Goal: Task Accomplishment & Management: Use online tool/utility

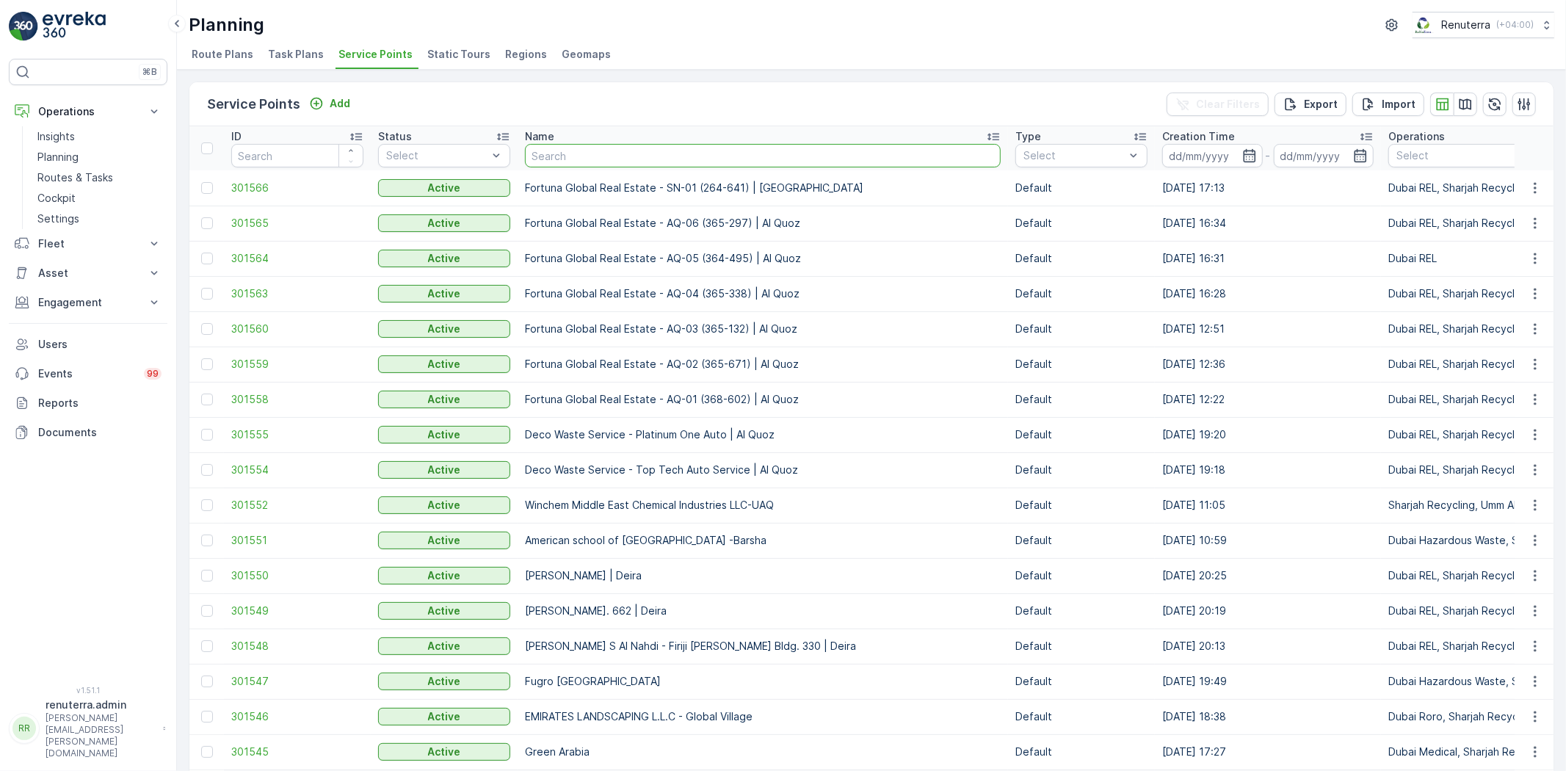
click at [619, 150] on input "text" at bounding box center [763, 155] width 476 height 23
type input "dott"
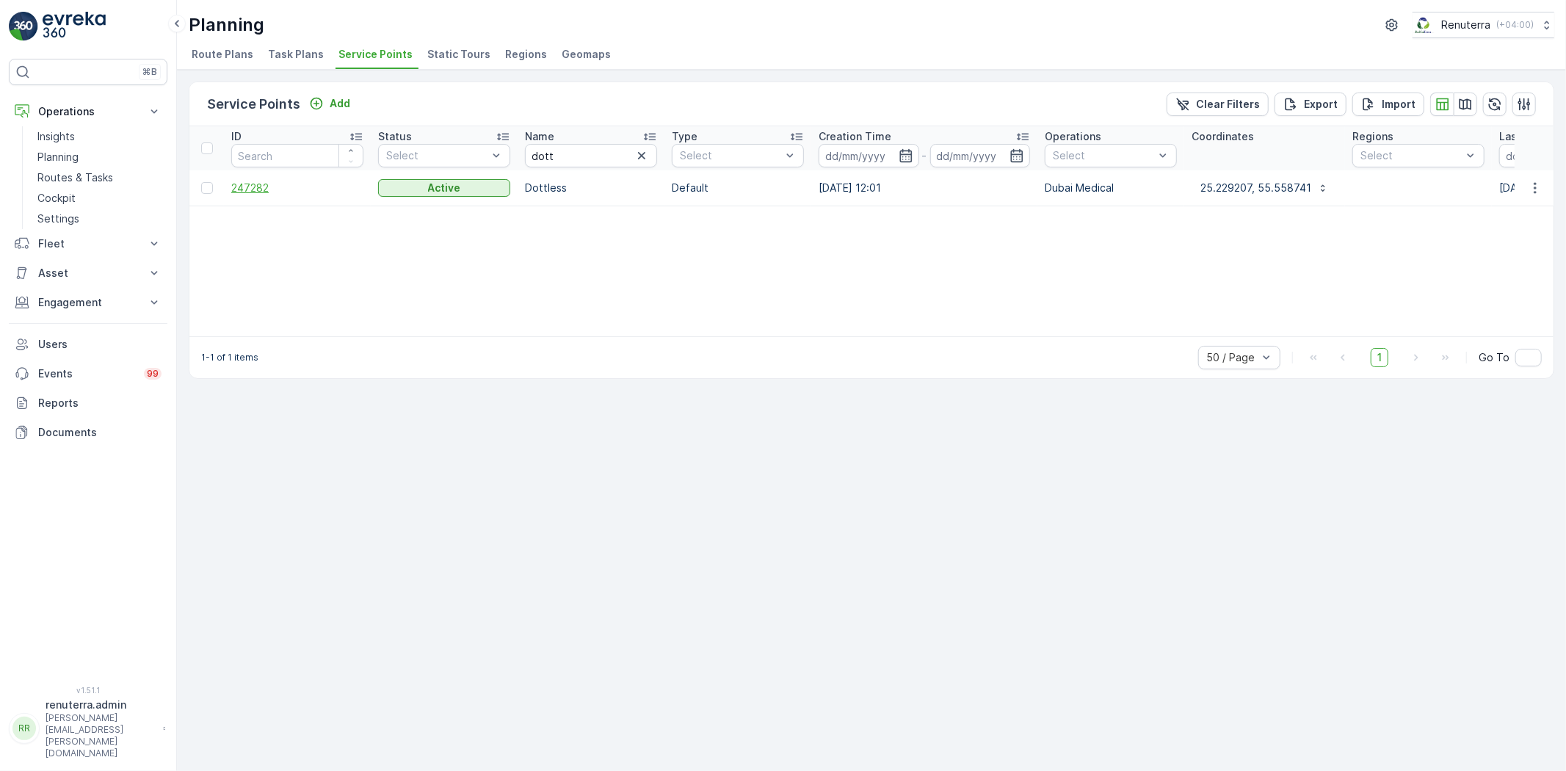
click at [247, 194] on span "247282" at bounding box center [297, 188] width 132 height 15
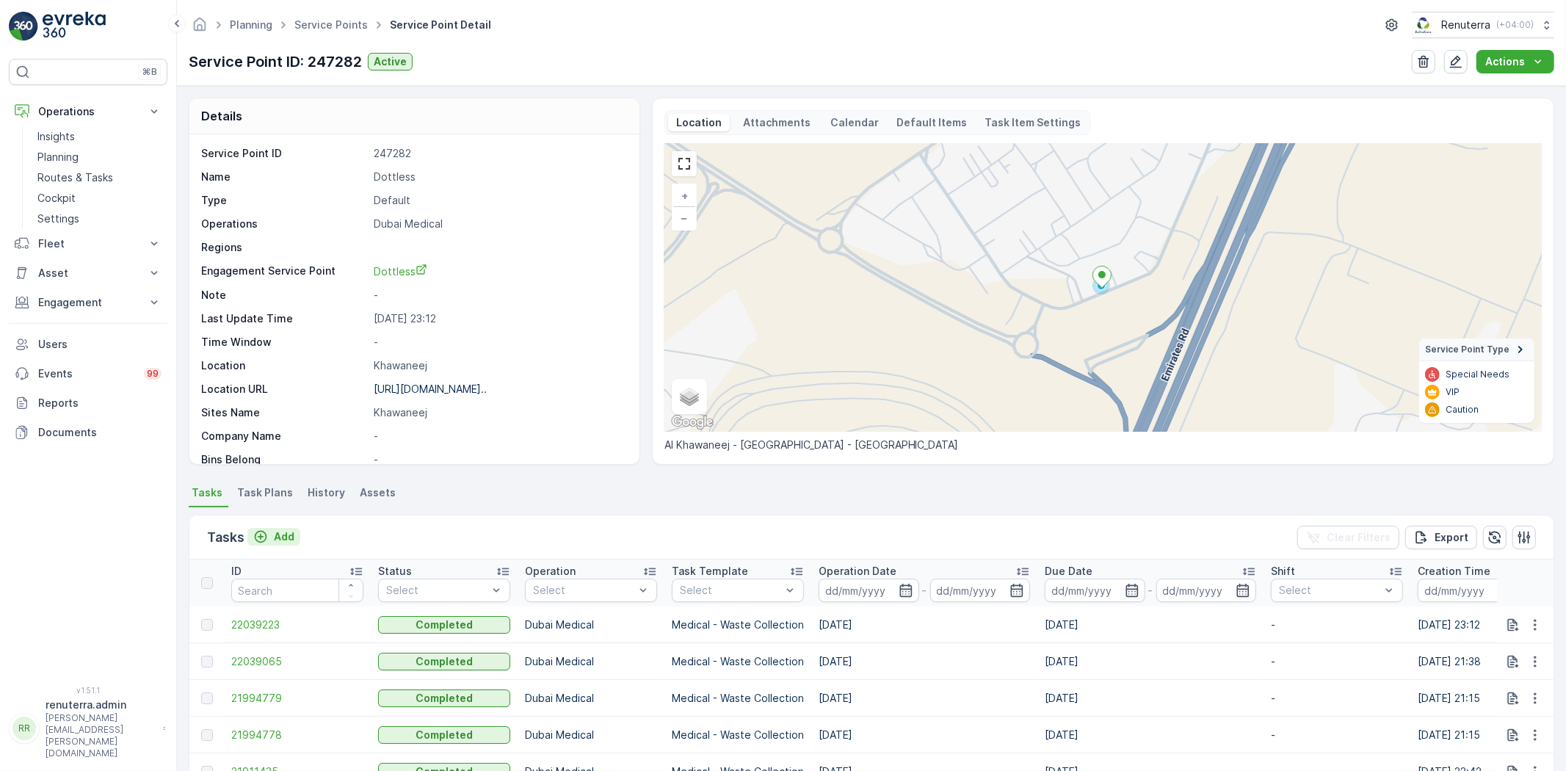
click at [282, 536] on p "Add" at bounding box center [284, 536] width 21 height 15
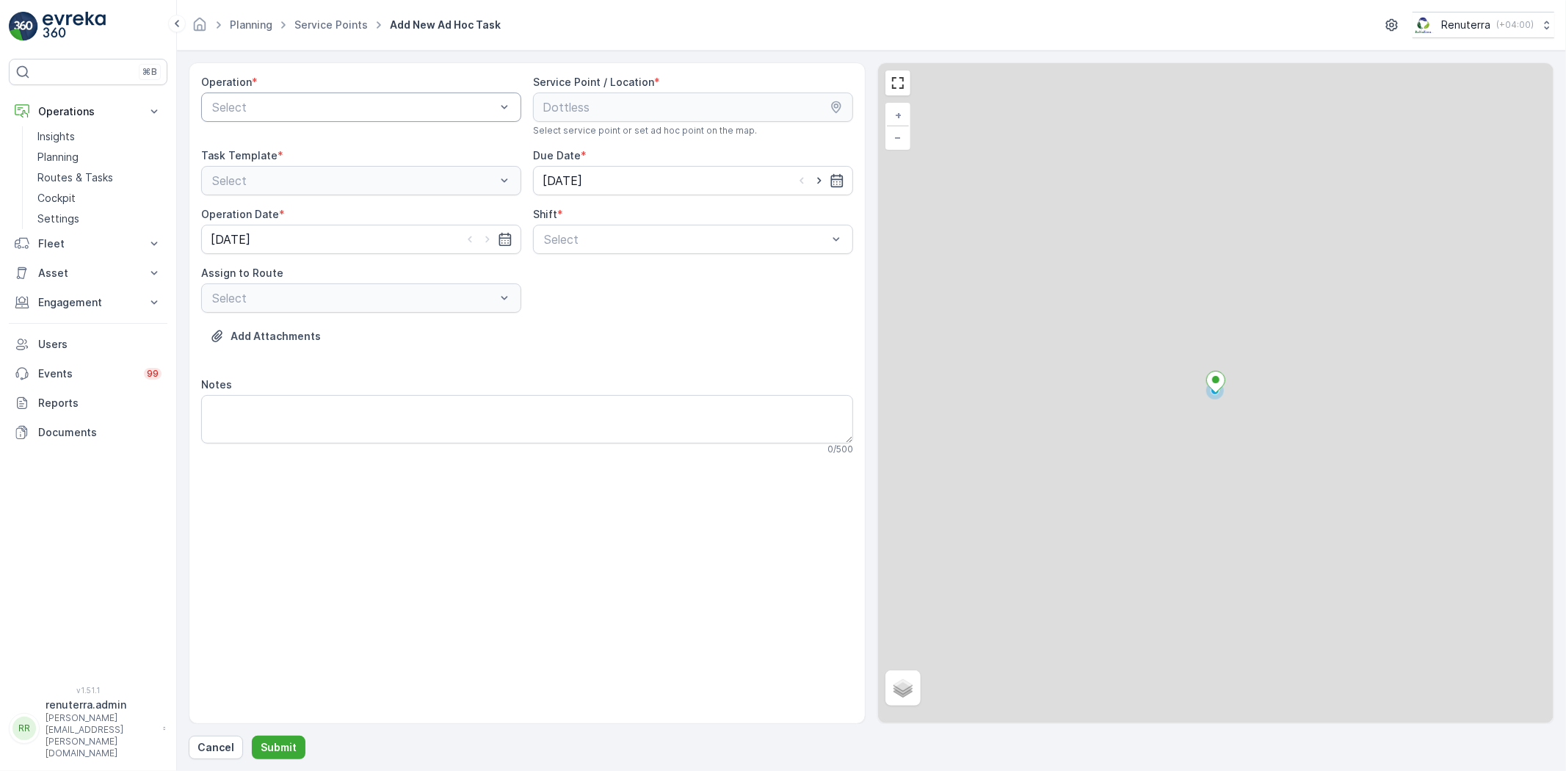
click at [244, 91] on div "Operation * Select" at bounding box center [361, 106] width 320 height 62
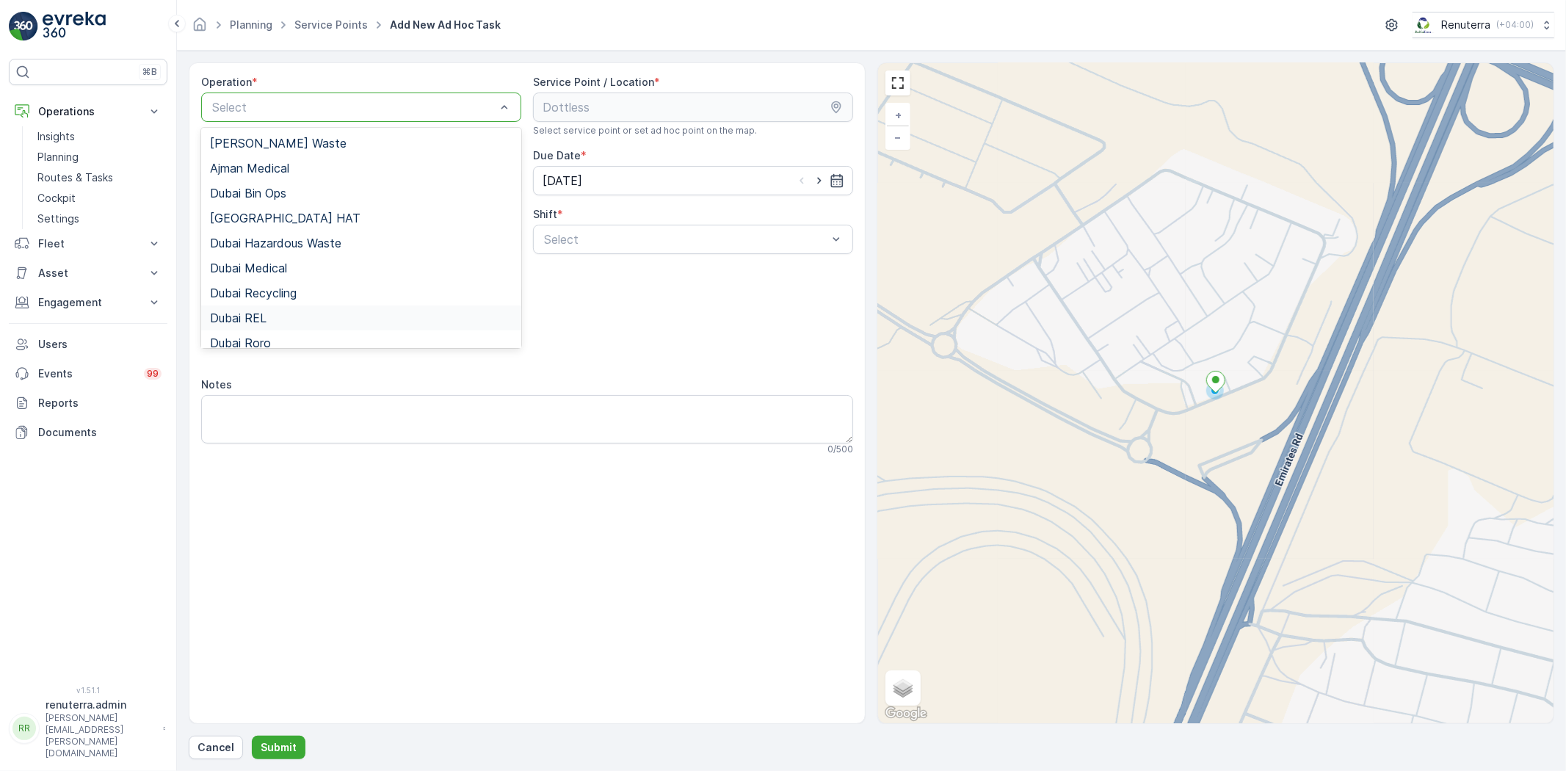
click at [287, 309] on div "Dubai REL" at bounding box center [361, 317] width 320 height 25
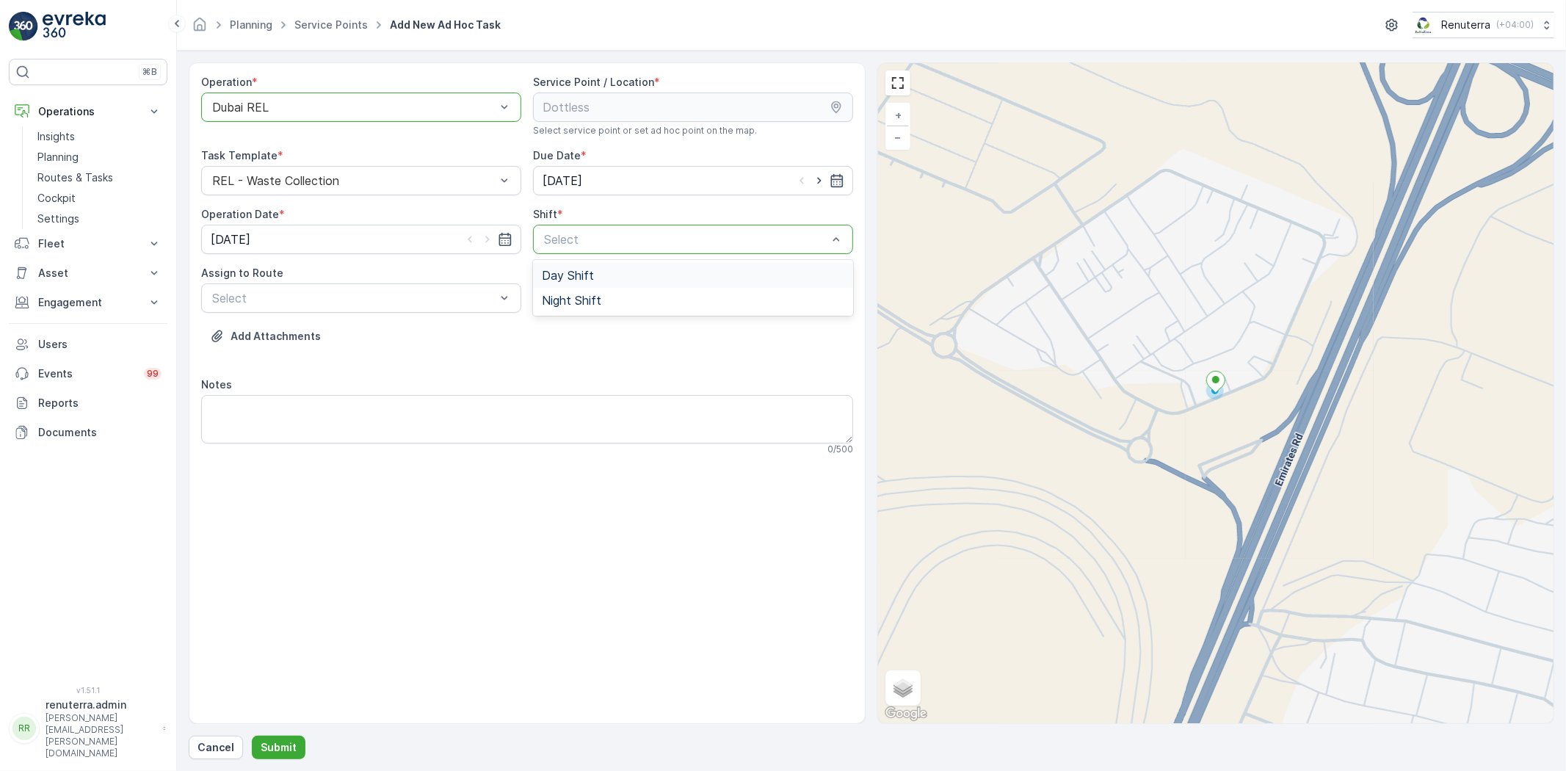
drag, startPoint x: 593, startPoint y: 252, endPoint x: 592, endPoint y: 263, distance: 11.0
click at [595, 255] on div "Operation * option Dubai REL, selected. Dubai REL Service Point / Location * Se…" at bounding box center [527, 271] width 652 height 392
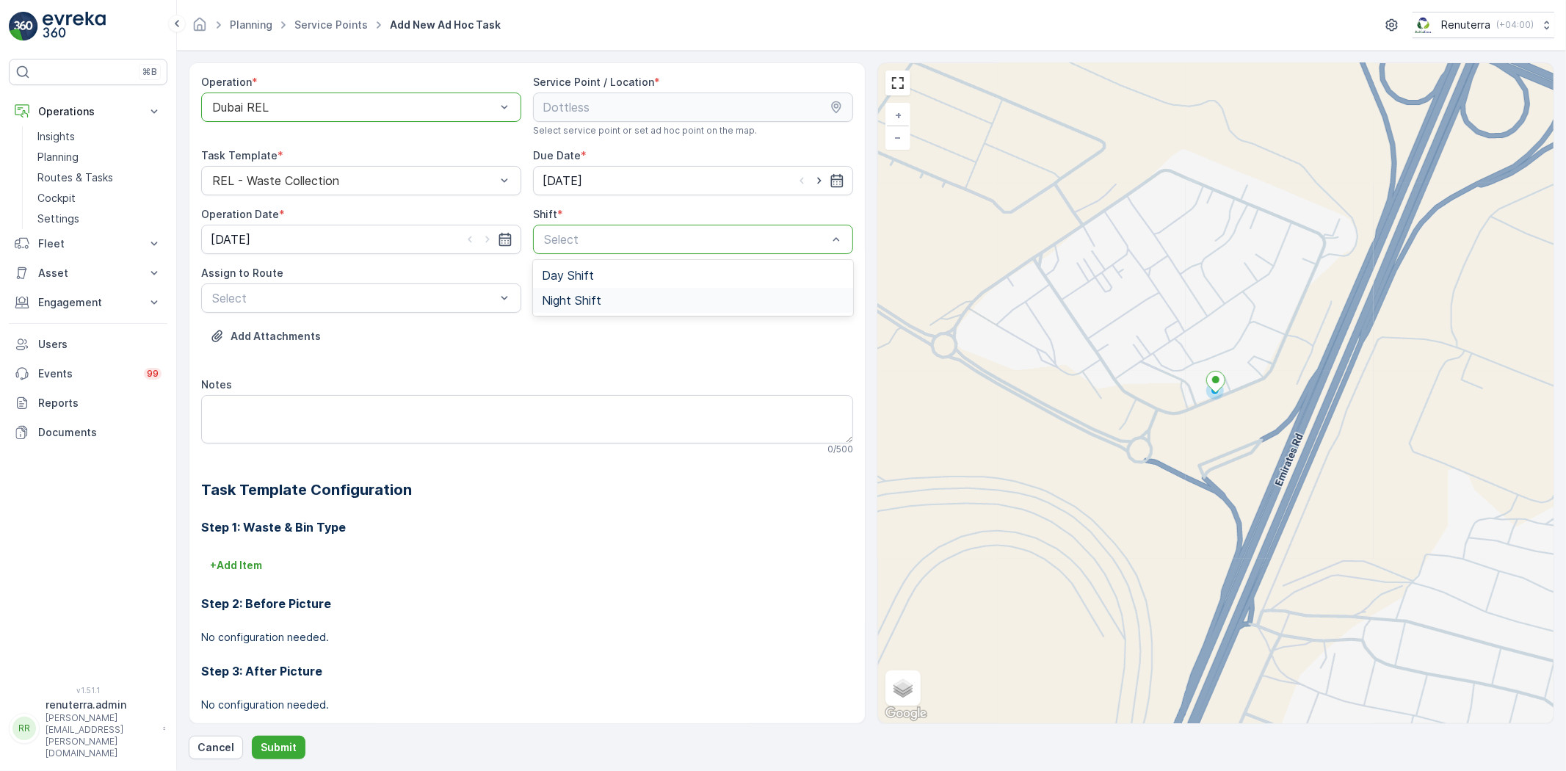
click at [570, 292] on div "Night Shift" at bounding box center [693, 300] width 320 height 25
click at [269, 287] on div "Select" at bounding box center [361, 297] width 320 height 29
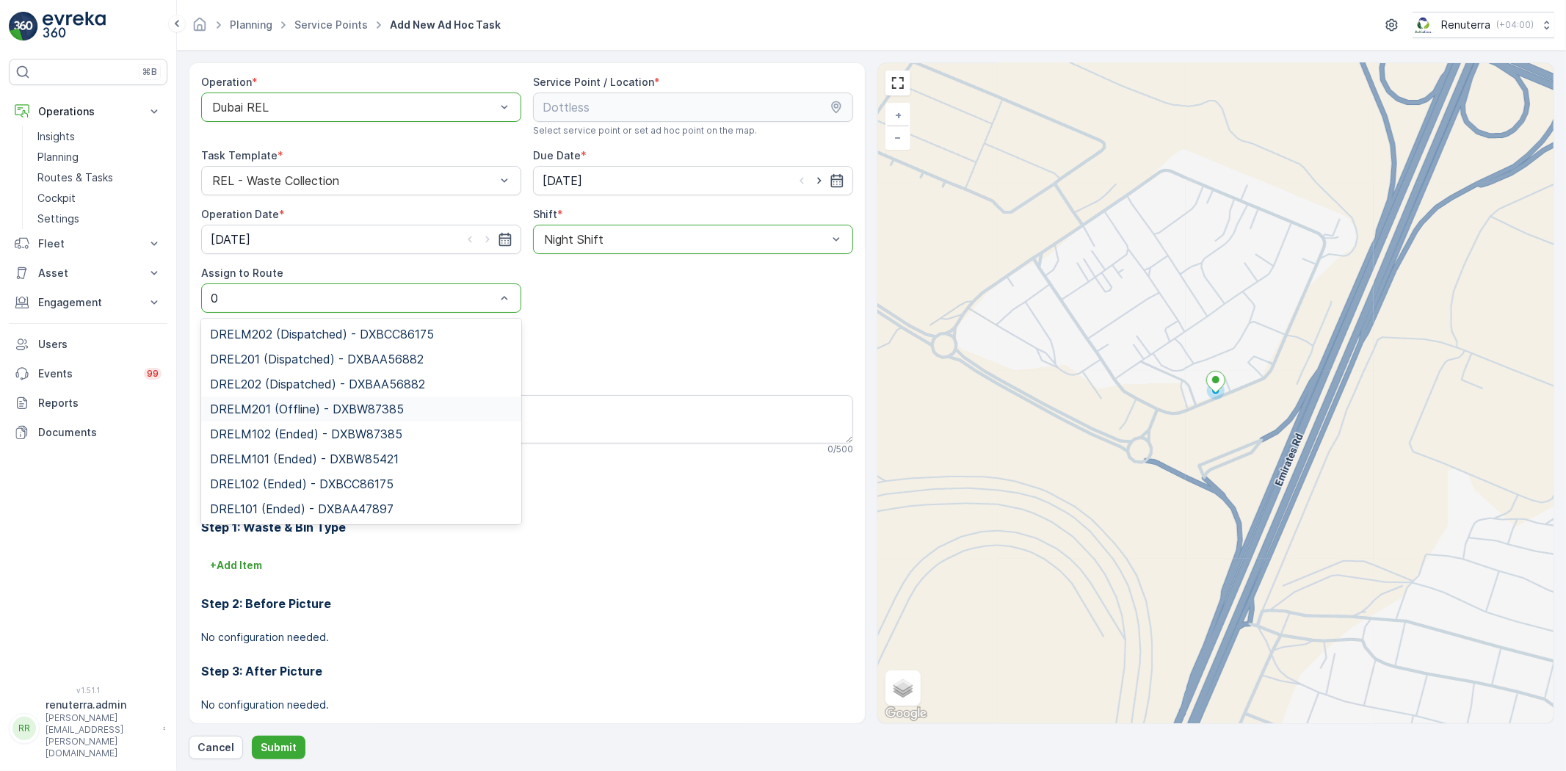
type input "02"
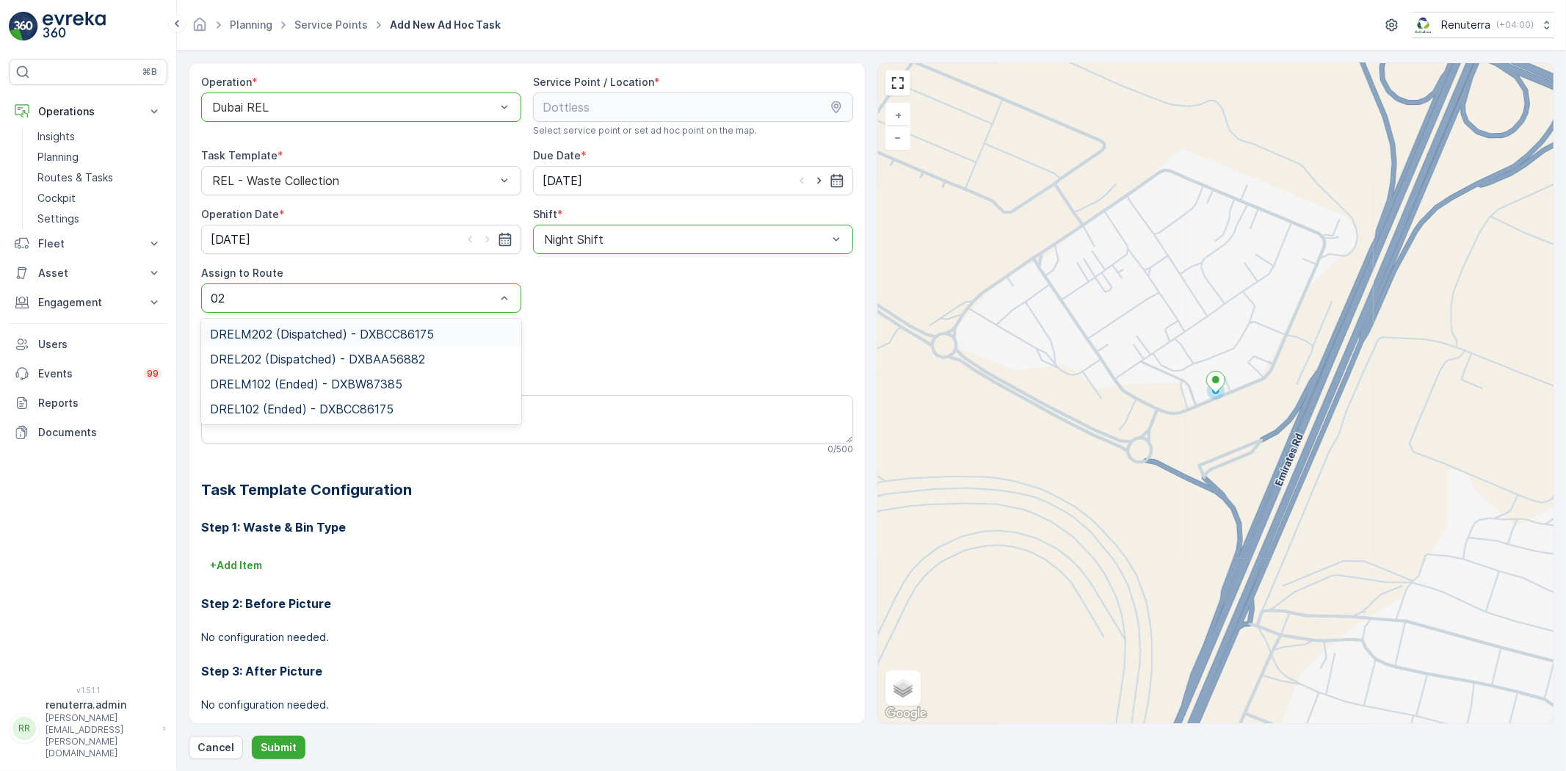
click at [303, 115] on div "Dubai REL" at bounding box center [361, 106] width 320 height 29
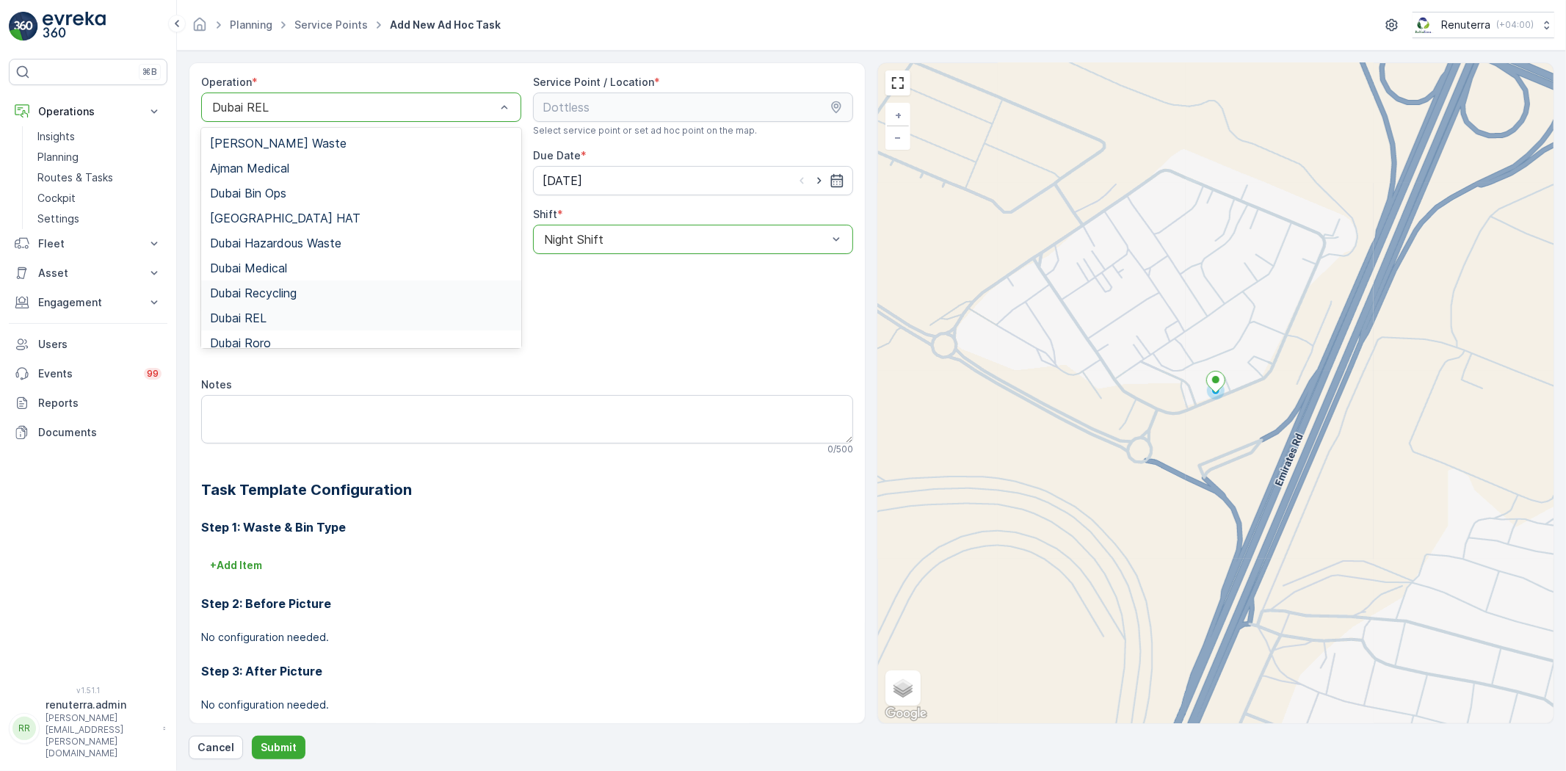
click at [267, 280] on div "Dubai Recycling" at bounding box center [361, 292] width 320 height 25
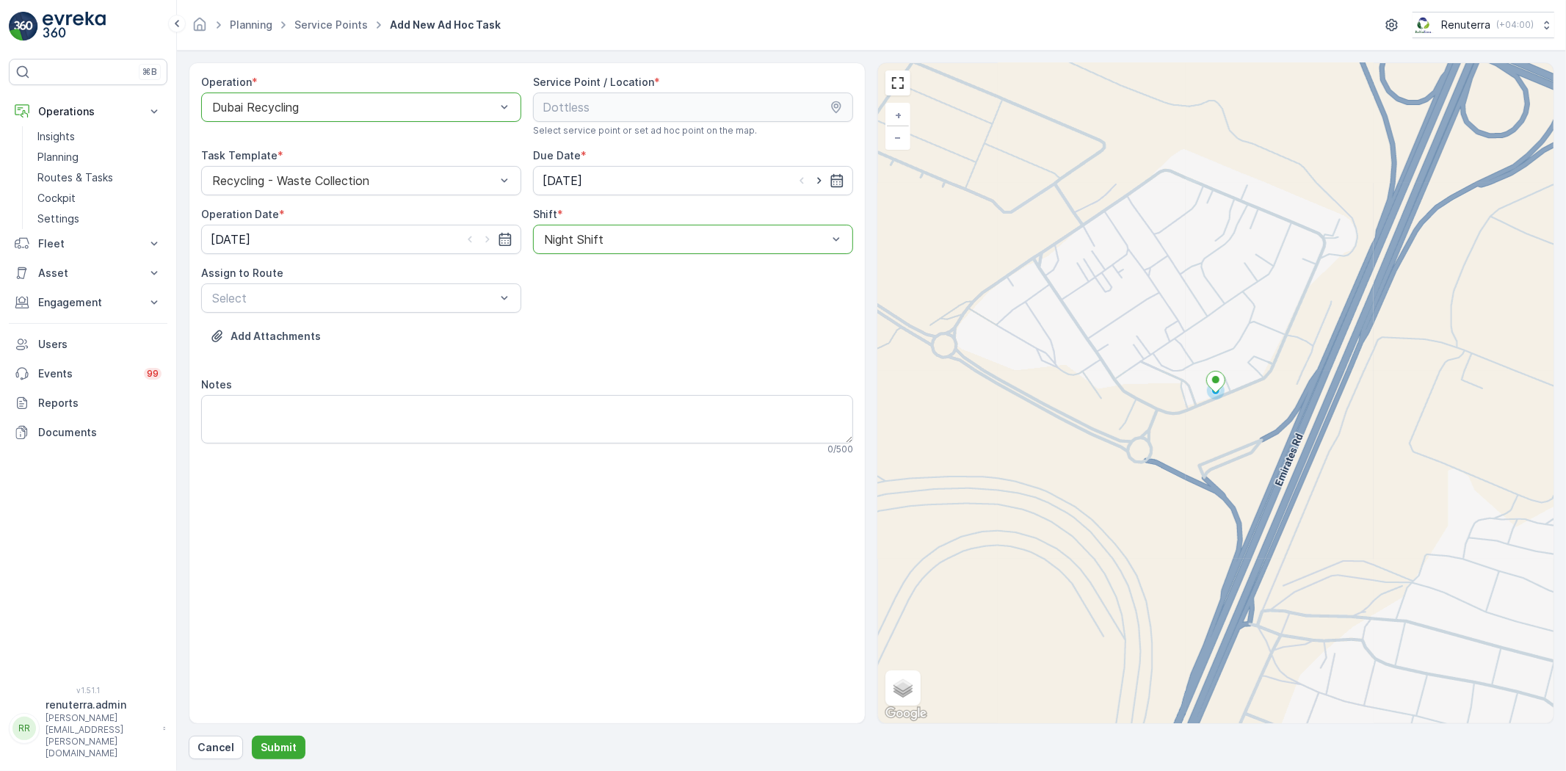
click at [294, 123] on div "Operation * option Dubai Recycling, selected. Dubai Recycling" at bounding box center [361, 106] width 320 height 62
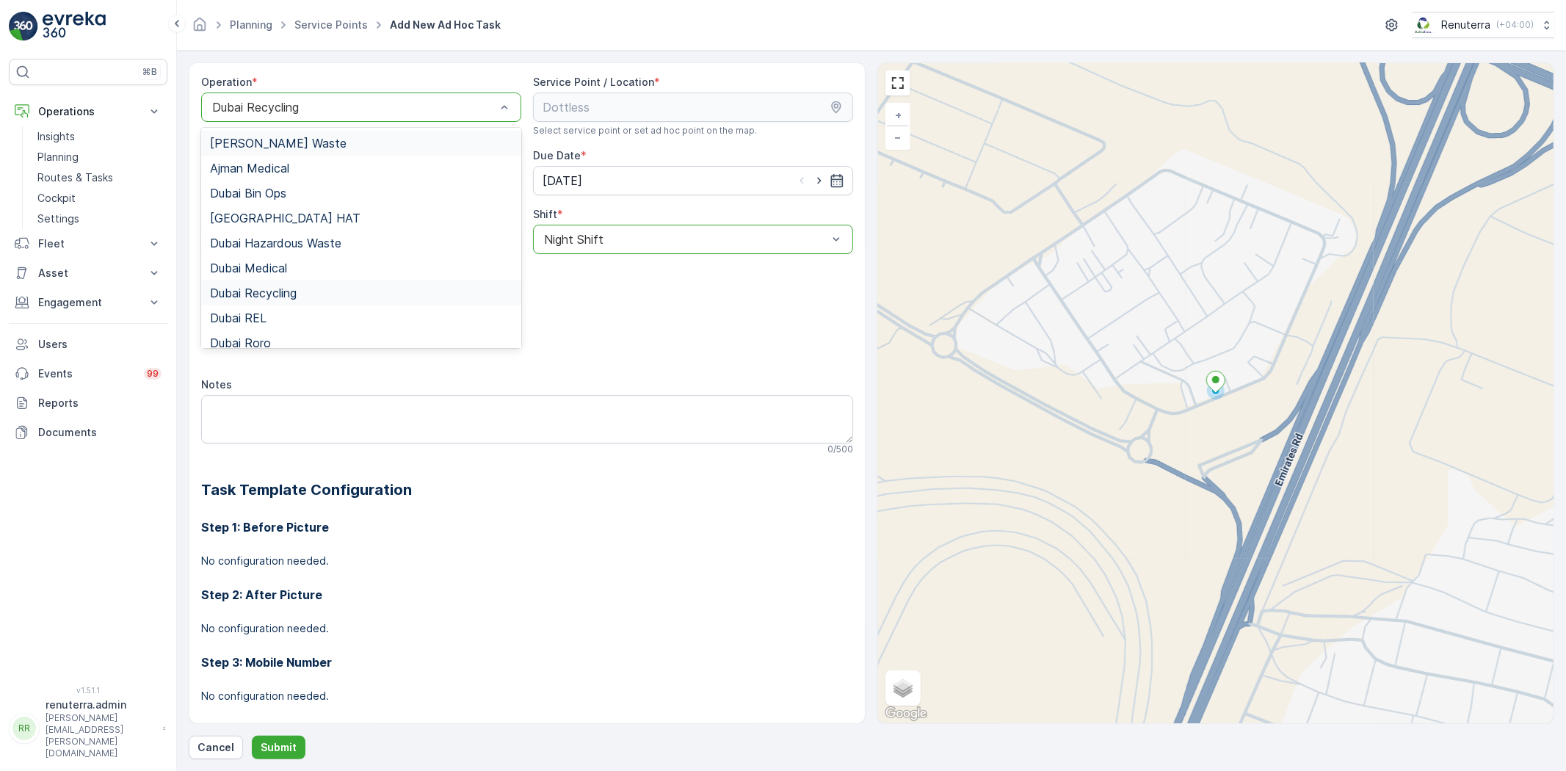
click at [296, 117] on div "Dubai Recycling" at bounding box center [361, 106] width 320 height 29
click at [269, 272] on span "Dubai Medical" at bounding box center [248, 267] width 77 height 13
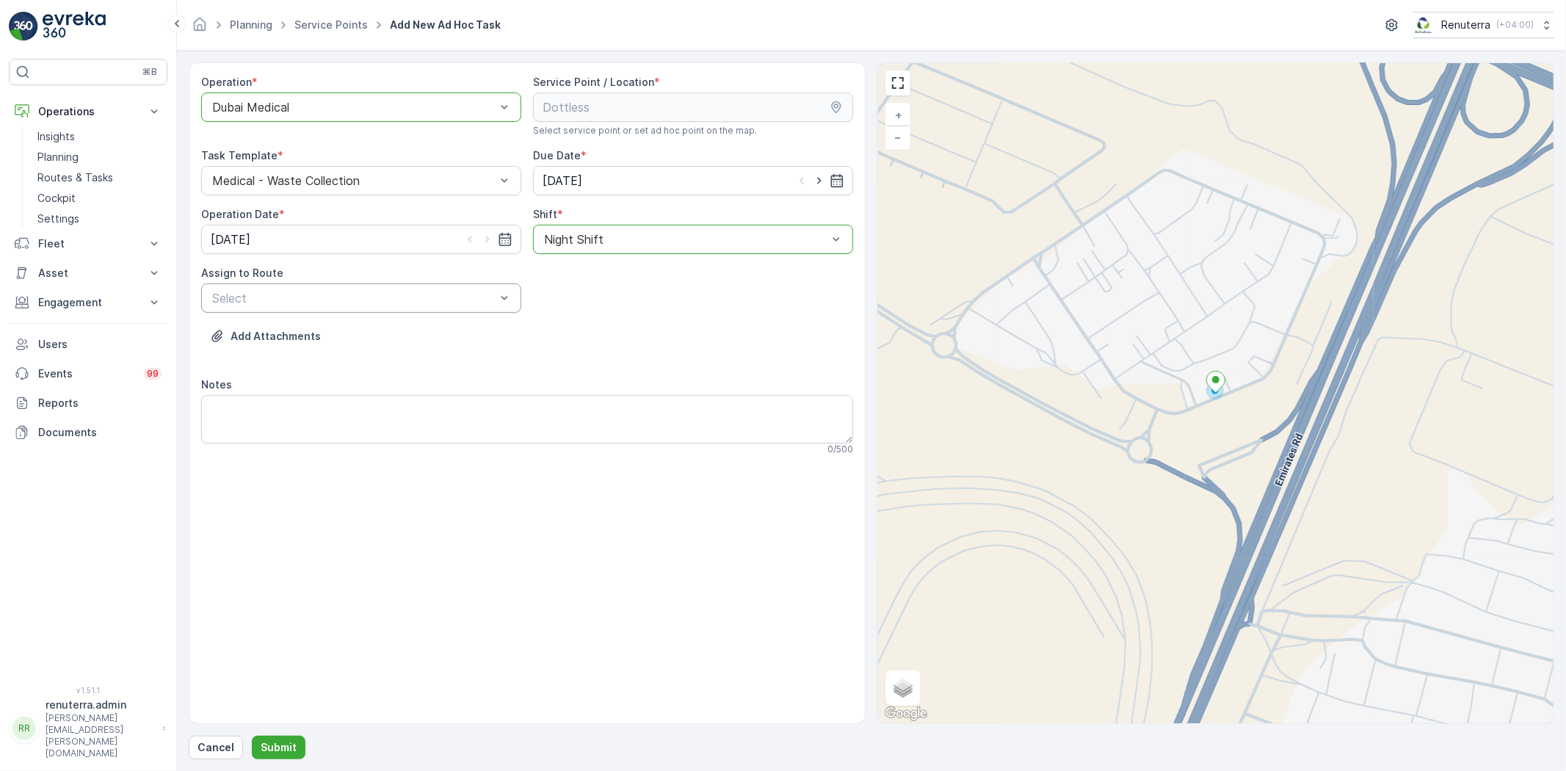
drag, startPoint x: 261, startPoint y: 319, endPoint x: 270, endPoint y: 307, distance: 14.7
click at [265, 313] on div "Operation * option Dubai Medical, selected. Dubai Medical Service Point / Locat…" at bounding box center [527, 271] width 652 height 392
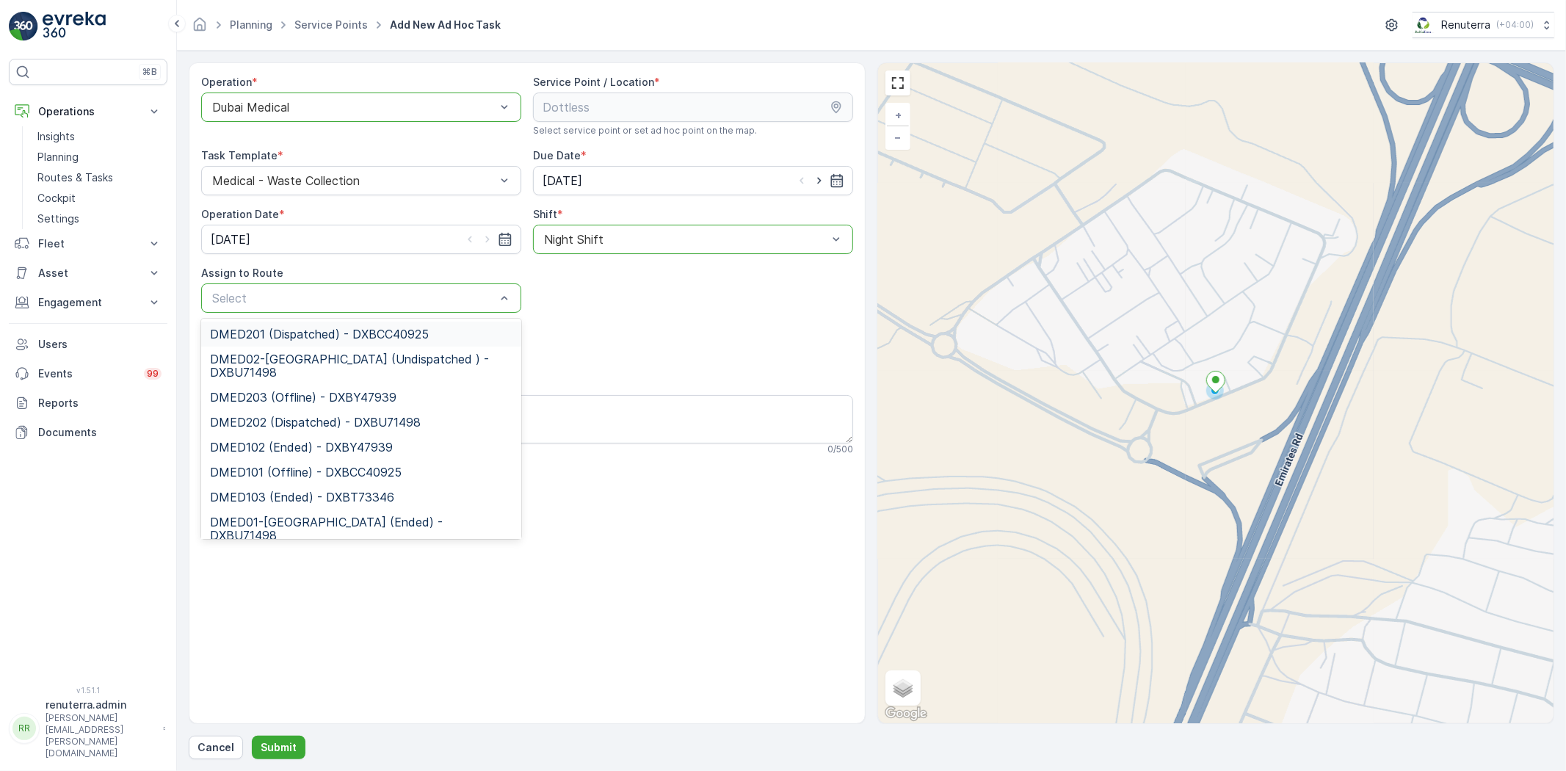
click at [270, 307] on div "Select" at bounding box center [361, 297] width 320 height 29
drag, startPoint x: 259, startPoint y: 362, endPoint x: 269, endPoint y: 362, distance: 9.5
click at [260, 360] on span "DMED02-Khawaneej Yard (Undispatched ) - DXBU71498" at bounding box center [361, 365] width 302 height 26
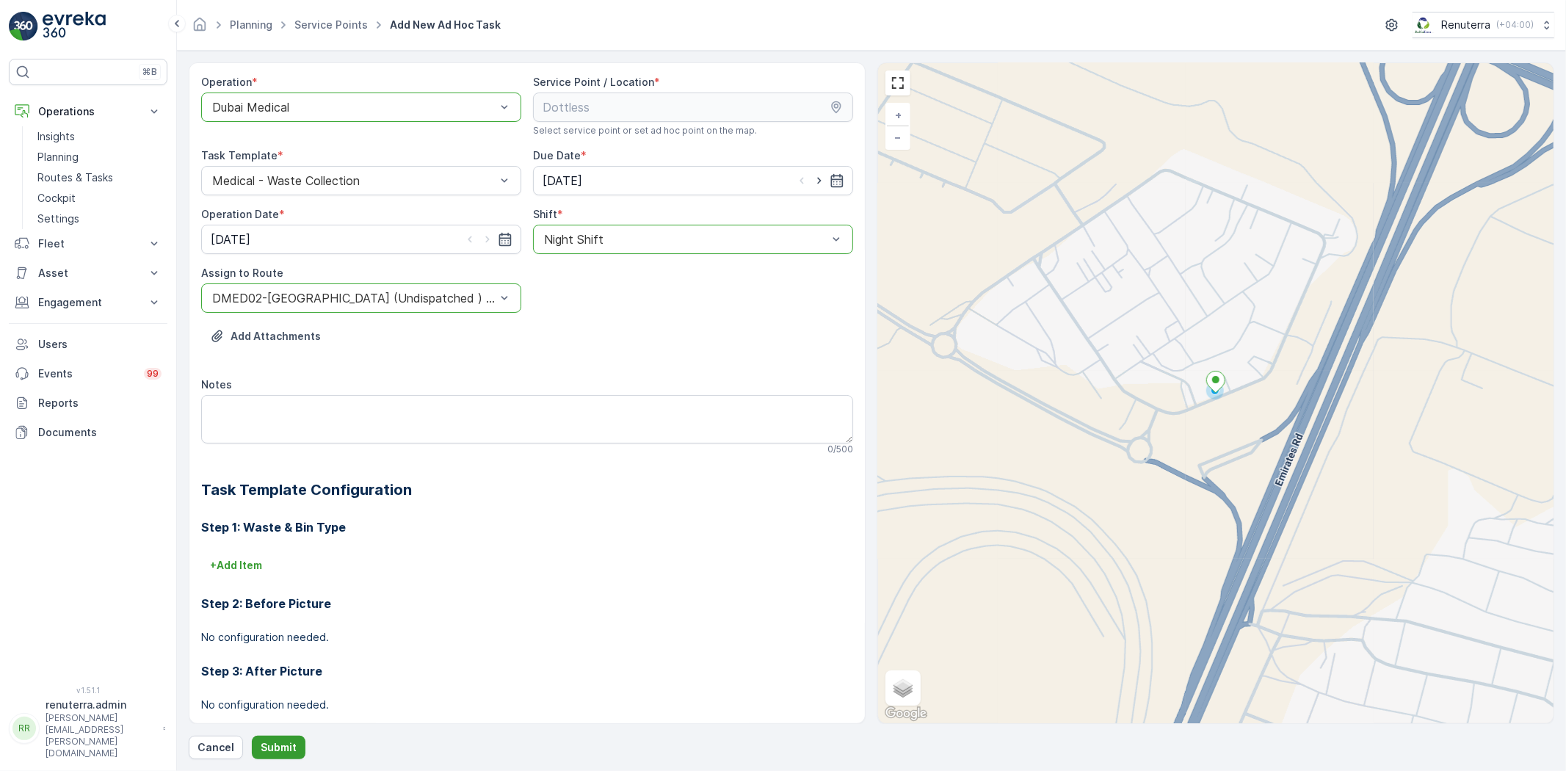
click at [268, 736] on button "Submit" at bounding box center [279, 747] width 54 height 23
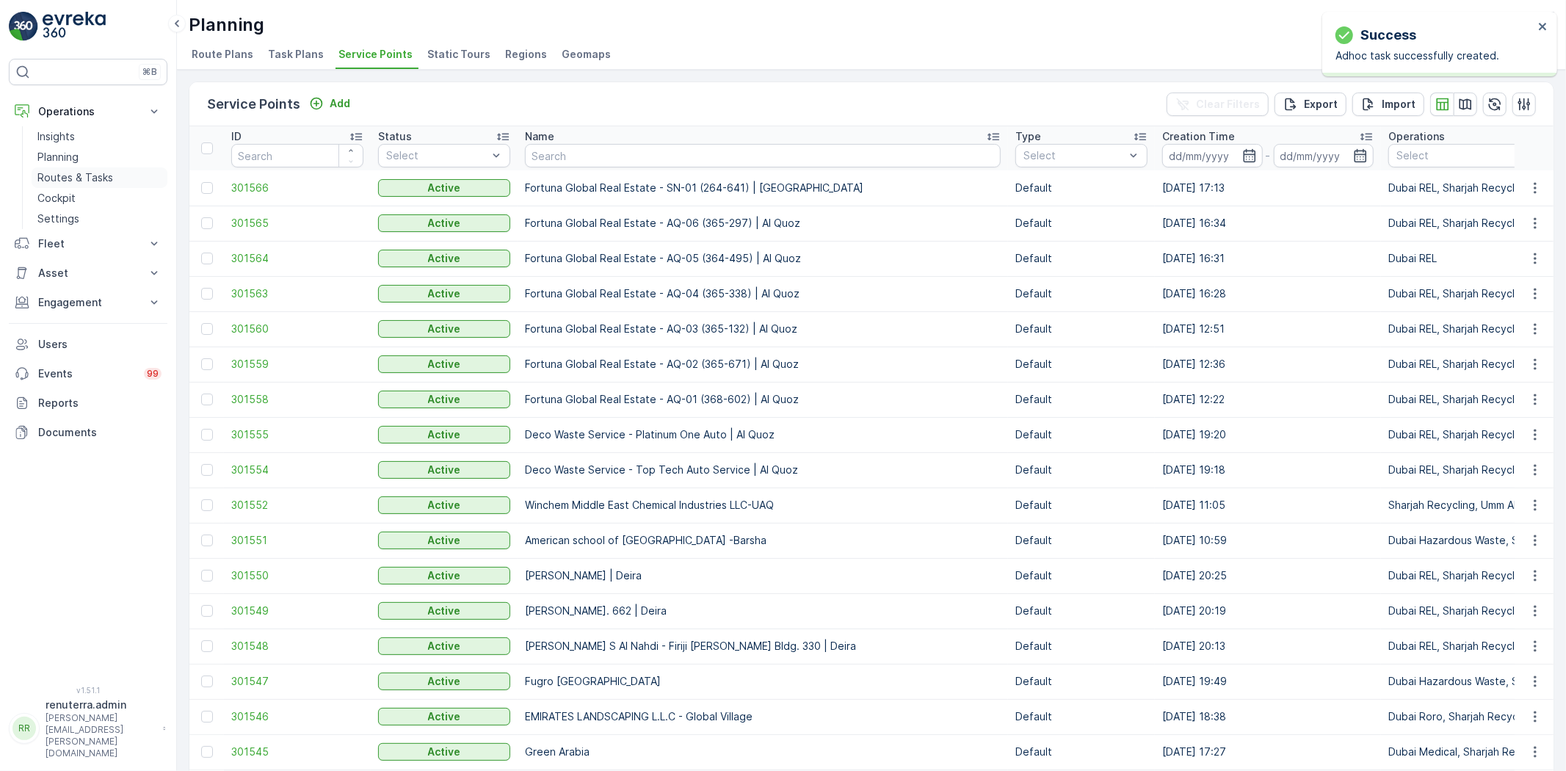
click at [98, 173] on p "Routes & Tasks" at bounding box center [75, 177] width 76 height 15
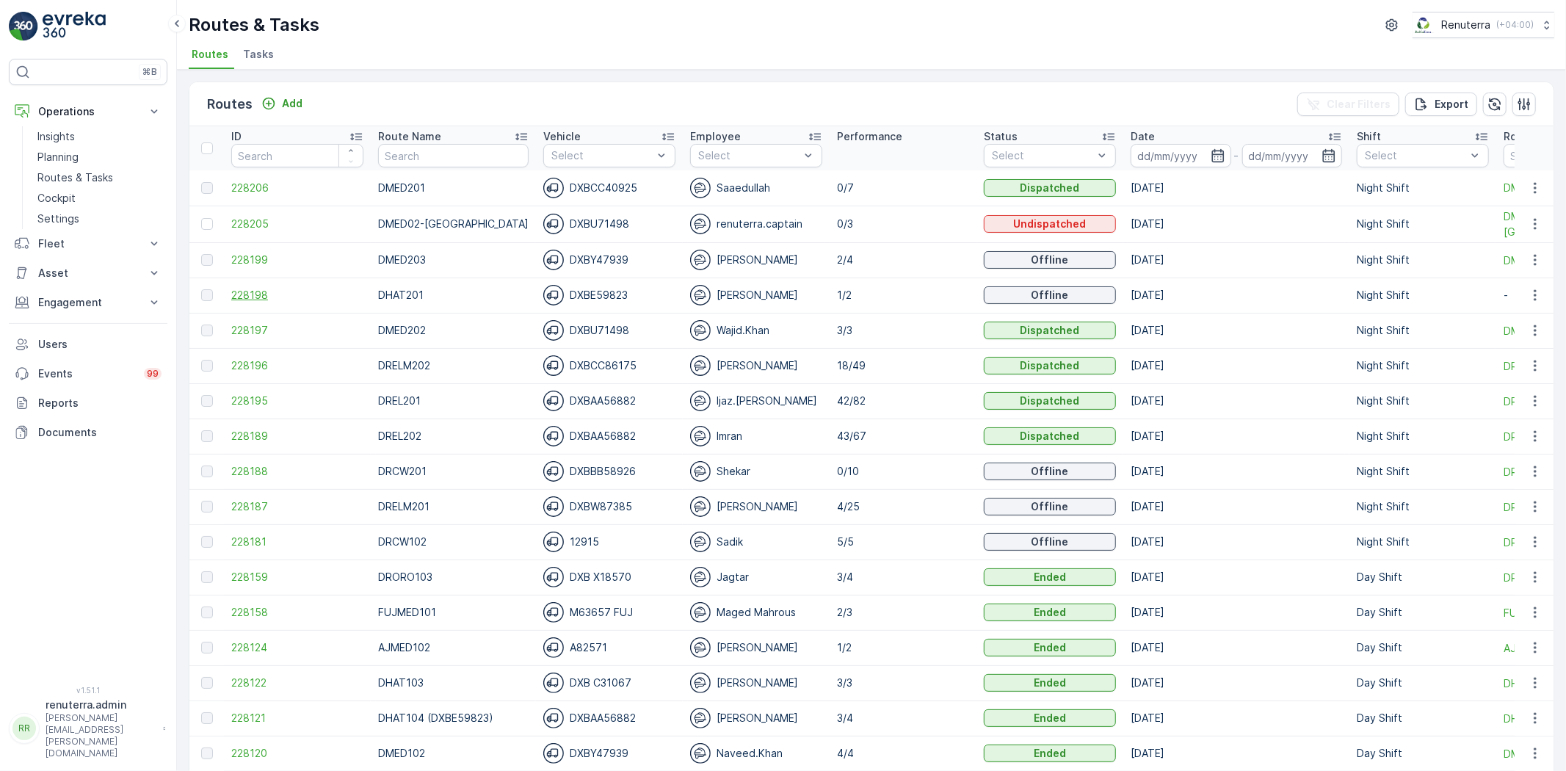
click at [266, 298] on span "228198" at bounding box center [297, 295] width 132 height 15
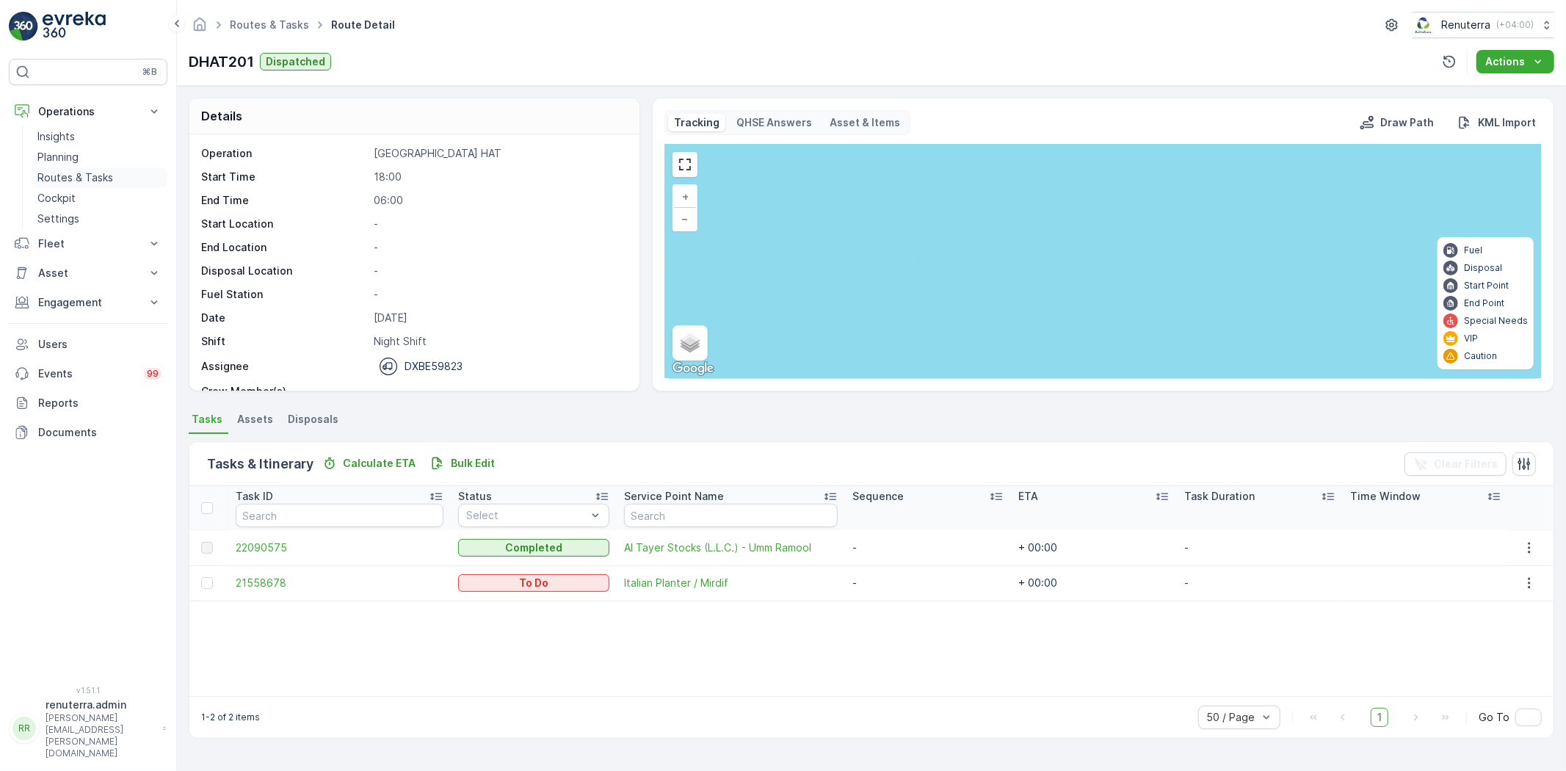
click at [93, 181] on p "Routes & Tasks" at bounding box center [75, 177] width 76 height 15
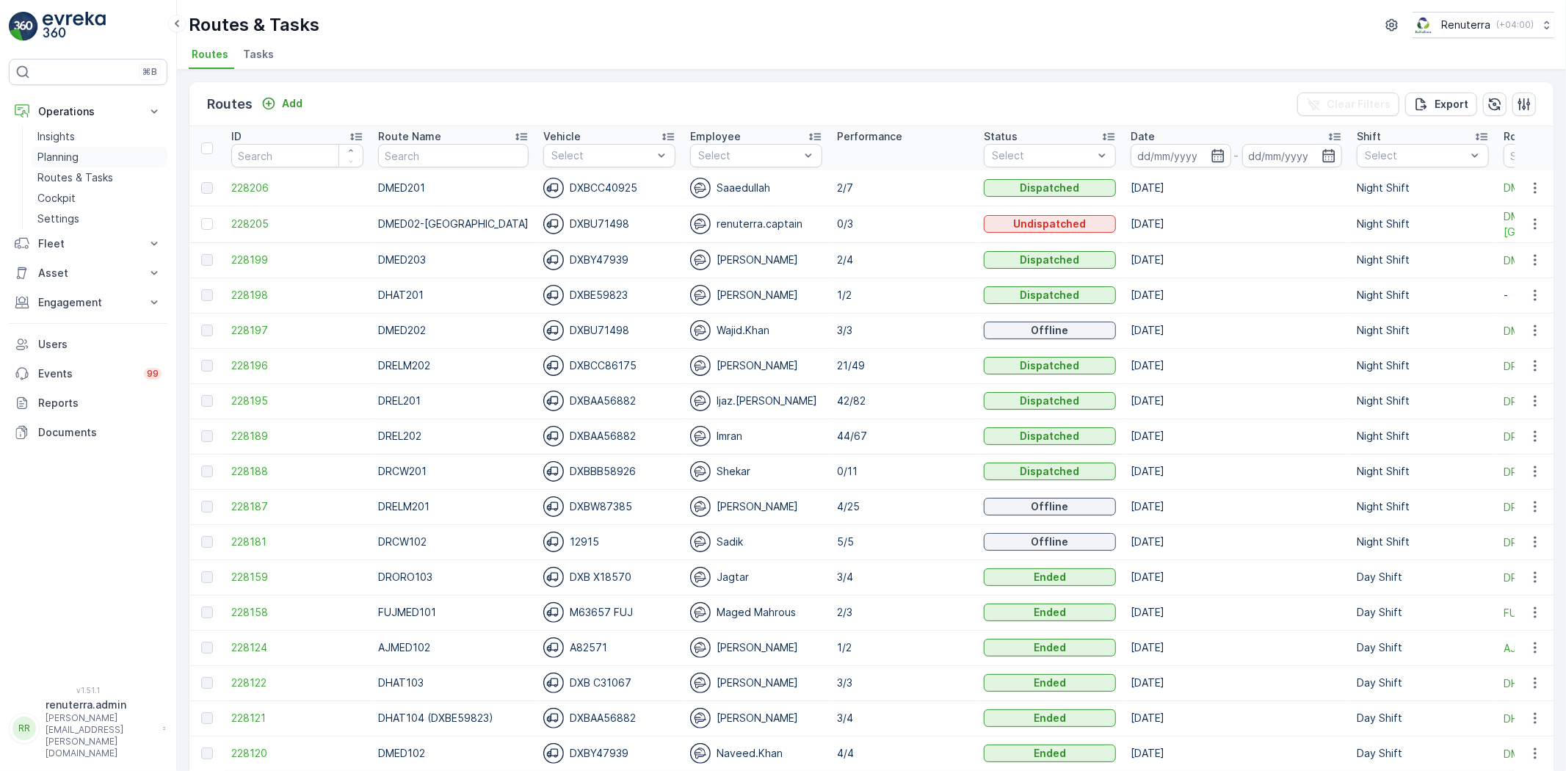
click at [112, 151] on link "Planning" at bounding box center [100, 157] width 136 height 21
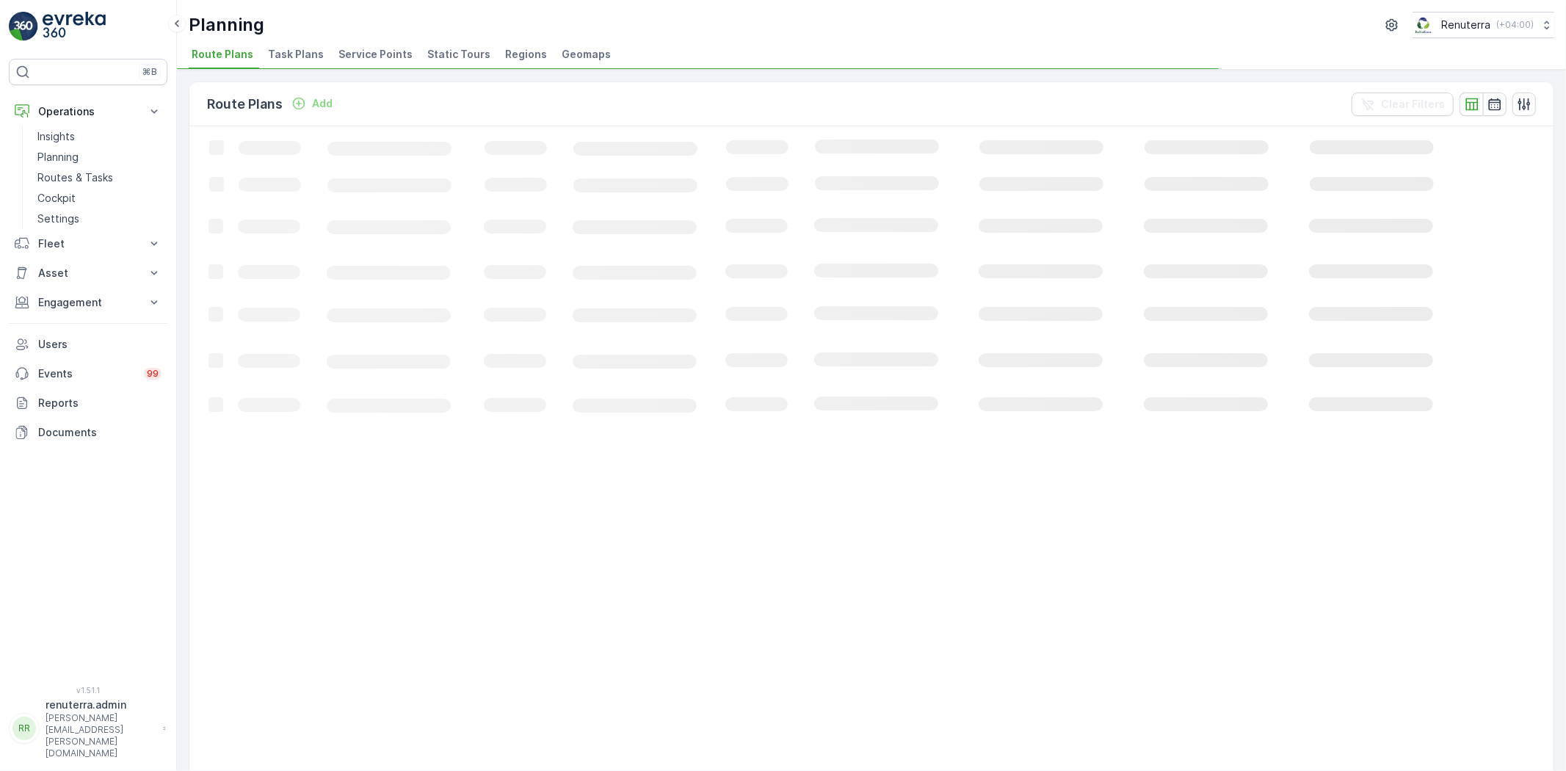
click at [400, 52] on span "Service Points" at bounding box center [375, 54] width 74 height 15
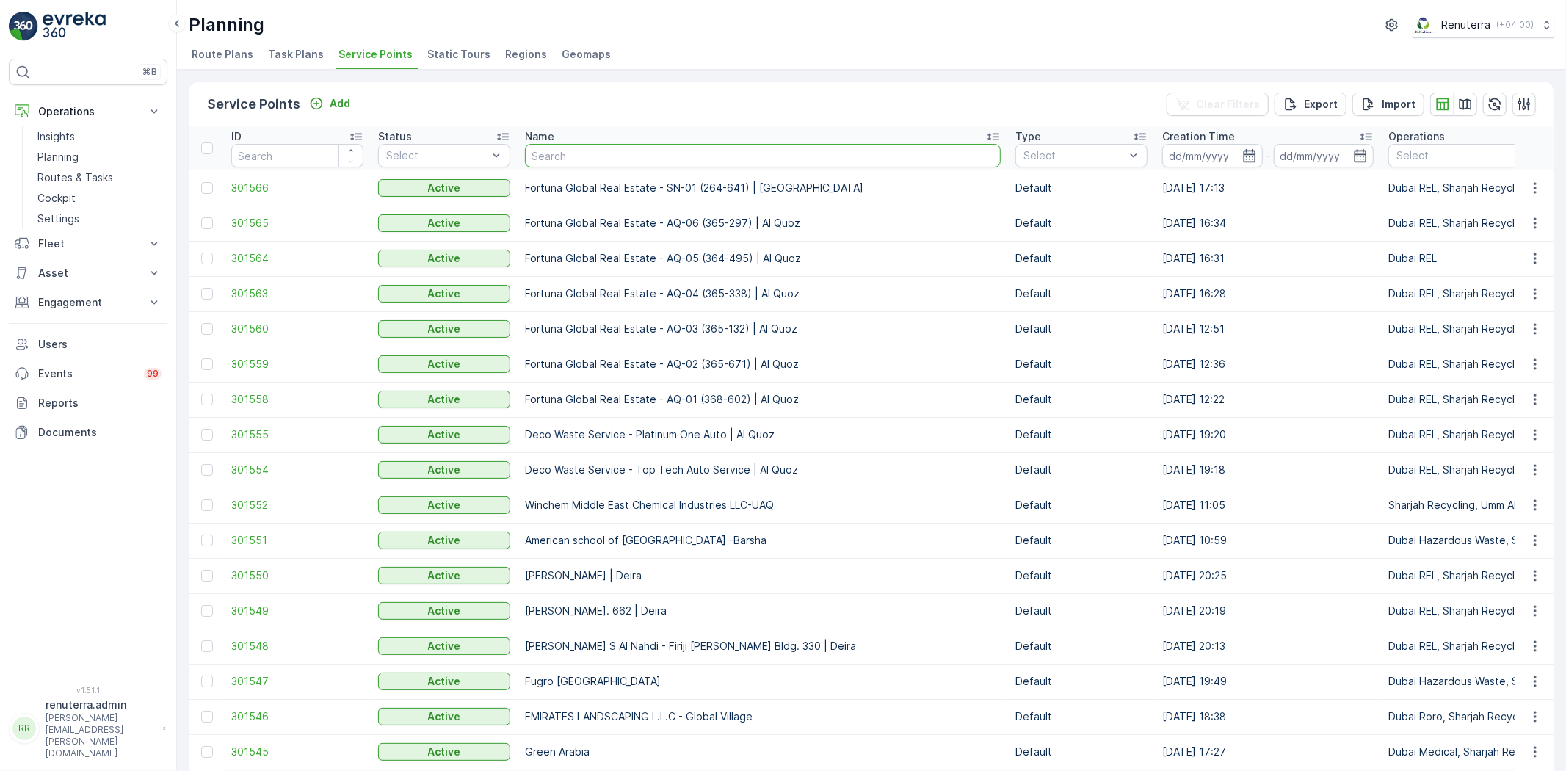
type input "Dupod Industires LLC"
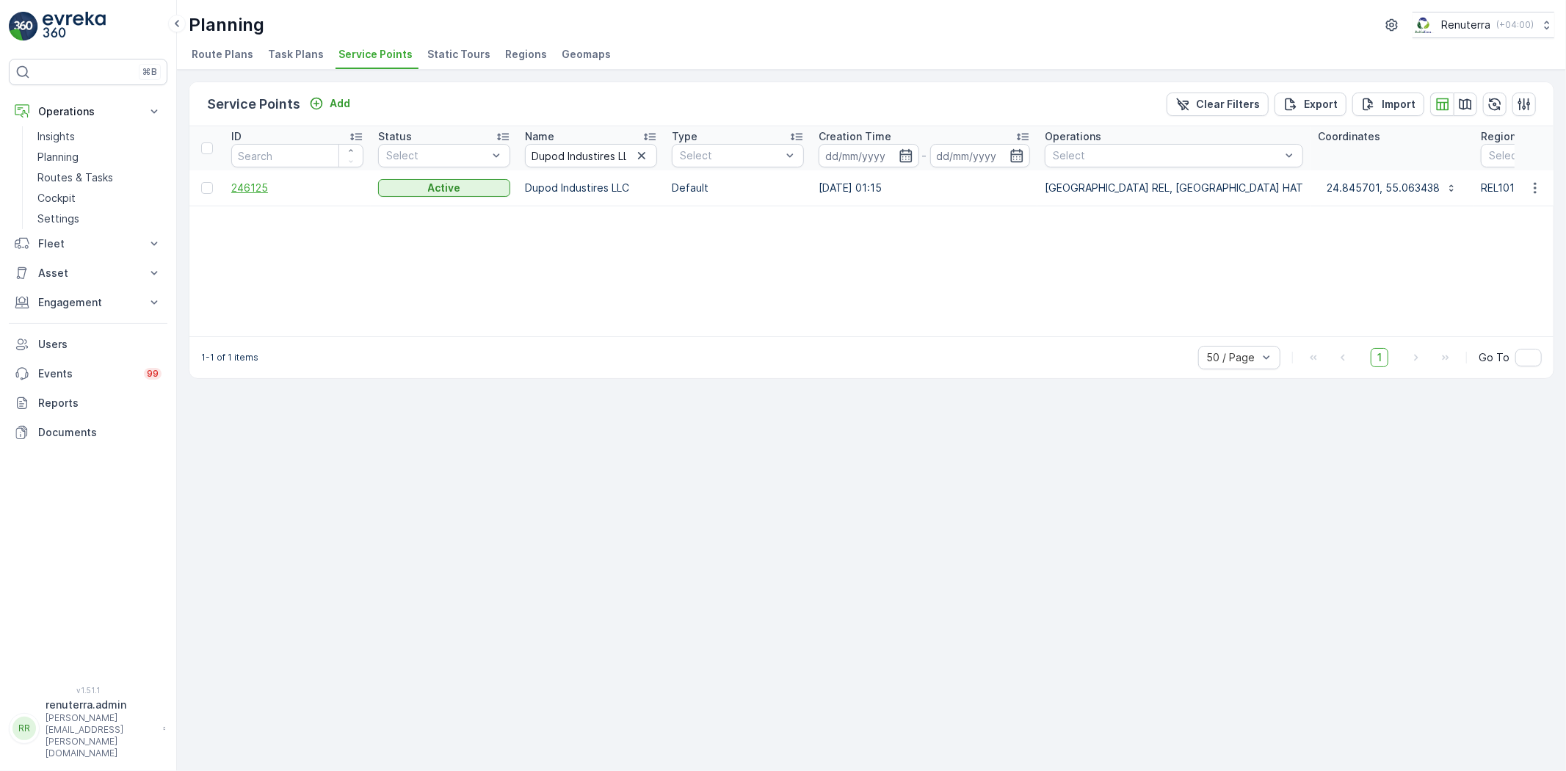
click at [266, 192] on span "246125" at bounding box center [297, 188] width 132 height 15
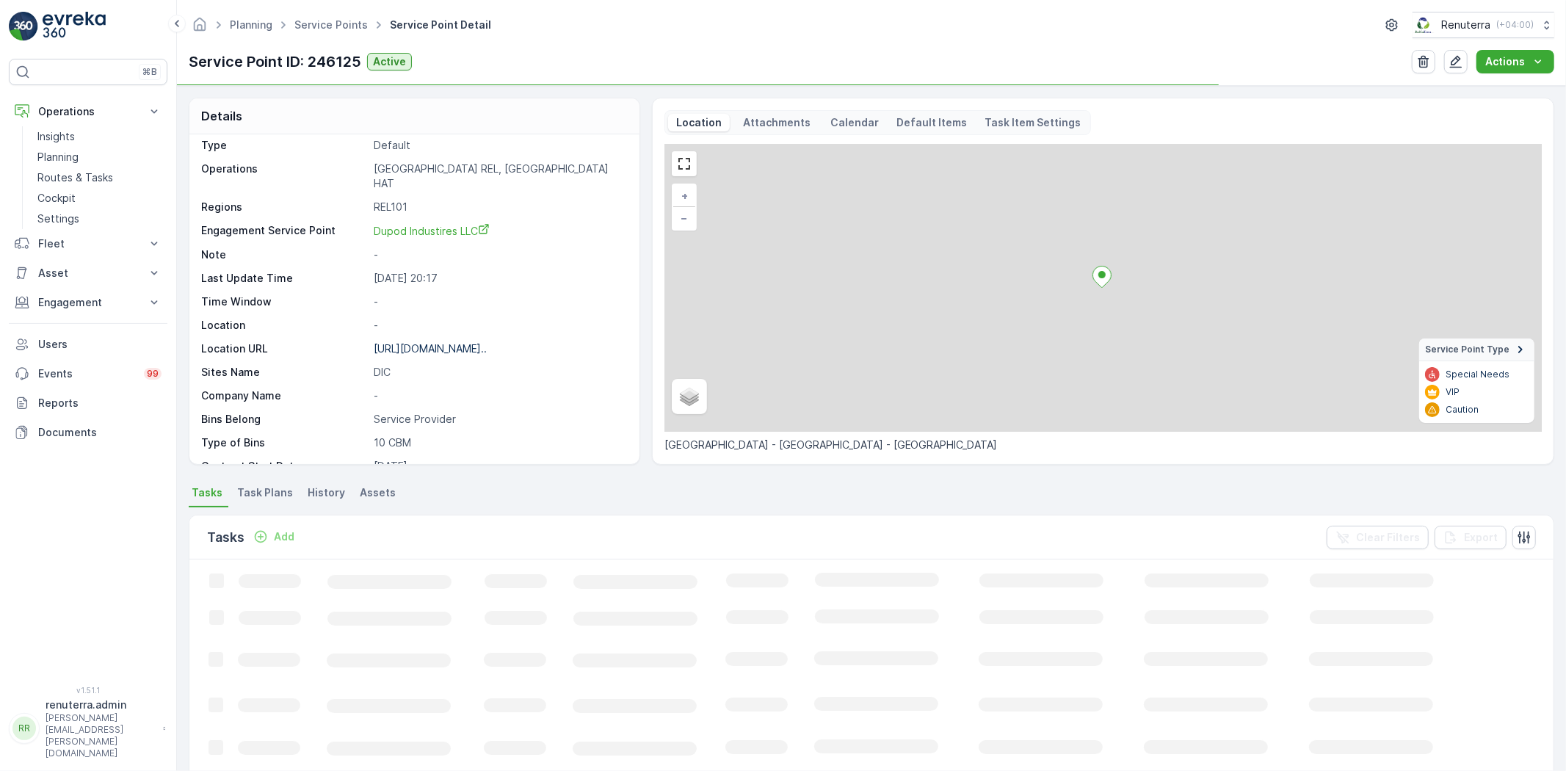
scroll to position [81, 0]
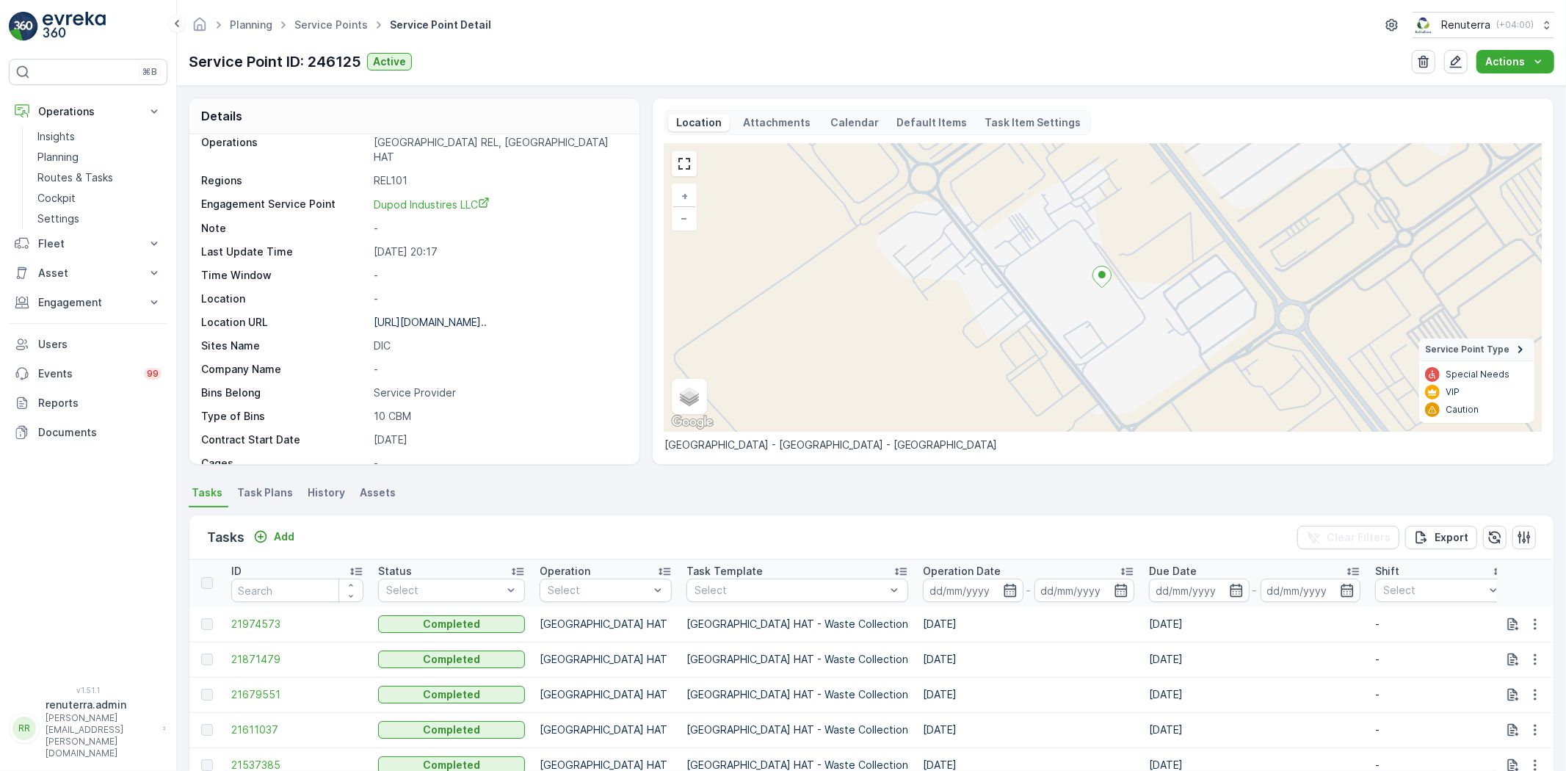
click at [275, 523] on div "Tasks Add Clear Filters Export" at bounding box center [871, 537] width 1364 height 44
click at [275, 528] on button "Add" at bounding box center [273, 537] width 53 height 18
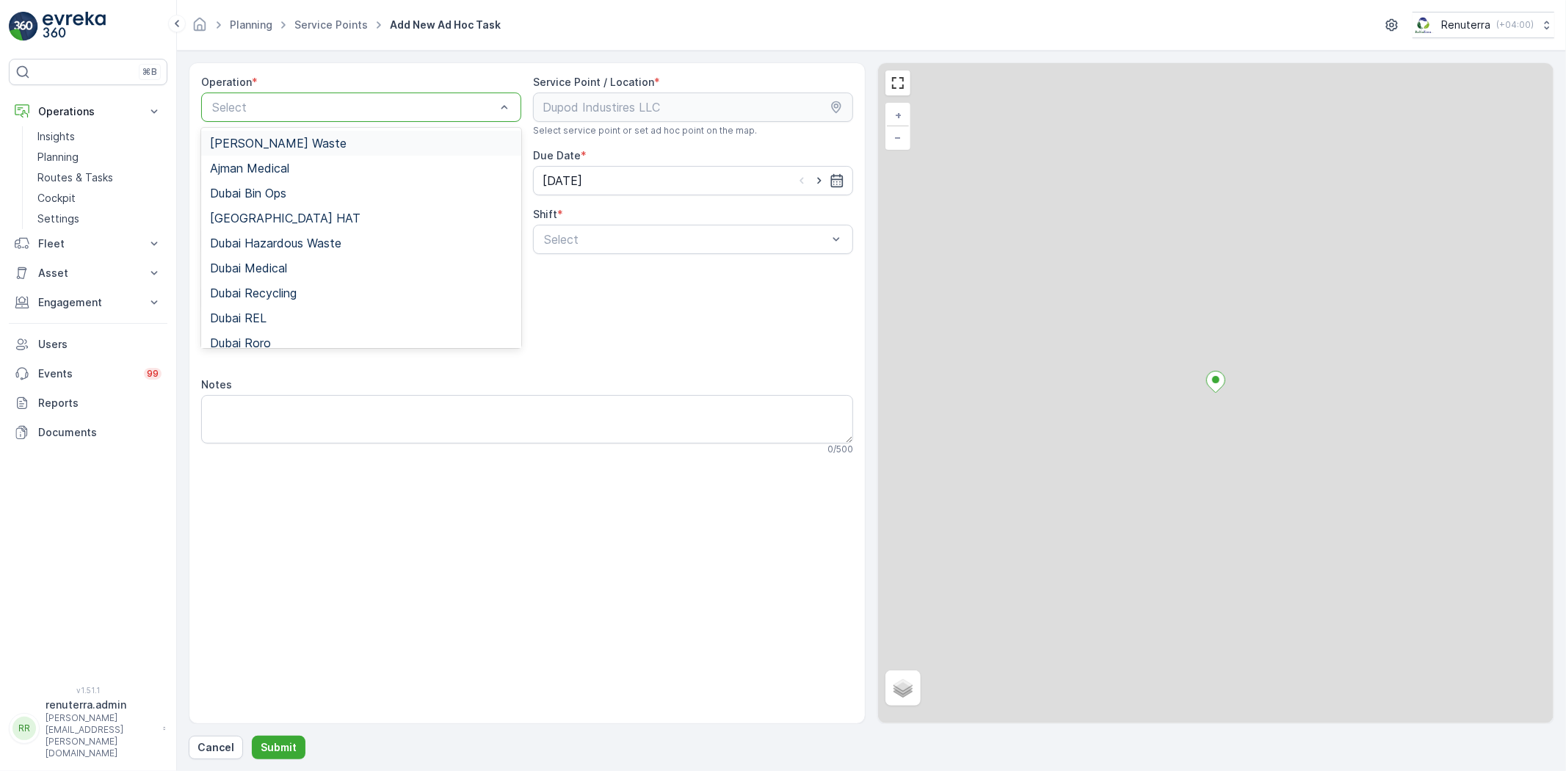
click at [294, 116] on div "Select" at bounding box center [361, 106] width 320 height 29
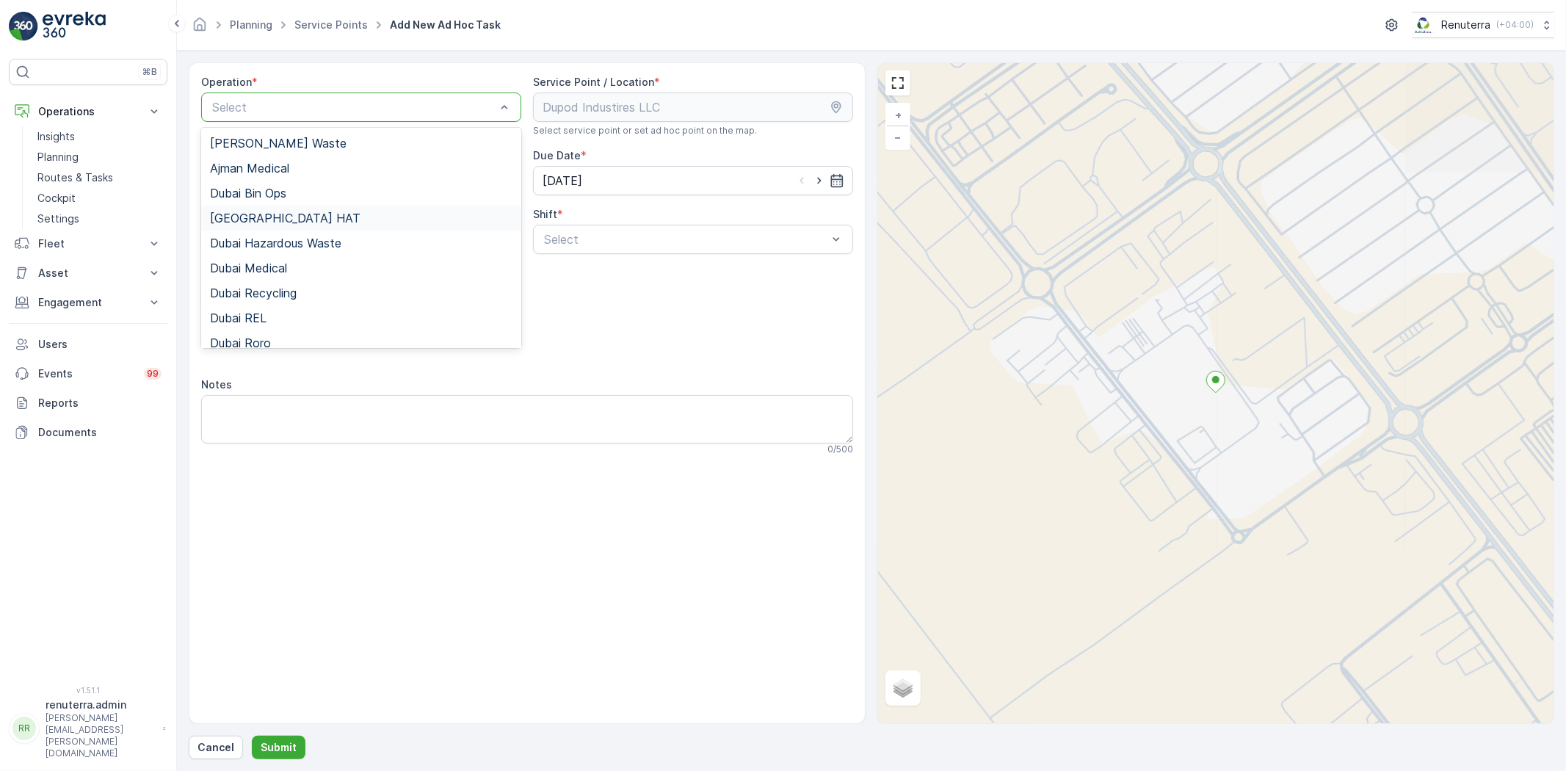
click at [287, 225] on div "[GEOGRAPHIC_DATA] HAT" at bounding box center [361, 218] width 320 height 25
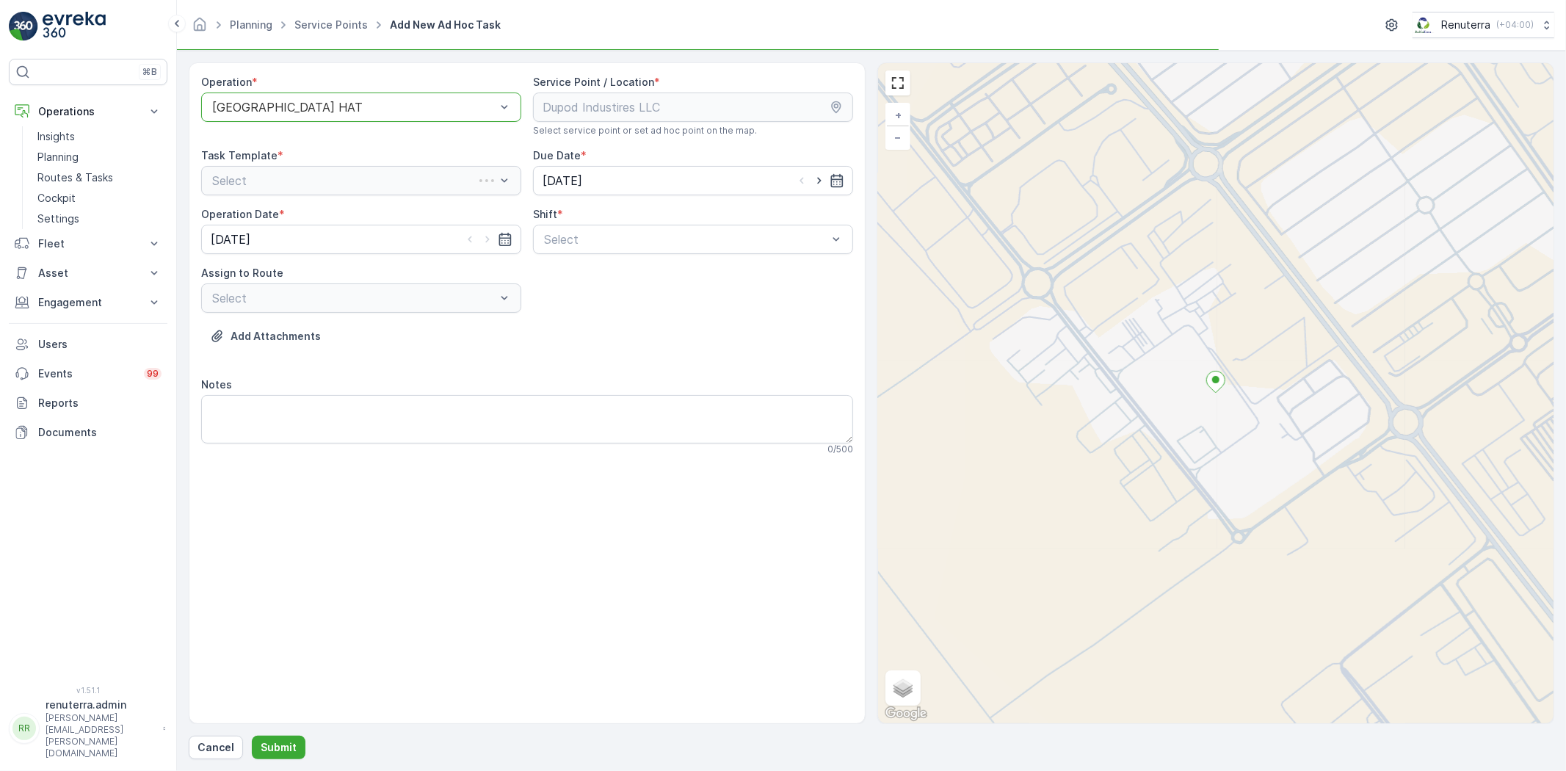
click at [639, 264] on div "Operation * option Dubai HAT, selected. Dubai HAT Service Point / Location * Se…" at bounding box center [527, 271] width 652 height 392
click at [639, 251] on div "Select" at bounding box center [693, 239] width 320 height 29
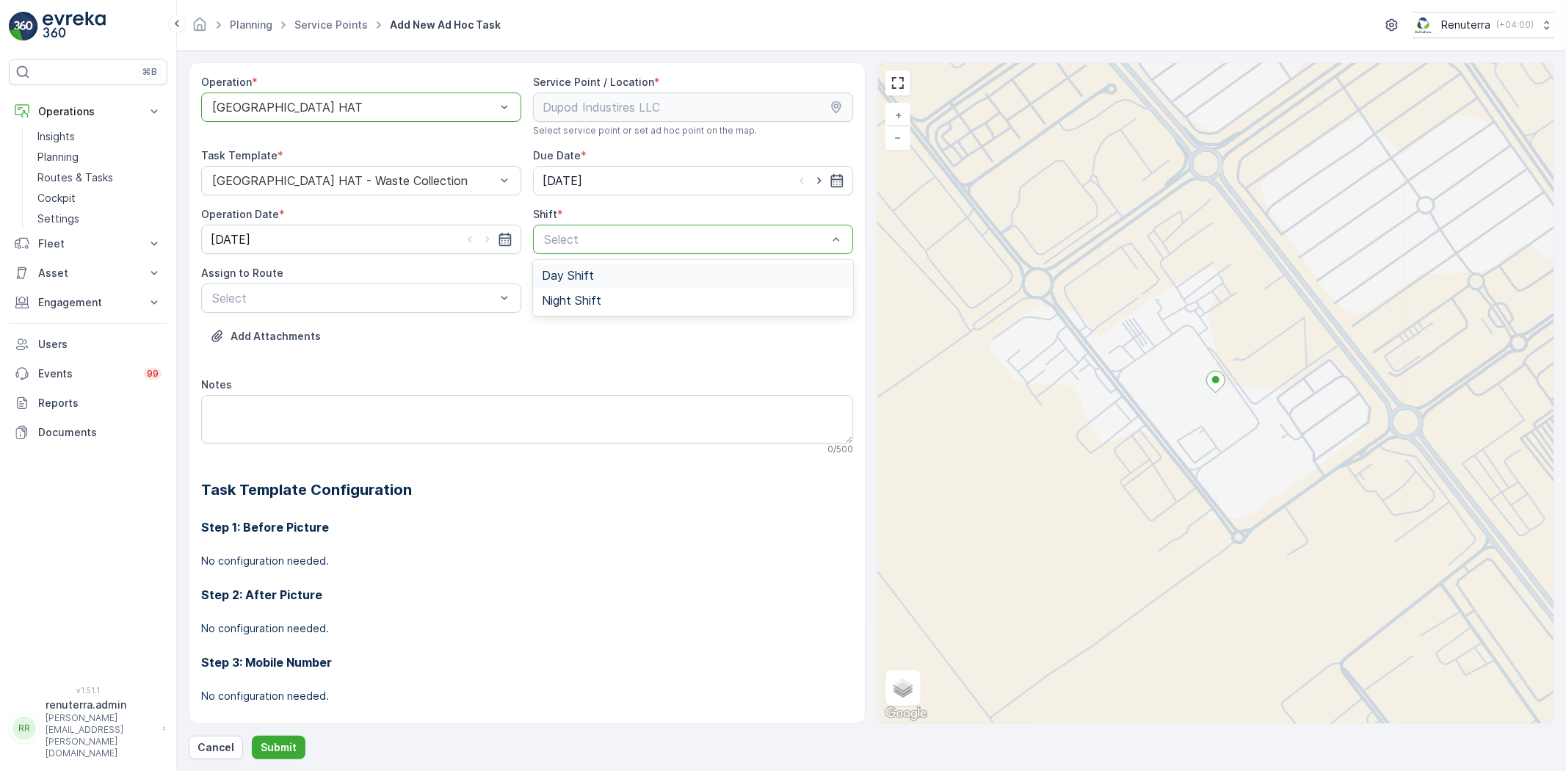
click at [607, 280] on div "Day Shift" at bounding box center [693, 275] width 302 height 13
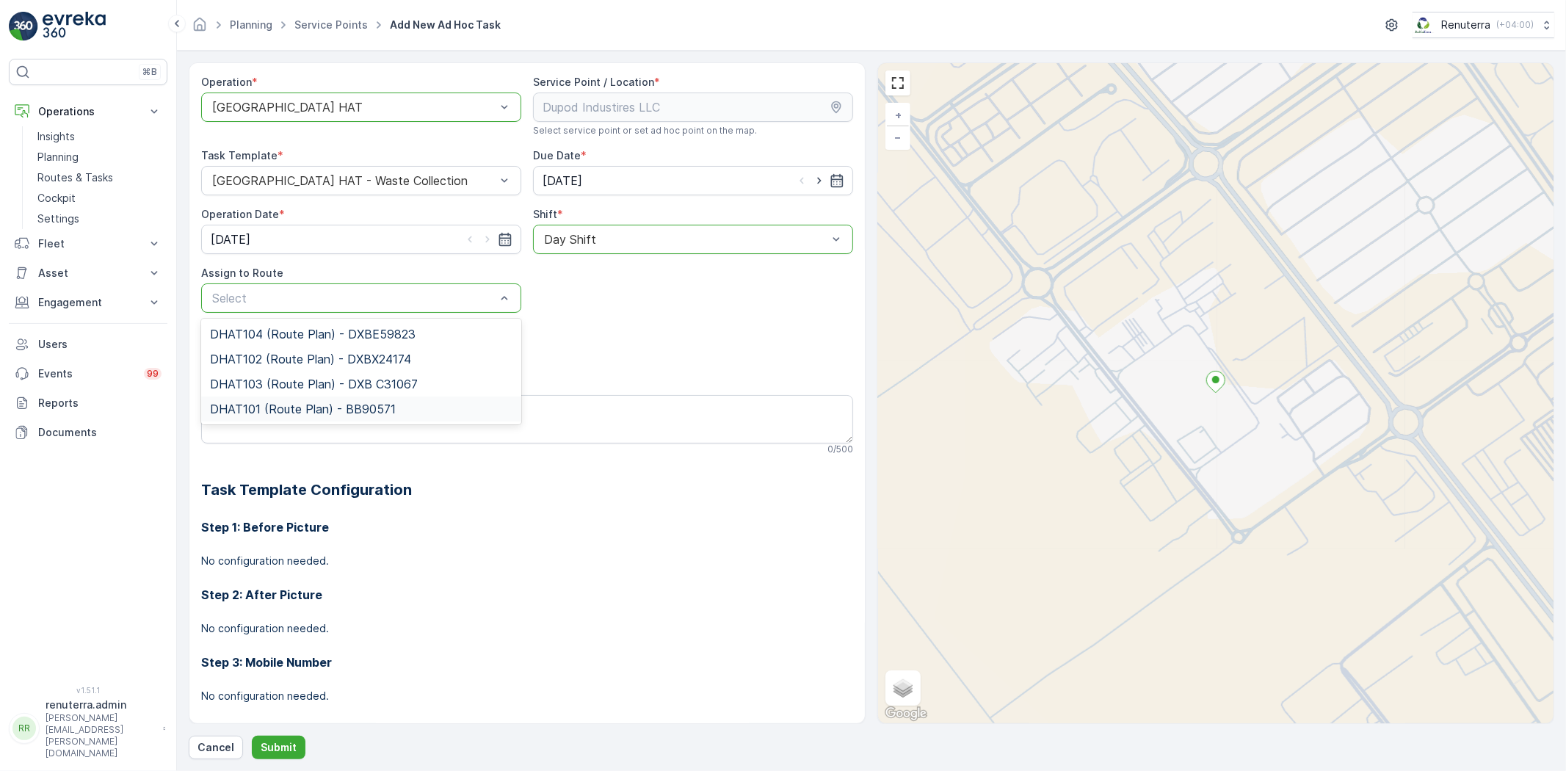
click at [326, 408] on span "DHAT101 (Route Plan) - BB90571" at bounding box center [303, 408] width 186 height 13
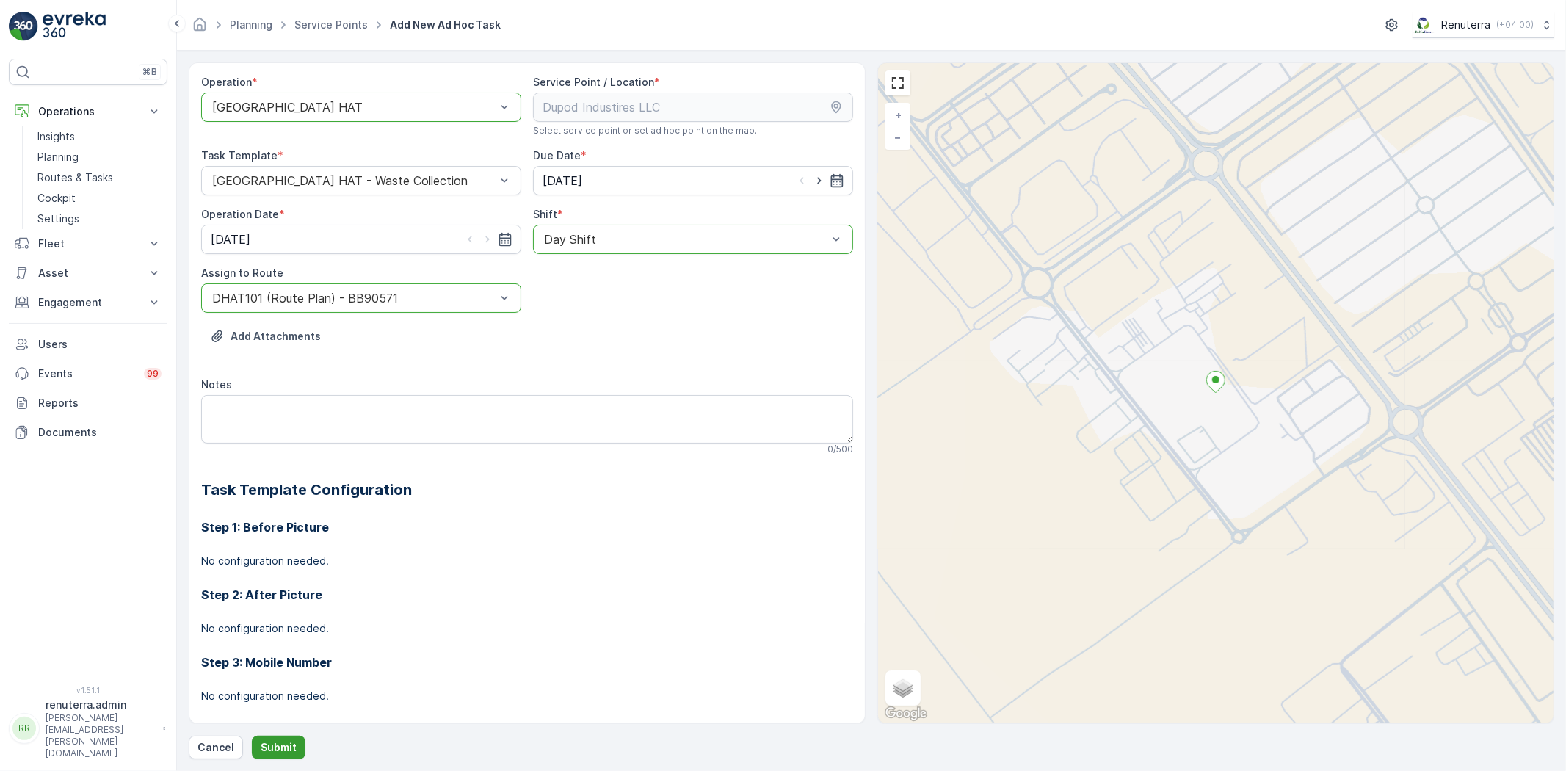
click at [280, 740] on p "Submit" at bounding box center [279, 747] width 36 height 15
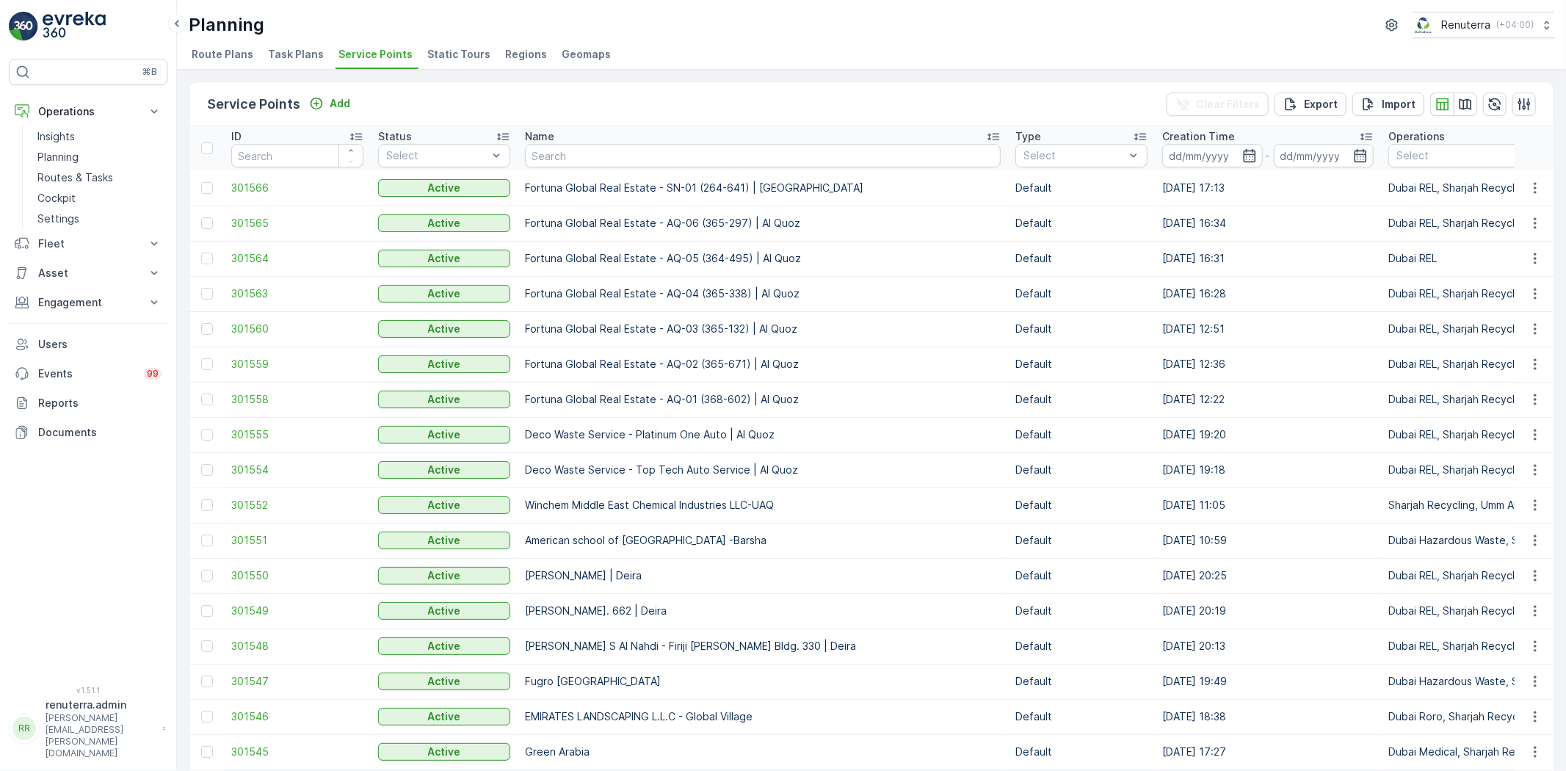
drag, startPoint x: 617, startPoint y: 173, endPoint x: 619, endPoint y: 160, distance: 13.4
click at [619, 160] on input "text" at bounding box center [763, 155] width 476 height 23
paste input "Deco Waste Service-Al Quoz IFF"
type input "Deco Waste Service-Al Quoz IFF"
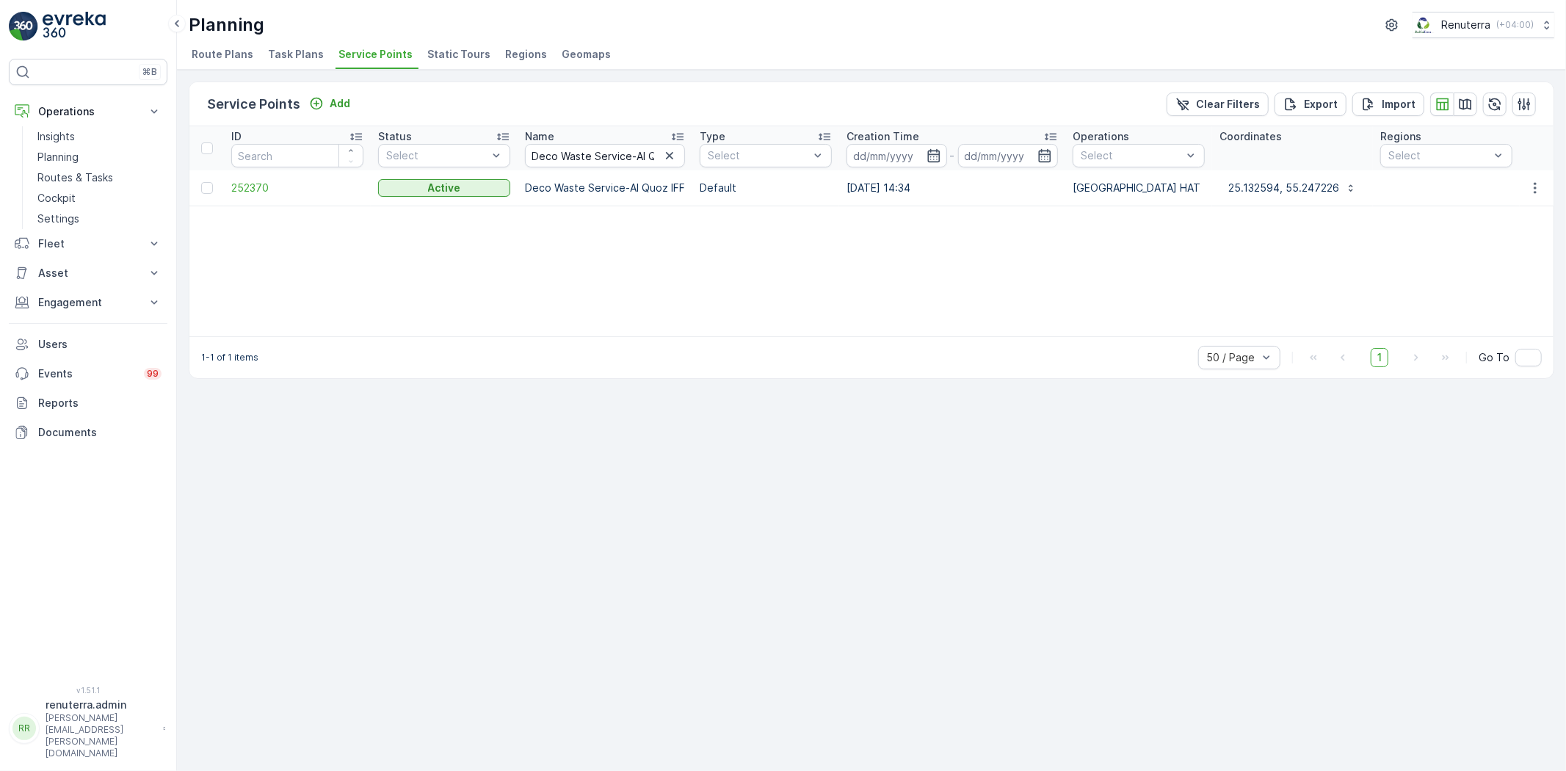
click at [232, 173] on td "252370" at bounding box center [297, 187] width 147 height 35
click at [242, 184] on span "252370" at bounding box center [297, 188] width 132 height 15
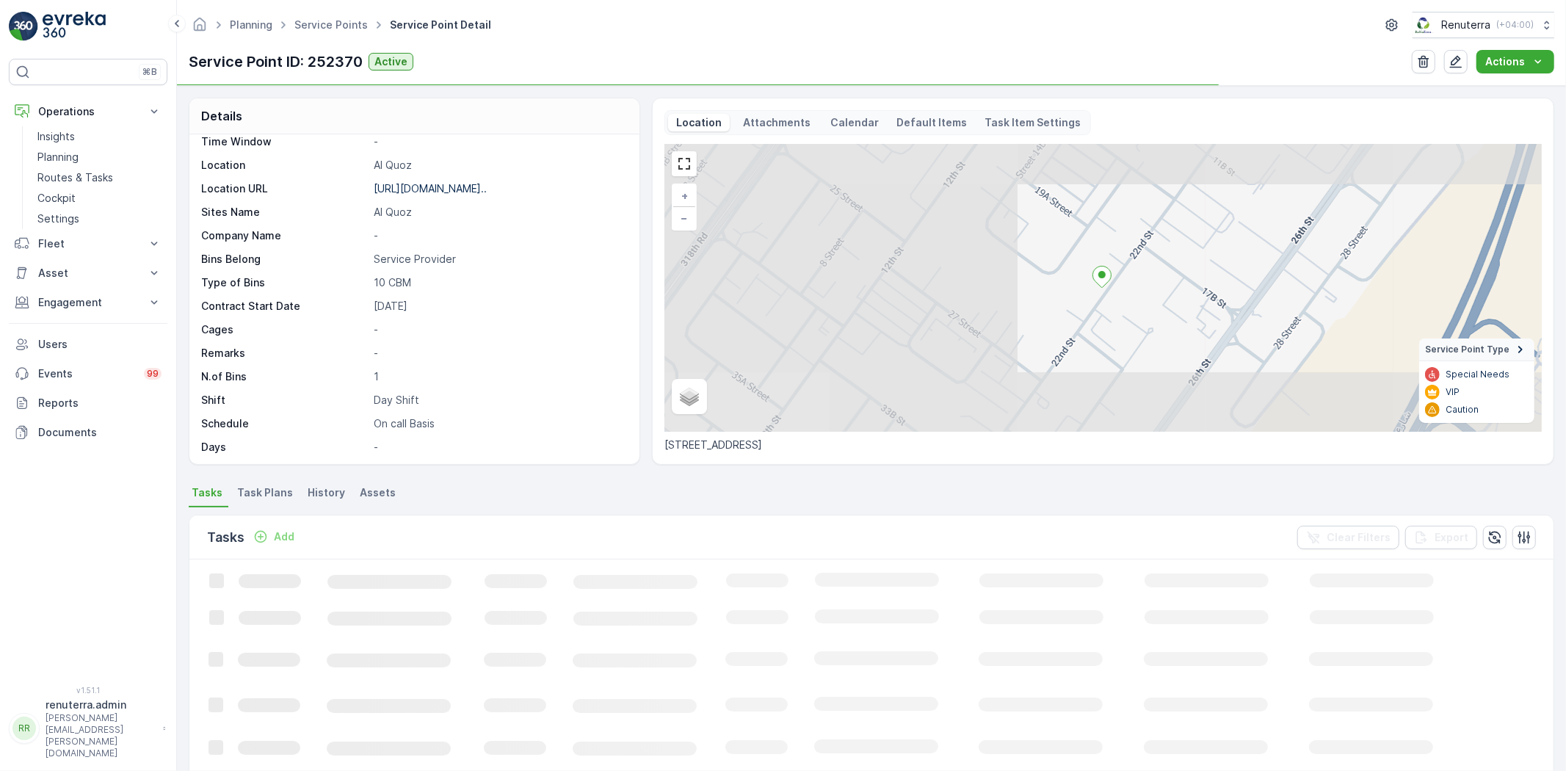
scroll to position [226, 0]
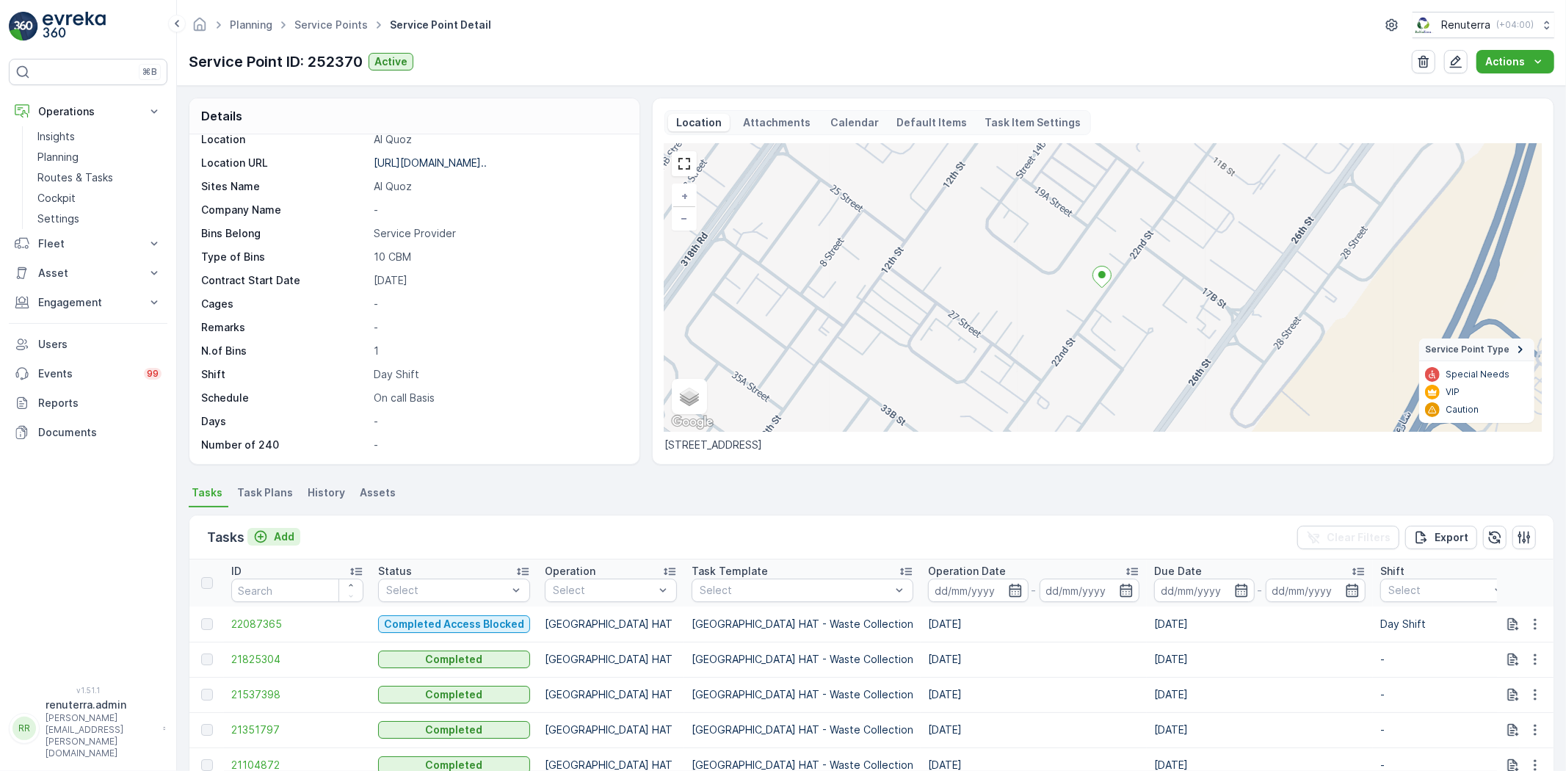
click at [287, 534] on p "Add" at bounding box center [284, 536] width 21 height 15
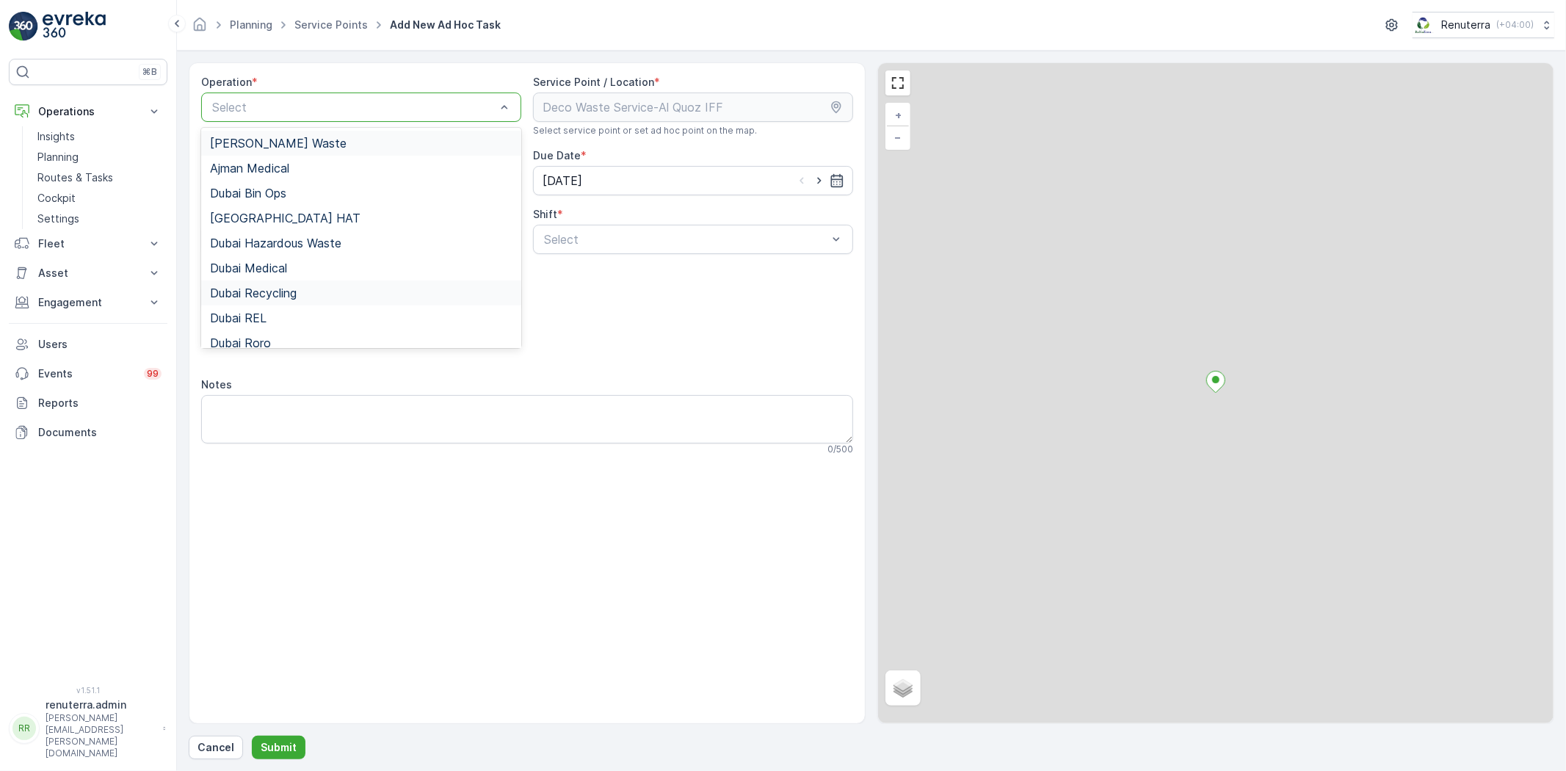
drag, startPoint x: 242, startPoint y: 113, endPoint x: 247, endPoint y: 284, distance: 171.1
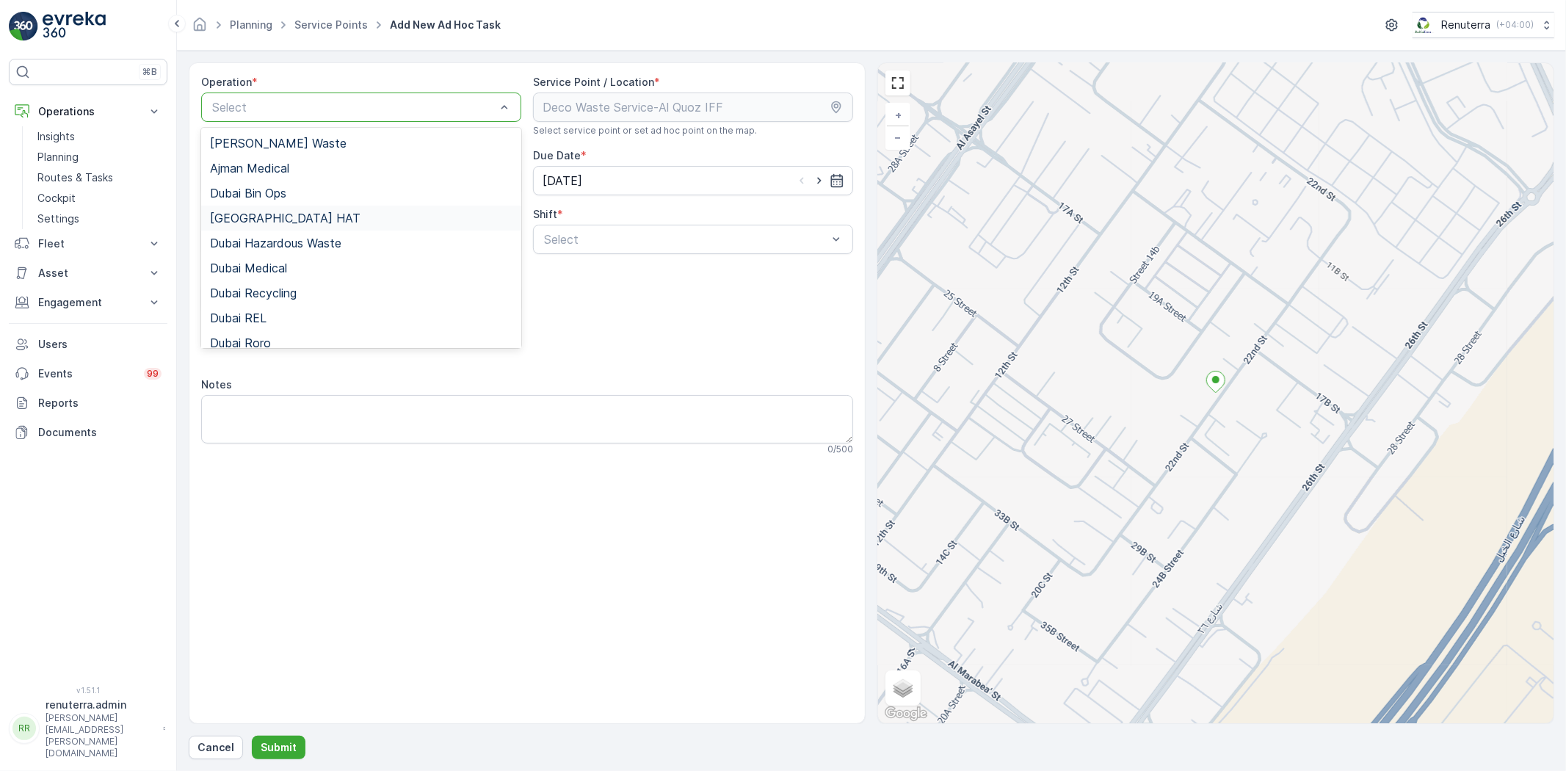
click at [247, 218] on span "[GEOGRAPHIC_DATA] HAT" at bounding box center [285, 217] width 150 height 13
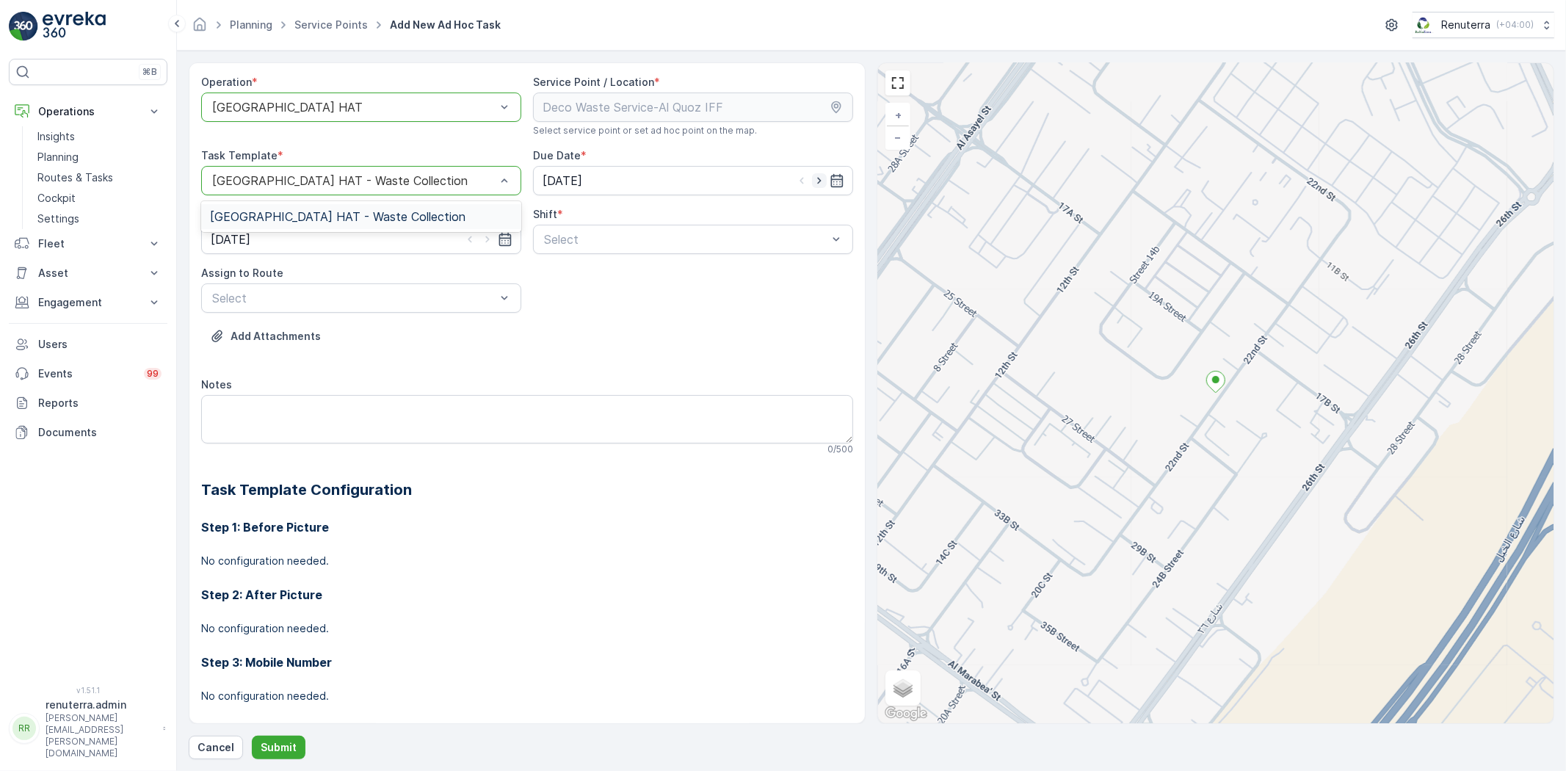
click at [812, 181] on icon "button" at bounding box center [819, 180] width 15 height 15
click at [794, 181] on icon "button" at bounding box center [801, 180] width 15 height 15
type input "29.09.2025"
click at [588, 273] on span "Day Shift" at bounding box center [568, 275] width 52 height 13
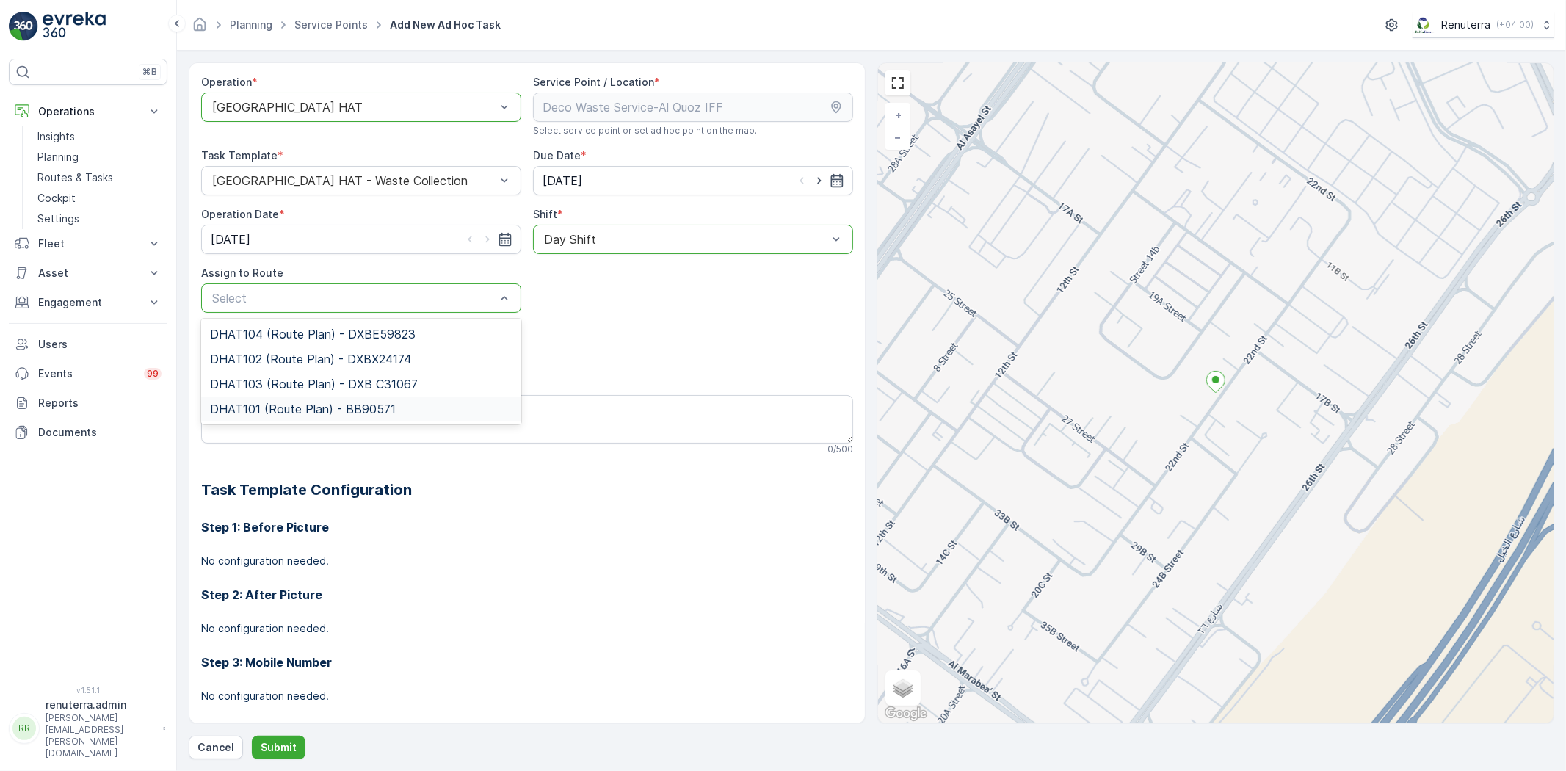
click at [325, 411] on span "DHAT101 (Route Plan) - BB90571" at bounding box center [303, 408] width 186 height 13
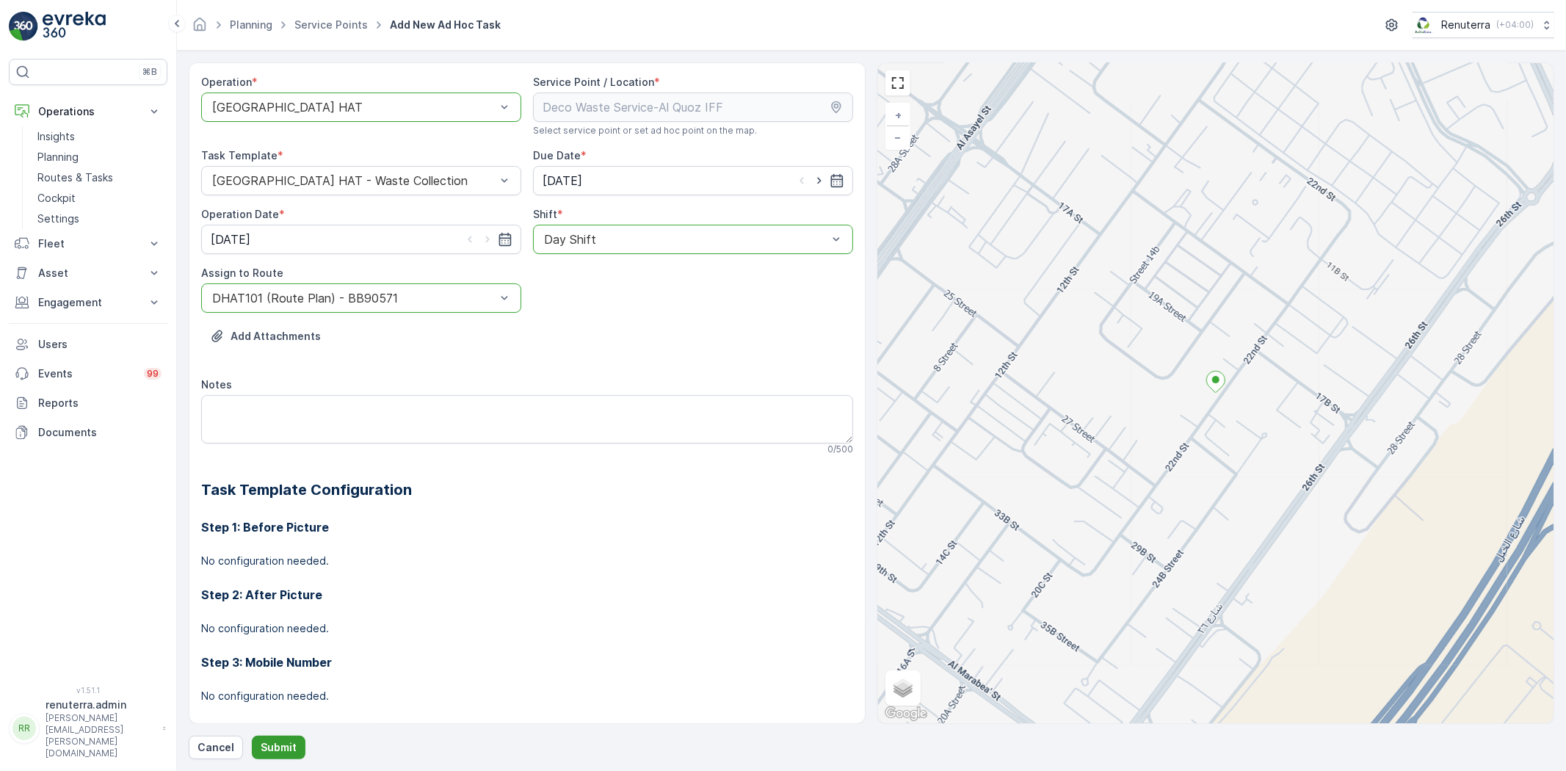
click at [285, 741] on p "Submit" at bounding box center [279, 747] width 36 height 15
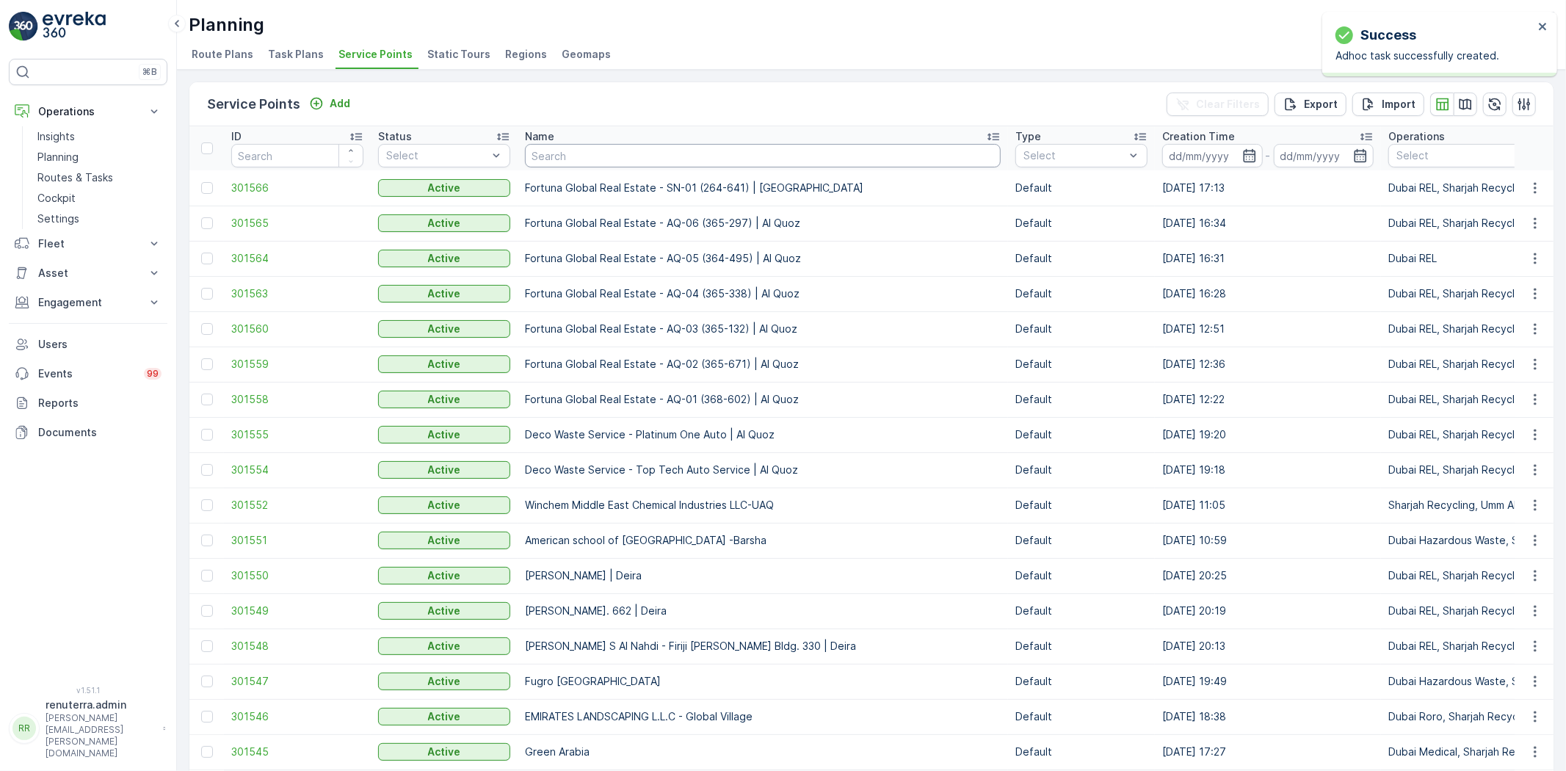
click at [586, 162] on input "text" at bounding box center [763, 155] width 476 height 23
paste input "SOBHA CONSTRUCTIONS LLC - RIVERSIDE CRESCENT Module 1 | Ras Al Khor"
type input "SOBHA CONSTRUCTIONS LLC - RIVERSIDE CRESCENT Module 1 | Ras Al Khor"
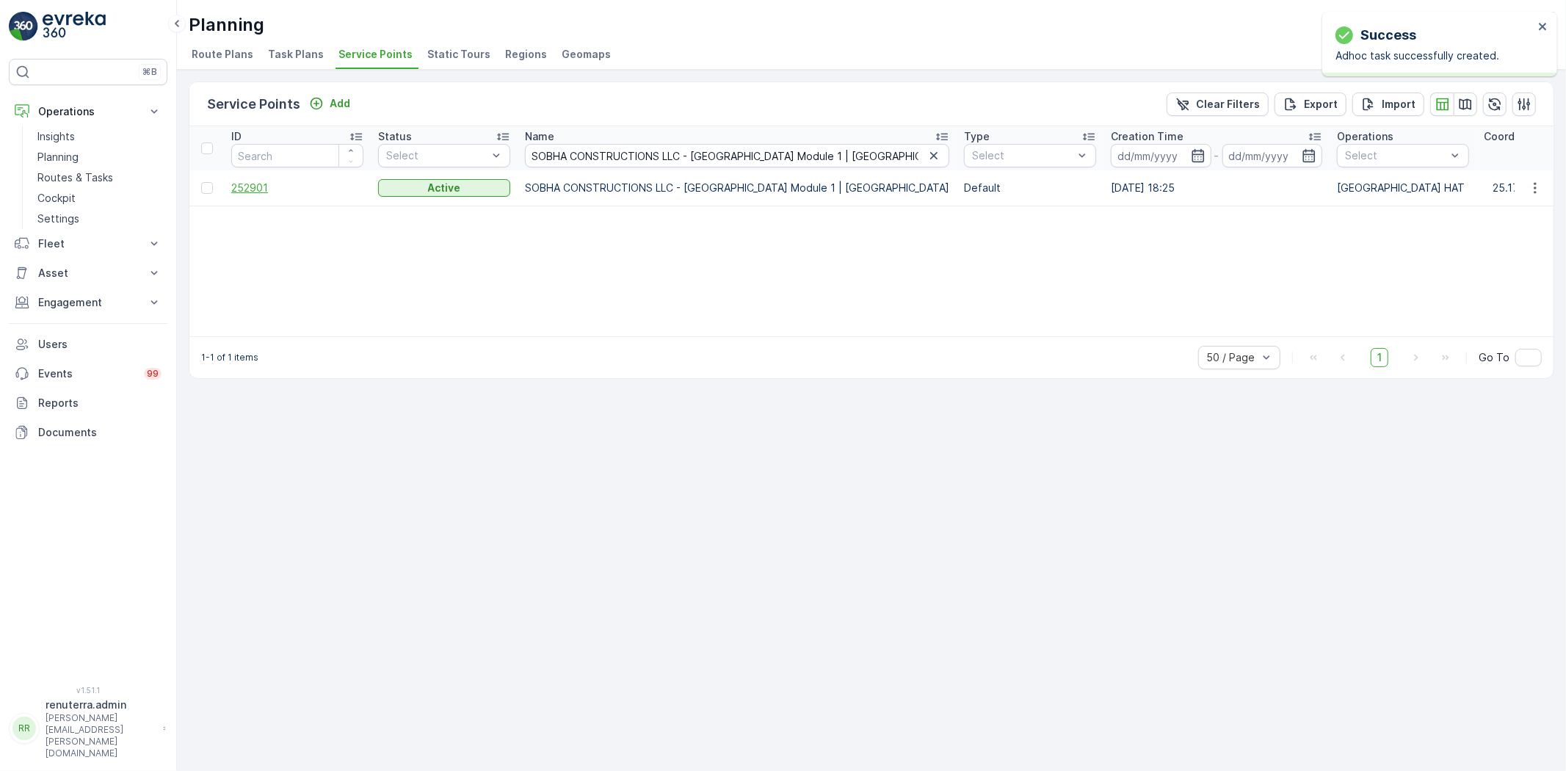
click at [255, 191] on span "252901" at bounding box center [297, 188] width 132 height 15
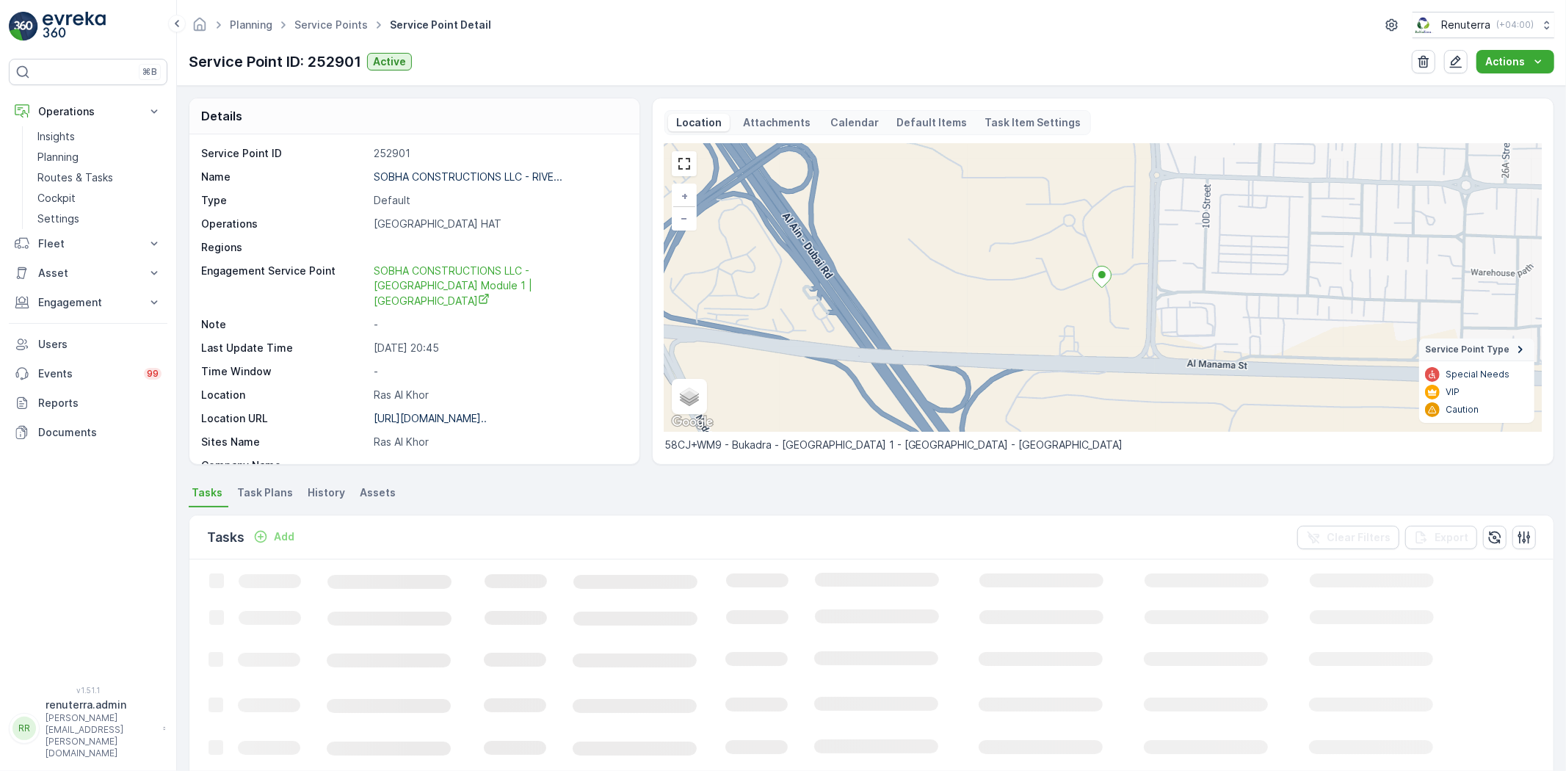
click at [285, 537] on p "Add" at bounding box center [284, 536] width 21 height 15
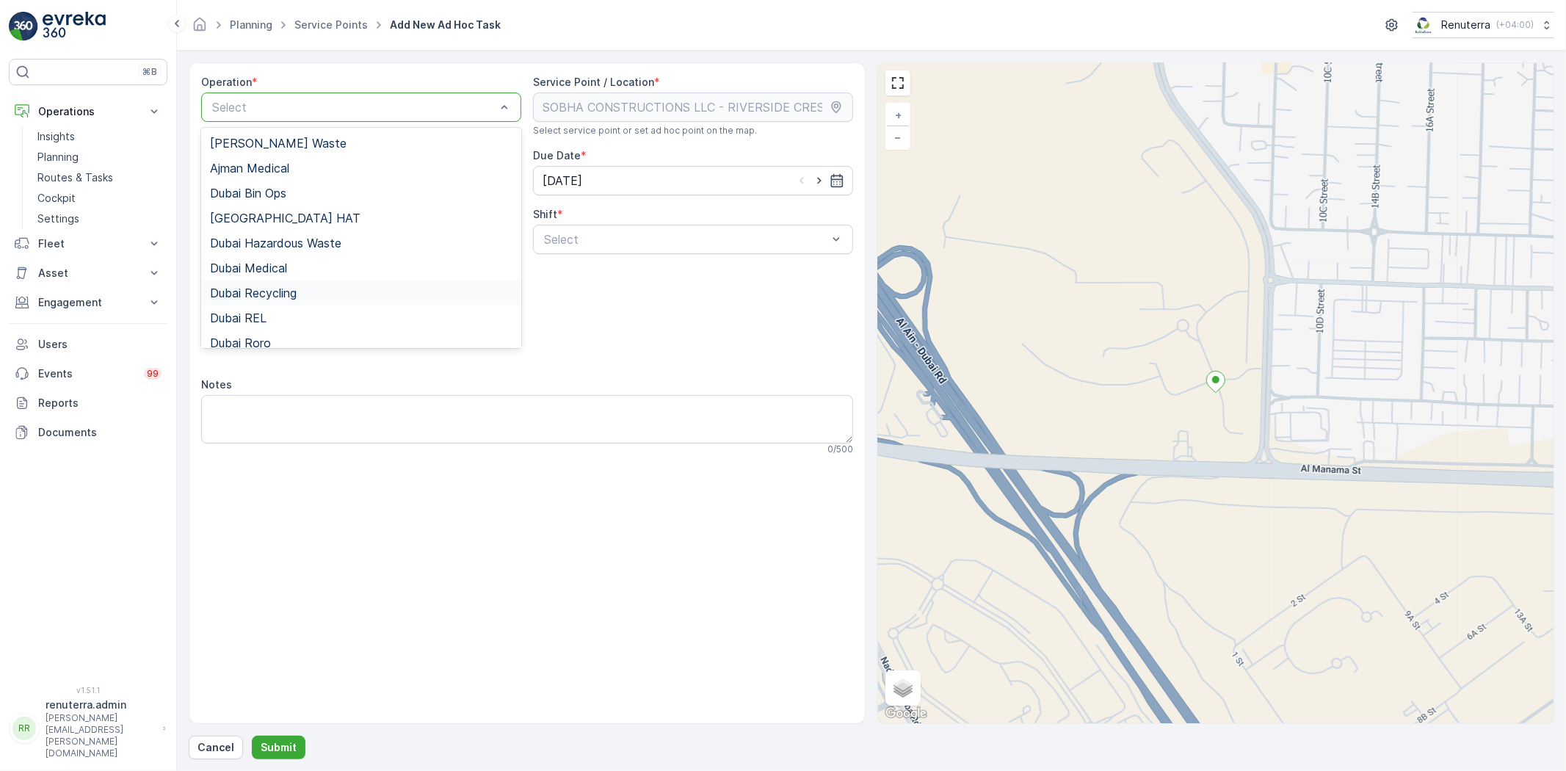
scroll to position [81, 0]
click at [279, 132] on div "[GEOGRAPHIC_DATA] HAT" at bounding box center [361, 136] width 302 height 13
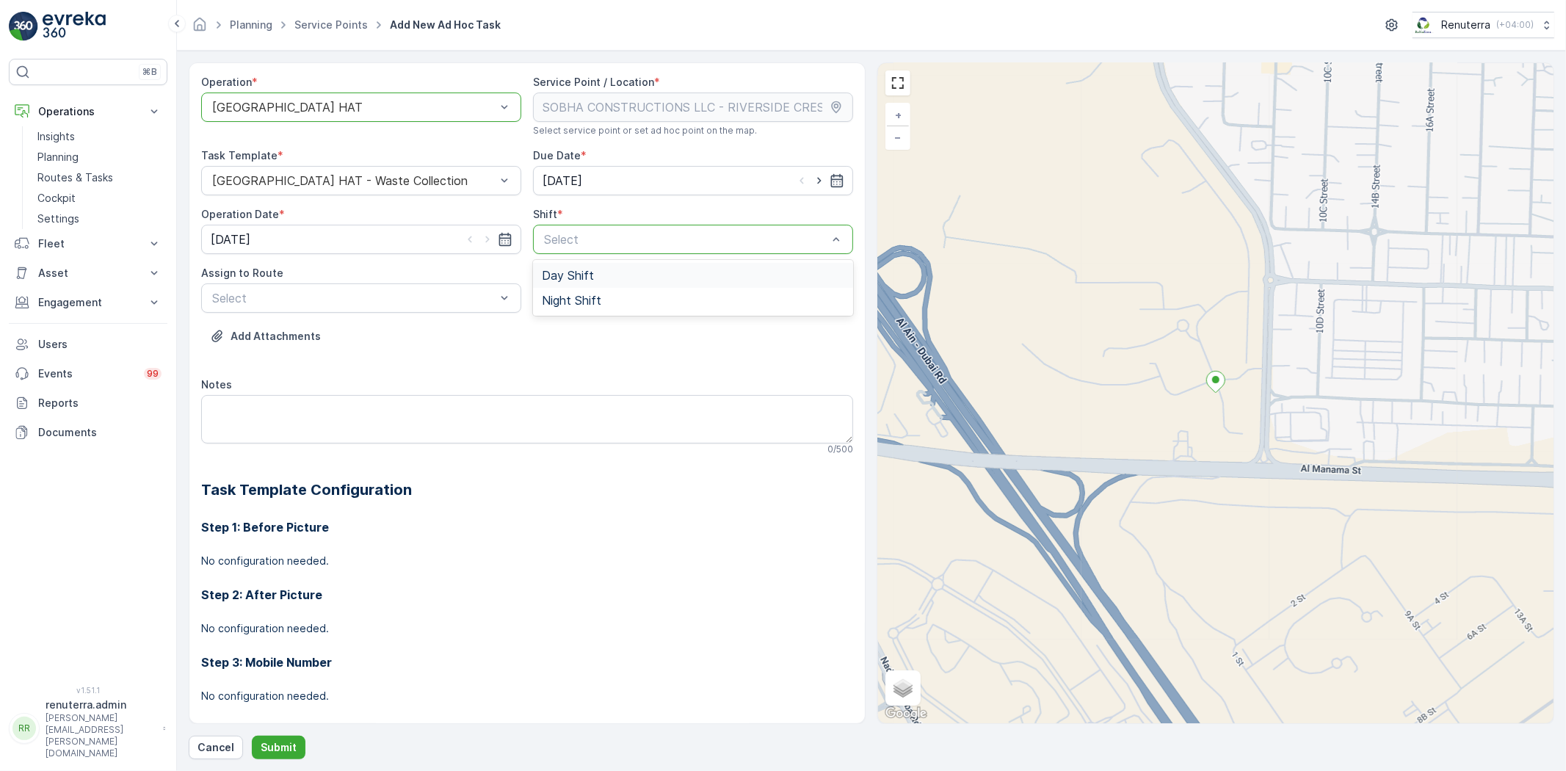
click at [608, 267] on div "Day Shift" at bounding box center [693, 275] width 320 height 25
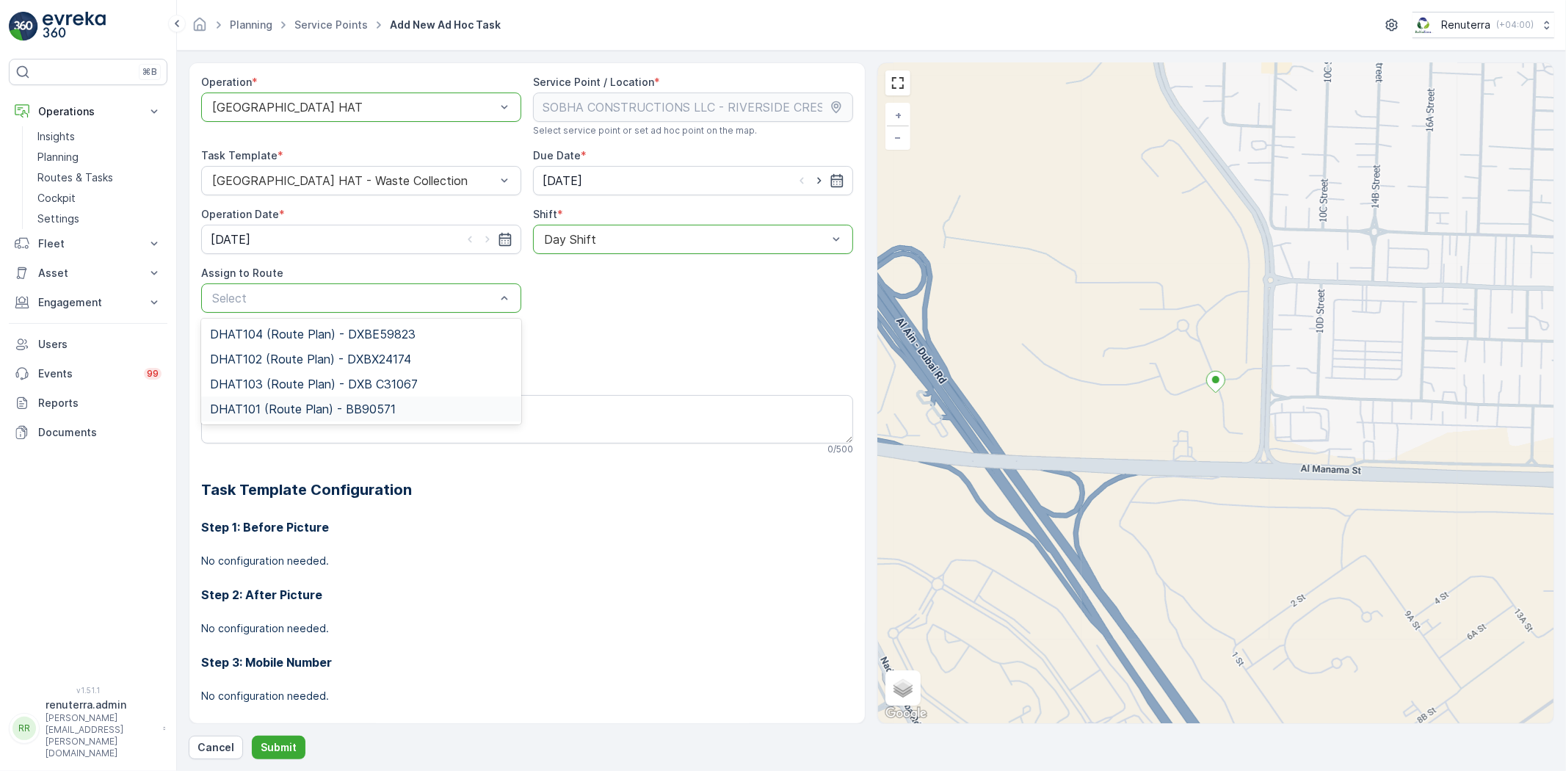
click at [350, 410] on span "DHAT101 (Route Plan) - BB90571" at bounding box center [303, 408] width 186 height 13
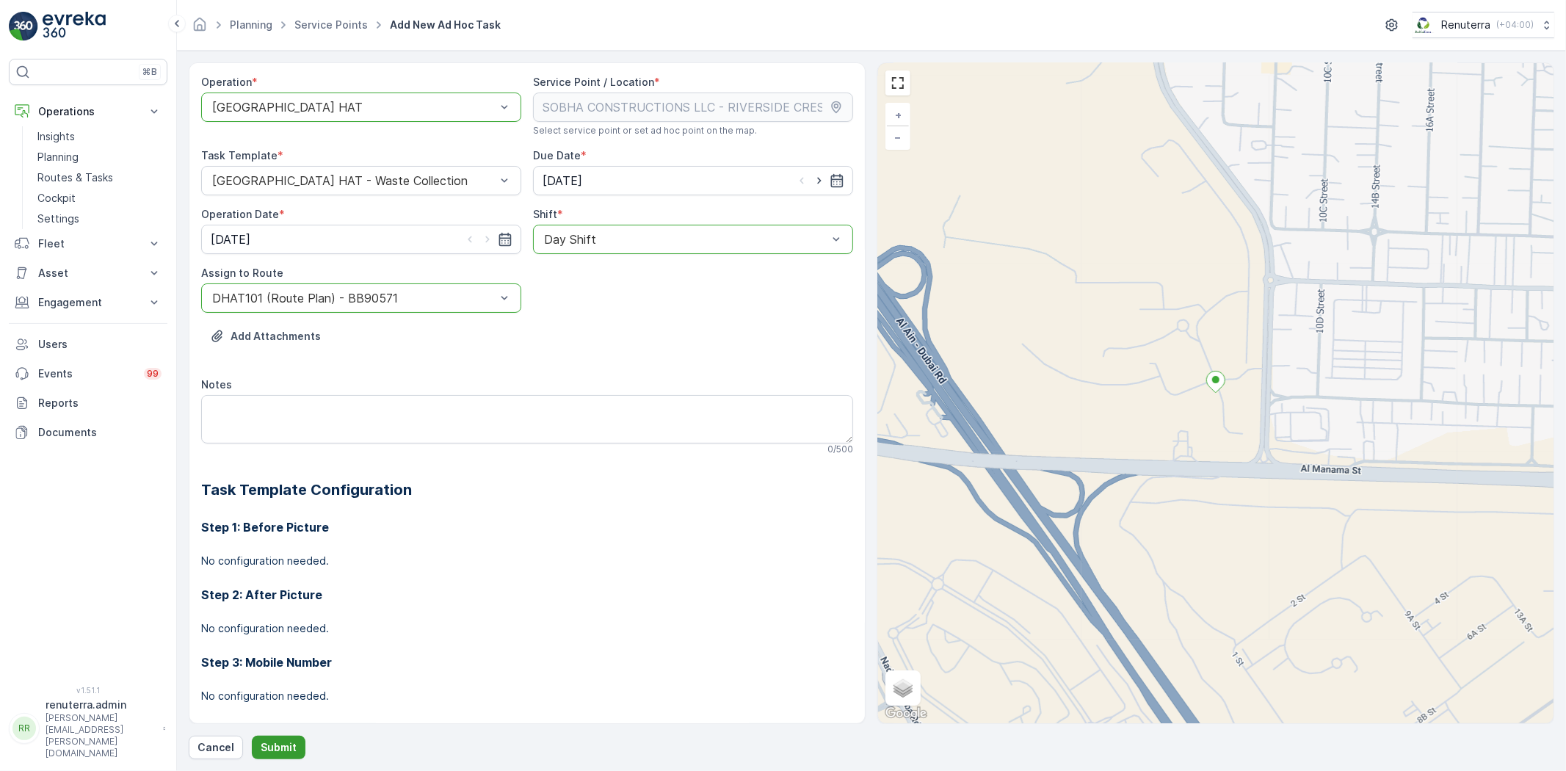
click at [289, 755] on button "Submit" at bounding box center [279, 747] width 54 height 23
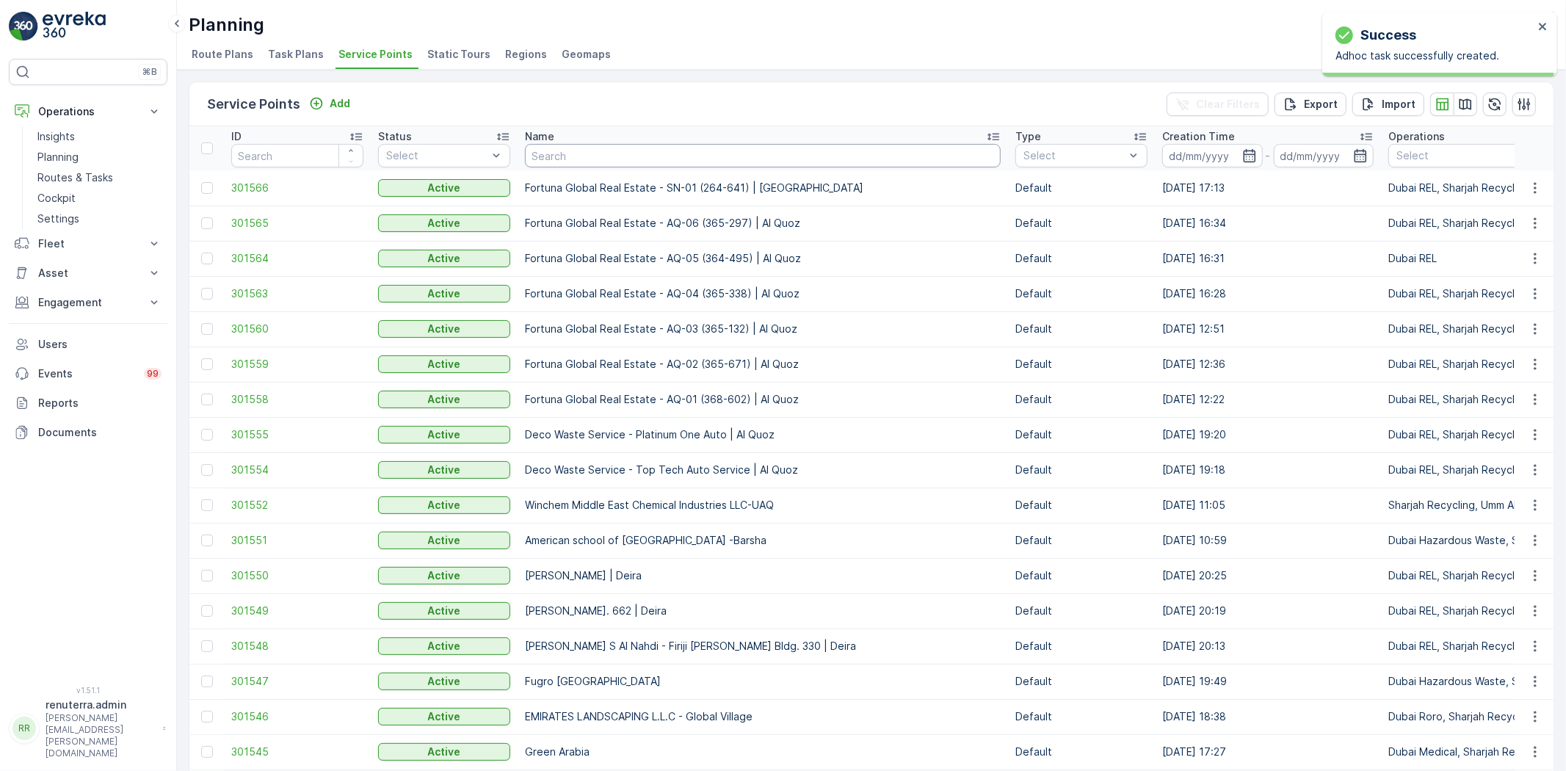
click at [548, 156] on input "text" at bounding box center [763, 155] width 476 height 23
paste input "Dutch Foundation & Concrete Processing Co. LLC -Maritime City"
type input "Dutch Foundation & Concrete Processing Co. LLC -Maritime City"
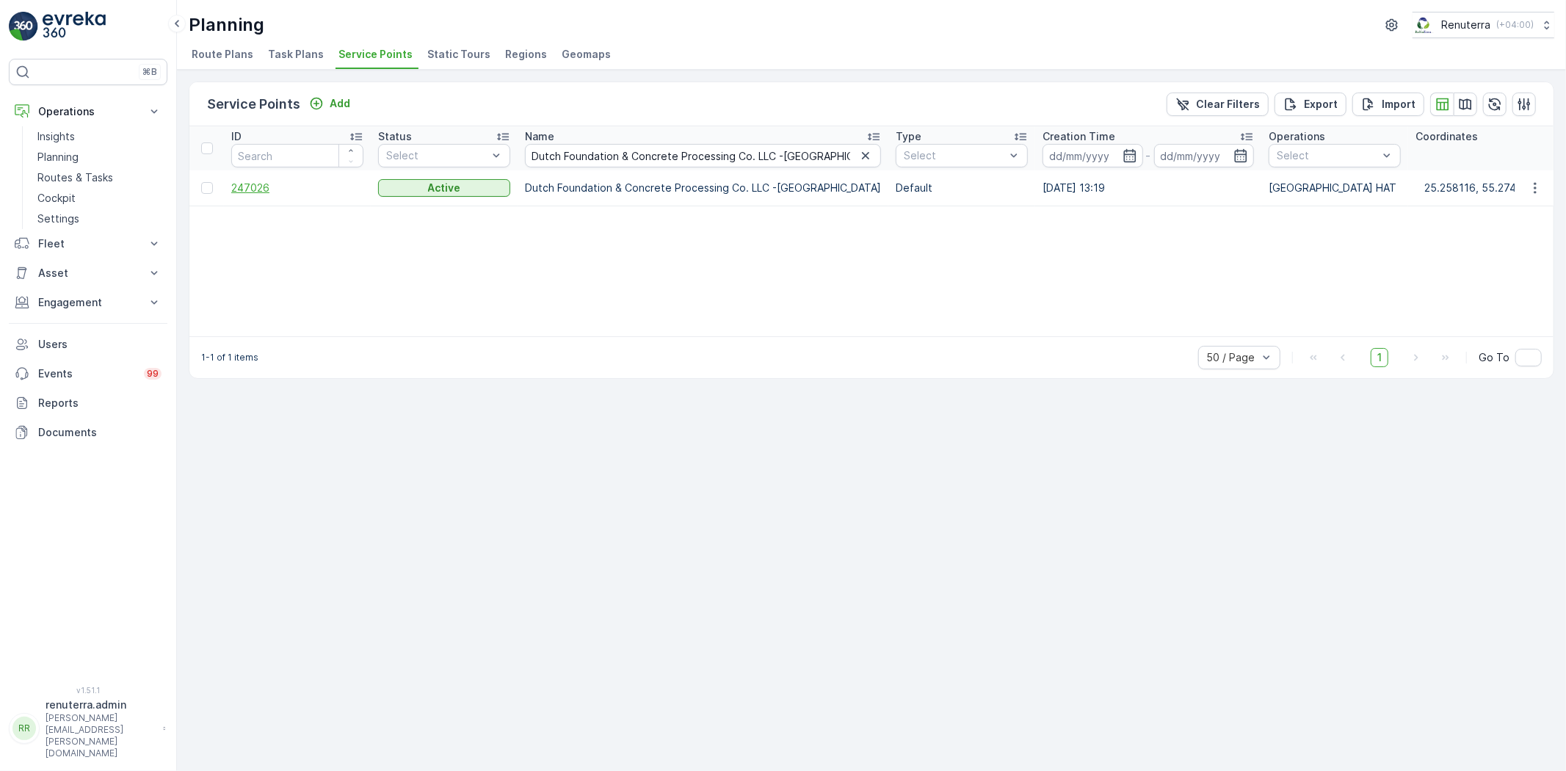
click at [258, 181] on span "247026" at bounding box center [297, 188] width 132 height 15
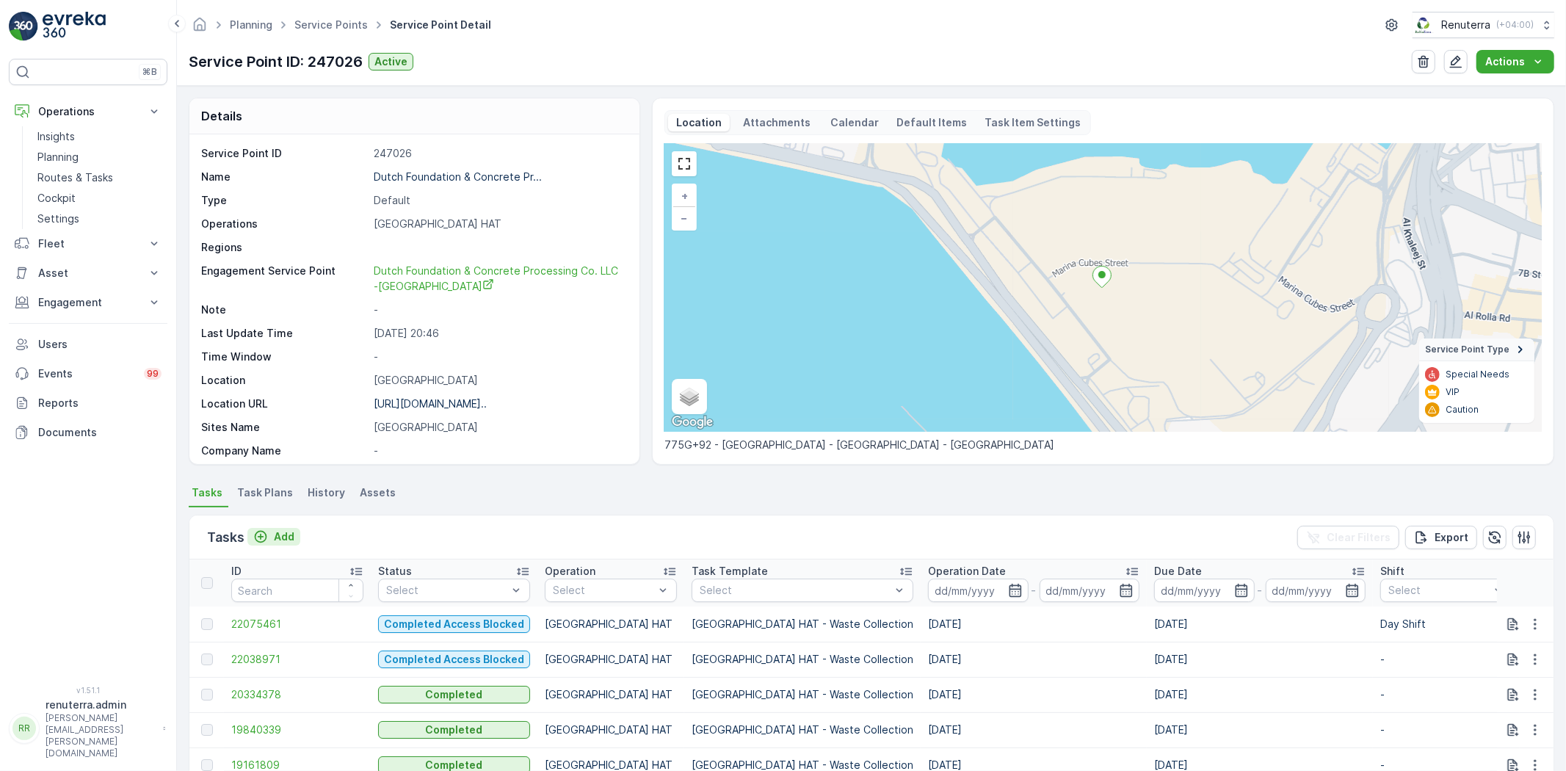
click at [276, 534] on p "Add" at bounding box center [284, 536] width 21 height 15
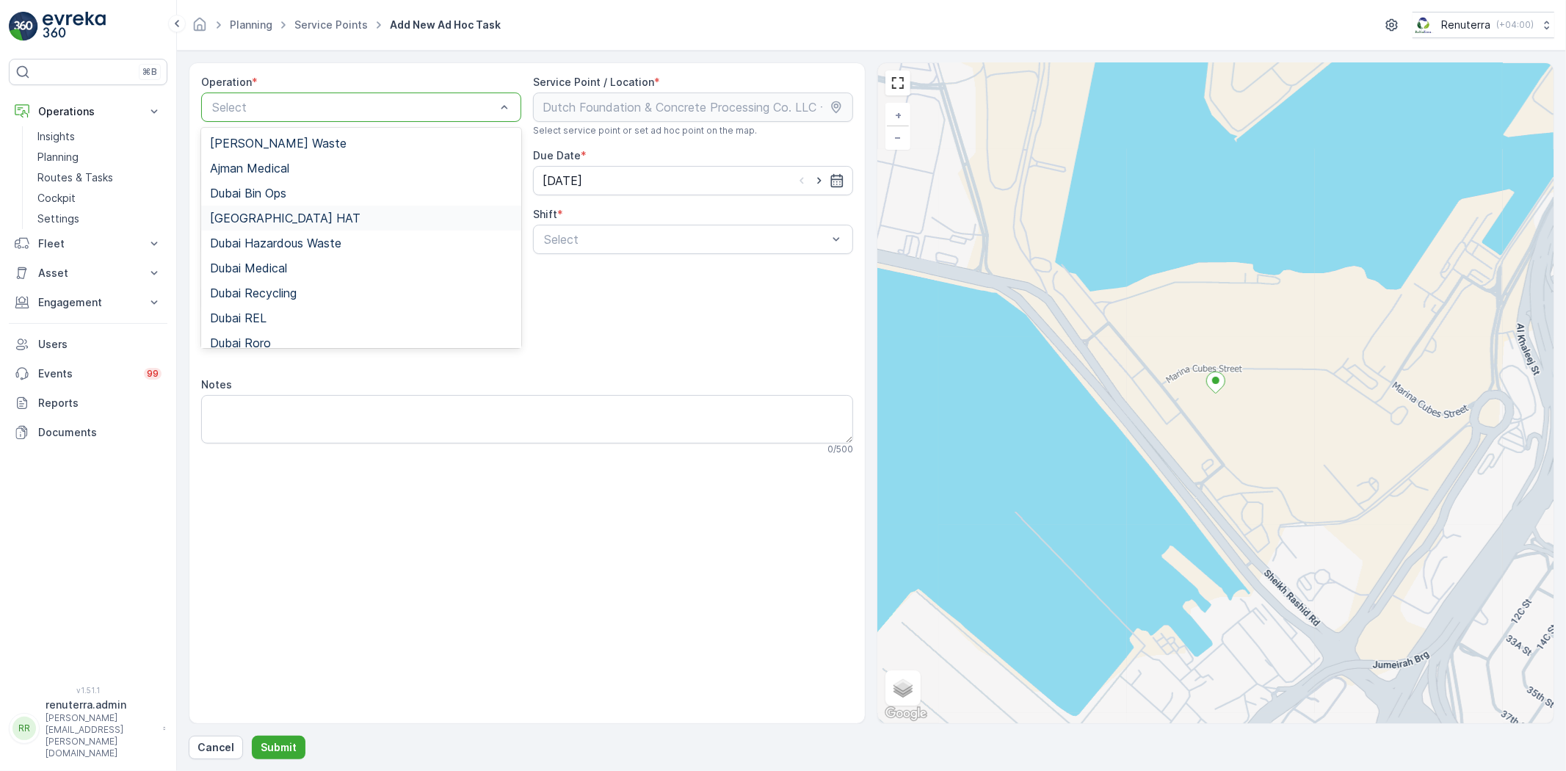
click at [283, 209] on div "[GEOGRAPHIC_DATA] HAT" at bounding box center [361, 218] width 320 height 25
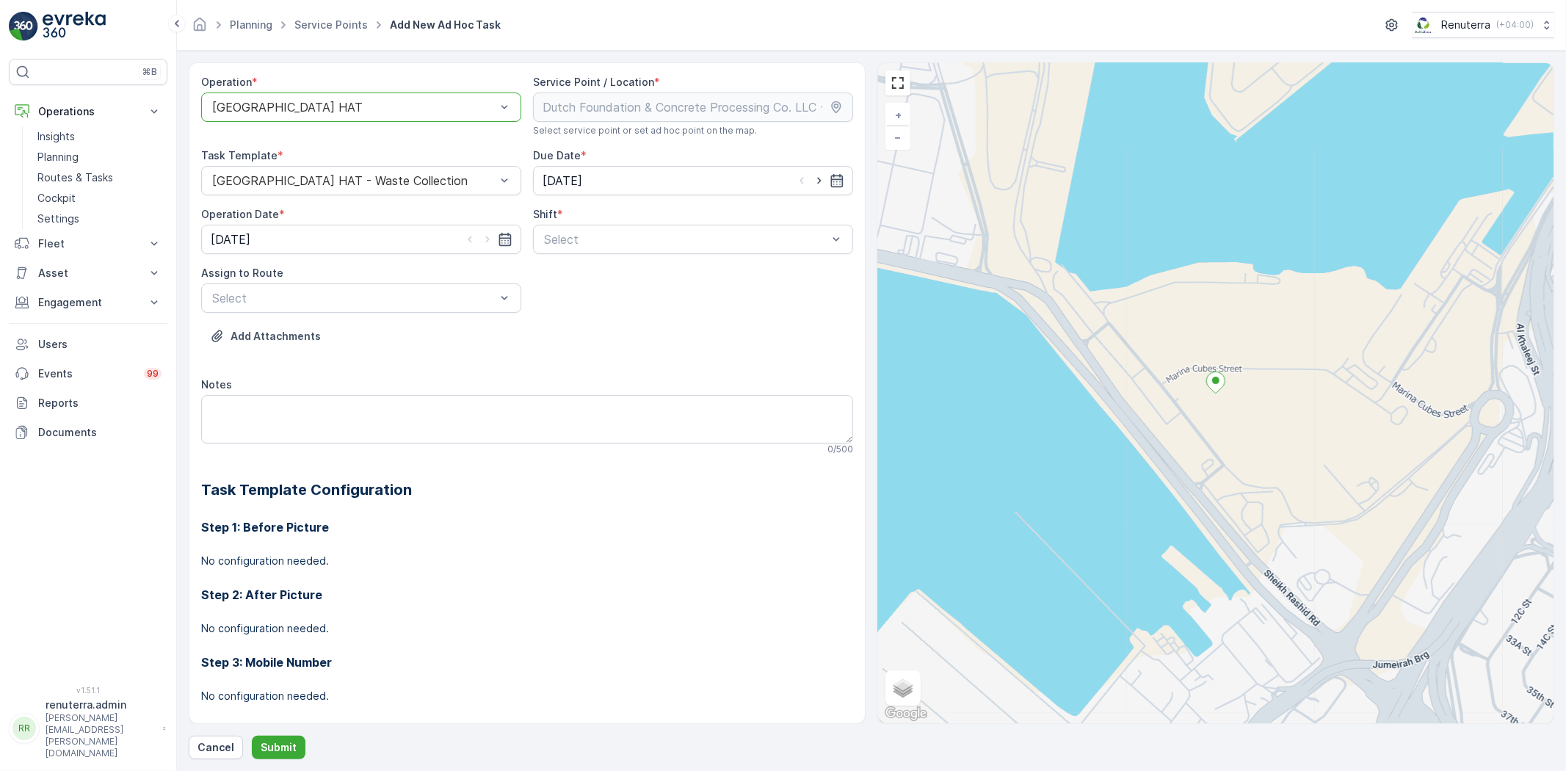
drag, startPoint x: 531, startPoint y: 214, endPoint x: 543, endPoint y: 223, distance: 15.7
click at [533, 214] on label "Shift" at bounding box center [545, 214] width 24 height 12
click at [578, 280] on span "Day Shift" at bounding box center [568, 275] width 52 height 13
click at [360, 307] on div "Select" at bounding box center [361, 297] width 320 height 29
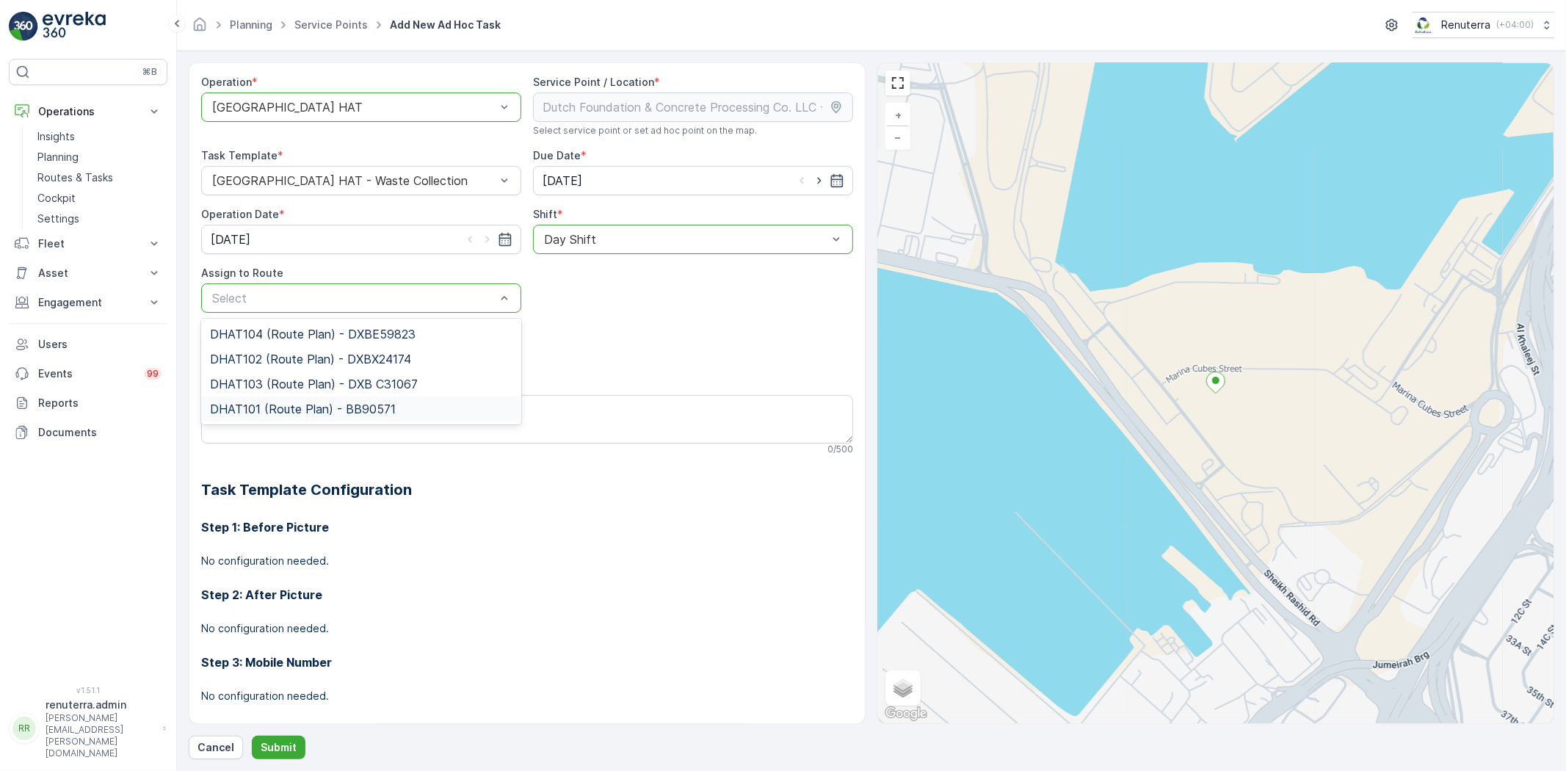
click at [325, 407] on span "DHAT101 (Route Plan) - BB90571" at bounding box center [303, 408] width 186 height 13
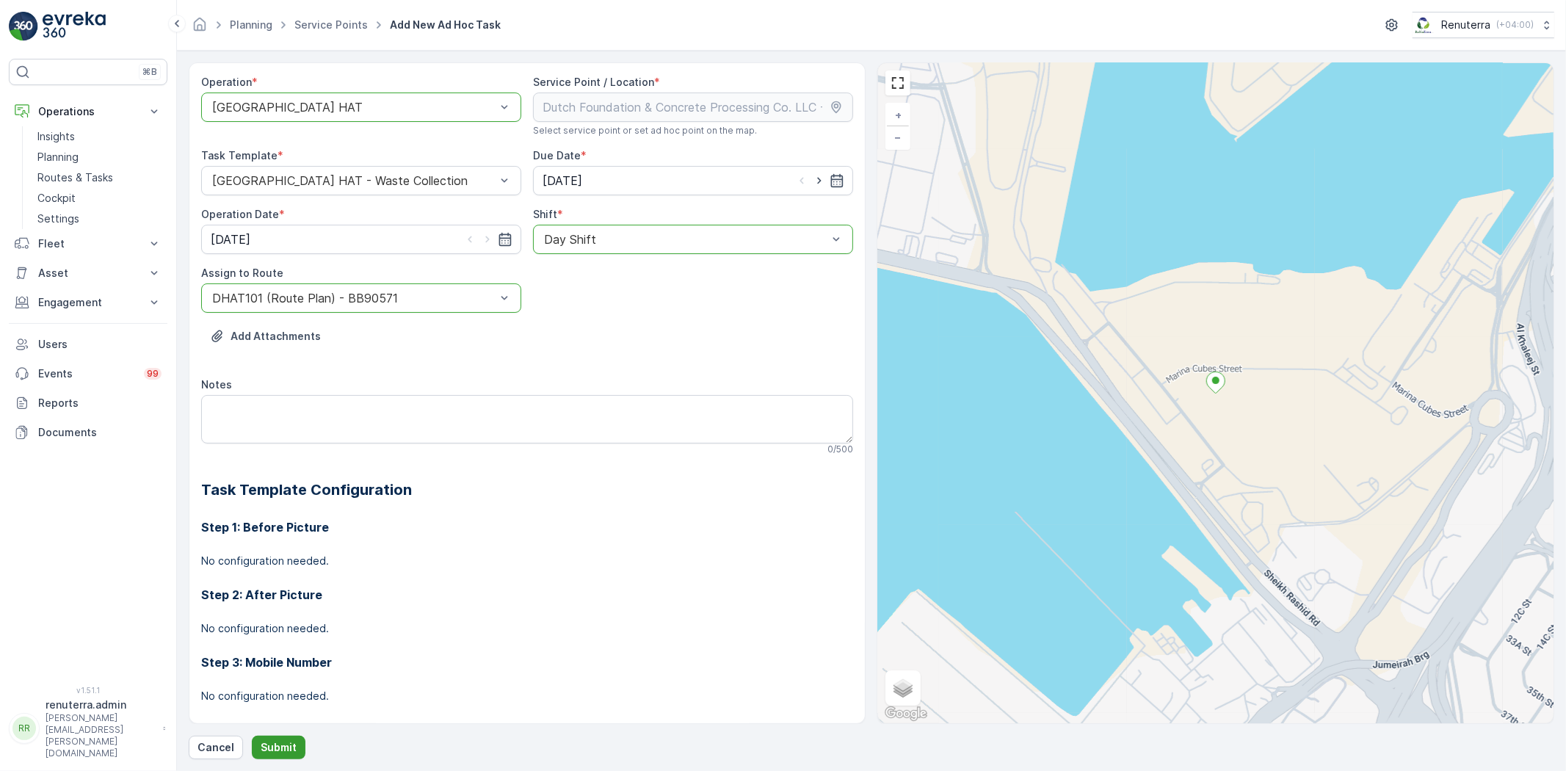
click at [274, 739] on button "Submit" at bounding box center [279, 747] width 54 height 23
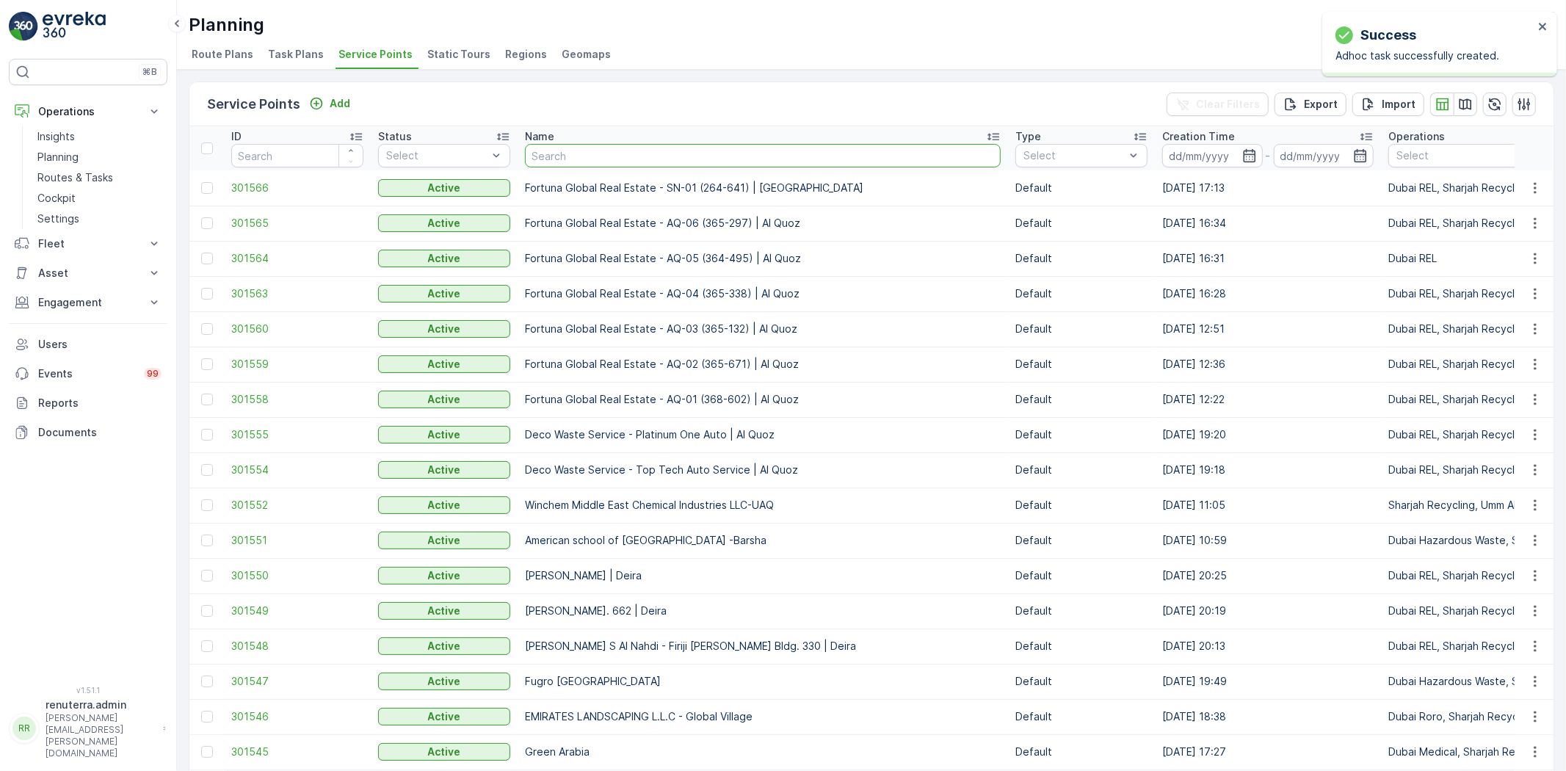
click at [604, 154] on input "text" at bounding box center [763, 155] width 476 height 23
paste input "HSSG Foundation Contracting LLC - Dubai Hills"
type input "HSSG Foundation Contracting LLC - Dubai Hills"
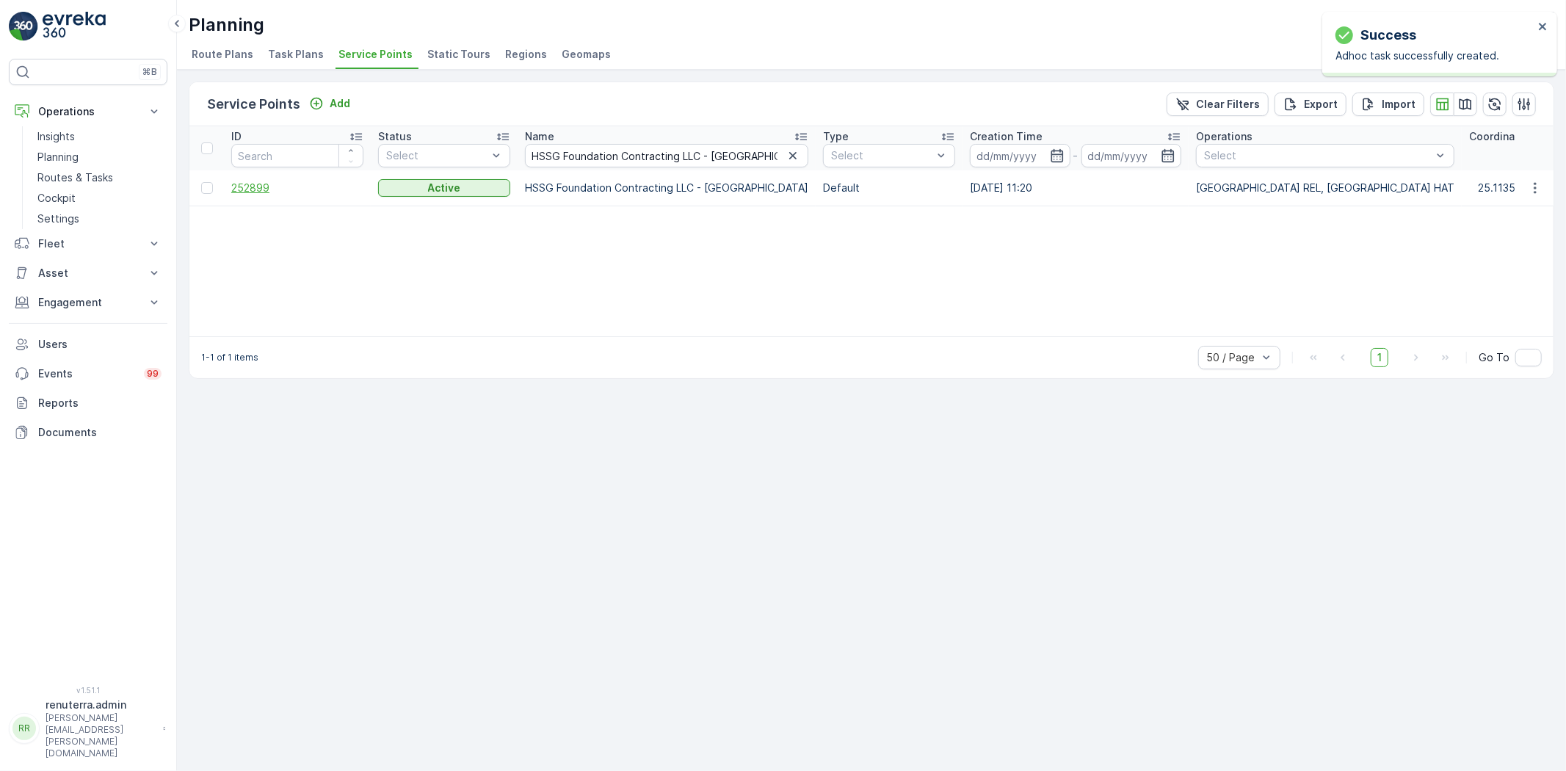
click at [261, 189] on span "252899" at bounding box center [297, 188] width 132 height 15
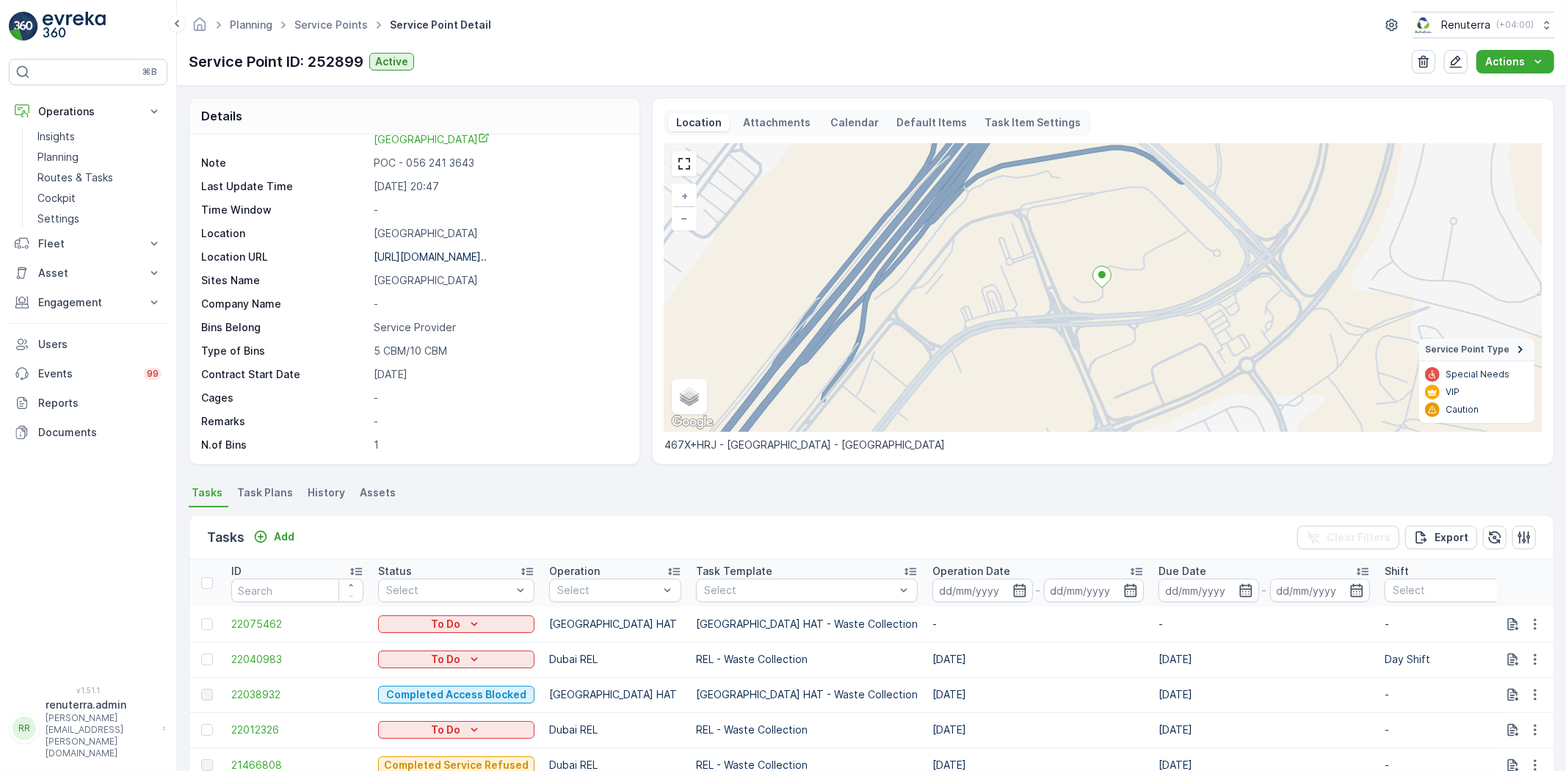
scroll to position [163, 0]
click at [283, 534] on p "Add" at bounding box center [284, 536] width 21 height 15
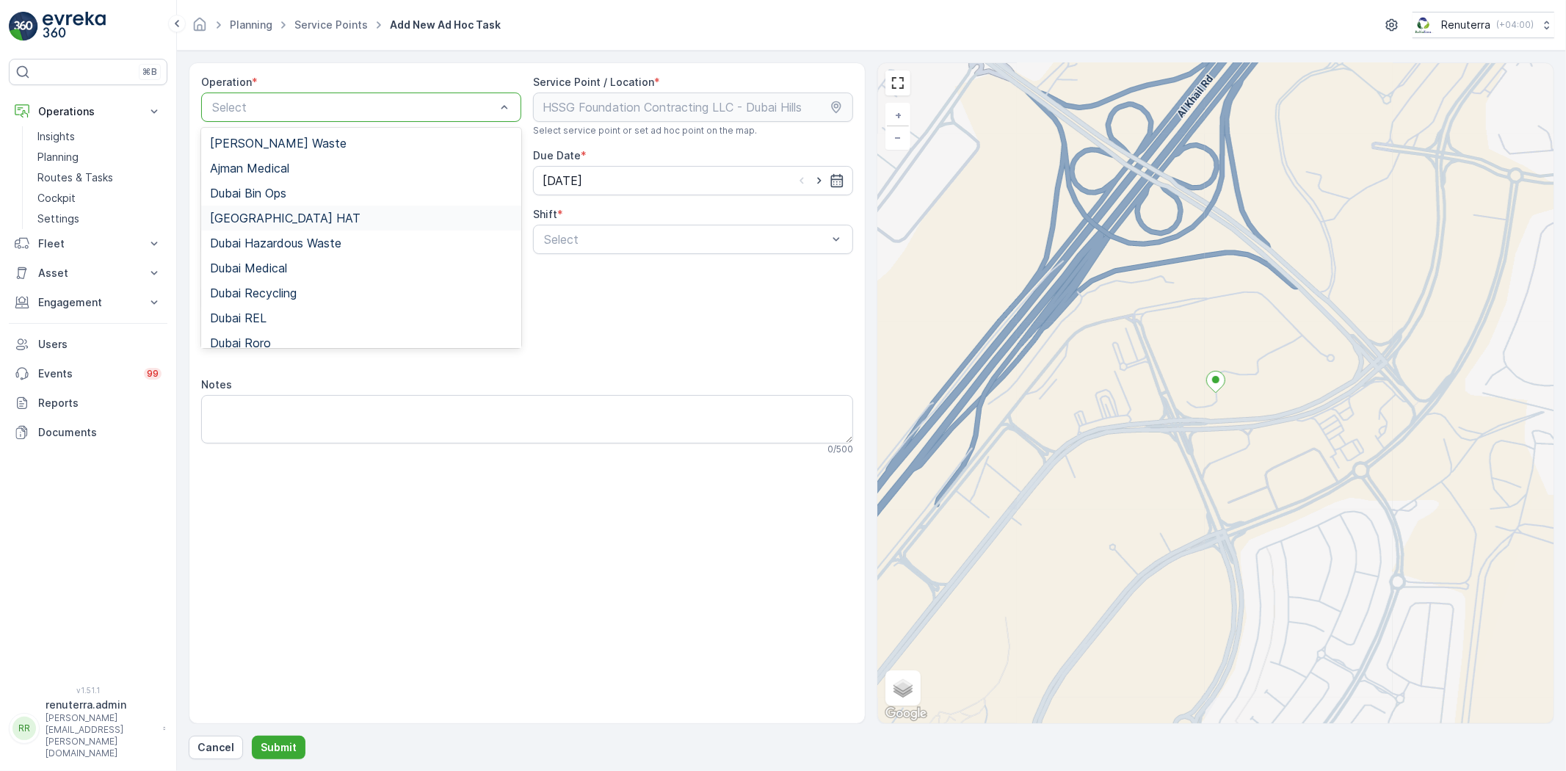
click at [269, 208] on div "[GEOGRAPHIC_DATA] HAT" at bounding box center [361, 218] width 320 height 25
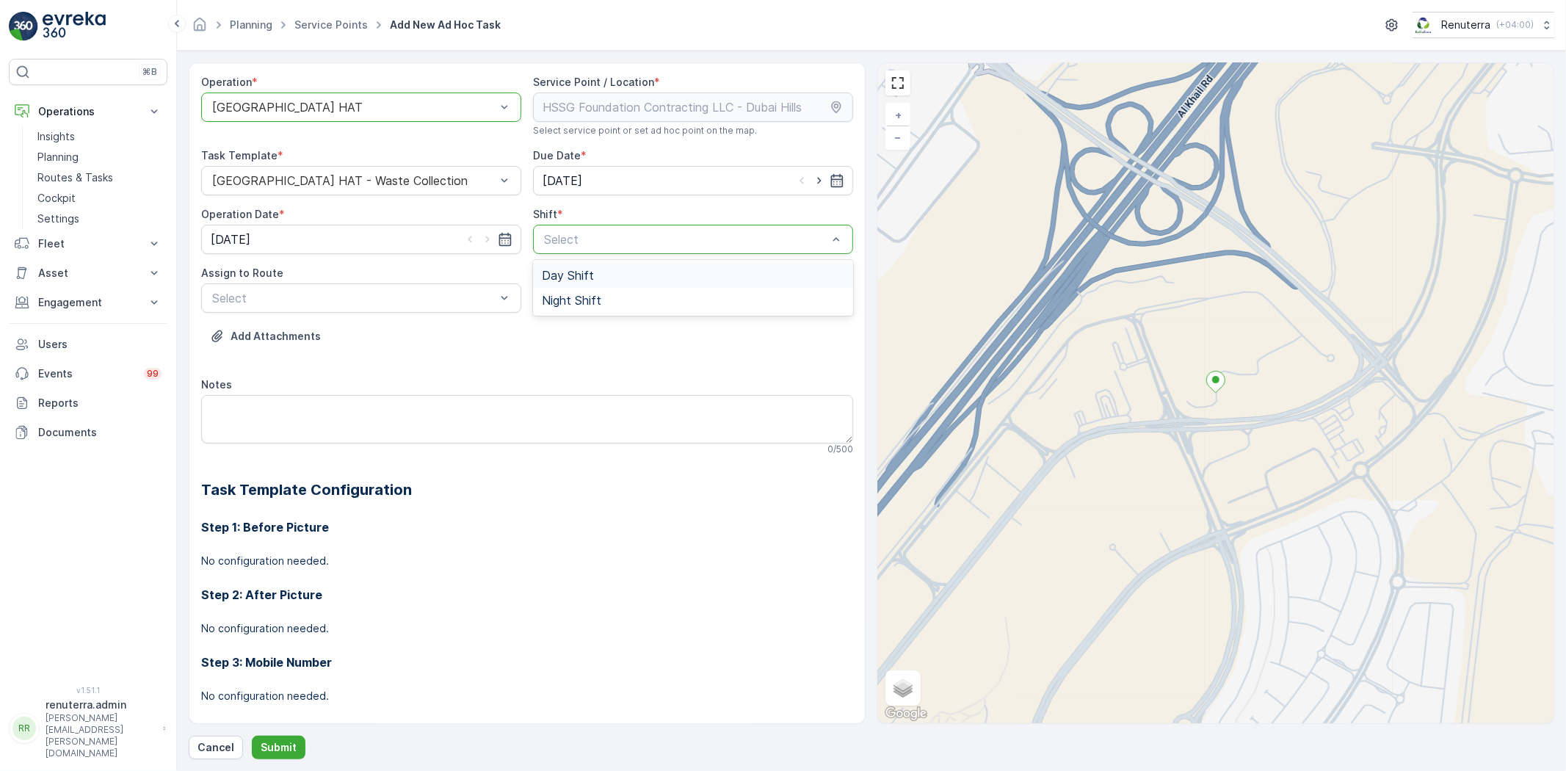
click at [607, 233] on div "Select" at bounding box center [693, 239] width 320 height 29
click at [603, 238] on div at bounding box center [685, 239] width 286 height 13
click at [600, 243] on div at bounding box center [685, 239] width 286 height 13
click at [588, 276] on span "Day Shift" at bounding box center [568, 275] width 52 height 13
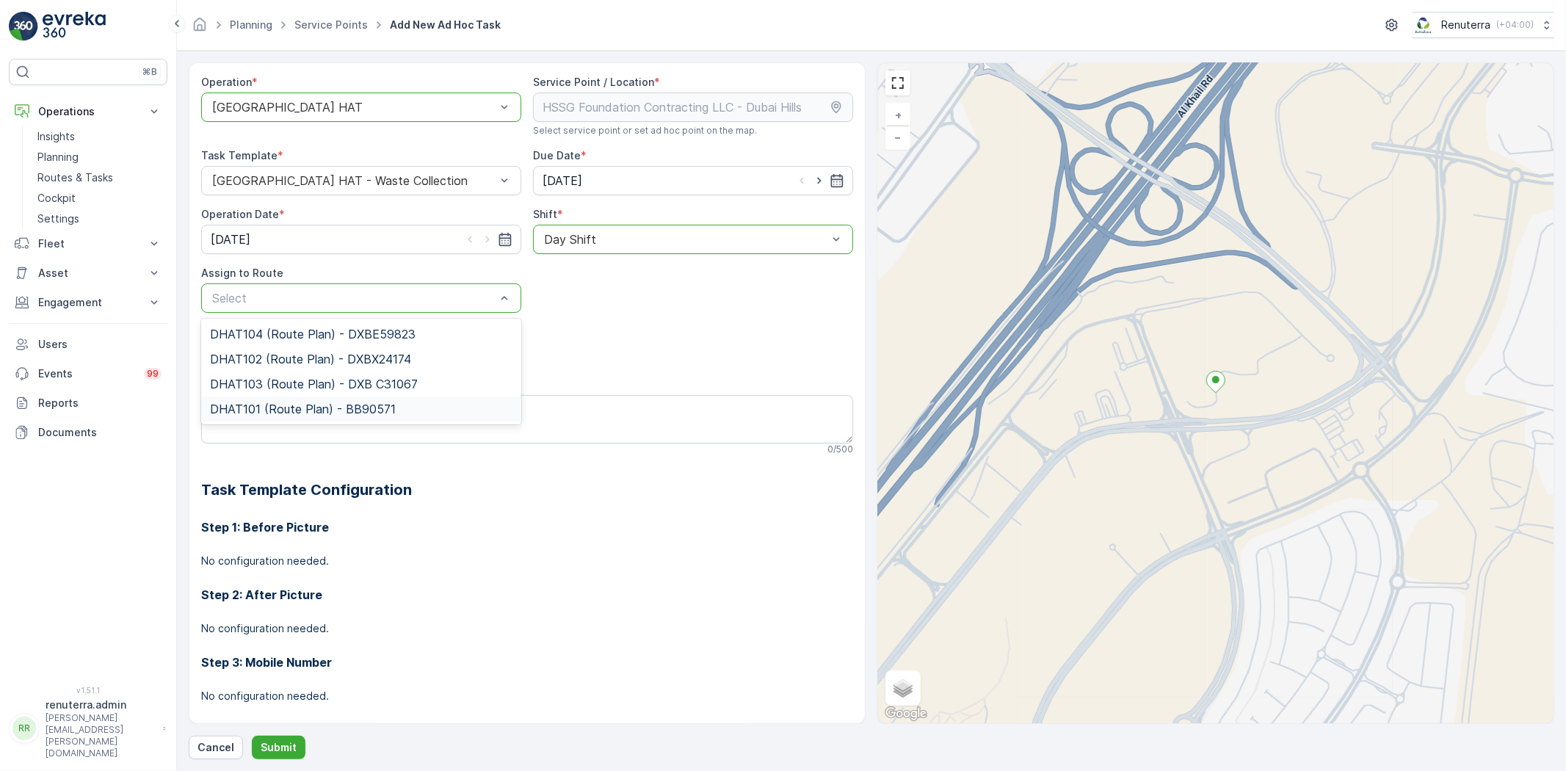
click at [304, 406] on span "DHAT101 (Route Plan) - BB90571" at bounding box center [303, 408] width 186 height 13
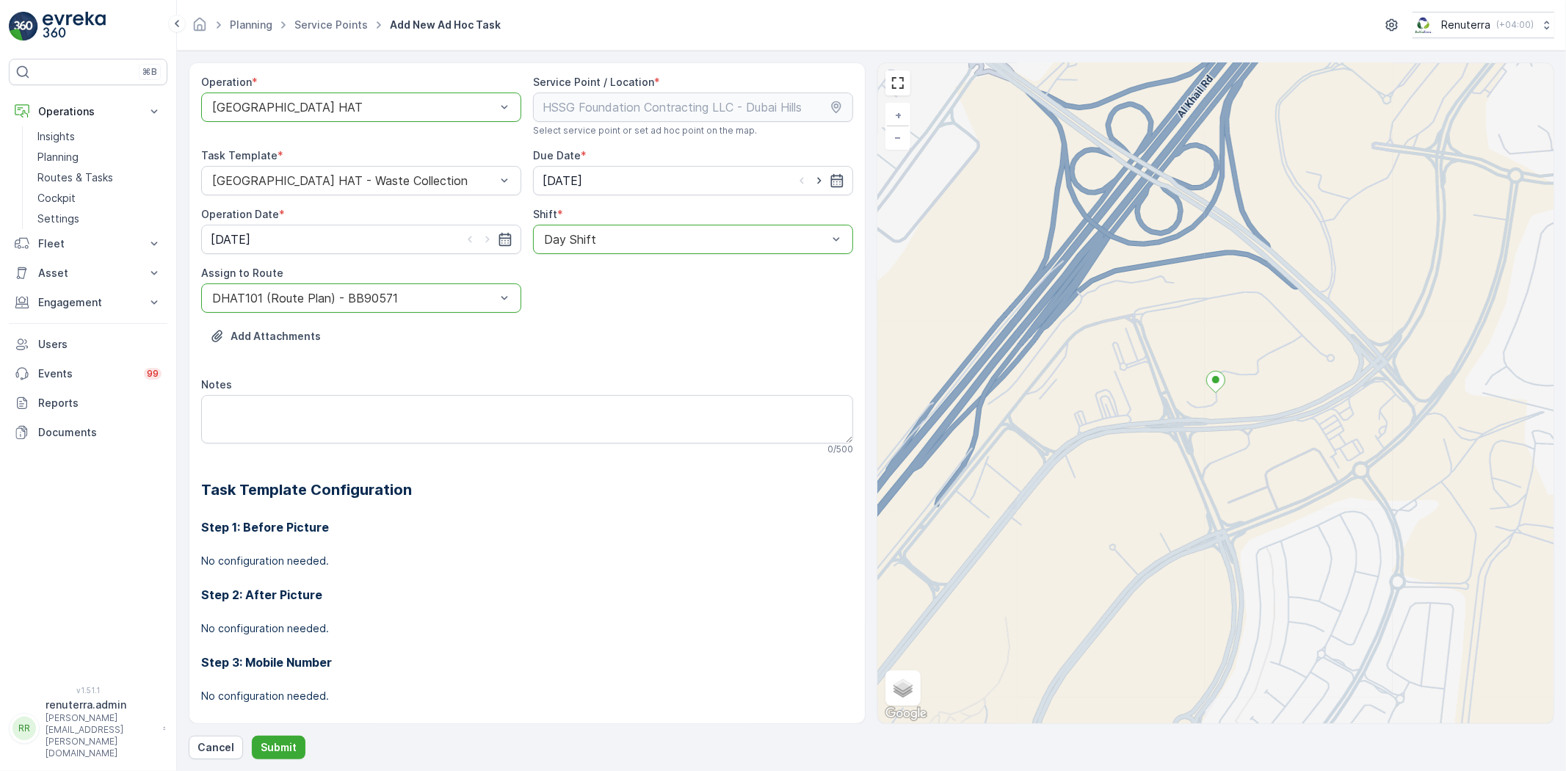
click at [279, 733] on div "Operation * option Dubai HAT, selected. Dubai HAT Service Point / Location * Se…" at bounding box center [871, 410] width 1365 height 697
click at [279, 738] on button "Submit" at bounding box center [279, 747] width 54 height 23
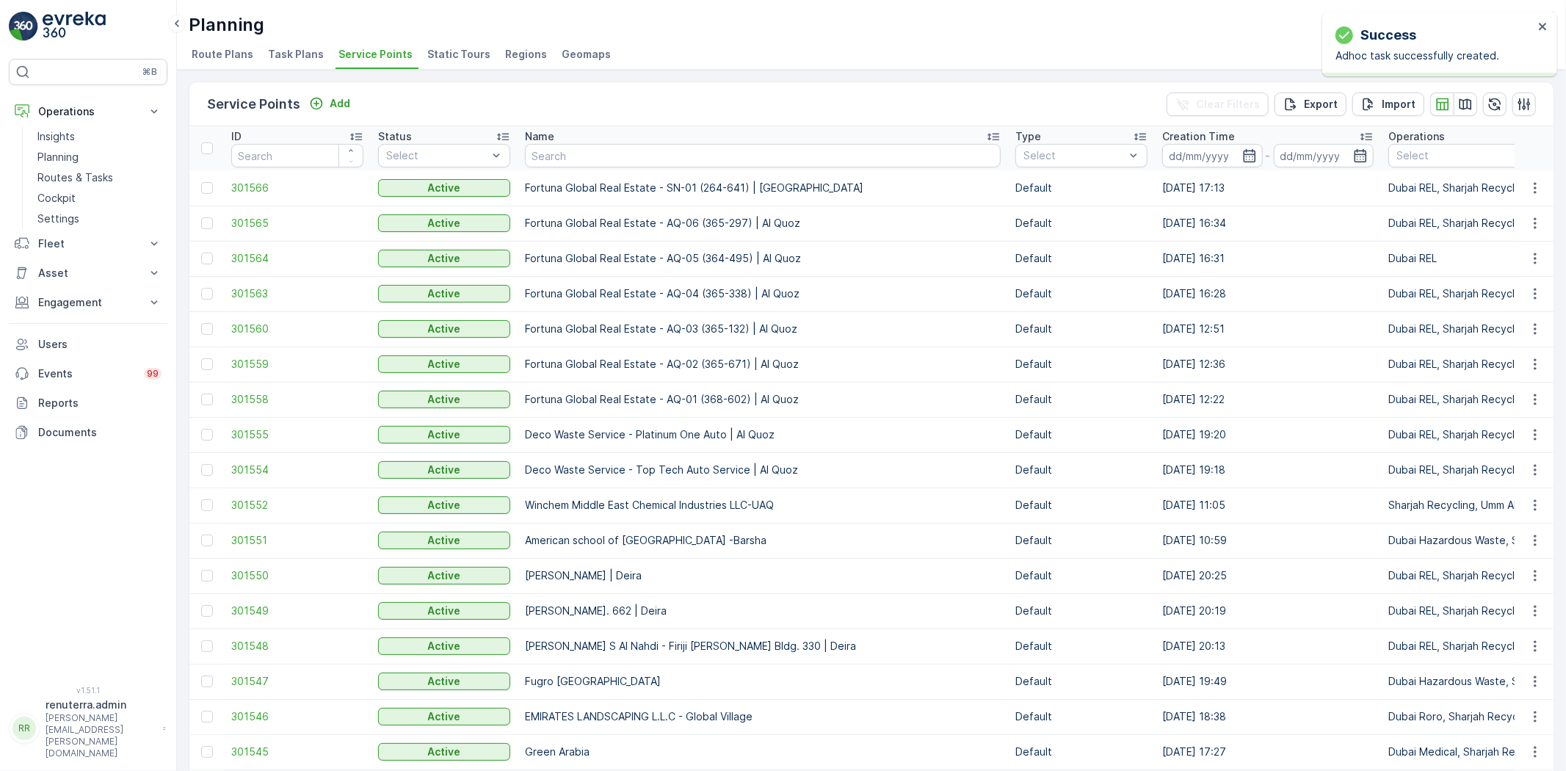
click at [1045, 701] on td "Default" at bounding box center [1081, 716] width 147 height 35
click at [562, 162] on input "text" at bounding box center [763, 155] width 476 height 23
paste input "[PERSON_NAME] Stocks (L.L.C.) - NMC Al Nadha Block A & B"
type input "[PERSON_NAME] Stocks (L.L.C.) - NMC Al Nadha Block A & B"
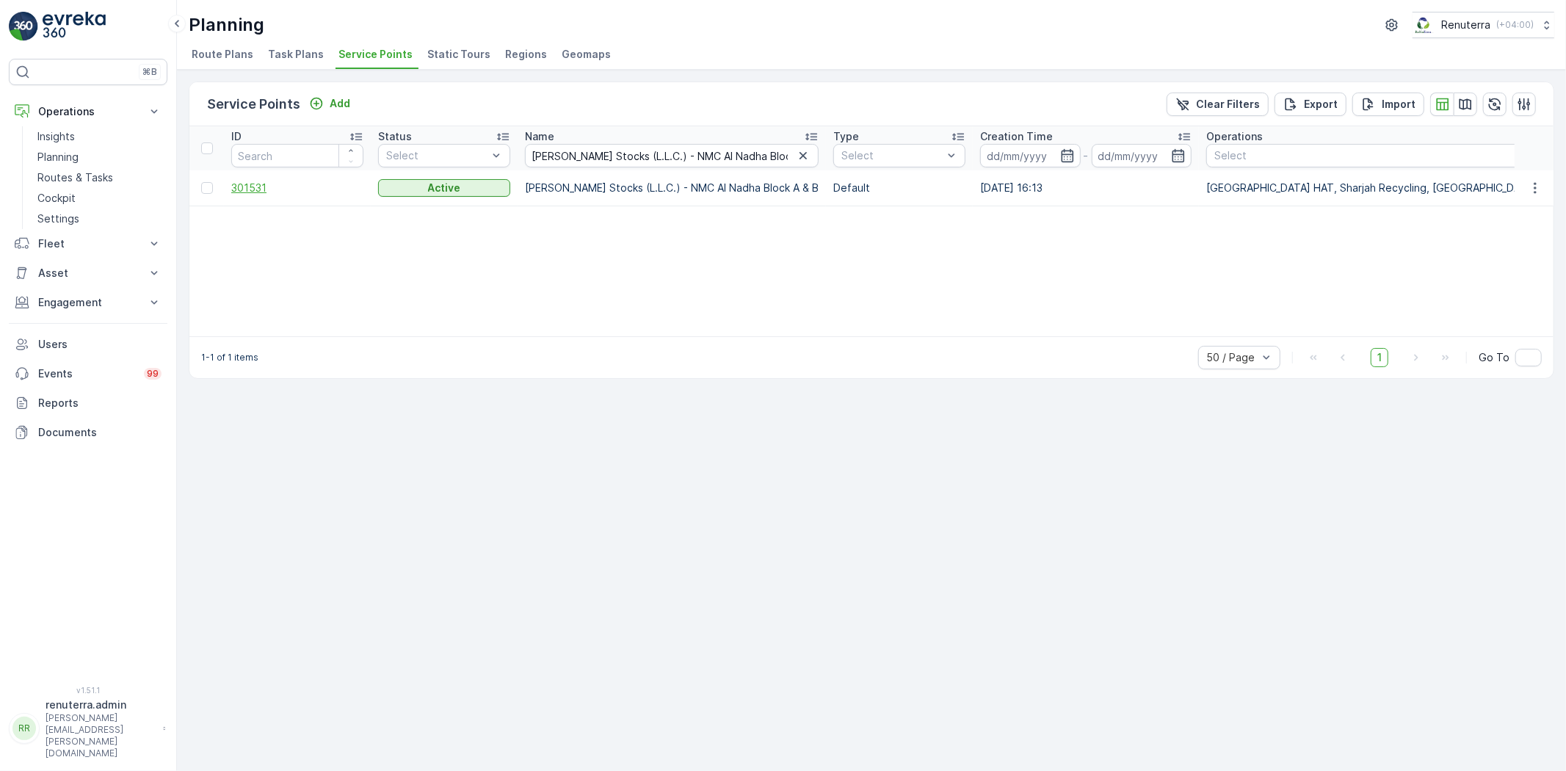
click at [260, 192] on span "301531" at bounding box center [297, 188] width 132 height 15
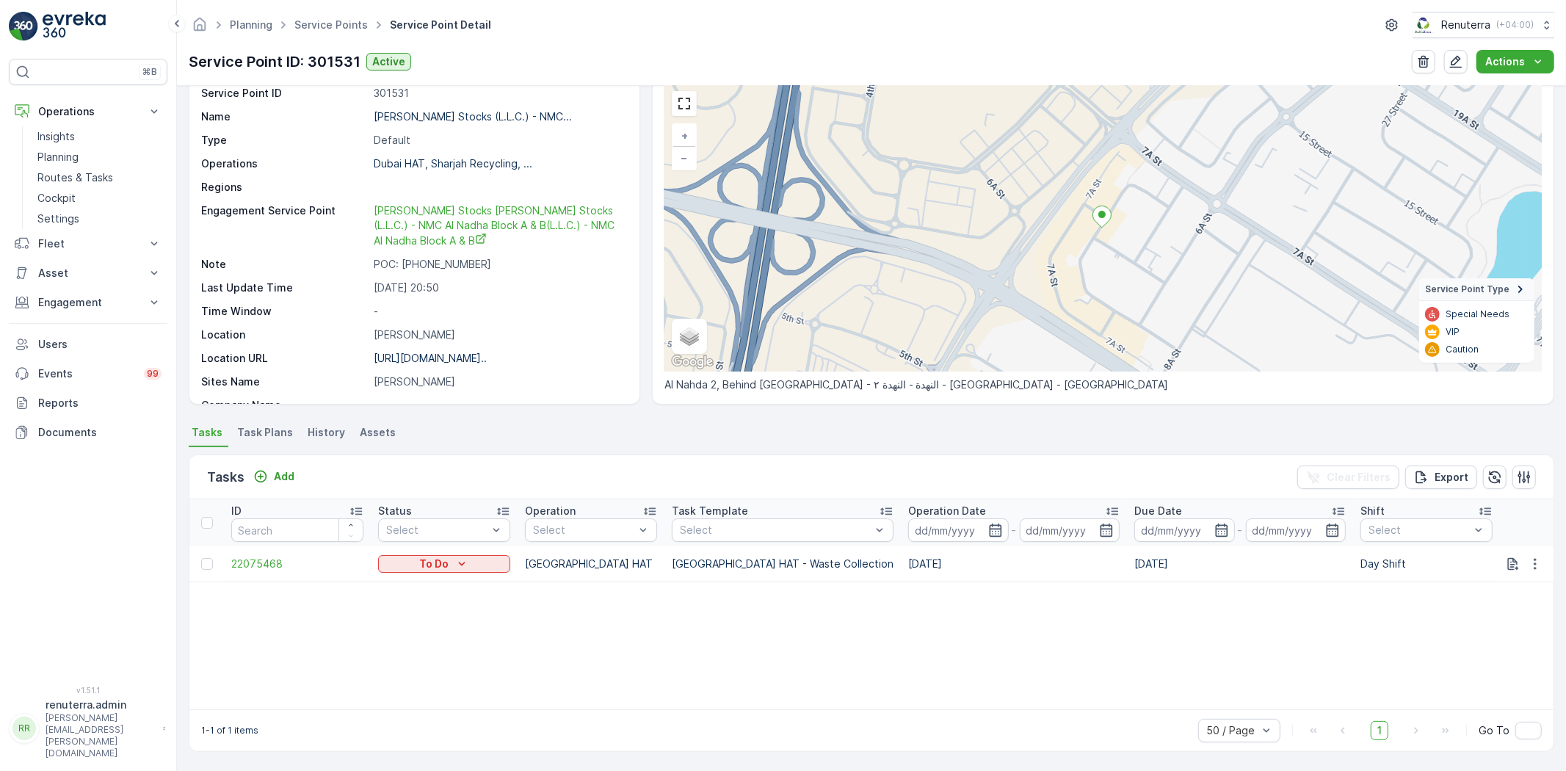
scroll to position [60, 0]
click at [295, 474] on button "Add" at bounding box center [273, 477] width 53 height 18
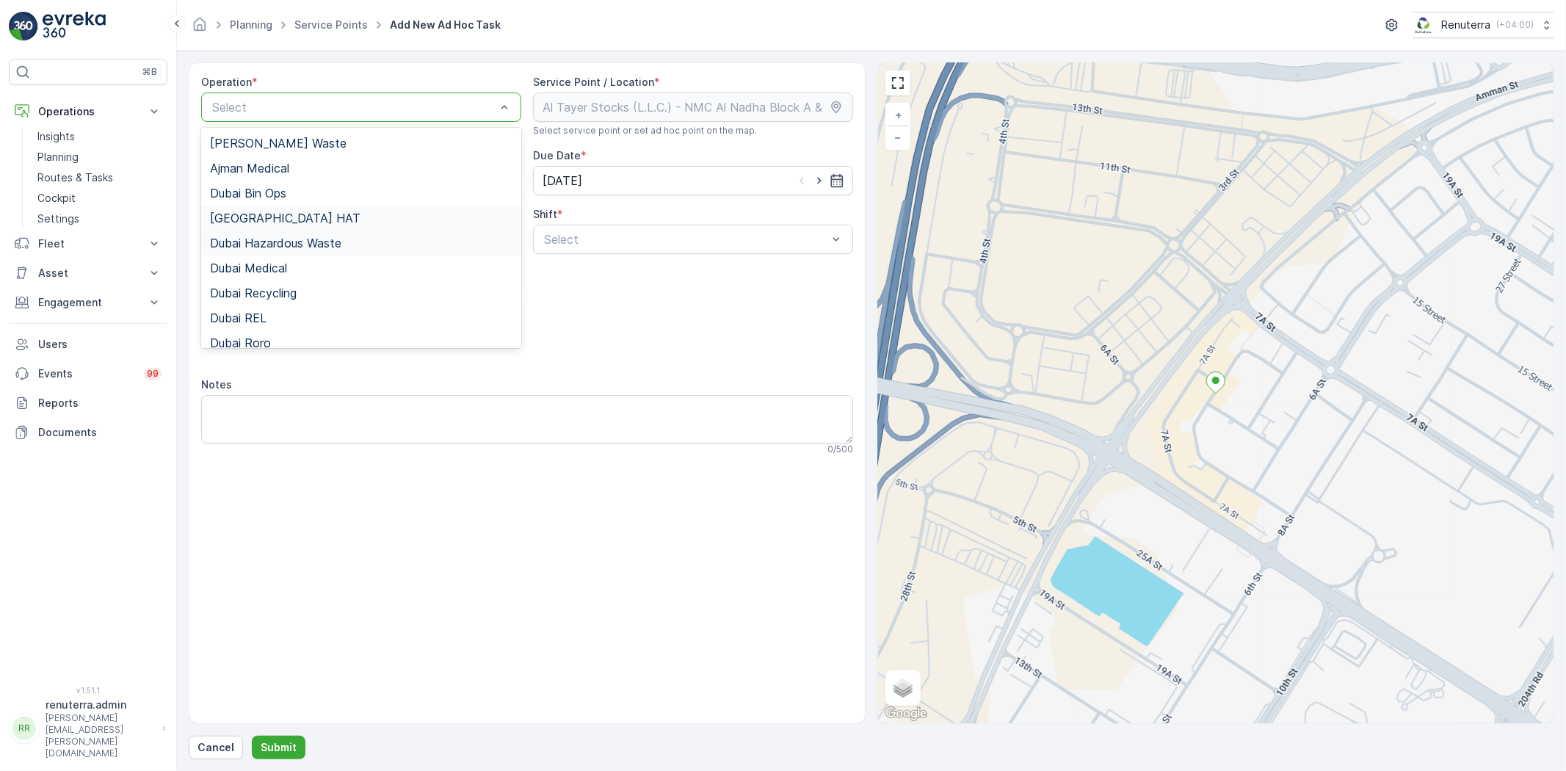
click at [303, 229] on div "[GEOGRAPHIC_DATA] HAT" at bounding box center [361, 218] width 320 height 25
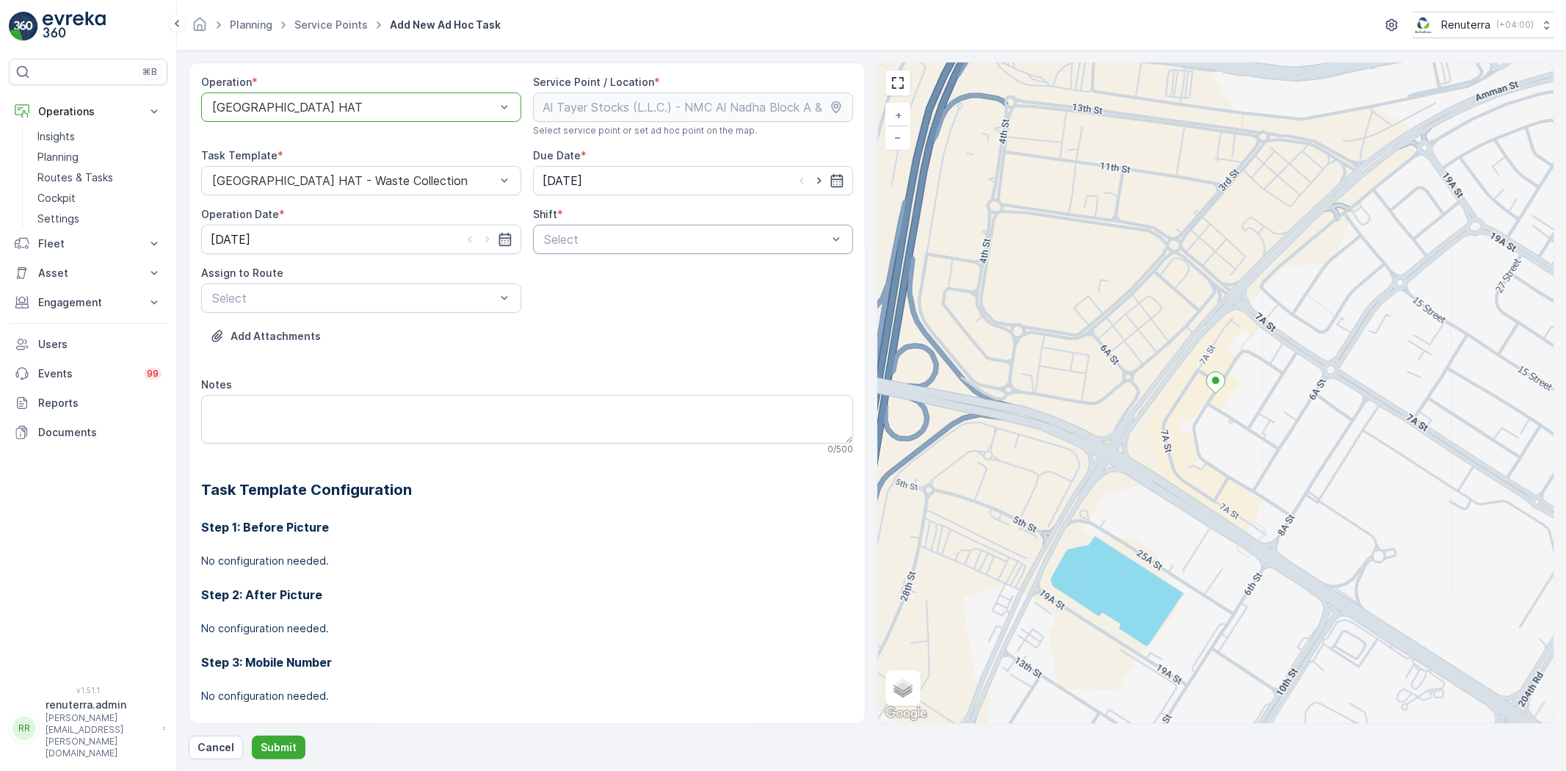
click at [625, 250] on div "Select" at bounding box center [693, 239] width 320 height 29
click at [617, 282] on div "Day Shift" at bounding box center [693, 275] width 320 height 25
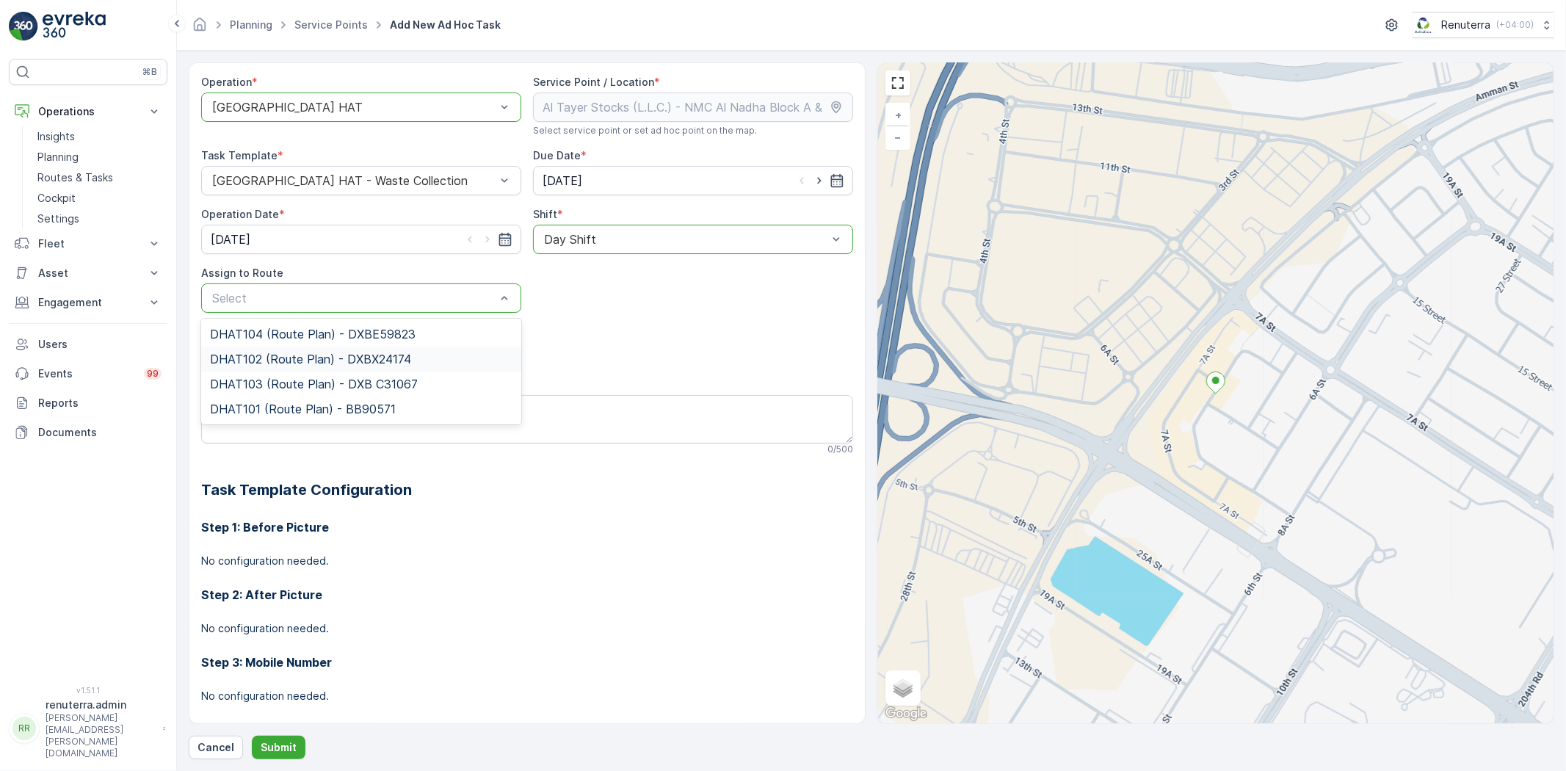
click at [342, 362] on span "DHAT102 (Route Plan) - DXBX24174" at bounding box center [310, 358] width 201 height 13
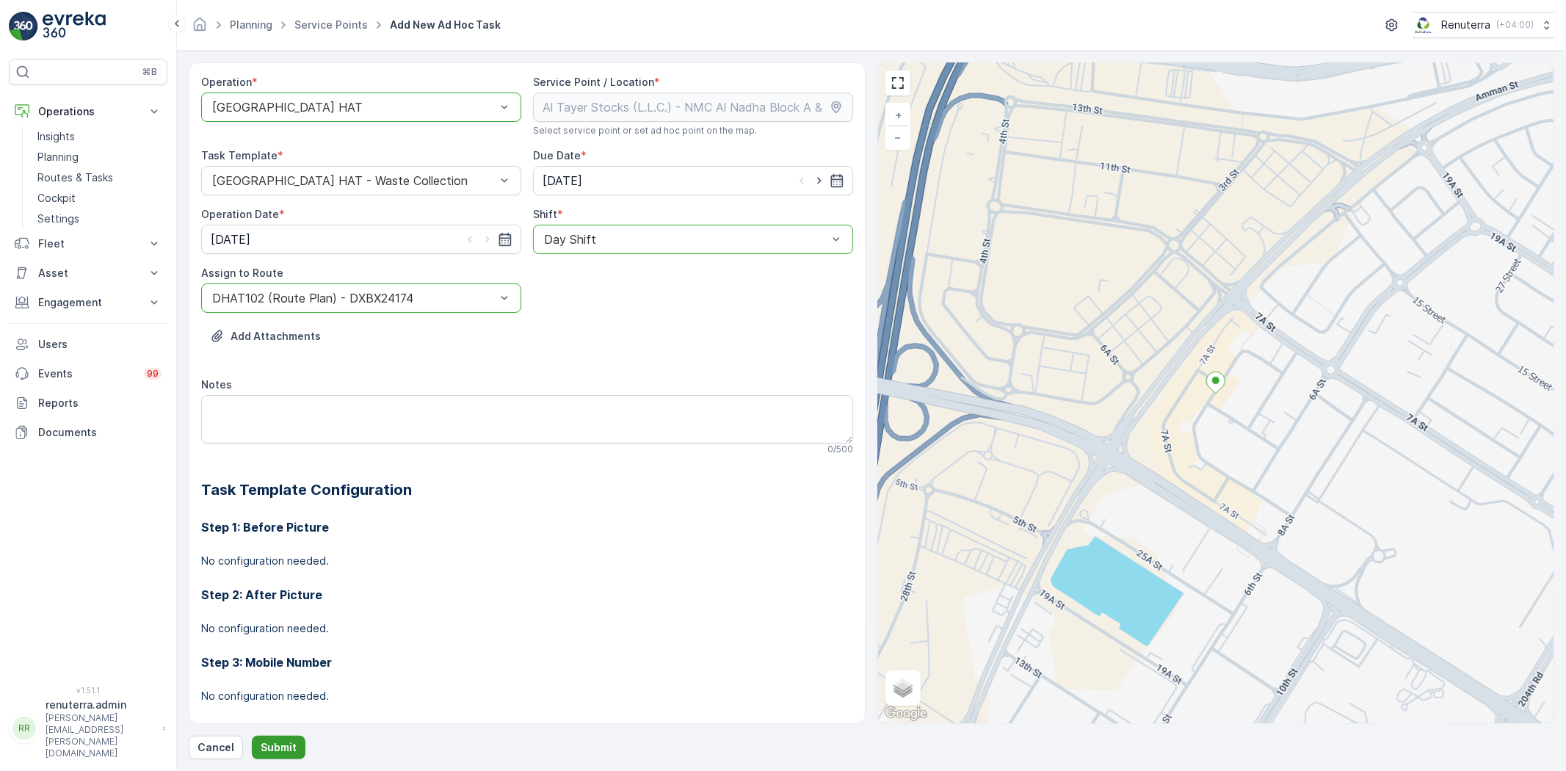
click at [269, 749] on p "Submit" at bounding box center [279, 747] width 36 height 15
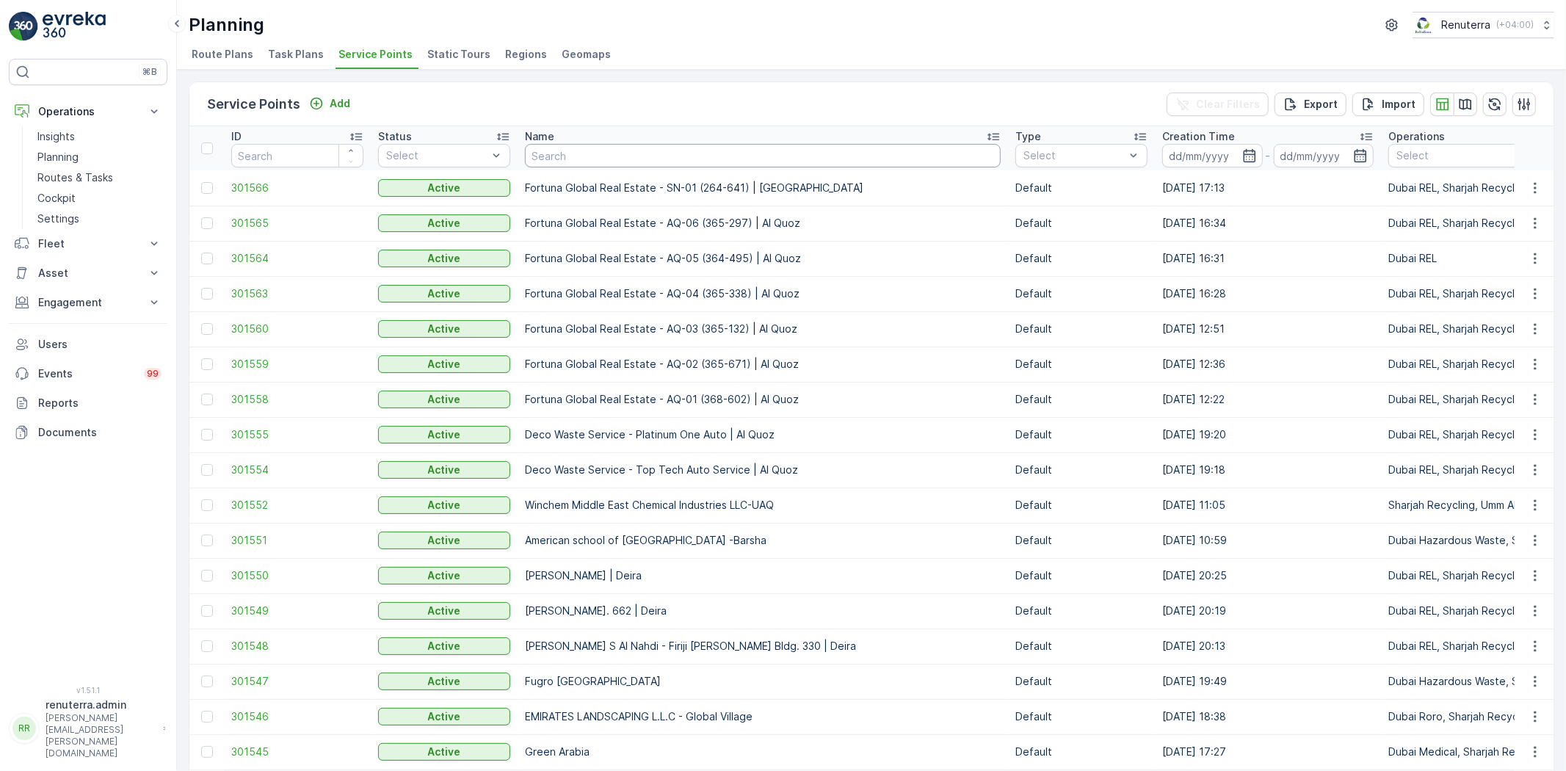
click at [569, 159] on input "text" at bounding box center [763, 155] width 476 height 23
paste input "NABC Building Contracting - Al Mamzar"
type input "NABC Building Contracting - Al Mamzar"
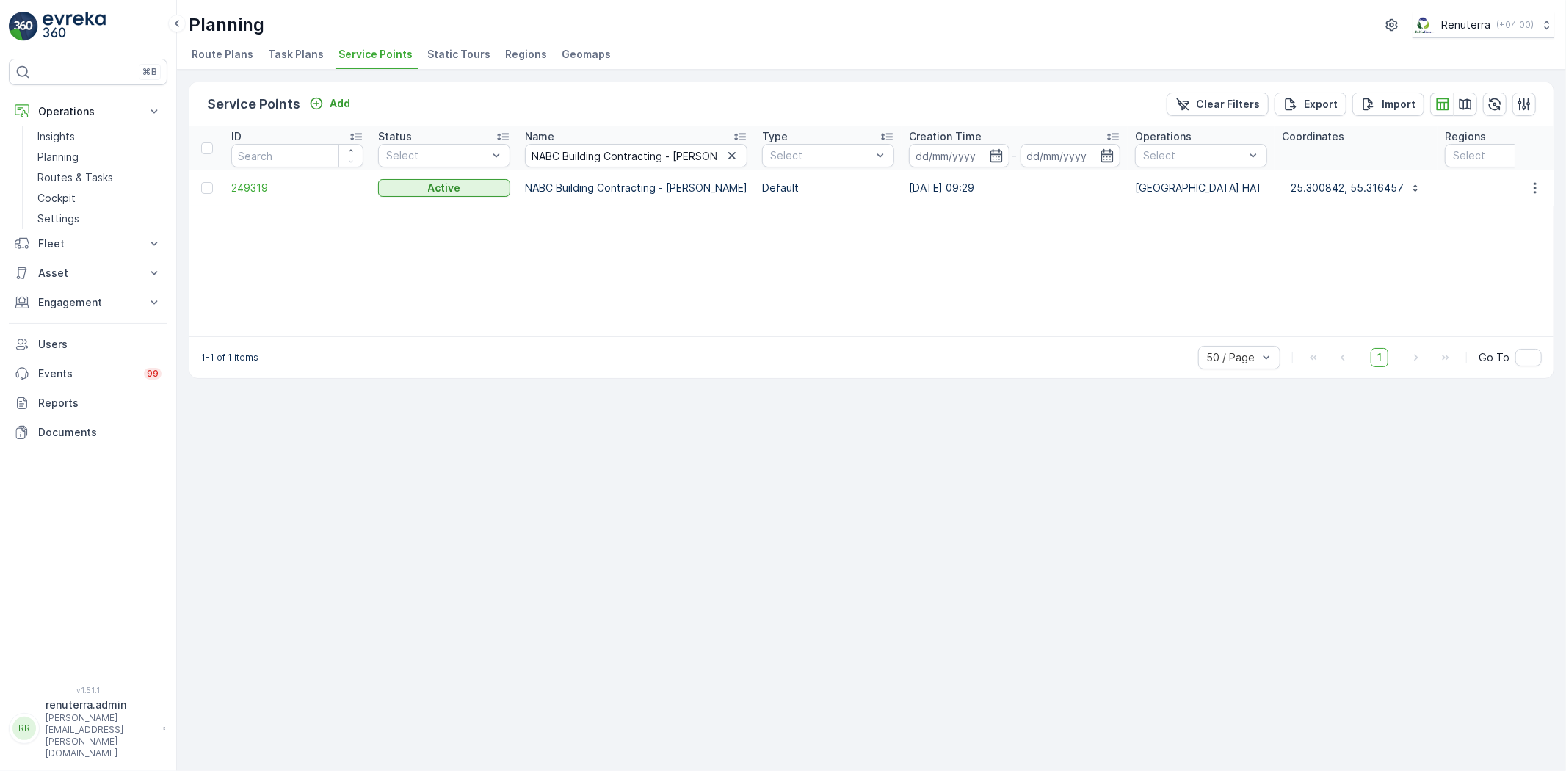
click at [250, 197] on td "249319" at bounding box center [297, 187] width 147 height 35
click at [255, 192] on span "249319" at bounding box center [297, 188] width 132 height 15
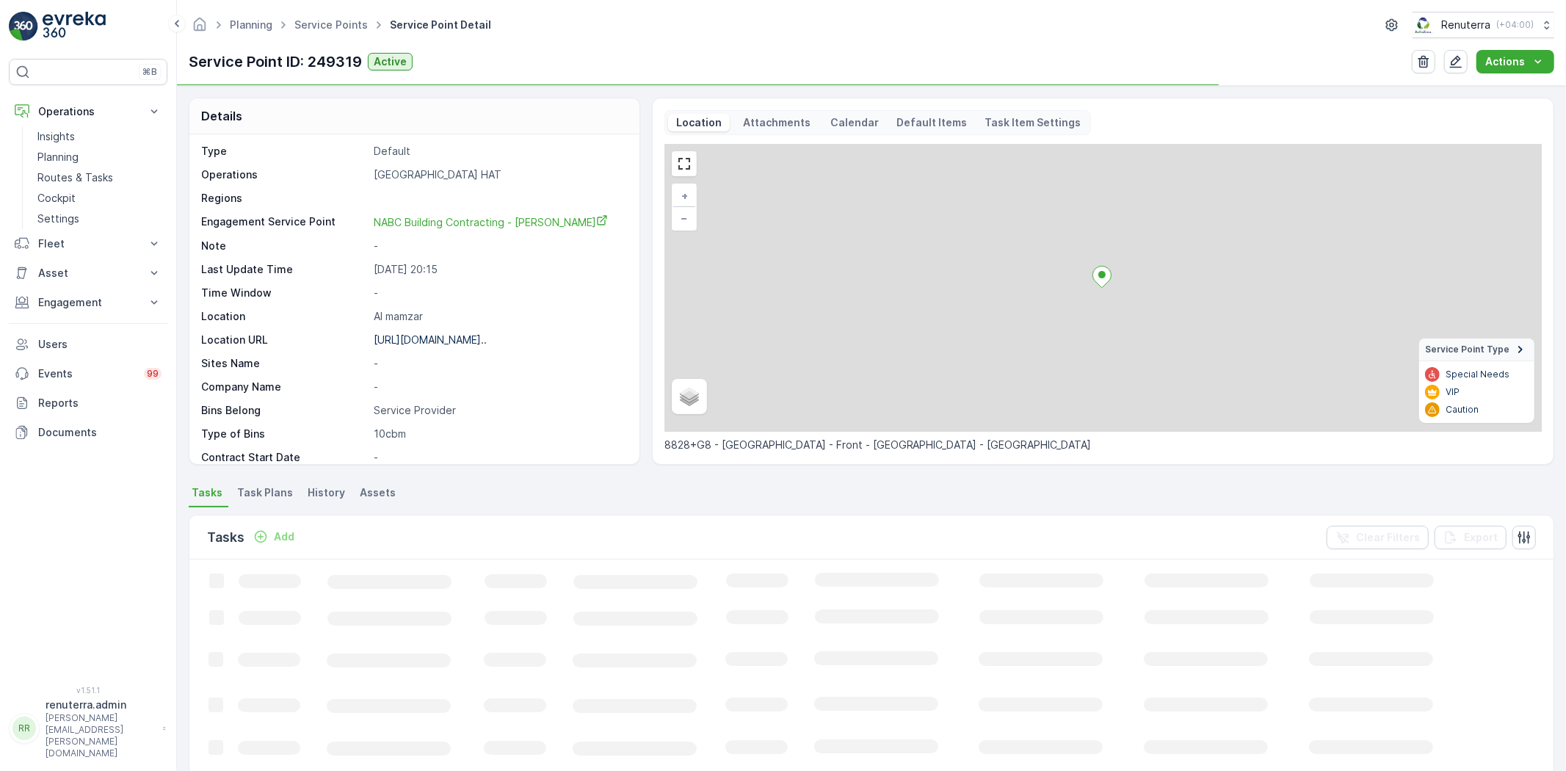
scroll to position [81, 0]
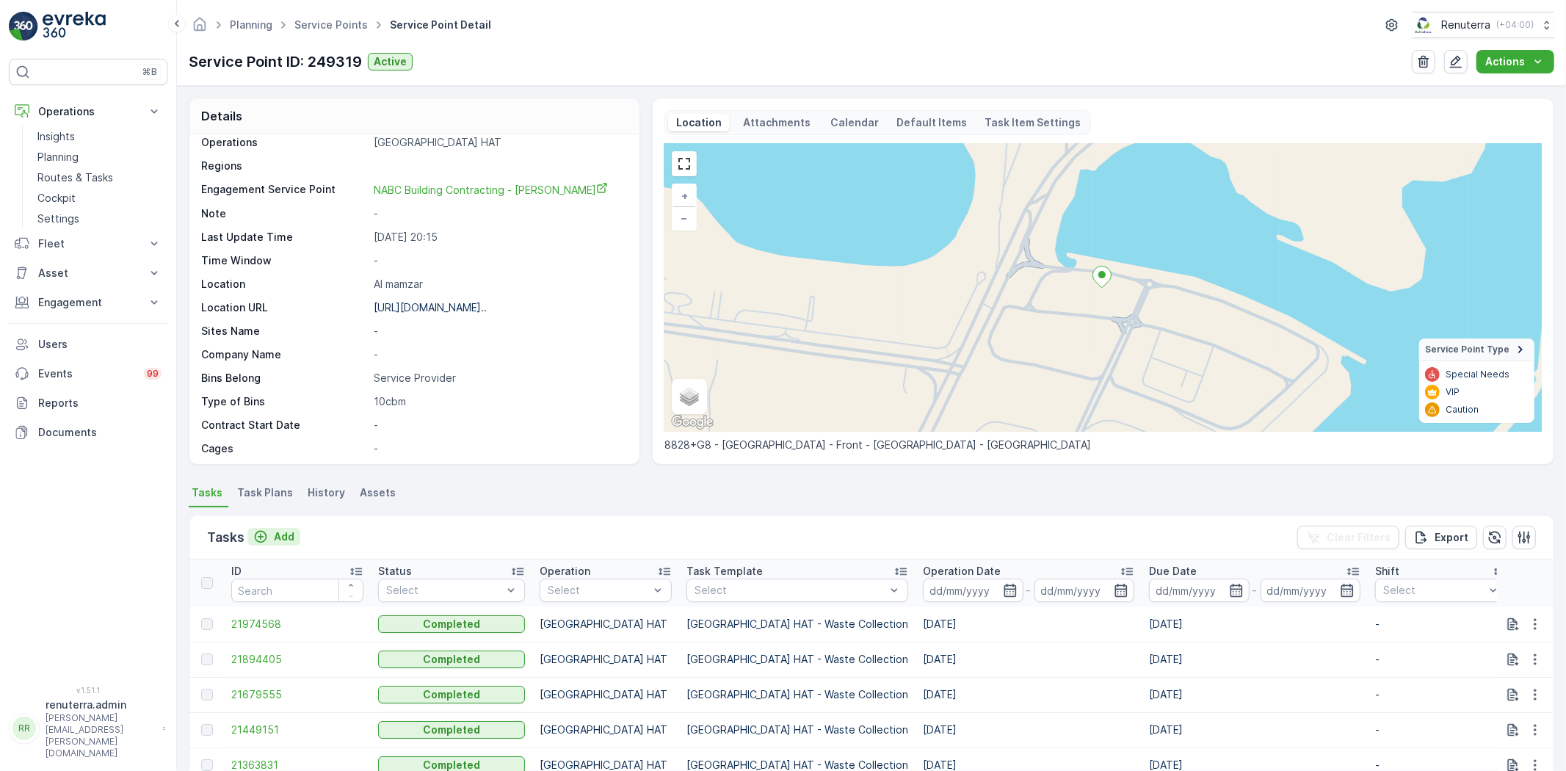
click at [295, 534] on button "Add" at bounding box center [273, 537] width 53 height 18
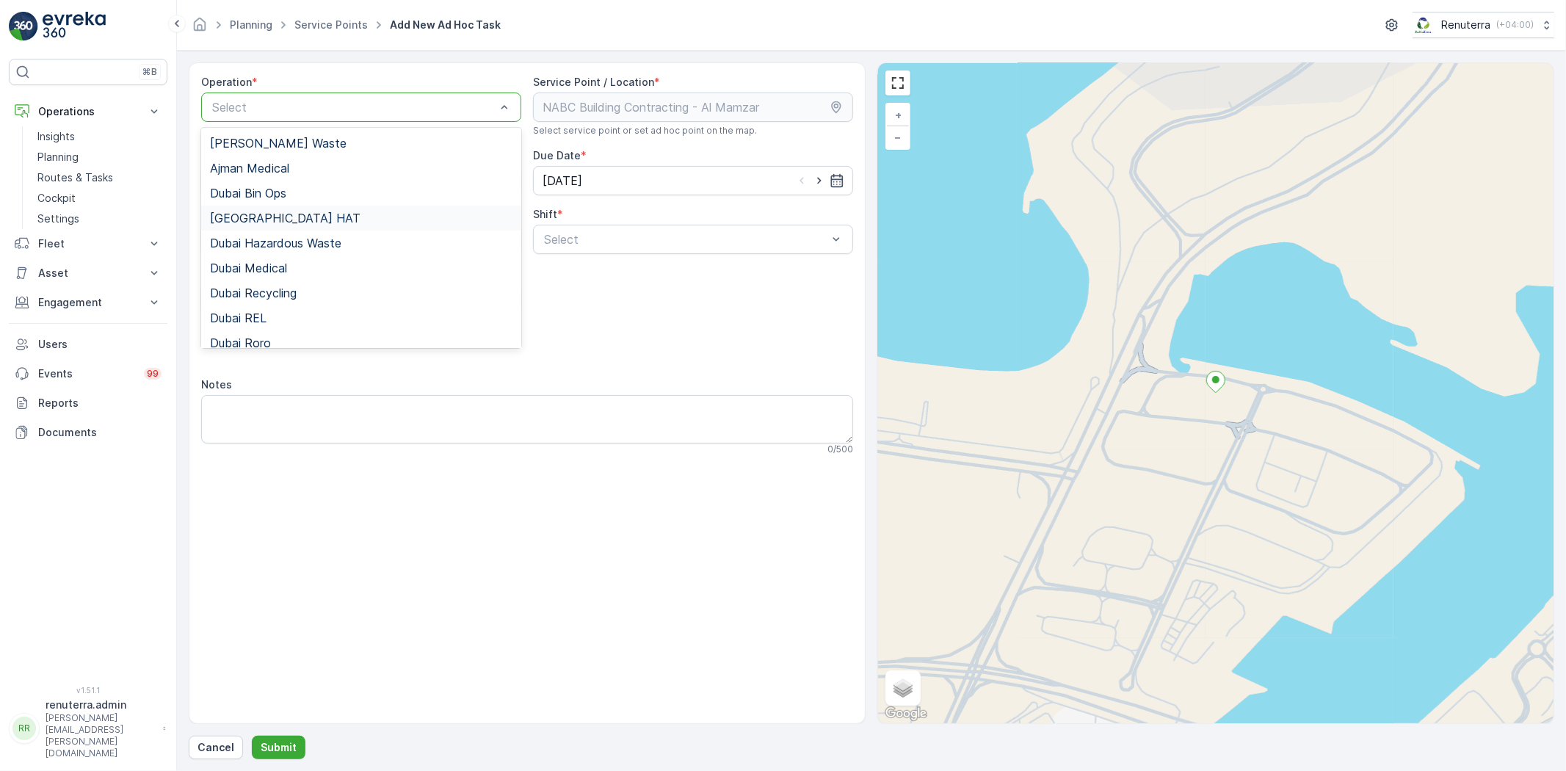
click at [310, 217] on div "[GEOGRAPHIC_DATA] HAT" at bounding box center [361, 217] width 302 height 13
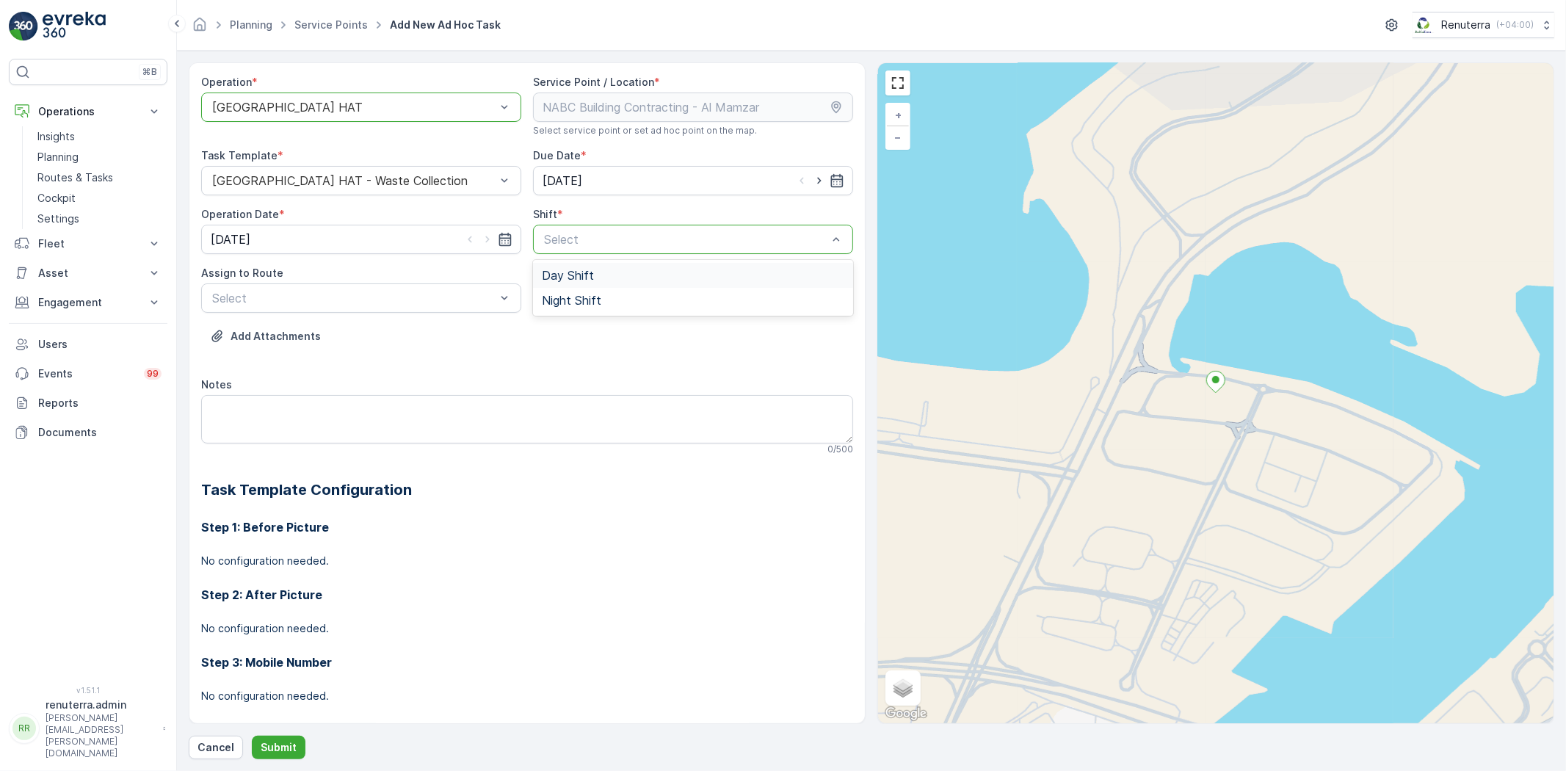
drag, startPoint x: 564, startPoint y: 274, endPoint x: 537, endPoint y: 282, distance: 28.3
click at [563, 274] on span "Day Shift" at bounding box center [568, 275] width 52 height 13
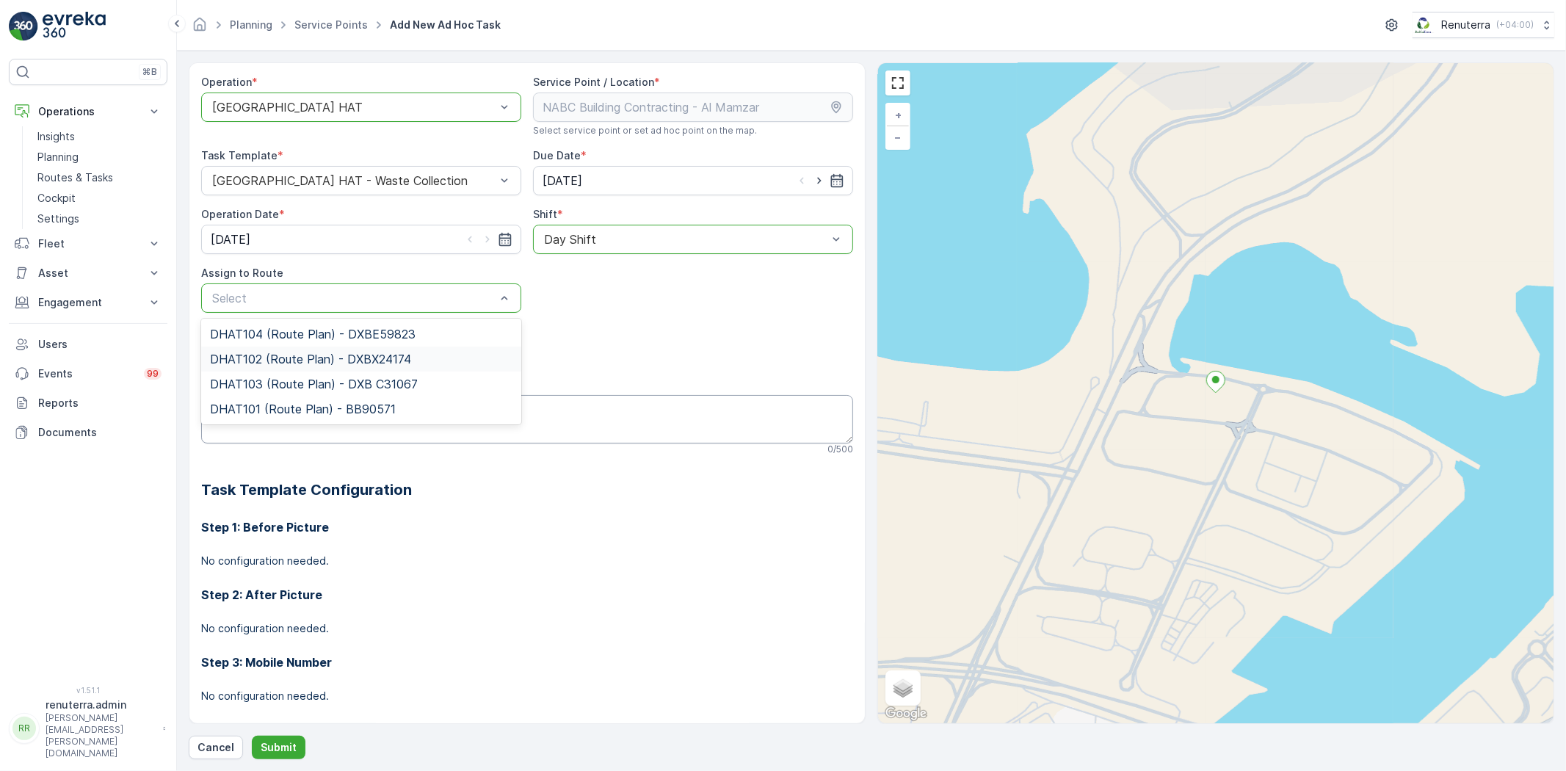
drag, startPoint x: 289, startPoint y: 353, endPoint x: 297, endPoint y: 431, distance: 78.2
click at [289, 355] on span "DHAT102 (Route Plan) - DXBX24174" at bounding box center [310, 358] width 201 height 13
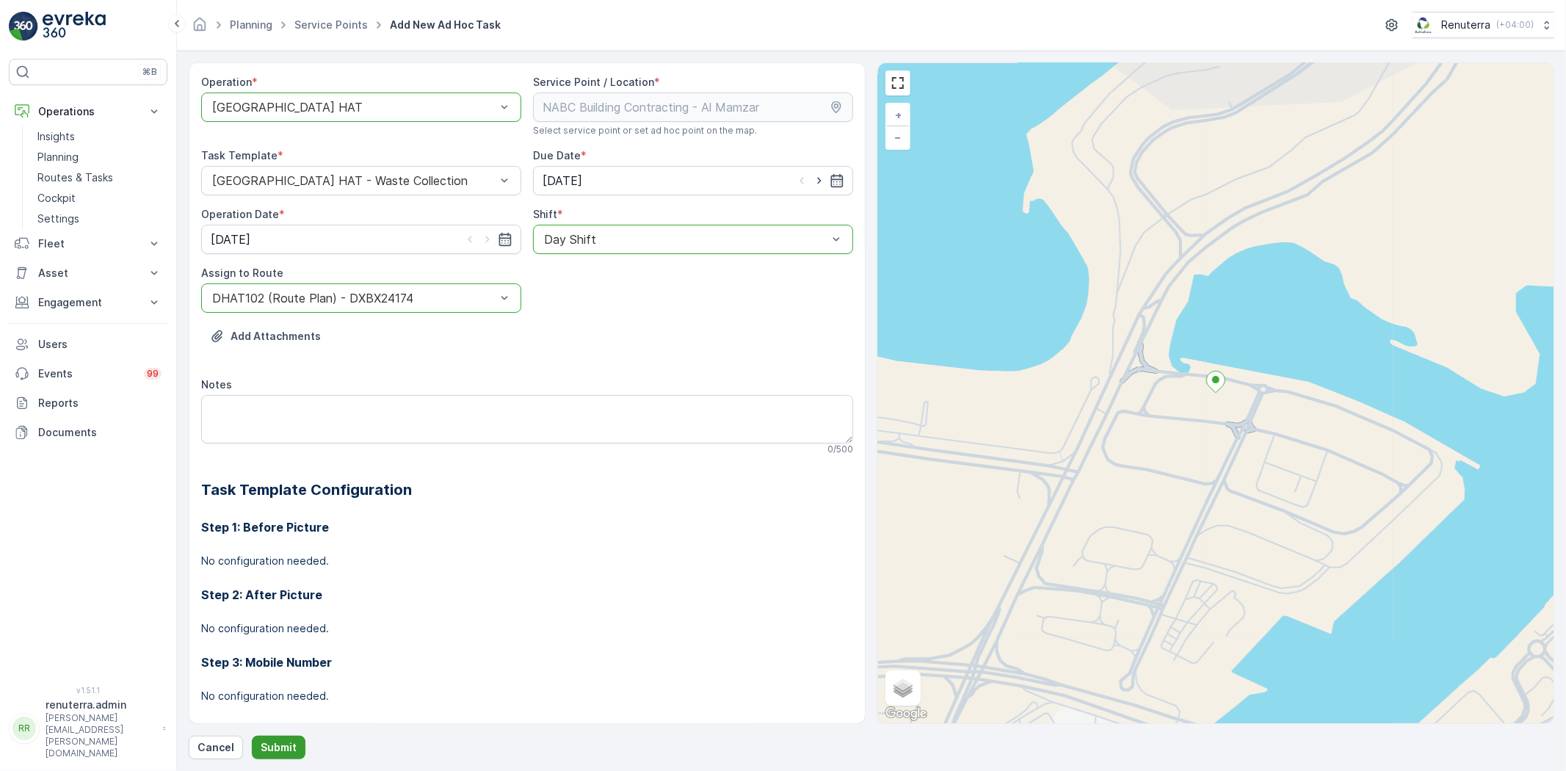
click at [272, 743] on p "Submit" at bounding box center [279, 747] width 36 height 15
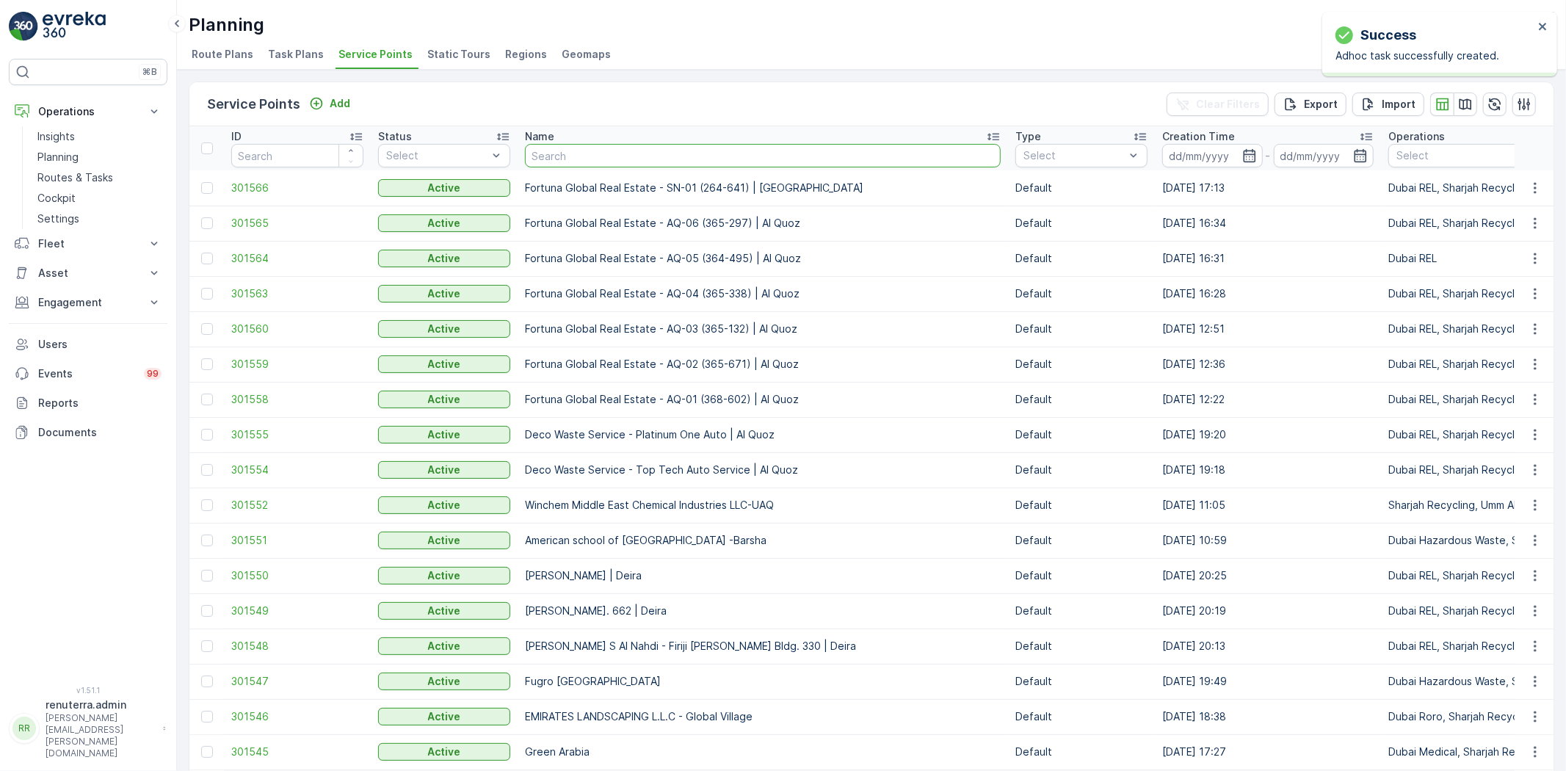
click at [569, 152] on input "text" at bounding box center [763, 155] width 476 height 23
paste input "Mega Hotel Management - FZE | [GEOGRAPHIC_DATA]"
type input "Mega Hotel Management - FZE | [GEOGRAPHIC_DATA]"
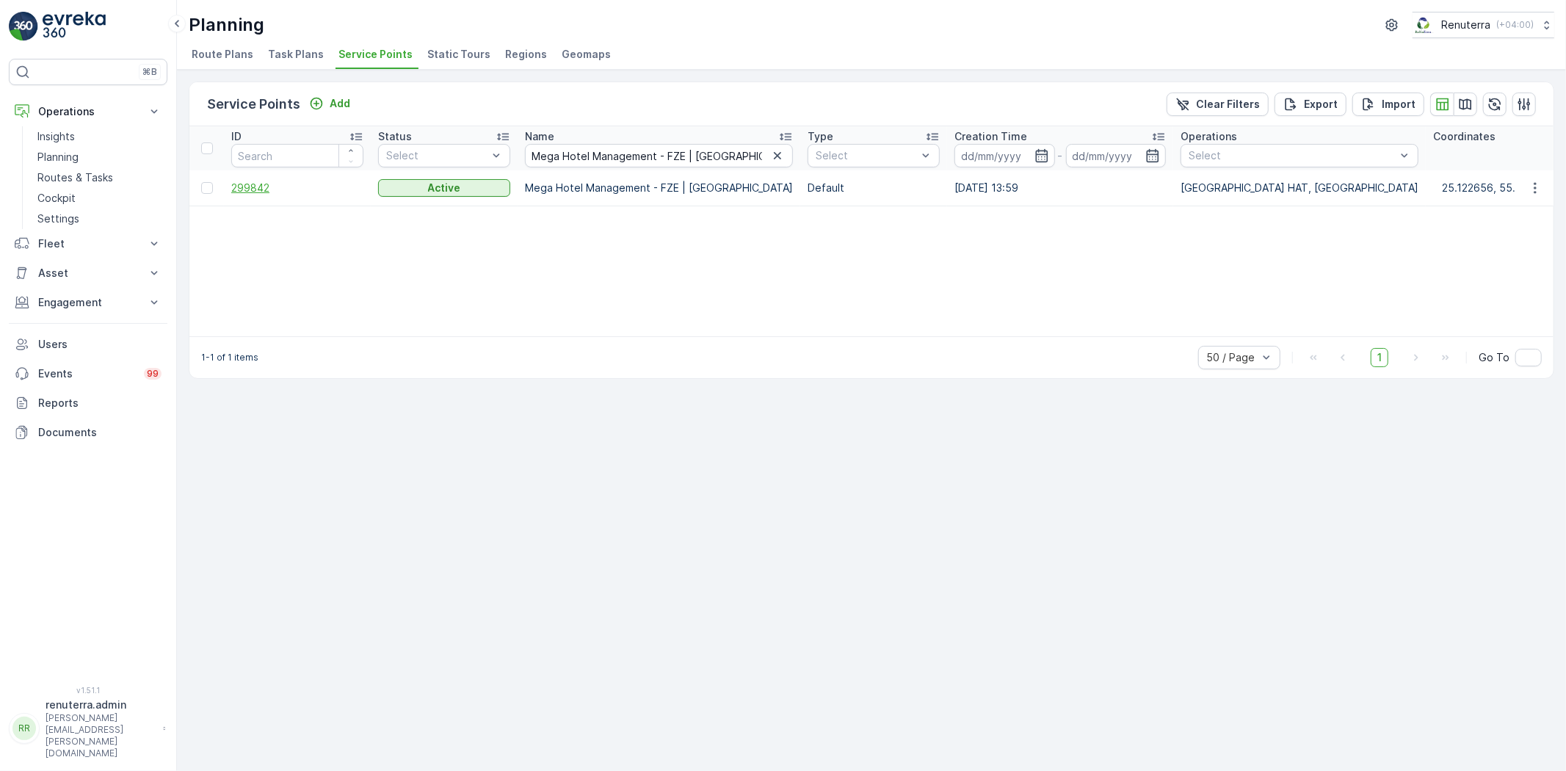
click at [251, 186] on span "299842" at bounding box center [297, 188] width 132 height 15
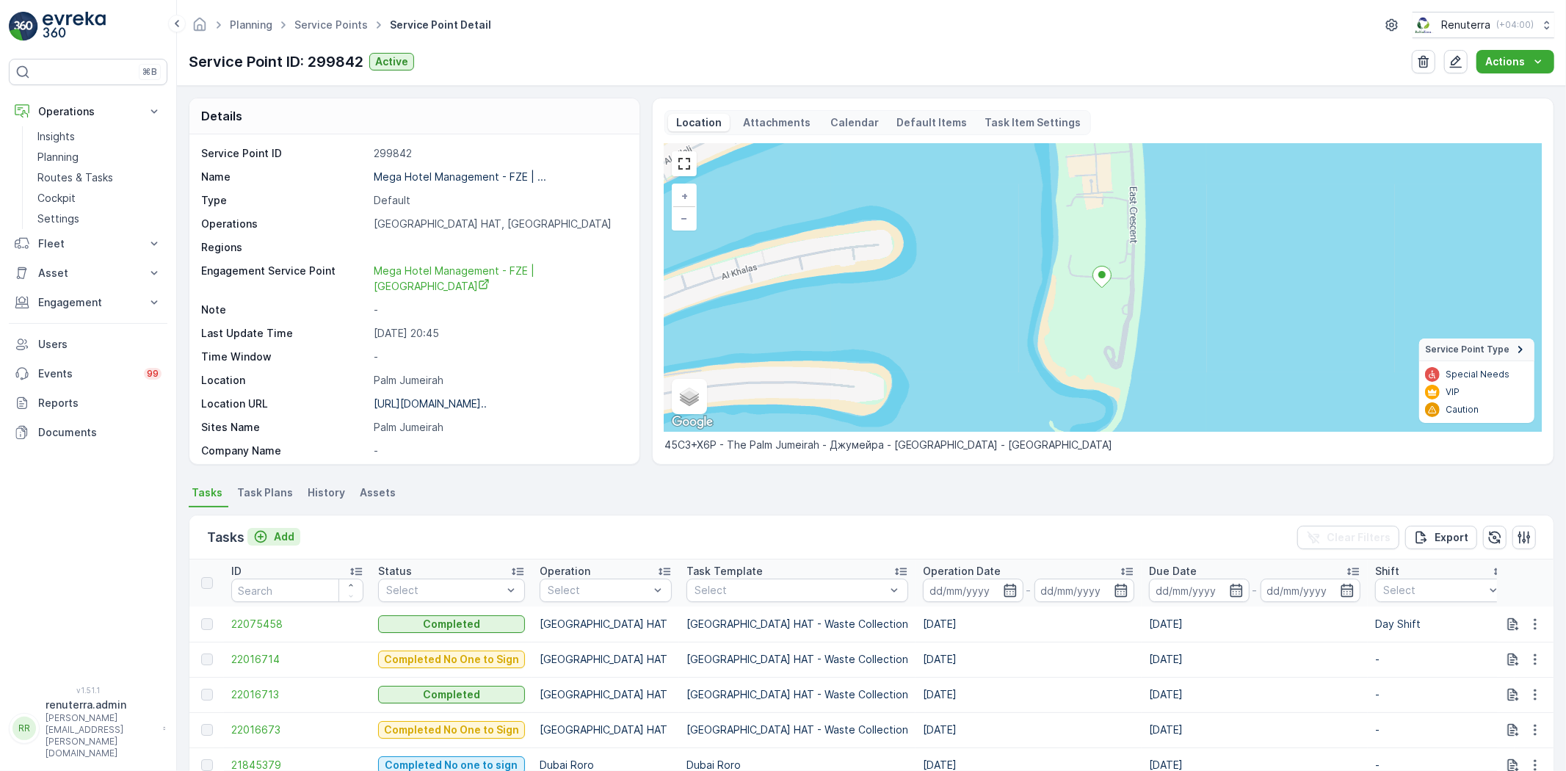
click at [274, 536] on p "Add" at bounding box center [284, 536] width 21 height 15
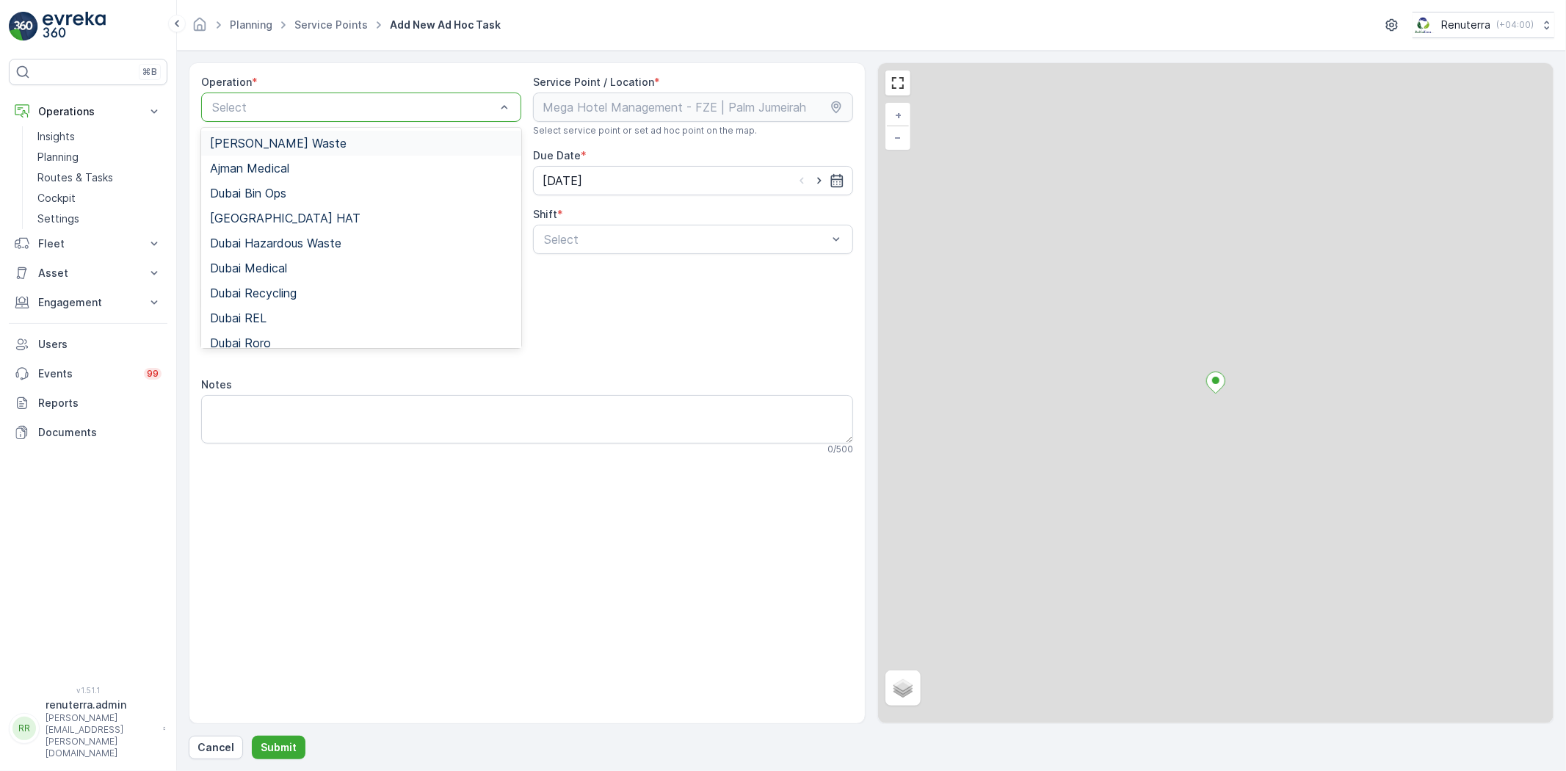
click at [304, 116] on div "Select" at bounding box center [361, 106] width 320 height 29
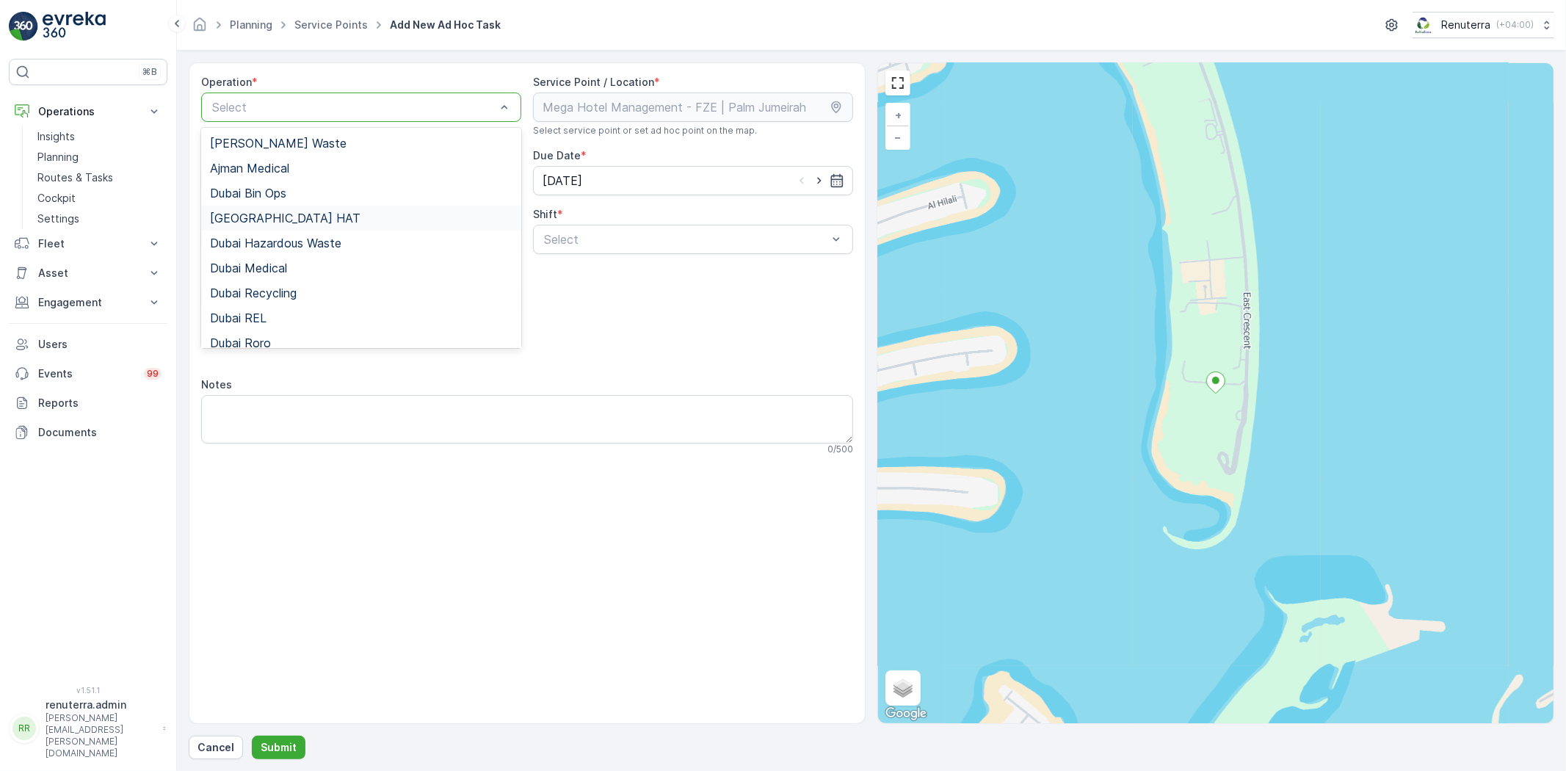
click at [265, 223] on span "[GEOGRAPHIC_DATA] HAT" at bounding box center [285, 217] width 150 height 13
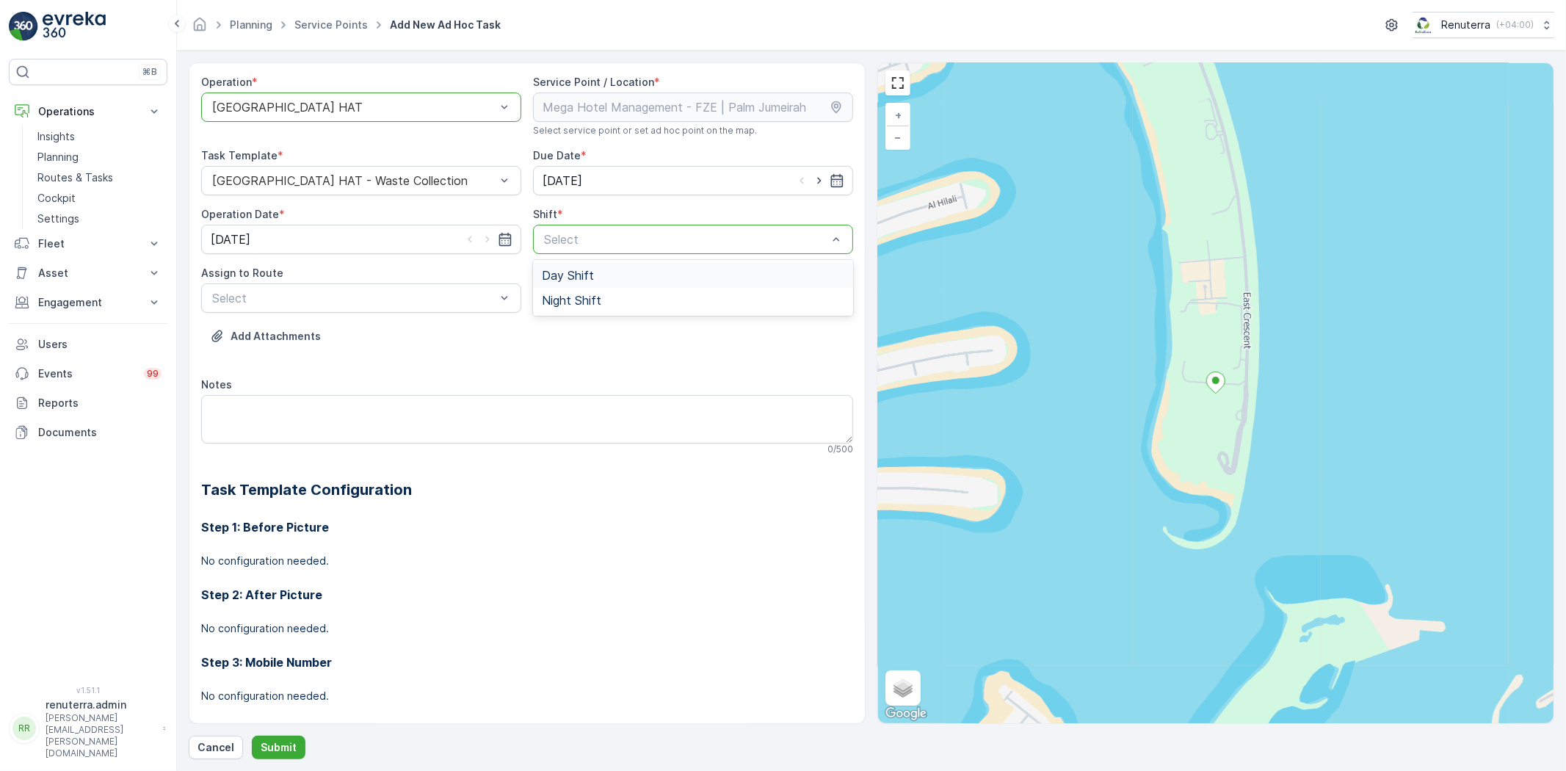
click at [589, 253] on div "Select" at bounding box center [693, 239] width 320 height 29
click at [589, 280] on span "Day Shift" at bounding box center [568, 275] width 52 height 13
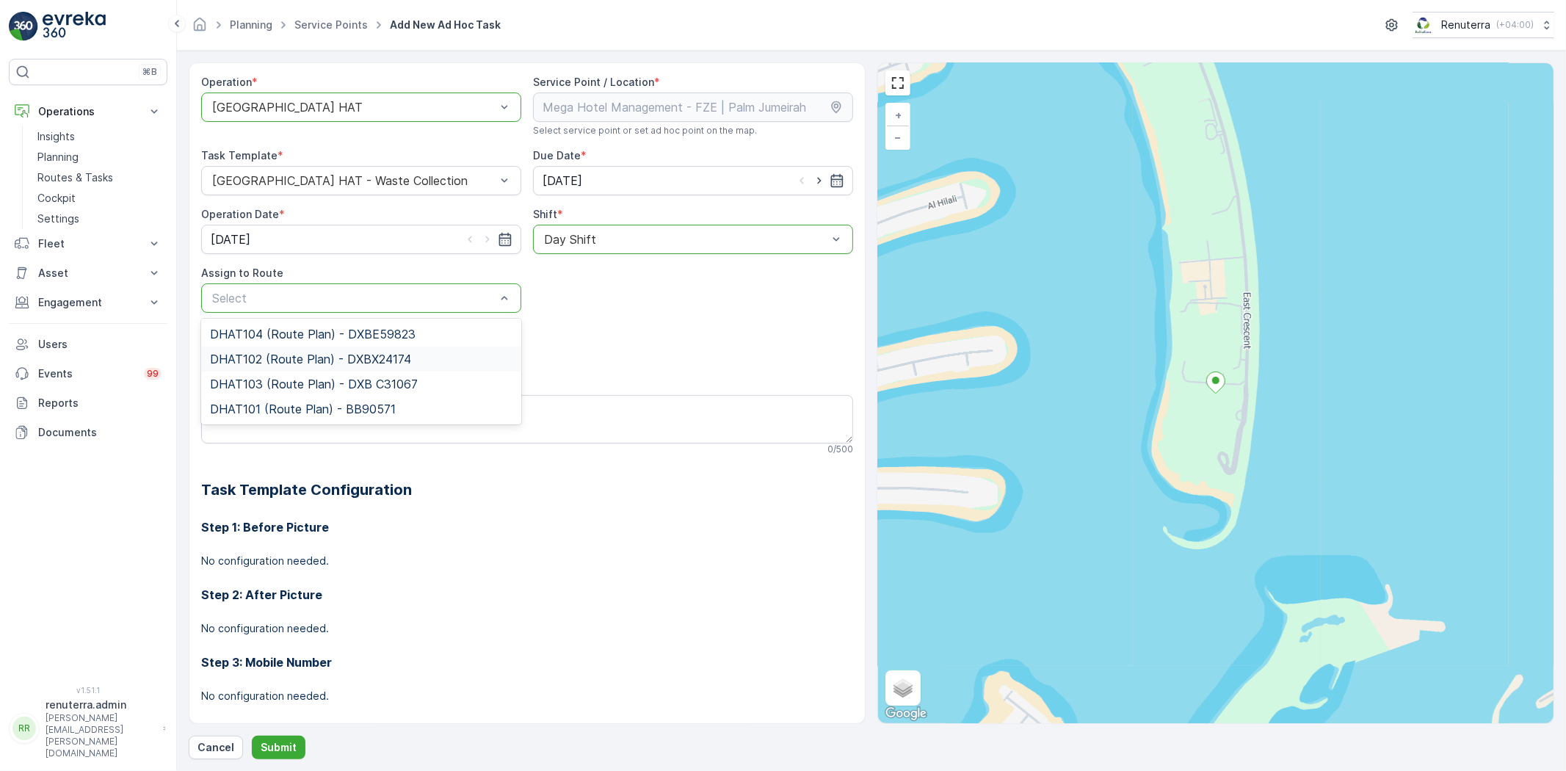
click at [285, 361] on span "DHAT102 (Route Plan) - DXBX24174" at bounding box center [310, 358] width 201 height 13
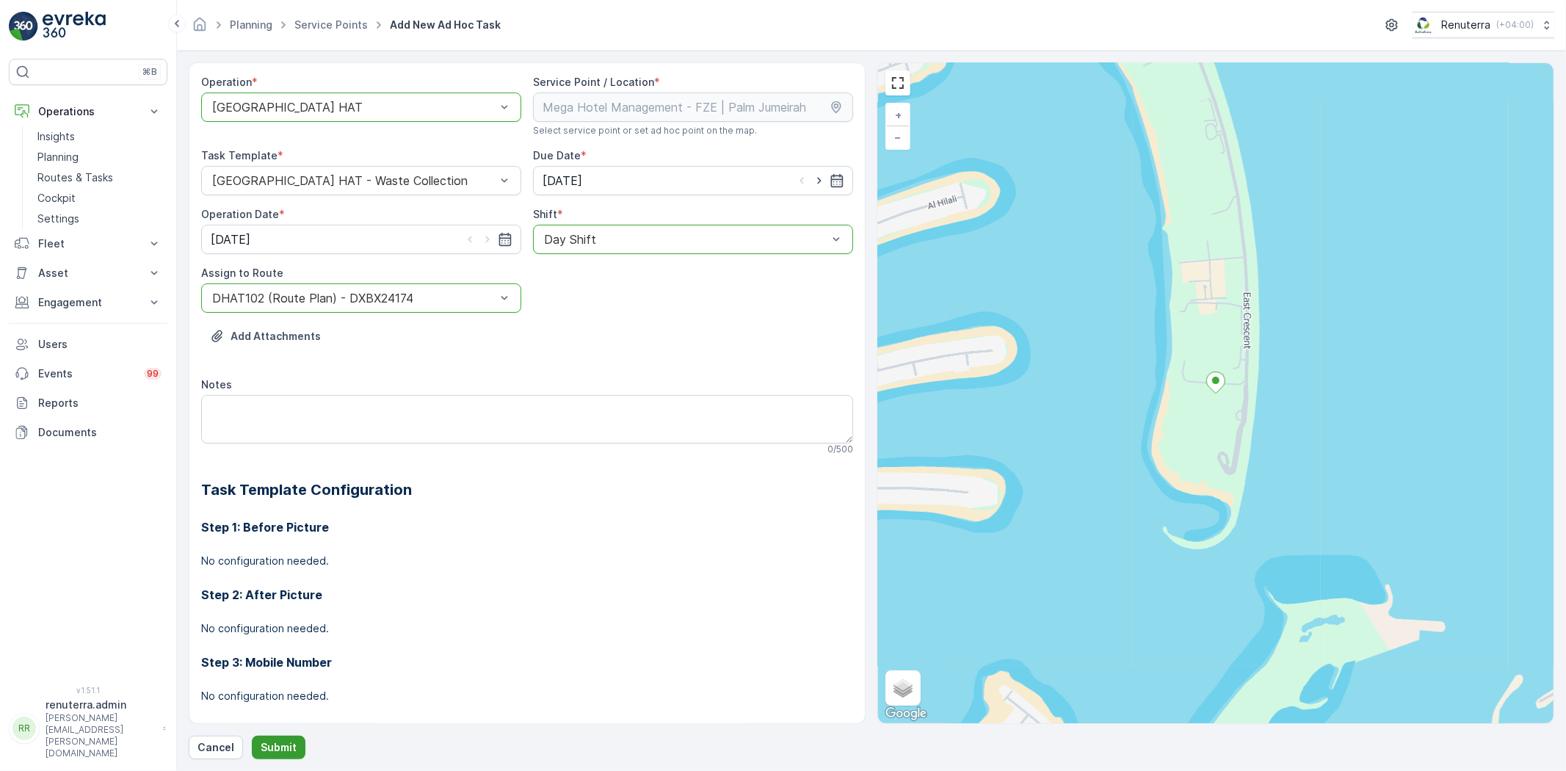
click at [280, 757] on button "Submit" at bounding box center [279, 747] width 54 height 23
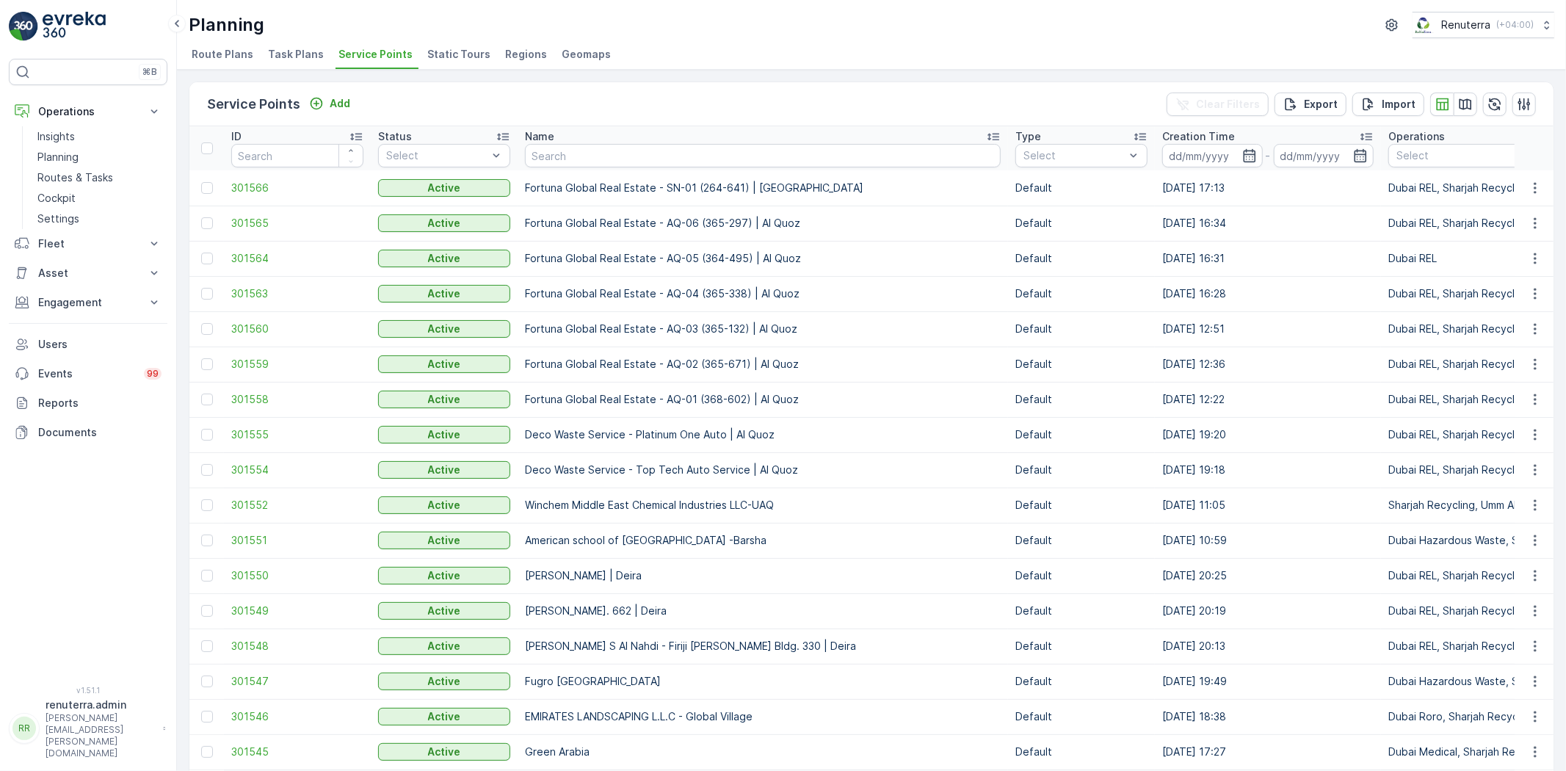
drag, startPoint x: 564, startPoint y: 167, endPoint x: 570, endPoint y: 158, distance: 11.6
click at [564, 167] on th "Name" at bounding box center [763, 148] width 490 height 44
click at [570, 158] on input "text" at bounding box center [763, 155] width 476 height 23
paste input "ARABIAN CONSTRUCTION COMPANY L.L.C. - OMNIYAT | Business Bay"
type input "ARABIAN CONSTRUCTION COMPANY L.L.C. - OMNIYAT | Business Bay"
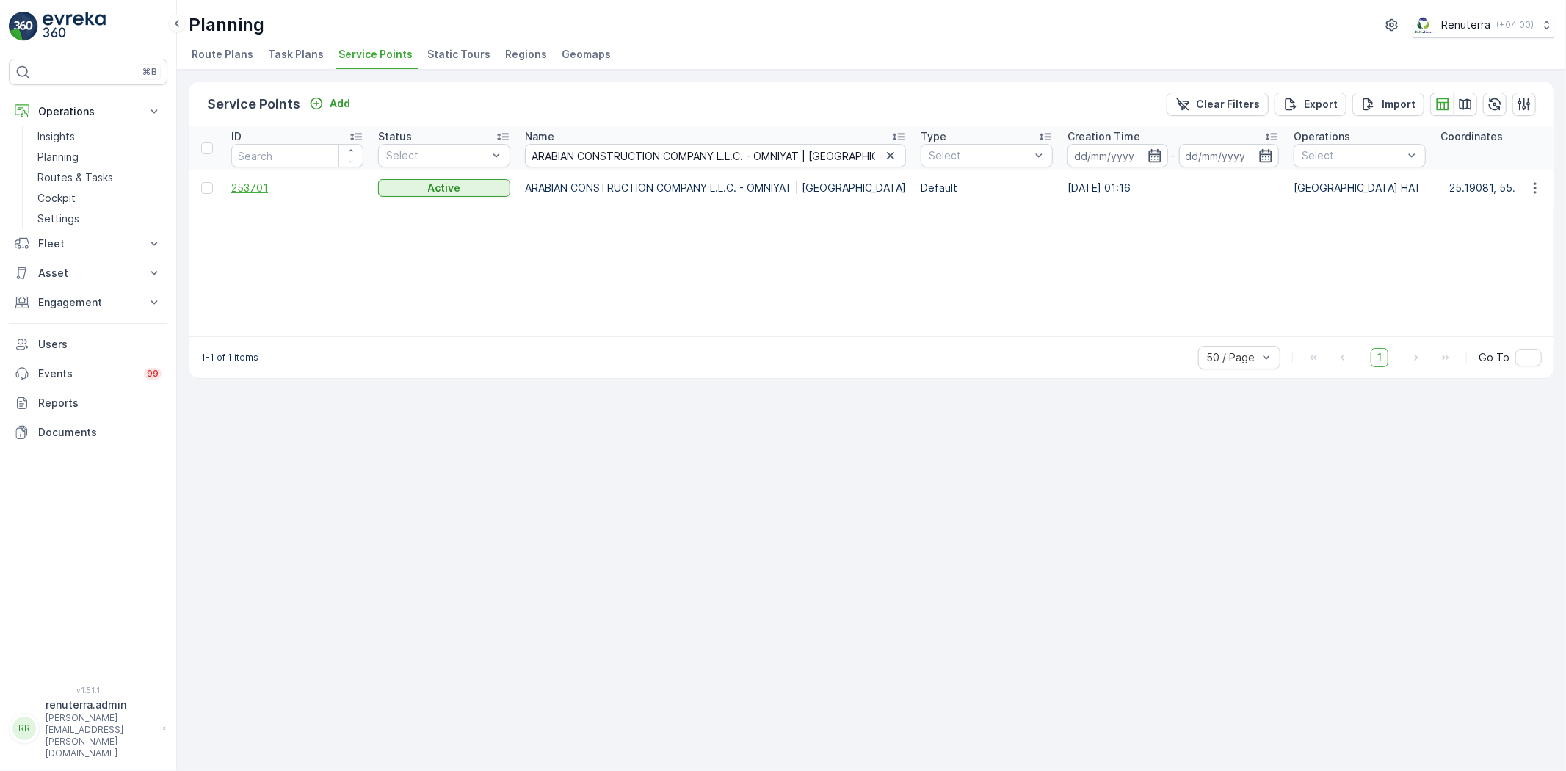
click at [240, 186] on span "253701" at bounding box center [297, 188] width 132 height 15
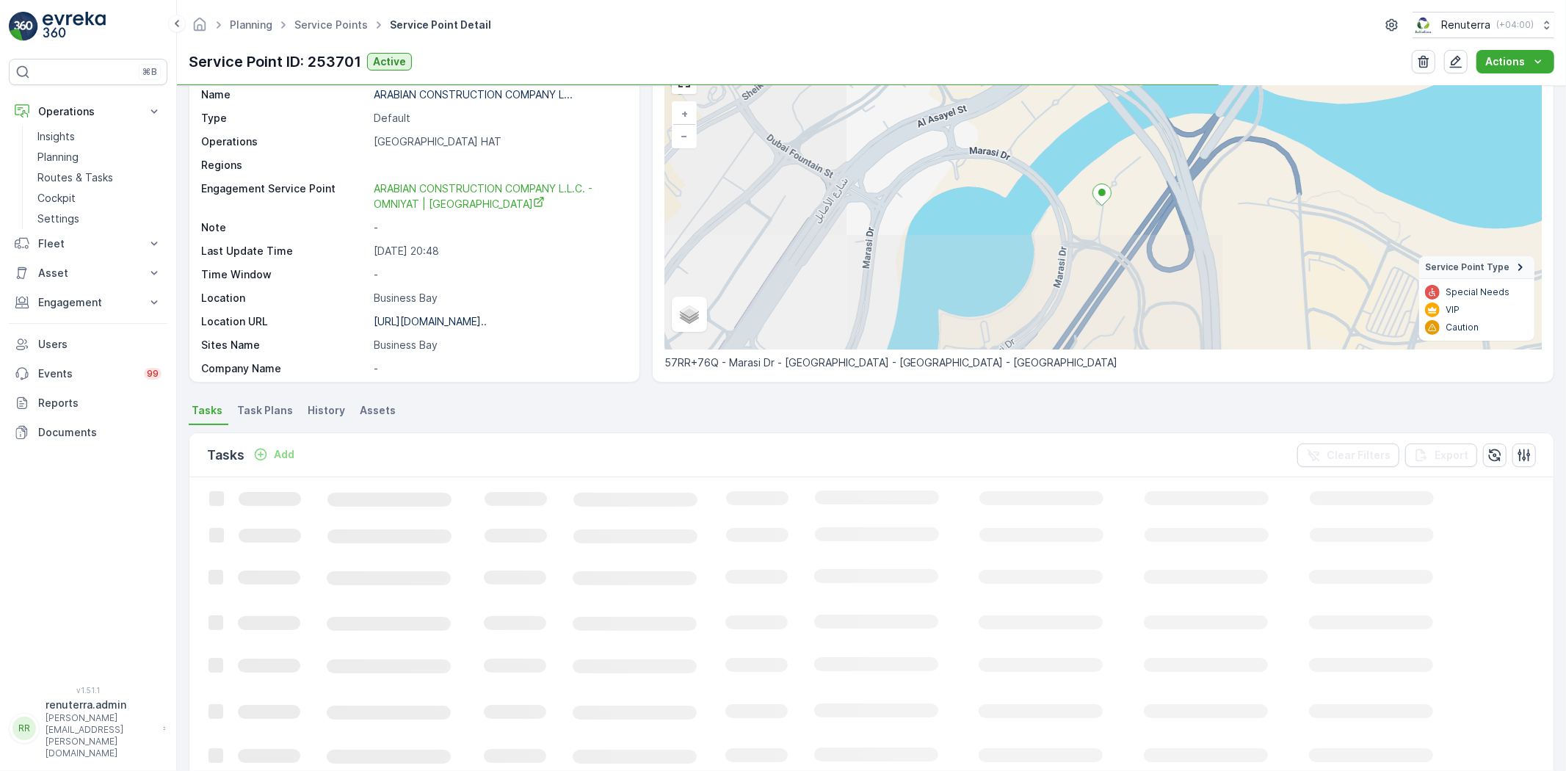
scroll to position [81, 0]
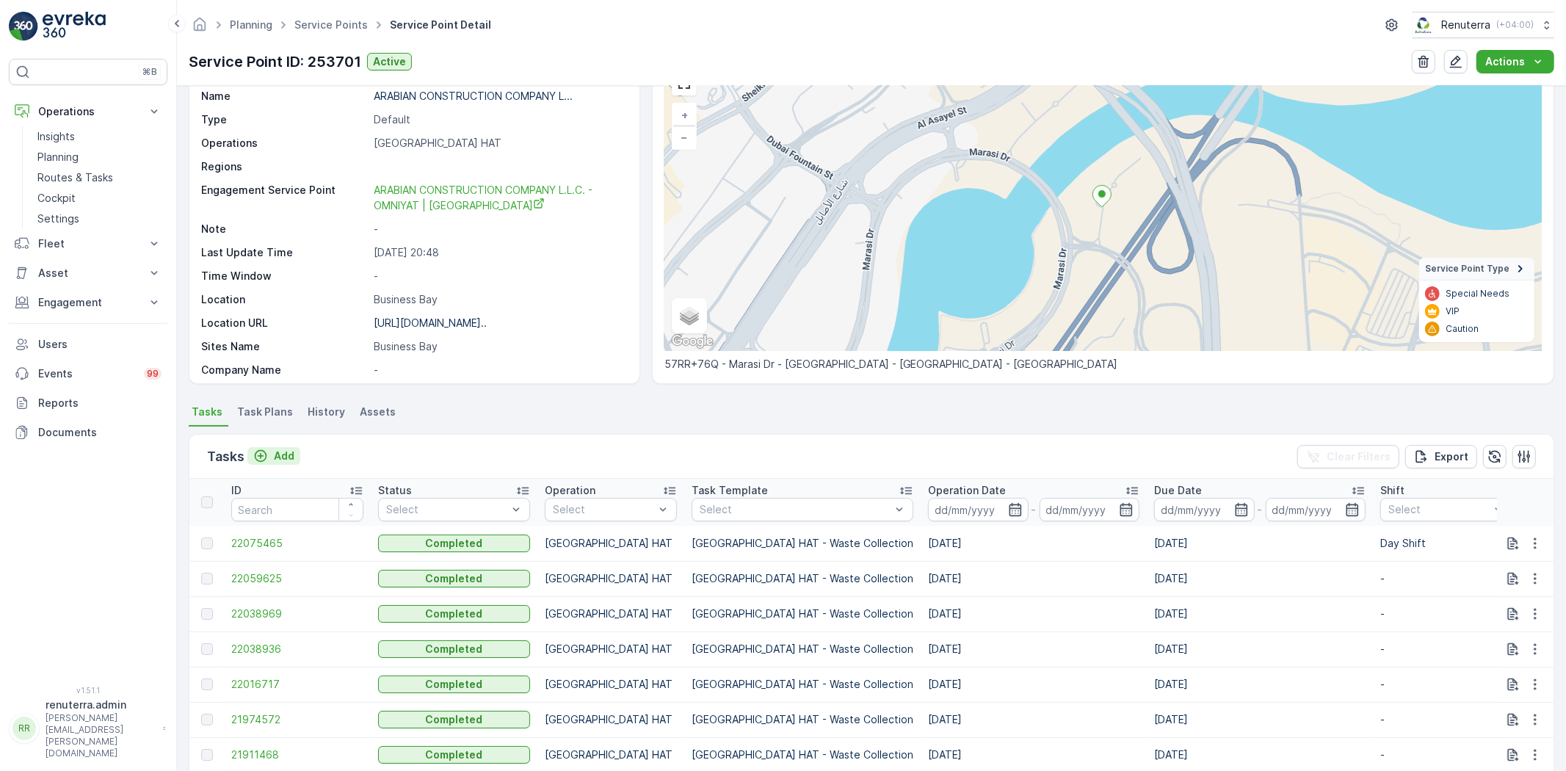
click at [287, 459] on p "Add" at bounding box center [284, 456] width 21 height 15
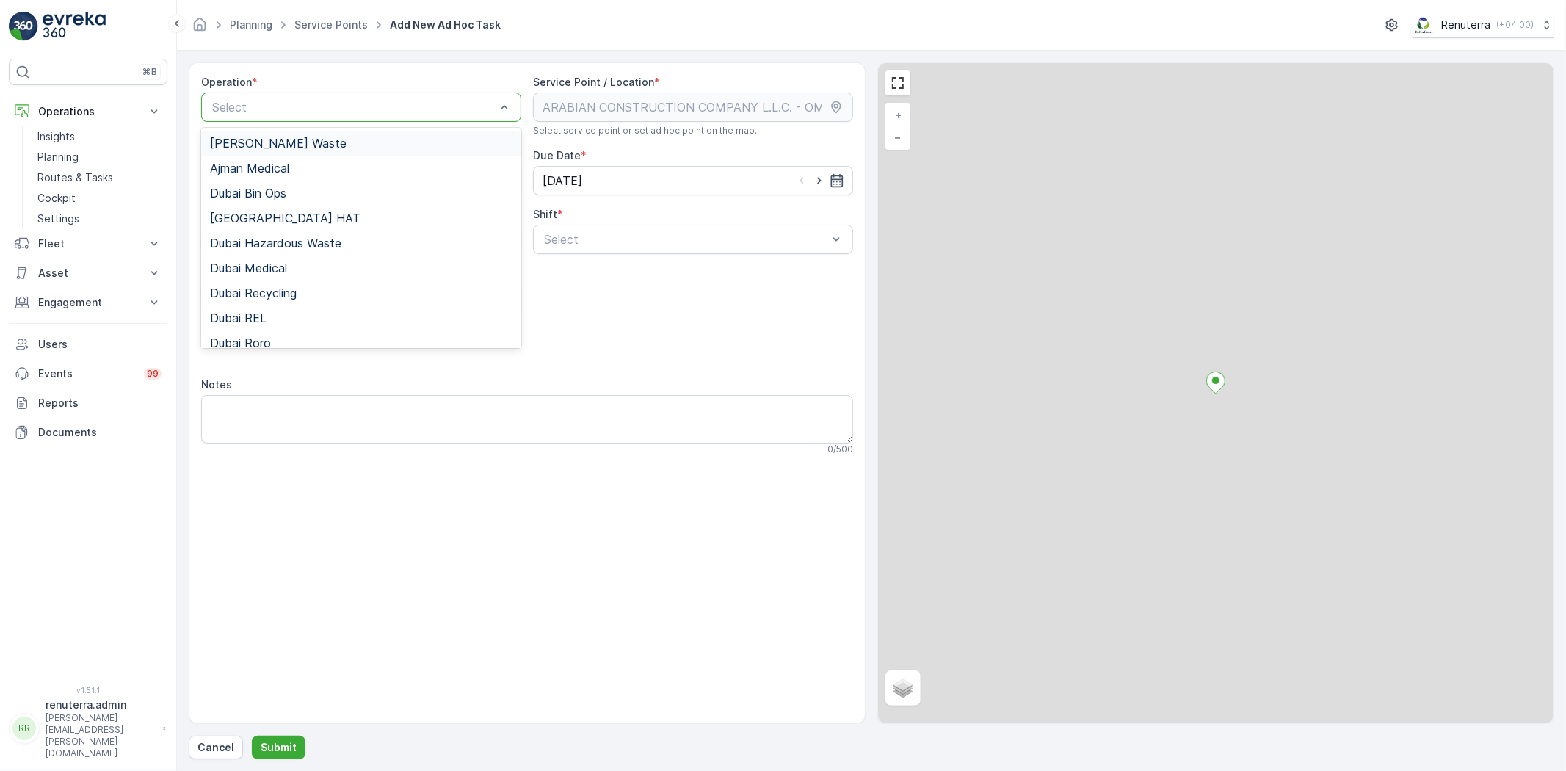
drag, startPoint x: 320, startPoint y: 100, endPoint x: 302, endPoint y: 139, distance: 43.7
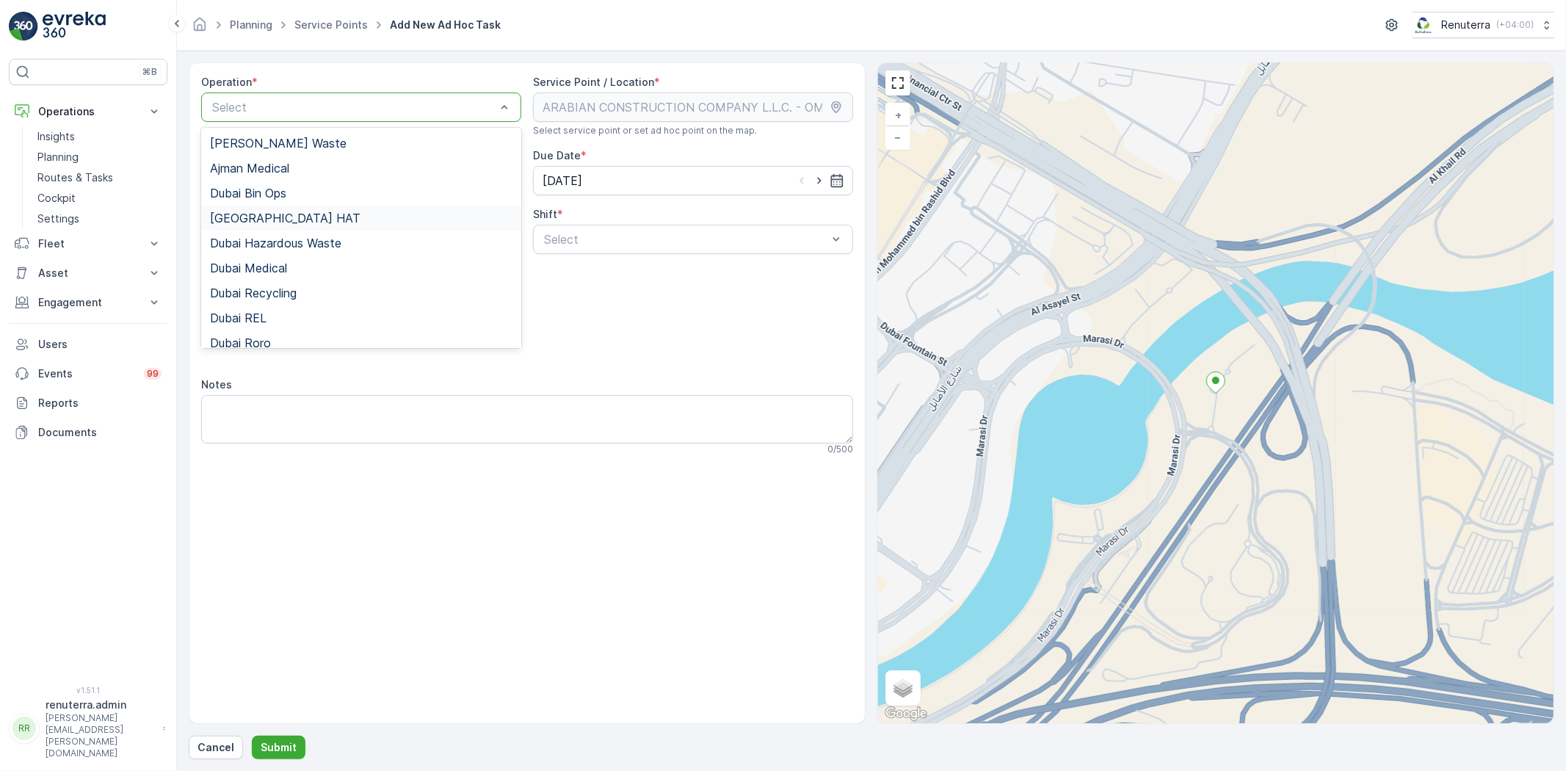
click at [277, 209] on div "[GEOGRAPHIC_DATA] HAT" at bounding box center [361, 218] width 320 height 25
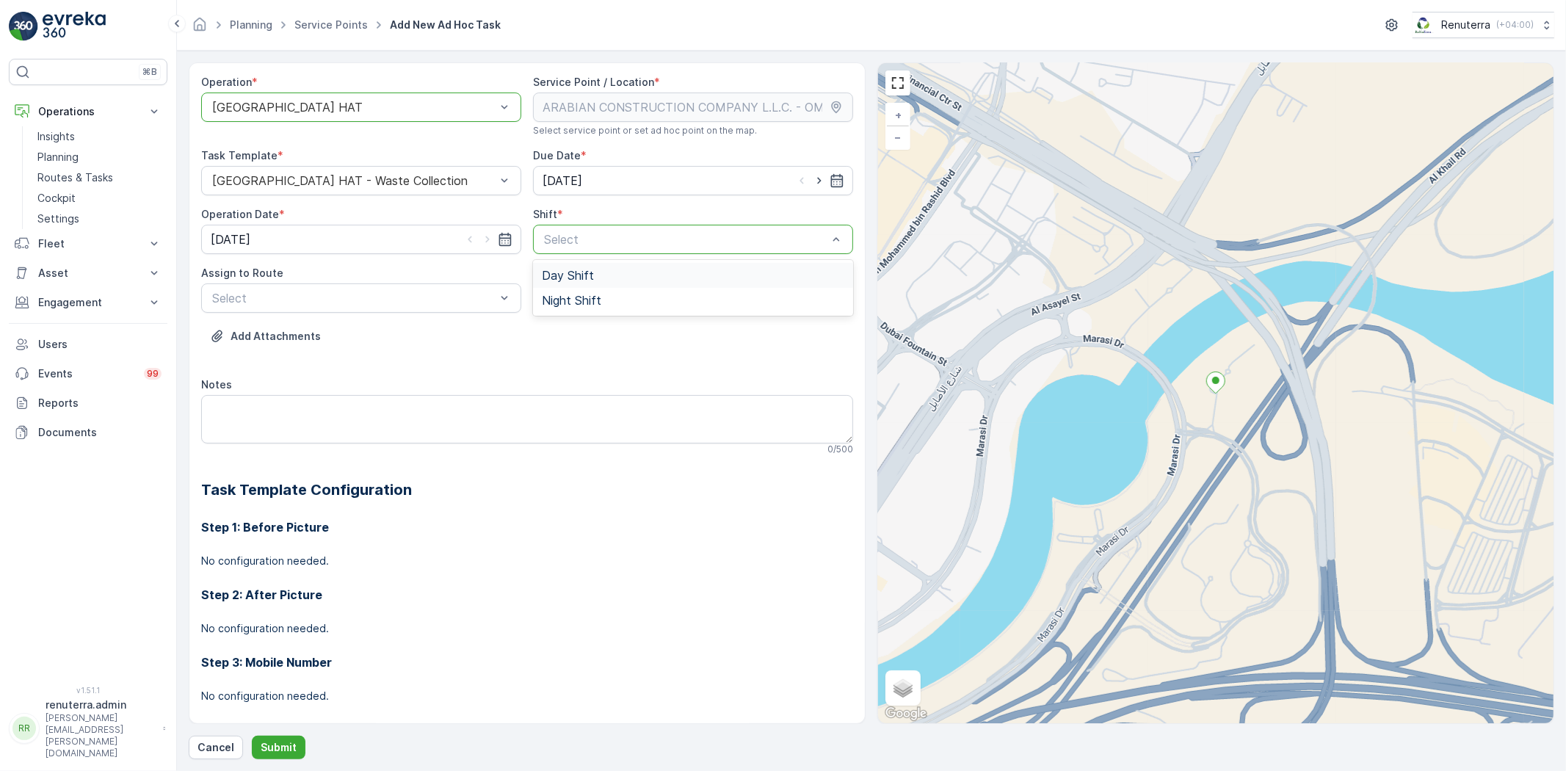
click at [582, 269] on span "Day Shift" at bounding box center [568, 275] width 52 height 13
click at [374, 280] on div "Assign to Route" at bounding box center [361, 273] width 320 height 15
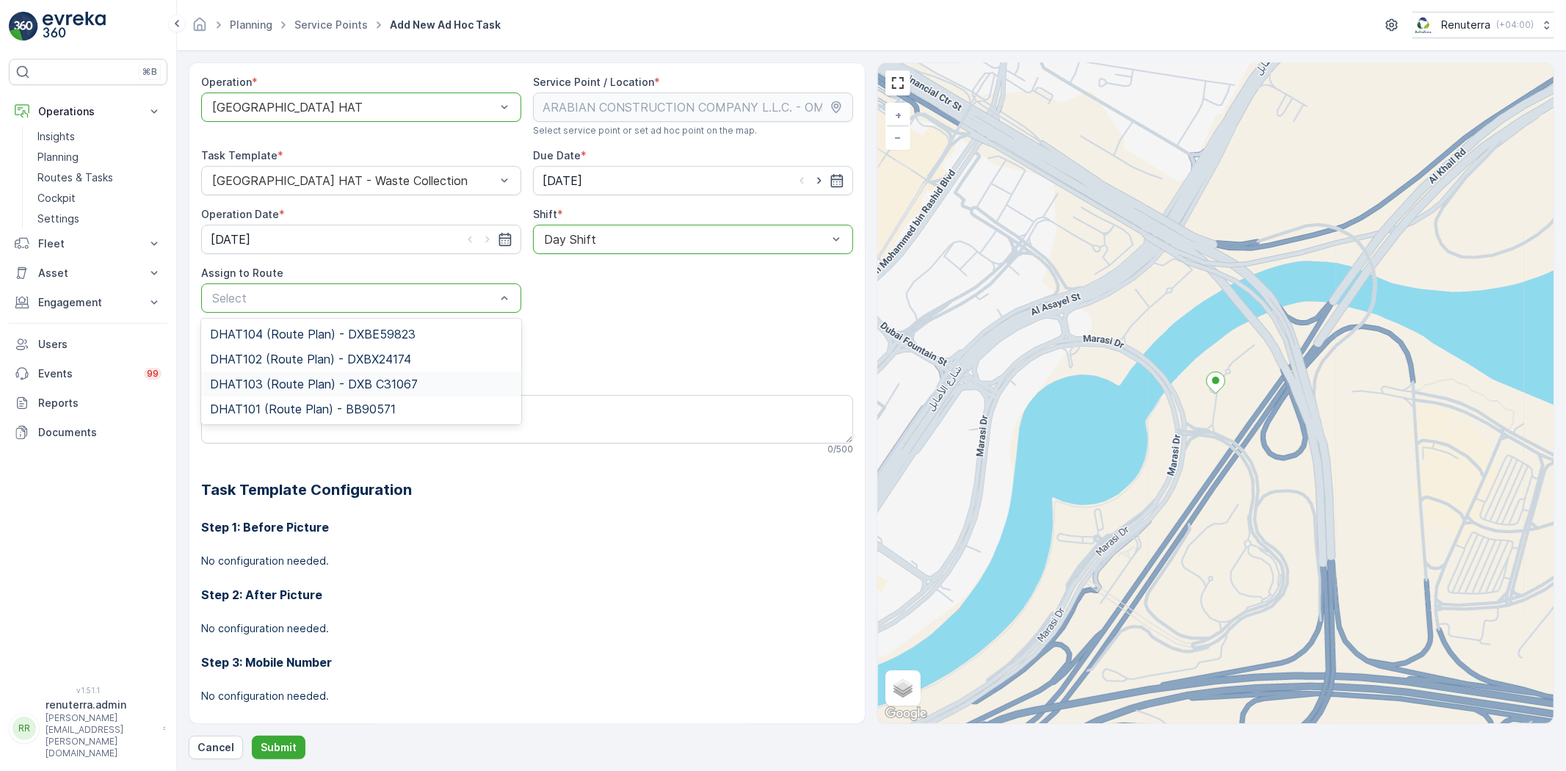
click at [340, 389] on span "DHAT103 (Route Plan) - DXB C31067" at bounding box center [314, 383] width 208 height 13
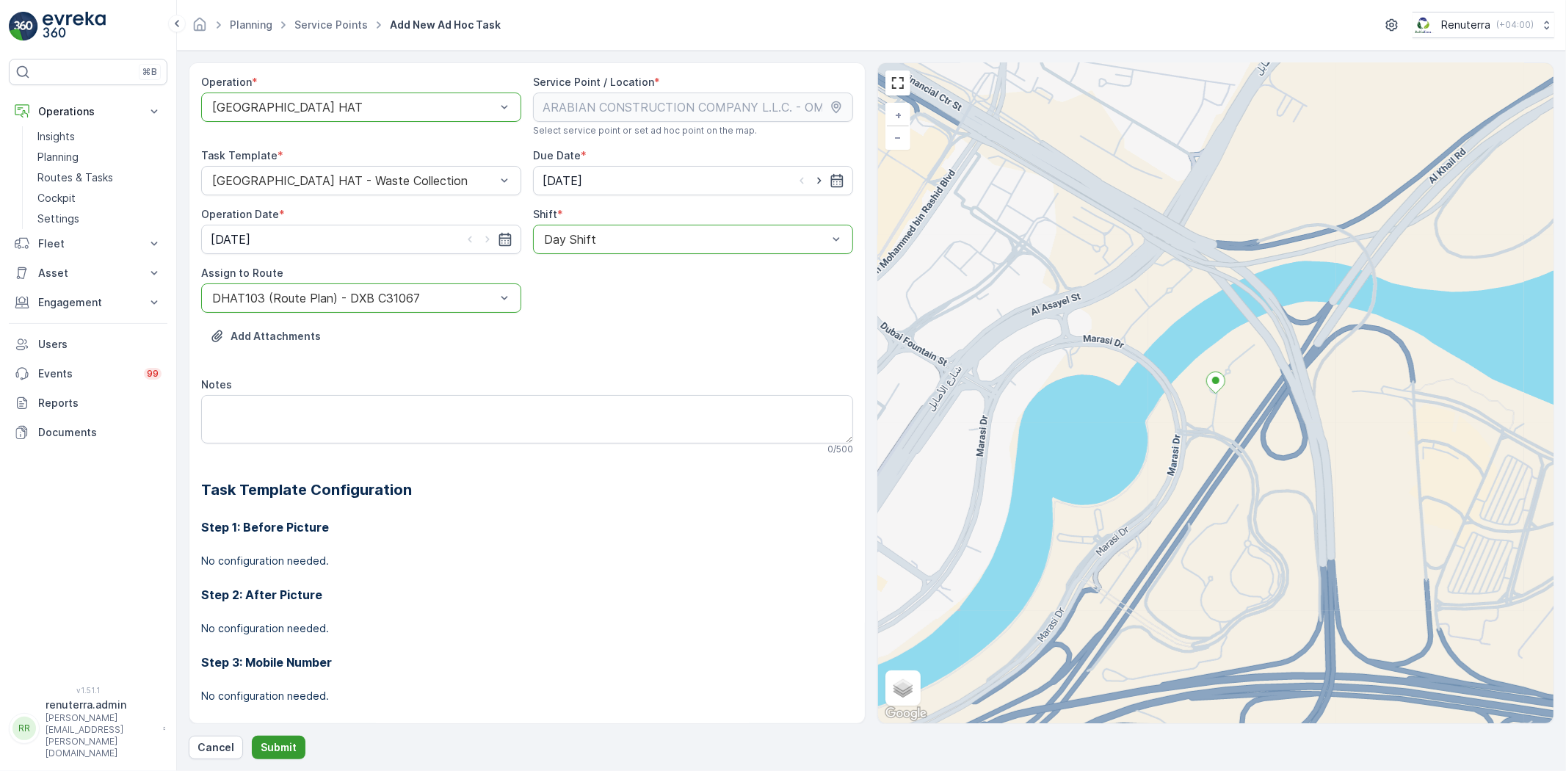
click at [277, 740] on p "Submit" at bounding box center [279, 747] width 36 height 15
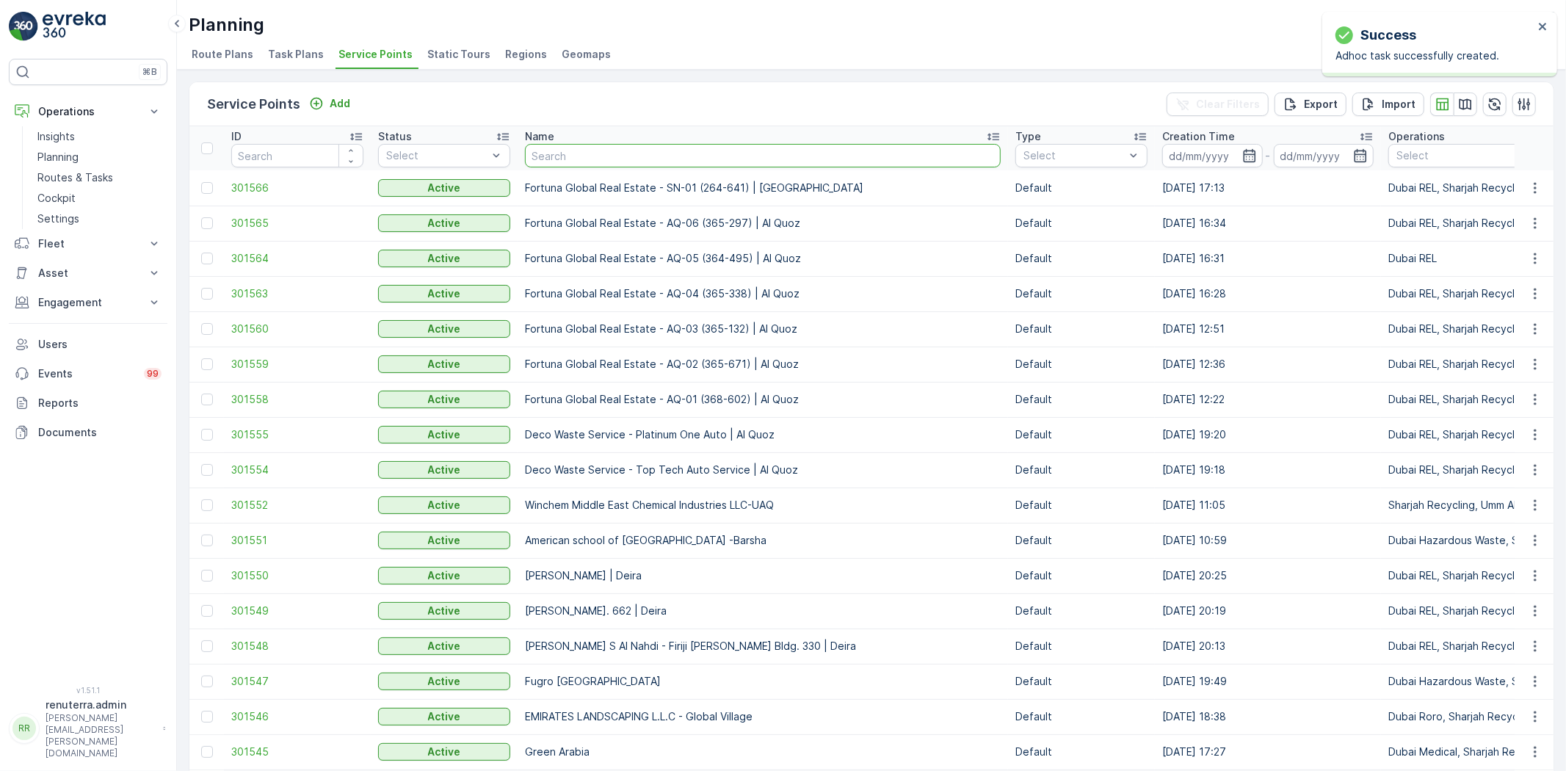
click at [576, 165] on input "text" at bounding box center [763, 155] width 476 height 23
type input "DELTA AL WADI CONTRACTING (L.L.C)"
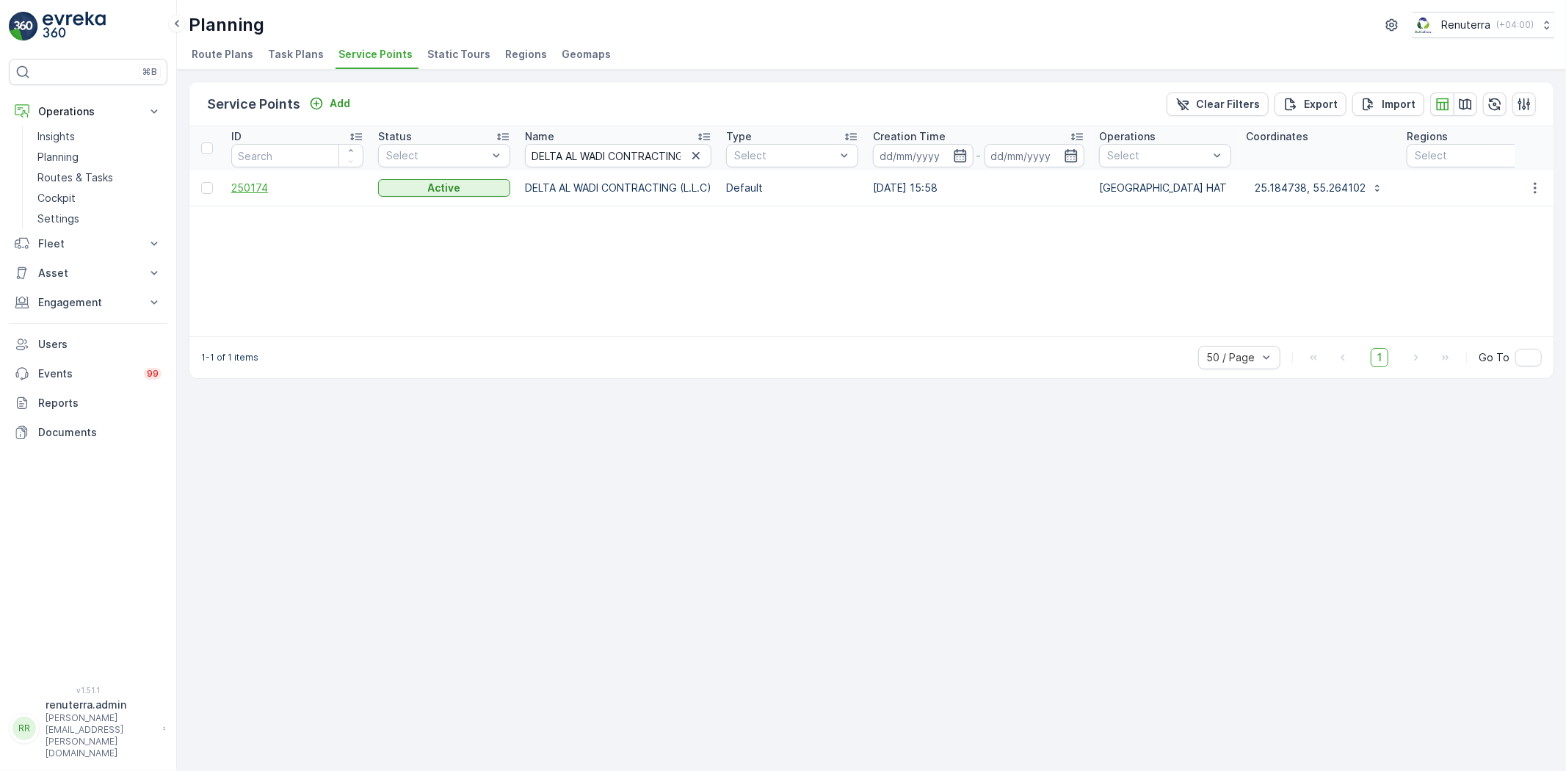
click at [250, 182] on span "250174" at bounding box center [297, 188] width 132 height 15
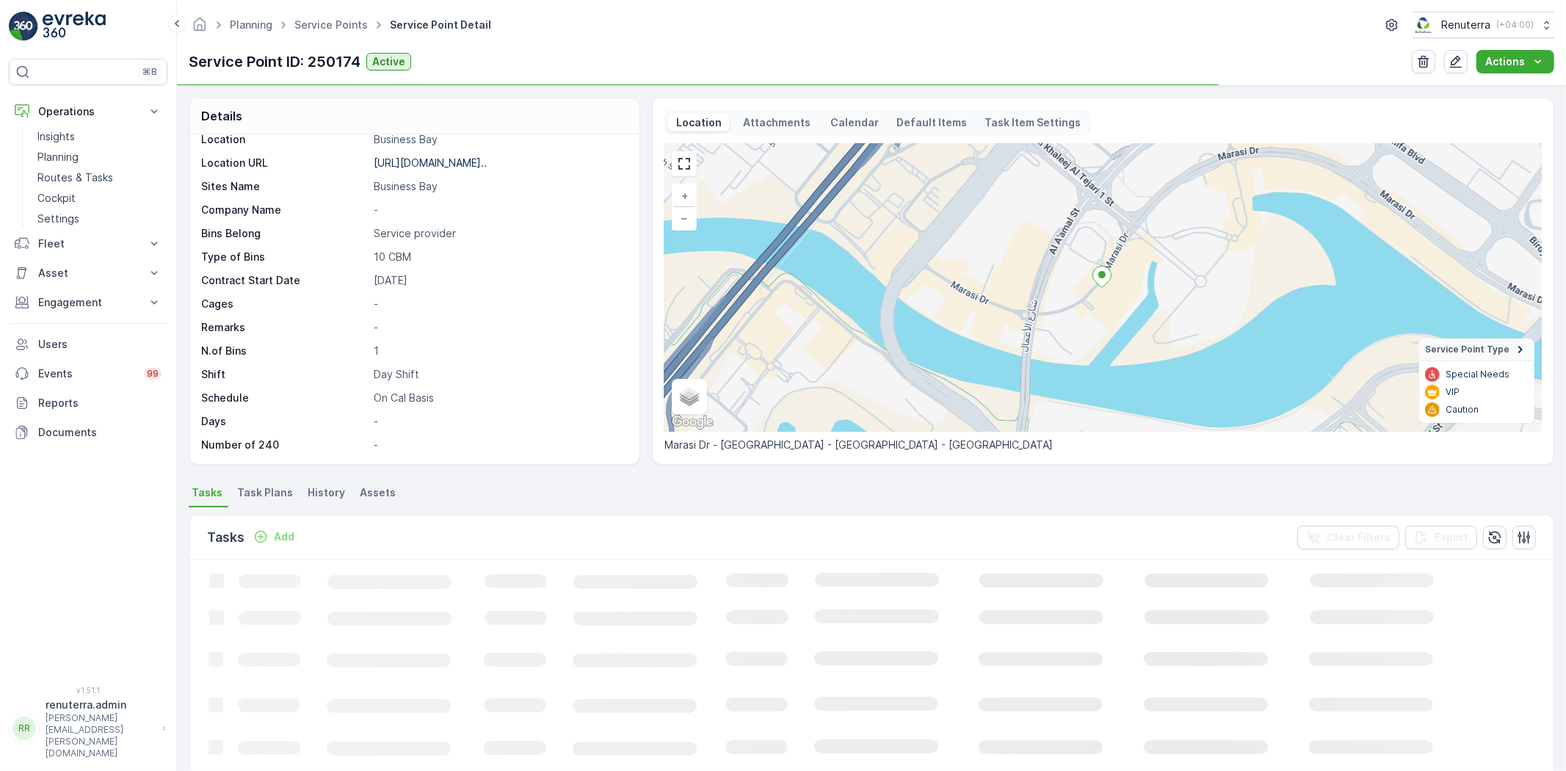
scroll to position [81, 0]
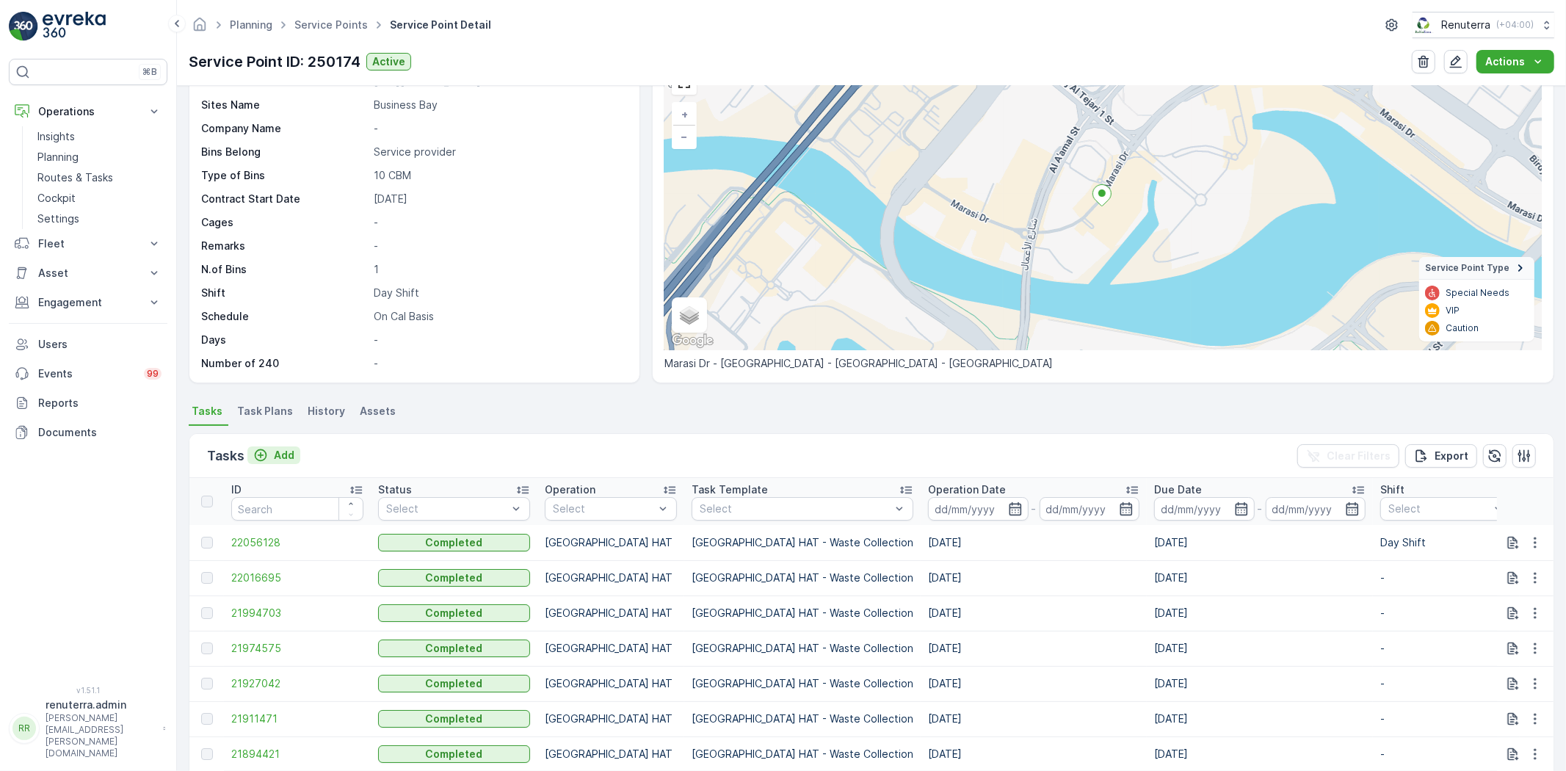
click at [272, 448] on button "Add" at bounding box center [273, 455] width 53 height 18
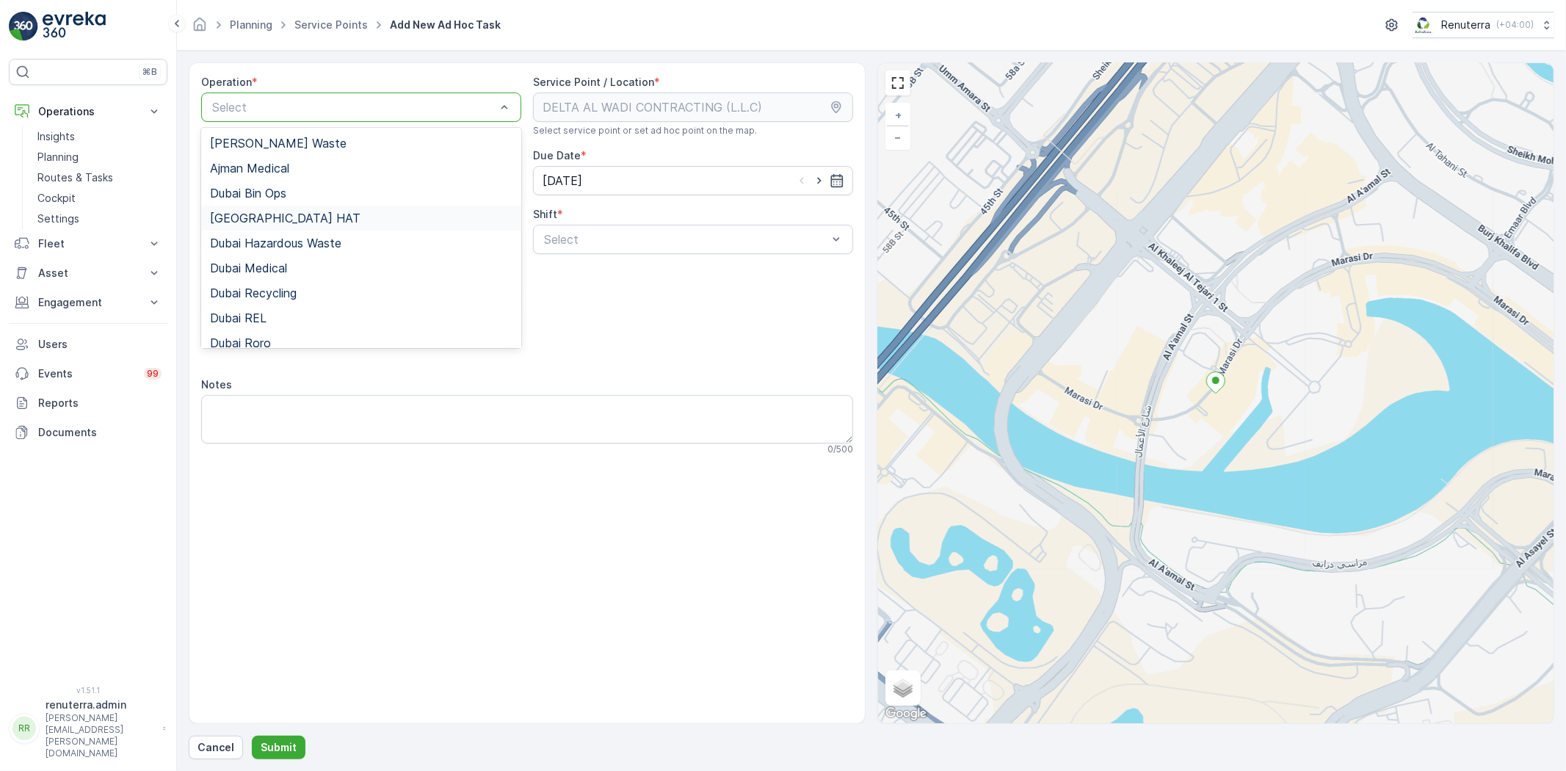
click at [290, 215] on div "[GEOGRAPHIC_DATA] HAT" at bounding box center [361, 217] width 302 height 13
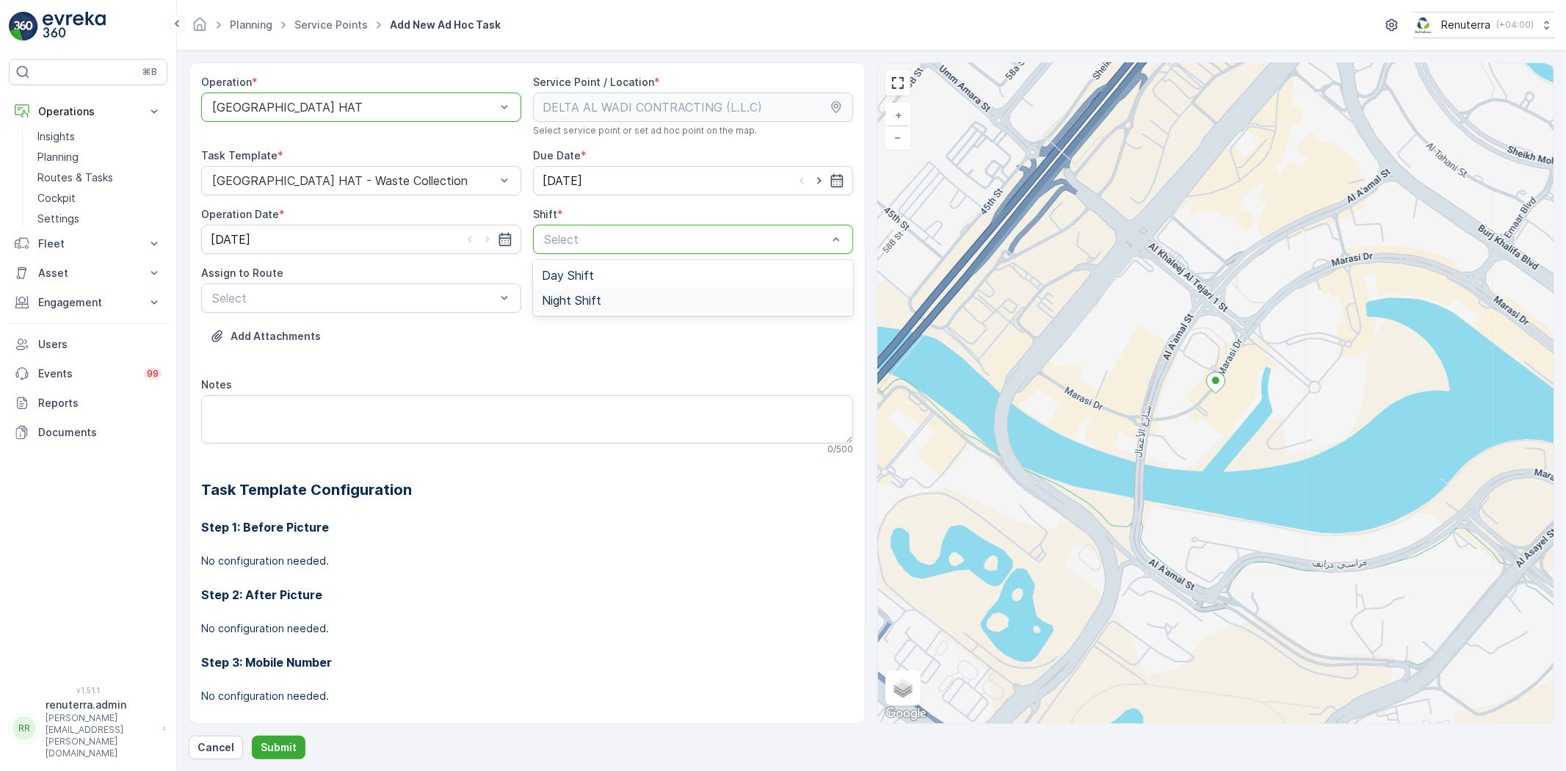
click at [573, 295] on span "Night Shift" at bounding box center [571, 300] width 59 height 13
click at [574, 250] on div "Night Shift" at bounding box center [693, 239] width 320 height 29
click at [573, 275] on span "Day Shift" at bounding box center [568, 275] width 52 height 13
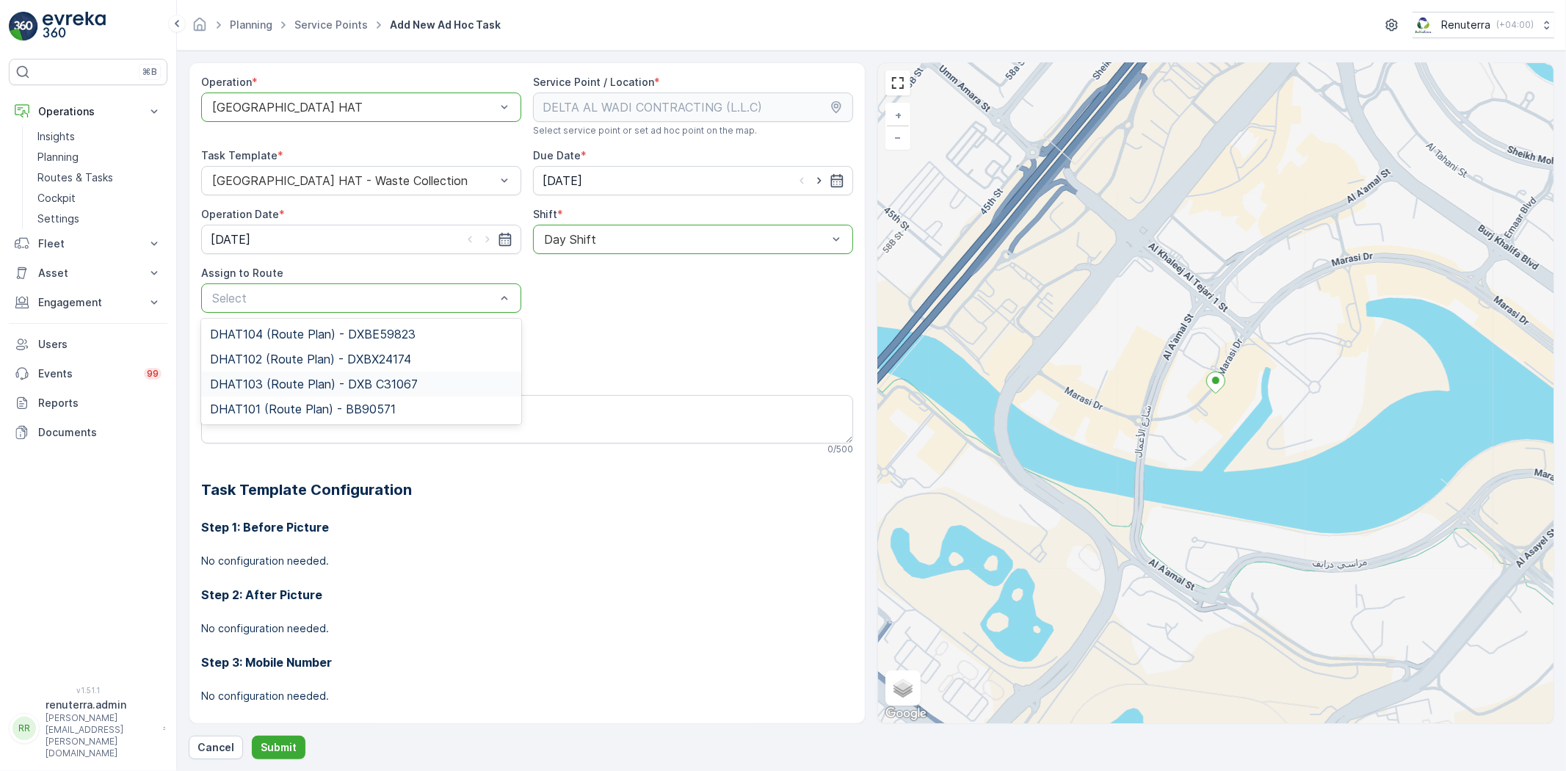
click at [311, 393] on div "DHAT103 (Route Plan) - DXB C31067" at bounding box center [361, 383] width 320 height 25
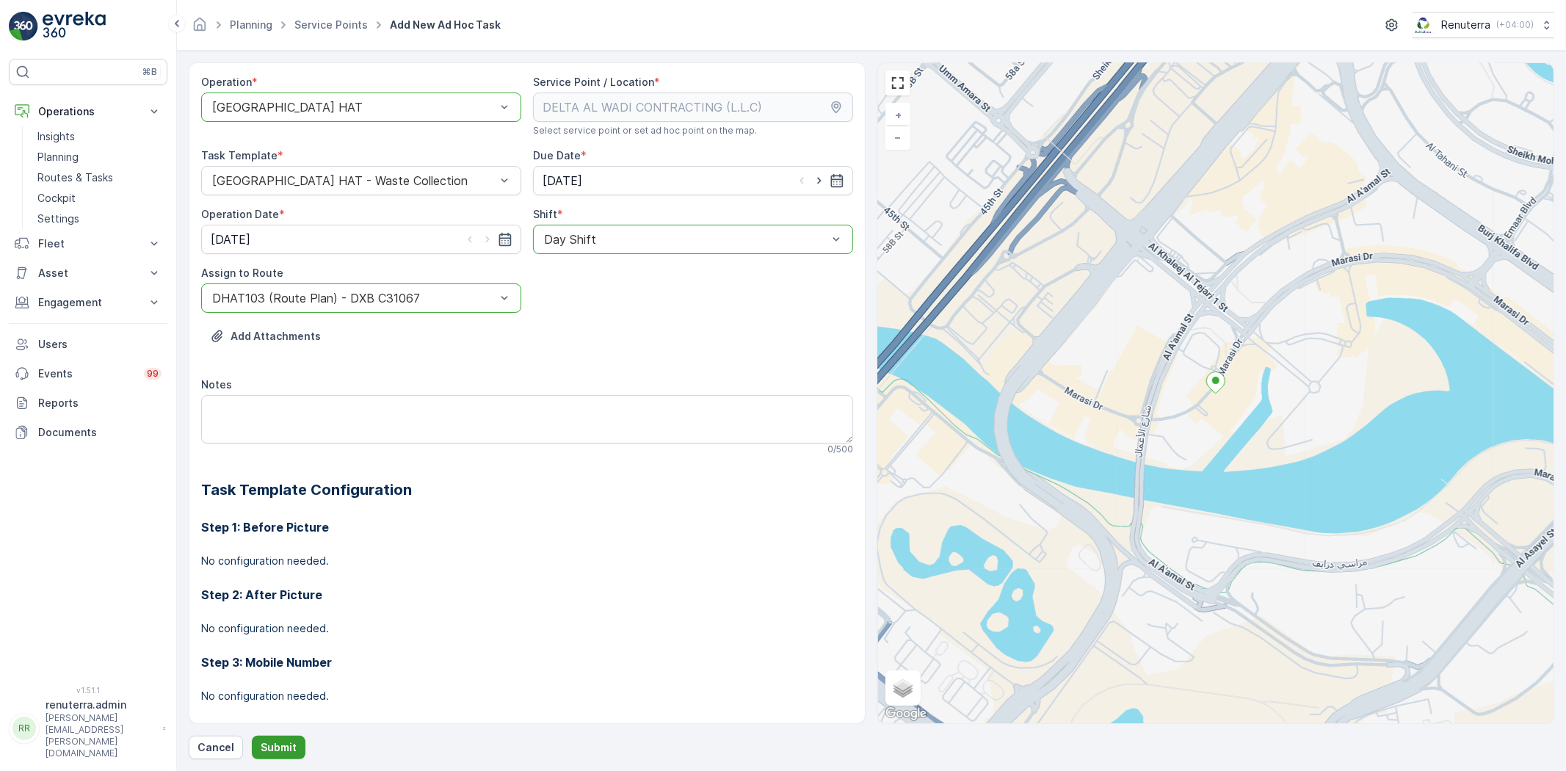
click at [283, 752] on p "Submit" at bounding box center [279, 747] width 36 height 15
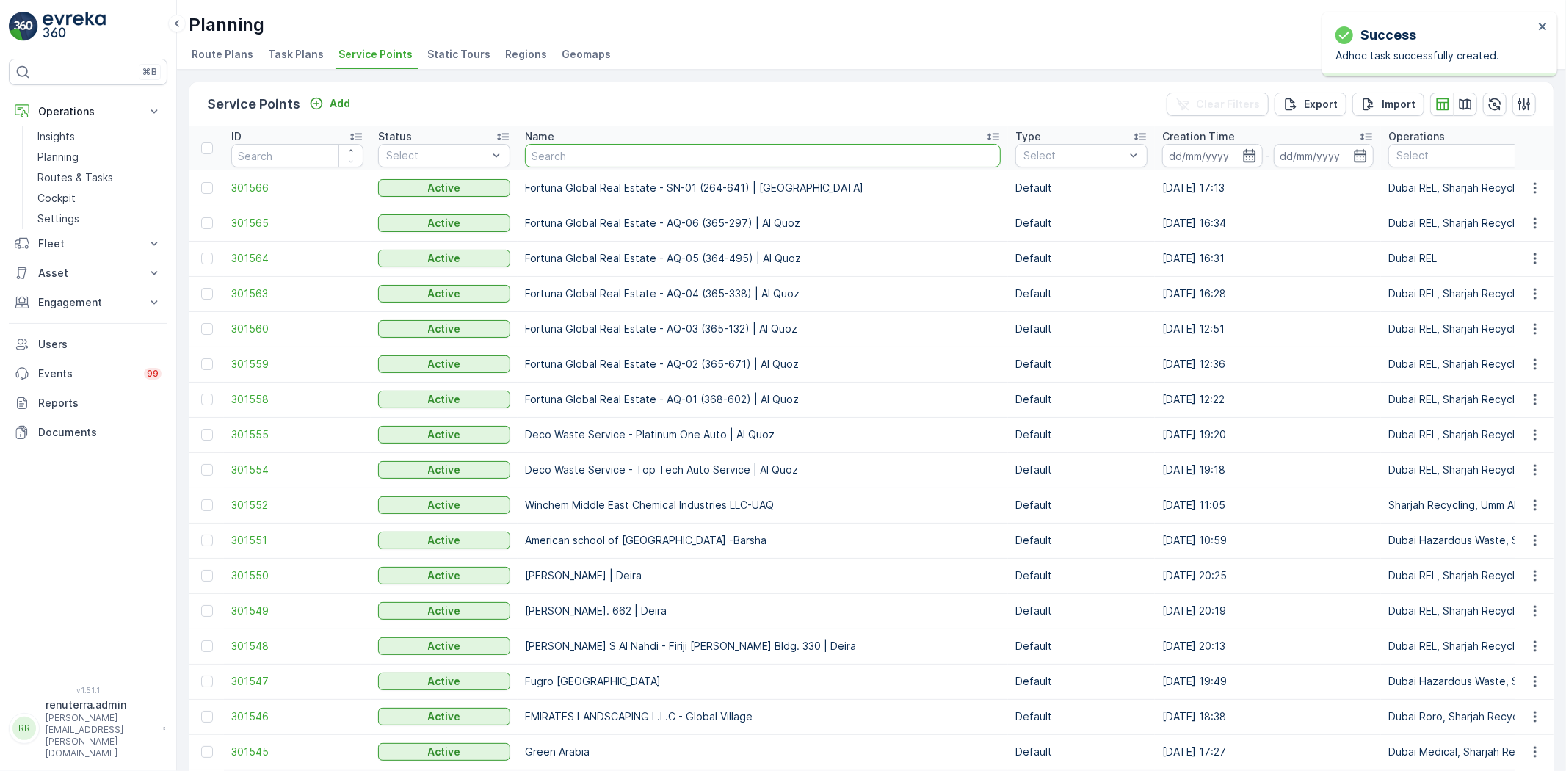
click at [567, 152] on input "text" at bounding box center [763, 155] width 476 height 23
paste input "Modern Building Contracting LLC"
type input "Modern Building Contracting LLC"
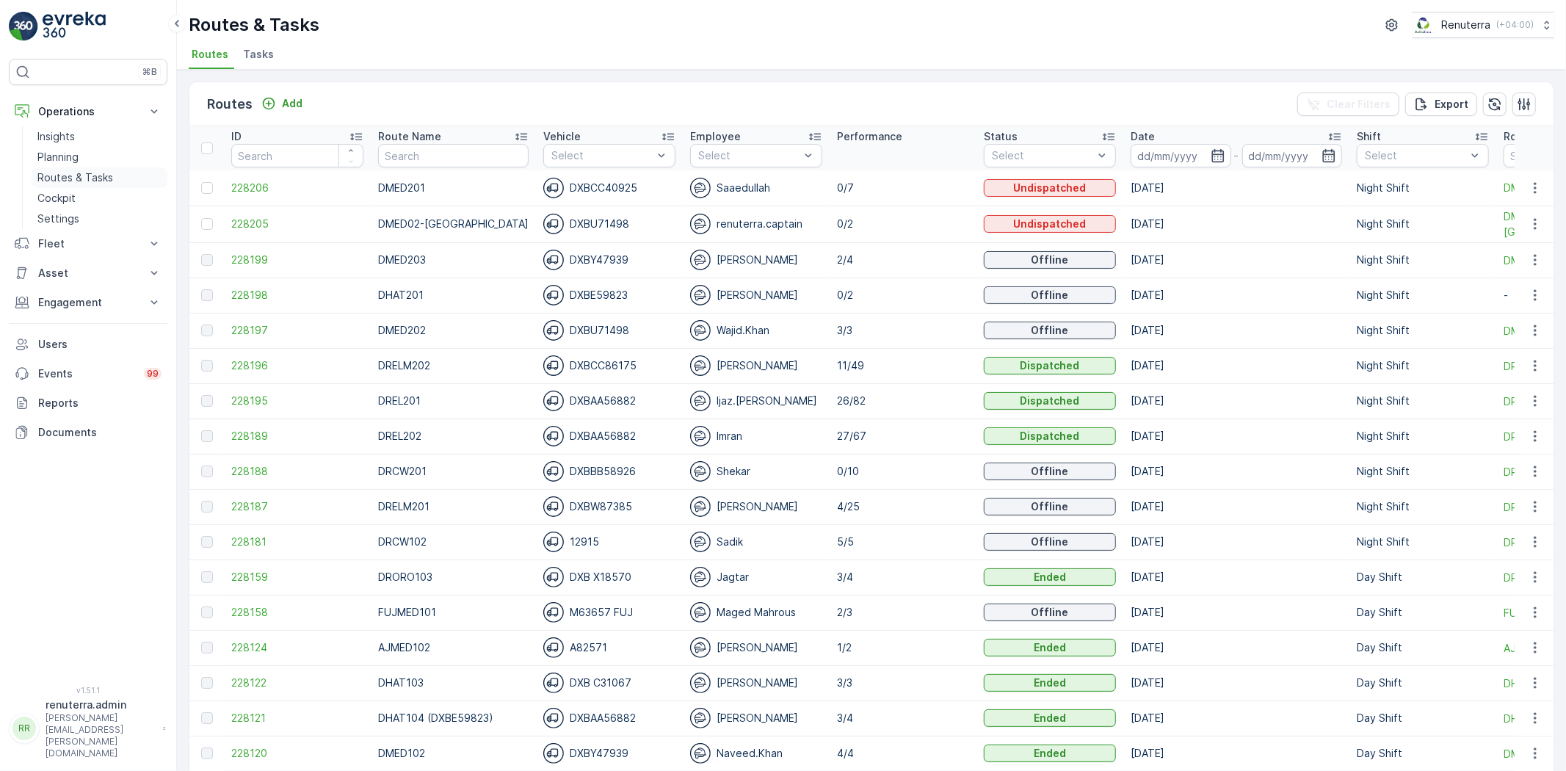
click at [91, 170] on p "Routes & Tasks" at bounding box center [75, 177] width 76 height 15
click at [51, 148] on link "Planning" at bounding box center [100, 157] width 136 height 21
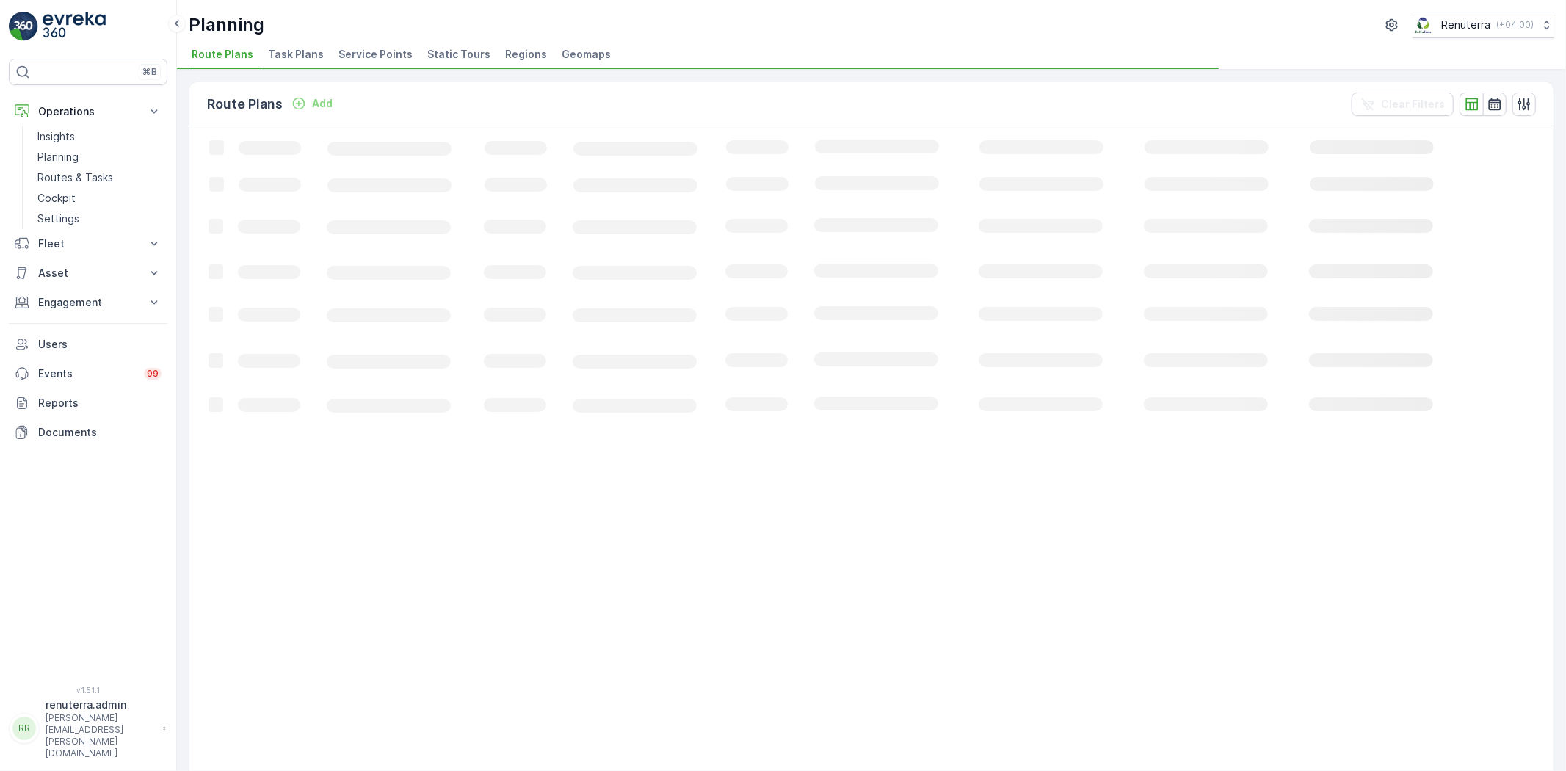
click at [368, 54] on span "Service Points" at bounding box center [375, 54] width 74 height 15
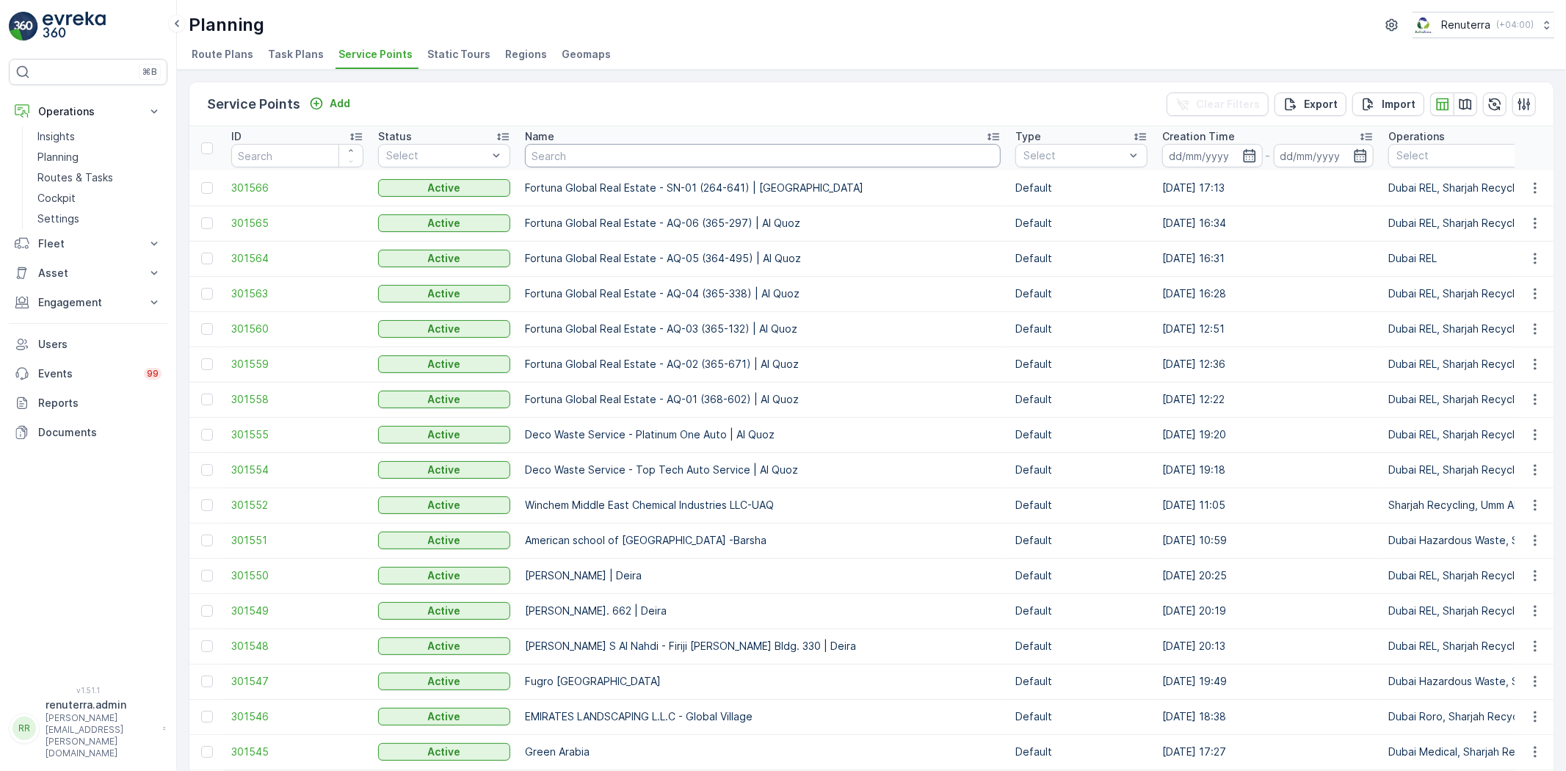
click at [570, 162] on input "text" at bounding box center [763, 155] width 476 height 23
type input "landm"
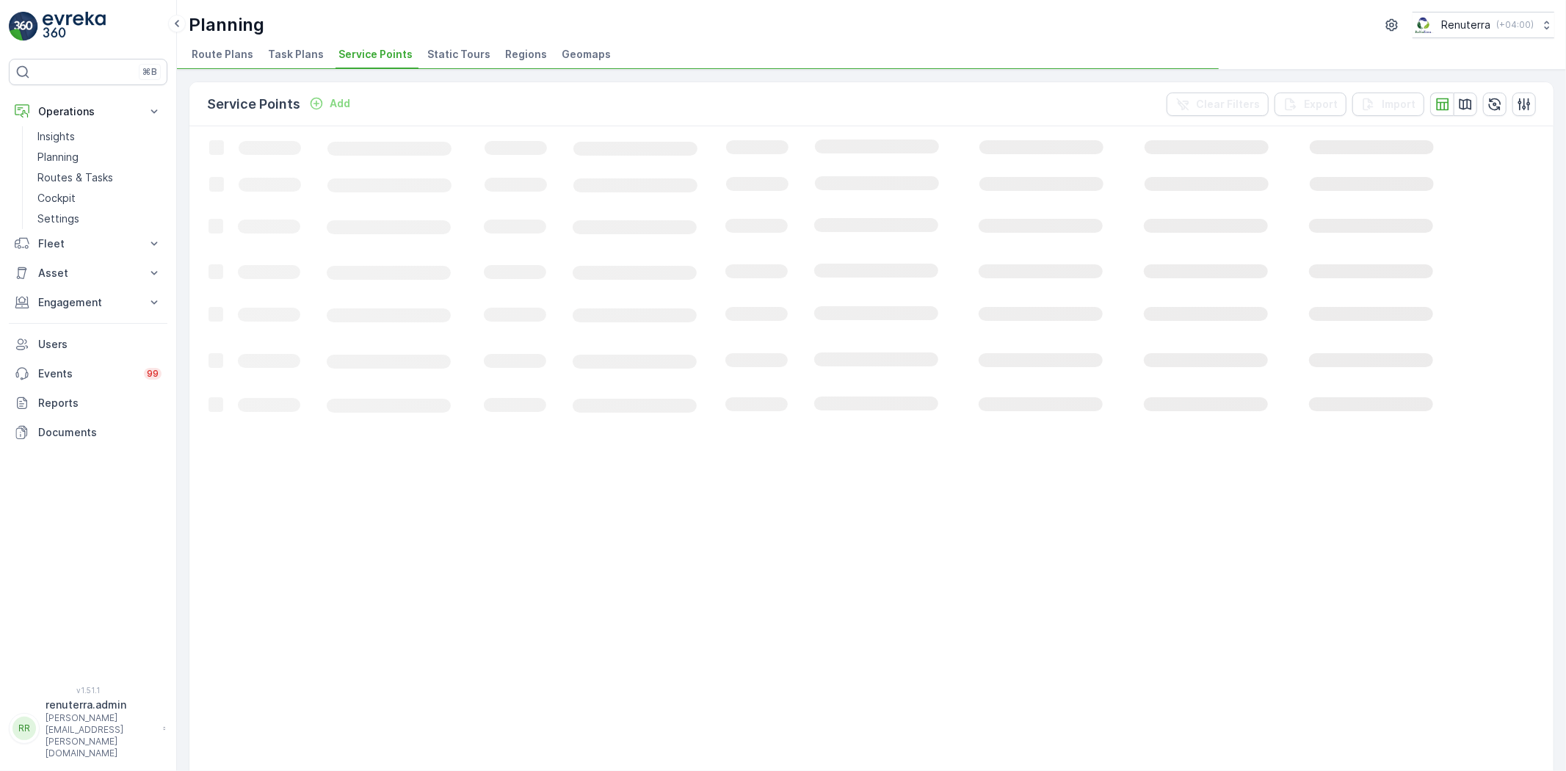
scroll to position [613, 0]
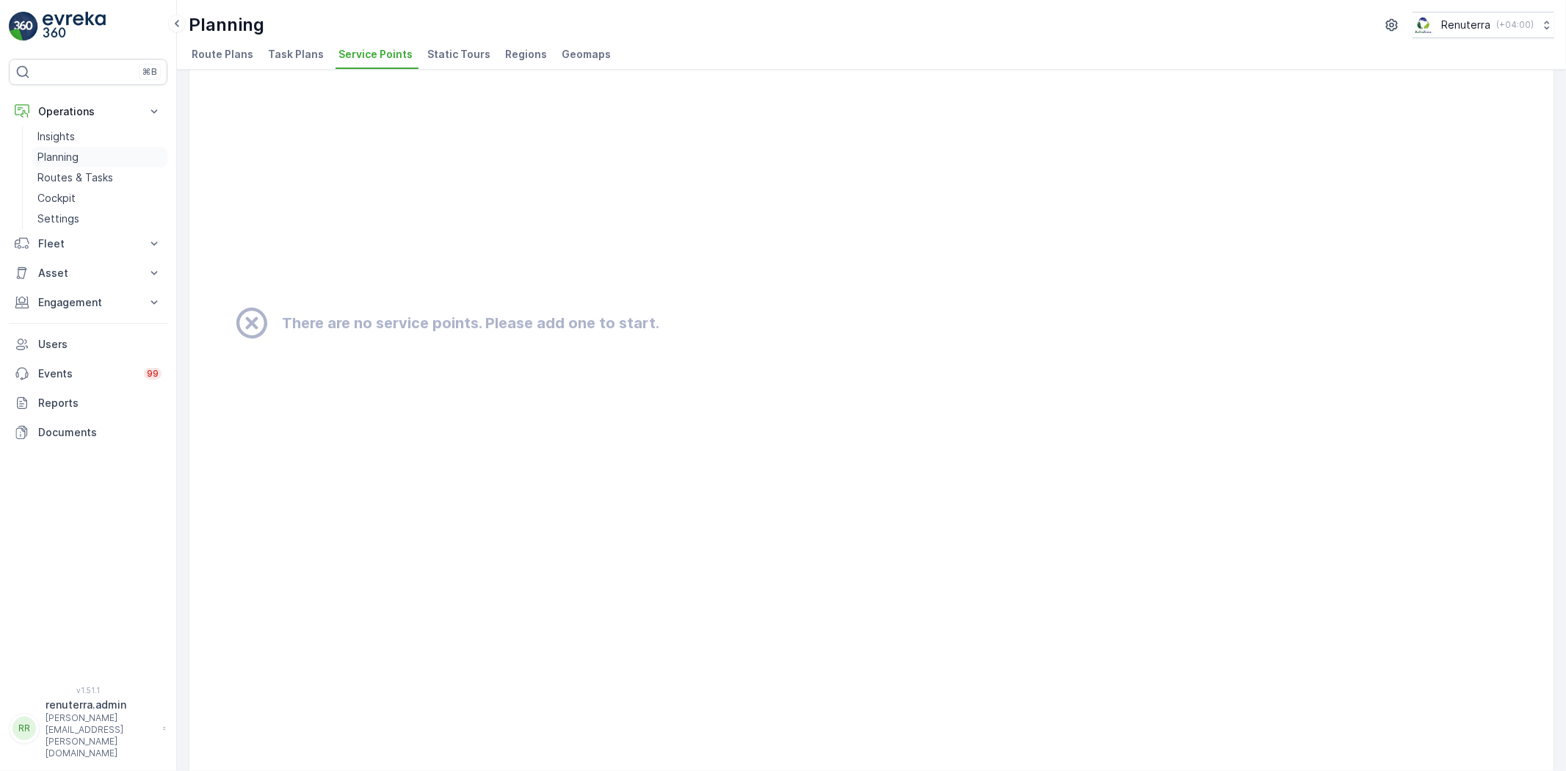
click at [63, 154] on p "Planning" at bounding box center [57, 157] width 41 height 15
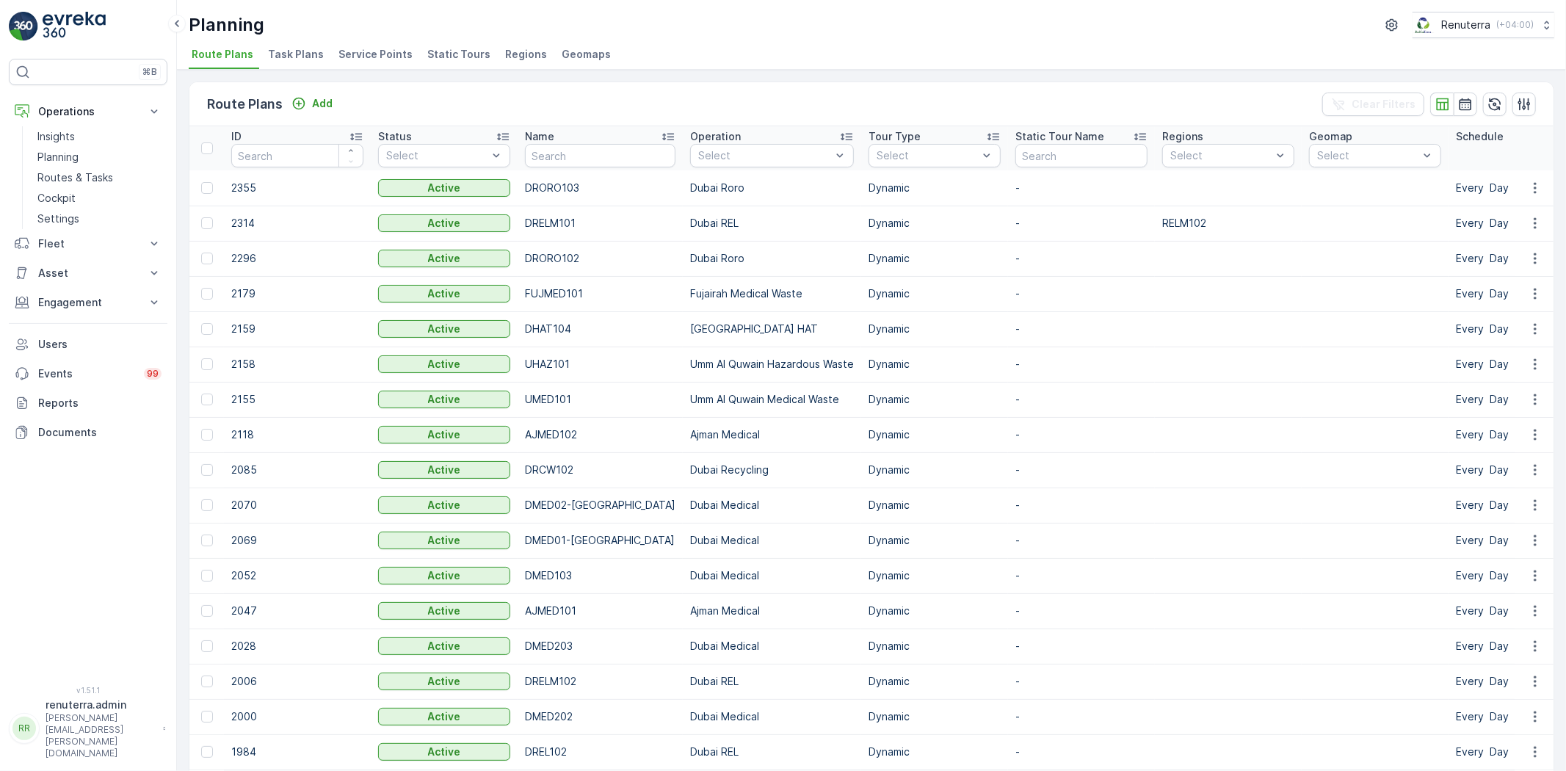
click at [387, 47] on span "Service Points" at bounding box center [375, 54] width 74 height 15
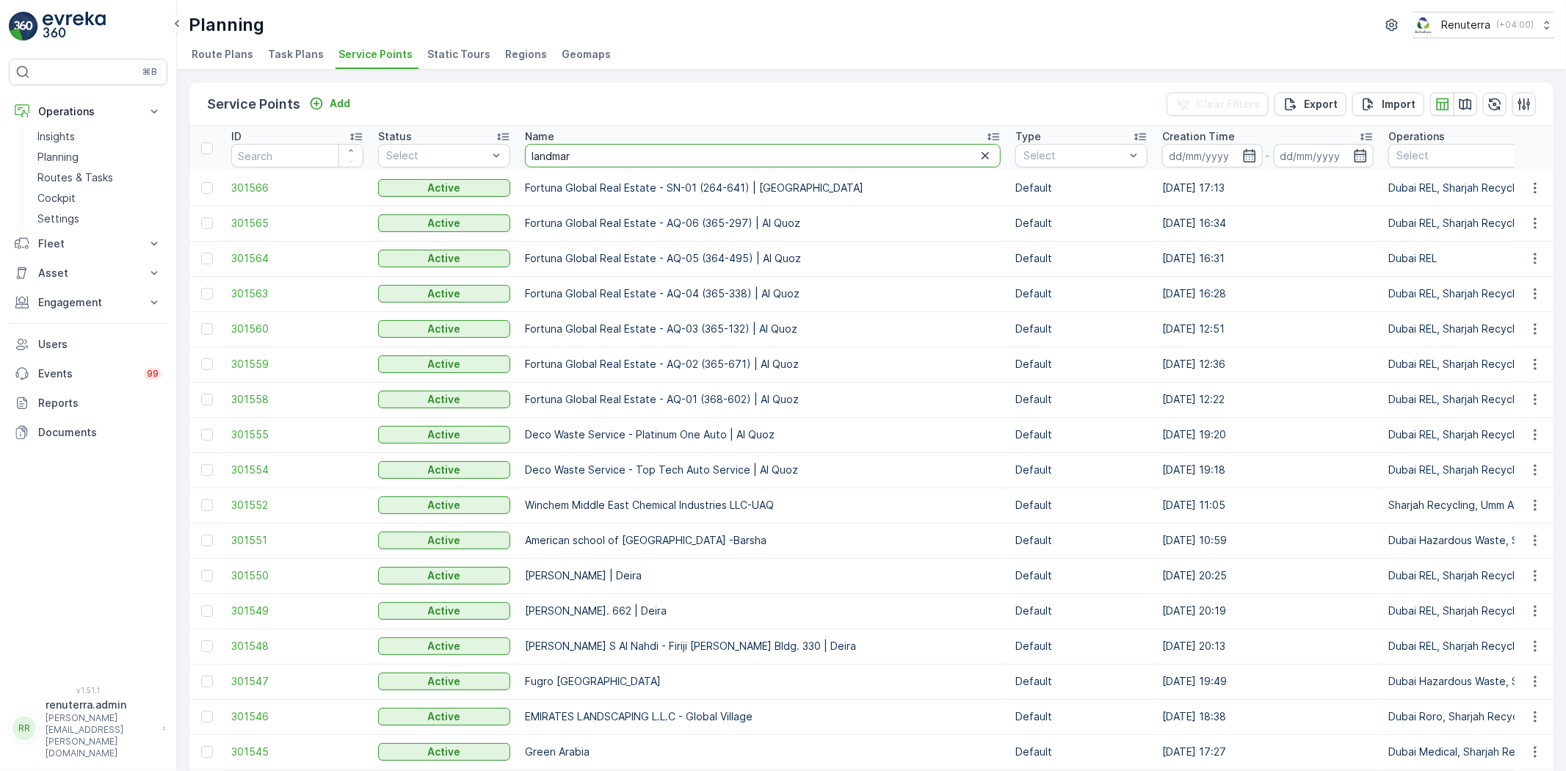
type input "landmark"
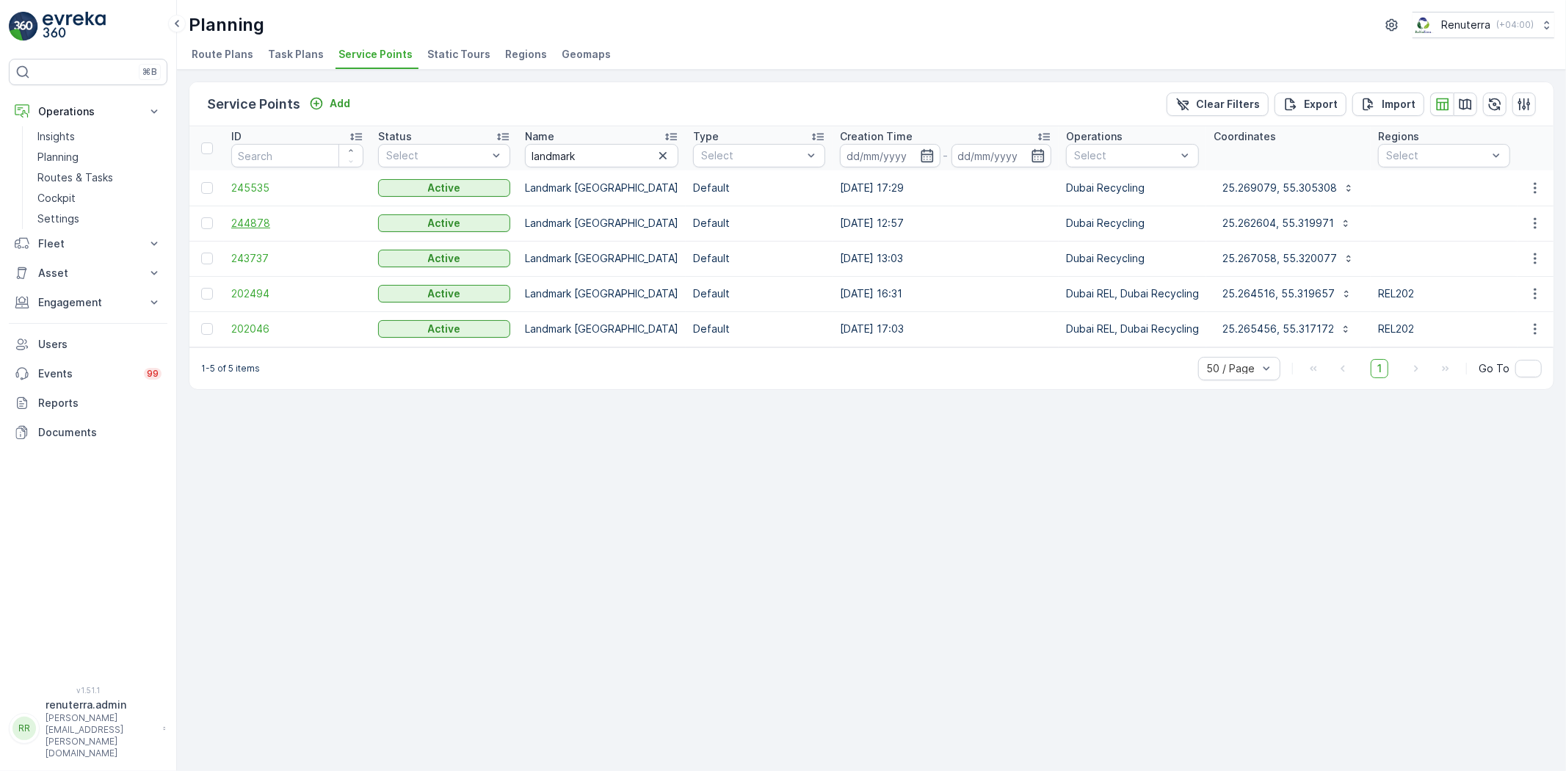
click at [236, 219] on span "244878" at bounding box center [297, 223] width 132 height 15
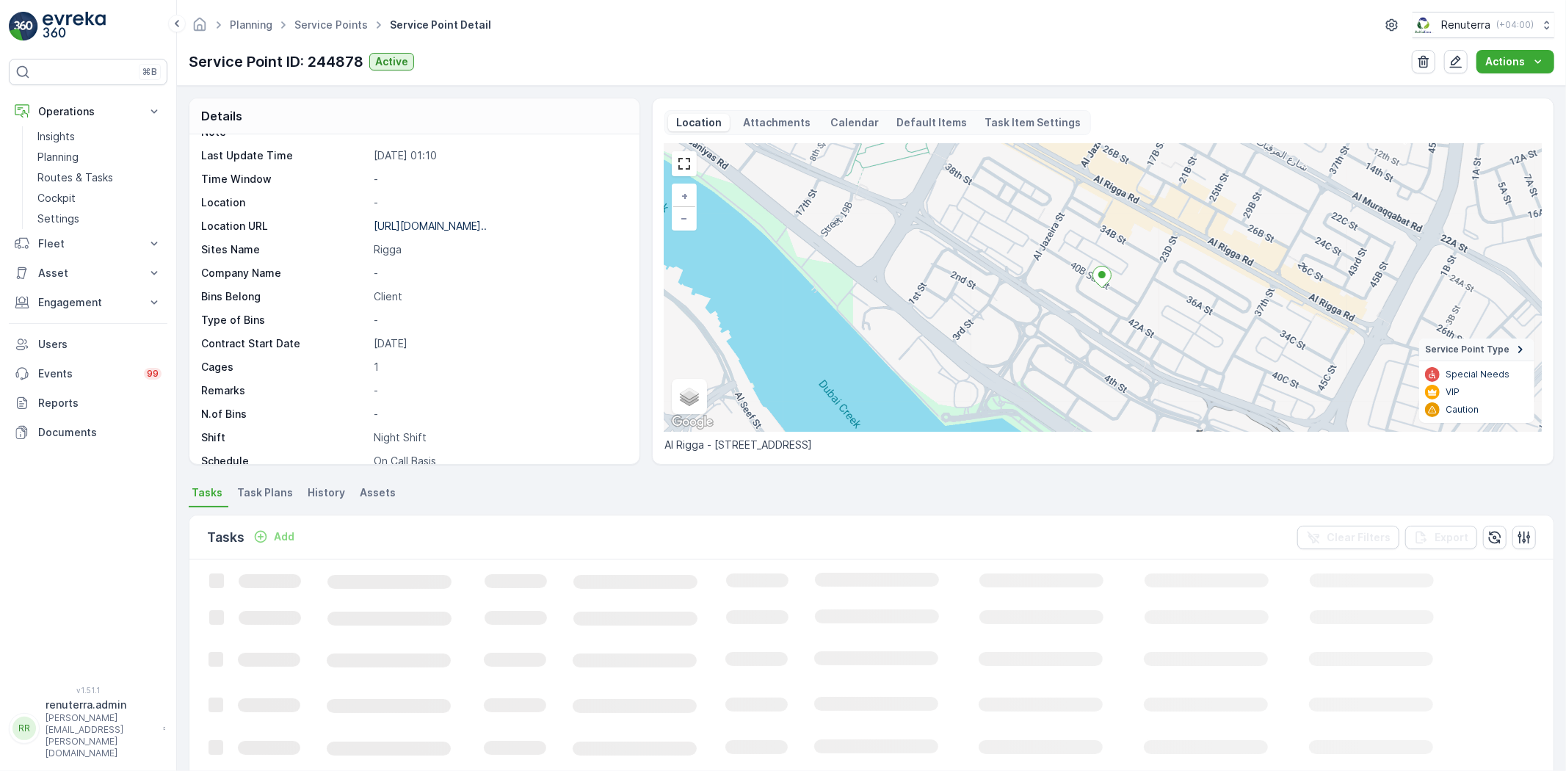
scroll to position [81, 0]
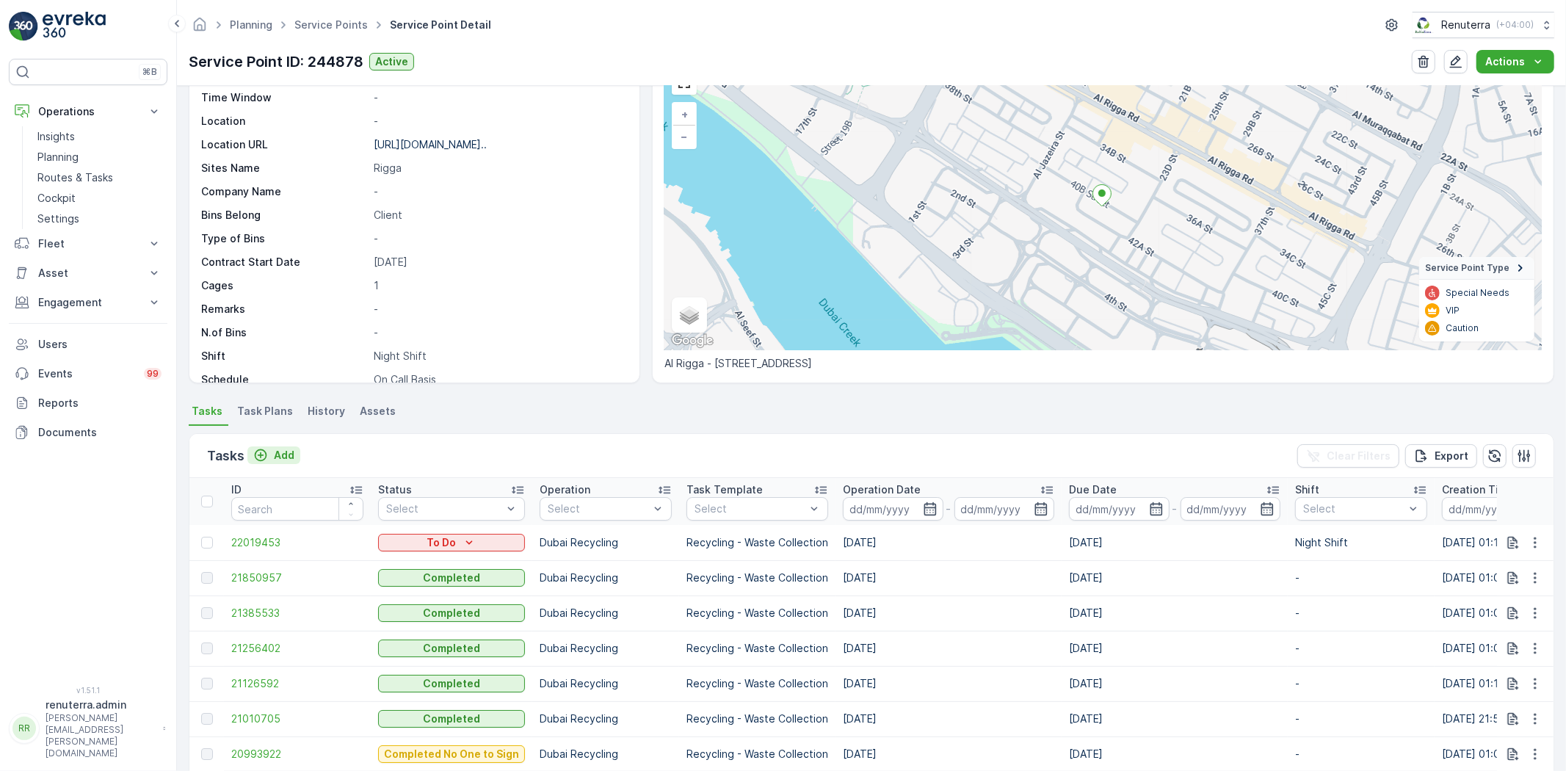
click at [290, 451] on p "Add" at bounding box center [284, 455] width 21 height 15
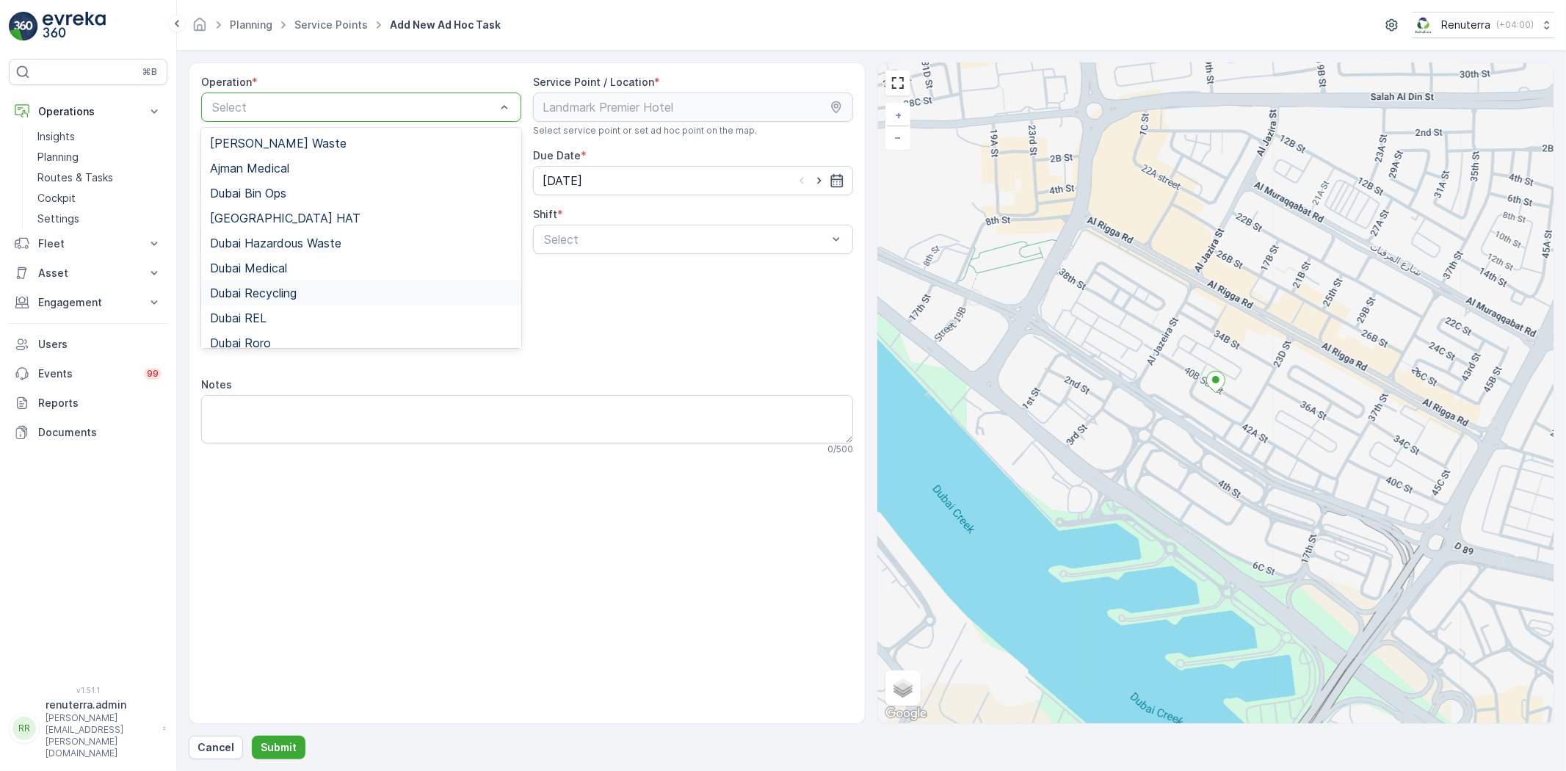
click at [289, 294] on span "Dubai Recycling" at bounding box center [253, 292] width 87 height 13
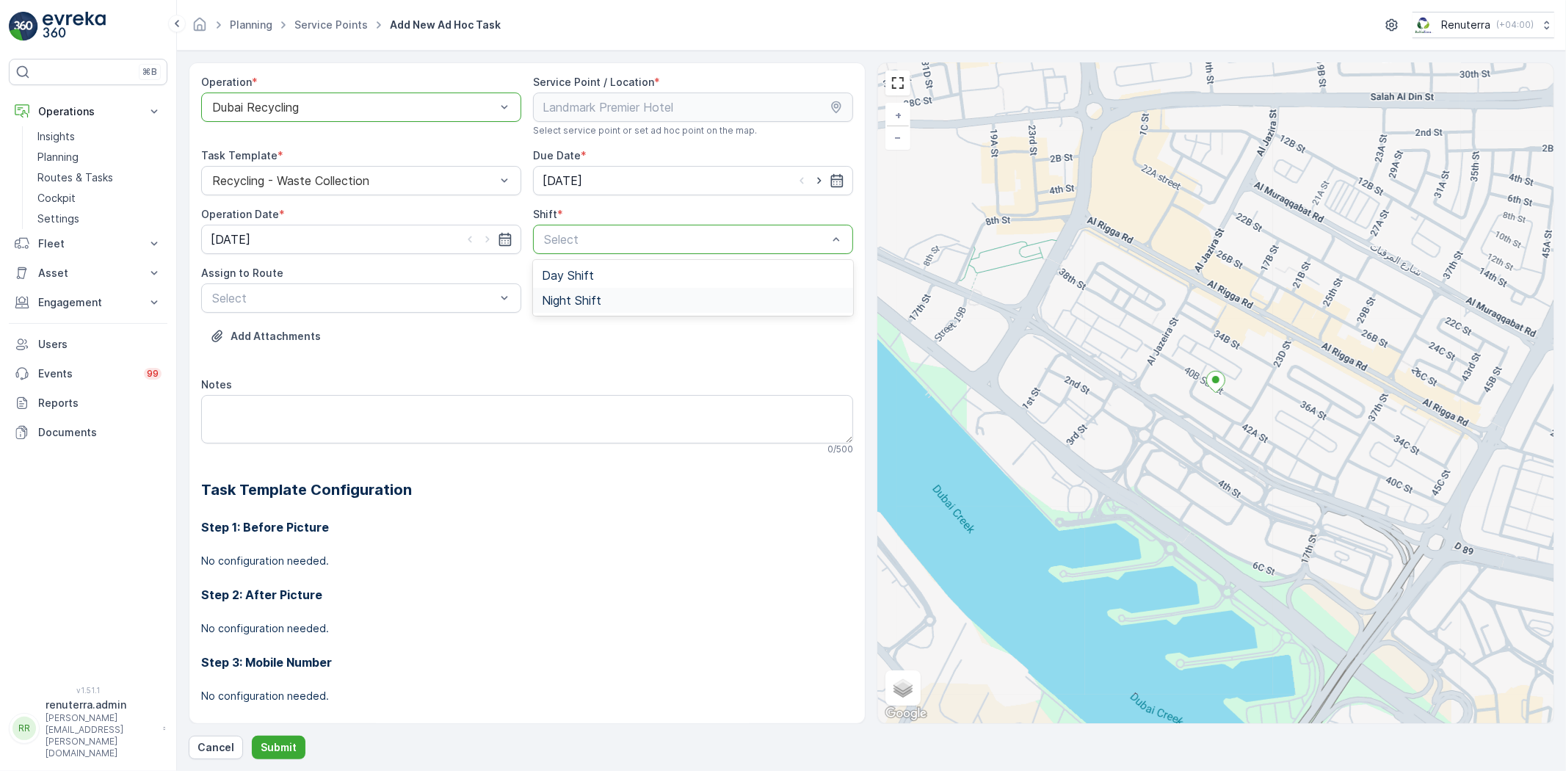
click at [586, 295] on span "Night Shift" at bounding box center [571, 300] width 59 height 13
click at [369, 325] on div "DRCW201 (Offline) - DXBBB58926" at bounding box center [361, 334] width 320 height 25
click at [280, 744] on p "Submit" at bounding box center [279, 747] width 36 height 15
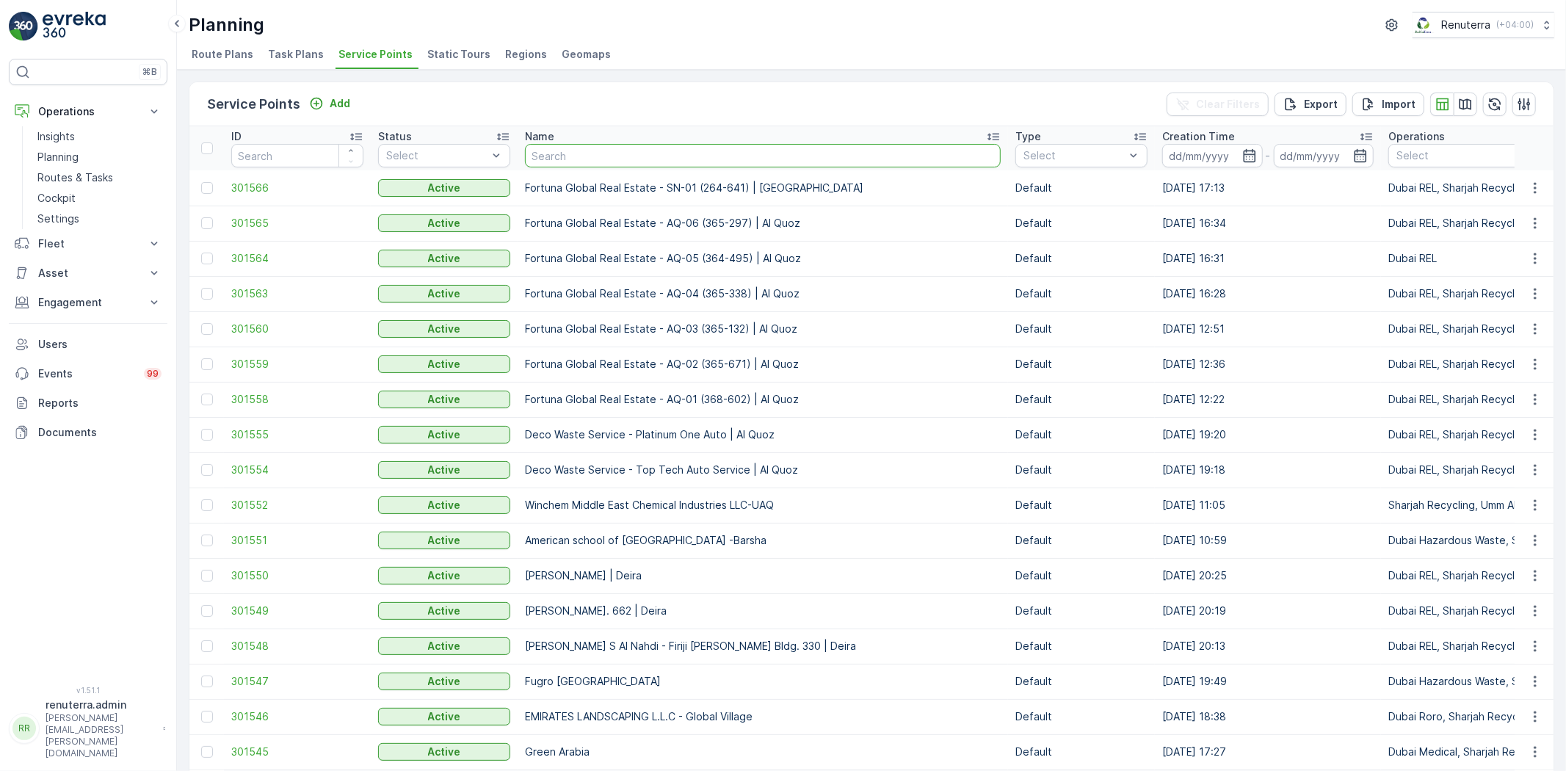
click at [642, 164] on input "text" at bounding box center [763, 155] width 476 height 23
type input "[GEOGRAPHIC_DATA]"
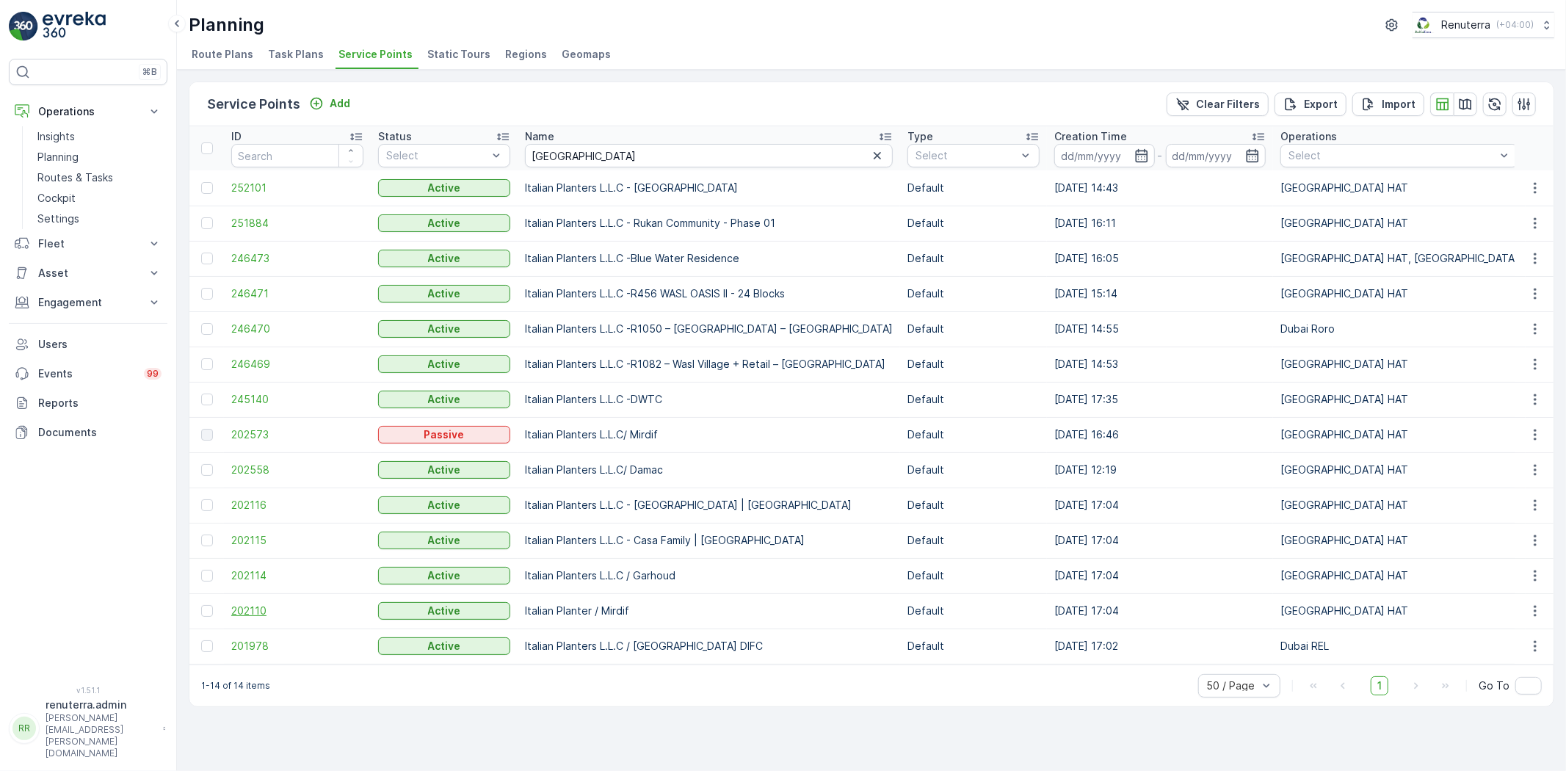
click at [244, 606] on span "202110" at bounding box center [297, 610] width 132 height 15
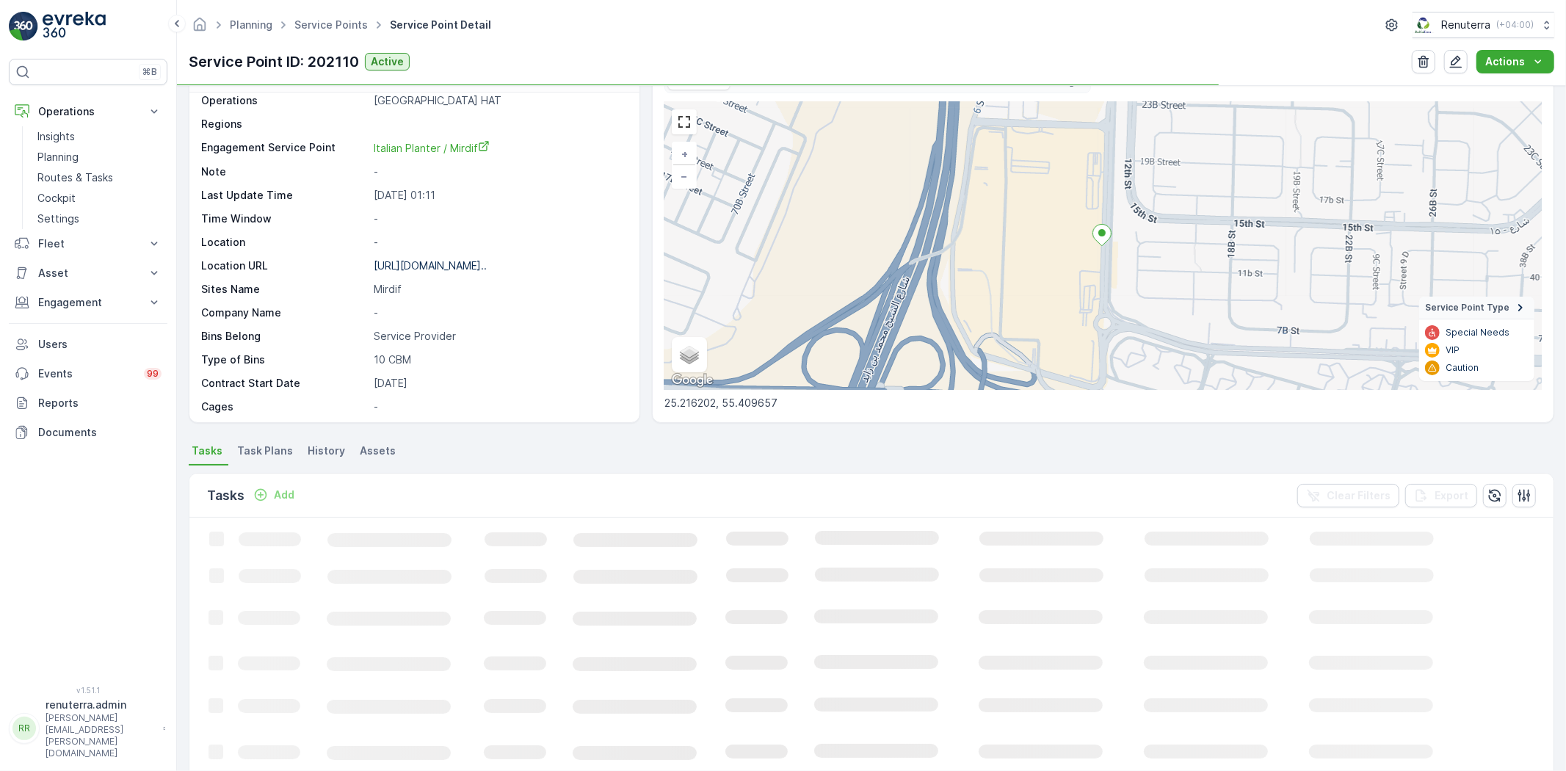
scroll to position [81, 0]
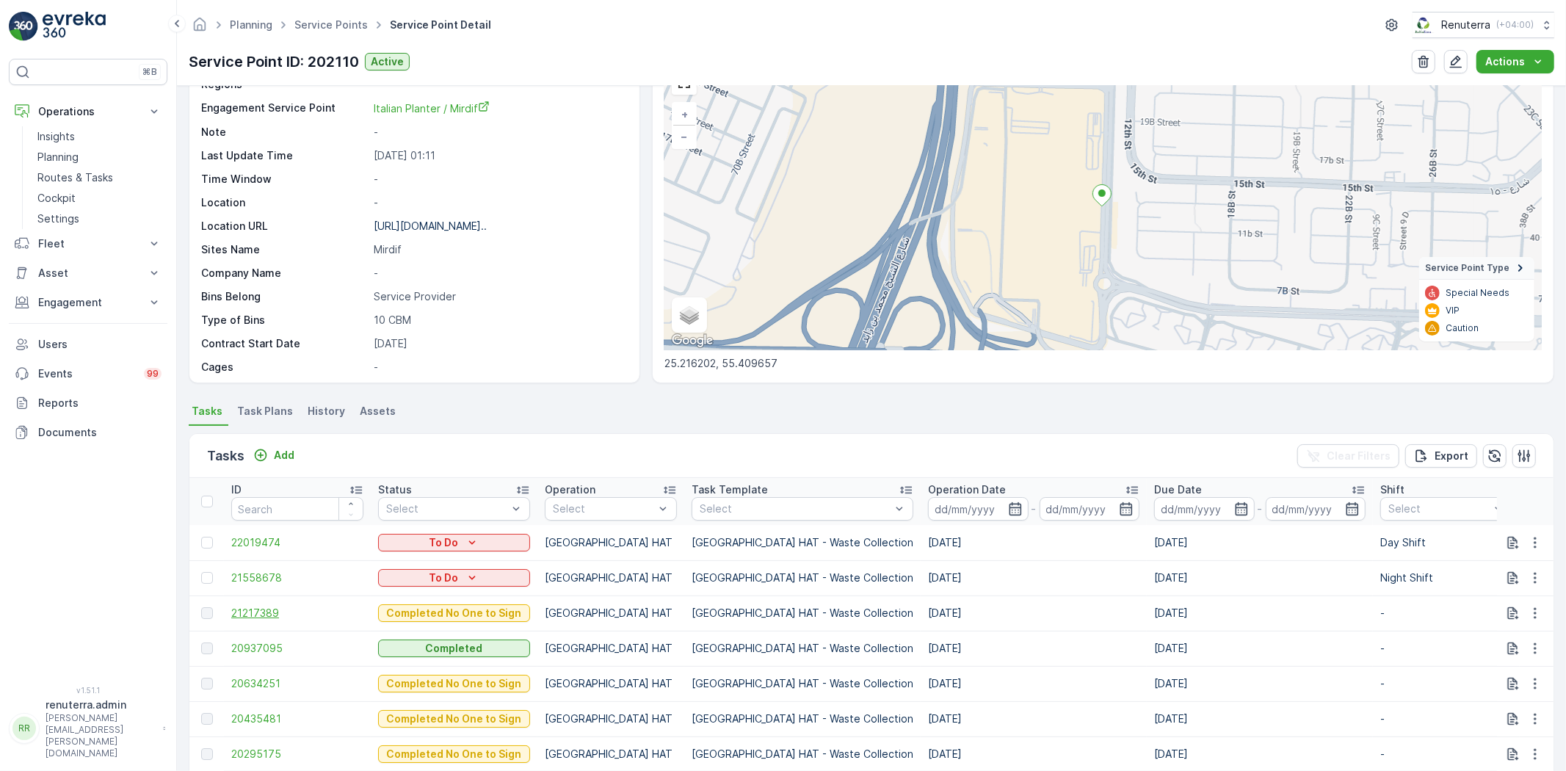
click at [244, 609] on span "21217389" at bounding box center [297, 613] width 132 height 15
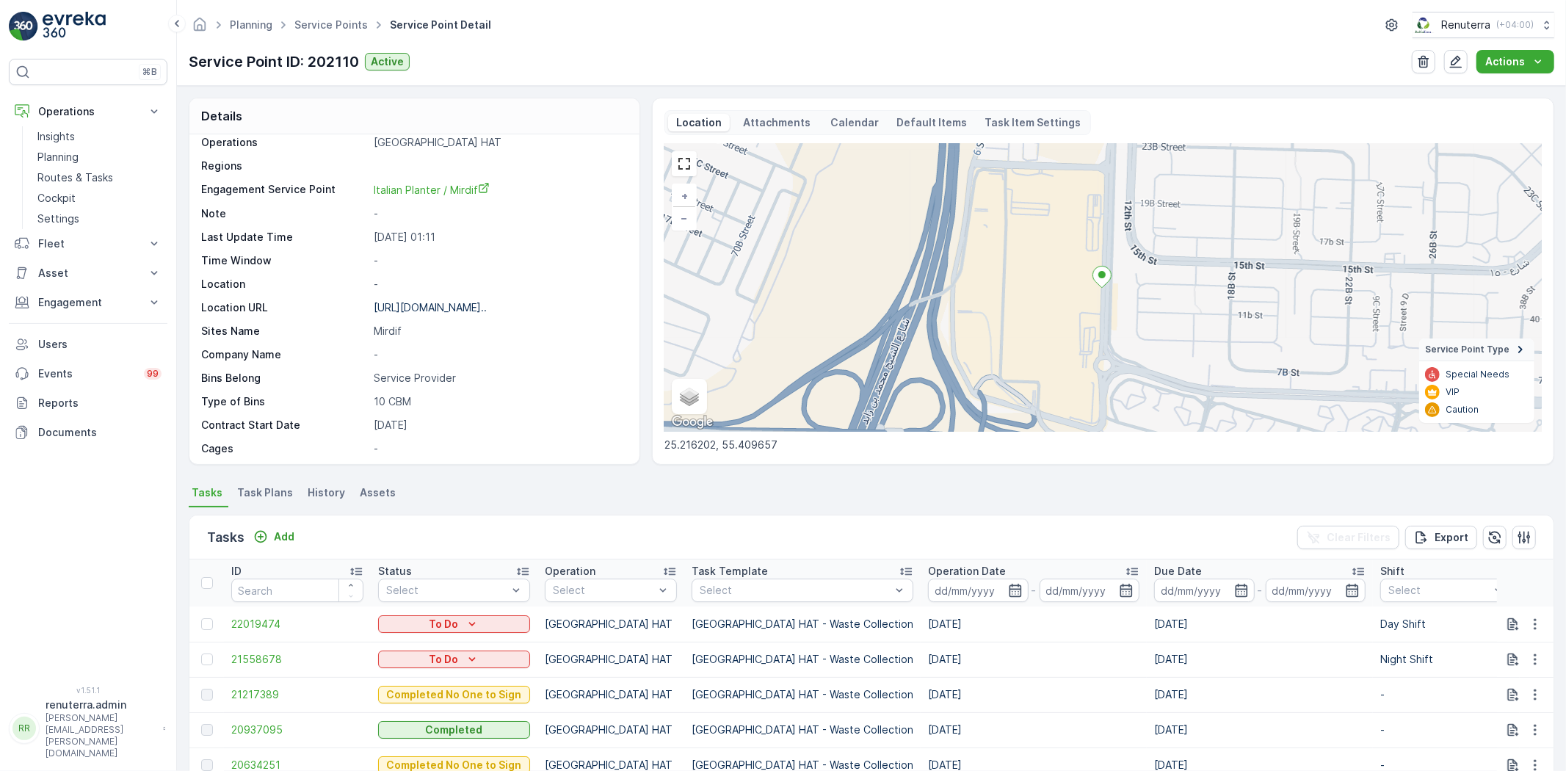
scroll to position [81, 0]
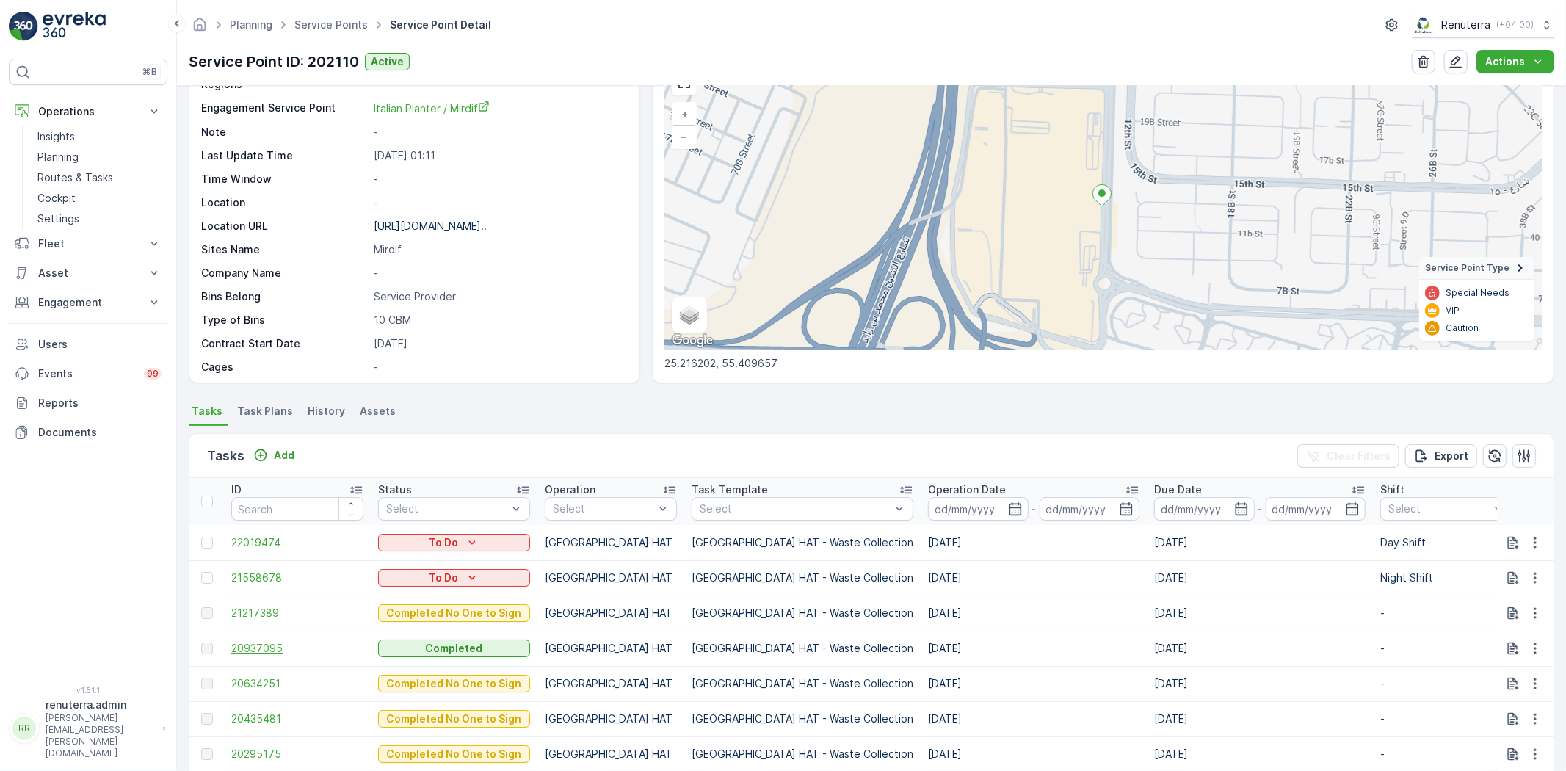
click at [250, 643] on span "20937095" at bounding box center [297, 648] width 132 height 15
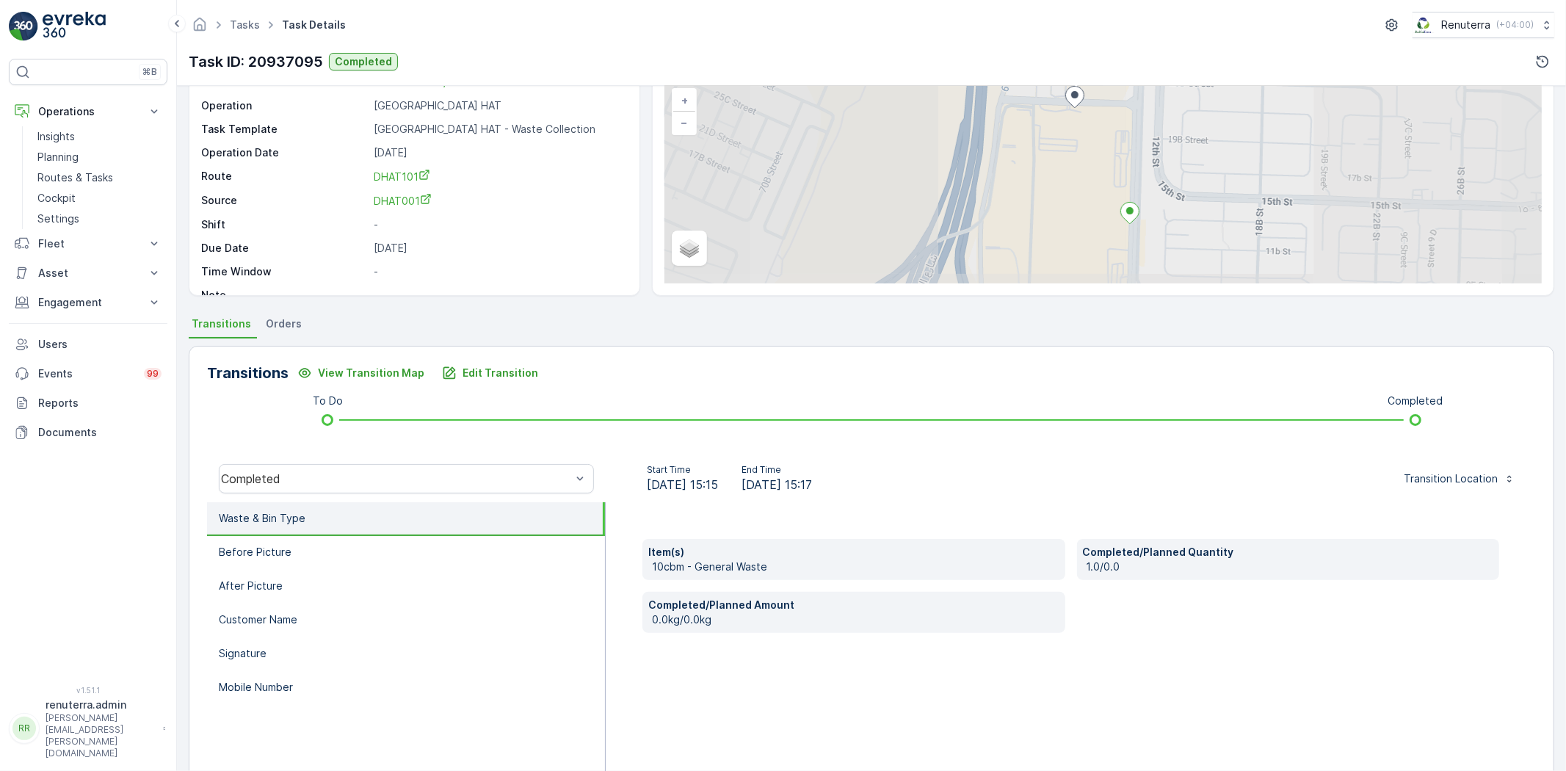
scroll to position [154, 0]
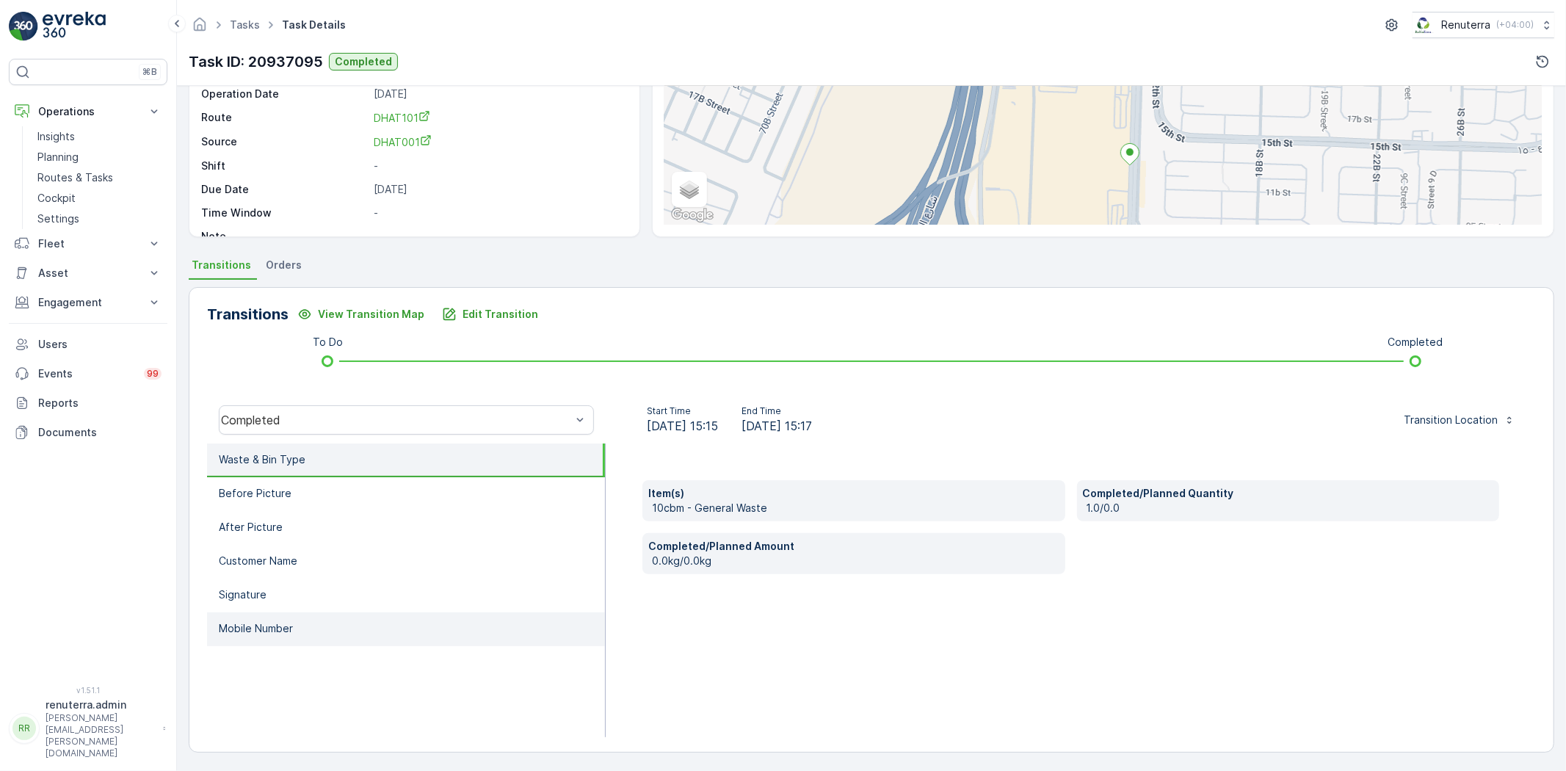
click at [348, 614] on li "Mobile Number" at bounding box center [406, 629] width 398 height 34
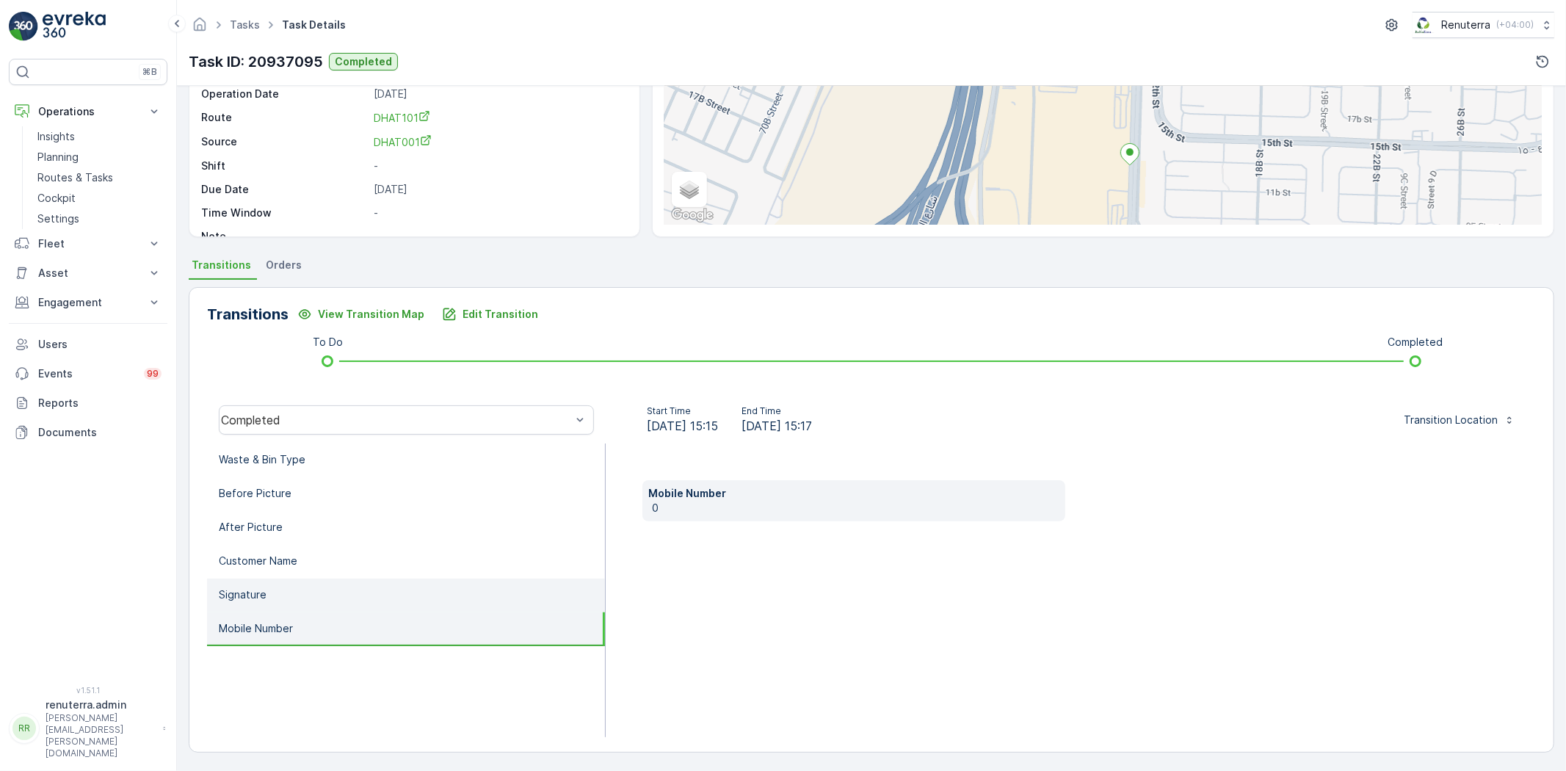
click at [341, 588] on li "Signature" at bounding box center [406, 595] width 398 height 34
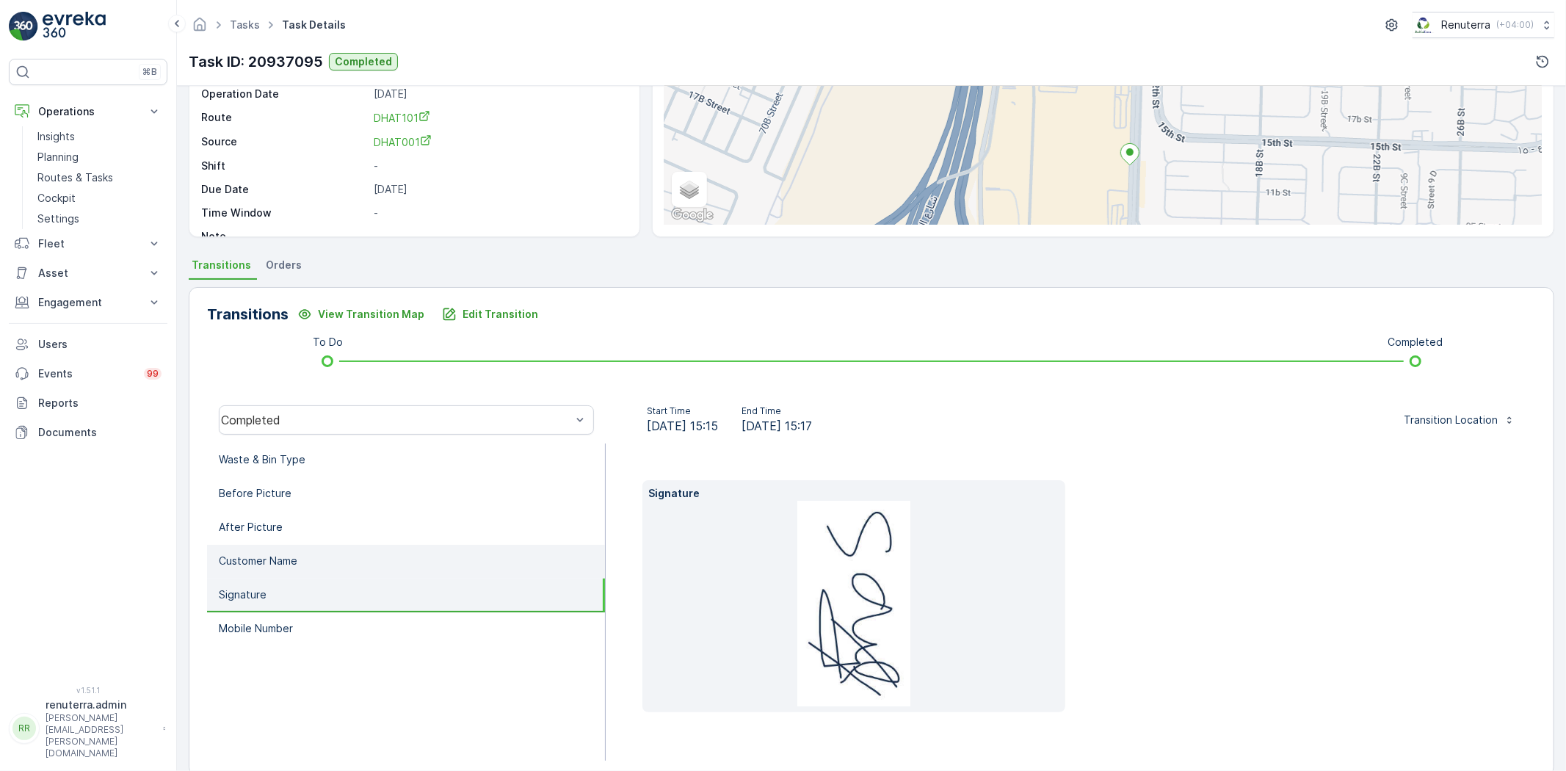
click at [339, 567] on li "Customer Name" at bounding box center [406, 562] width 398 height 34
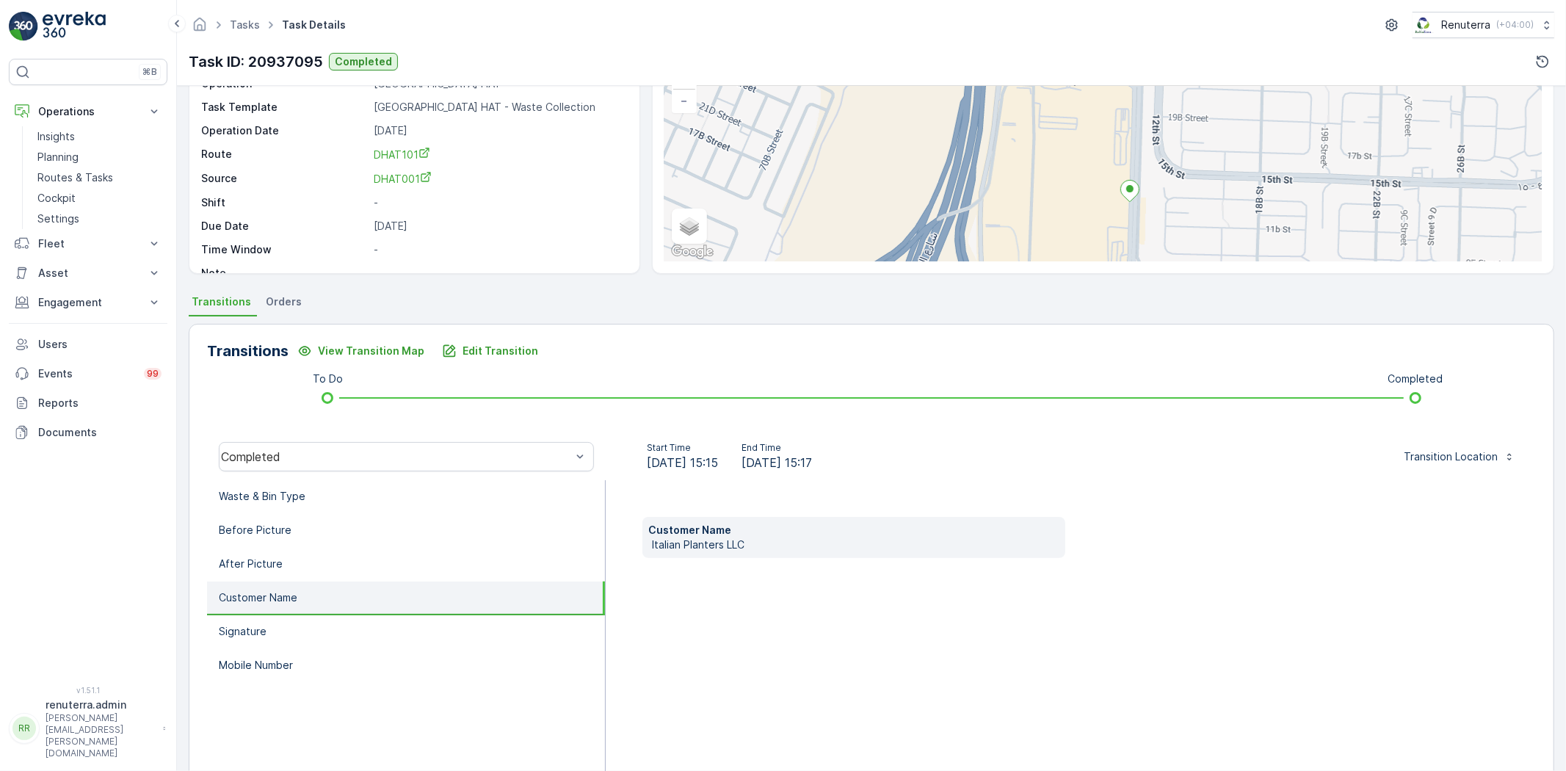
scroll to position [0, 0]
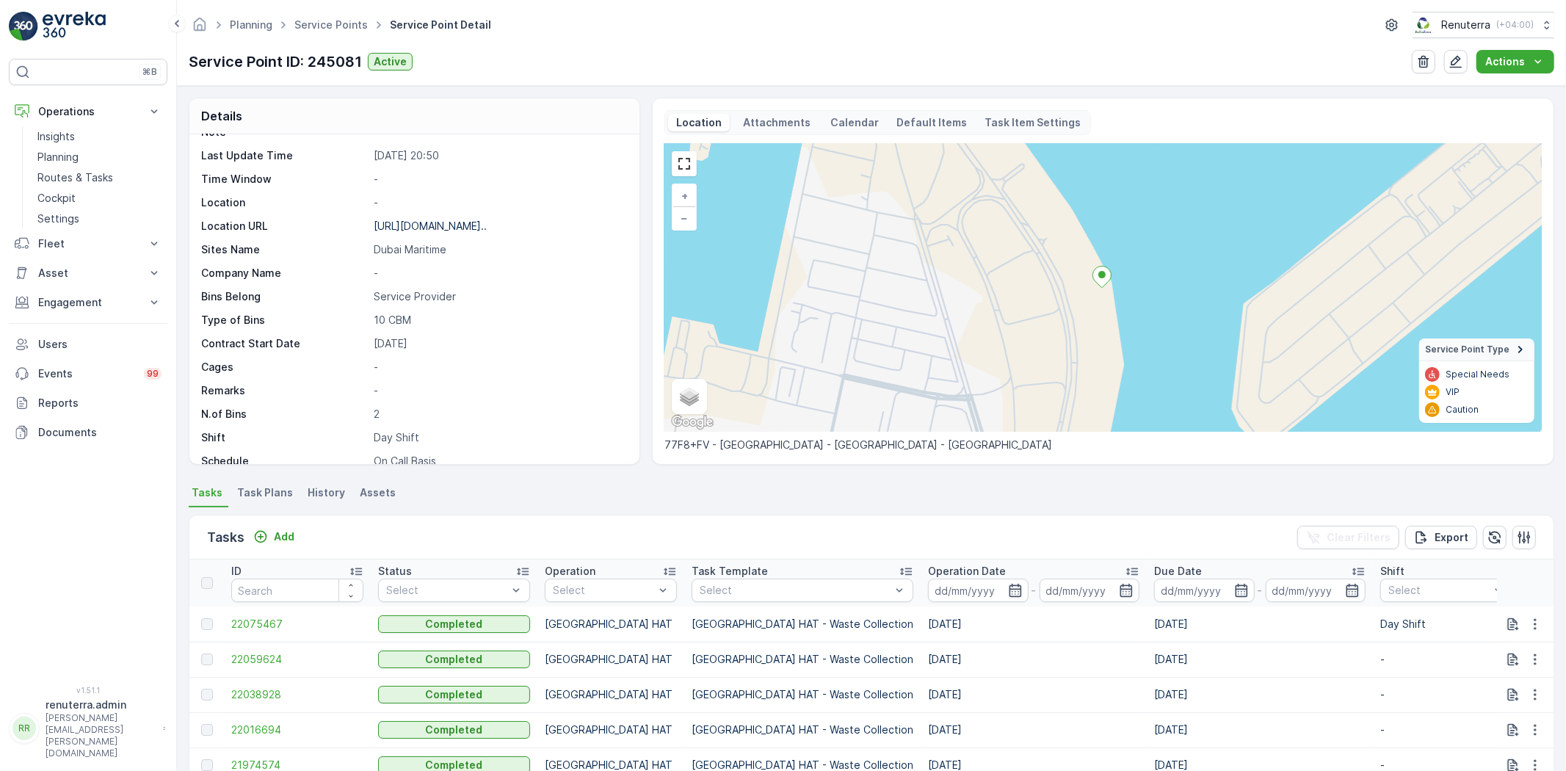
scroll to position [145, 0]
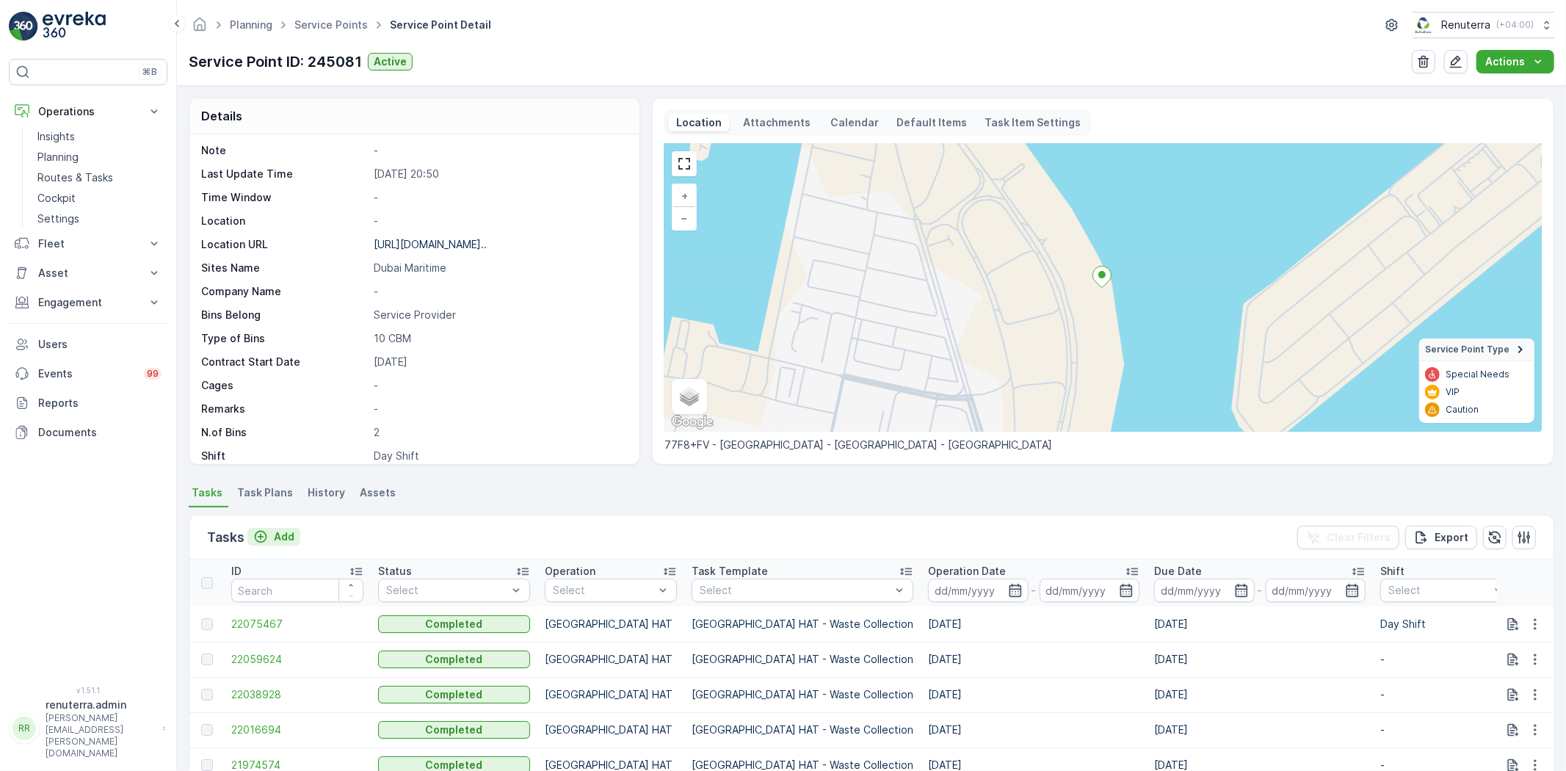
click at [290, 531] on p "Add" at bounding box center [284, 536] width 21 height 15
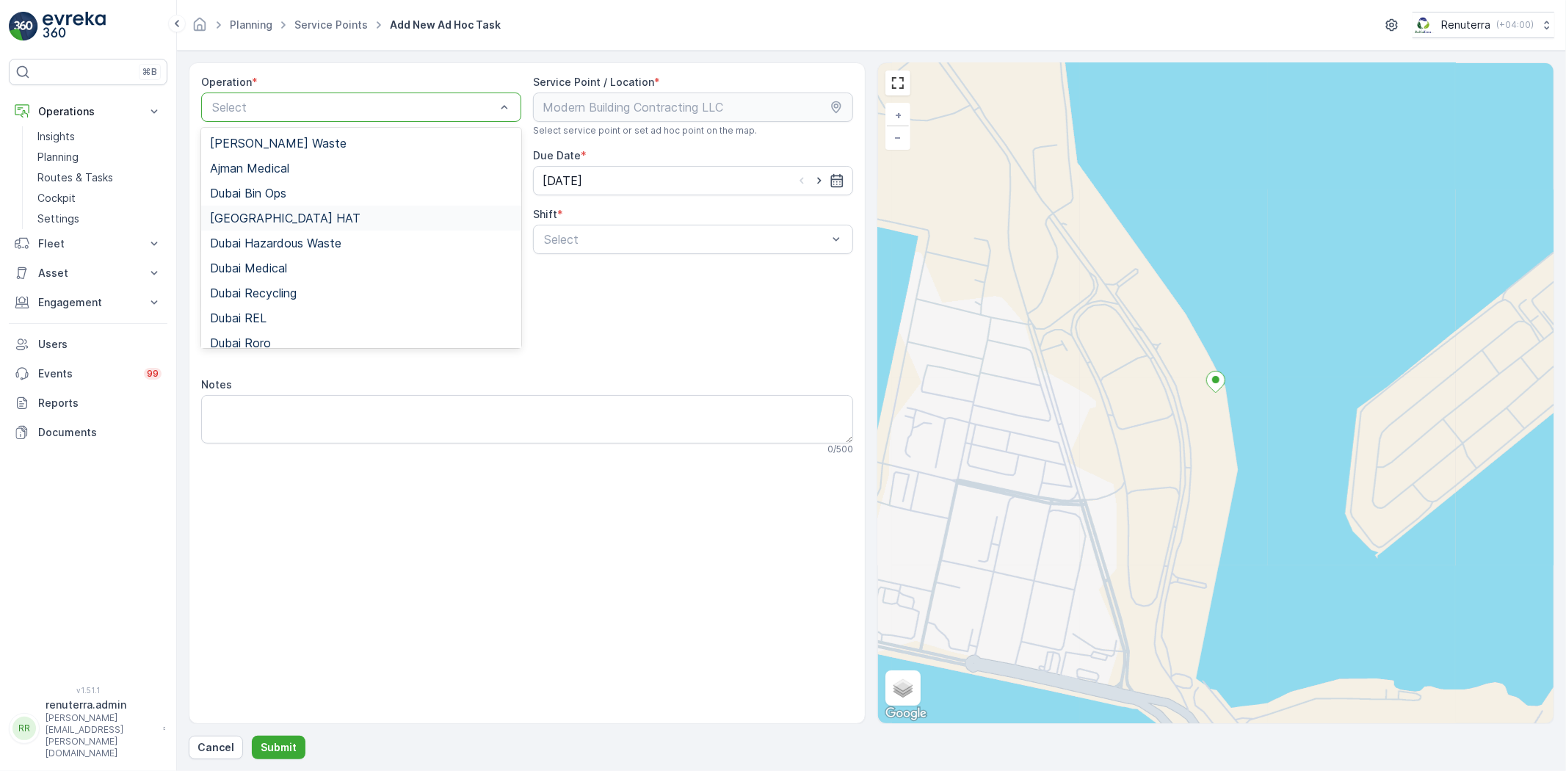
click at [275, 208] on div "[GEOGRAPHIC_DATA] HAT" at bounding box center [361, 218] width 320 height 25
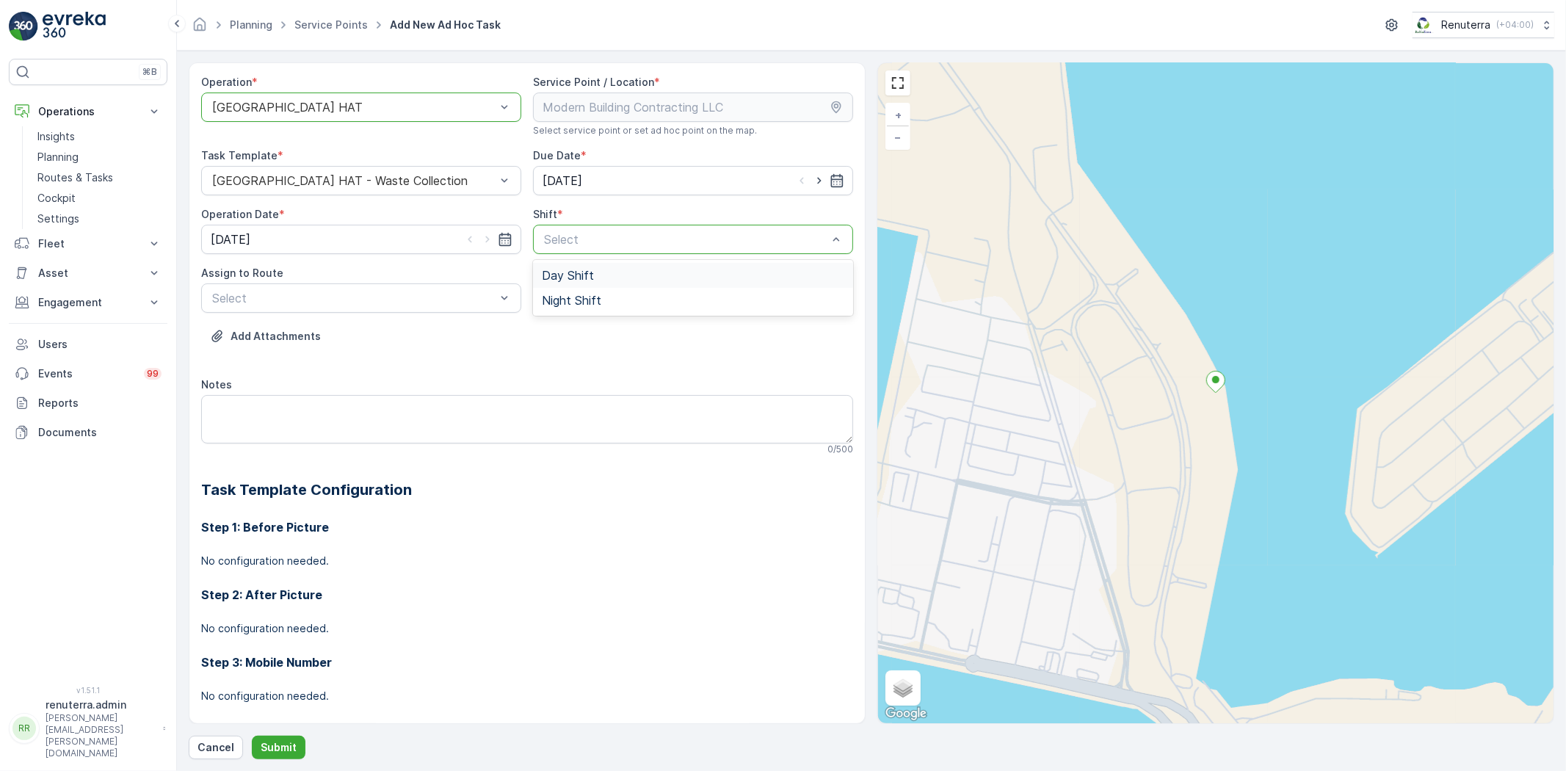
click at [606, 277] on div "Day Shift" at bounding box center [693, 275] width 302 height 13
click at [355, 311] on div "Select" at bounding box center [361, 297] width 320 height 29
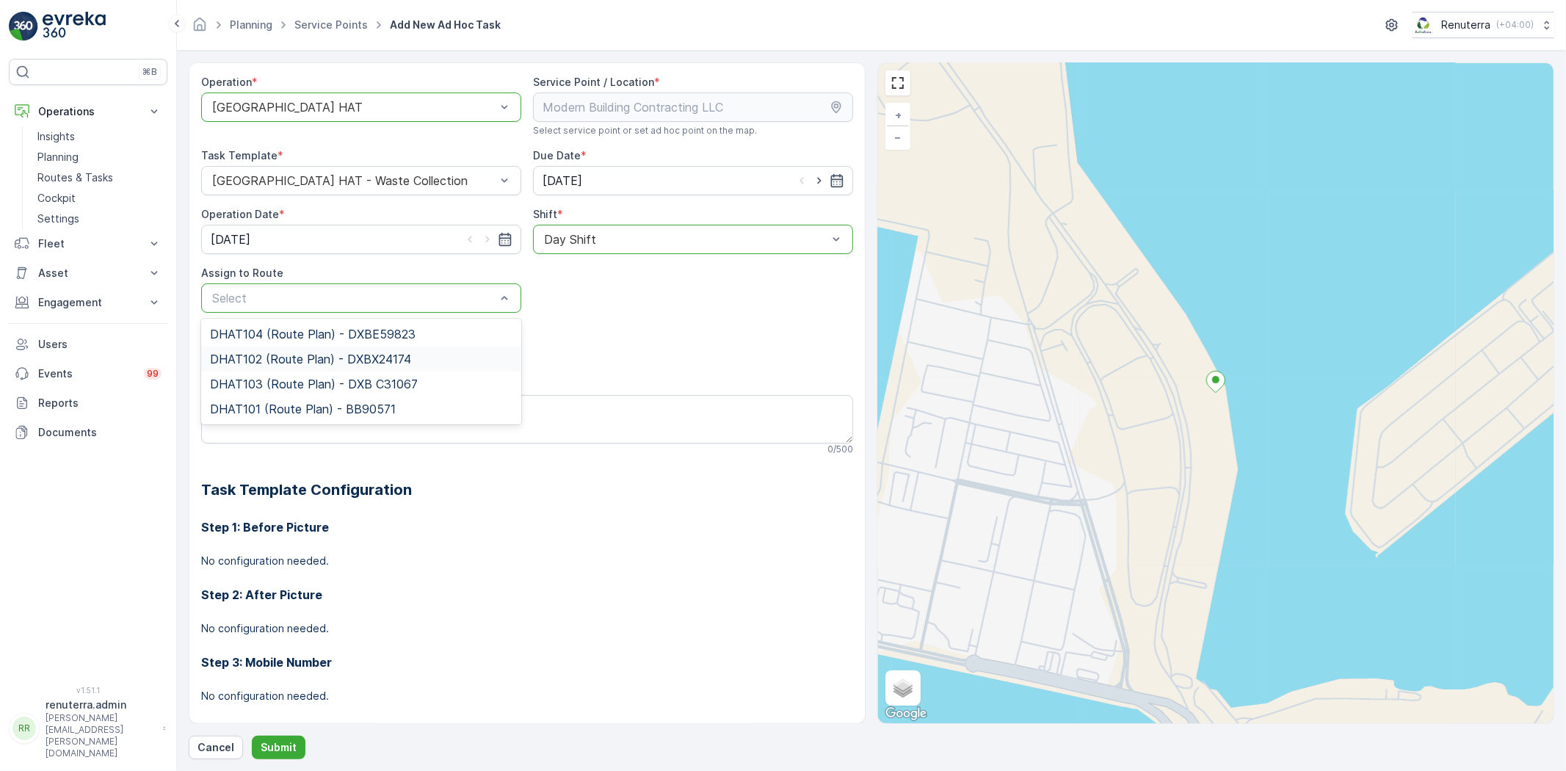
click at [338, 366] on div "DHAT102 (Route Plan) - DXBX24174" at bounding box center [361, 358] width 320 height 25
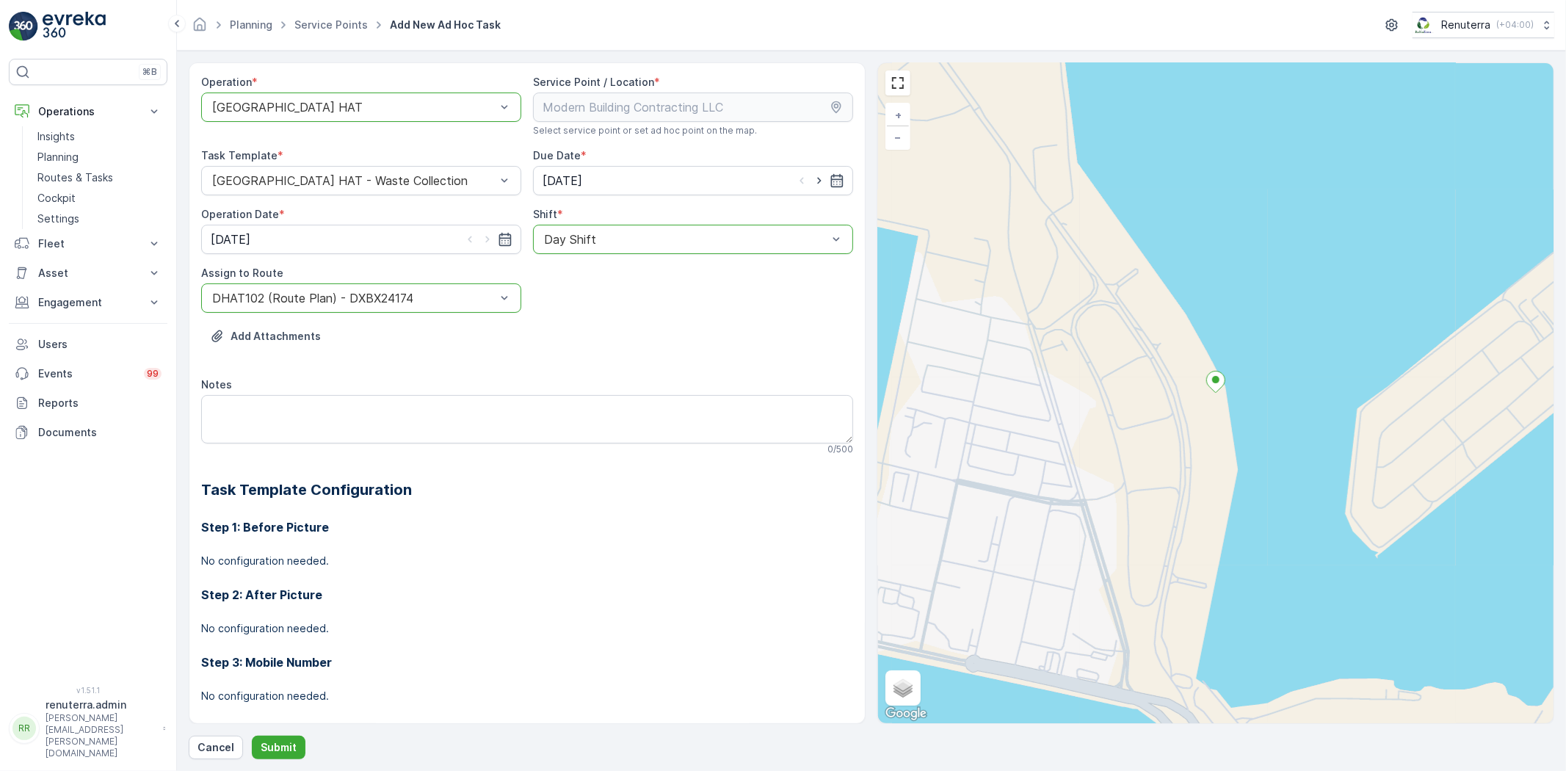
click at [335, 299] on div at bounding box center [354, 297] width 286 height 13
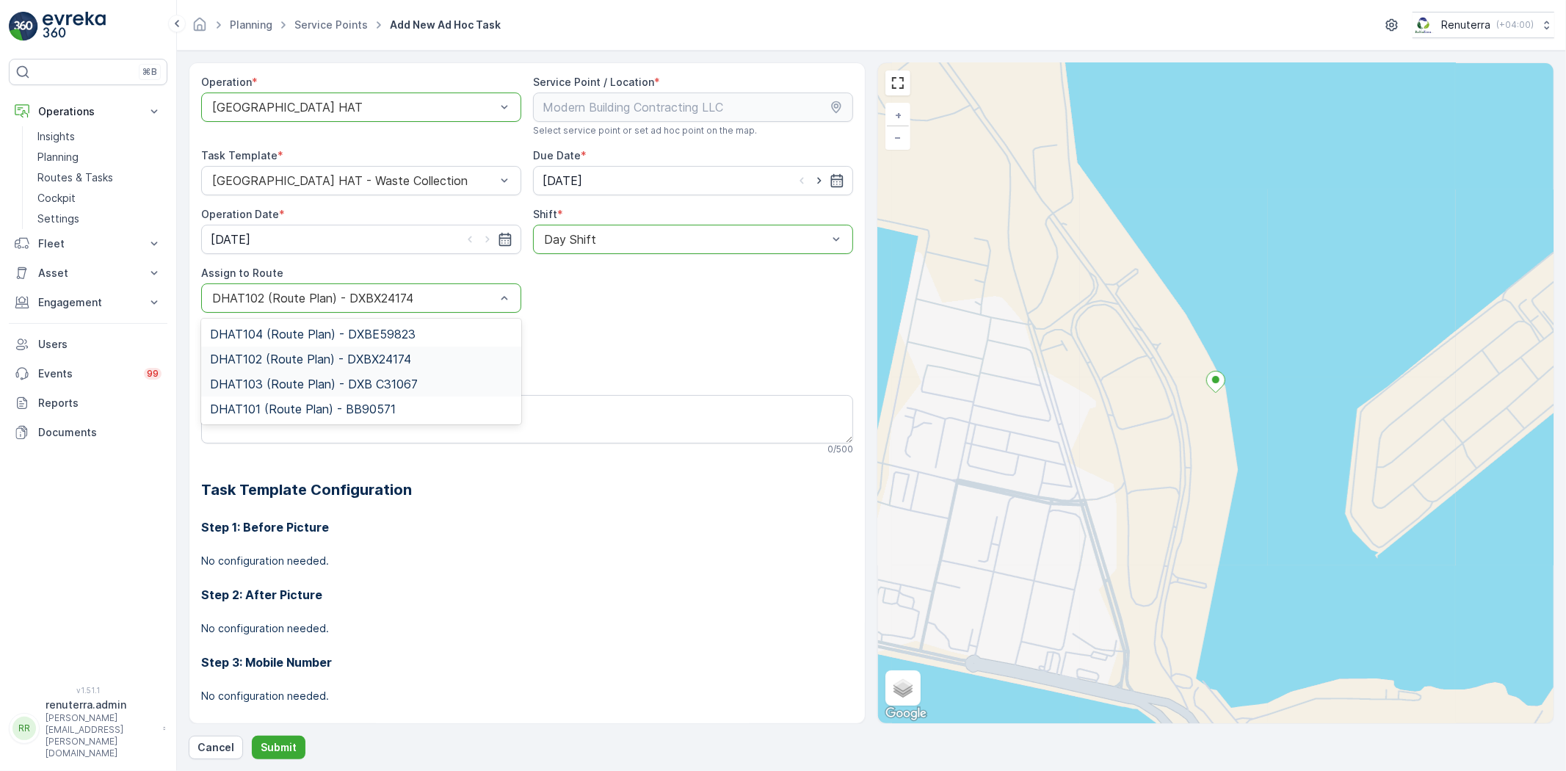
click at [311, 386] on span "DHAT103 (Route Plan) - DXB C31067" at bounding box center [314, 383] width 208 height 13
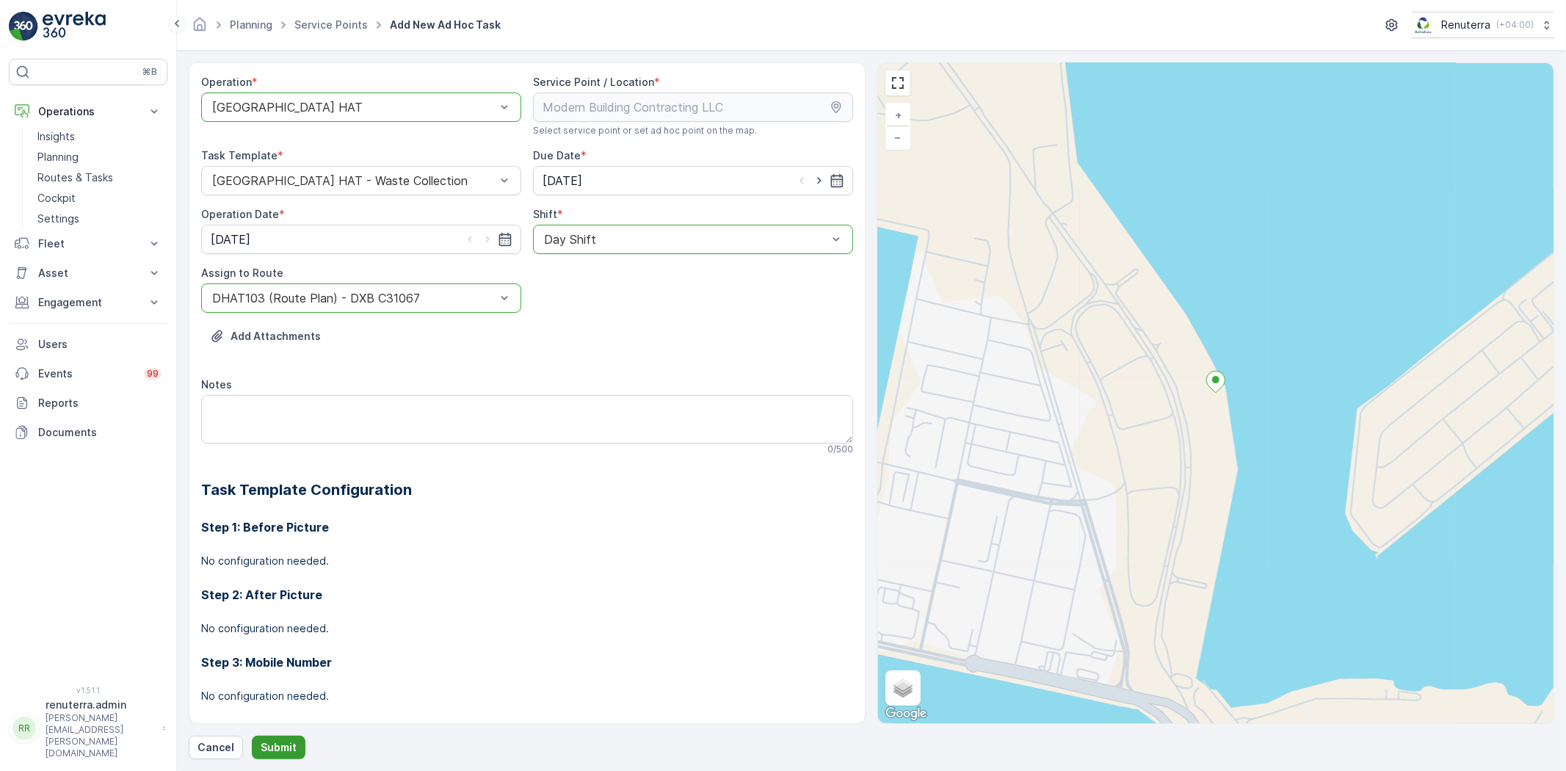
click at [281, 736] on button "Submit" at bounding box center [279, 747] width 54 height 23
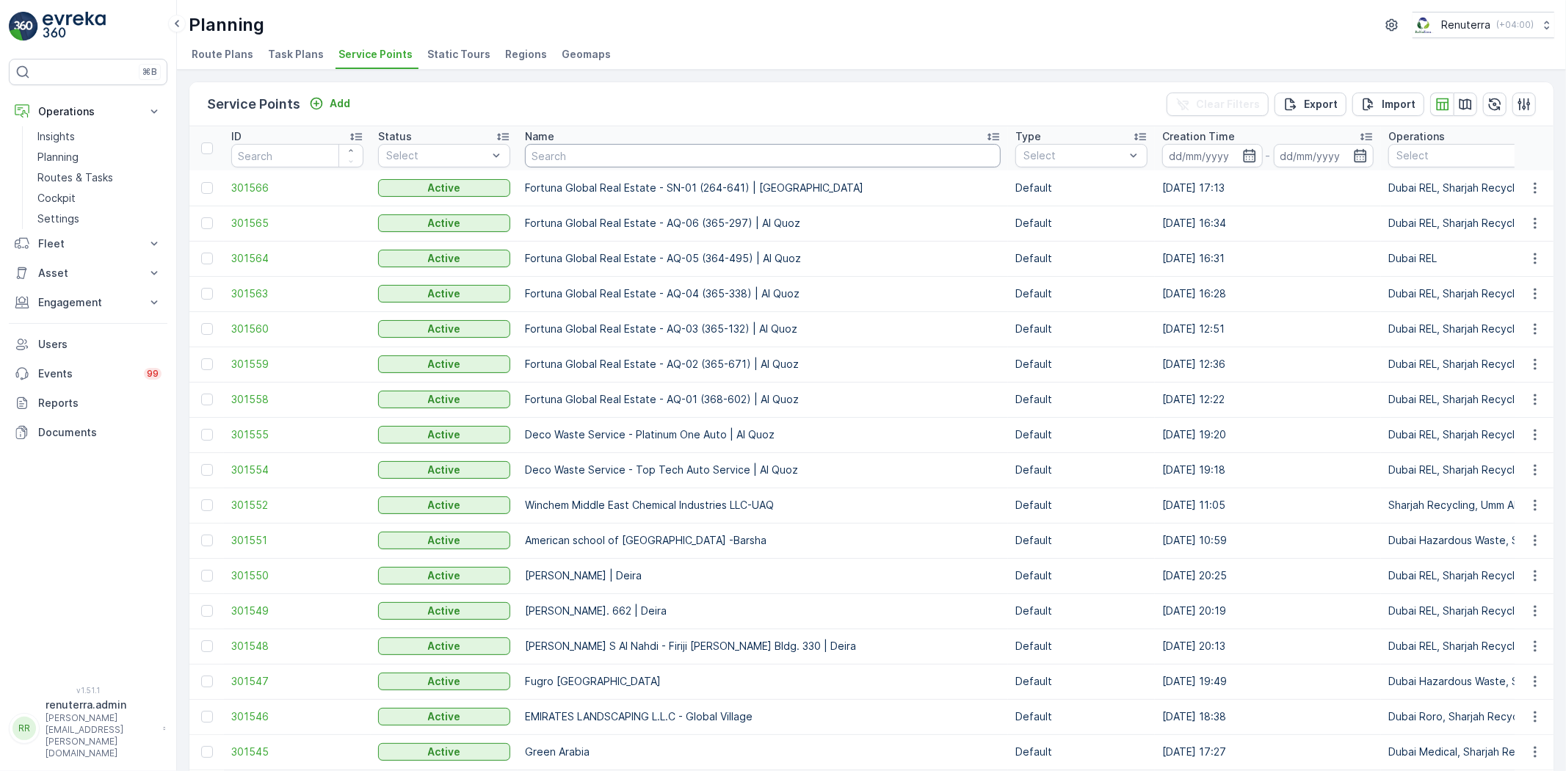
click at [577, 163] on input "text" at bounding box center [763, 155] width 476 height 23
paste input "ARABIAN CONSTRUCTION COMPANY L.L.C. - Baccarat Hotel & Residences"
type input "ARABIAN CONSTRUCTION COMPANY L.L.C. - Baccarat Hotel & Residences"
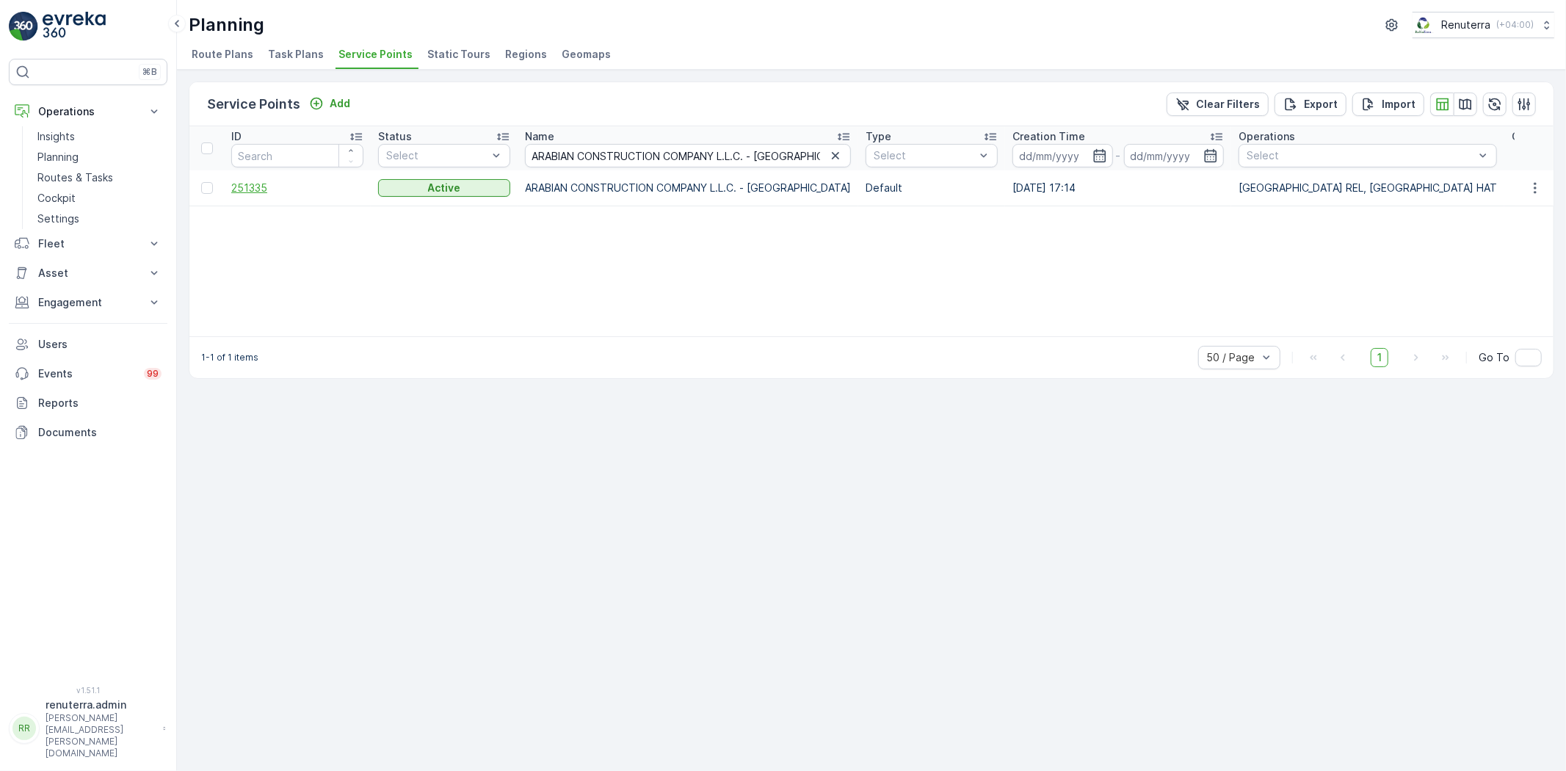
click at [253, 192] on span "251335" at bounding box center [297, 188] width 132 height 15
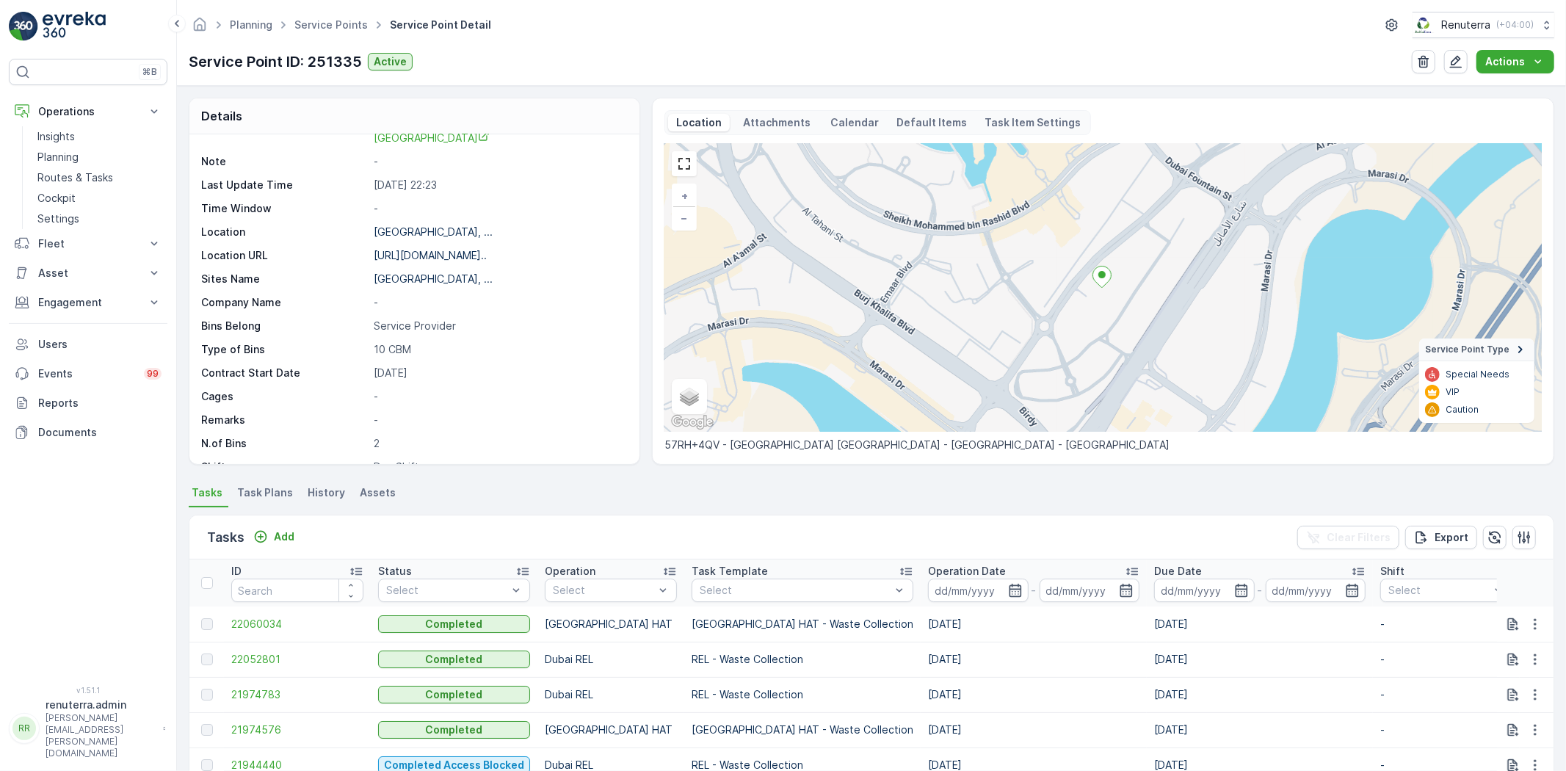
scroll to position [81, 0]
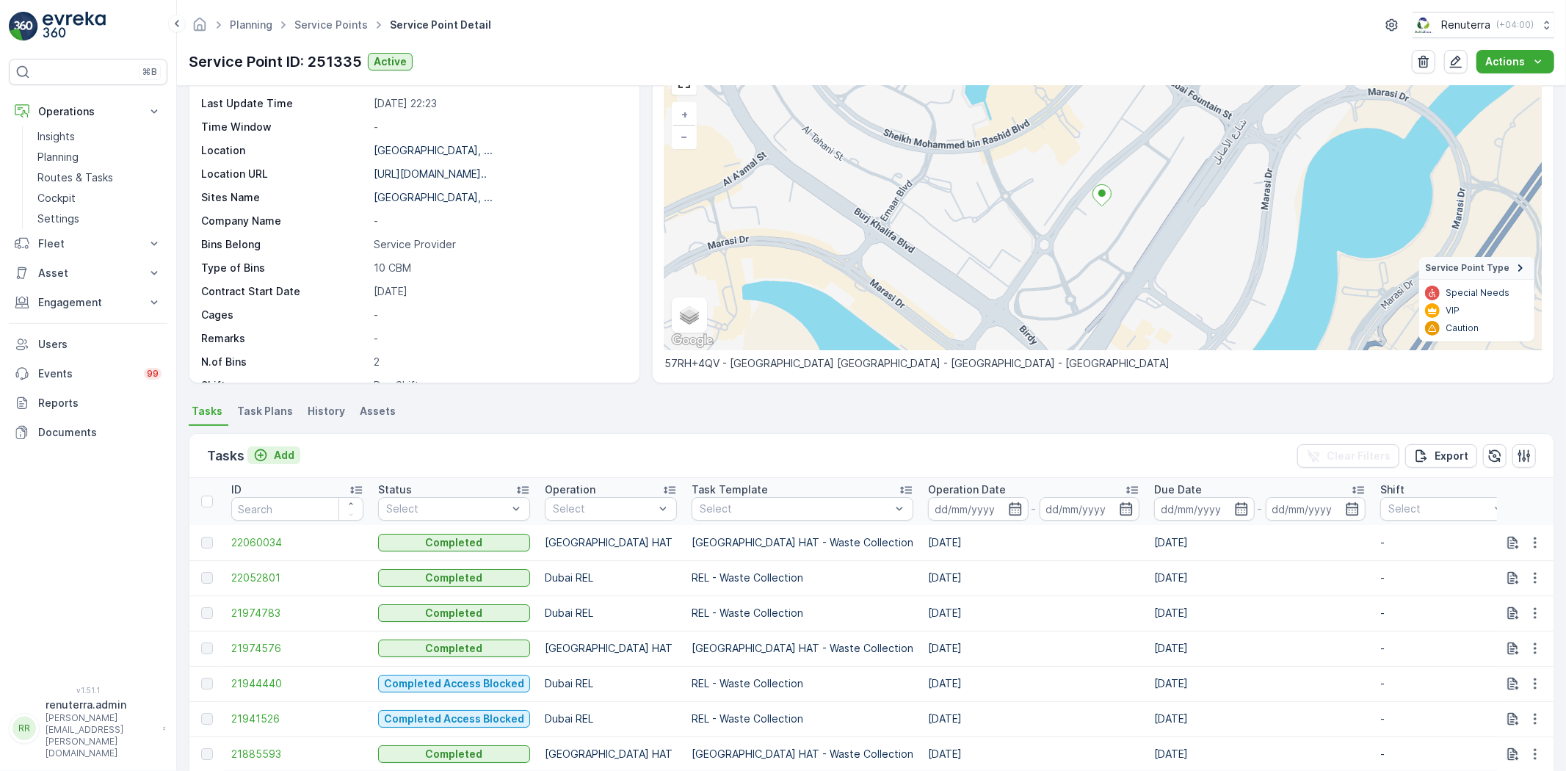
click at [287, 457] on p "Add" at bounding box center [284, 455] width 21 height 15
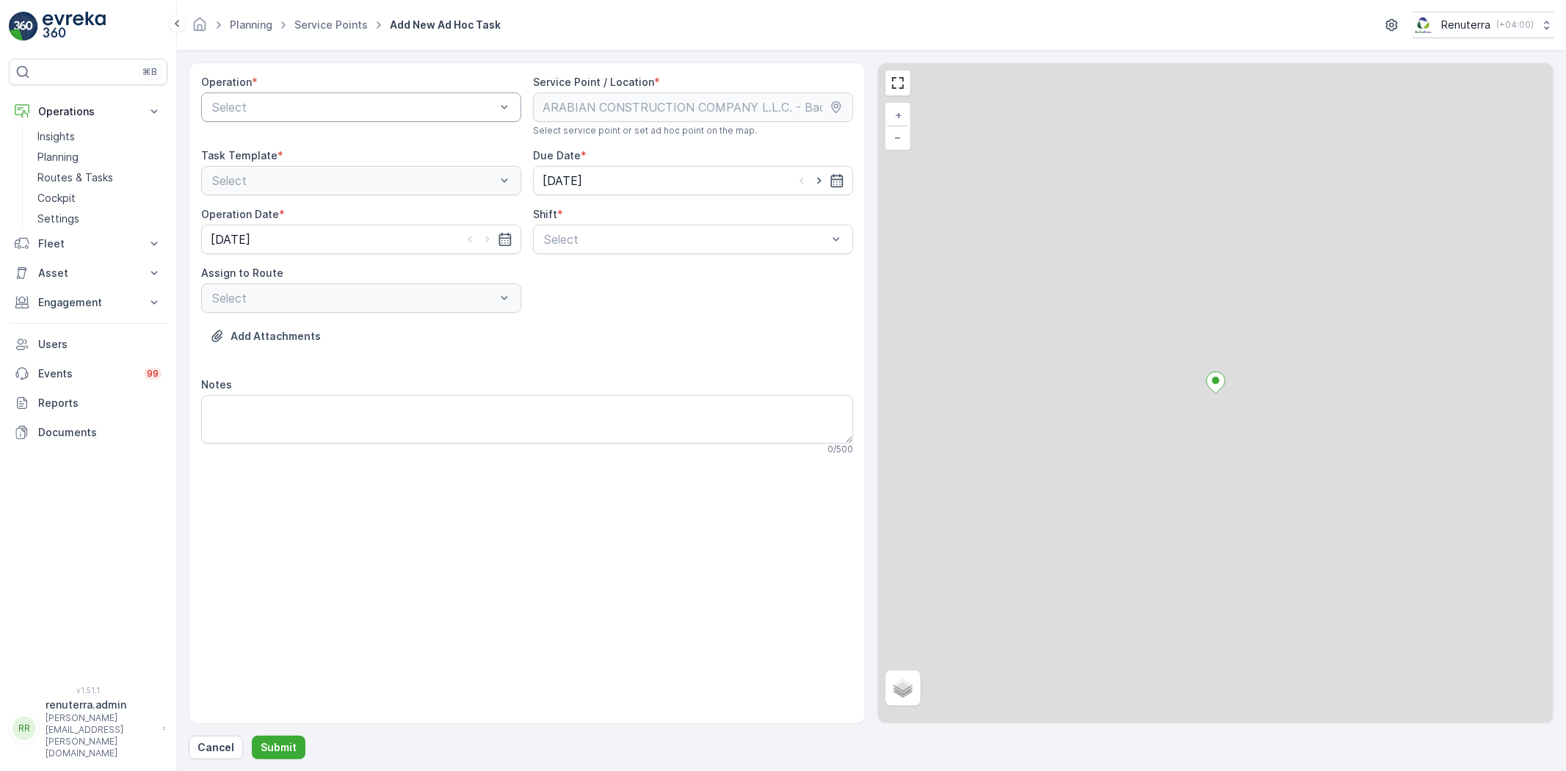
click at [328, 94] on div "Select" at bounding box center [361, 106] width 320 height 29
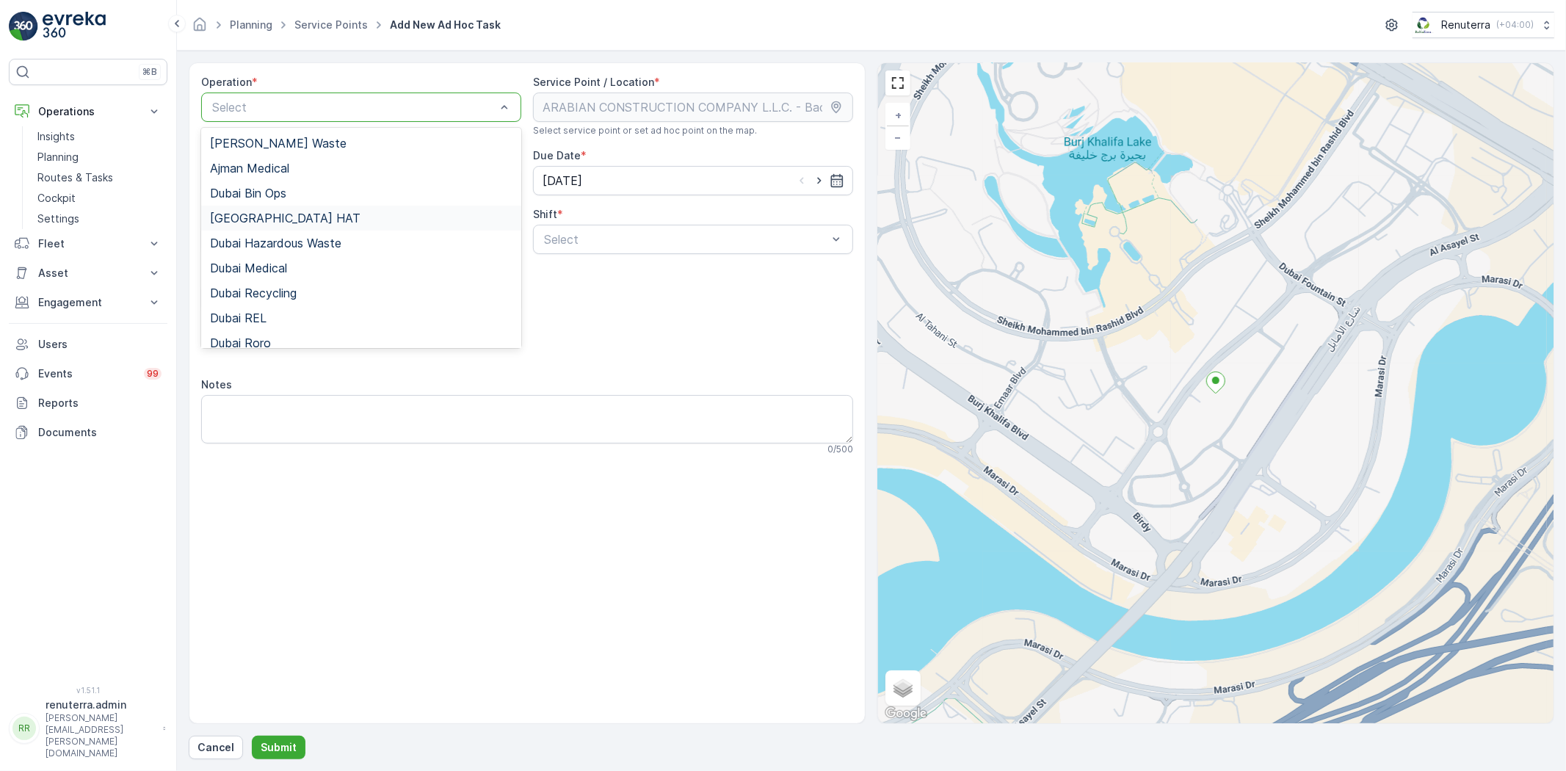
click at [302, 216] on div "[GEOGRAPHIC_DATA] HAT" at bounding box center [361, 217] width 302 height 13
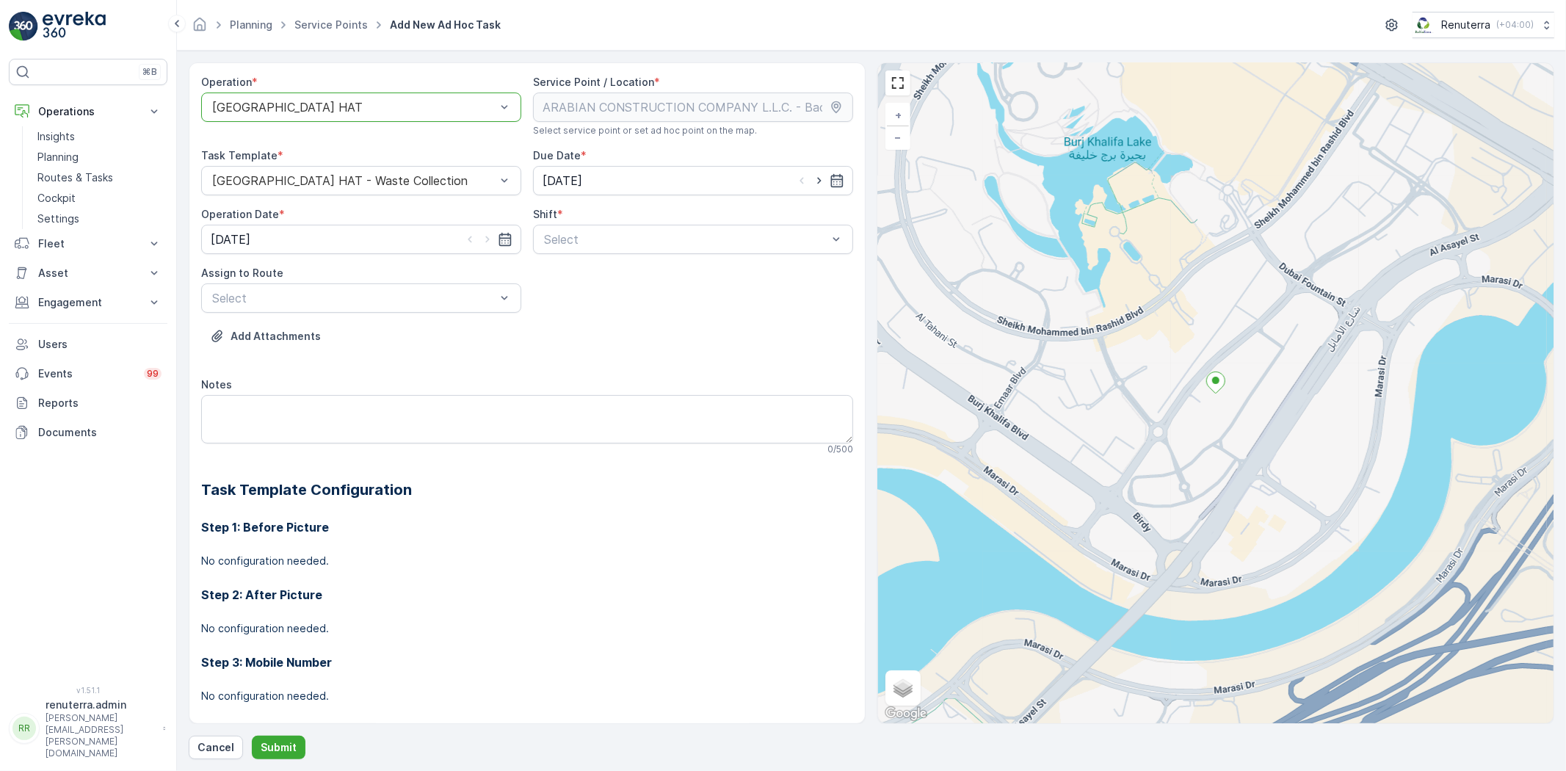
click at [593, 275] on div "Day Shift" at bounding box center [693, 275] width 302 height 13
click at [405, 311] on div "Select" at bounding box center [361, 297] width 320 height 29
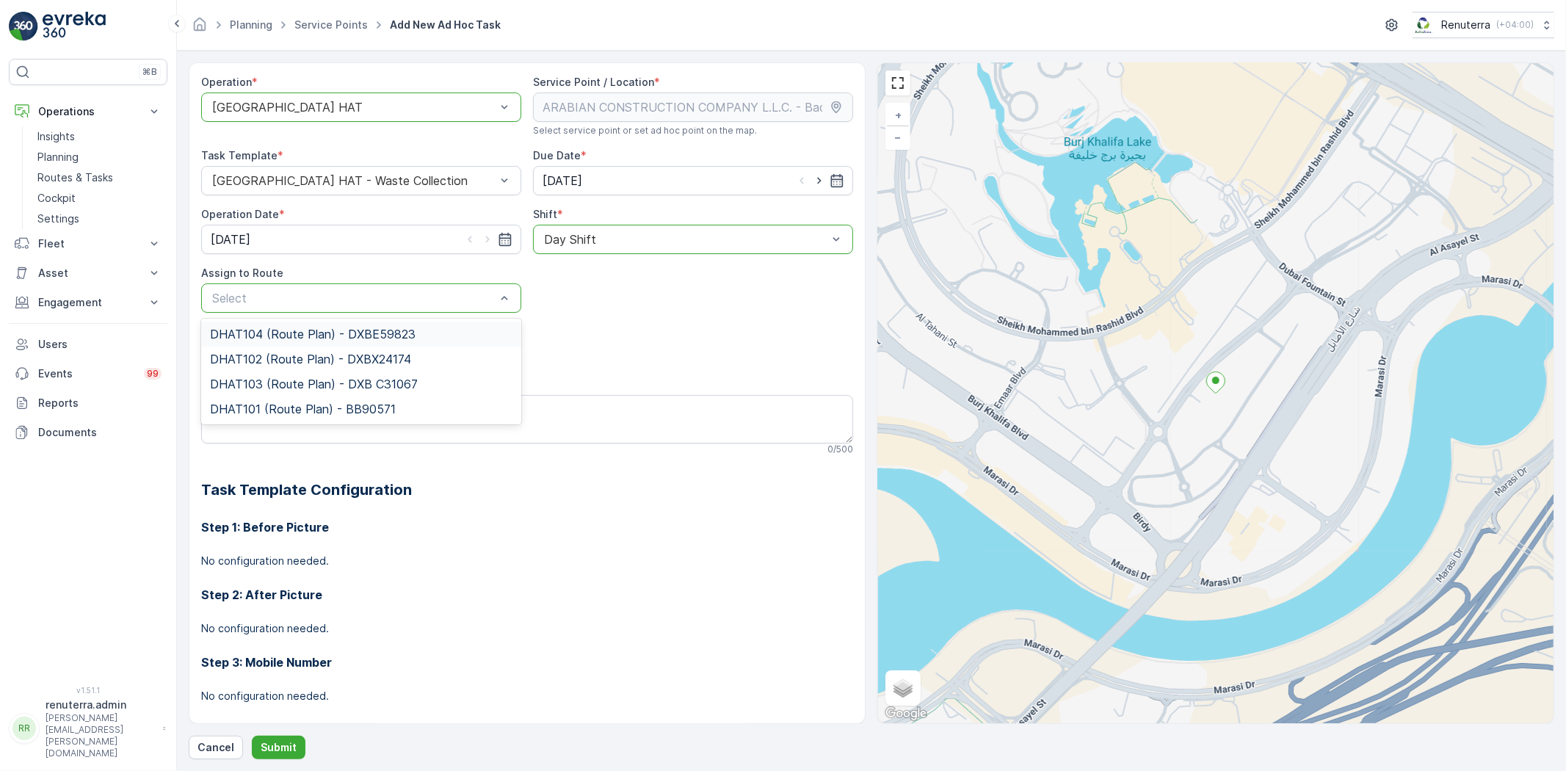
click at [377, 335] on span "DHAT104 (Route Plan) - DXBE59823" at bounding box center [313, 333] width 206 height 13
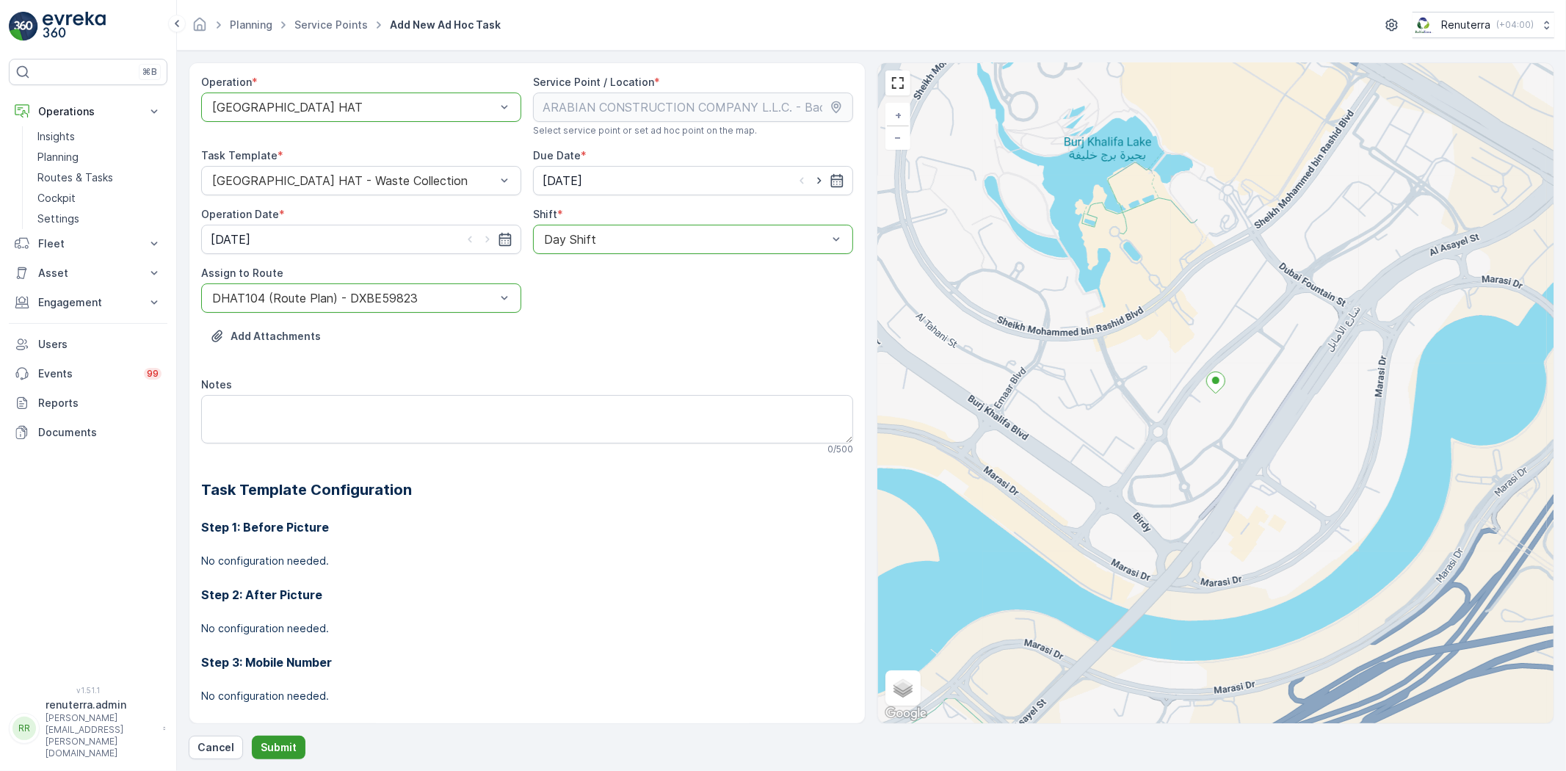
click at [280, 744] on p "Submit" at bounding box center [279, 747] width 36 height 15
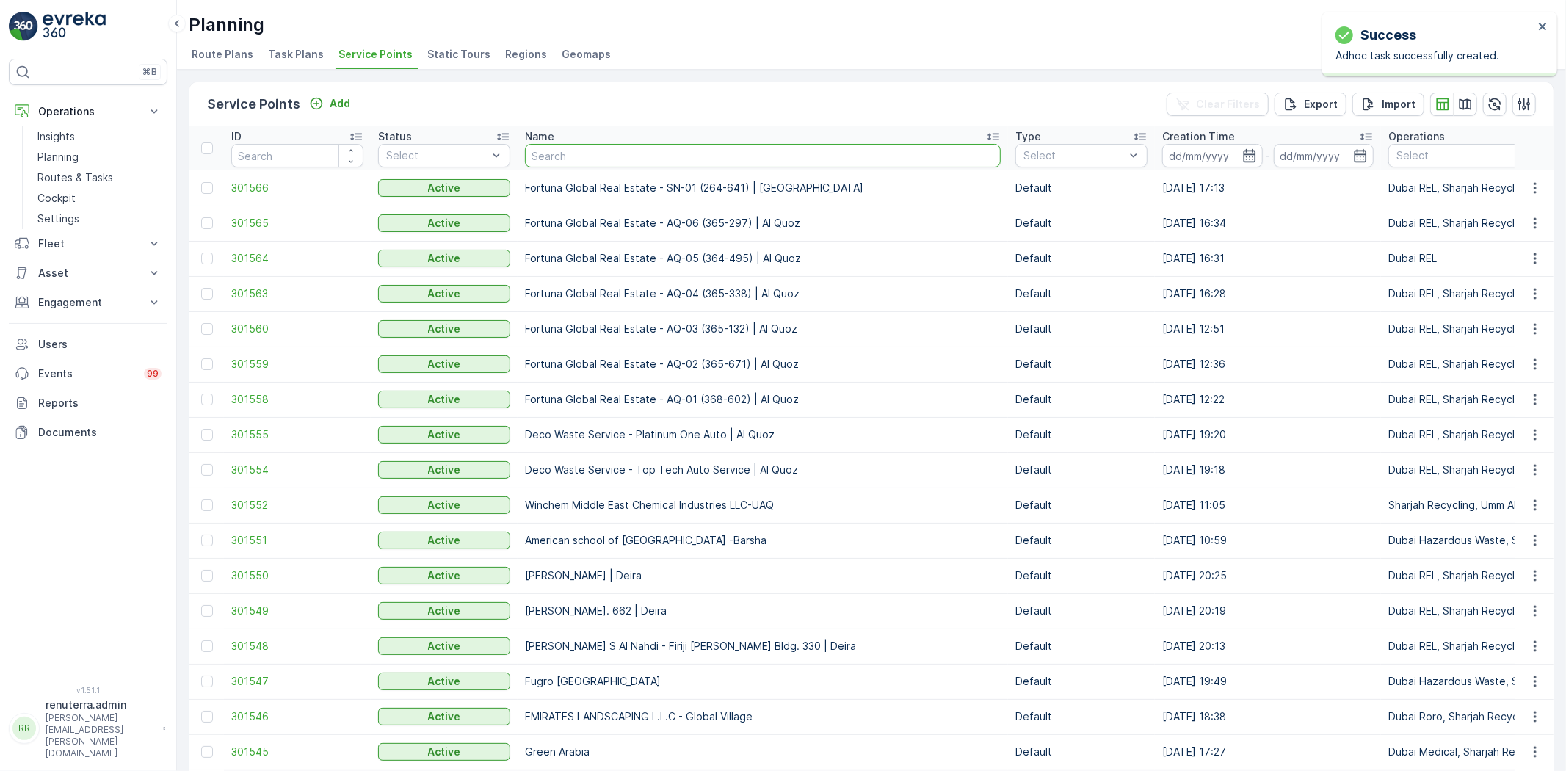
click at [665, 155] on input "text" at bounding box center [763, 155] width 476 height 23
type input "ARABIAN CONSTRUCTION COMPANY L.L.C. - Baccarat Hotel & Residences"
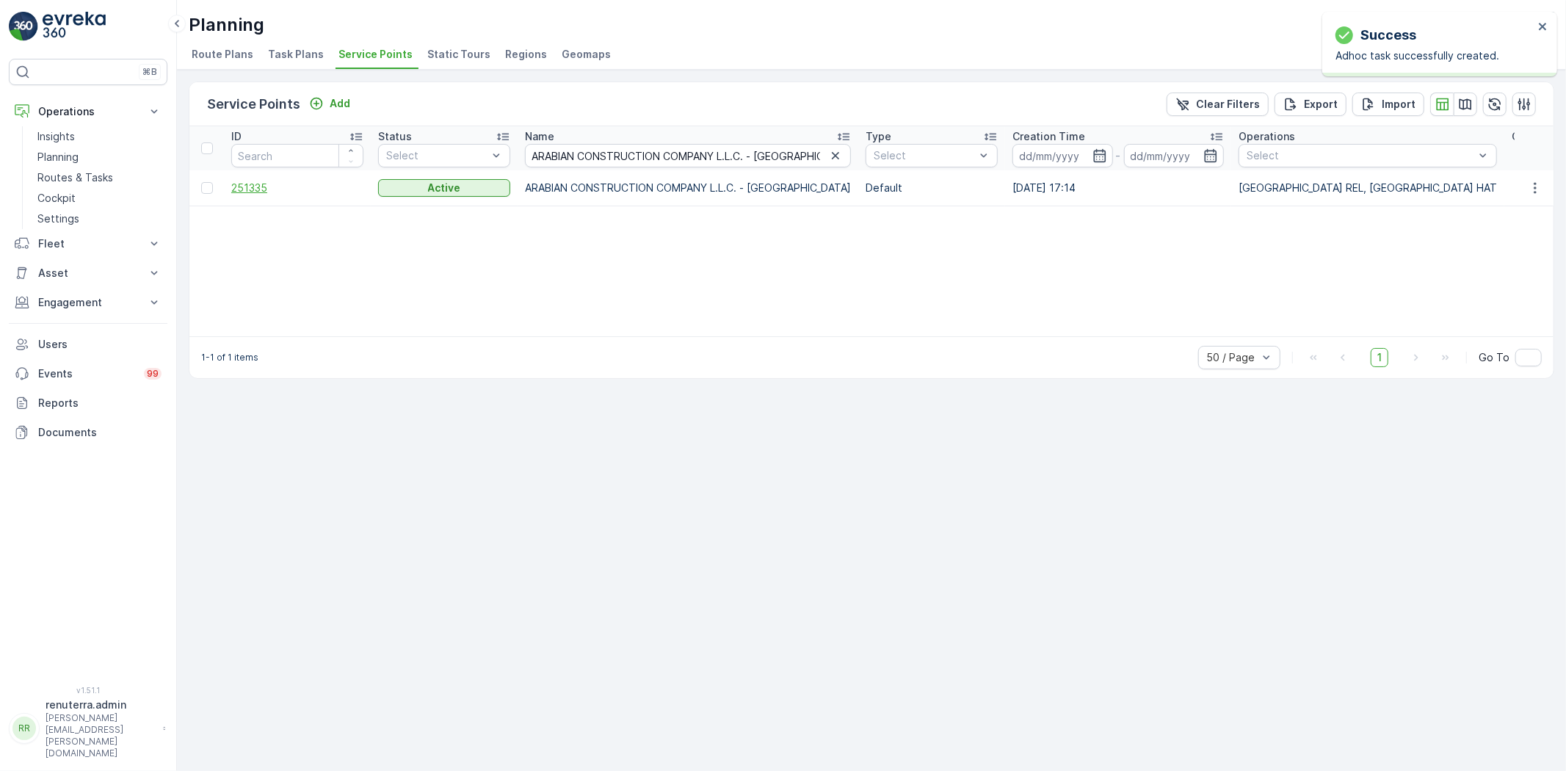
drag, startPoint x: 665, startPoint y: 156, endPoint x: 248, endPoint y: 189, distance: 418.2
click at [248, 189] on span "251335" at bounding box center [297, 188] width 132 height 15
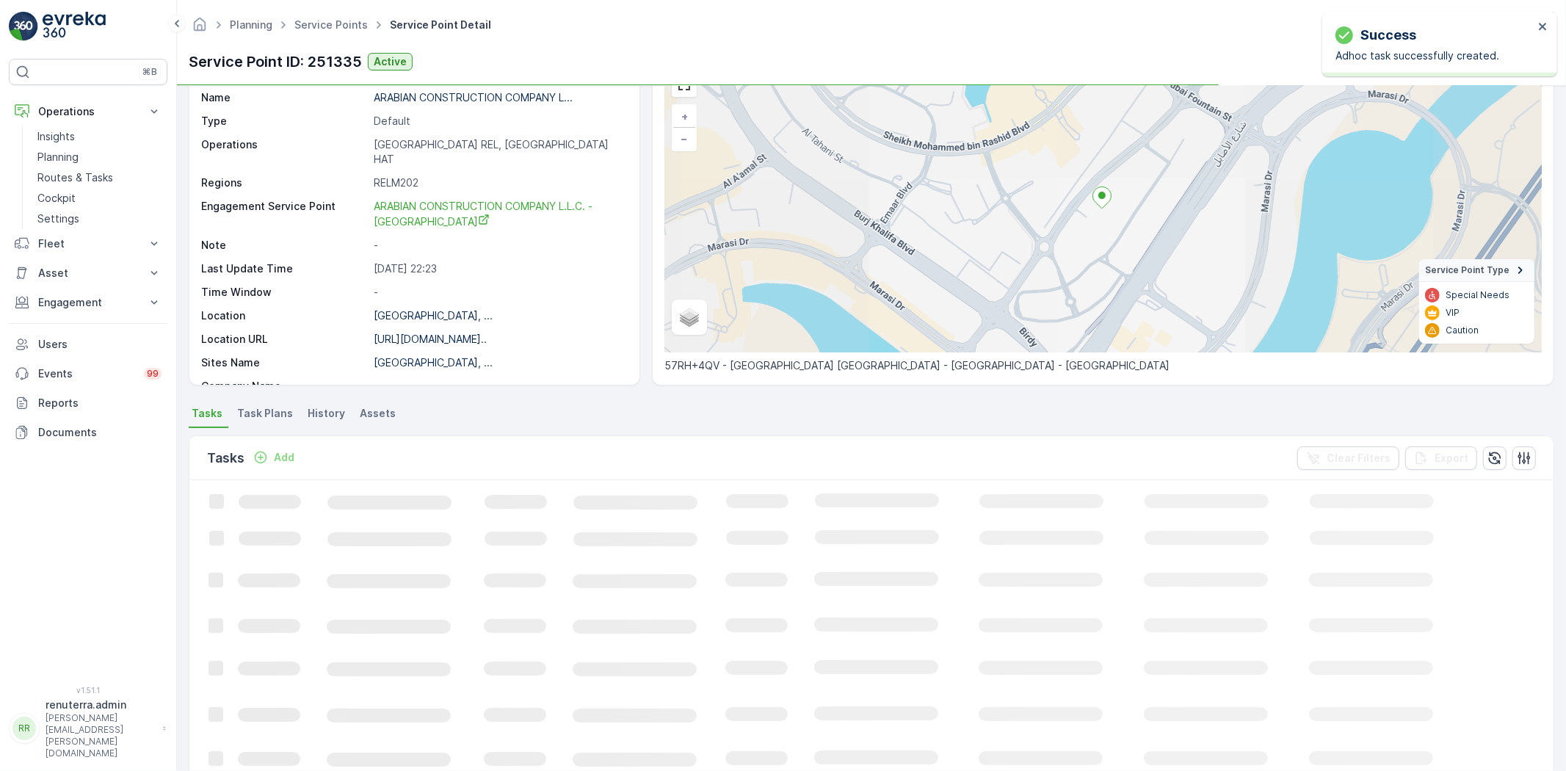
scroll to position [81, 0]
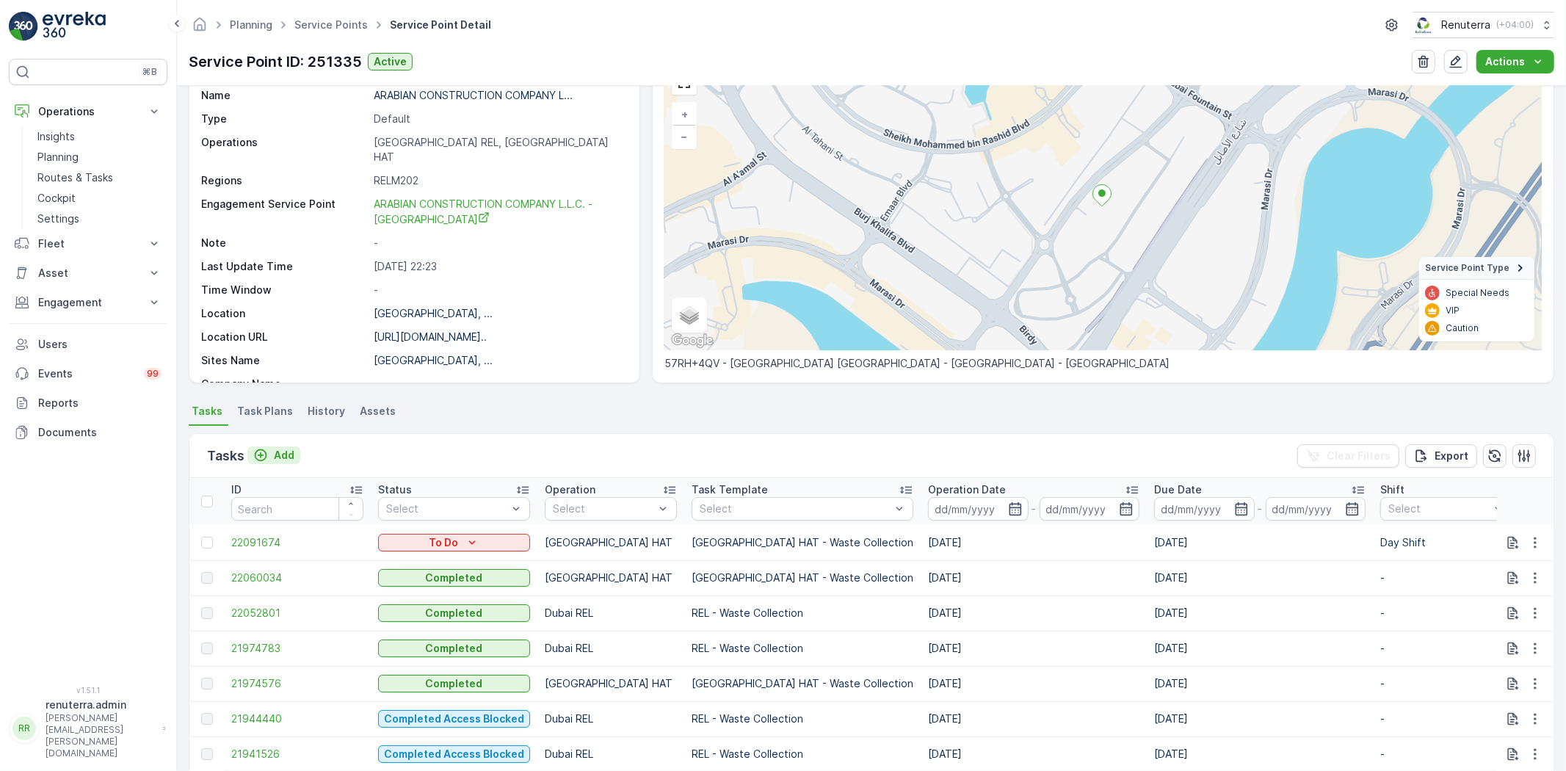
click at [283, 448] on p "Add" at bounding box center [284, 455] width 21 height 15
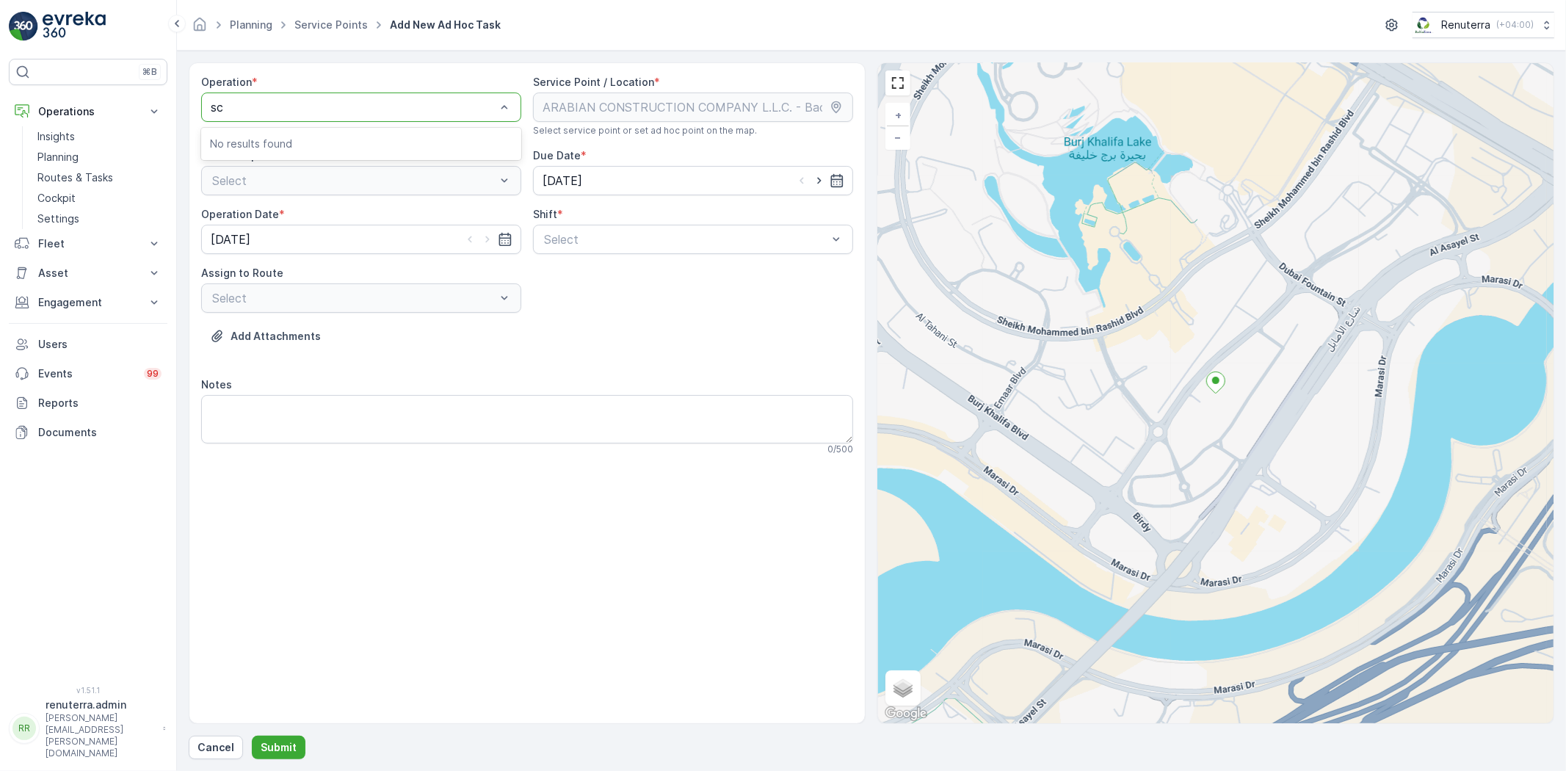
type input "s"
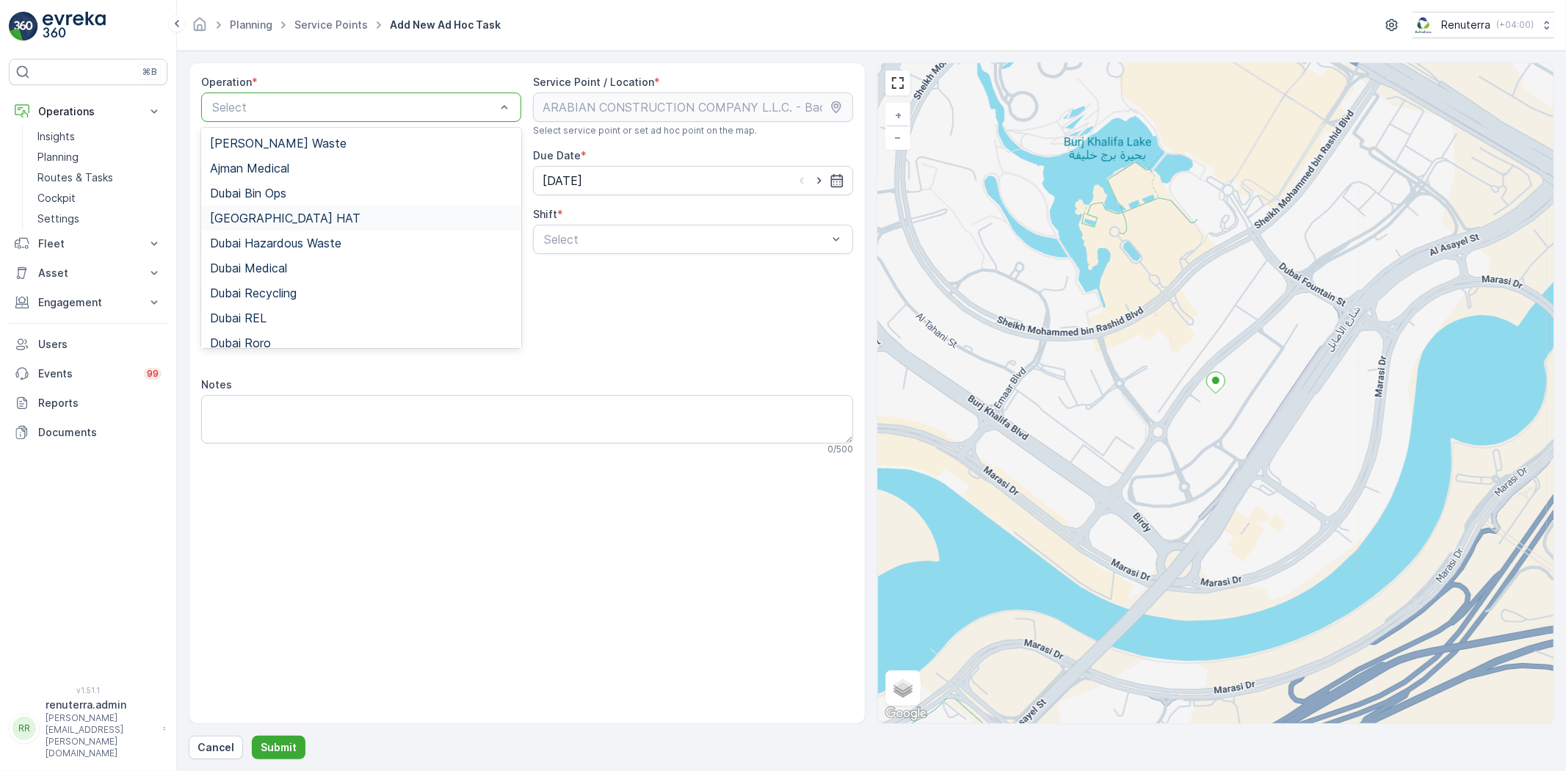
drag, startPoint x: 287, startPoint y: 216, endPoint x: 294, endPoint y: 211, distance: 7.9
click at [288, 216] on div "[GEOGRAPHIC_DATA] HAT" at bounding box center [361, 217] width 302 height 13
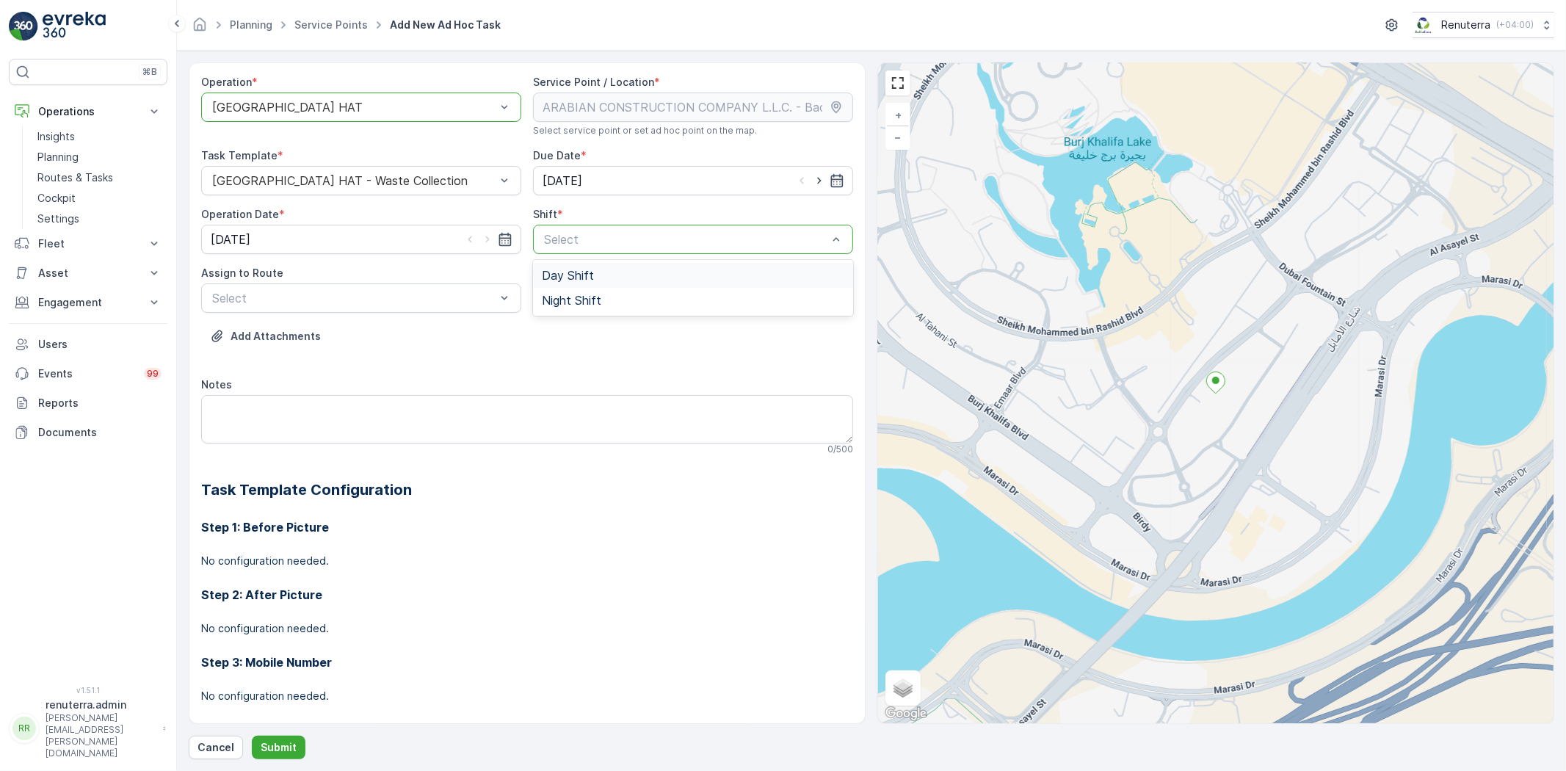
click at [605, 274] on div "Day Shift" at bounding box center [693, 275] width 302 height 13
click at [372, 282] on div "Assign to Route Select" at bounding box center [361, 289] width 320 height 47
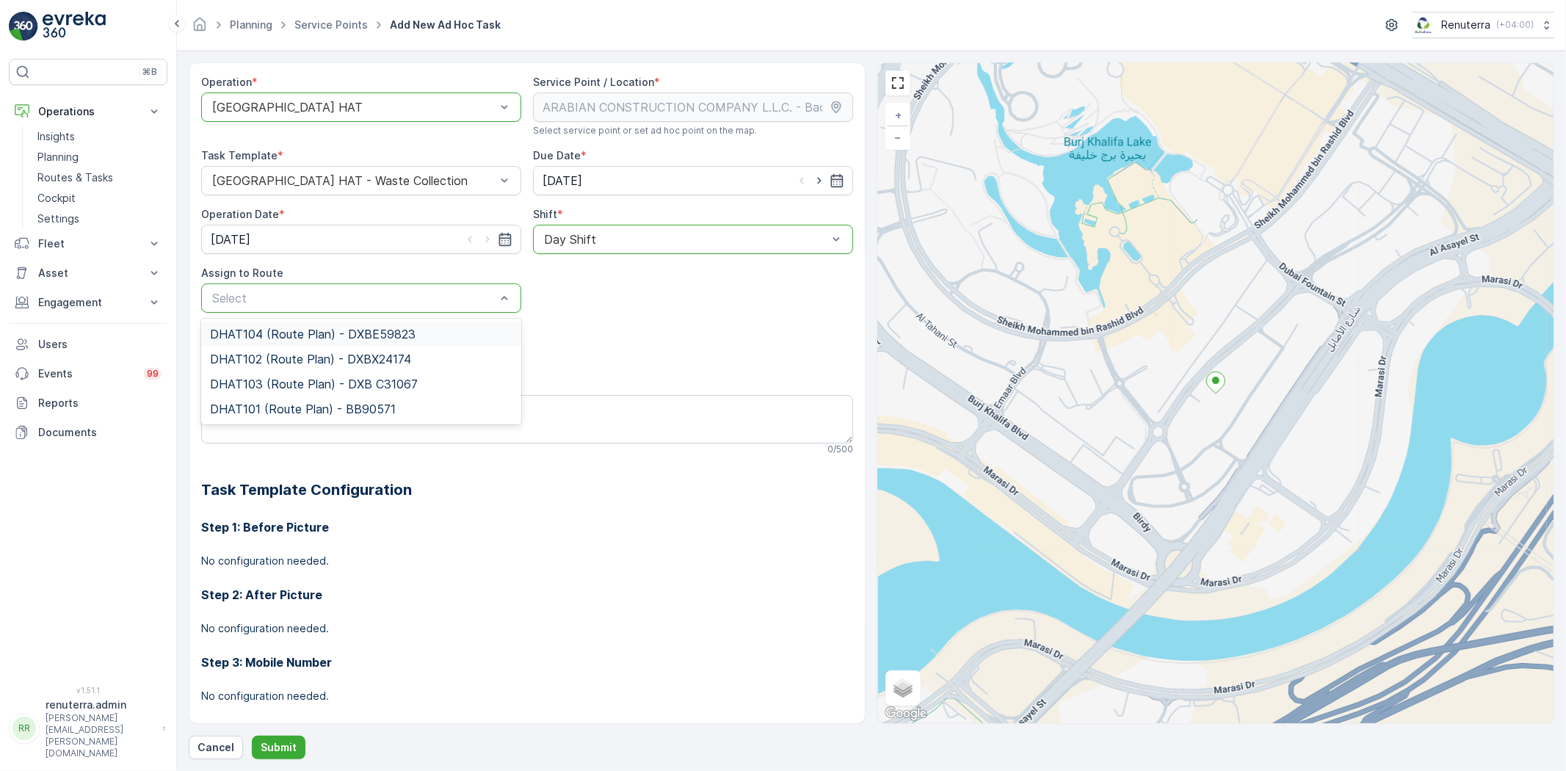
drag, startPoint x: 335, startPoint y: 338, endPoint x: 336, endPoint y: 346, distance: 7.5
click at [335, 338] on span "DHAT104 (Route Plan) - DXBE59823" at bounding box center [313, 333] width 206 height 13
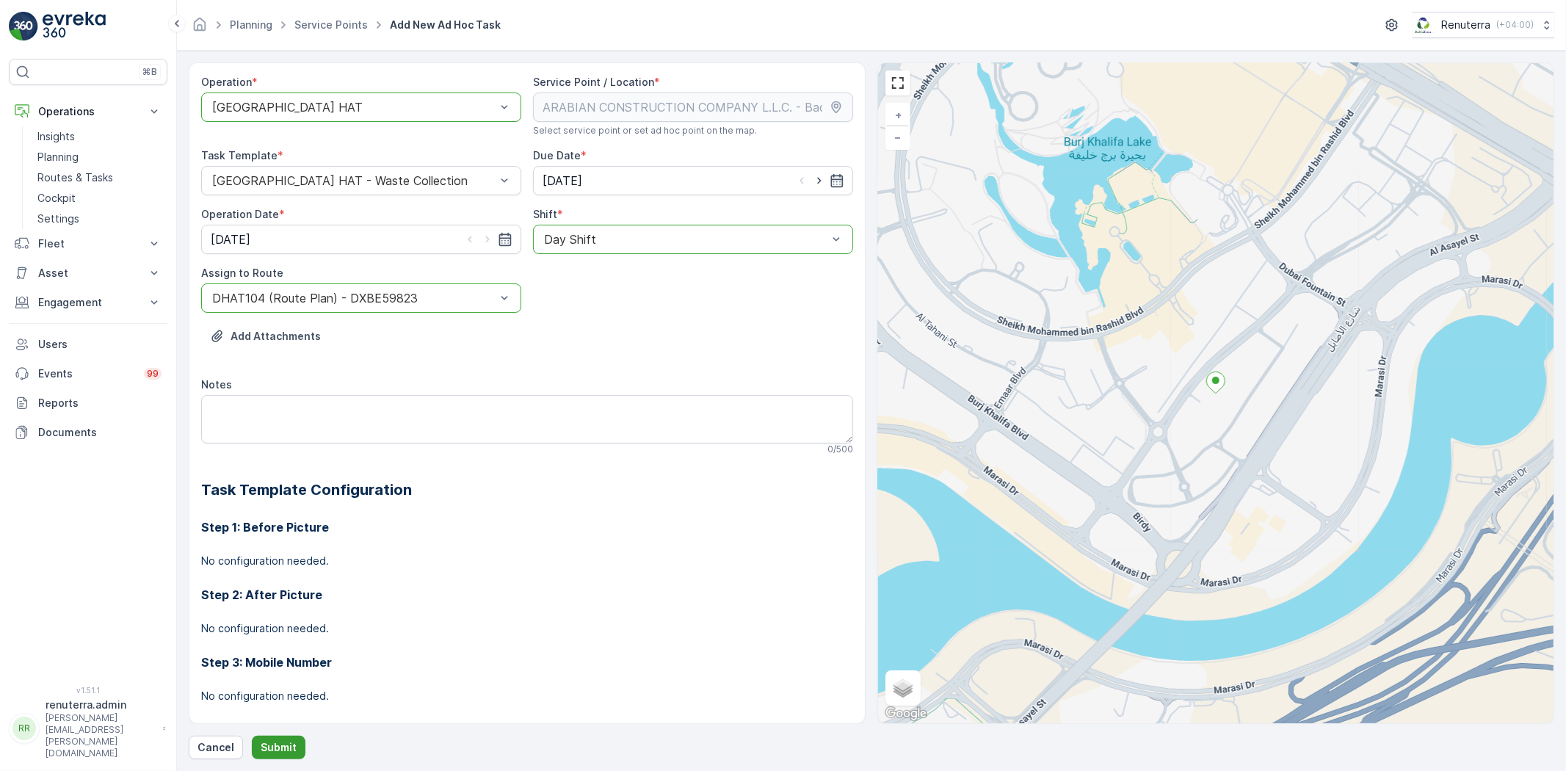
click at [283, 751] on p "Submit" at bounding box center [279, 747] width 36 height 15
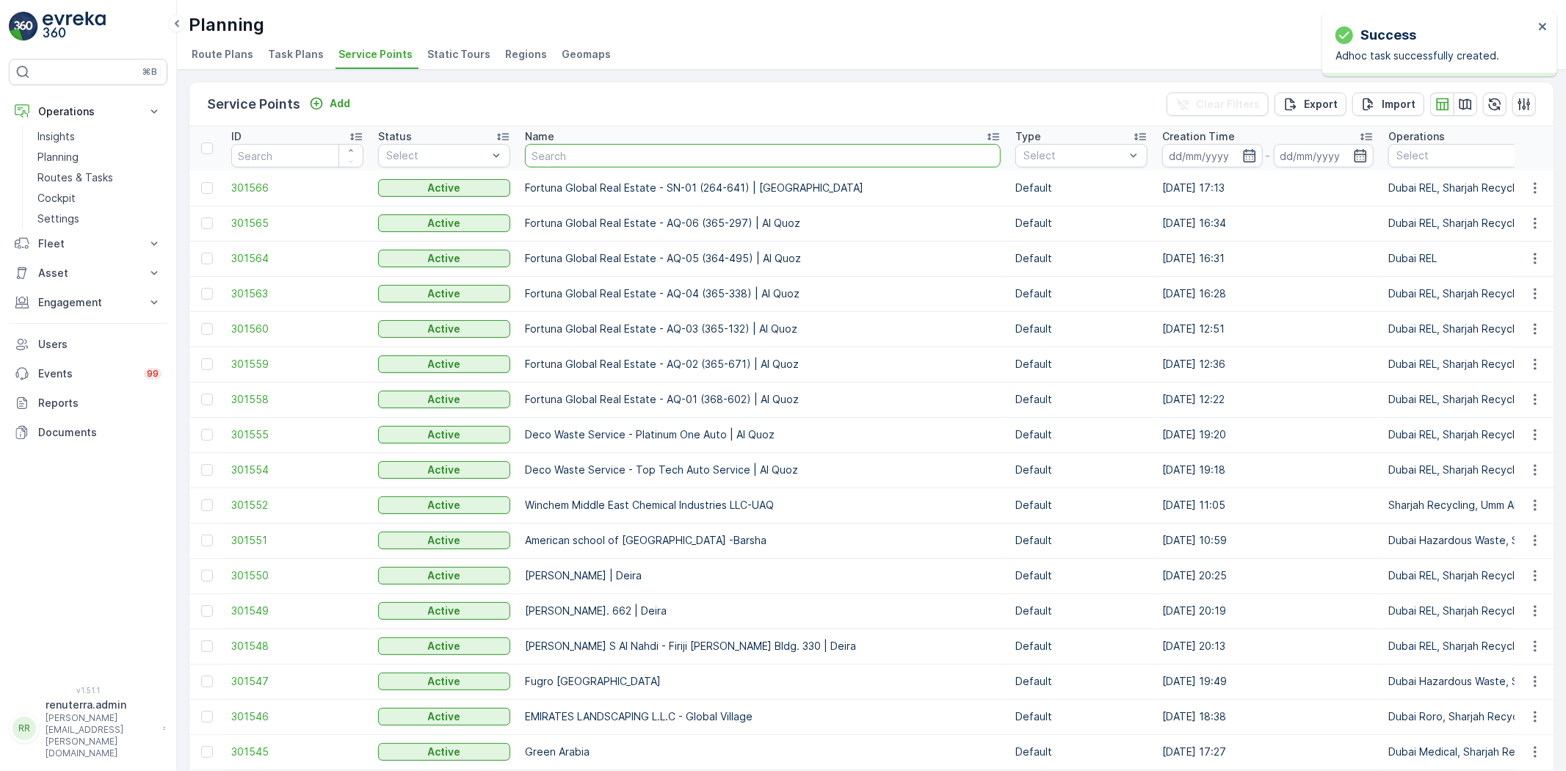
click at [583, 162] on input "text" at bounding box center [763, 155] width 476 height 23
paste input "DELTA AL WADI CONTRACTING (L.L.C)"
type input "DELTA AL WADI CONTRACTING (L.L.C)"
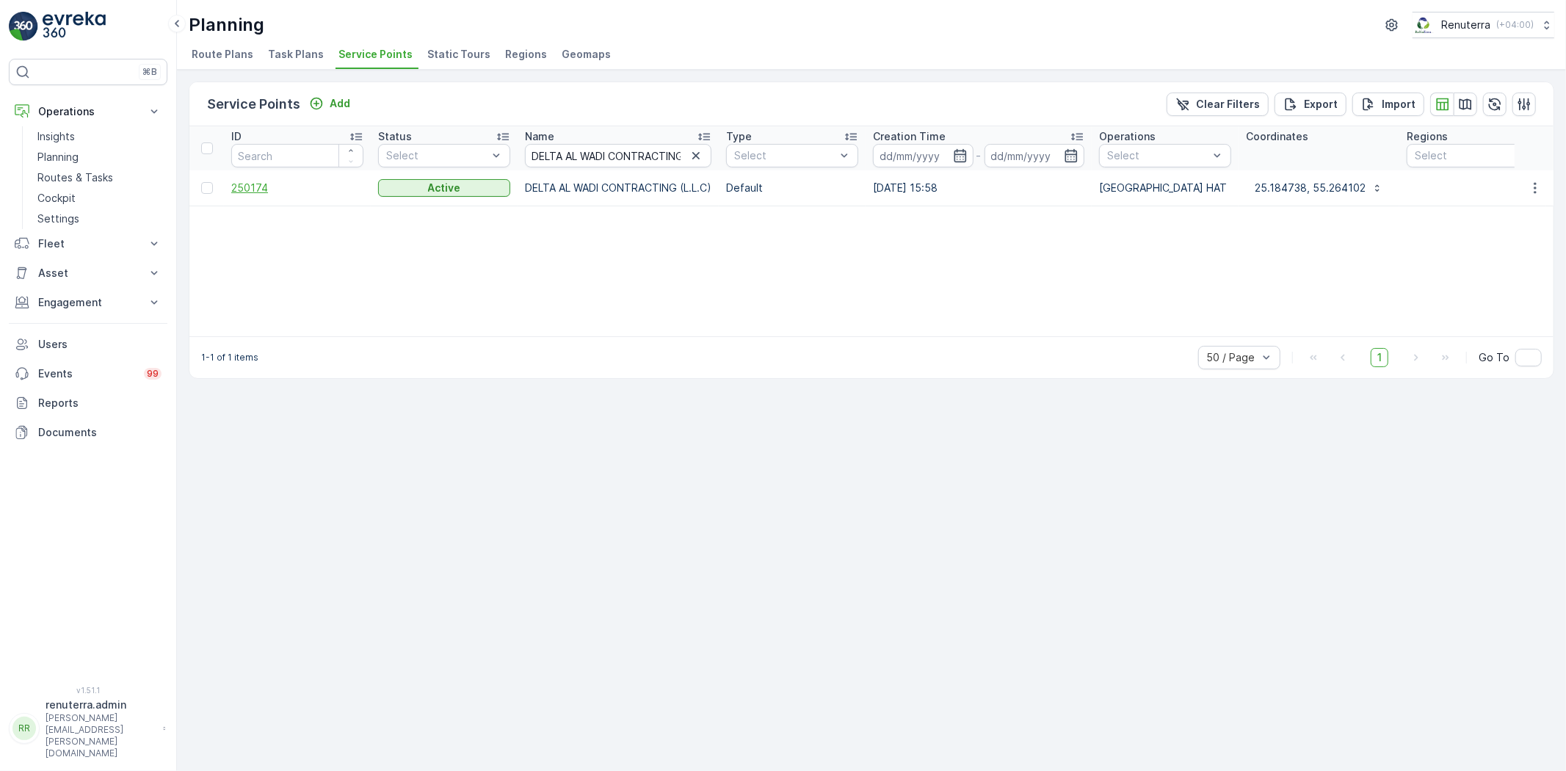
click at [264, 187] on span "250174" at bounding box center [297, 188] width 132 height 15
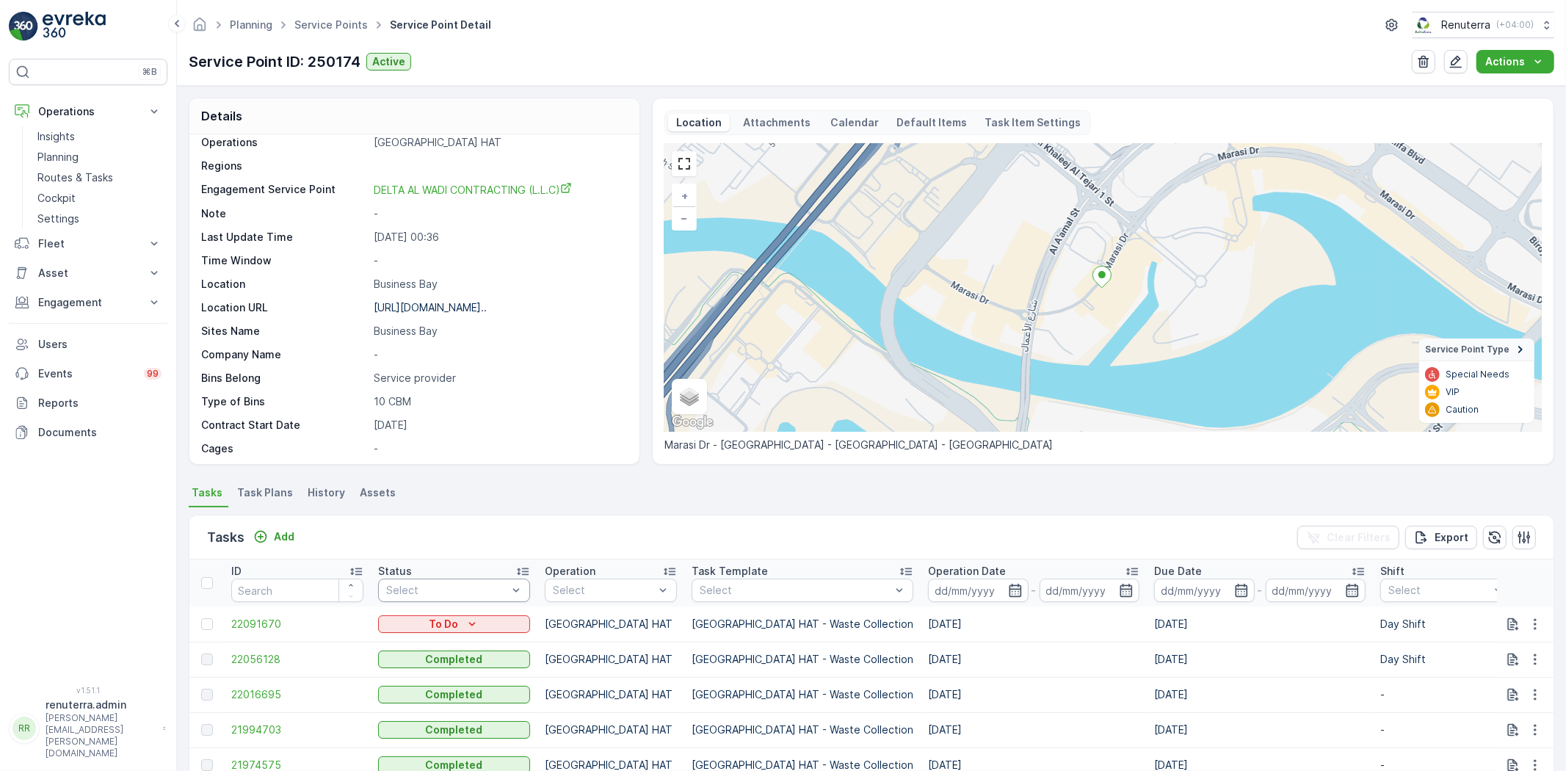
scroll to position [81, 0]
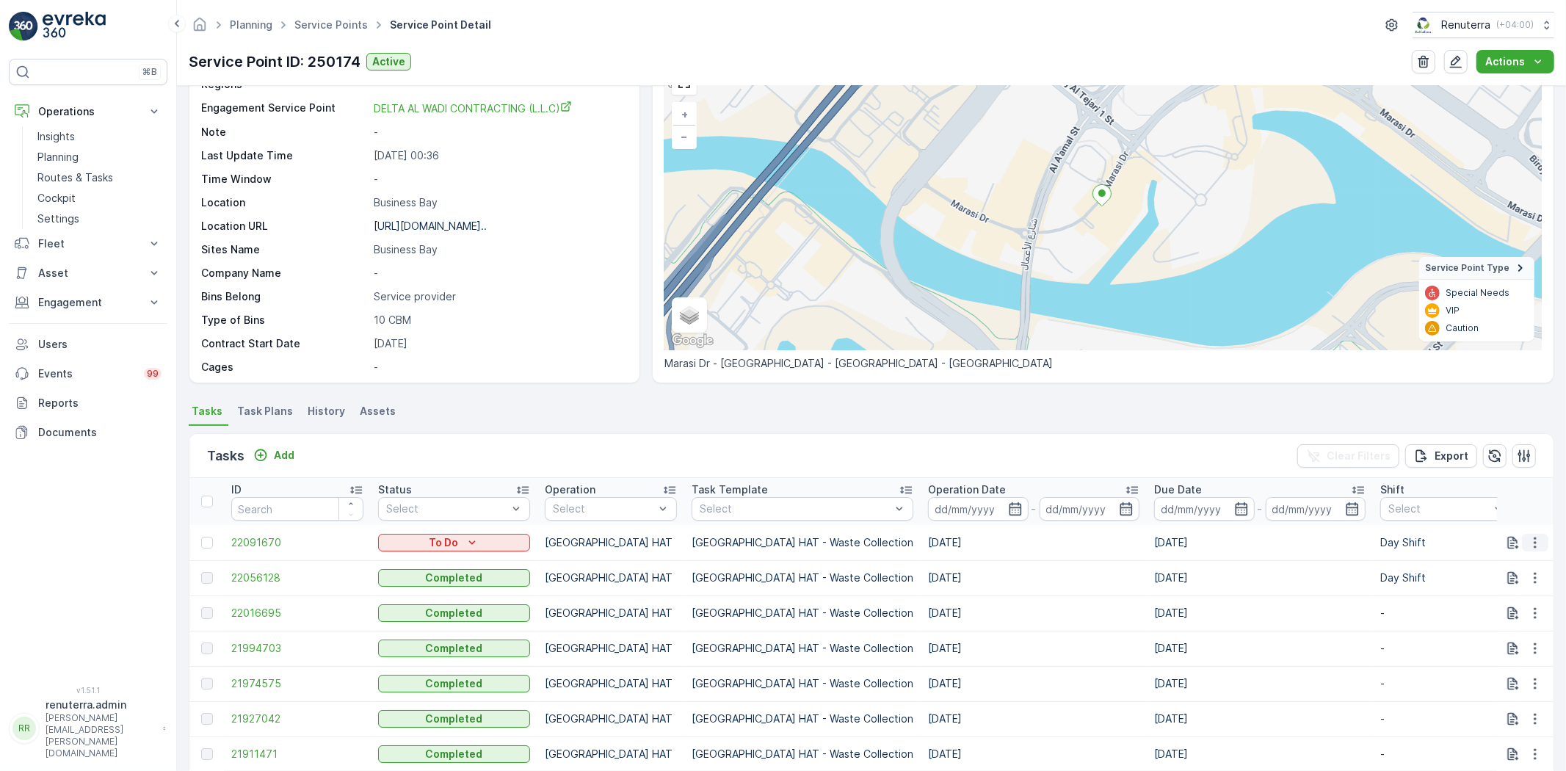
click at [1536, 537] on icon "button" at bounding box center [1535, 542] width 15 height 15
click at [287, 457] on p "Add" at bounding box center [284, 455] width 21 height 15
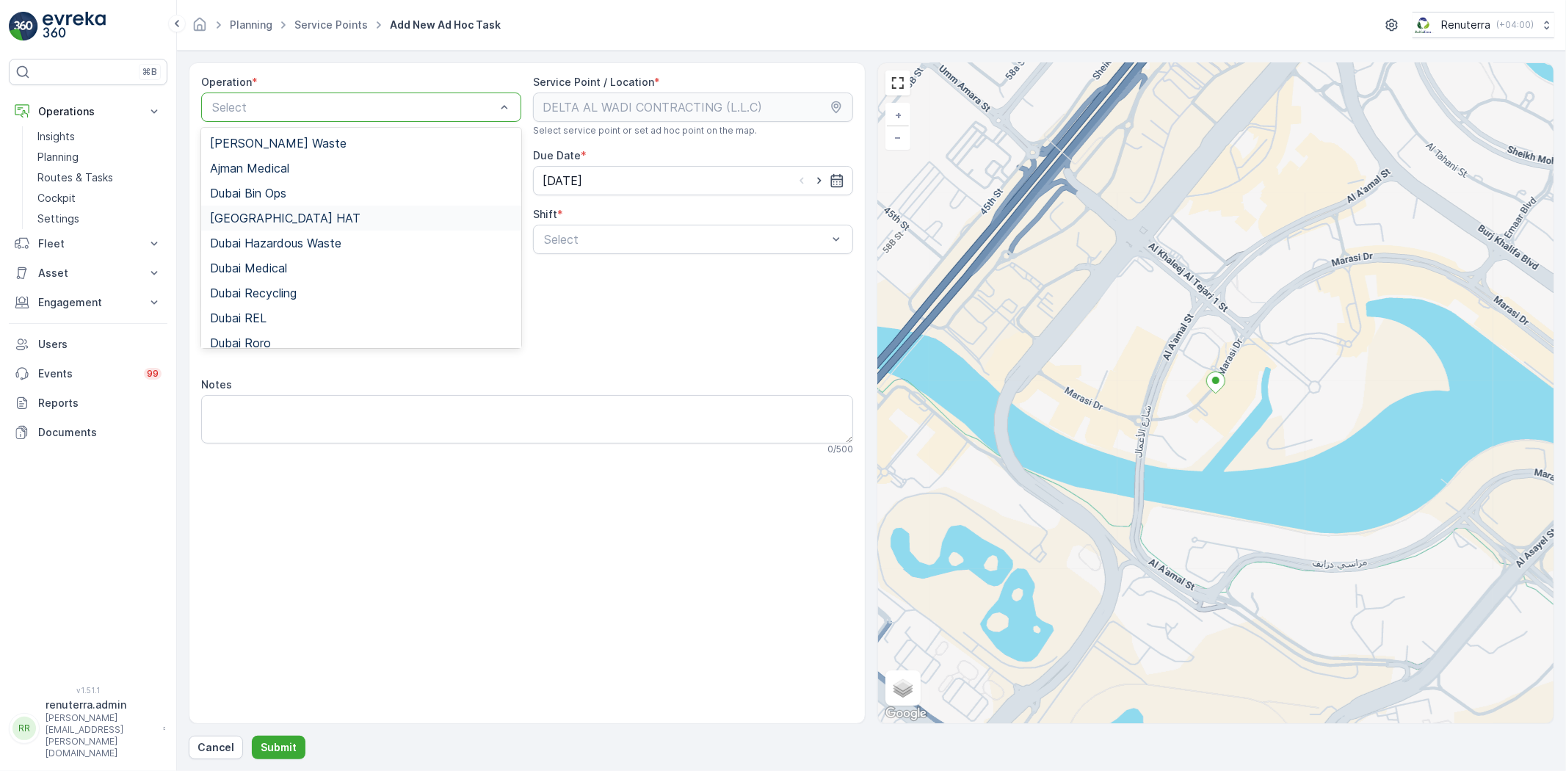
click at [263, 220] on span "[GEOGRAPHIC_DATA] HAT" at bounding box center [285, 217] width 150 height 13
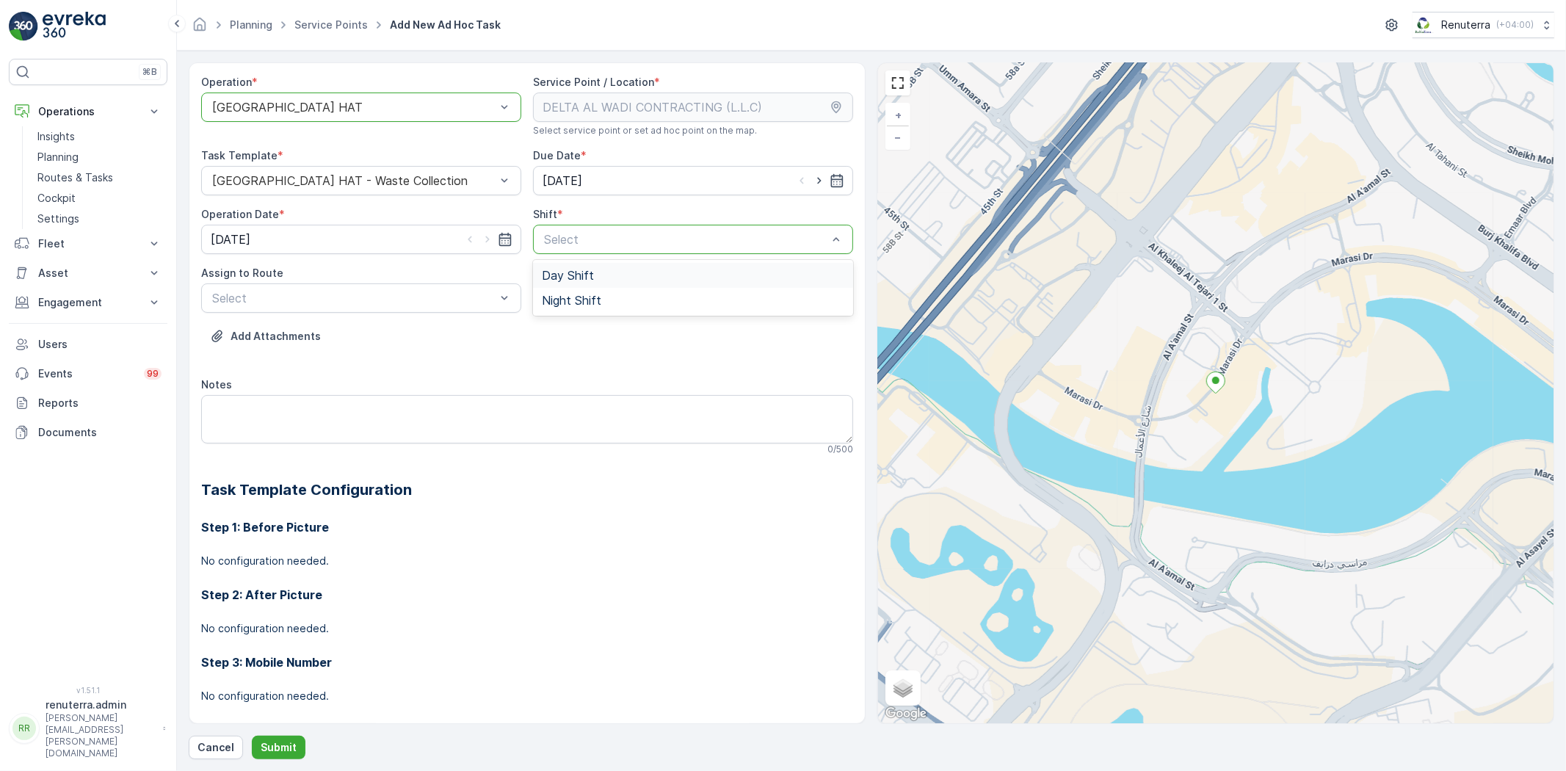
click at [591, 276] on div "Day Shift" at bounding box center [693, 275] width 302 height 13
drag, startPoint x: 360, startPoint y: 326, endPoint x: 372, endPoint y: 306, distance: 23.0
click at [360, 324] on div "Add Attachments" at bounding box center [527, 344] width 652 height 41
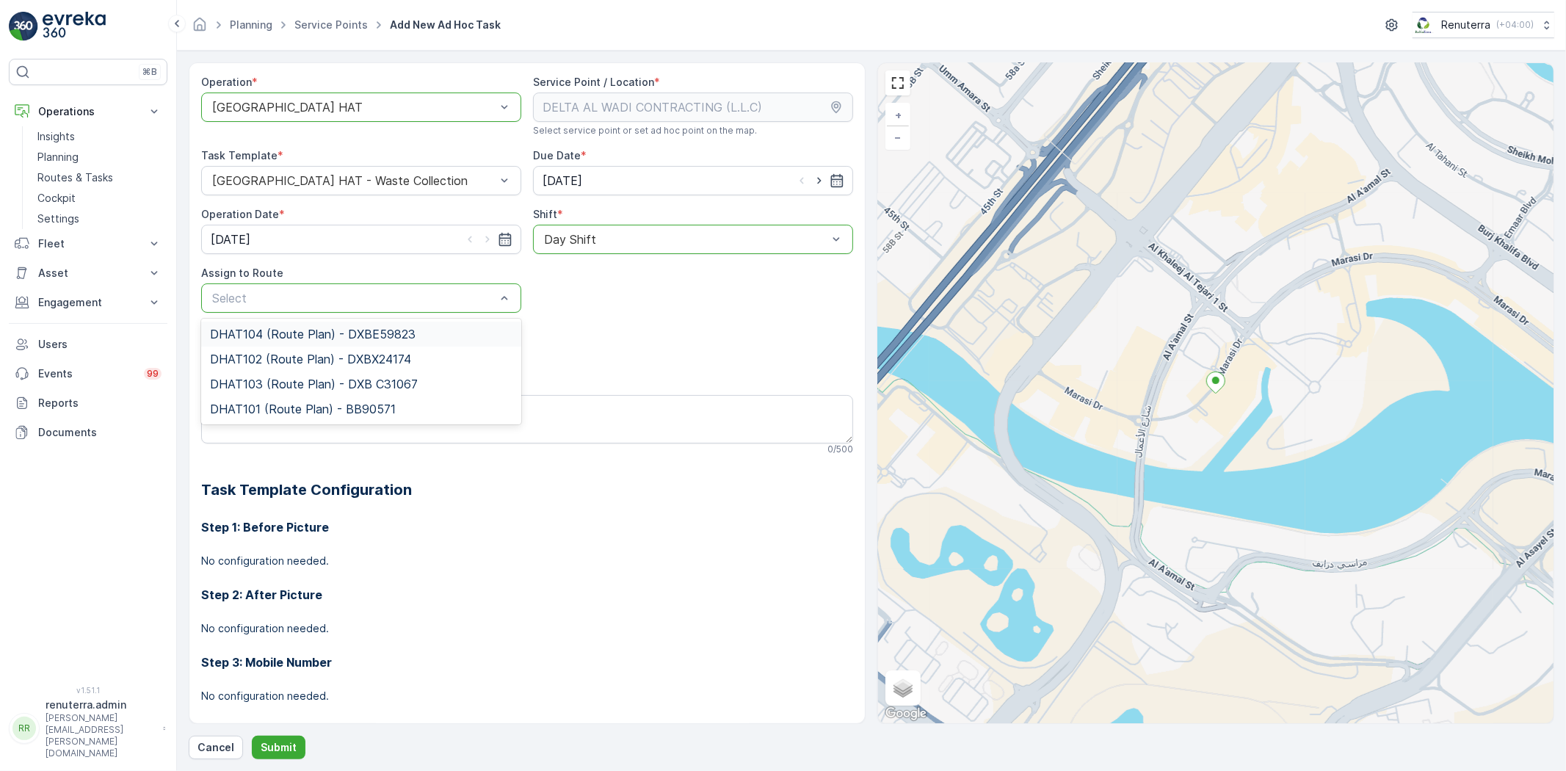
click at [345, 333] on span "DHAT104 (Route Plan) - DXBE59823" at bounding box center [313, 333] width 206 height 13
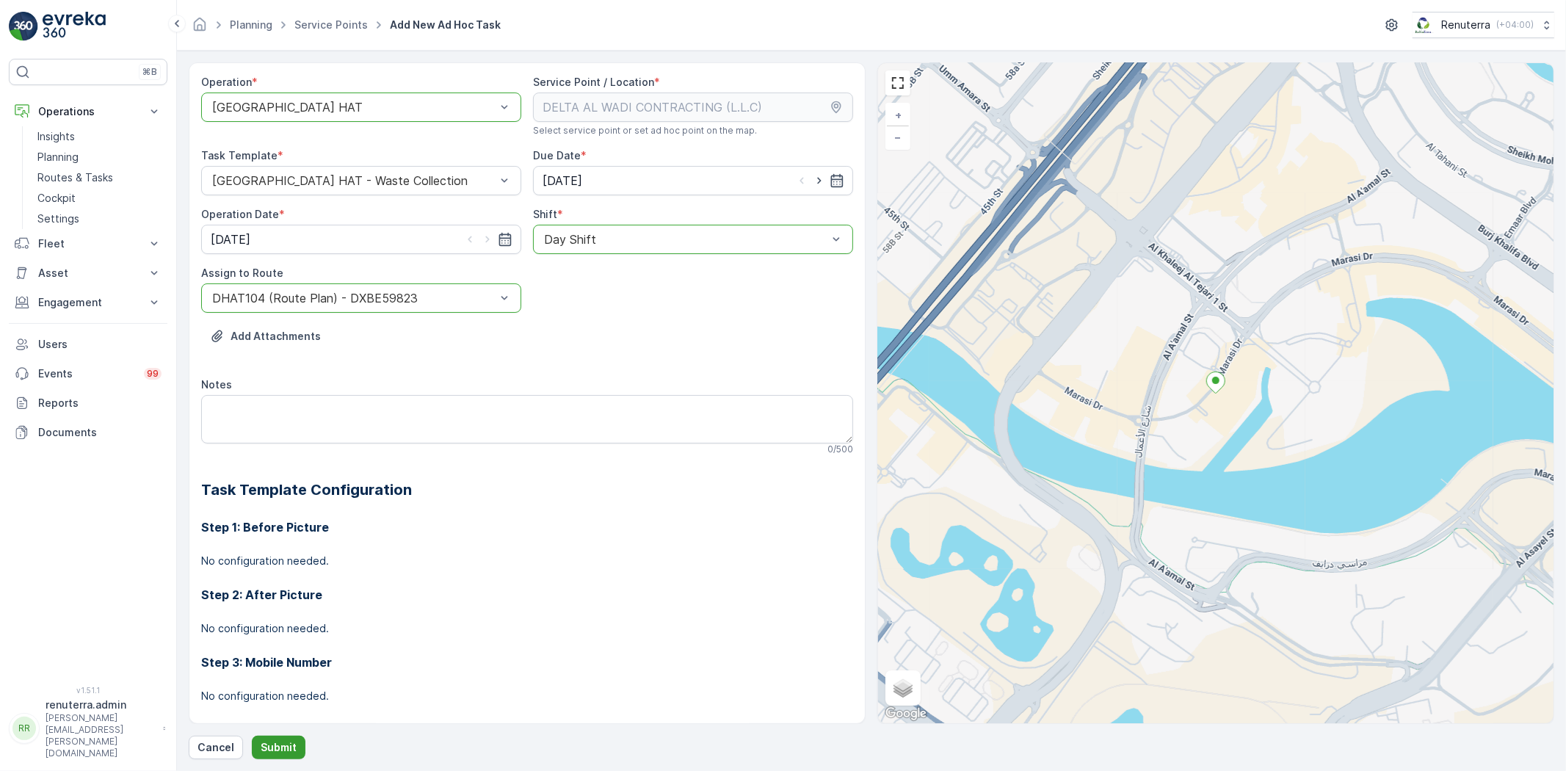
click at [277, 739] on button "Submit" at bounding box center [279, 747] width 54 height 23
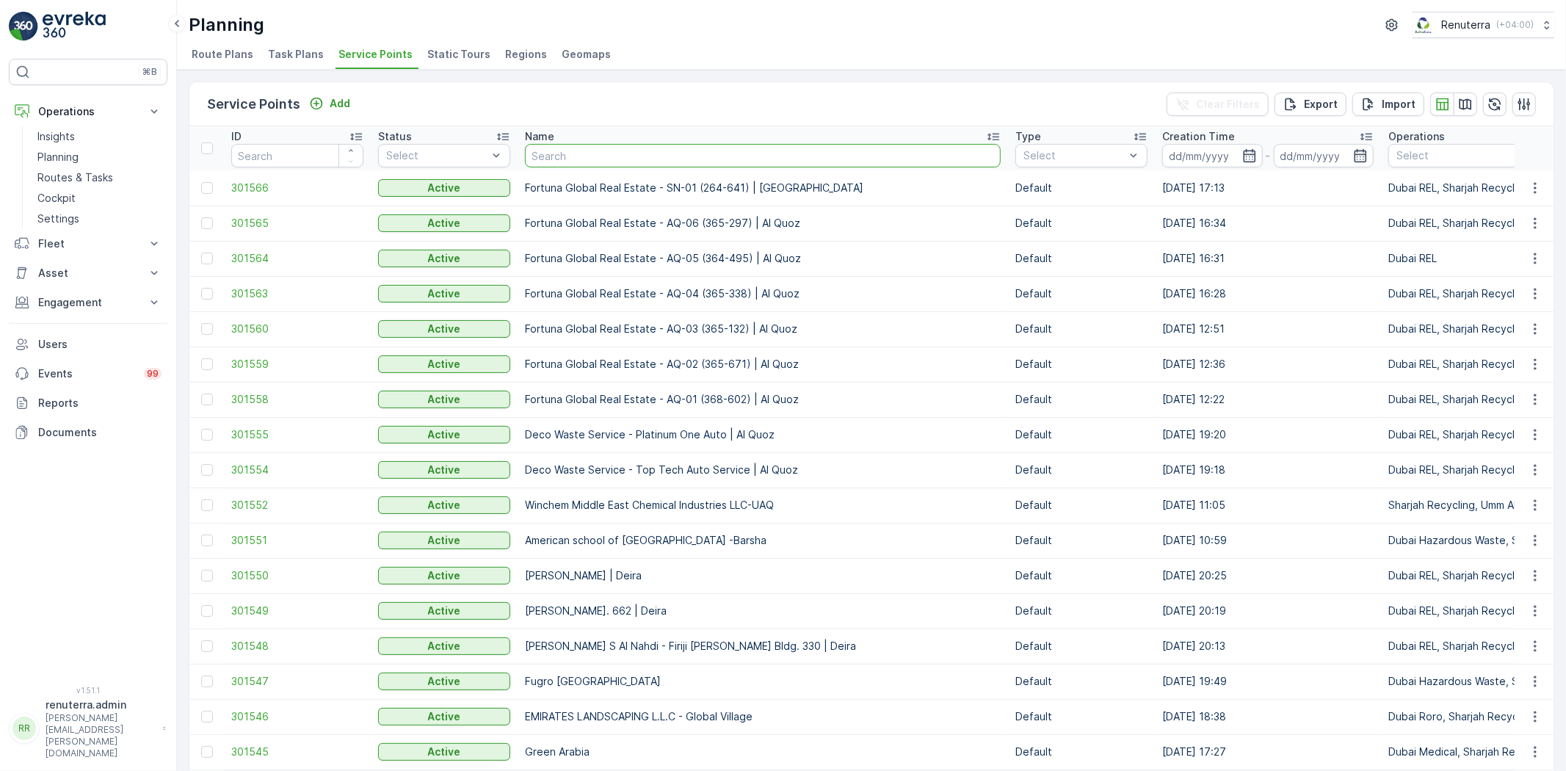
click at [620, 154] on input "text" at bounding box center [763, 155] width 476 height 23
type input "home made"
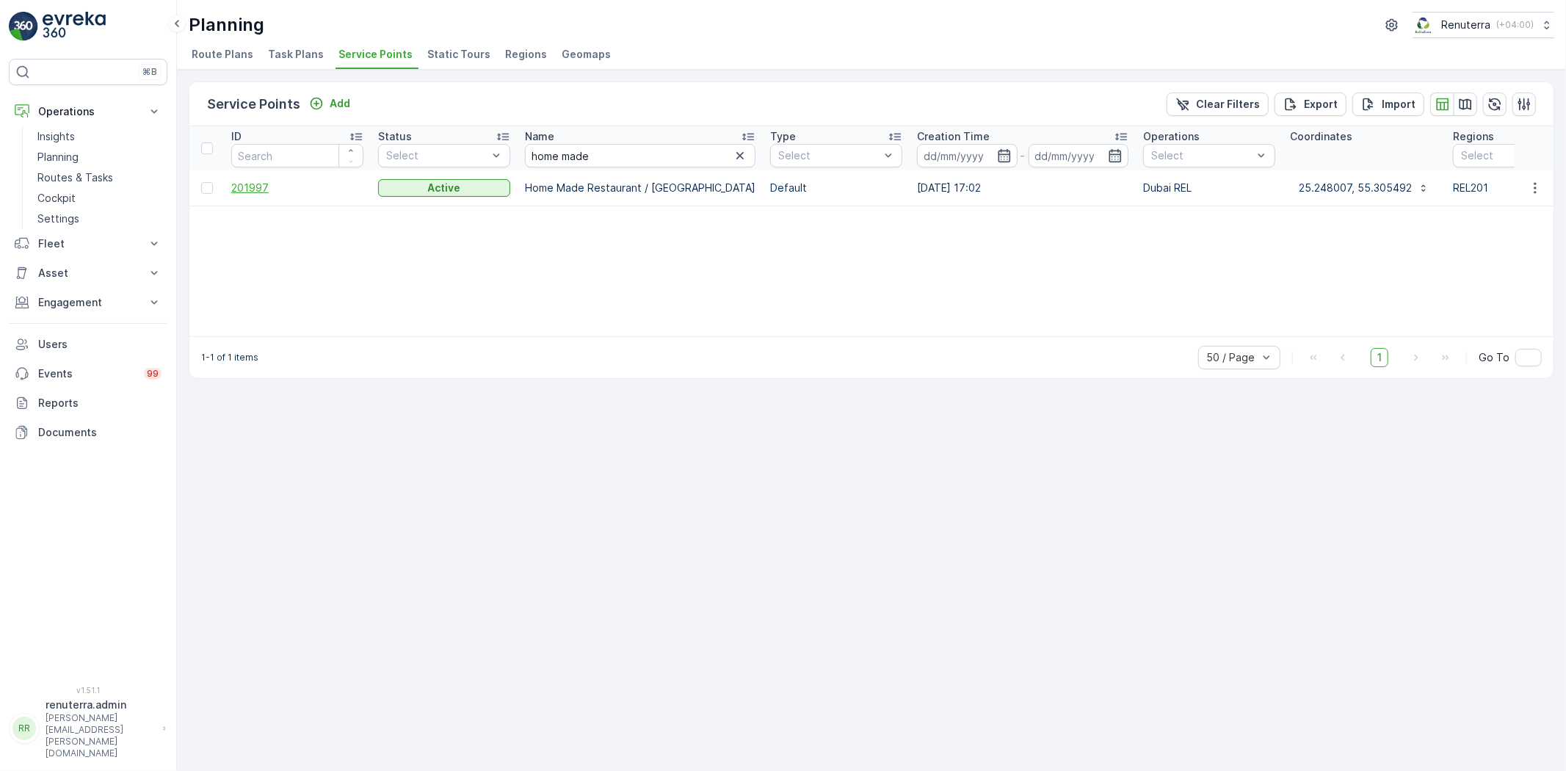
click at [252, 187] on span "201997" at bounding box center [297, 188] width 132 height 15
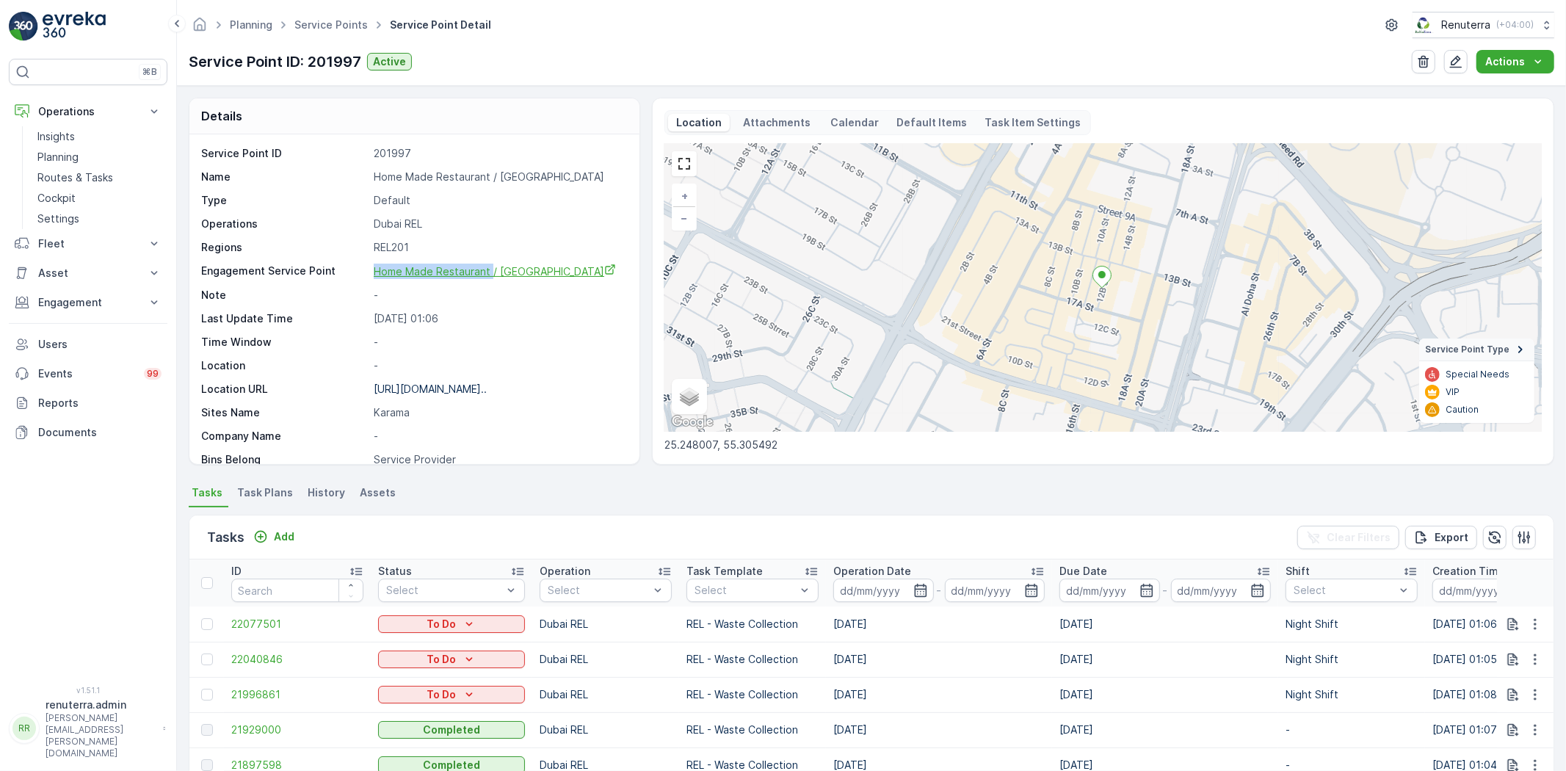
drag, startPoint x: 366, startPoint y: 275, endPoint x: 492, endPoint y: 277, distance: 126.3
click at [492, 277] on div "Engagement Service Point Home Made Restaurant / Karama" at bounding box center [412, 271] width 423 height 15
copy div "Home Made Restaurant"
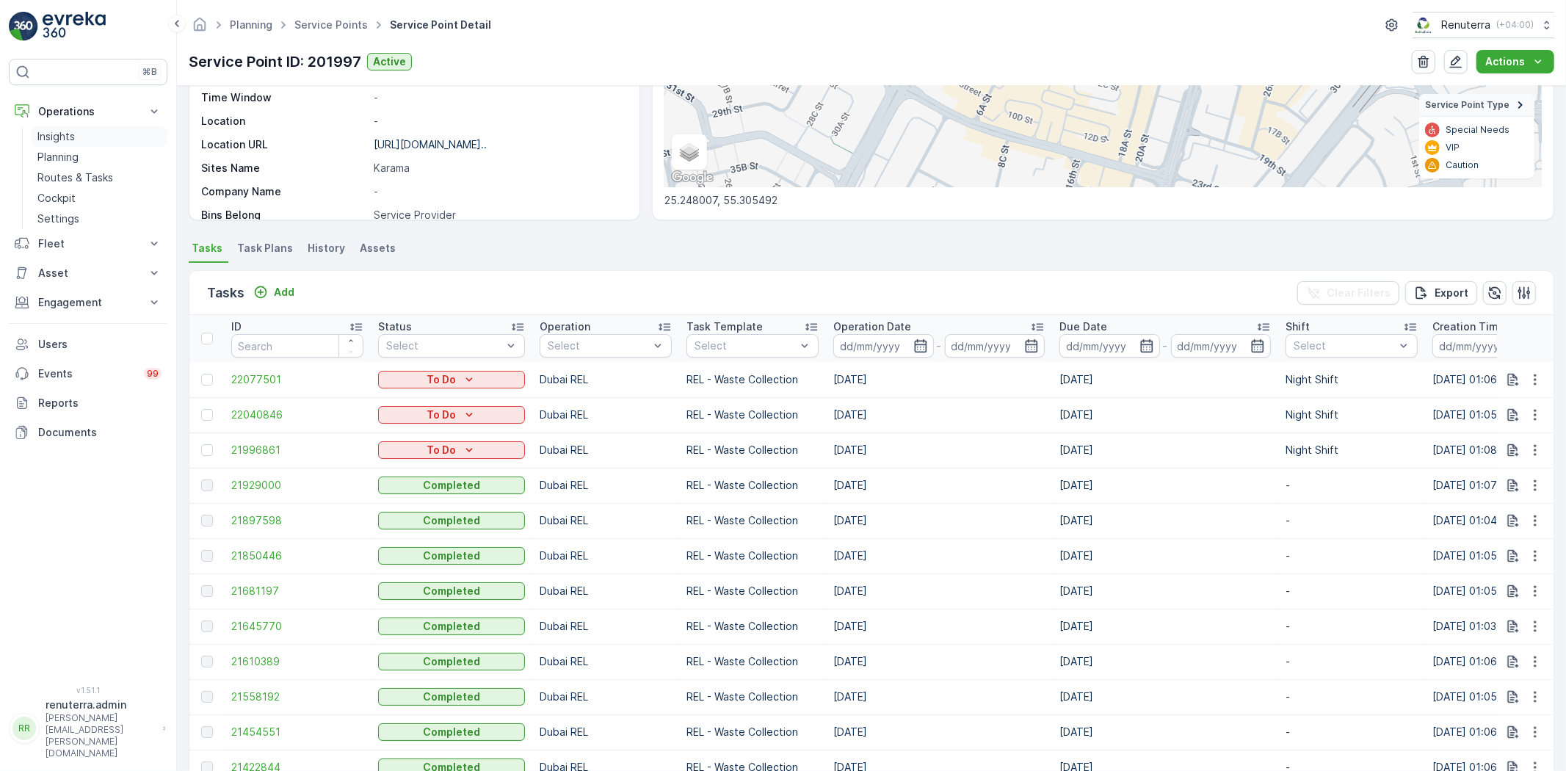
drag, startPoint x: 81, startPoint y: 150, endPoint x: 117, endPoint y: 145, distance: 36.3
click at [81, 150] on link "Planning" at bounding box center [100, 157] width 136 height 21
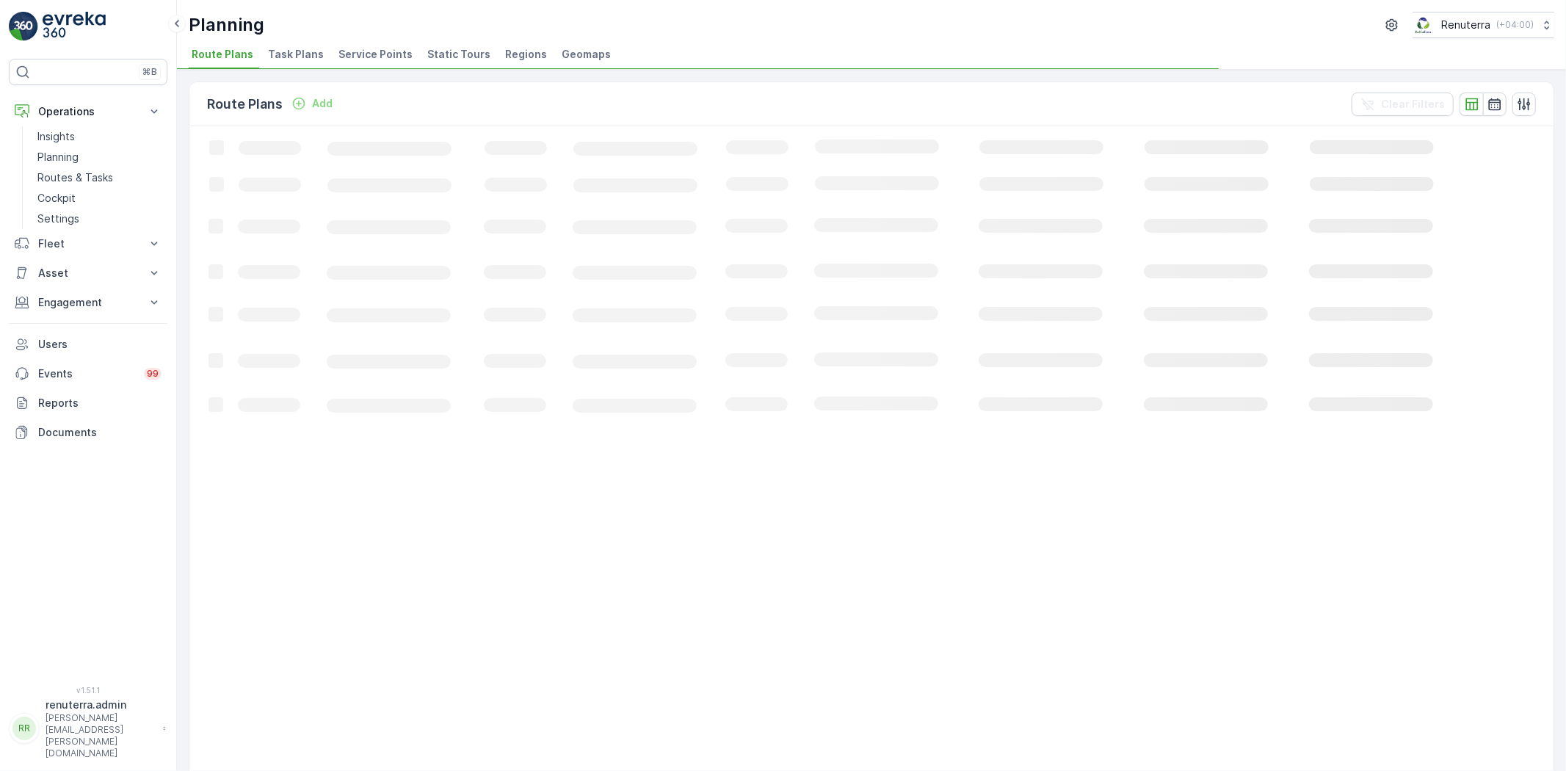
click at [375, 59] on span "Service Points" at bounding box center [375, 54] width 74 height 15
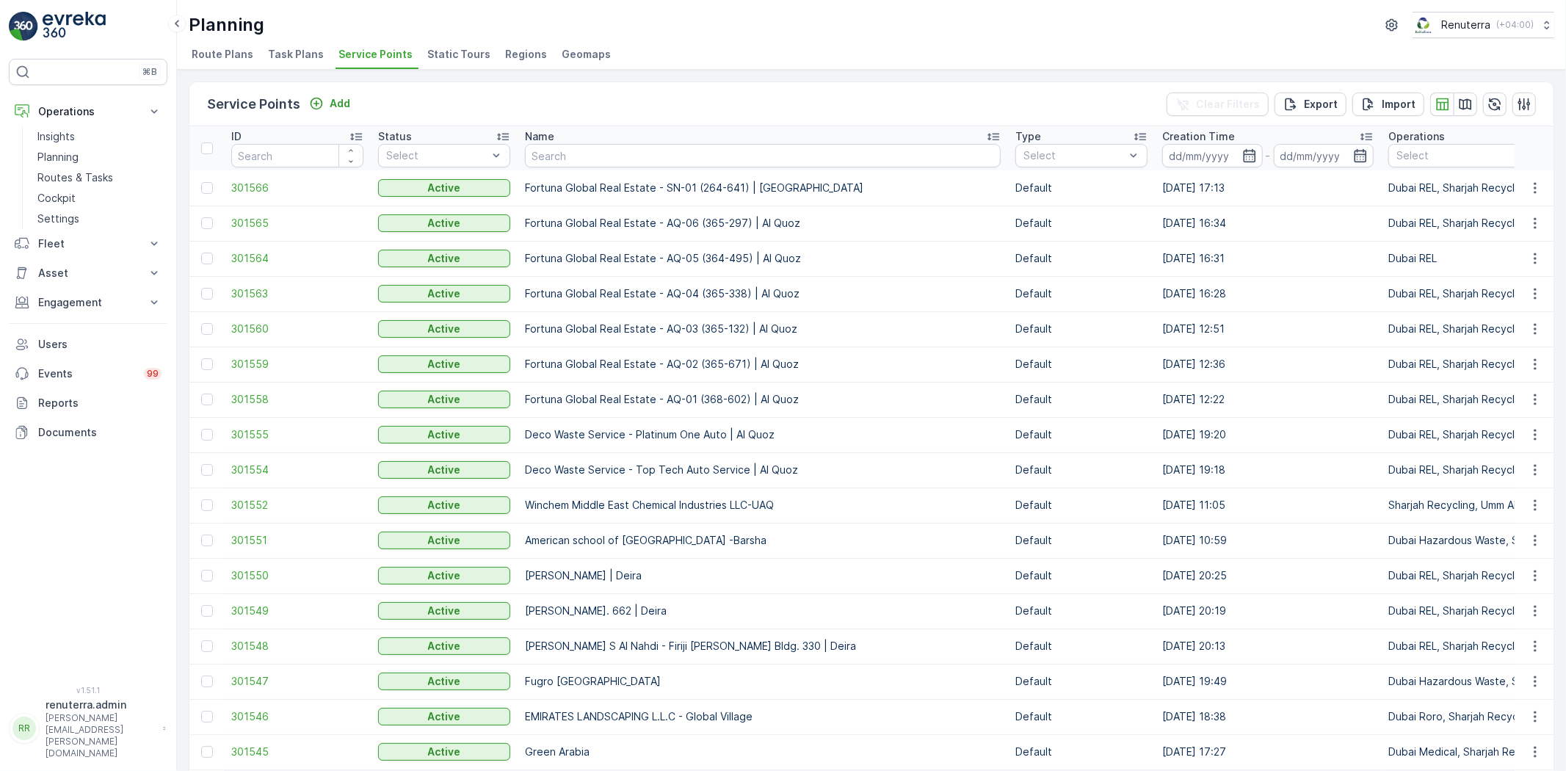
click at [560, 166] on input "text" at bounding box center [763, 155] width 476 height 23
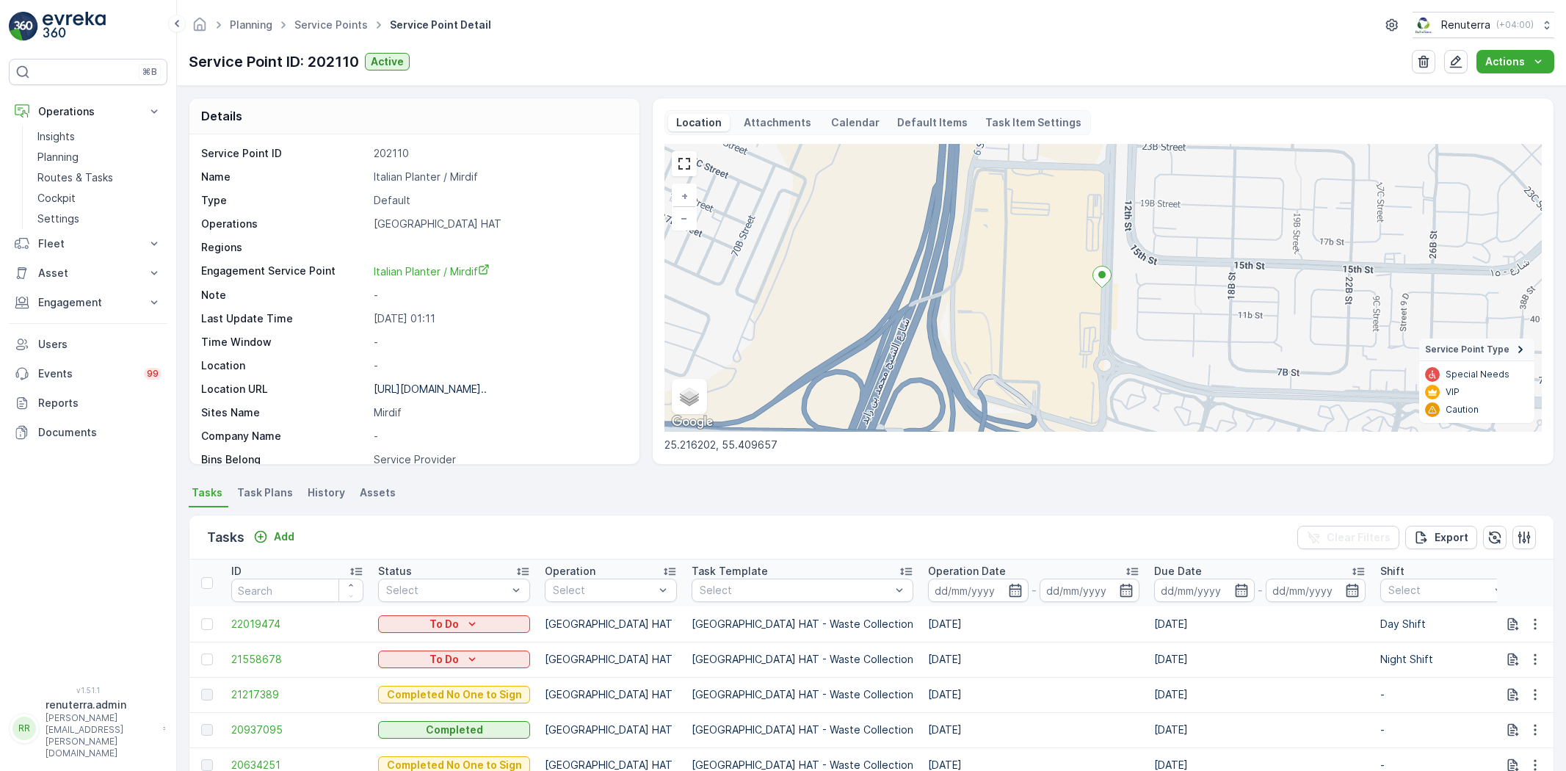
click at [347, 20] on link "Service Points" at bounding box center [330, 24] width 73 height 12
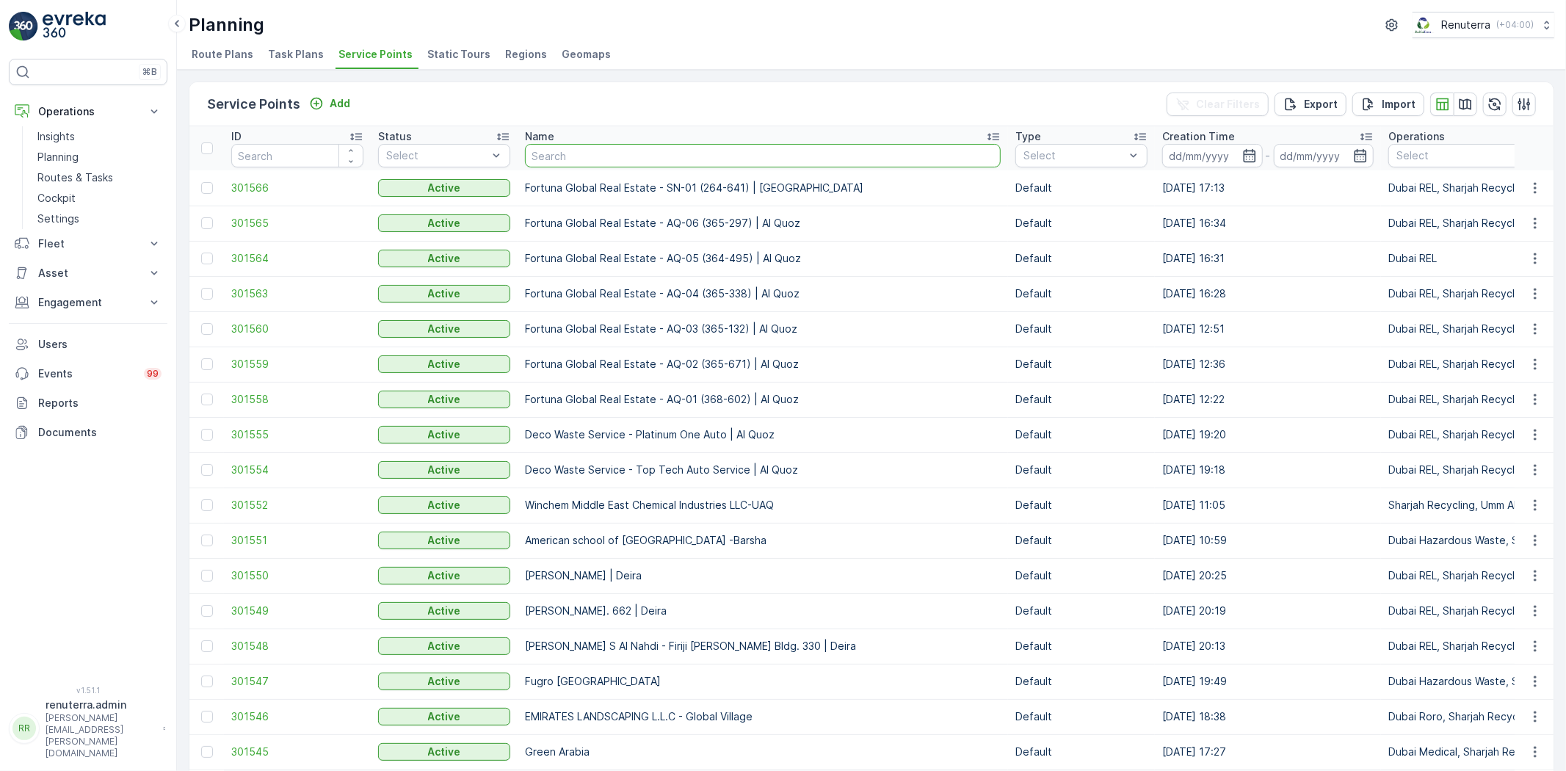
click at [581, 156] on input "text" at bounding box center [763, 155] width 476 height 23
drag, startPoint x: 568, startPoint y: 117, endPoint x: 581, endPoint y: 155, distance: 39.5
type input "Masar Printing & Publishing LLC"
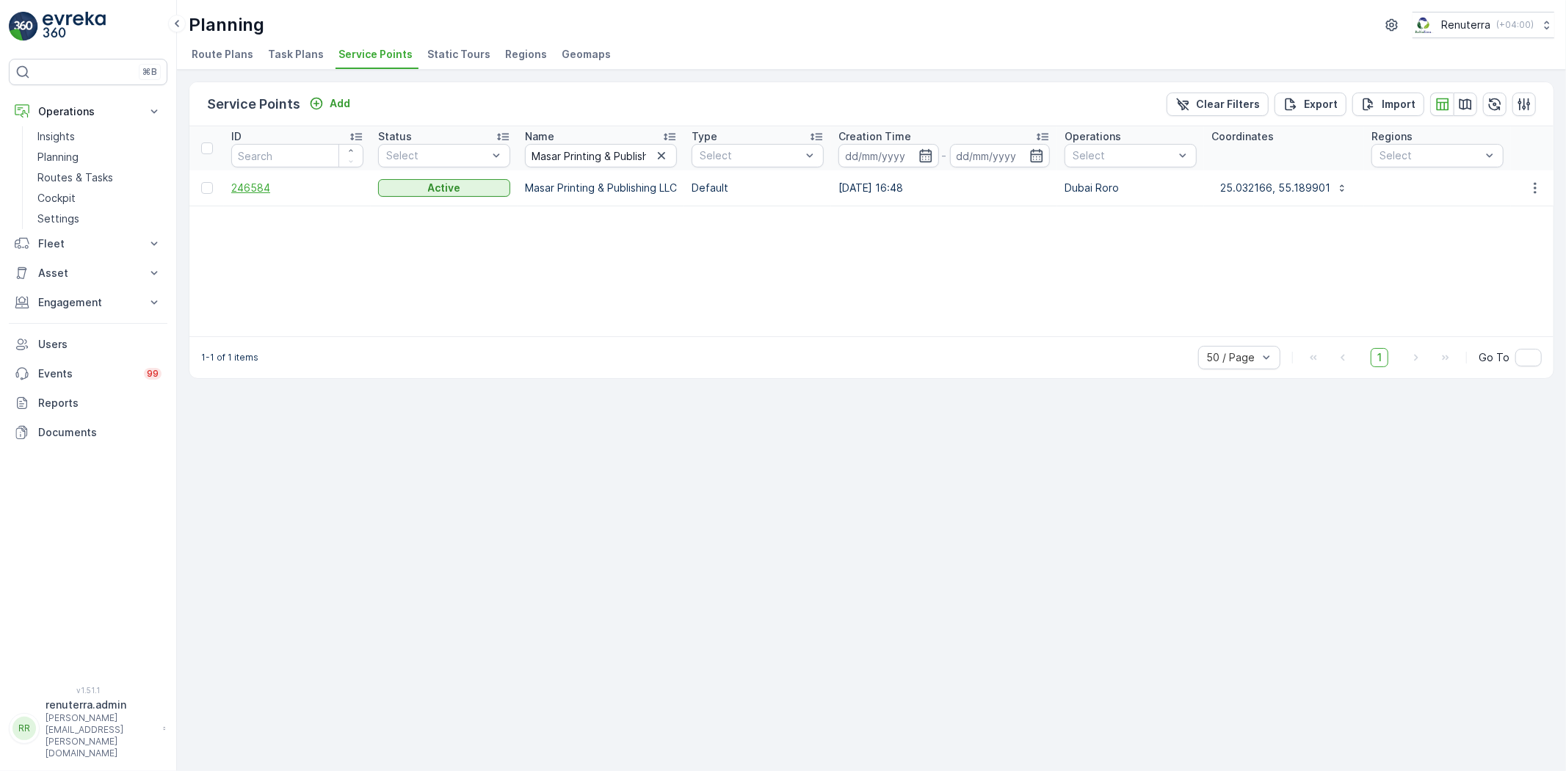
click at [254, 184] on span "246584" at bounding box center [297, 188] width 132 height 15
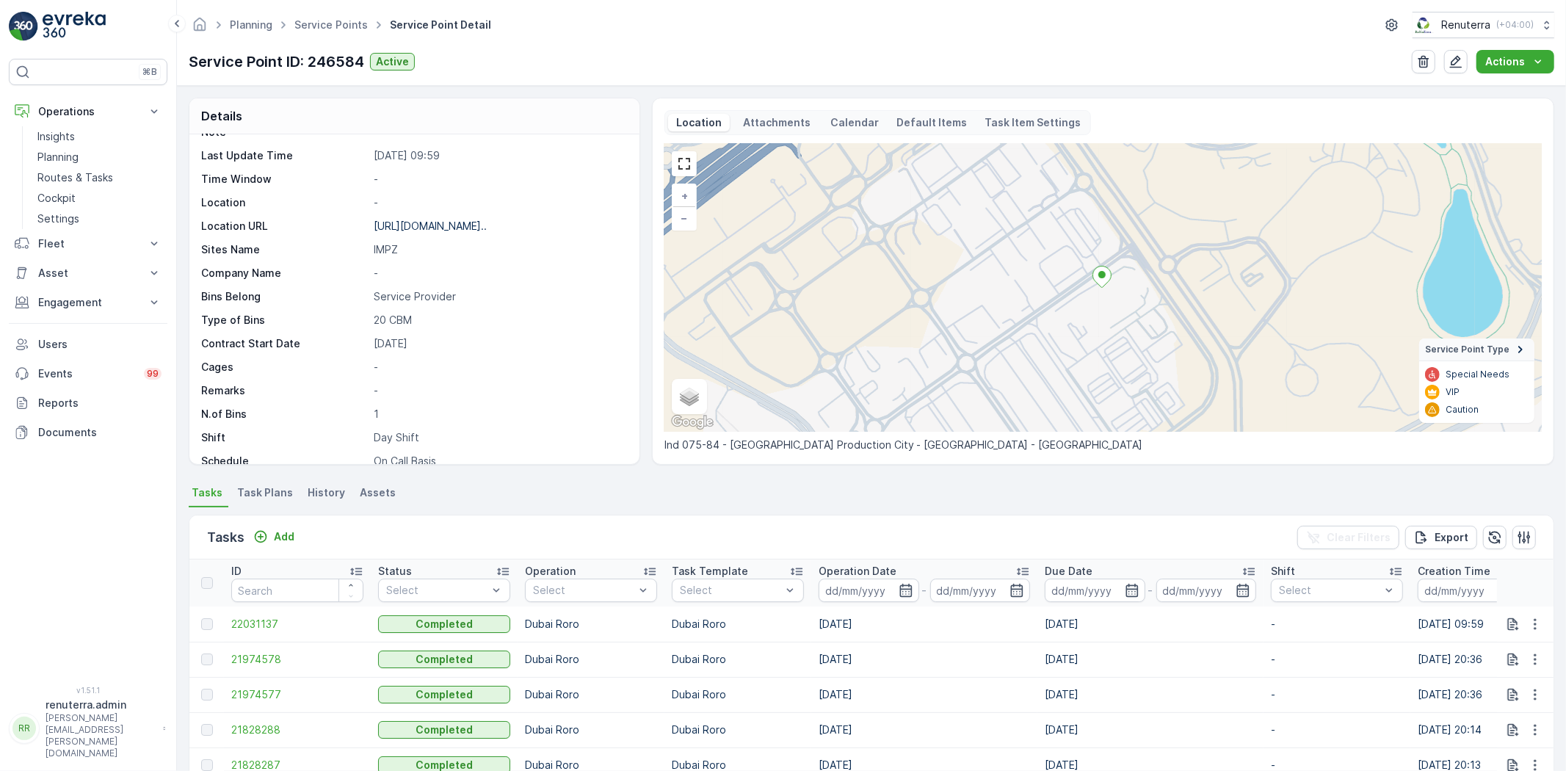
scroll to position [81, 0]
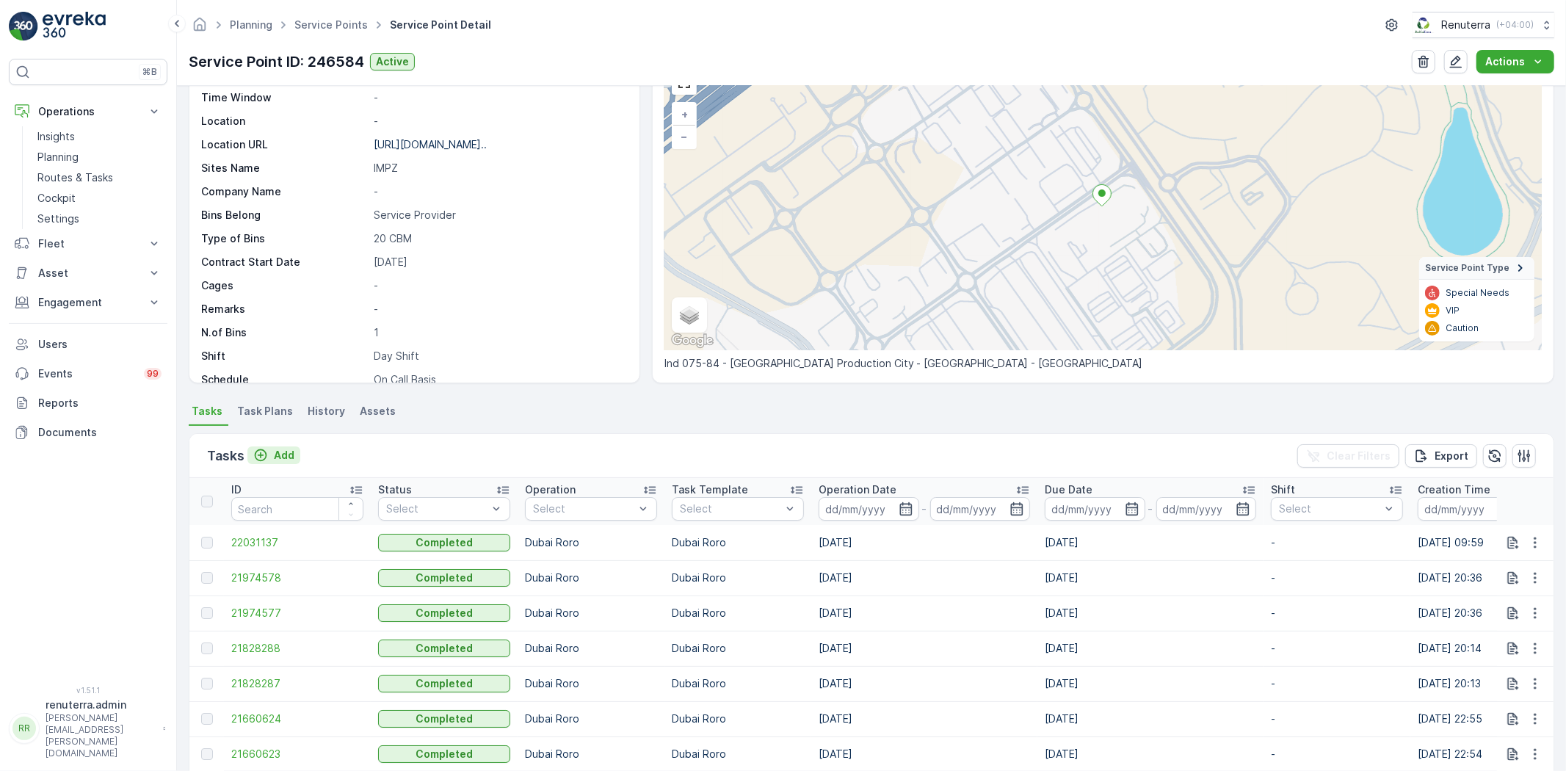
click at [287, 451] on p "Add" at bounding box center [284, 455] width 21 height 15
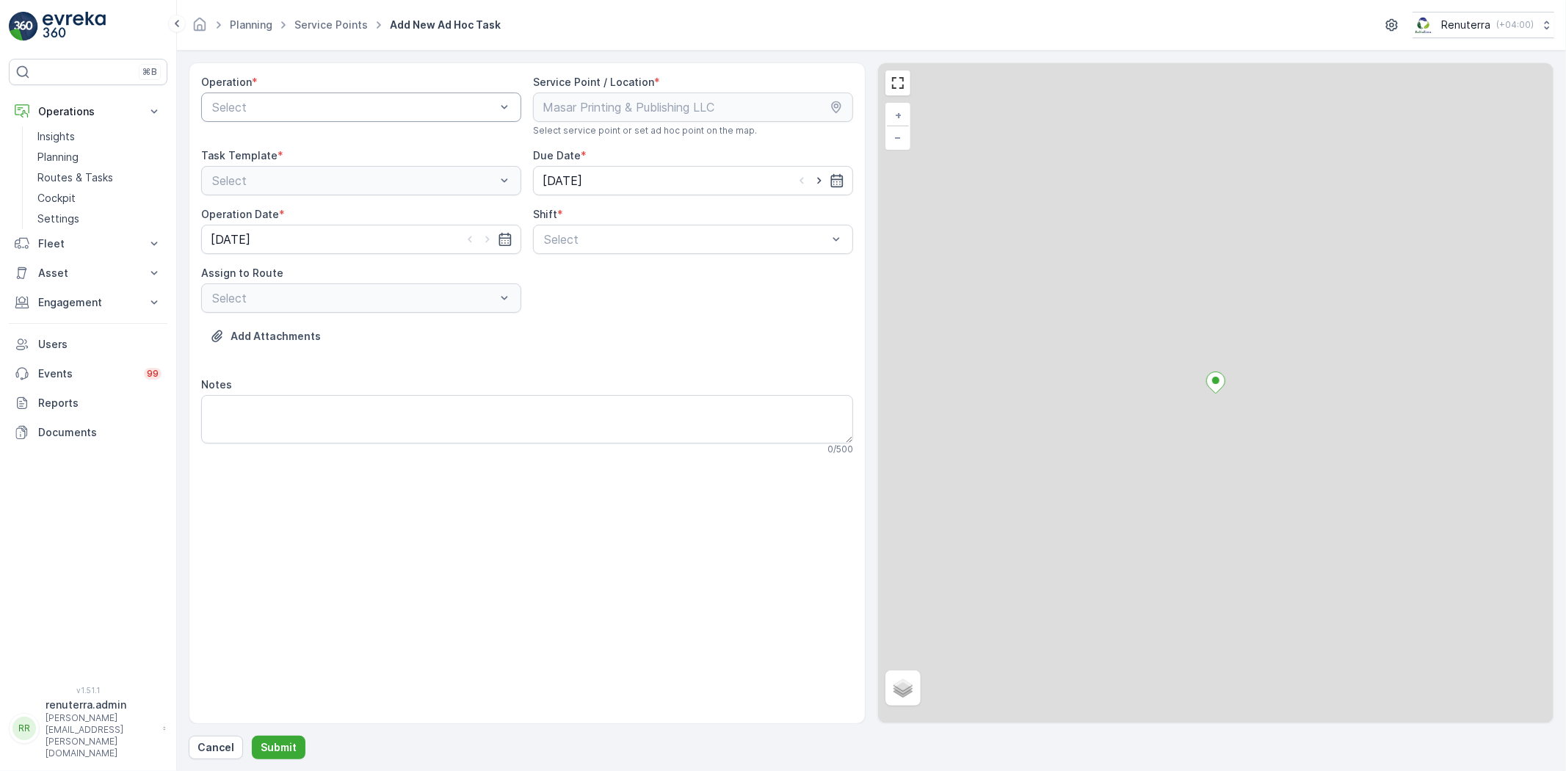
click at [305, 117] on div "Select" at bounding box center [361, 106] width 320 height 29
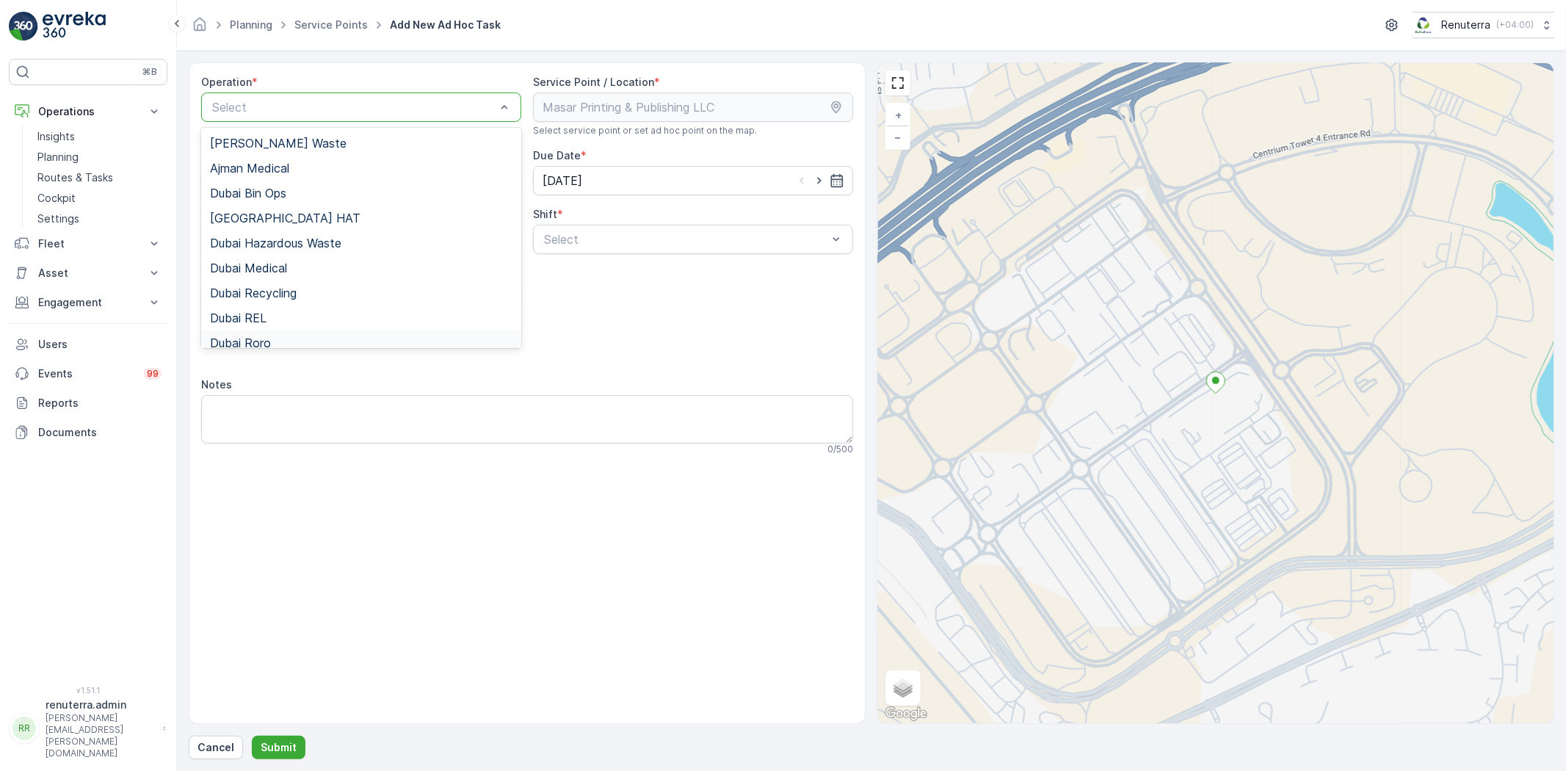
click at [295, 336] on div "Dubai Roro" at bounding box center [361, 342] width 302 height 13
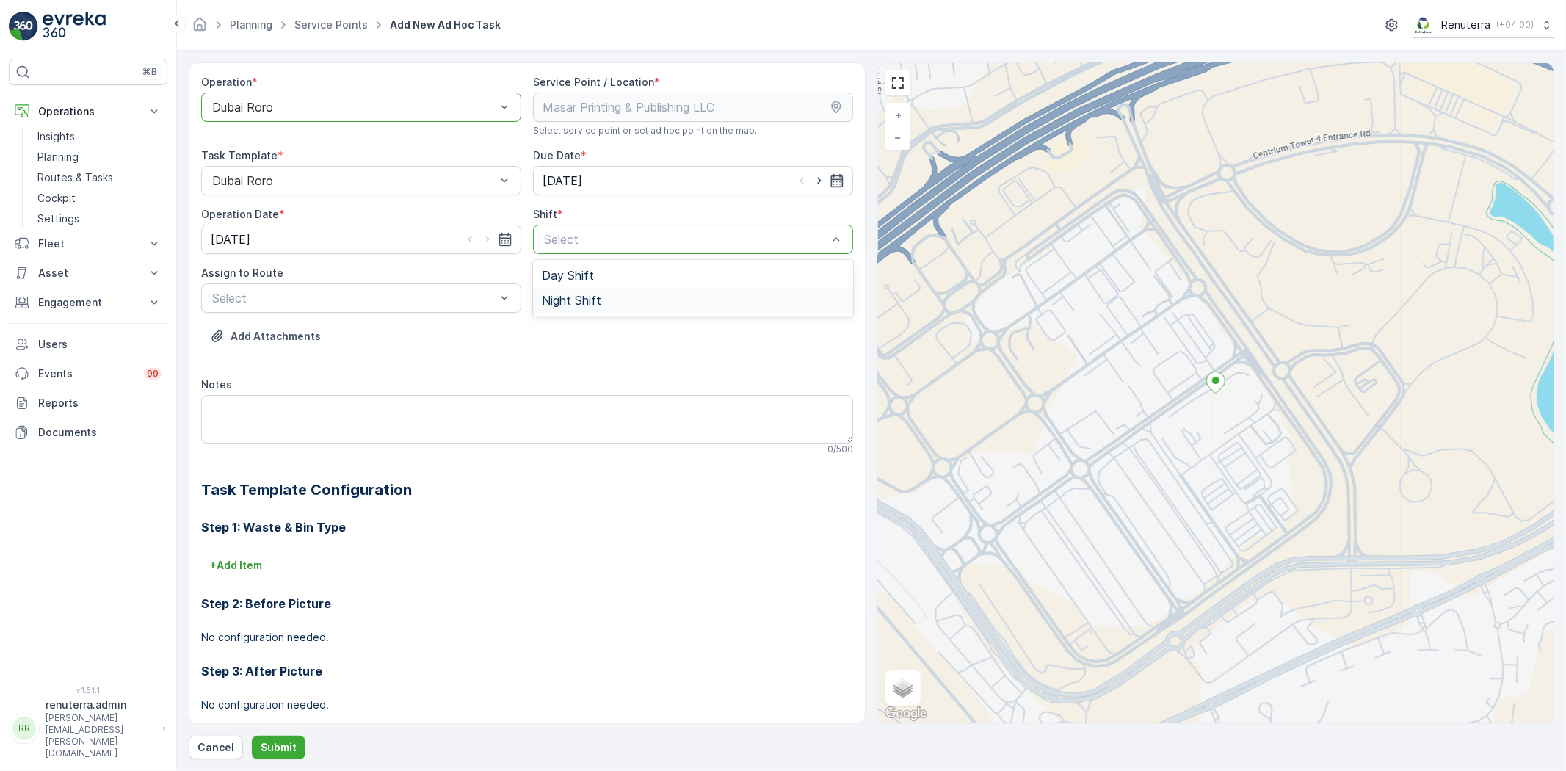
click at [617, 292] on div "Night Shift" at bounding box center [693, 300] width 320 height 25
click at [599, 251] on div "Night Shift" at bounding box center [693, 239] width 320 height 29
drag, startPoint x: 589, startPoint y: 272, endPoint x: 573, endPoint y: 277, distance: 16.9
click at [588, 272] on span "Day Shift" at bounding box center [568, 275] width 52 height 13
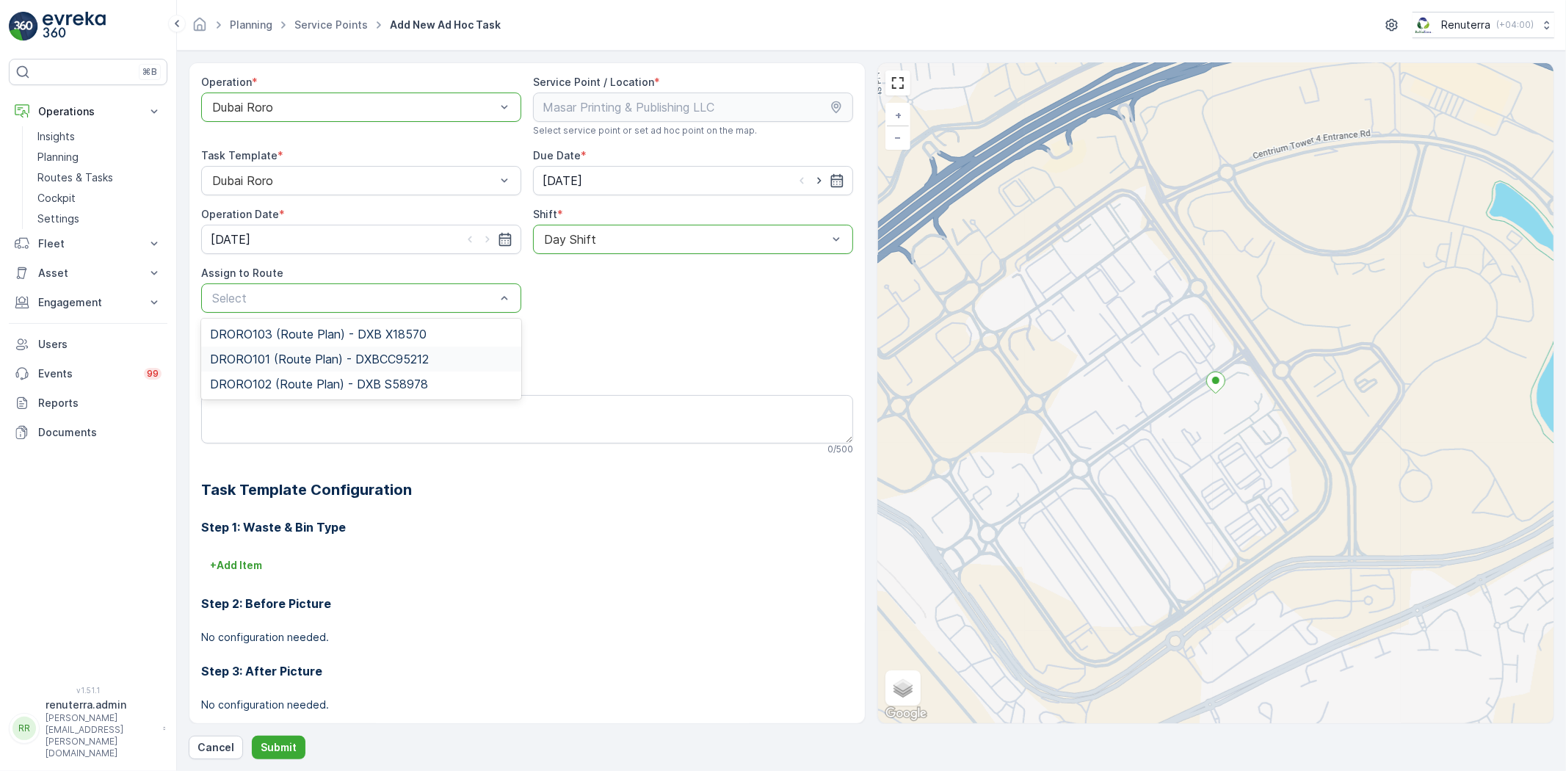
click at [336, 363] on span "DRORO101 (Route Plan) - DXBCC95212" at bounding box center [319, 358] width 219 height 13
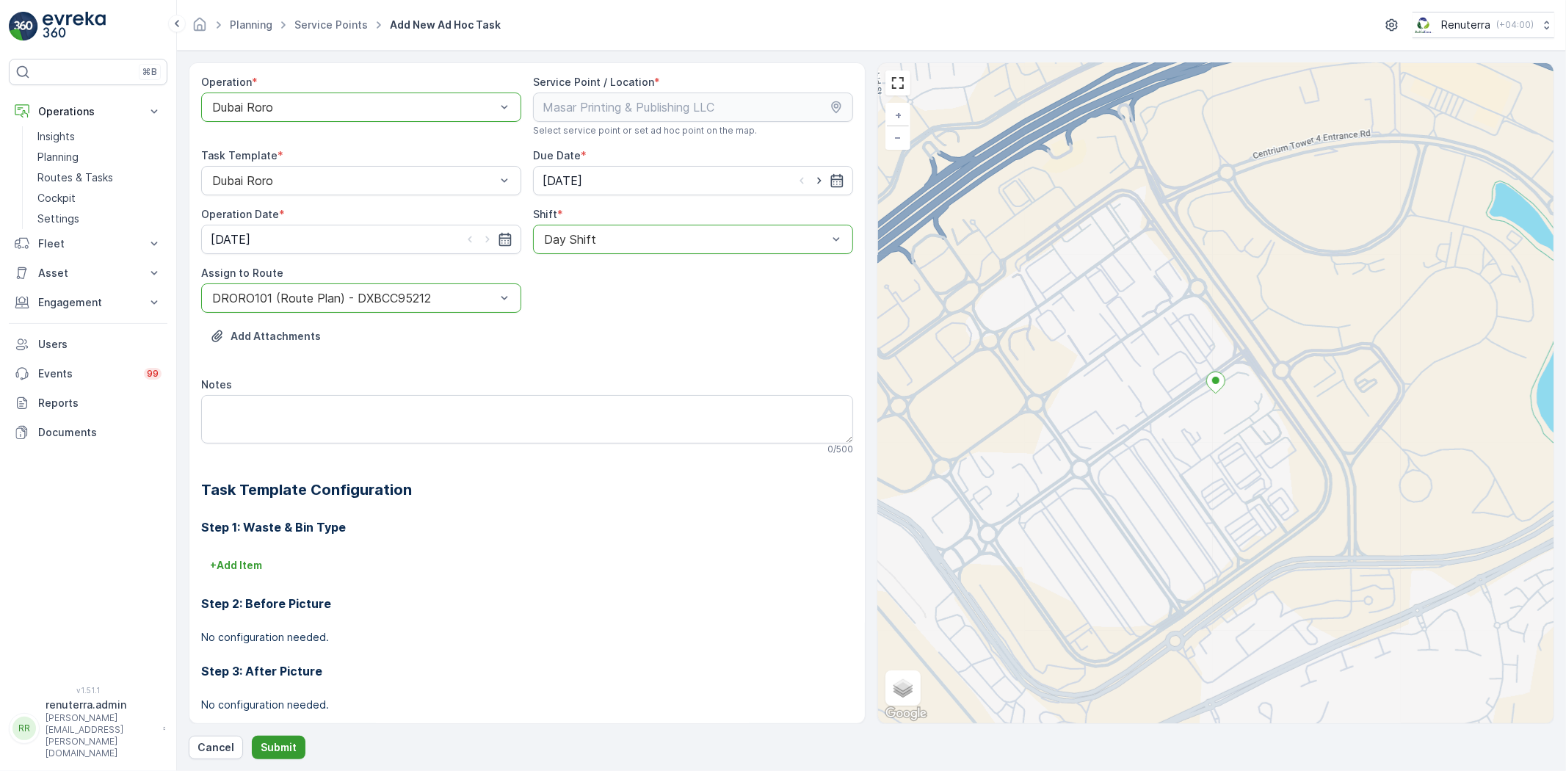
click at [280, 740] on p "Submit" at bounding box center [279, 747] width 36 height 15
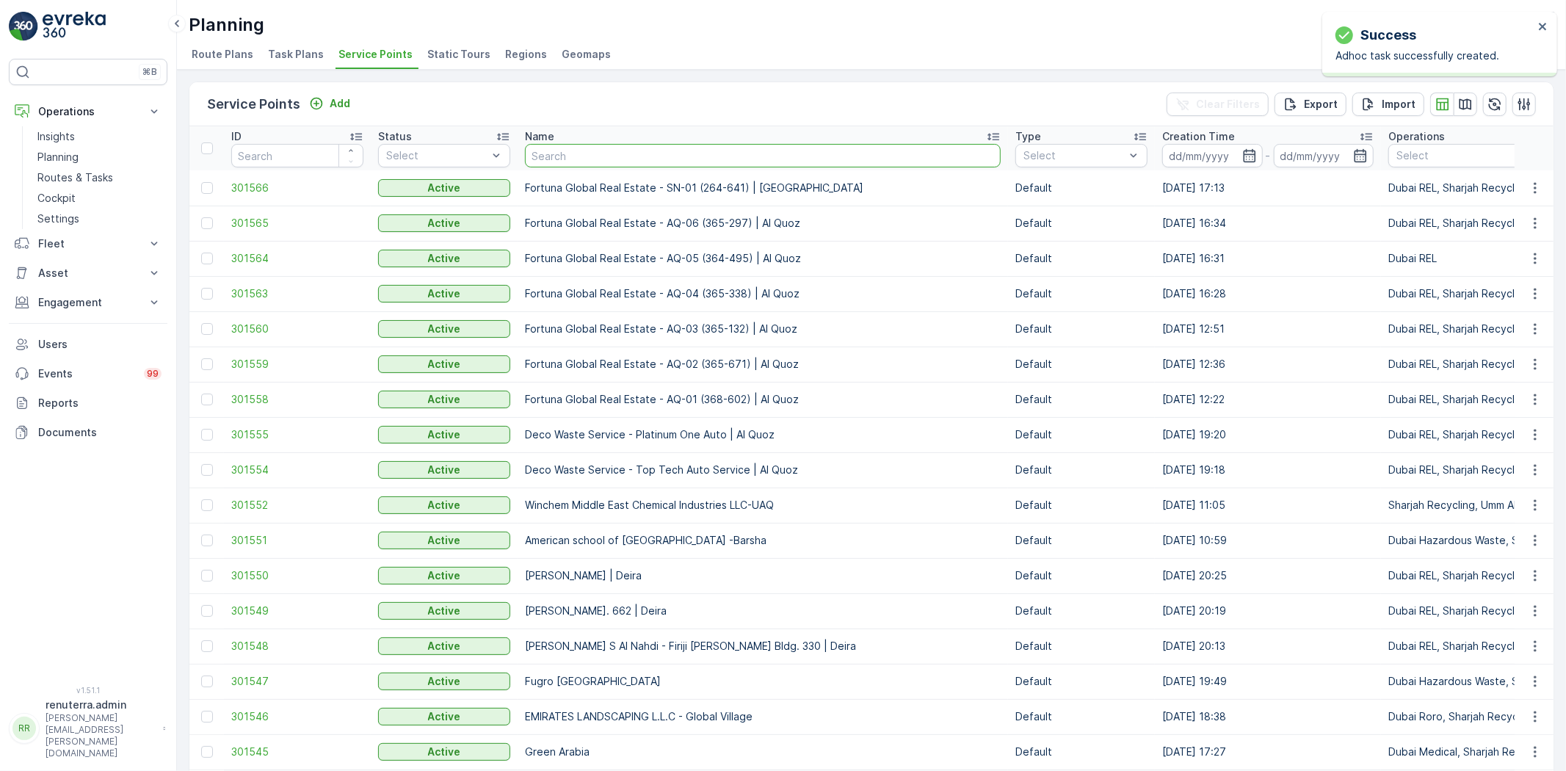
type input "Masar Printing & Publishing LLC"
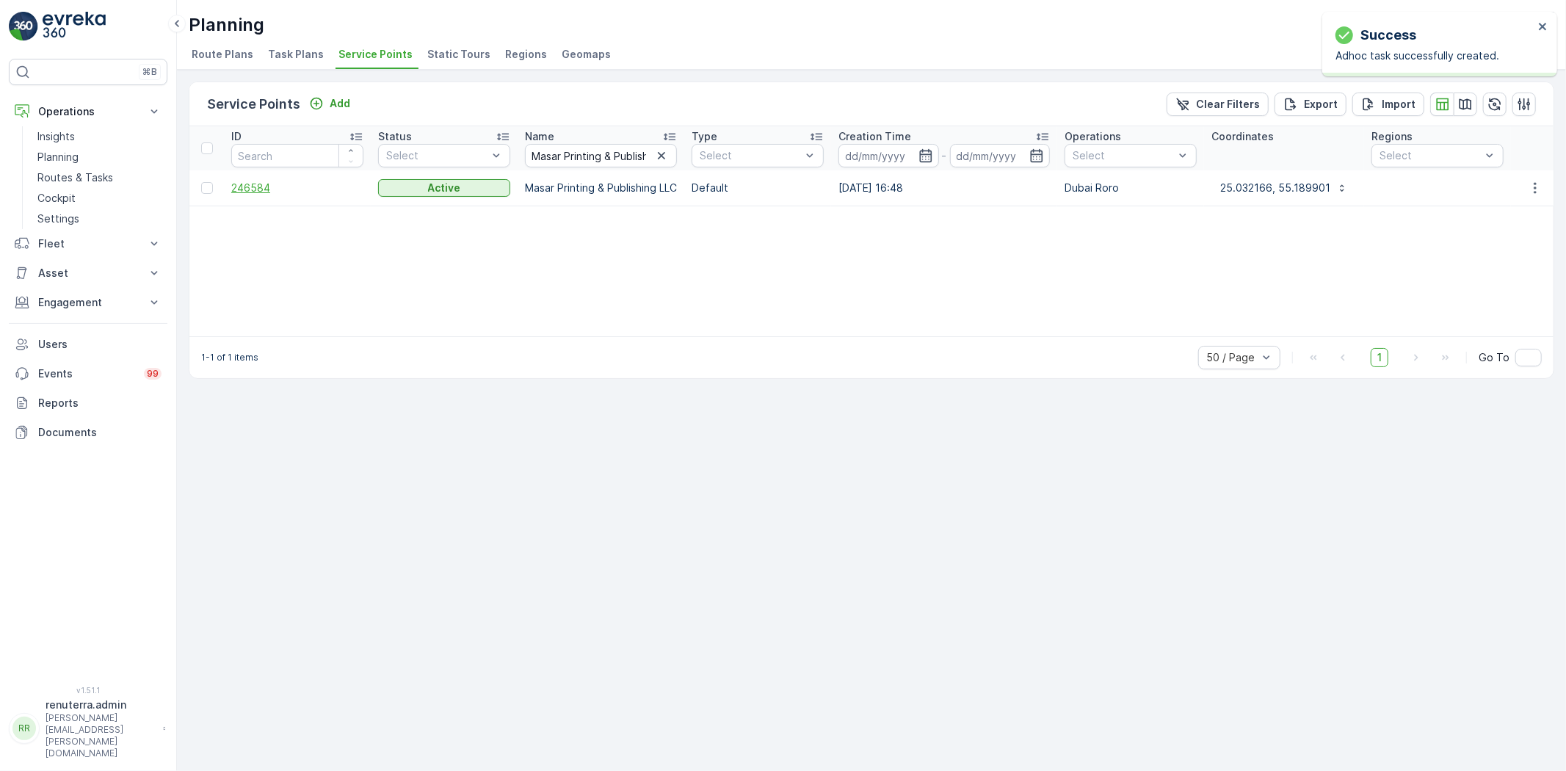
click at [246, 185] on span "246584" at bounding box center [297, 188] width 132 height 15
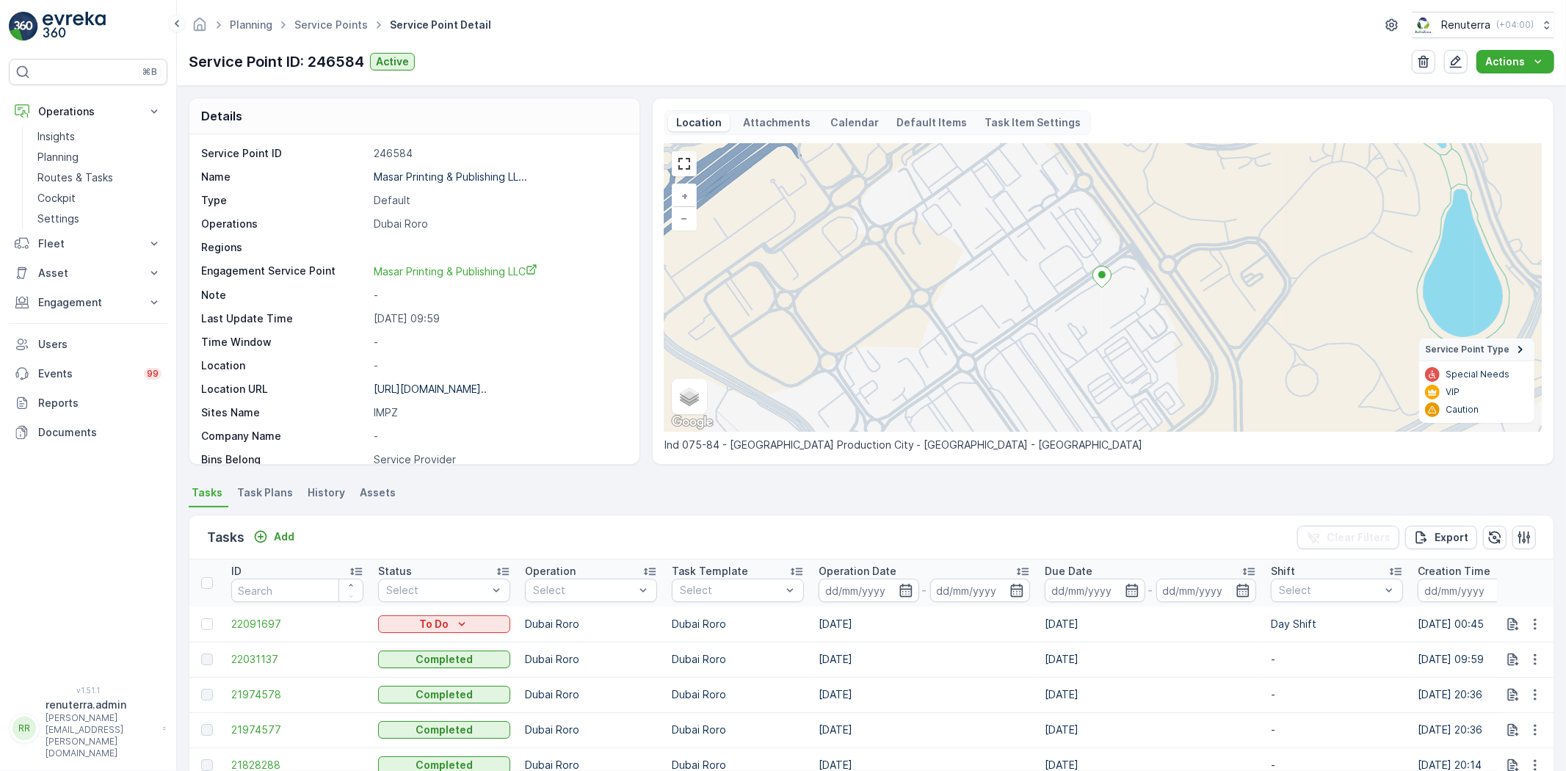
scroll to position [81, 0]
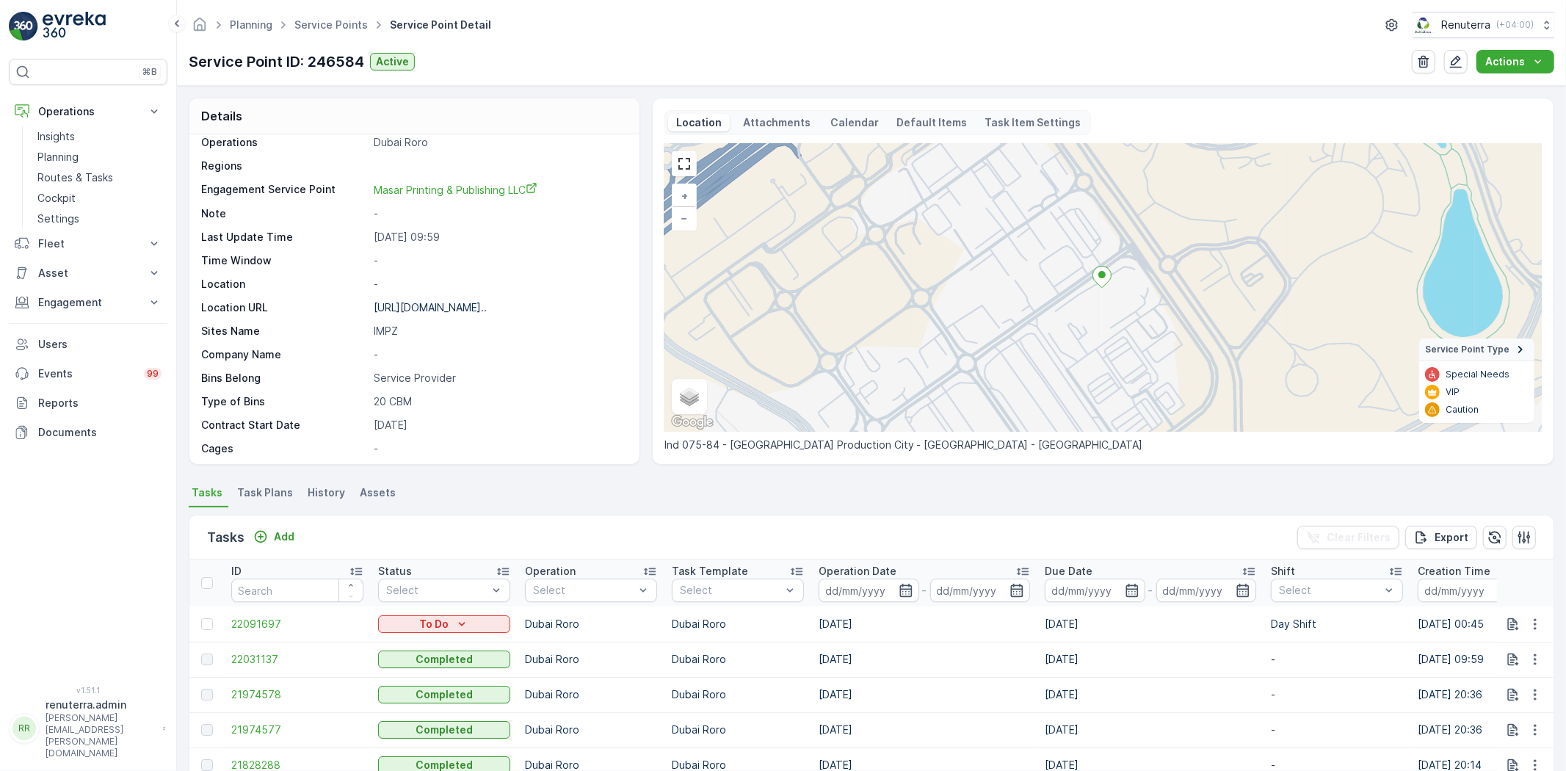
click at [275, 545] on div "Add" at bounding box center [273, 537] width 53 height 18
click at [284, 534] on p "Add" at bounding box center [284, 536] width 21 height 15
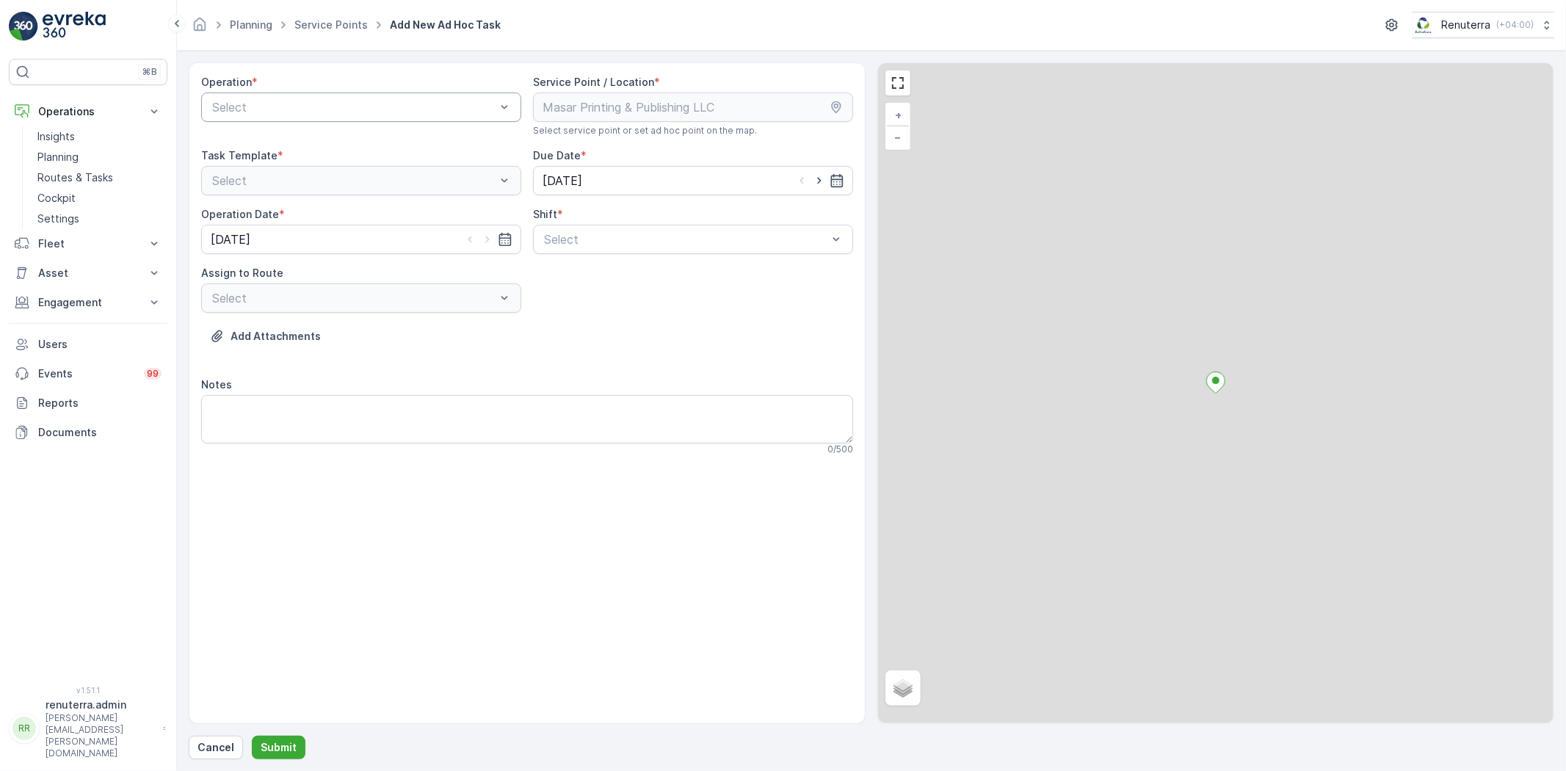
click at [312, 121] on div "Select" at bounding box center [361, 106] width 320 height 29
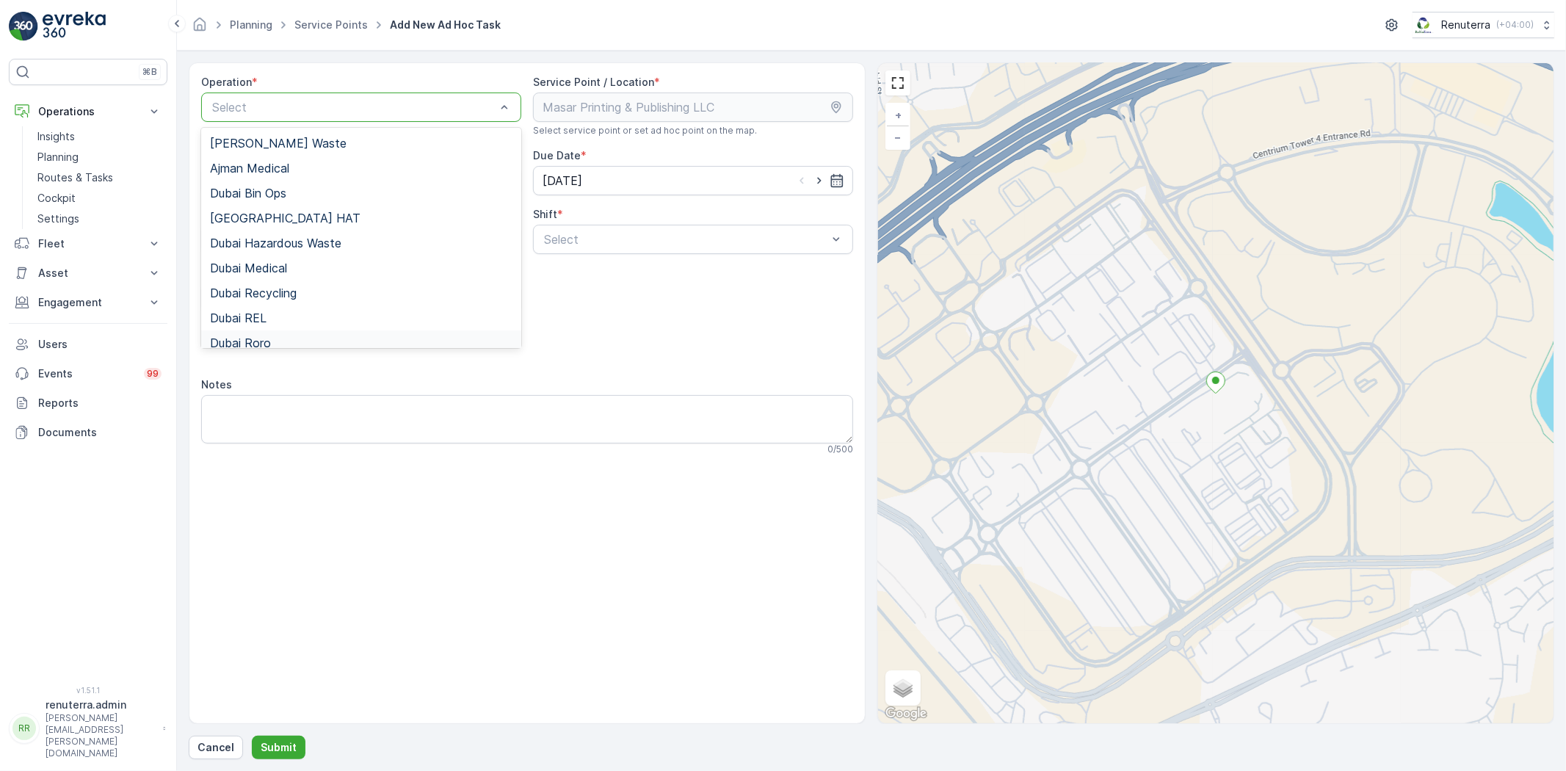
click at [292, 347] on div "Dubai Roro" at bounding box center [361, 342] width 302 height 13
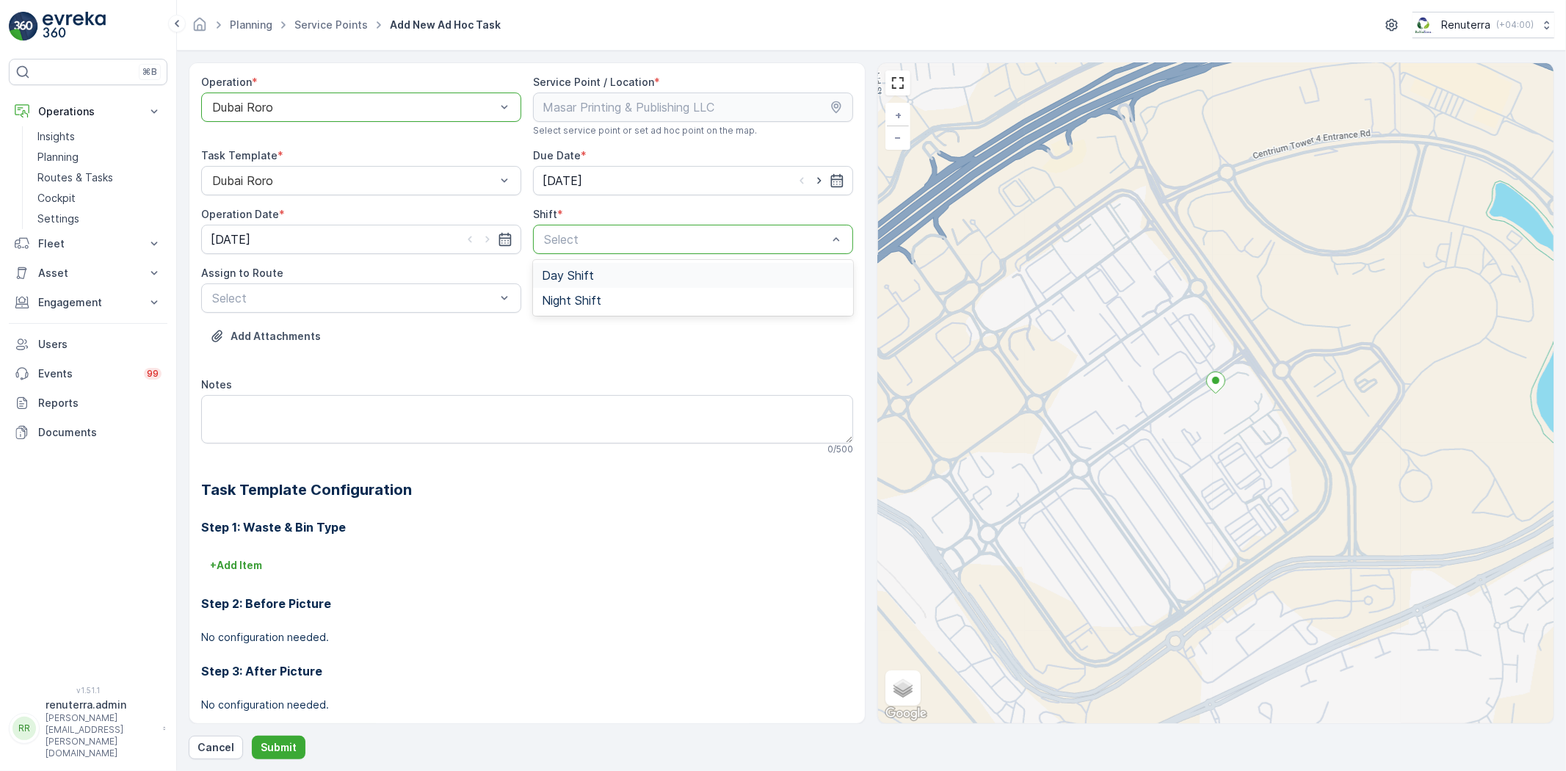
click at [583, 275] on span "Day Shift" at bounding box center [568, 275] width 52 height 13
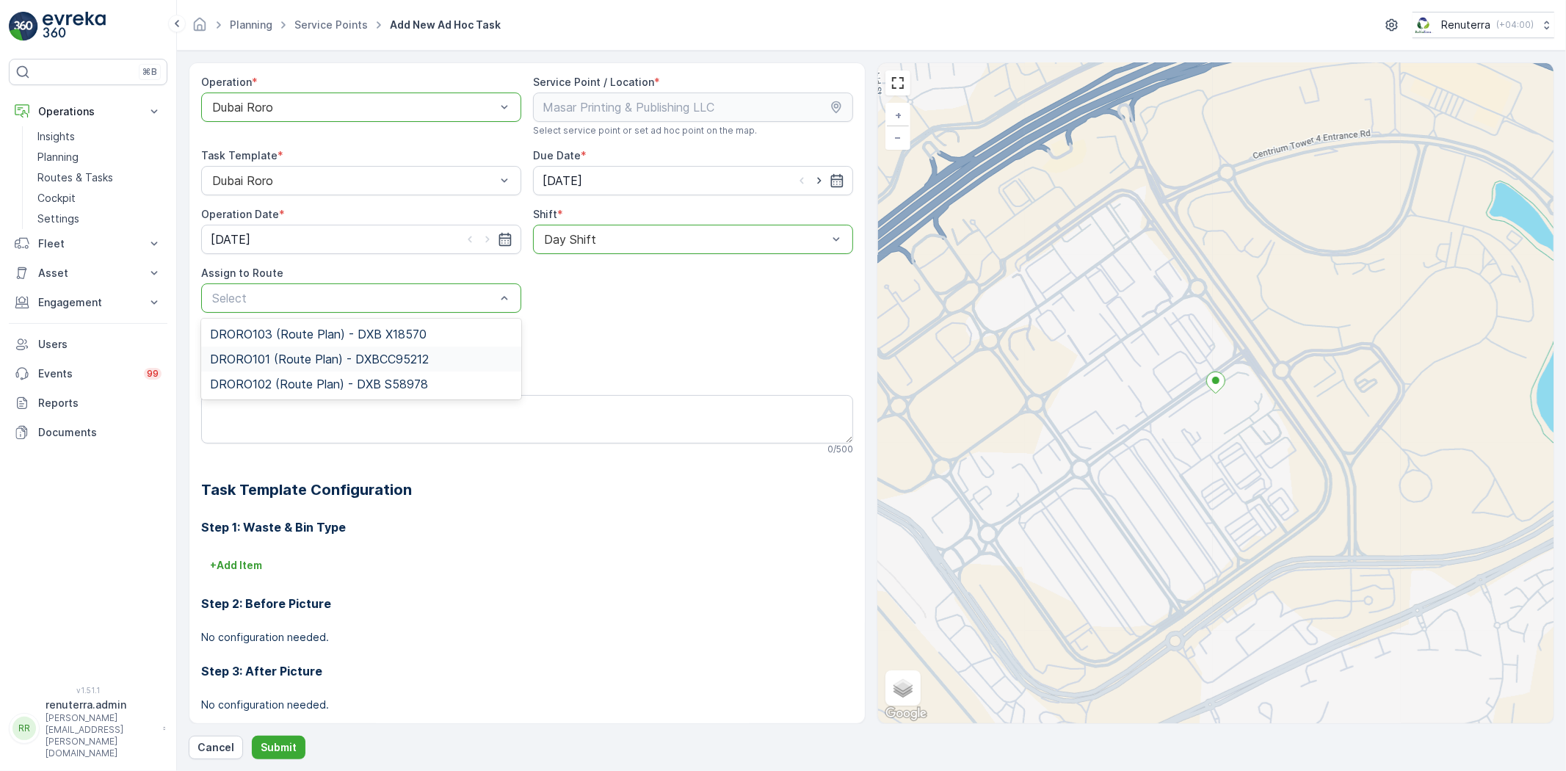
click at [335, 352] on span "DRORO101 (Route Plan) - DXBCC95212" at bounding box center [319, 358] width 219 height 13
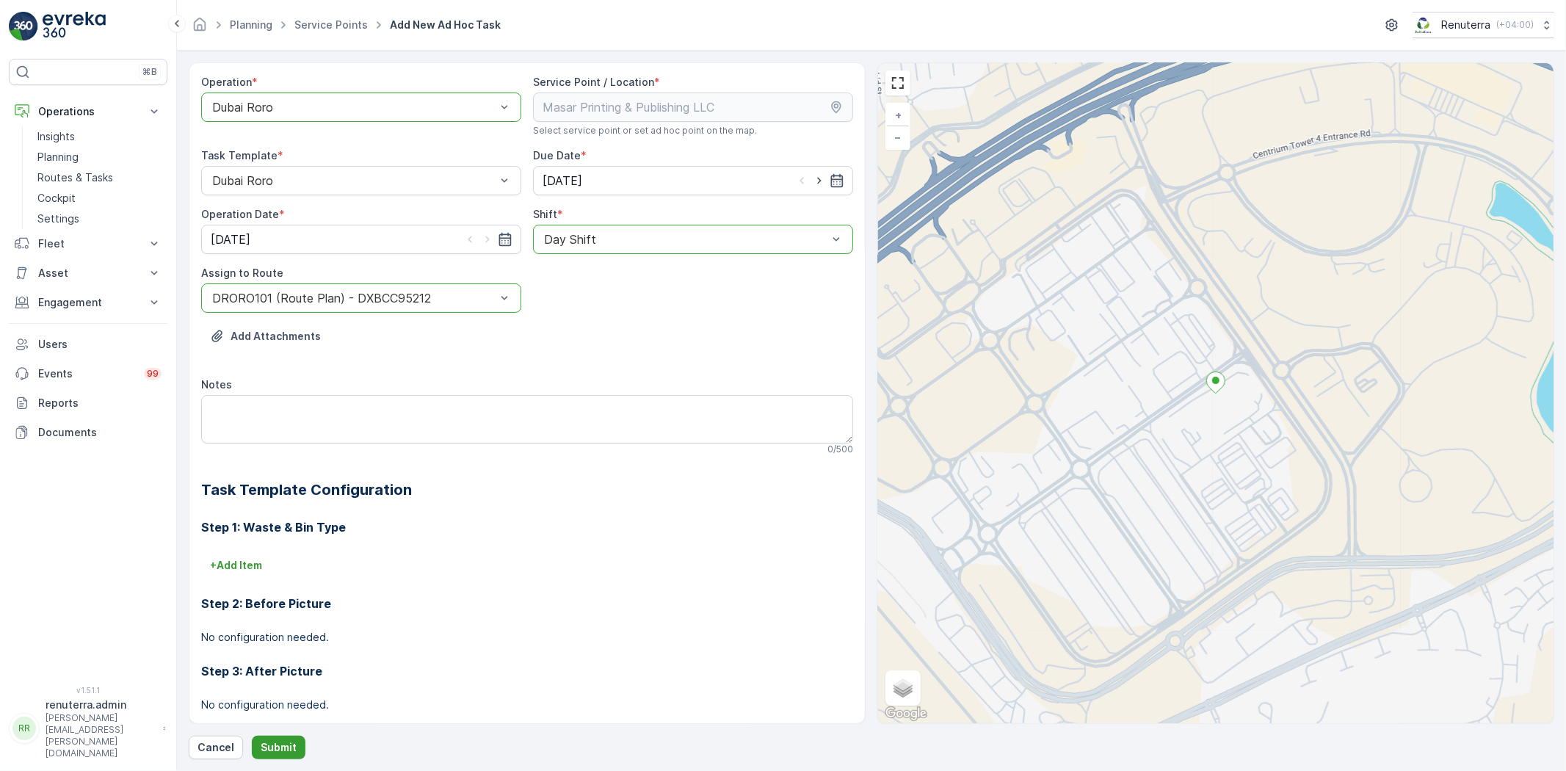
click at [294, 746] on p "Submit" at bounding box center [279, 747] width 36 height 15
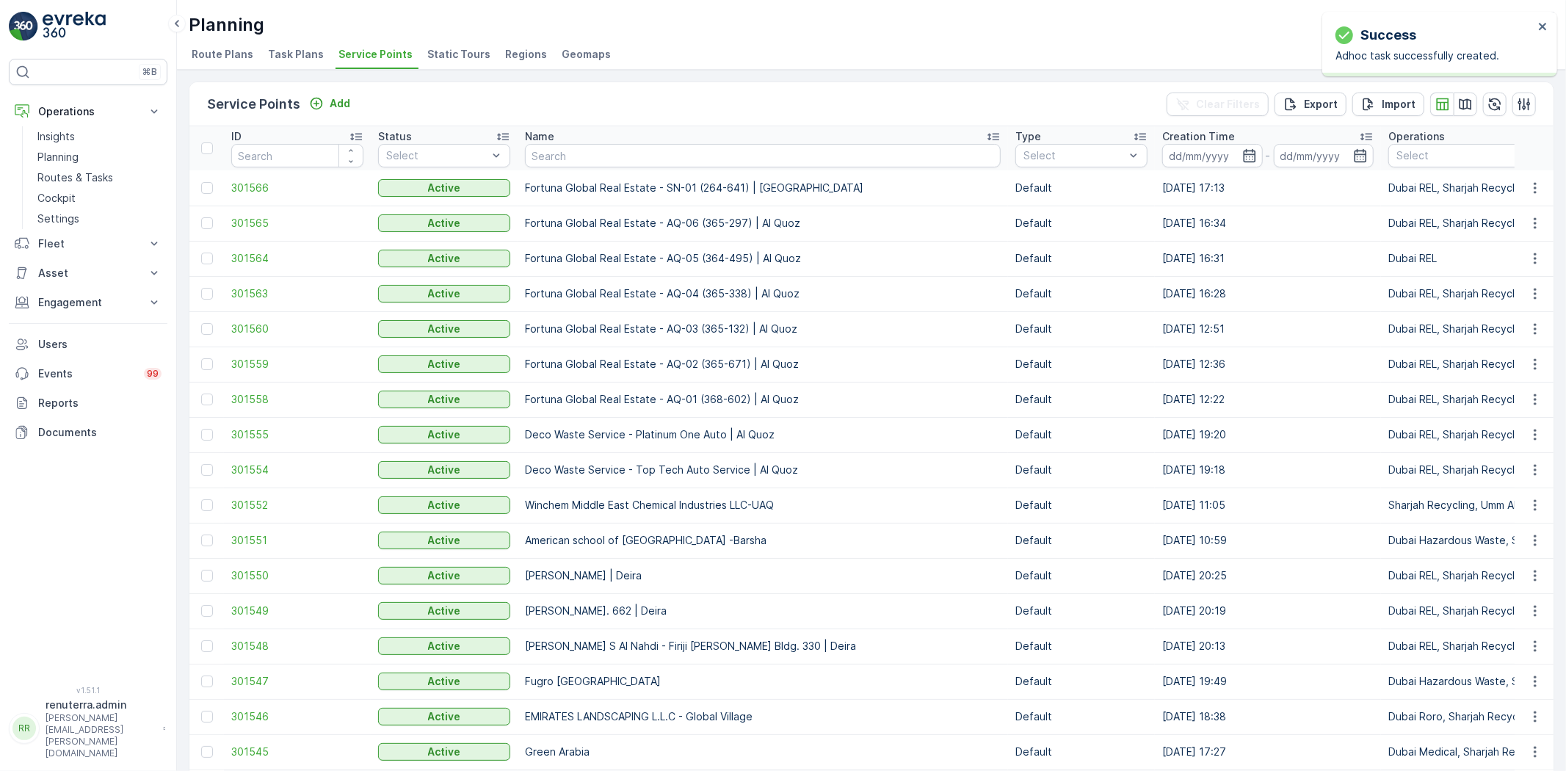
click at [584, 160] on input "text" at bounding box center [763, 155] width 476 height 23
paste input "Berkely Al marooj Furjan"
type input "Berkely Al marooj Furjan"
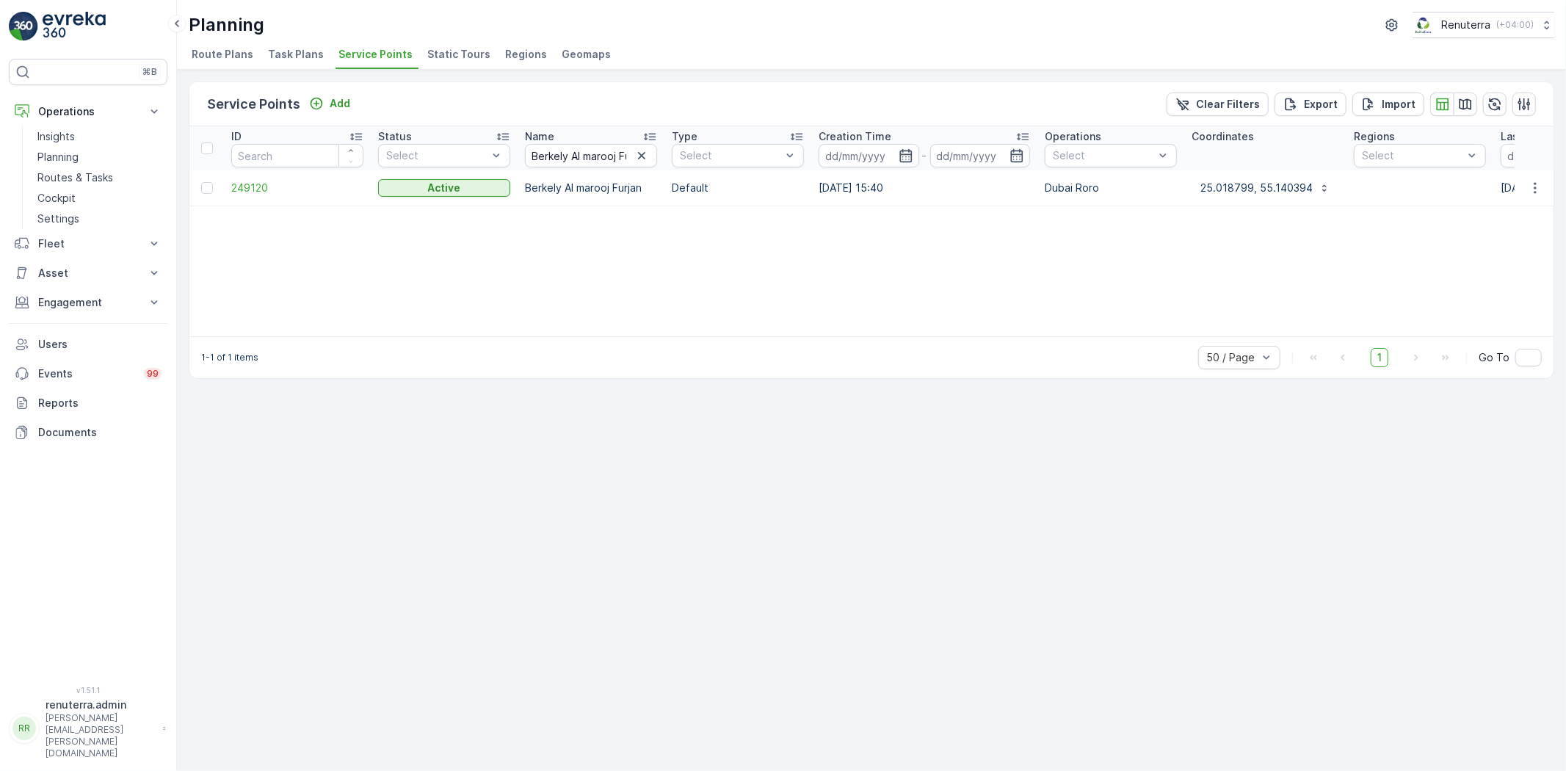
click at [258, 178] on td "249120" at bounding box center [297, 187] width 147 height 35
click at [251, 187] on span "249120" at bounding box center [297, 188] width 132 height 15
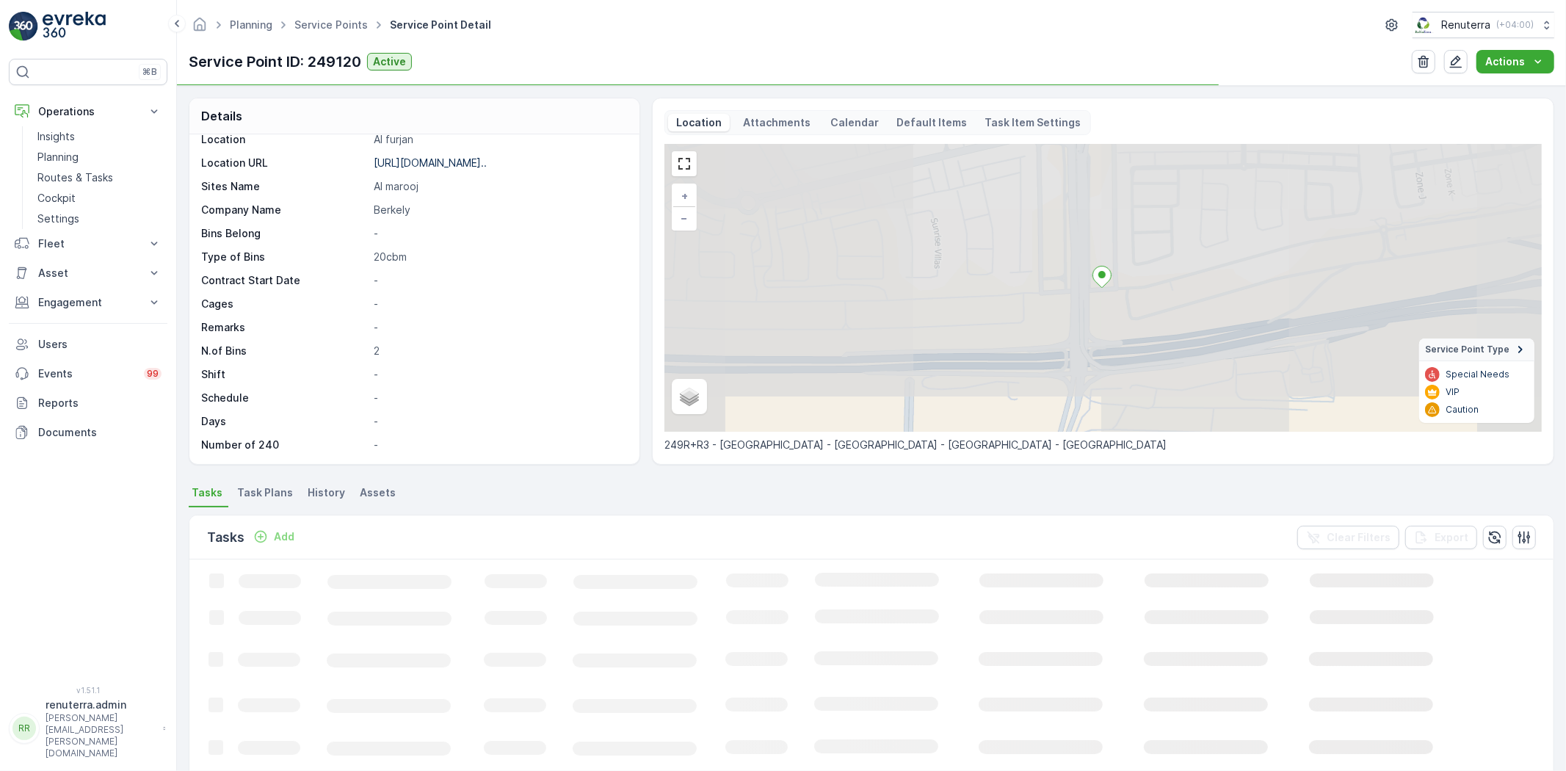
scroll to position [59, 0]
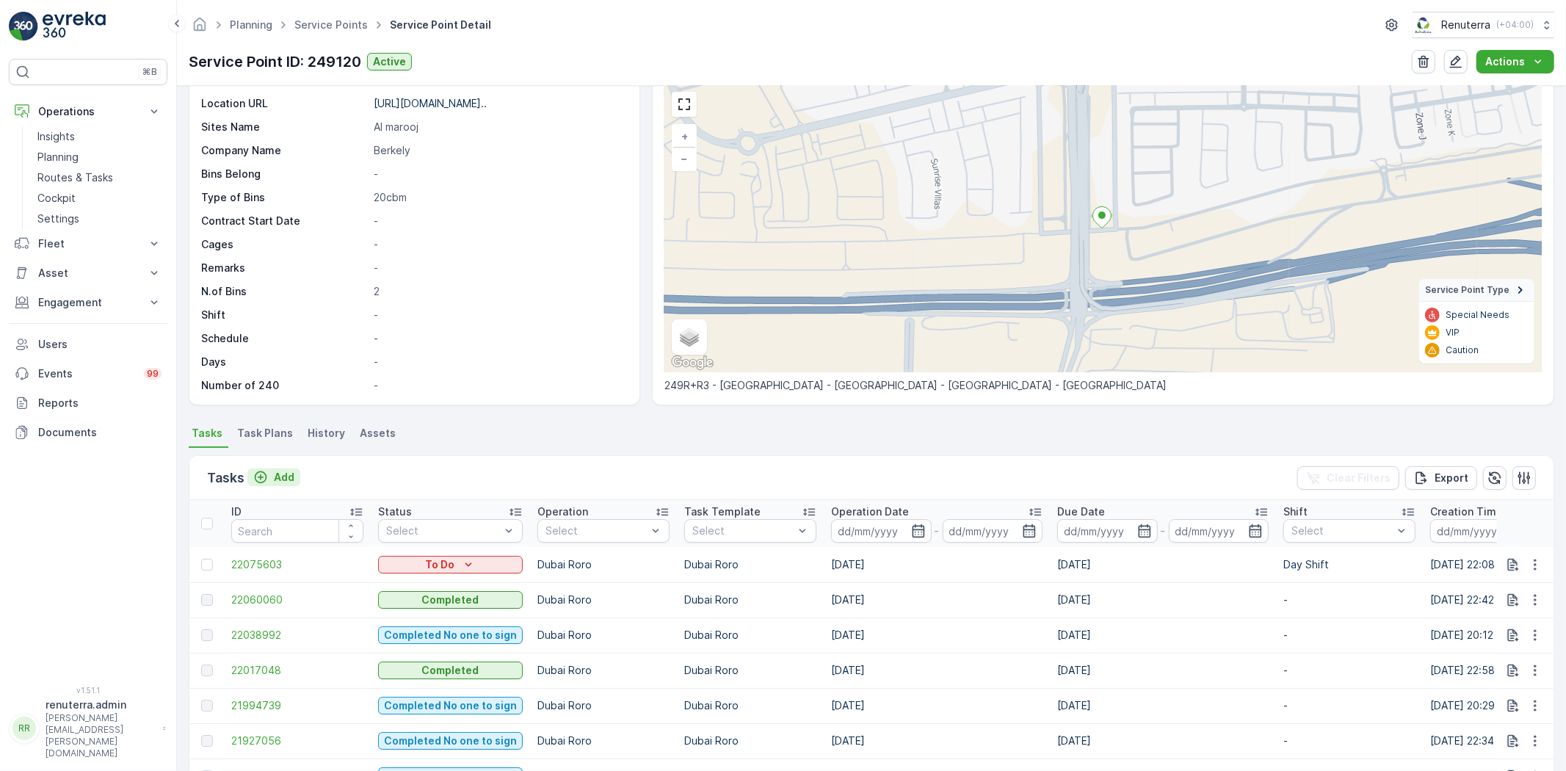
click at [287, 476] on p "Add" at bounding box center [284, 477] width 21 height 15
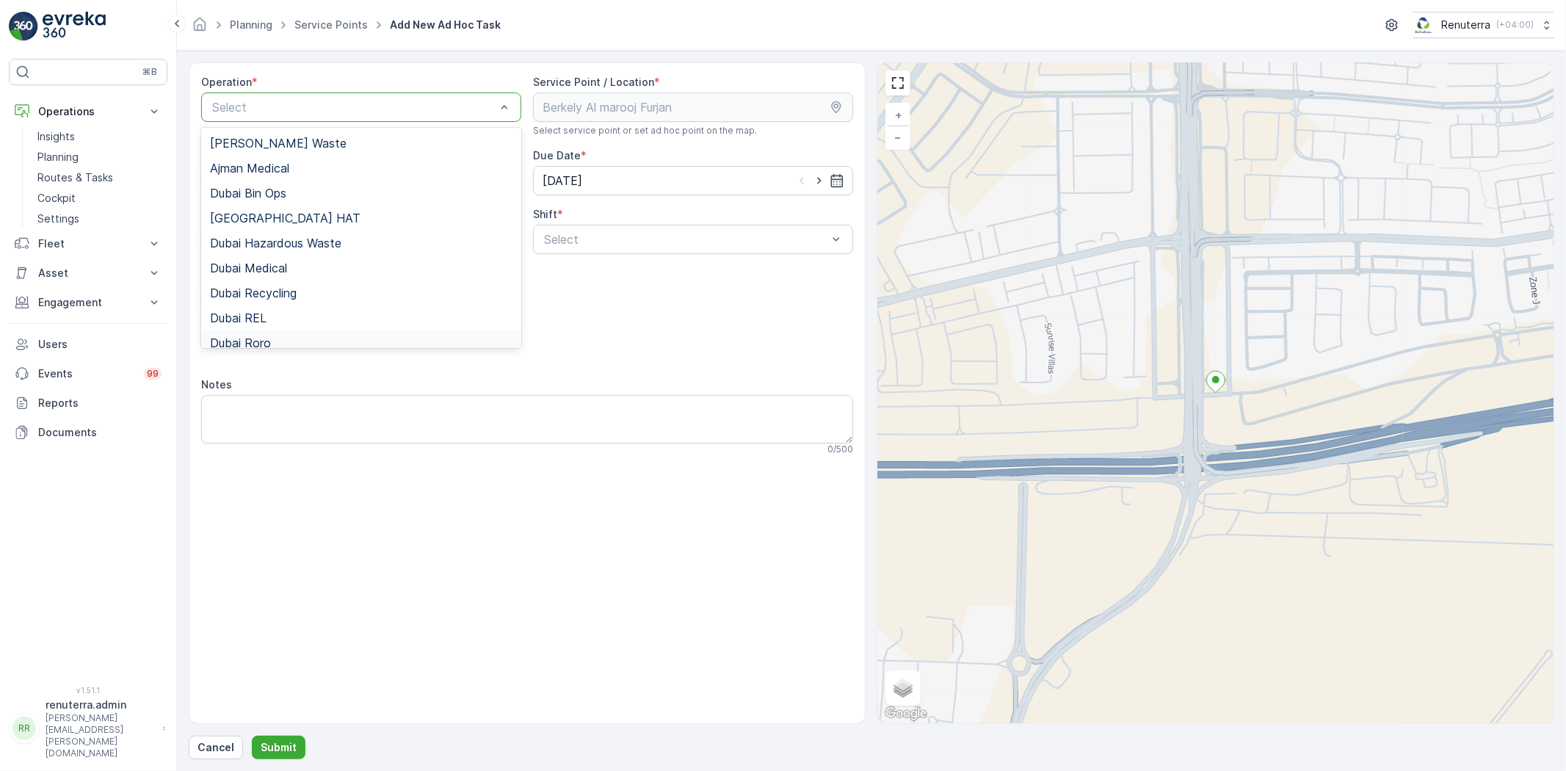
click at [265, 334] on div "Dubai Roro" at bounding box center [361, 342] width 320 height 25
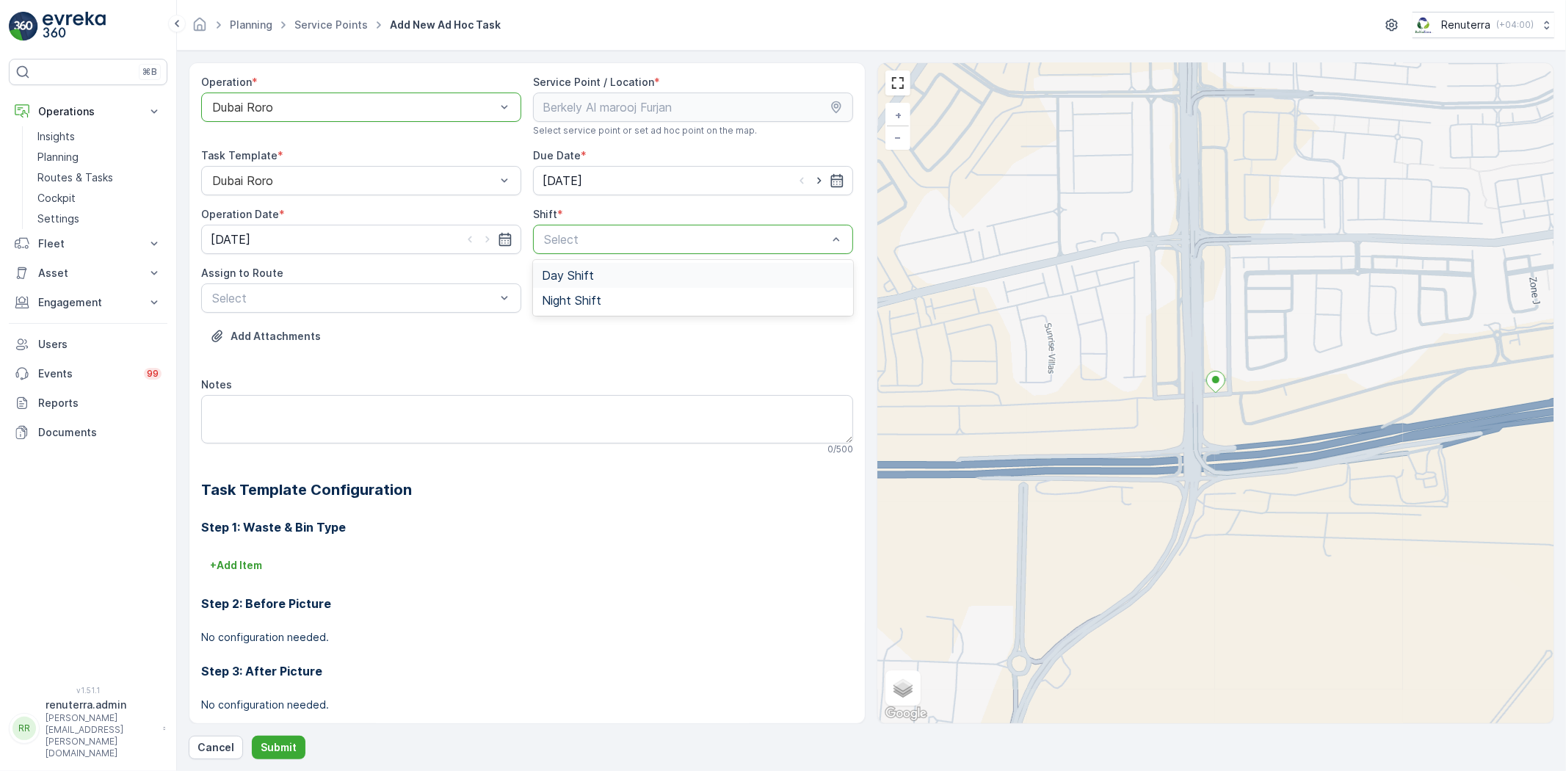
click at [563, 285] on div "Day Shift" at bounding box center [693, 275] width 320 height 25
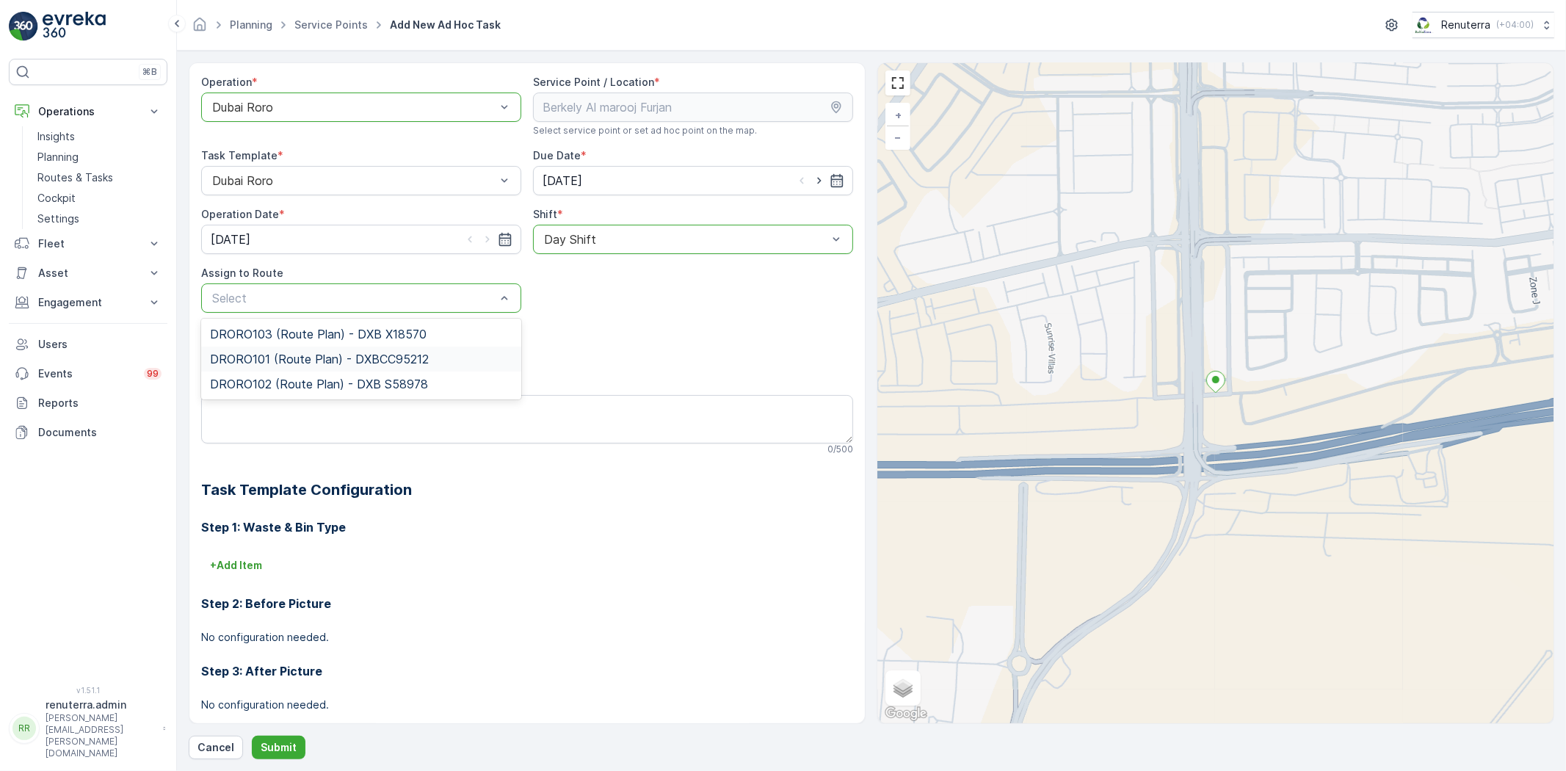
click at [344, 354] on span "DRORO101 (Route Plan) - DXBCC95212" at bounding box center [319, 358] width 219 height 13
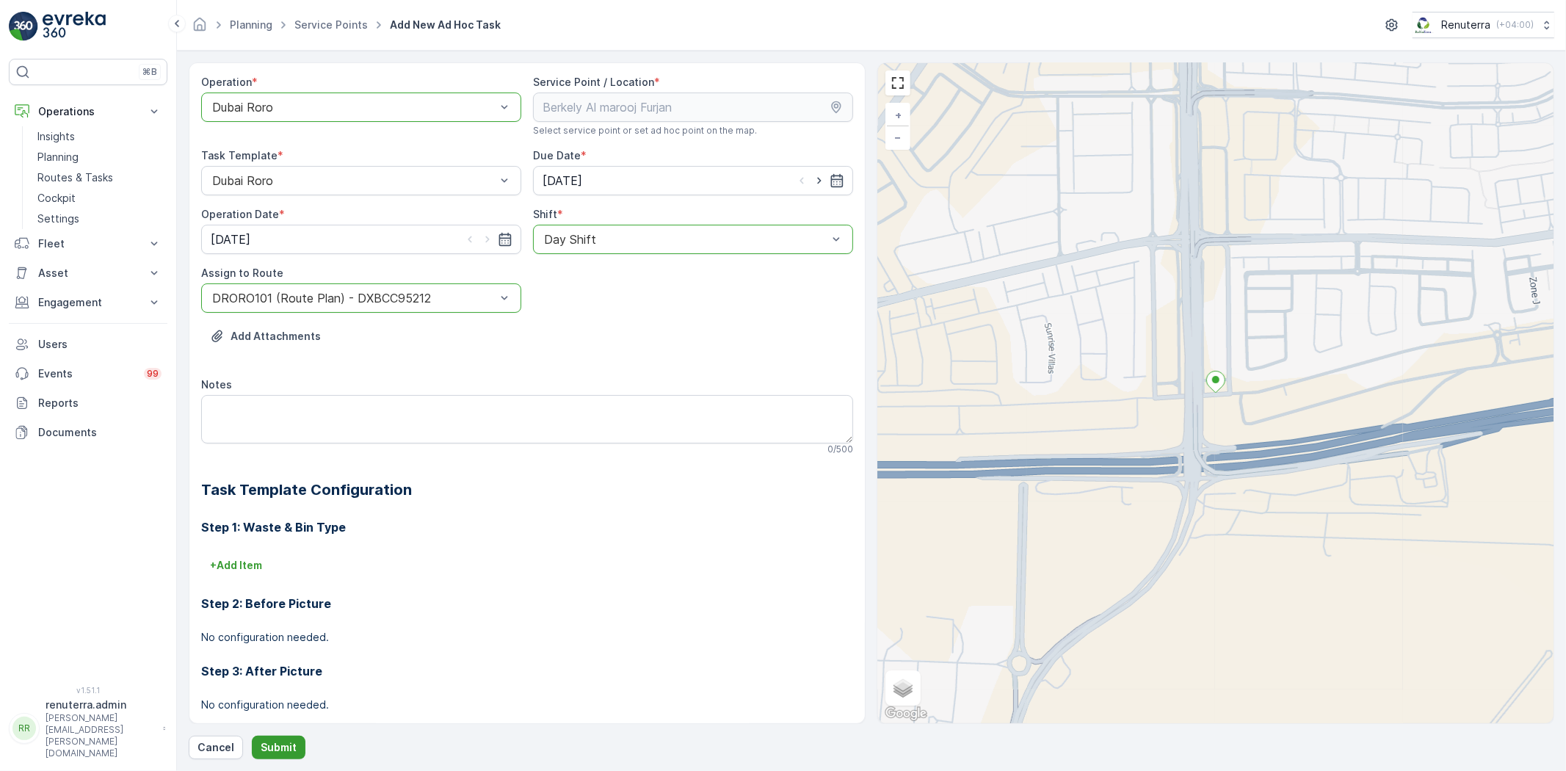
click at [283, 739] on button "Submit" at bounding box center [279, 747] width 54 height 23
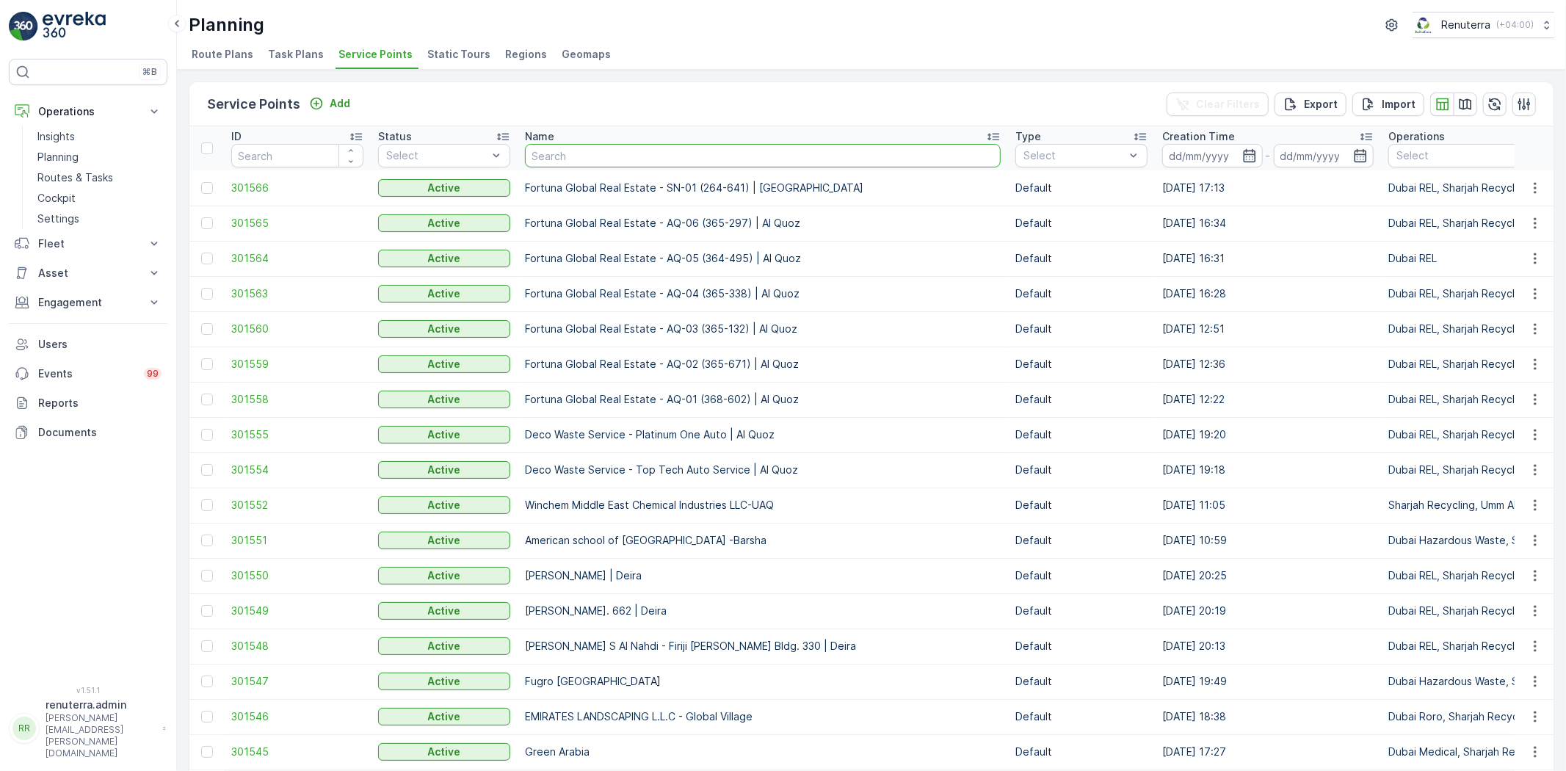
click at [585, 152] on input "text" at bounding box center [763, 155] width 476 height 23
type input "Wade Adams Project (EM836) - Nad Al Sheba"
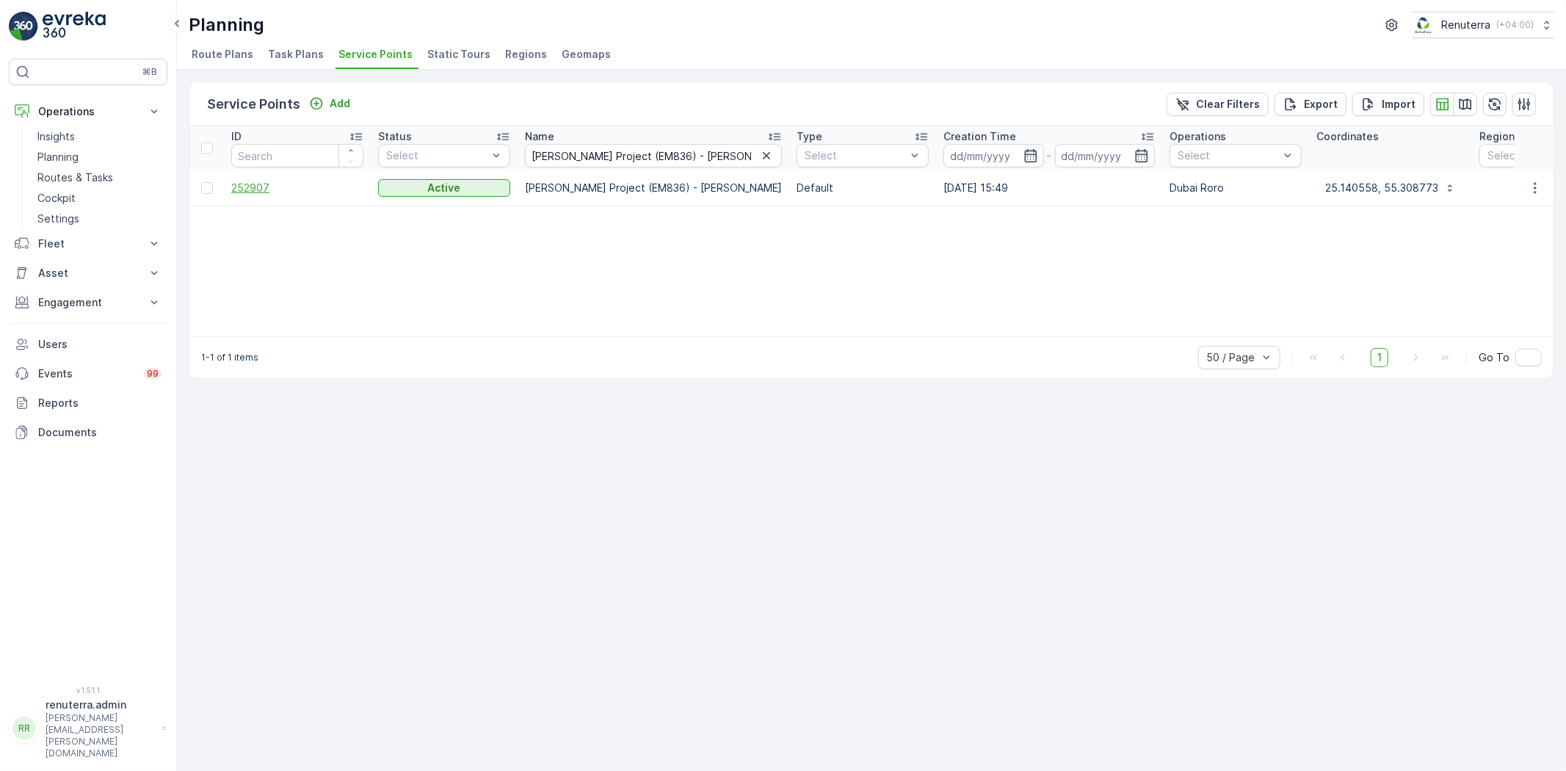
click at [244, 181] on span "252907" at bounding box center [297, 188] width 132 height 15
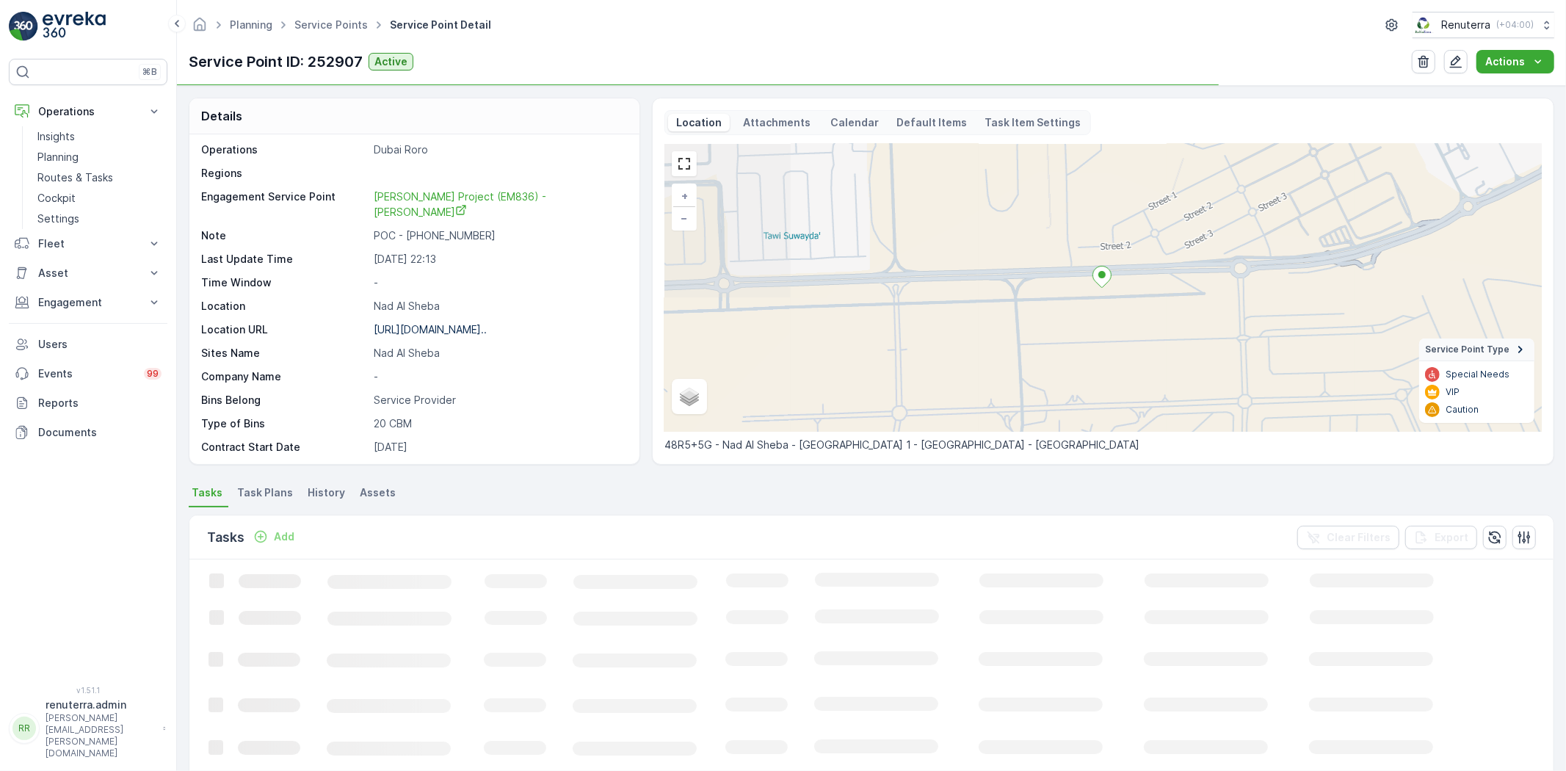
scroll to position [81, 0]
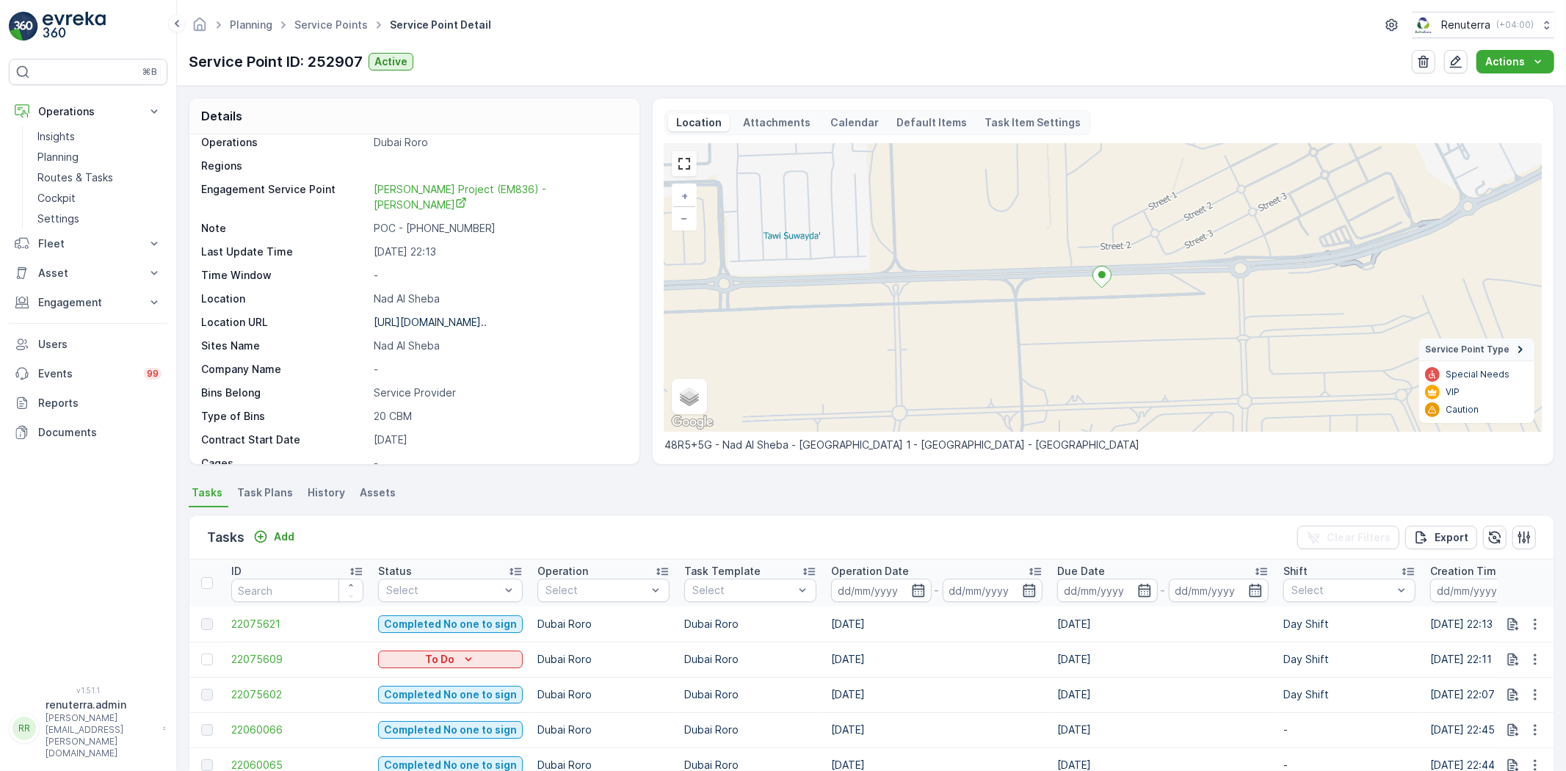
click at [279, 545] on div "Add" at bounding box center [273, 537] width 53 height 18
click at [287, 538] on p "Add" at bounding box center [284, 536] width 21 height 15
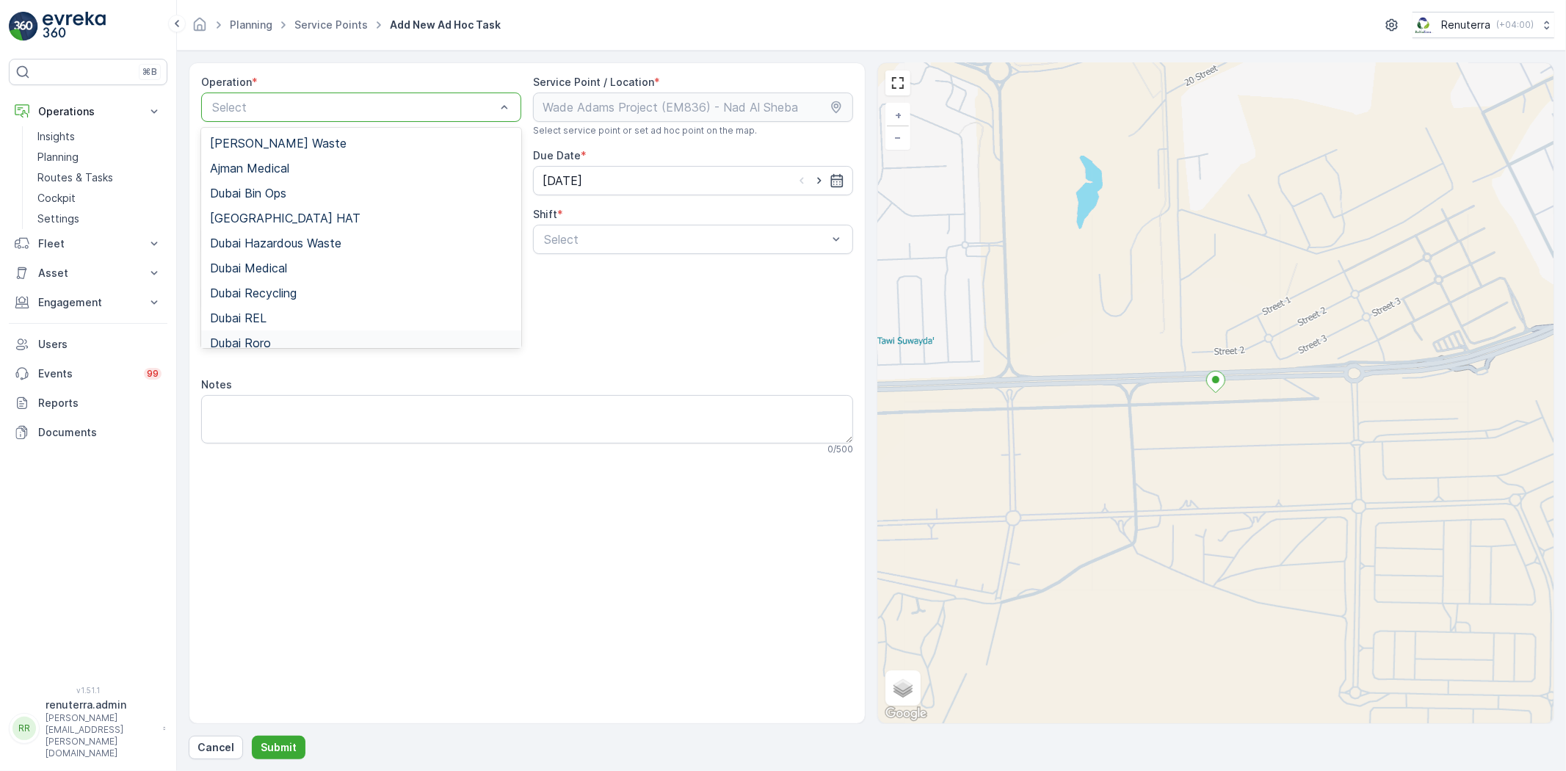
click at [300, 347] on div "Dubai Roro" at bounding box center [361, 342] width 302 height 13
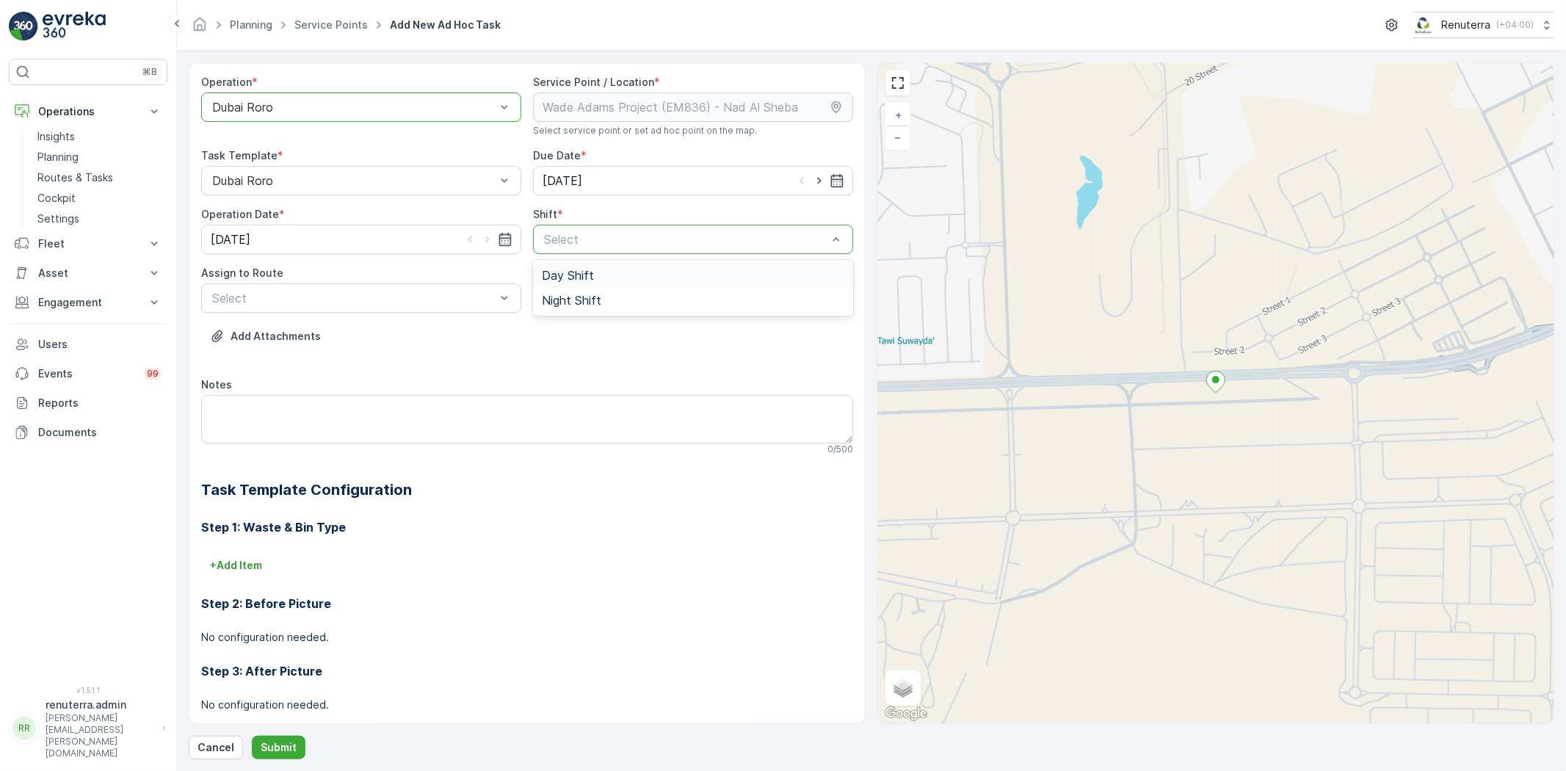
click at [584, 281] on span "Day Shift" at bounding box center [568, 275] width 52 height 13
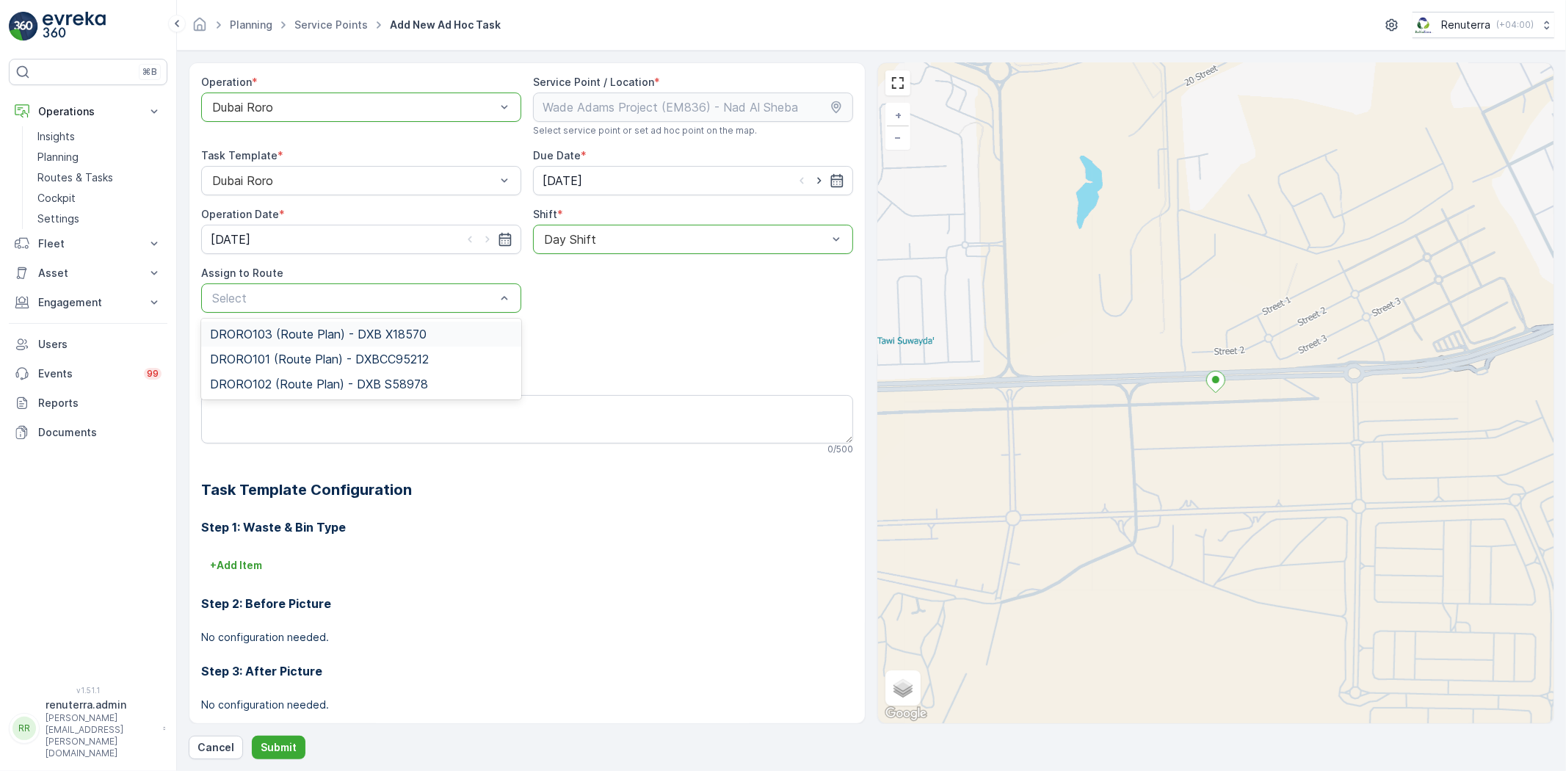
click at [362, 335] on span "DRORO103 (Route Plan) - DXB X18570" at bounding box center [318, 333] width 217 height 13
click at [372, 302] on div at bounding box center [354, 297] width 286 height 13
click at [346, 358] on span "DRORO101 (Route Plan) - DXBCC95212" at bounding box center [319, 358] width 219 height 13
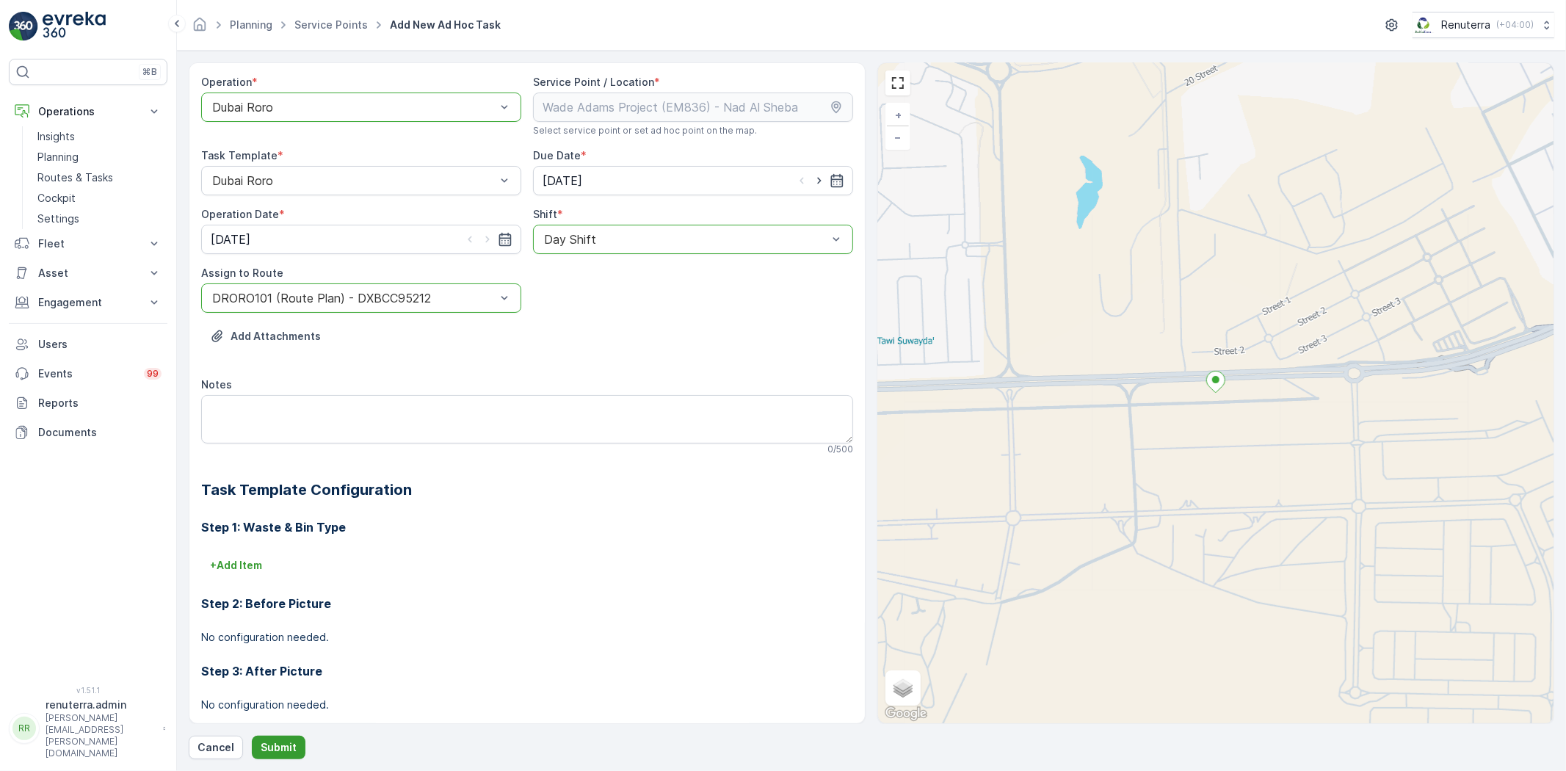
click at [275, 740] on p "Submit" at bounding box center [279, 747] width 36 height 15
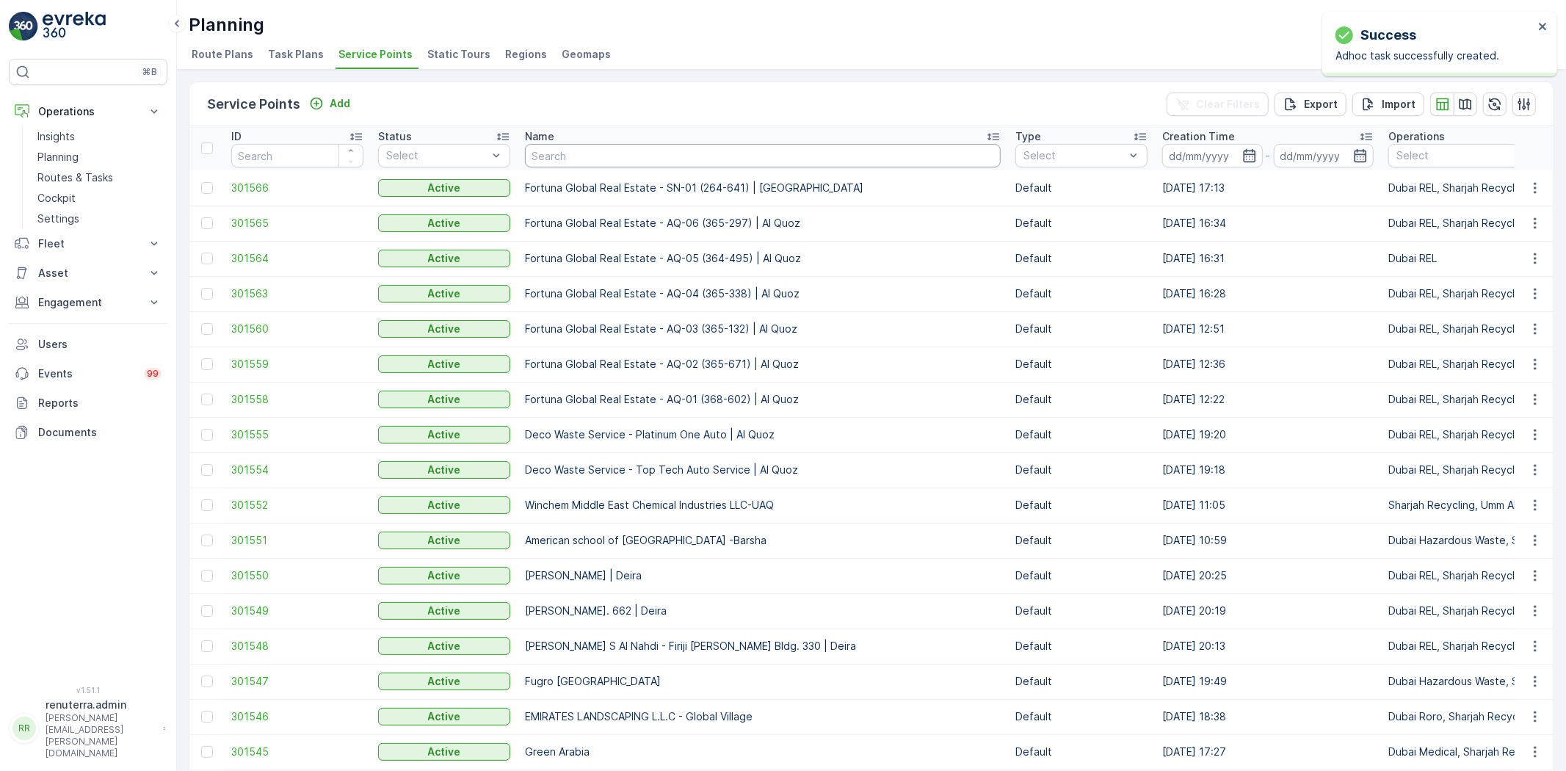
click at [589, 154] on input "text" at bounding box center [763, 155] width 476 height 23
paste input "Deco Waste Service - Shredex | Al Quoz"
type input "Deco Waste Service - Shredex | Al Quoz"
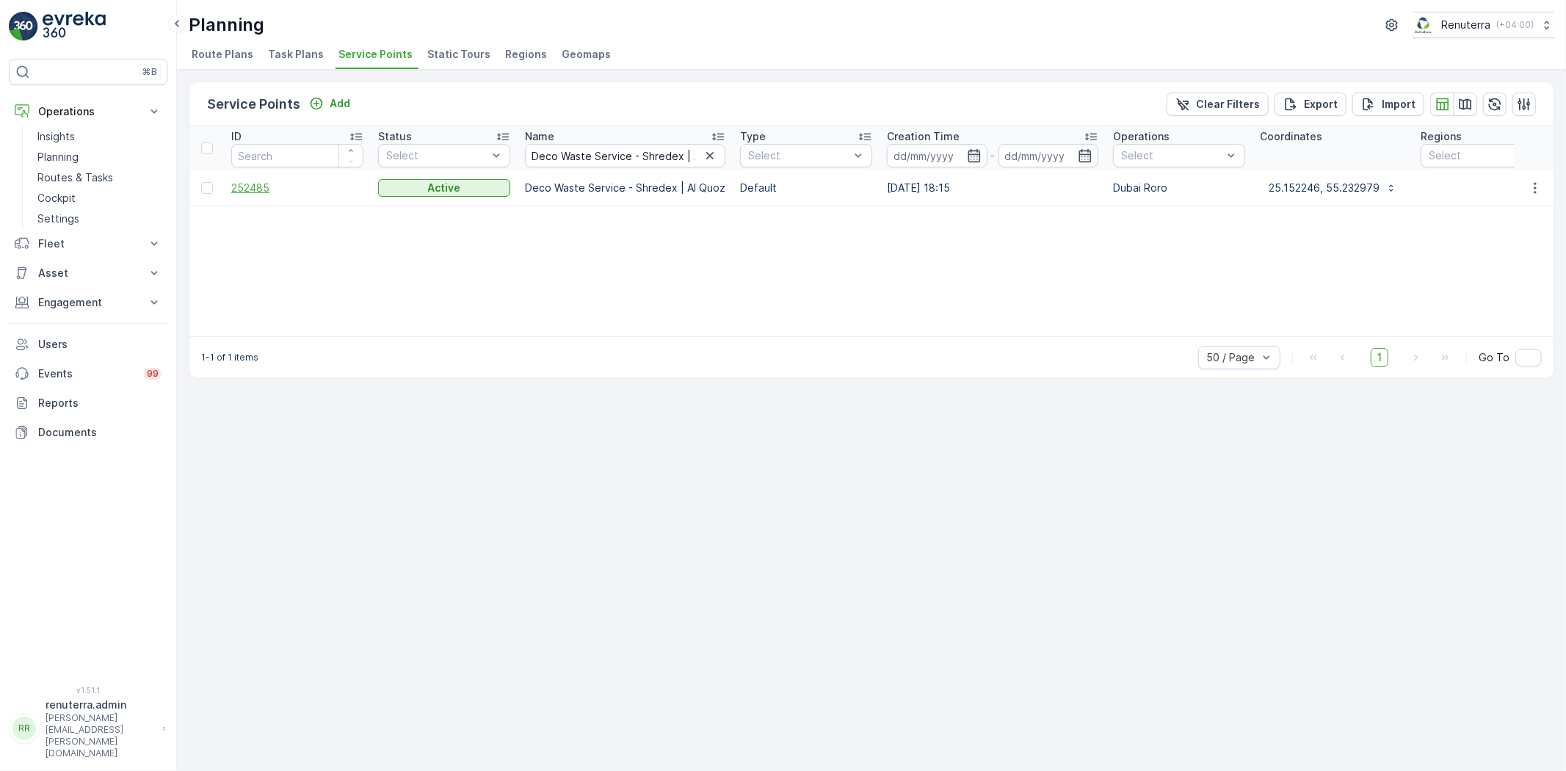
click at [262, 188] on span "252485" at bounding box center [297, 188] width 132 height 15
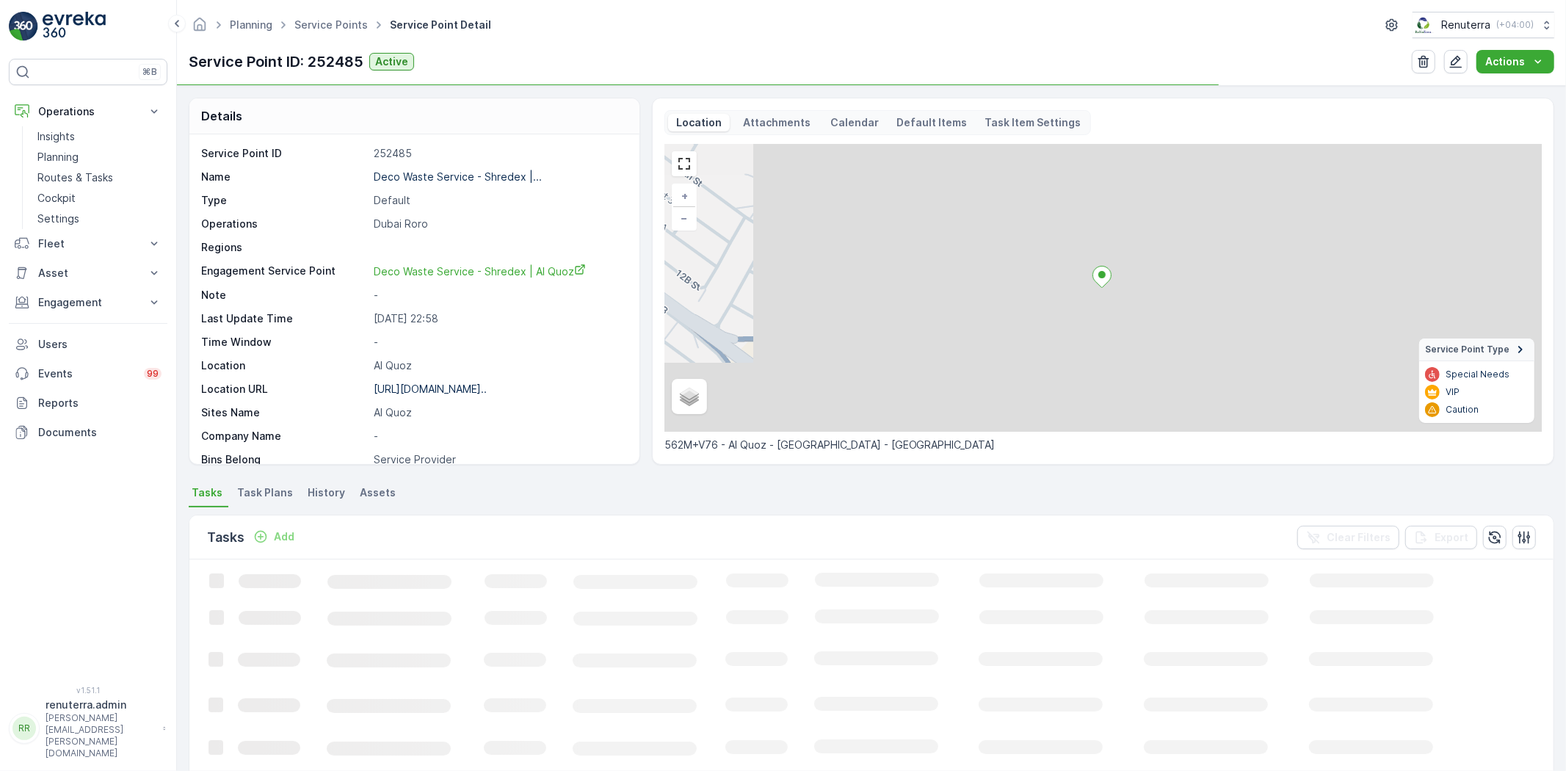
scroll to position [81, 0]
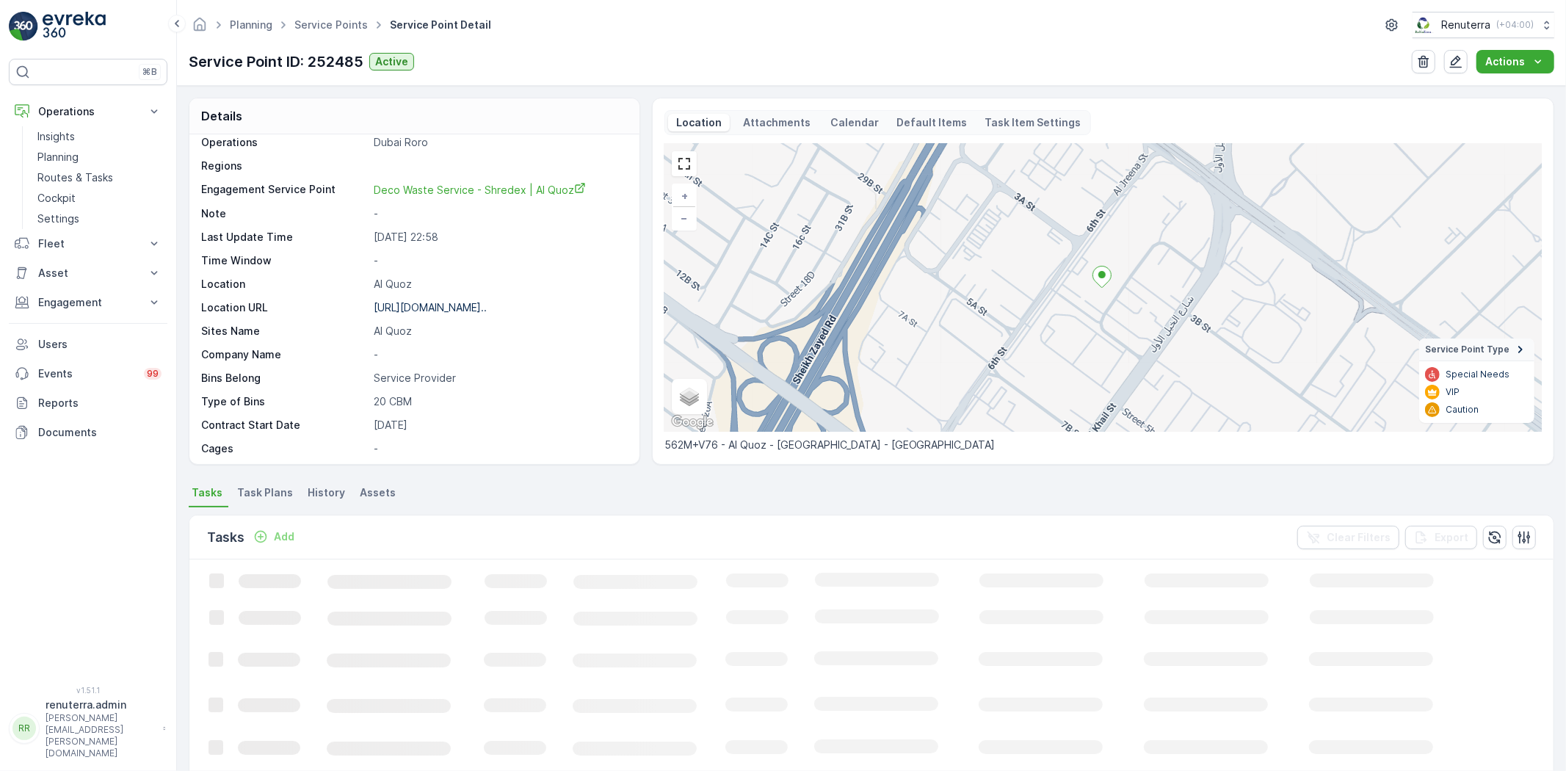
drag, startPoint x: 363, startPoint y: 360, endPoint x: 393, endPoint y: 453, distance: 98.0
click at [581, 317] on div "Service Point ID 252485 Name Deco Waste Service - Shredex |... Type Default Ope…" at bounding box center [412, 331] width 423 height 532
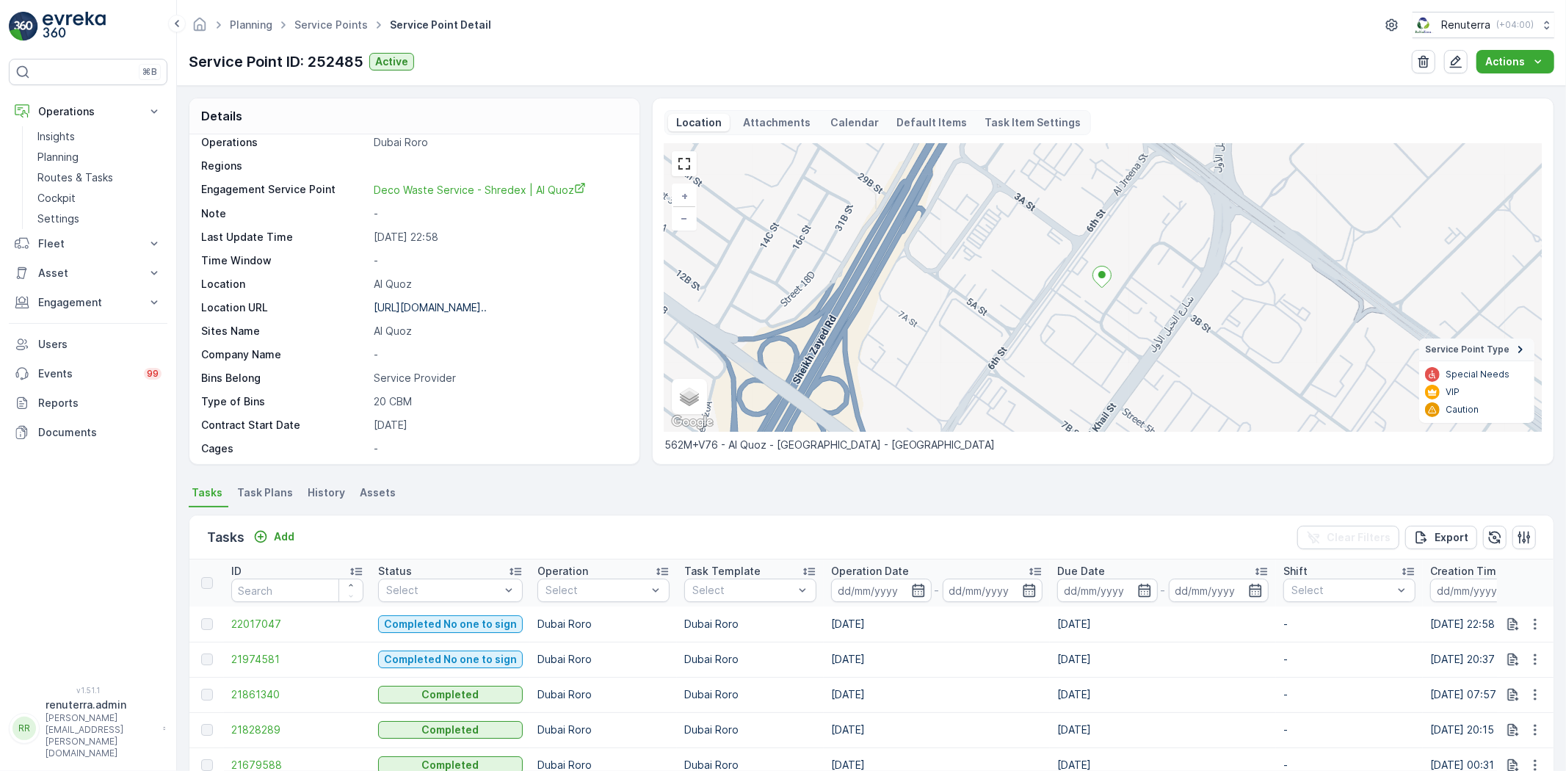
scroll to position [163, 0]
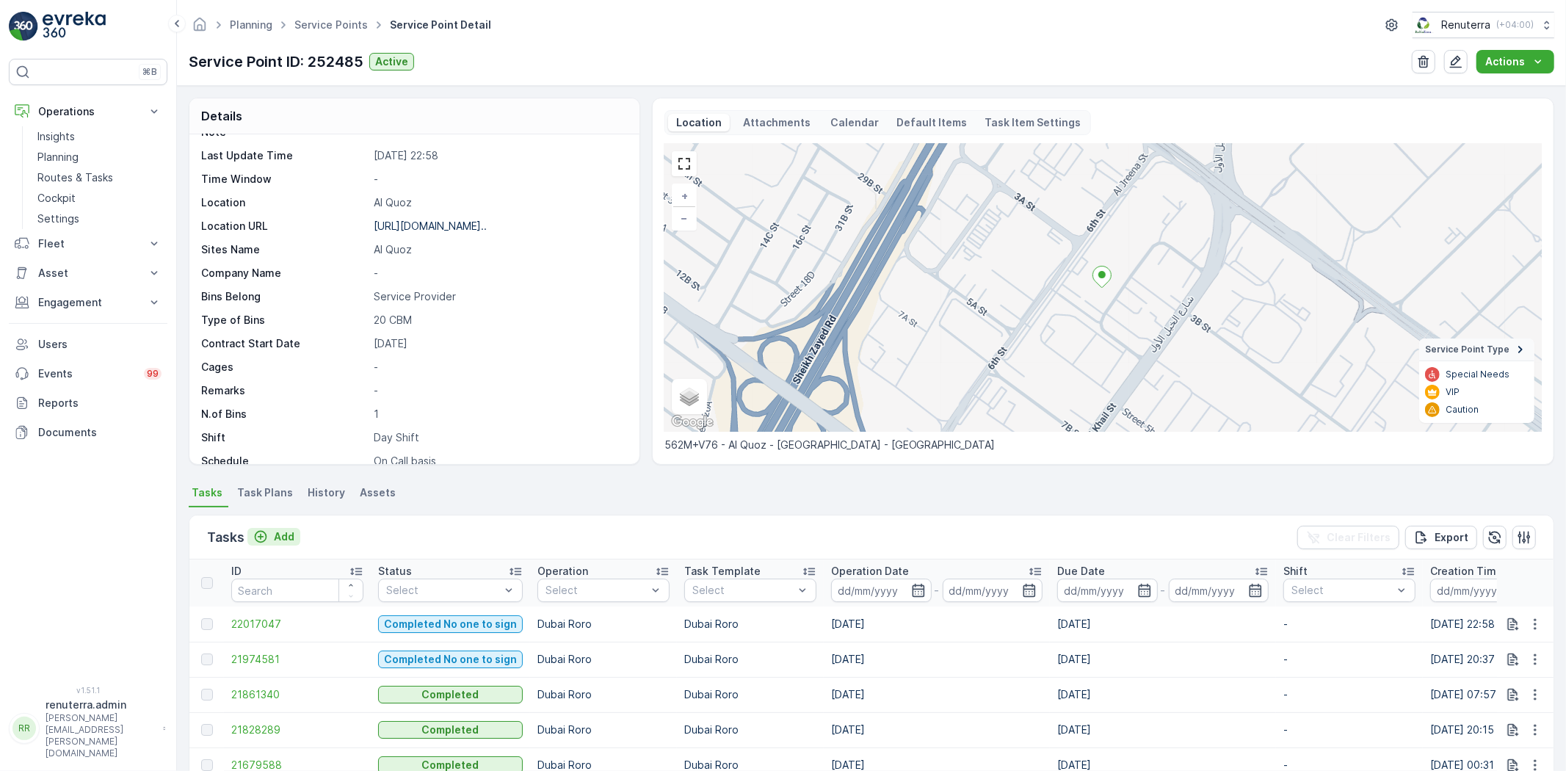
click at [274, 537] on p "Add" at bounding box center [284, 536] width 21 height 15
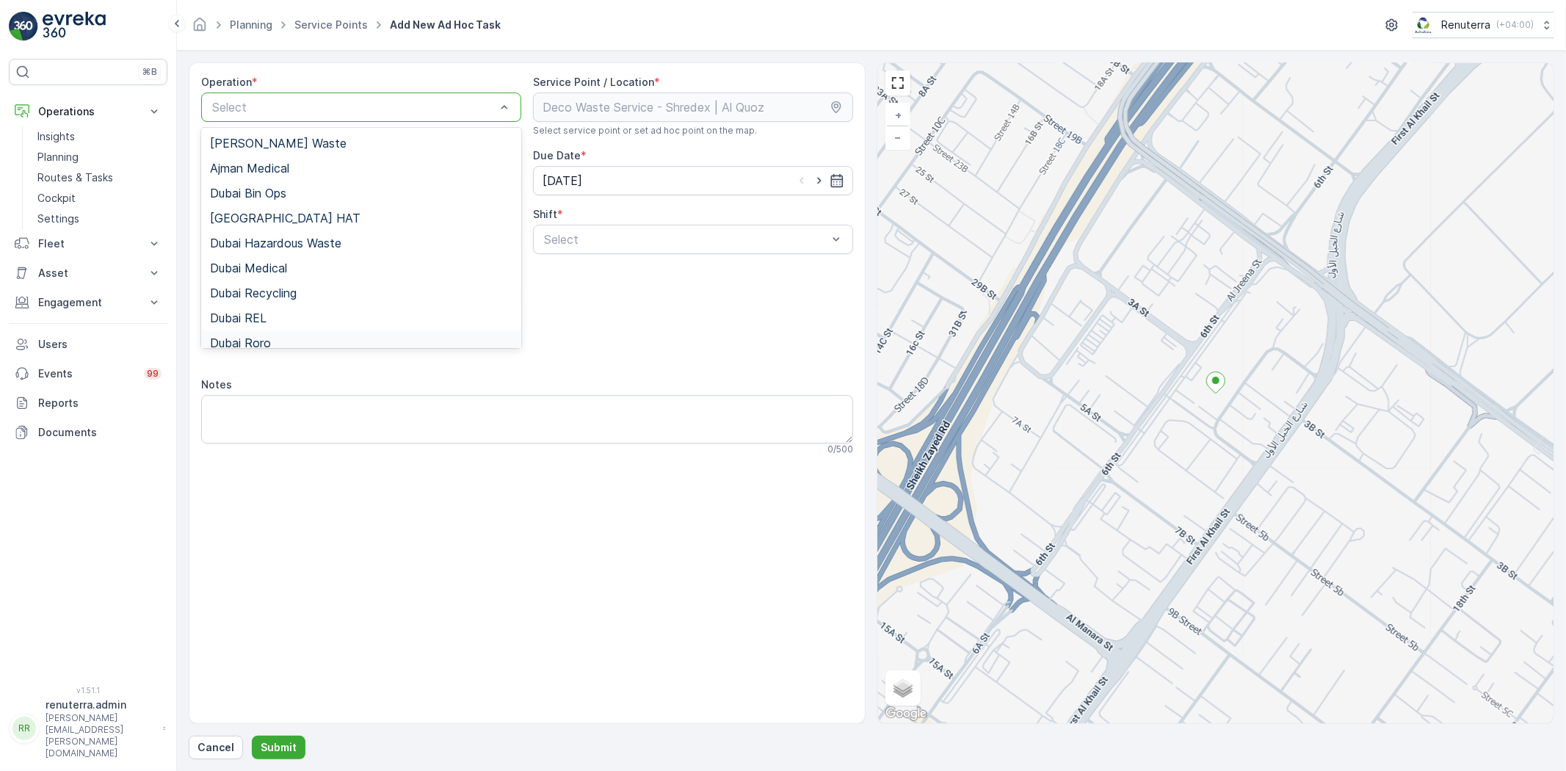
click at [287, 339] on div "Dubai Roro" at bounding box center [361, 342] width 302 height 13
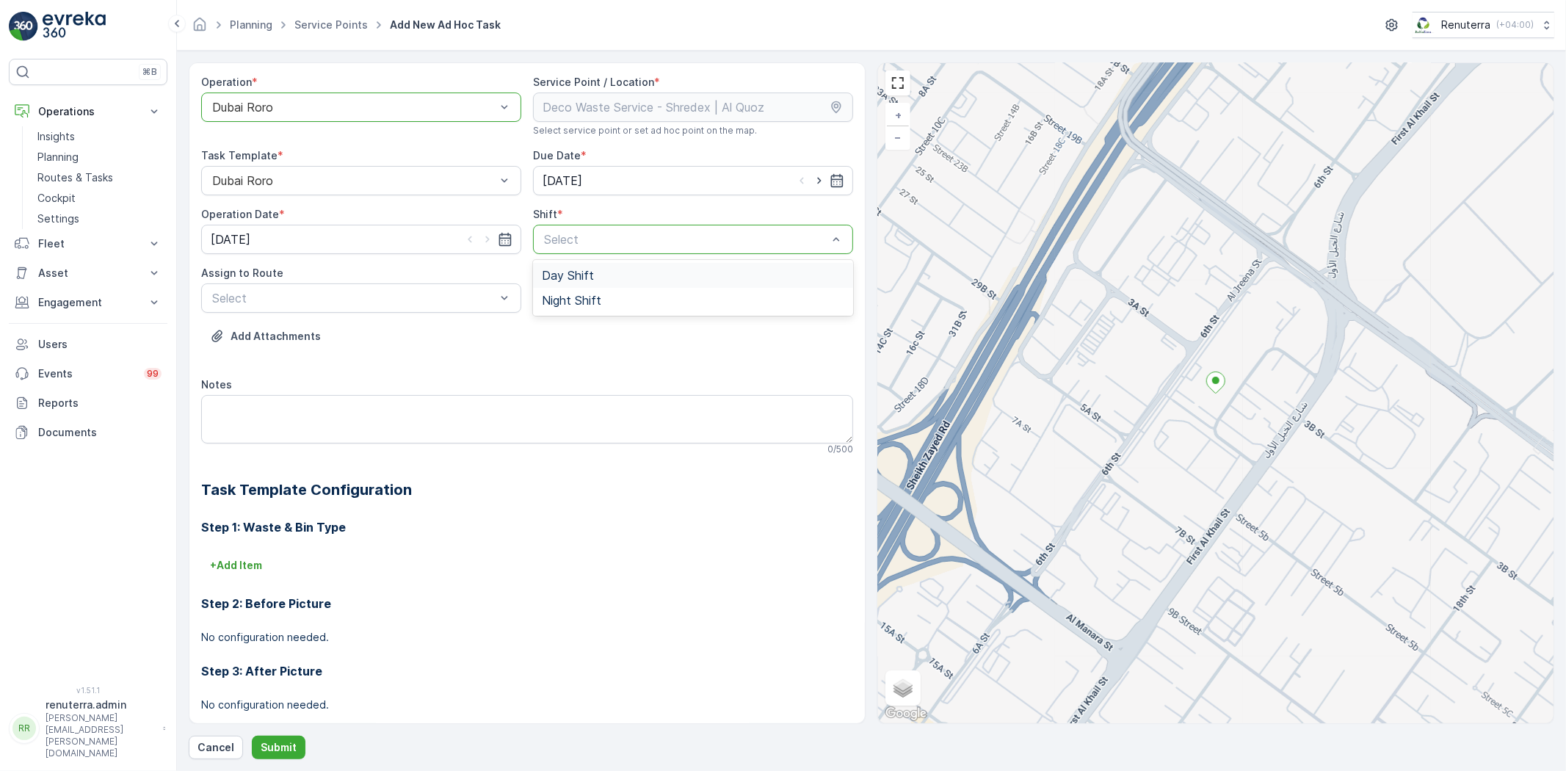
click at [554, 275] on span "Day Shift" at bounding box center [568, 275] width 52 height 13
drag, startPoint x: 378, startPoint y: 318, endPoint x: 380, endPoint y: 297, distance: 20.7
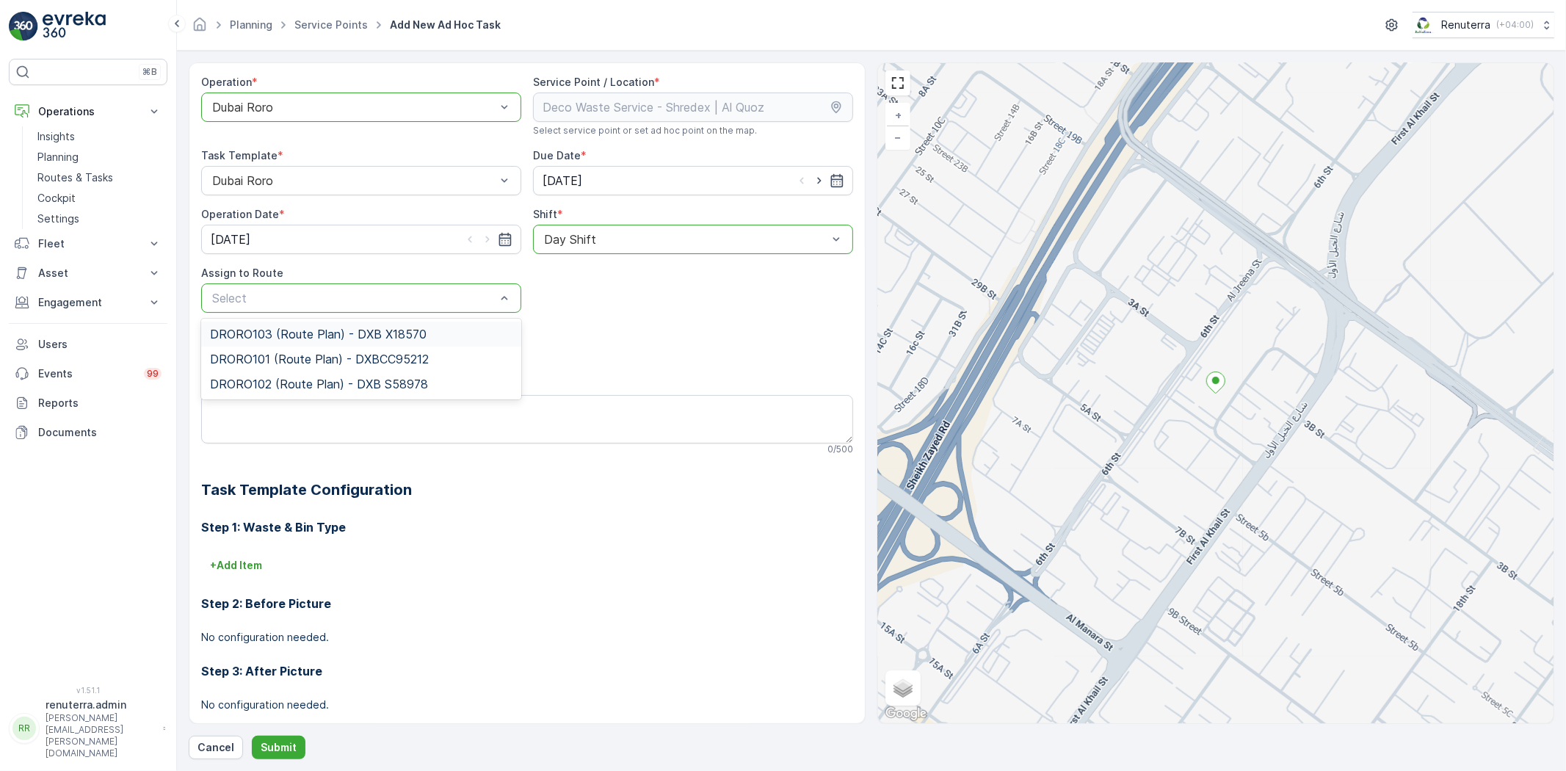
drag, startPoint x: 340, startPoint y: 318, endPoint x: 327, endPoint y: 335, distance: 22.0
click at [340, 319] on div "DRORO103 (Route Plan) - DXB X18570 DRORO101 (Route Plan) - DXBCC95212 DRORO102 …" at bounding box center [361, 359] width 320 height 81
click at [327, 335] on span "DRORO103 (Route Plan) - DXB X18570" at bounding box center [318, 333] width 217 height 13
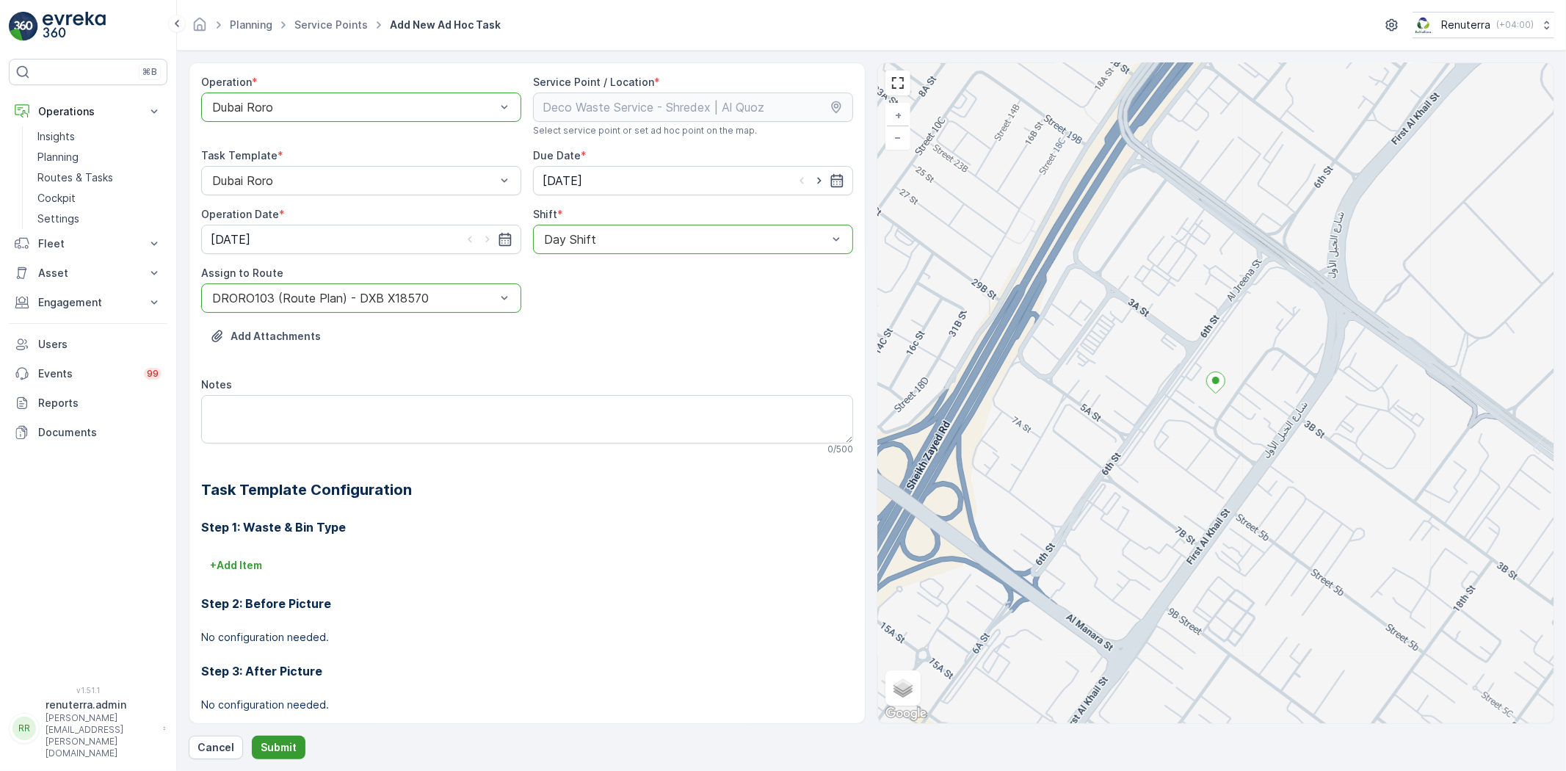
click at [283, 750] on p "Submit" at bounding box center [279, 747] width 36 height 15
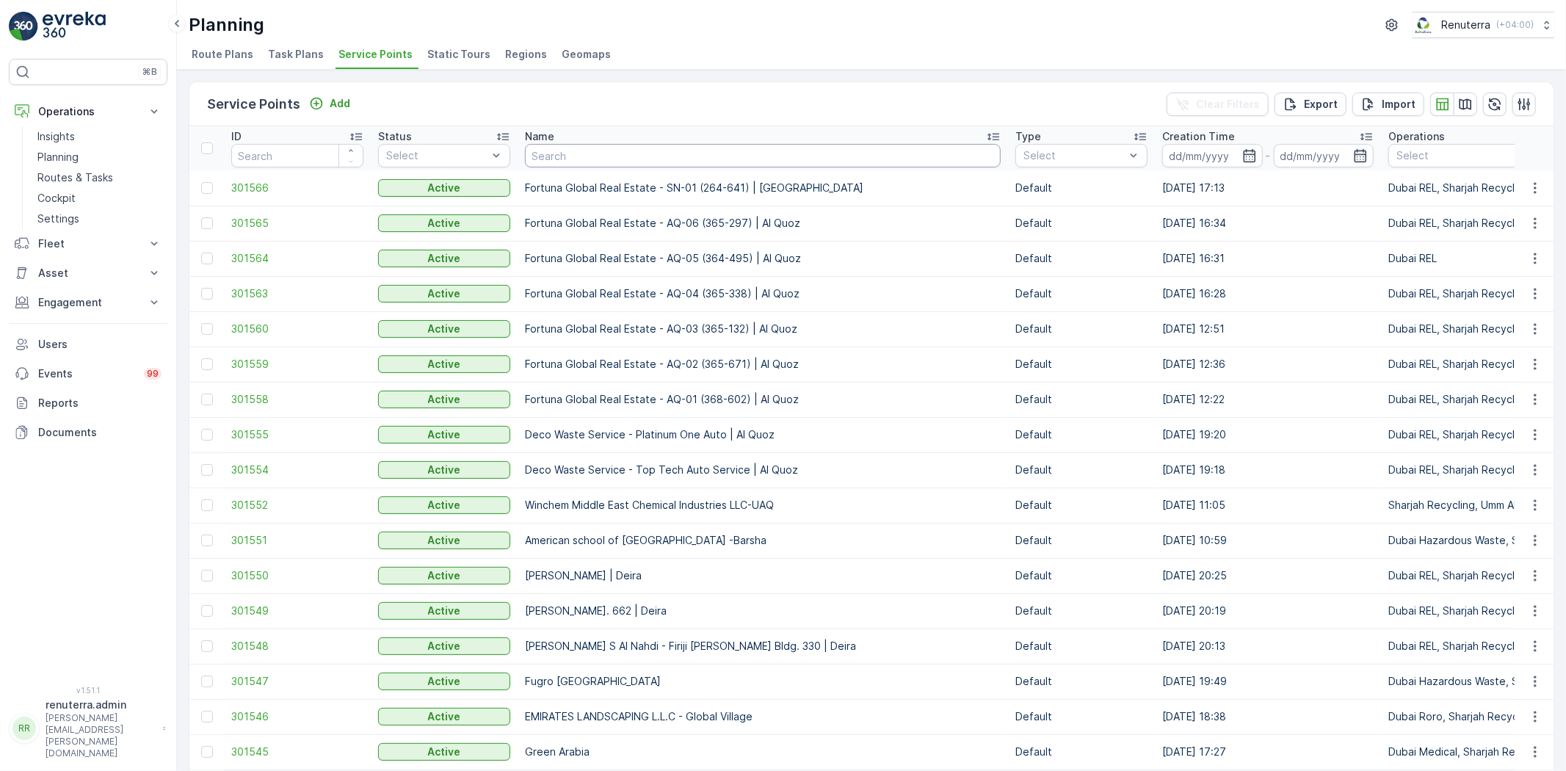
click at [542, 148] on input "text" at bounding box center [763, 155] width 476 height 23
paste input "Wade Adams Project (EM836) - Nad Al Sheba"
type input "Wade Adams Project (EM836) - Nad Al Sheba"
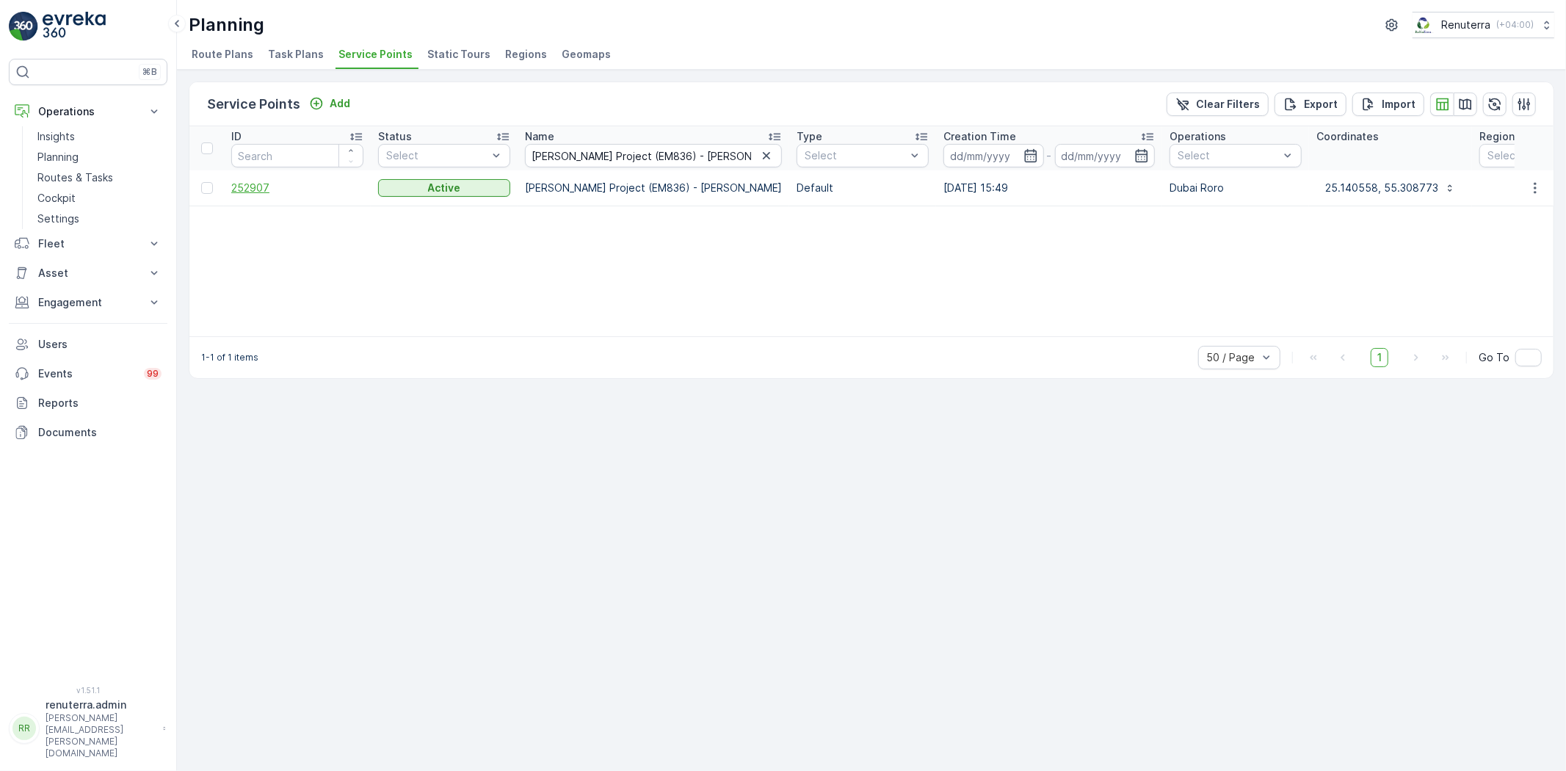
click at [265, 189] on span "252907" at bounding box center [297, 188] width 132 height 15
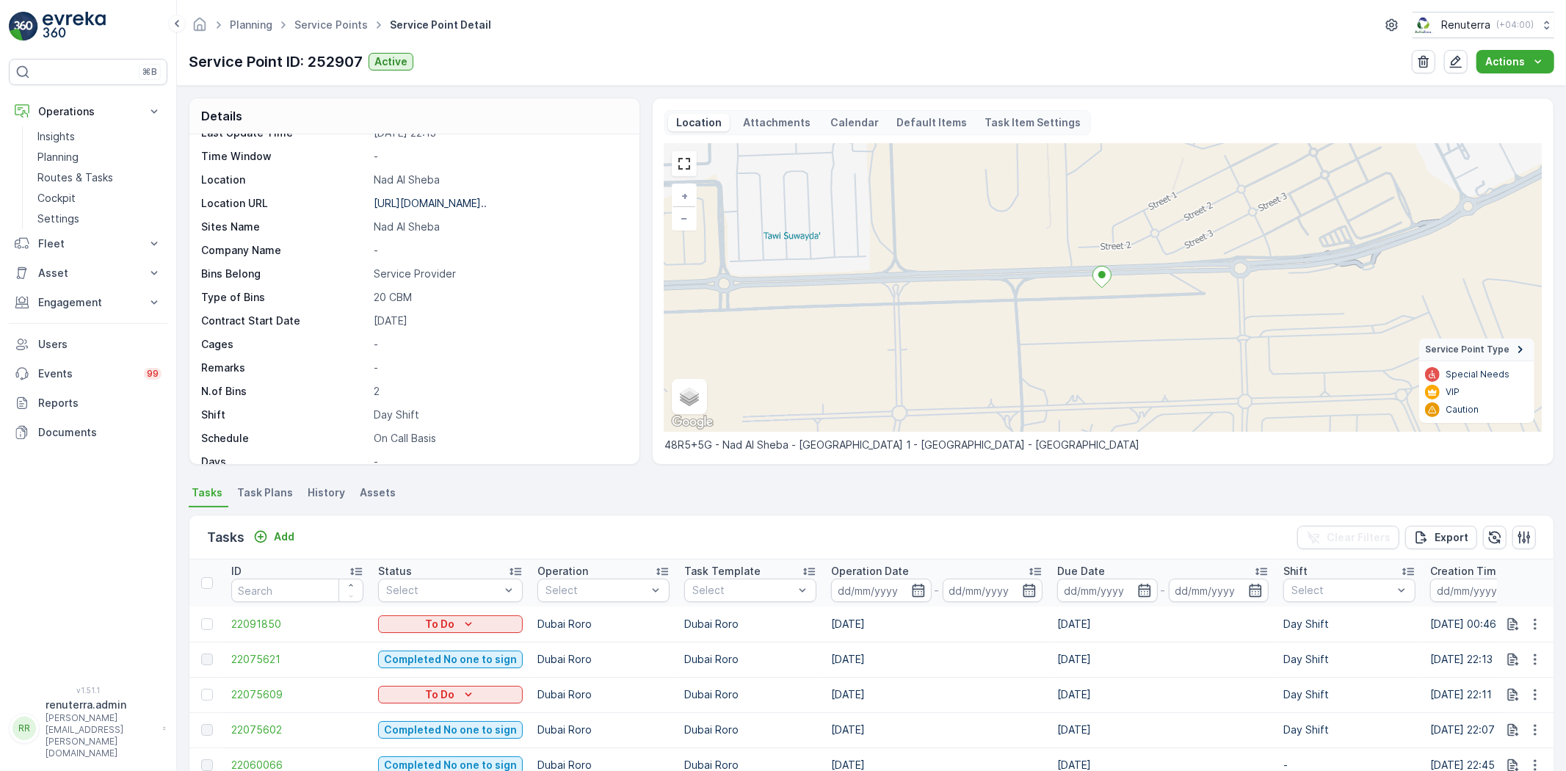
scroll to position [226, 0]
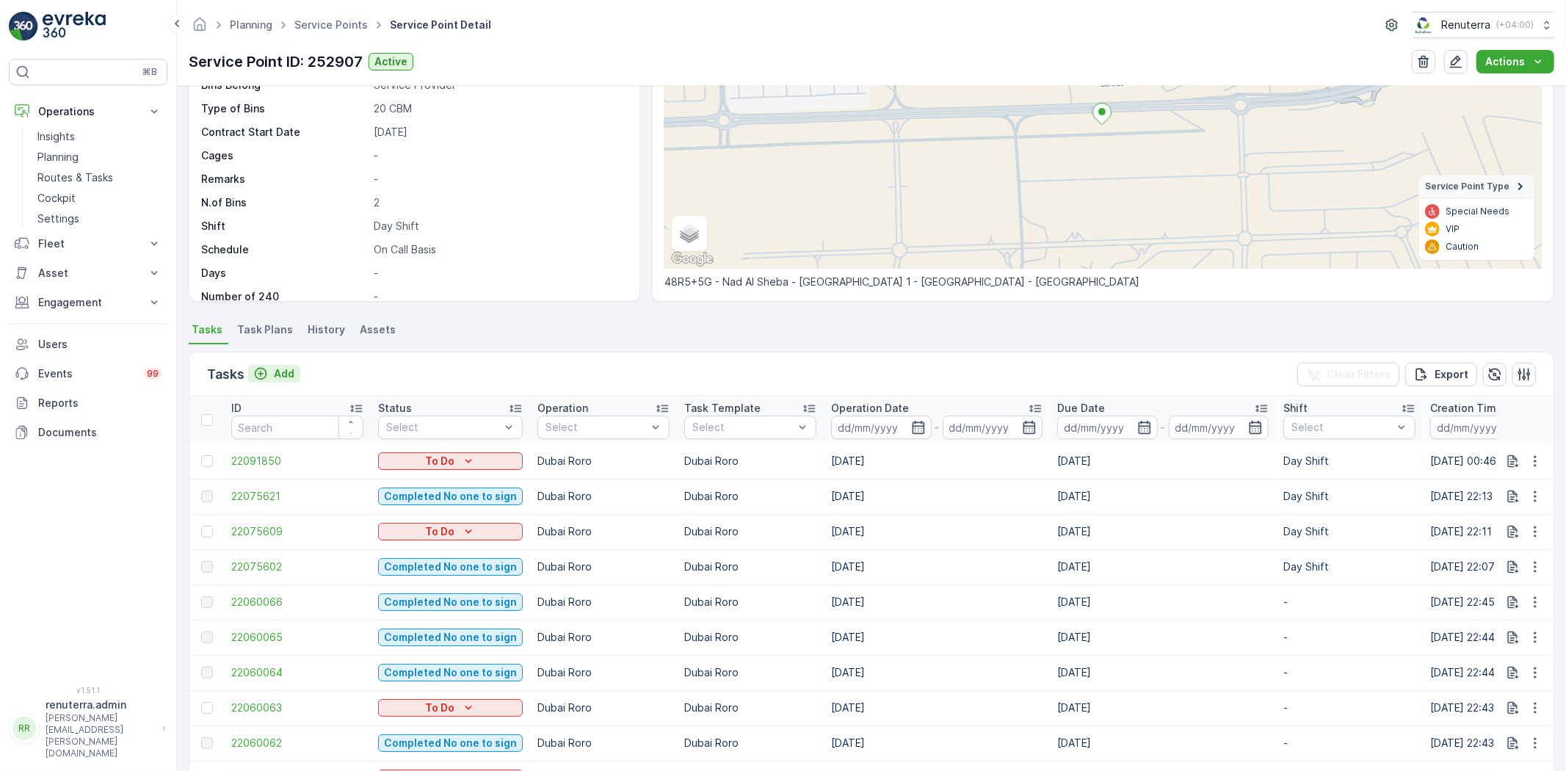
click at [286, 366] on p "Add" at bounding box center [284, 373] width 21 height 15
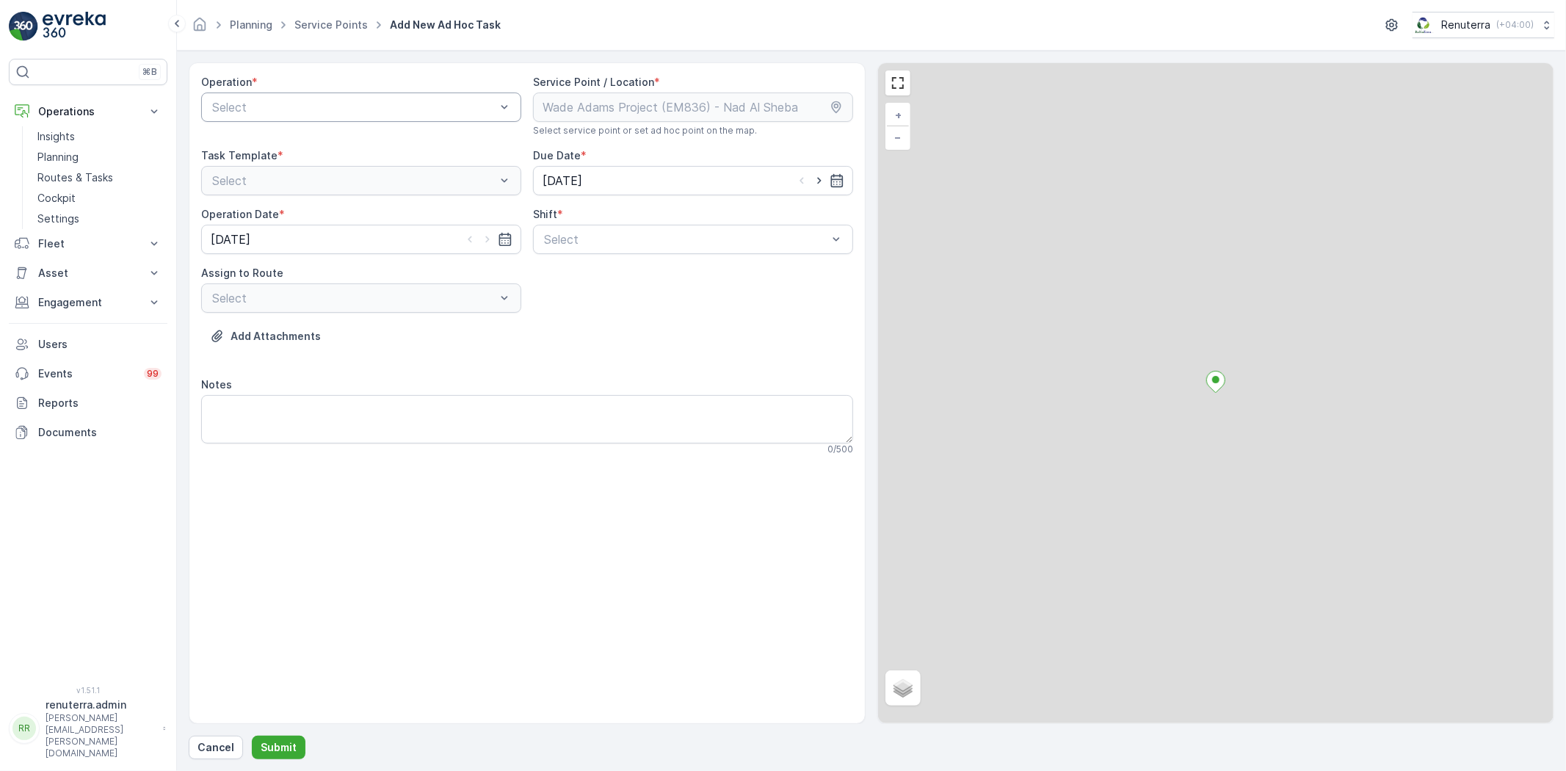
click at [343, 116] on div "Select" at bounding box center [361, 106] width 320 height 29
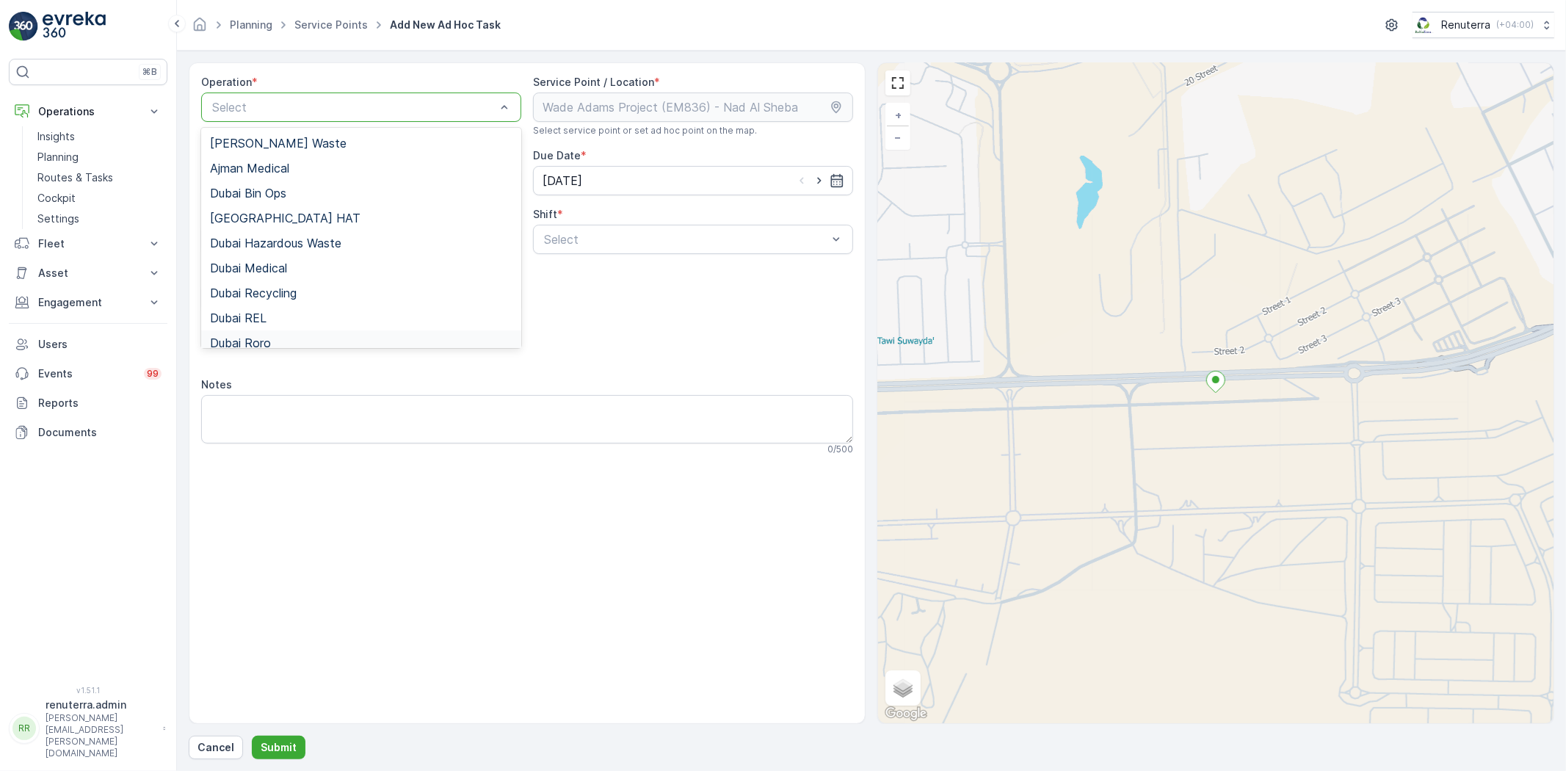
click at [287, 338] on div "Dubai Roro" at bounding box center [361, 342] width 302 height 13
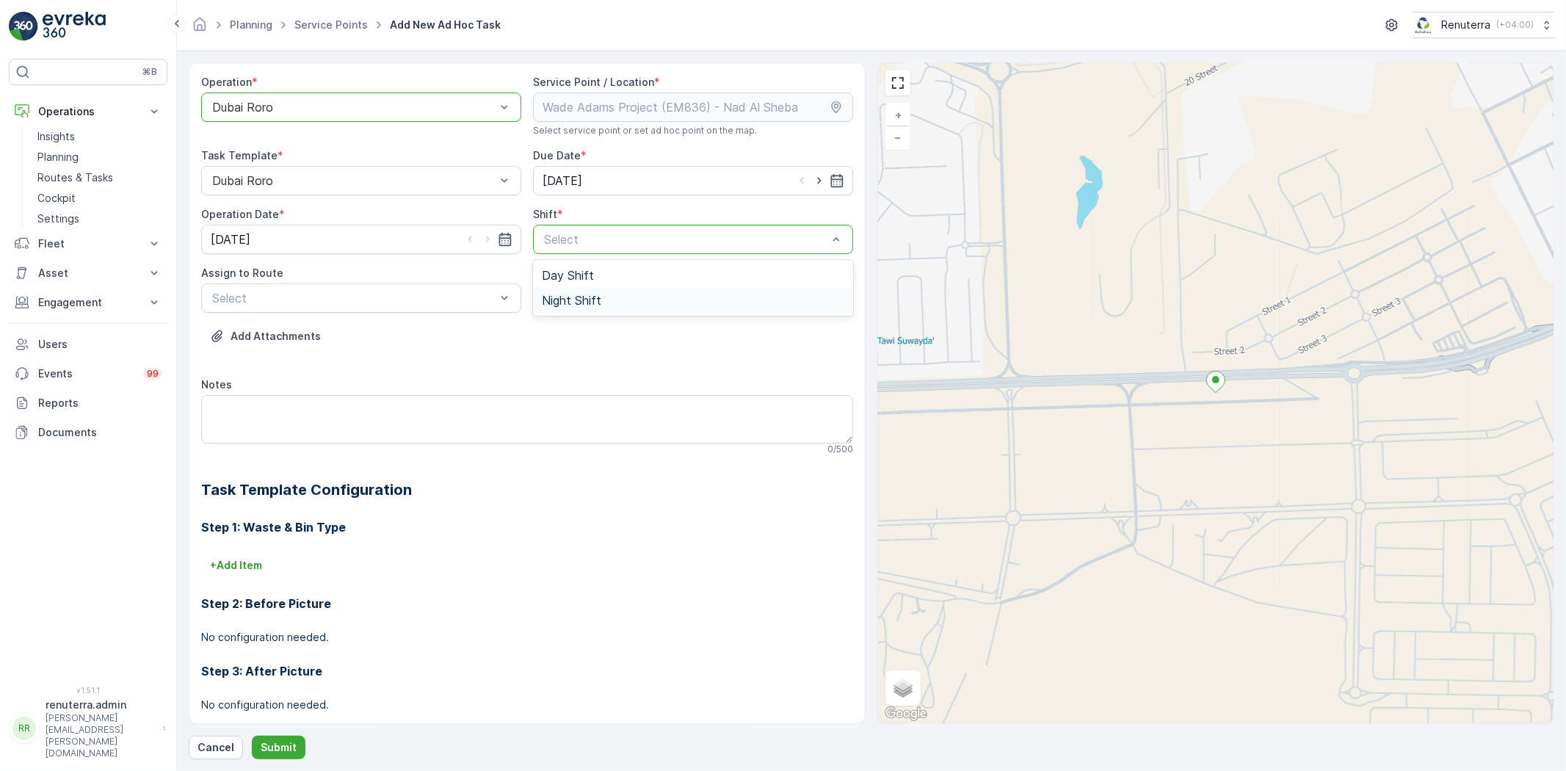
click at [577, 298] on span "Night Shift" at bounding box center [571, 300] width 59 height 13
click at [570, 250] on div "Night Shift" at bounding box center [693, 239] width 320 height 29
click at [566, 274] on span "Day Shift" at bounding box center [568, 275] width 52 height 13
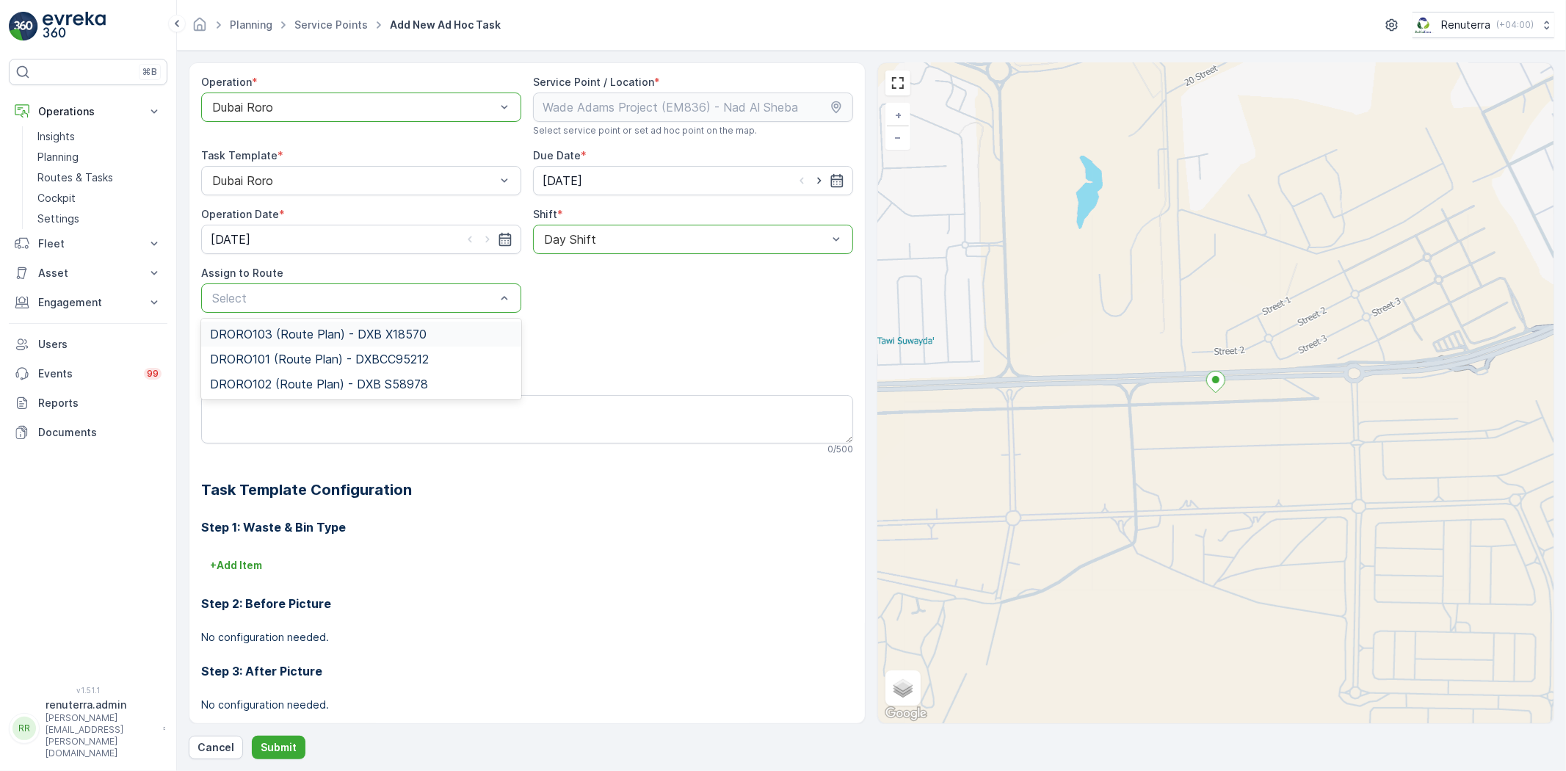
click at [297, 328] on span "DRORO103 (Route Plan) - DXB X18570" at bounding box center [318, 333] width 217 height 13
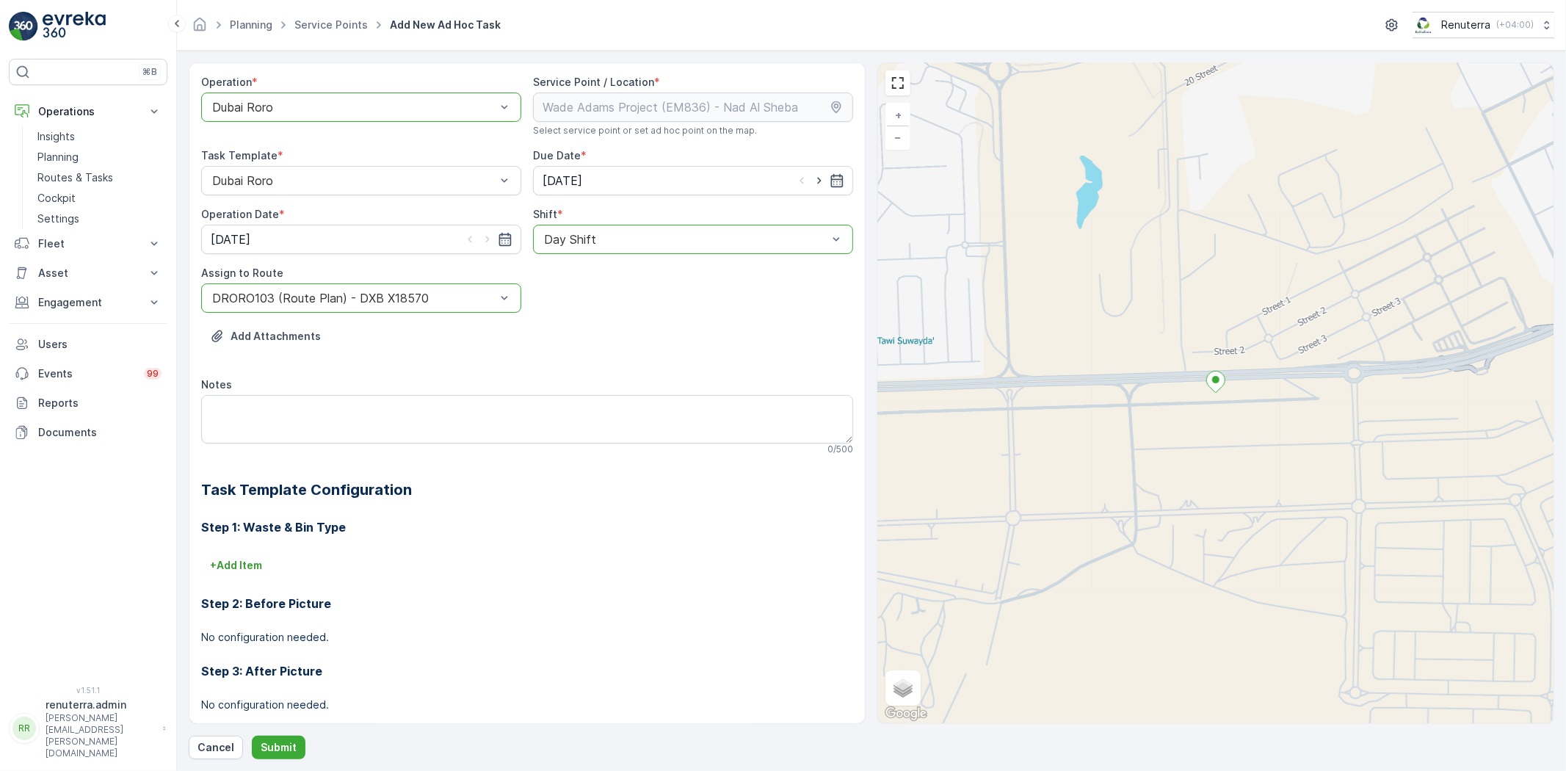
click at [269, 729] on div "Operation * option Dubai Roro, selected. Dubai Roro Service Point / Location * …" at bounding box center [871, 410] width 1365 height 697
click at [268, 732] on div "Operation * option Dubai Roro, selected. Dubai Roro Service Point / Location * …" at bounding box center [871, 410] width 1365 height 697
click at [267, 736] on button "Submit" at bounding box center [279, 747] width 54 height 23
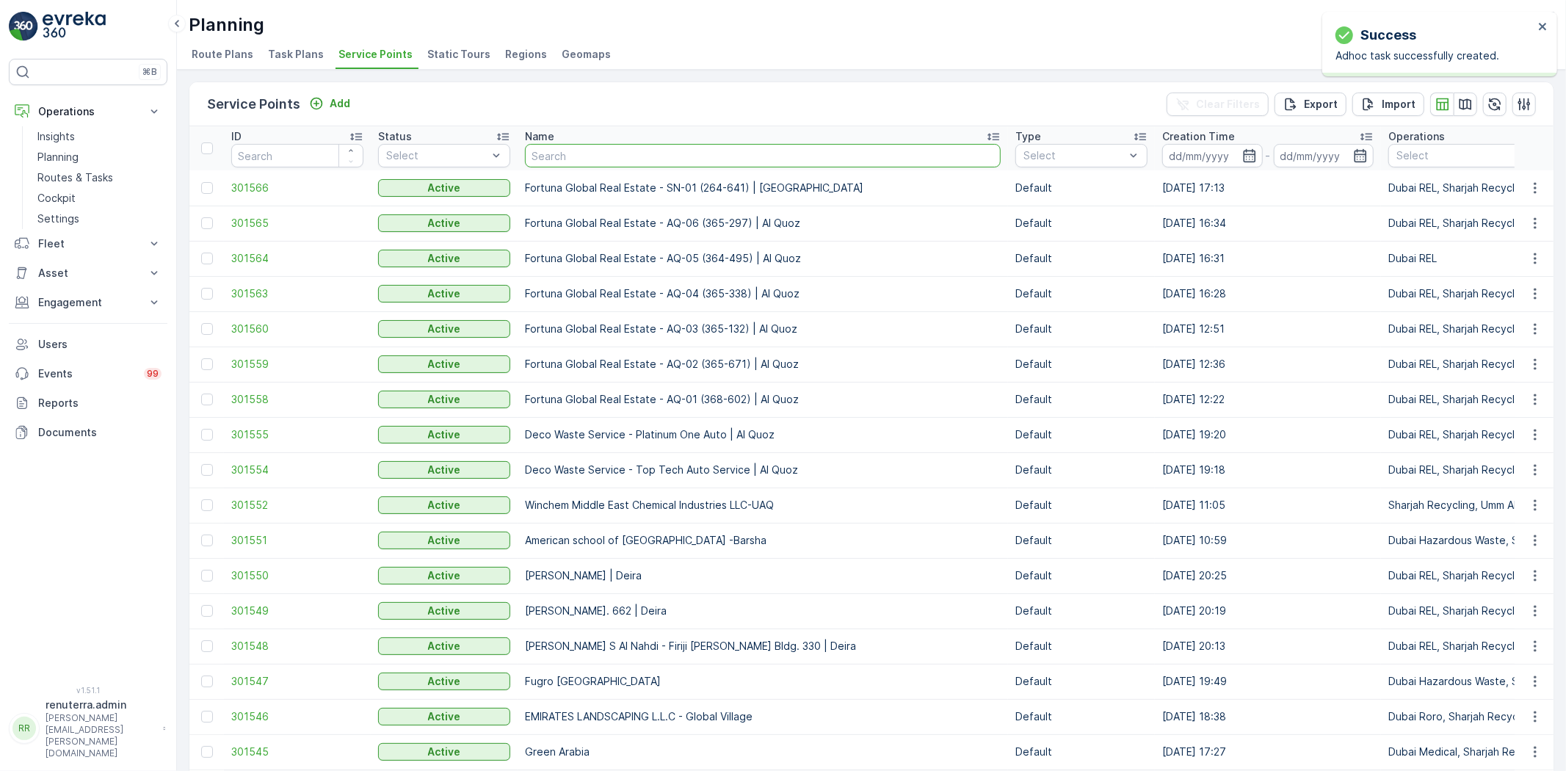
click at [598, 151] on input "text" at bounding box center [763, 155] width 476 height 23
type input "Wade Adams Project (EM836) - Nad Al Sheba"
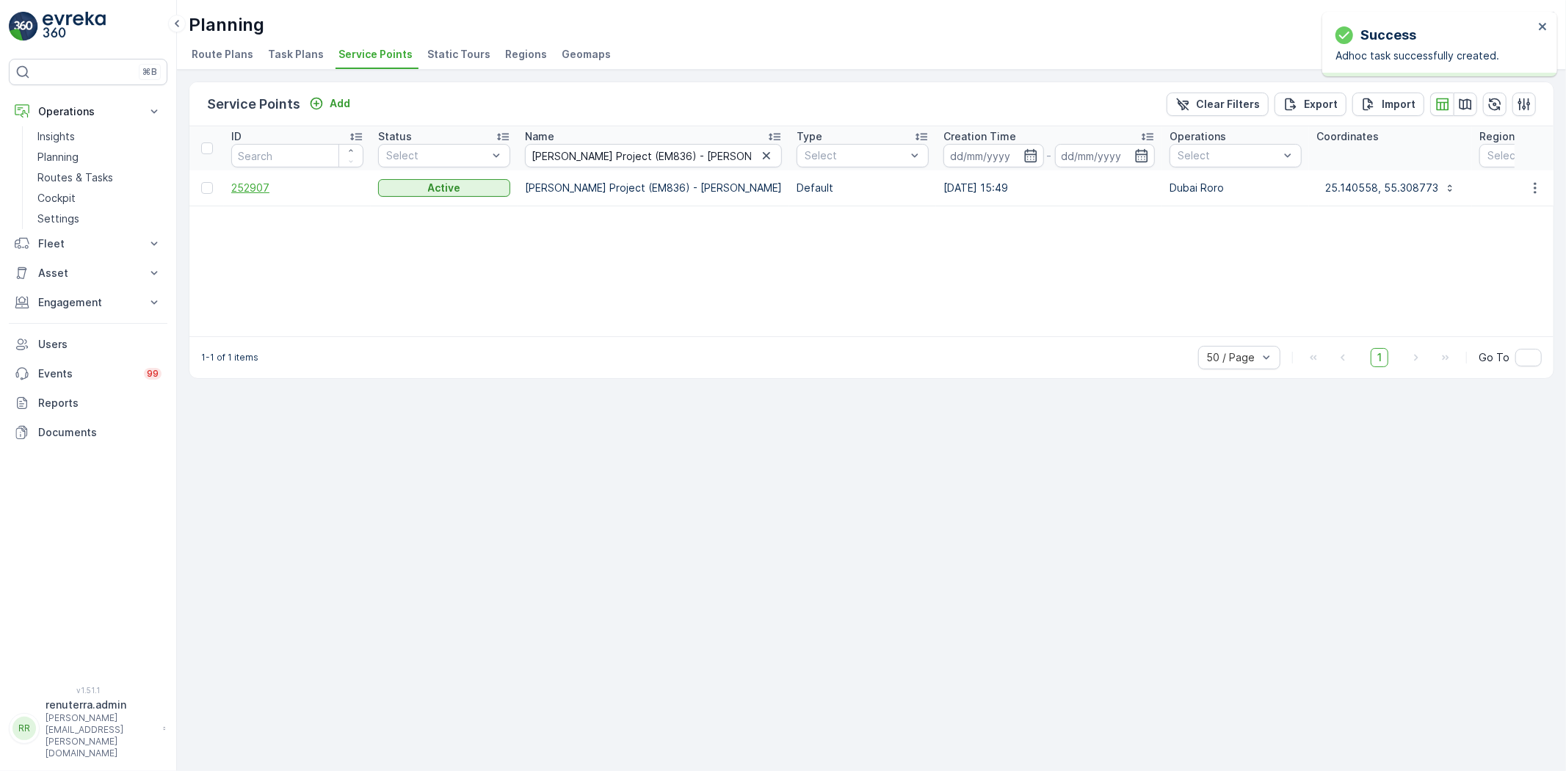
click at [250, 186] on span "252907" at bounding box center [297, 188] width 132 height 15
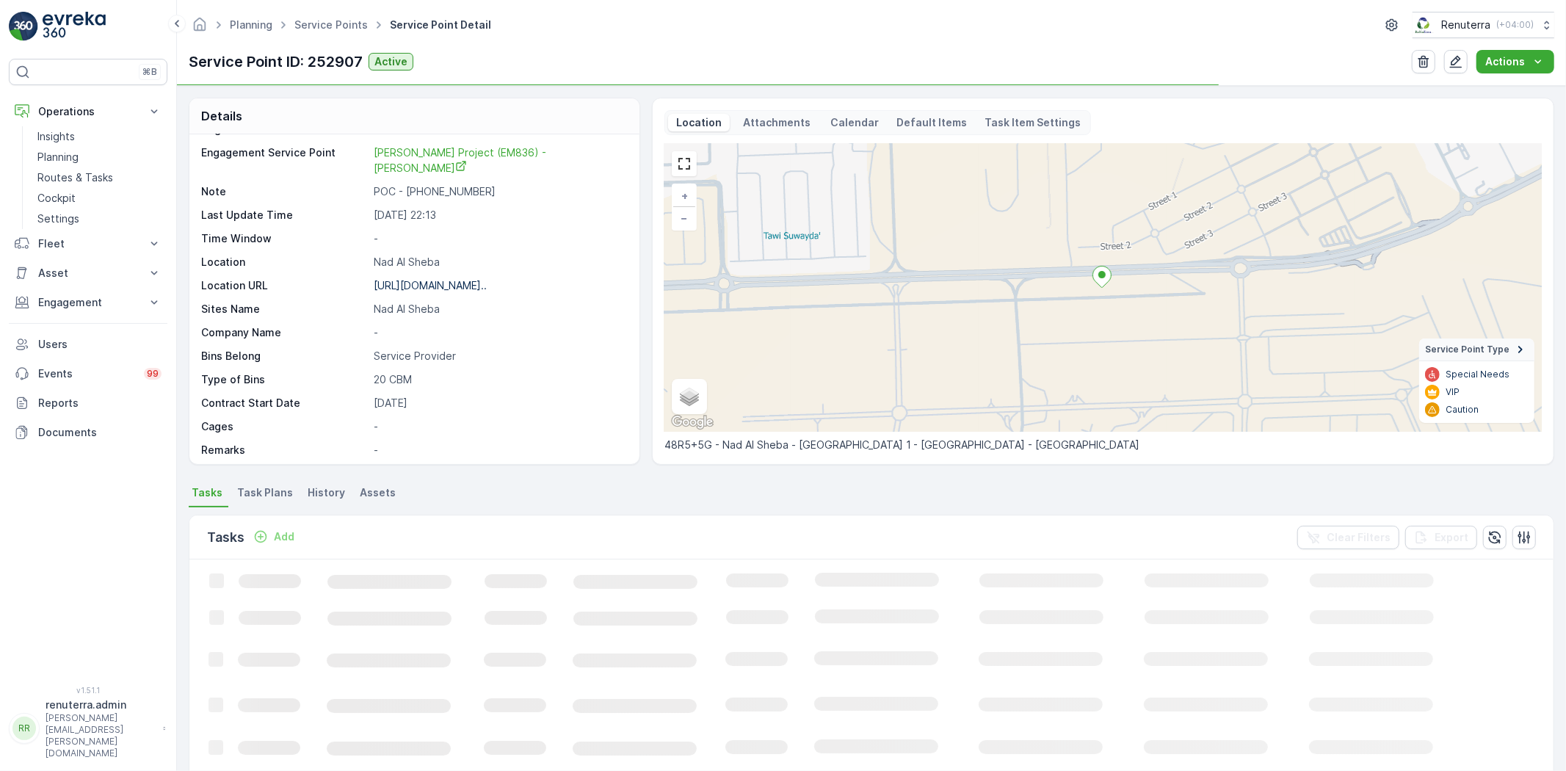
scroll to position [163, 0]
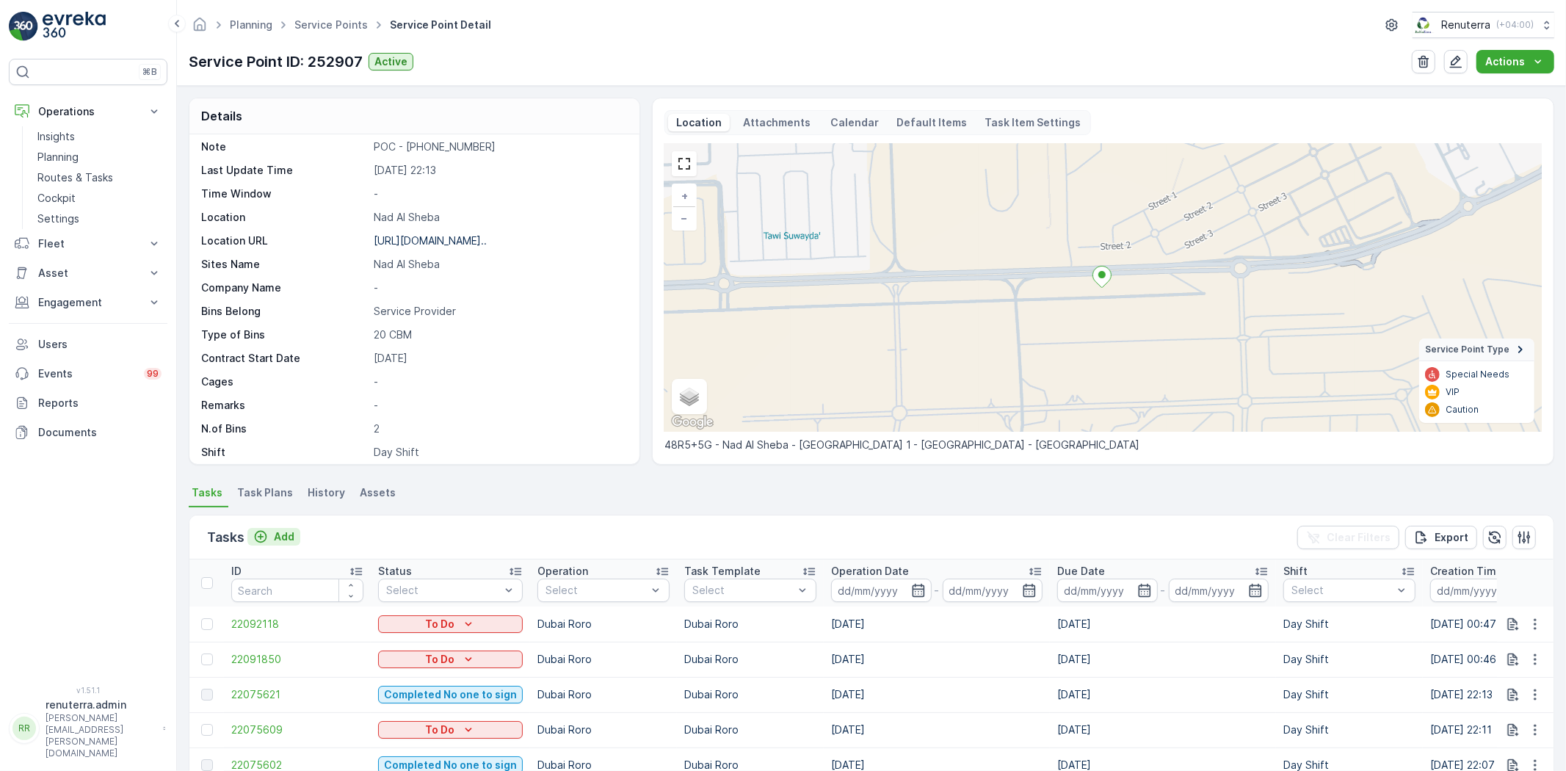
click at [287, 533] on p "Add" at bounding box center [284, 536] width 21 height 15
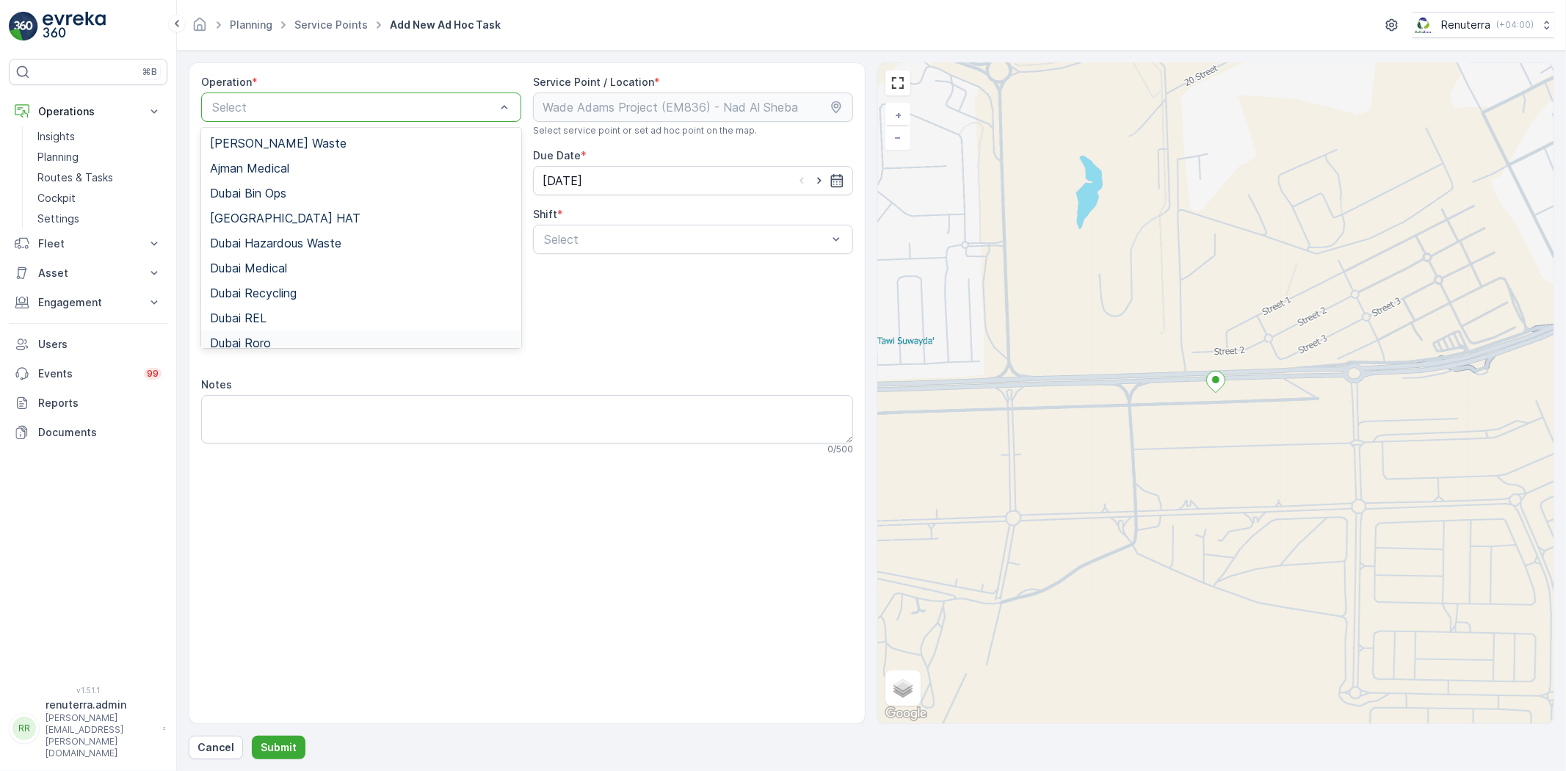
drag, startPoint x: 277, startPoint y: 339, endPoint x: 343, endPoint y: 324, distance: 67.0
click at [279, 339] on div "Dubai Roro" at bounding box center [361, 342] width 302 height 13
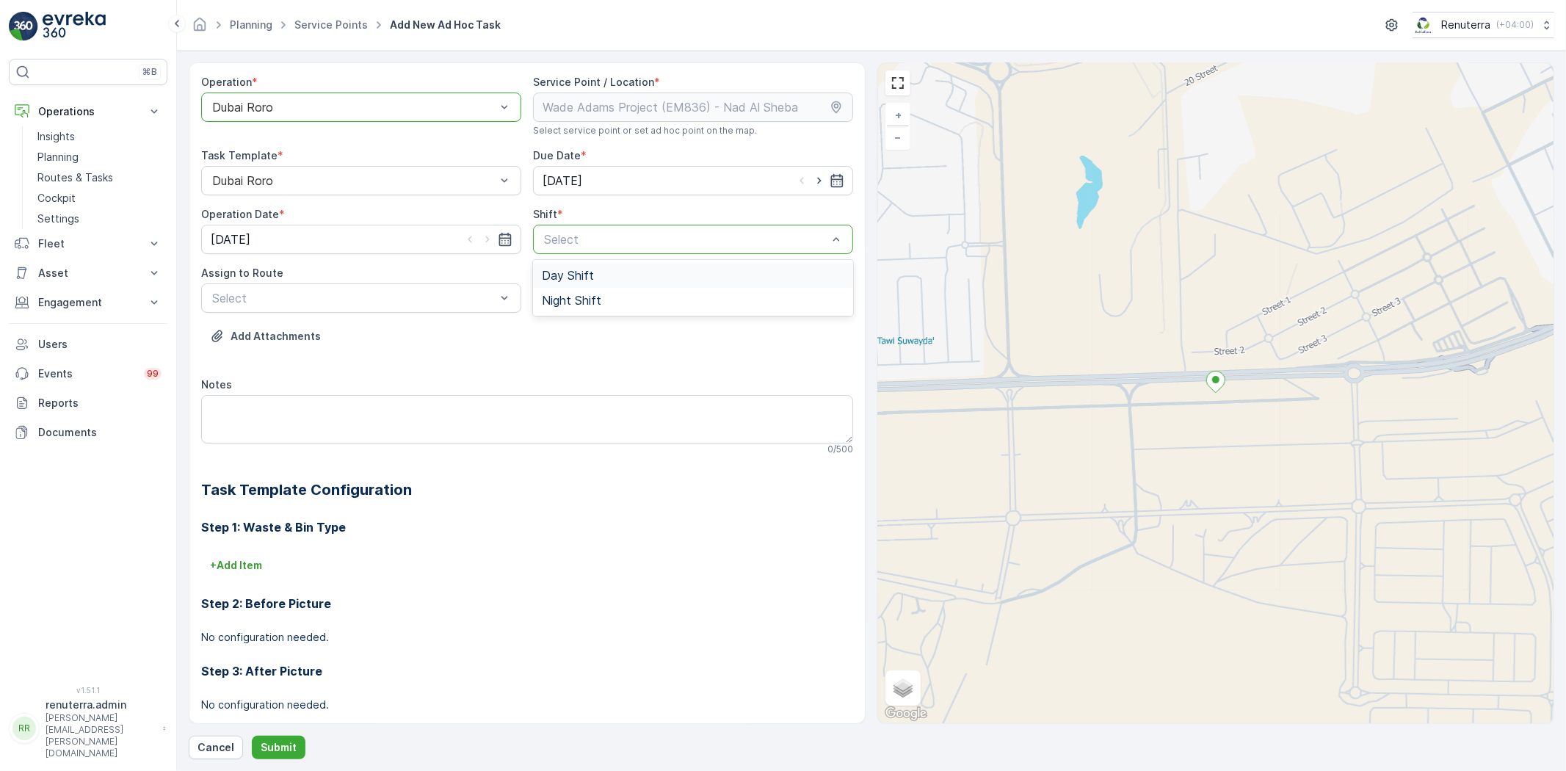
click at [564, 274] on span "Day Shift" at bounding box center [568, 275] width 52 height 13
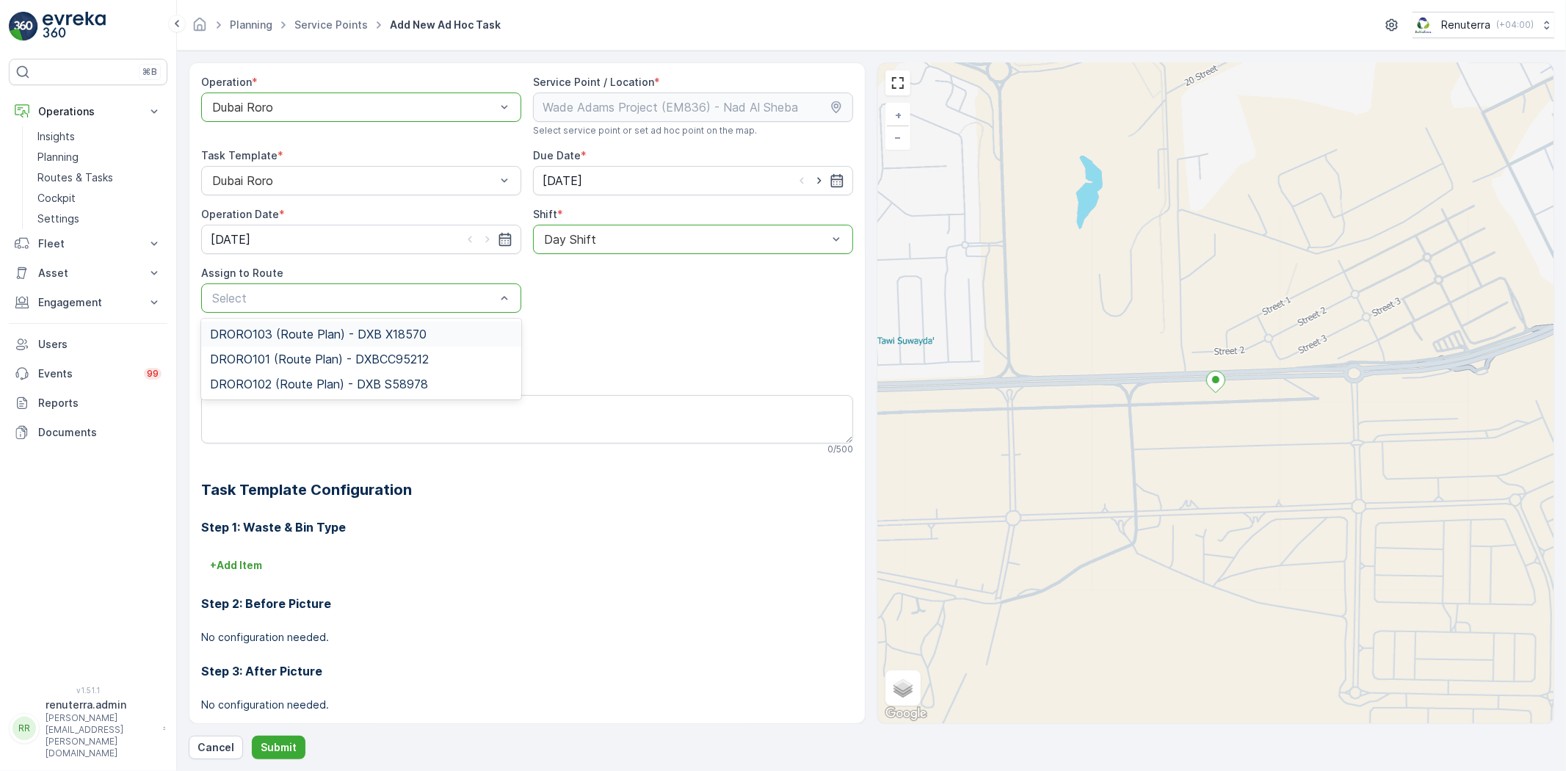
click at [324, 338] on span "DRORO103 (Route Plan) - DXB X18570" at bounding box center [318, 333] width 217 height 13
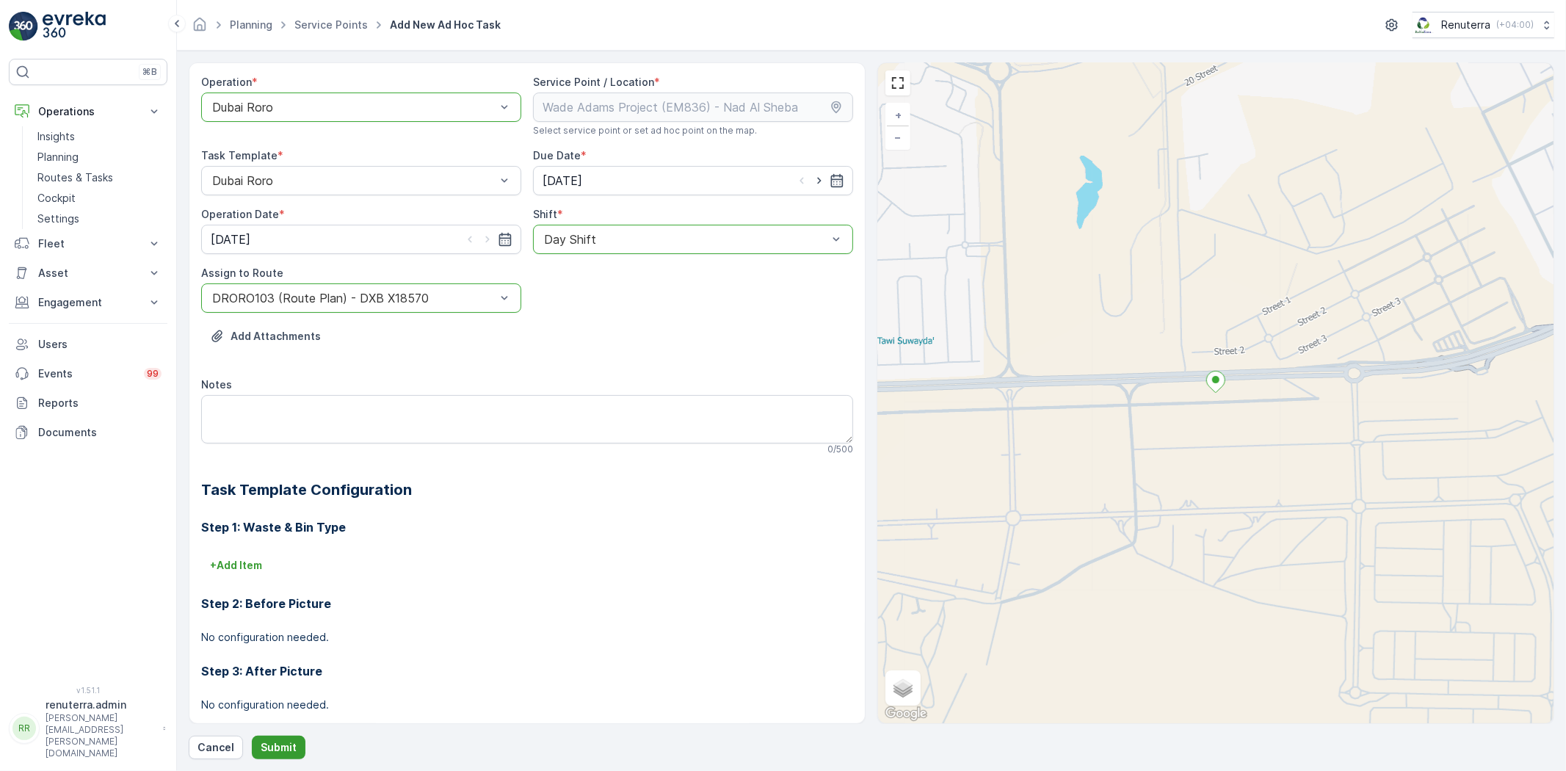
click at [285, 752] on p "Submit" at bounding box center [279, 747] width 36 height 15
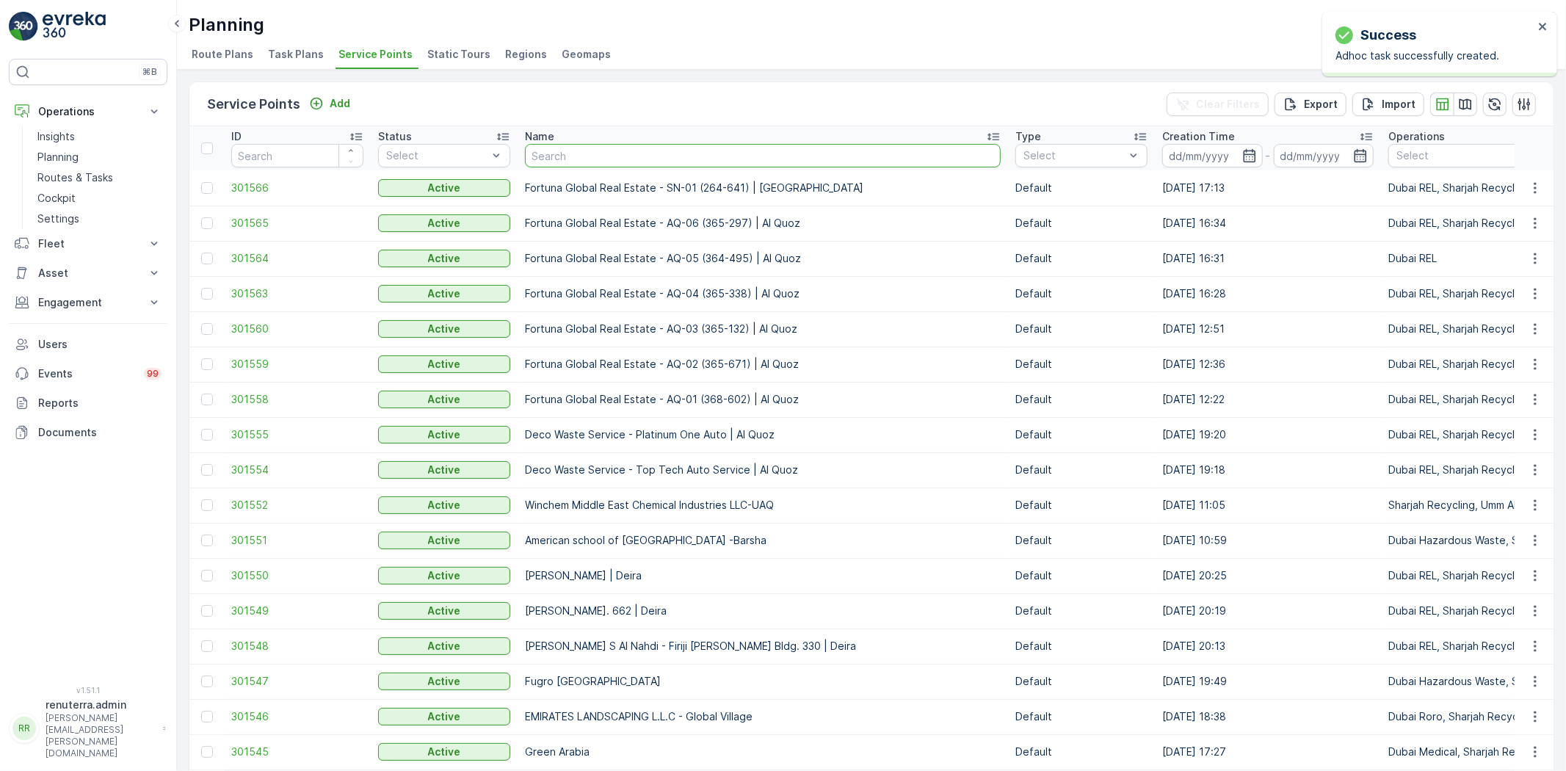
click at [573, 155] on input "text" at bounding box center [763, 155] width 476 height 23
paste input "Wade Adams Project (EM836) - Nad Al Sheba"
type input "Wade Adams Project (EM836) - Nad Al Sheba"
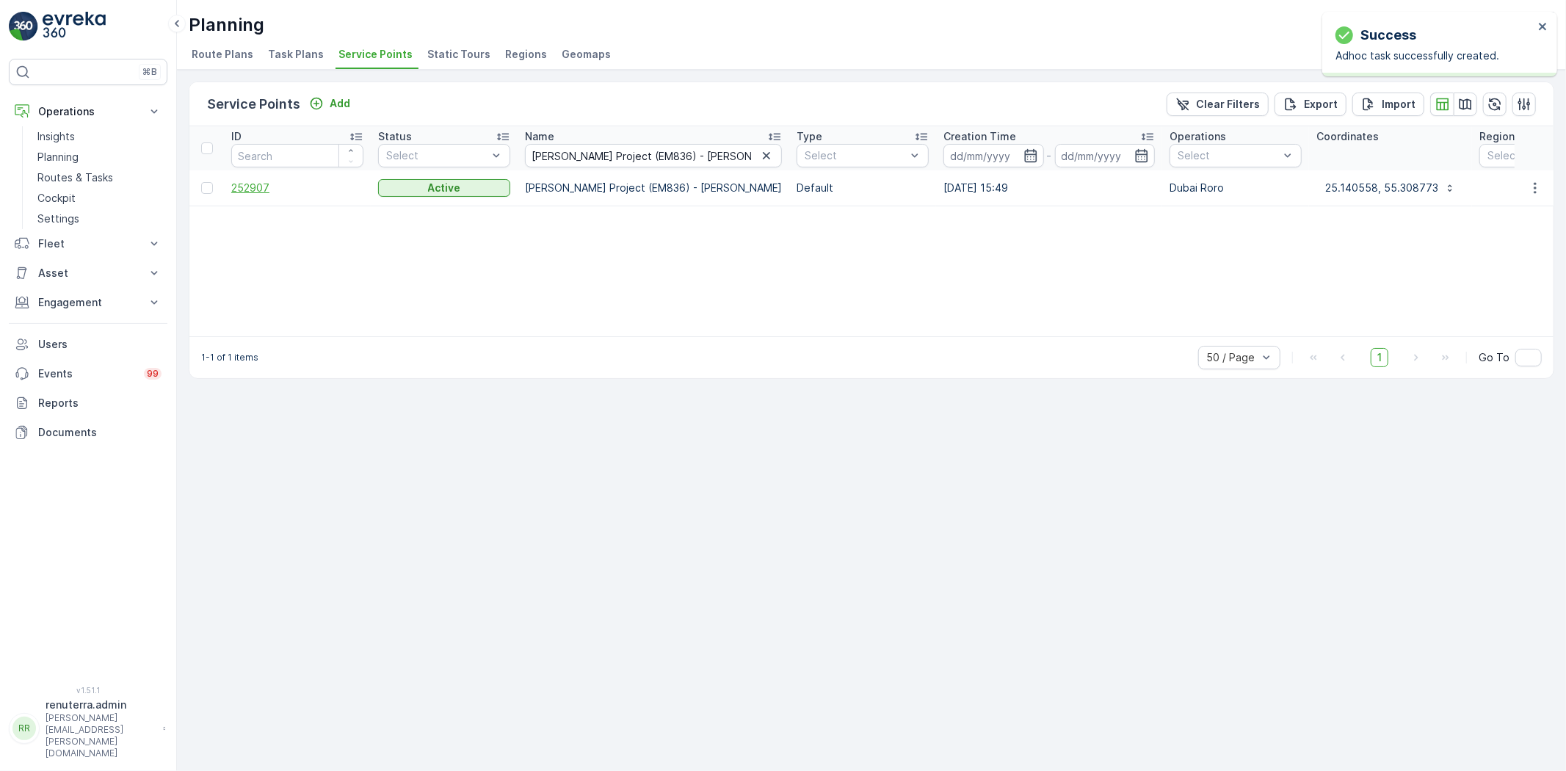
click at [254, 181] on span "252907" at bounding box center [297, 188] width 132 height 15
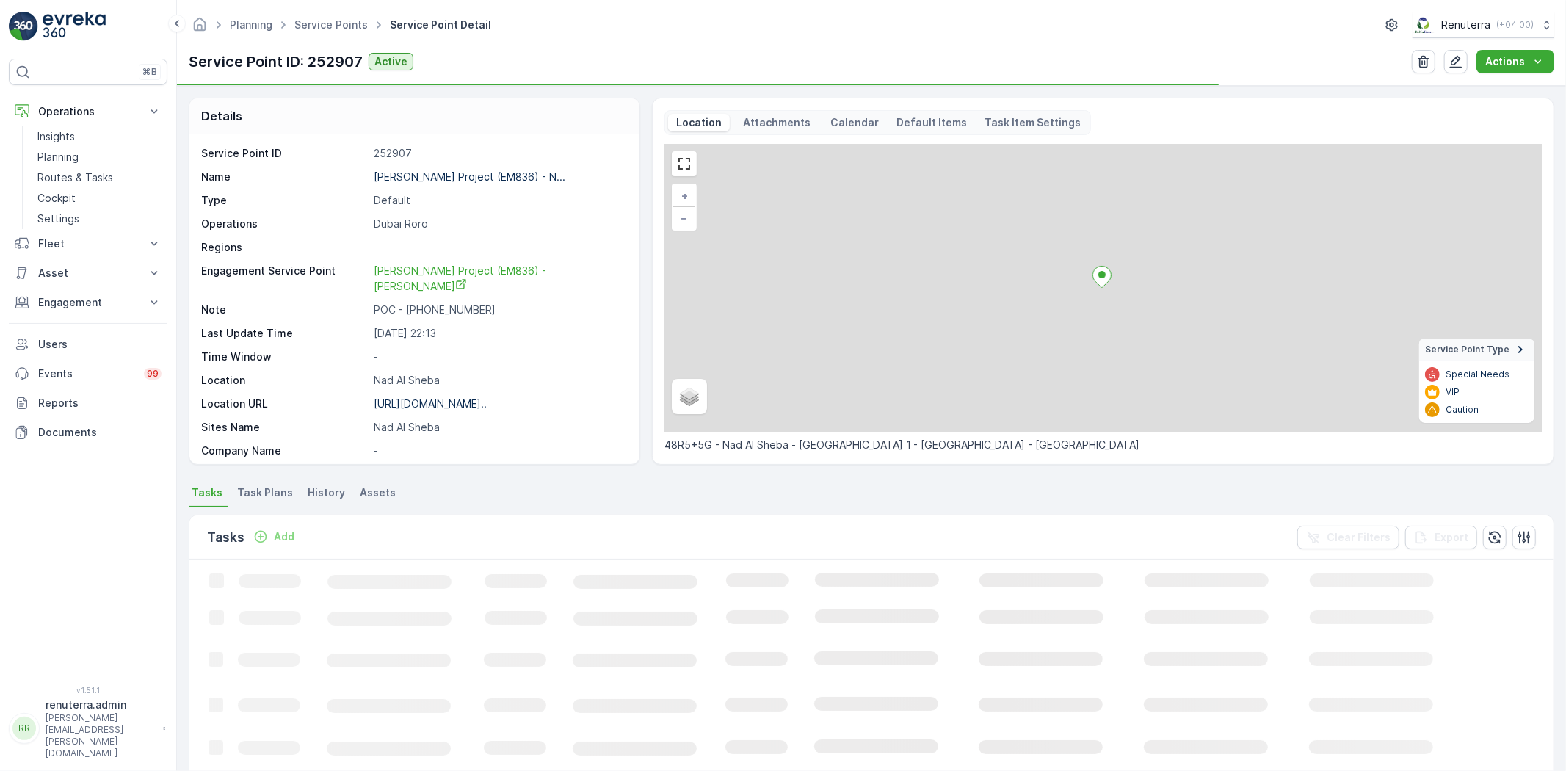
scroll to position [81, 0]
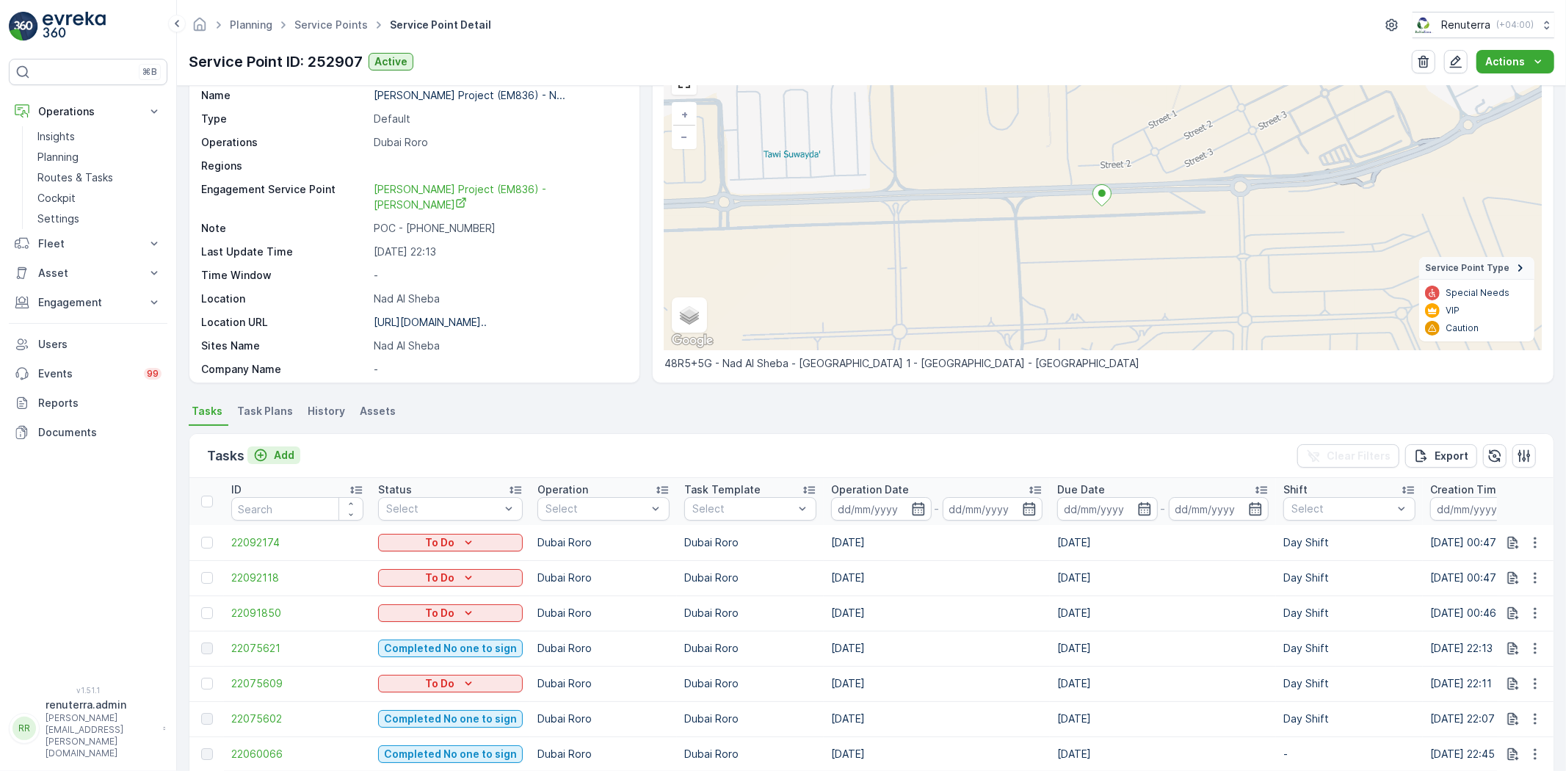
click at [267, 456] on icon "Add" at bounding box center [260, 455] width 15 height 15
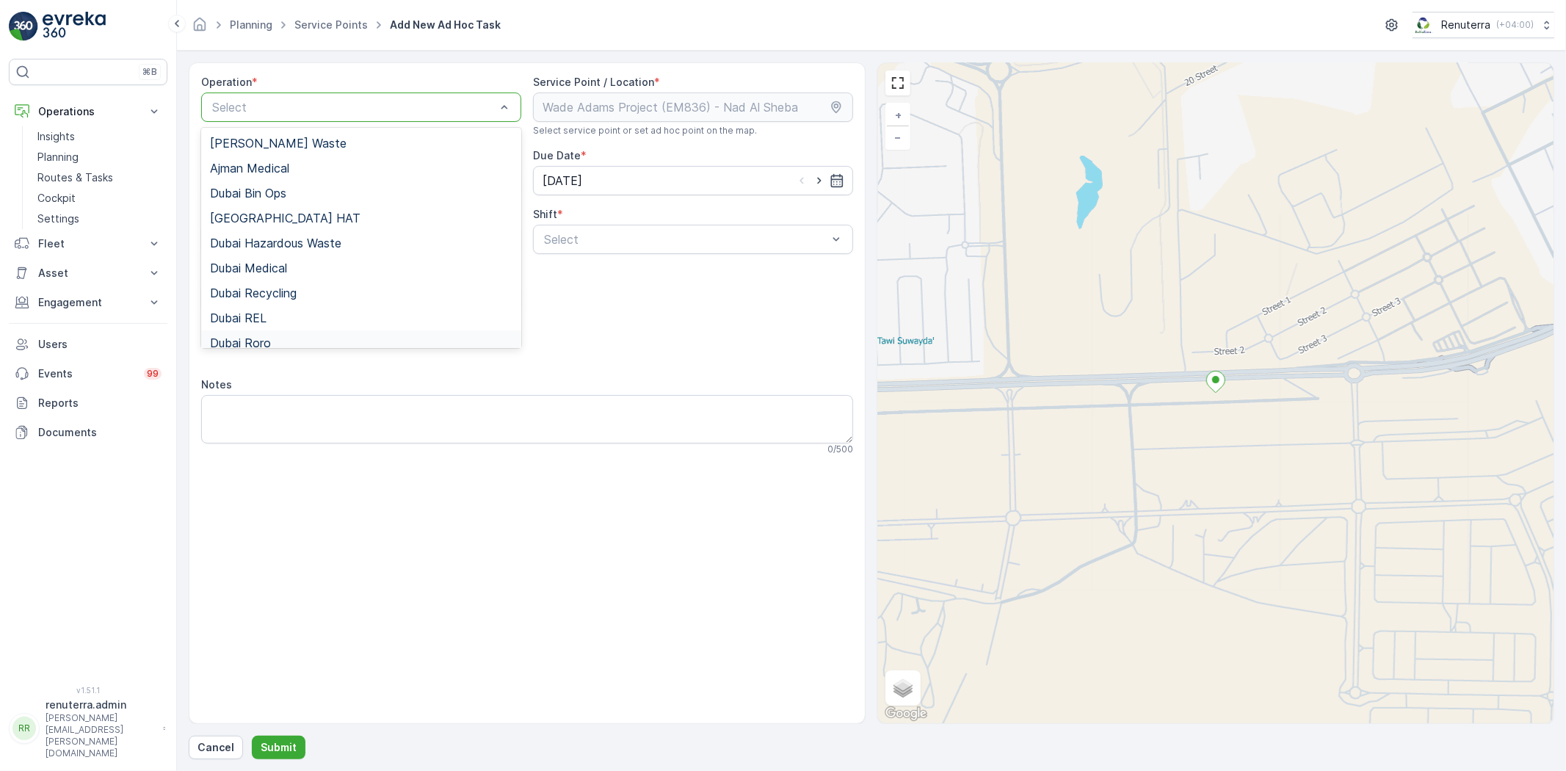
click at [262, 342] on span "Dubai Roro" at bounding box center [240, 342] width 61 height 13
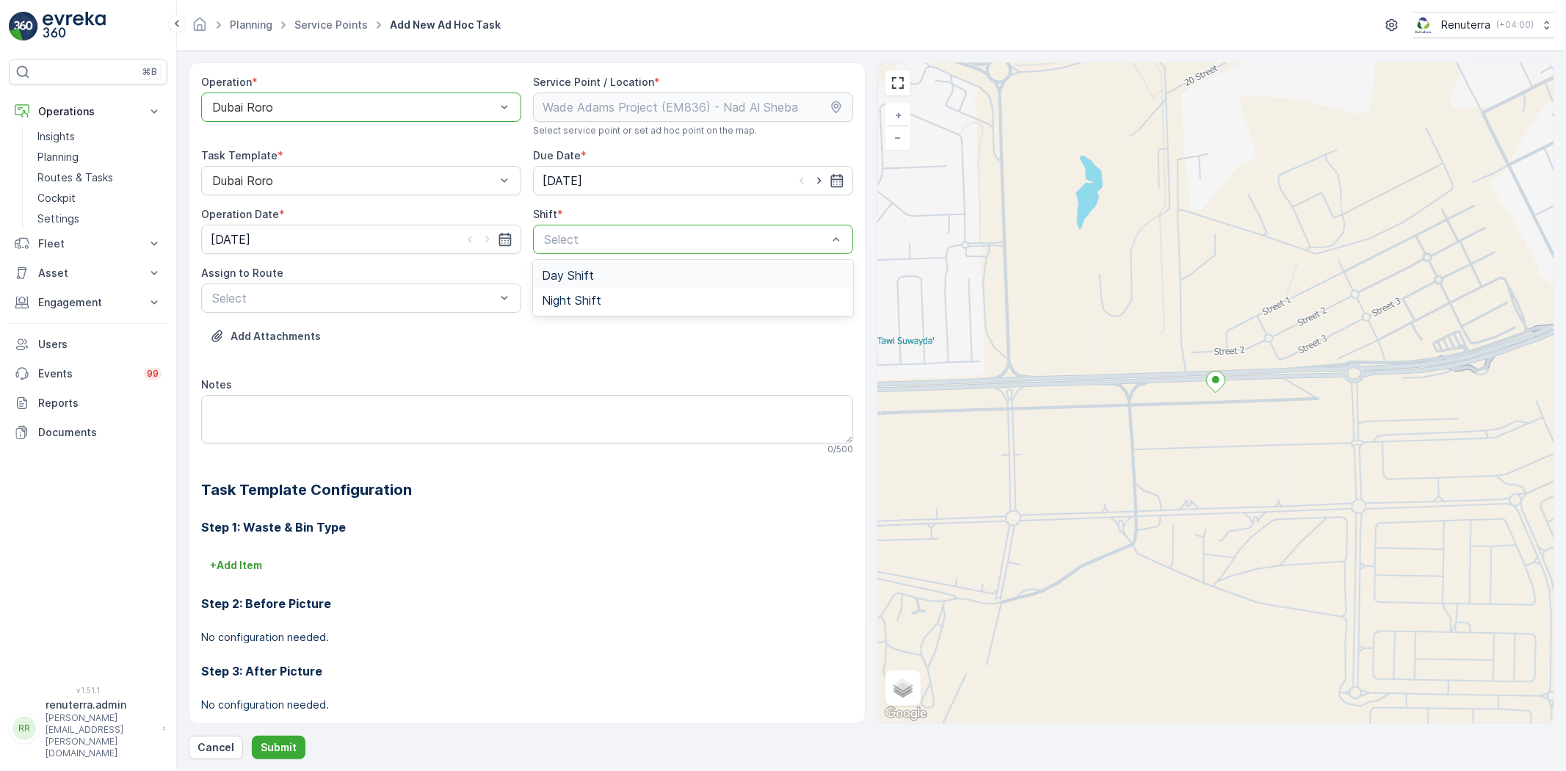
click at [561, 275] on span "Day Shift" at bounding box center [568, 275] width 52 height 13
click at [338, 309] on div "Select" at bounding box center [361, 297] width 320 height 29
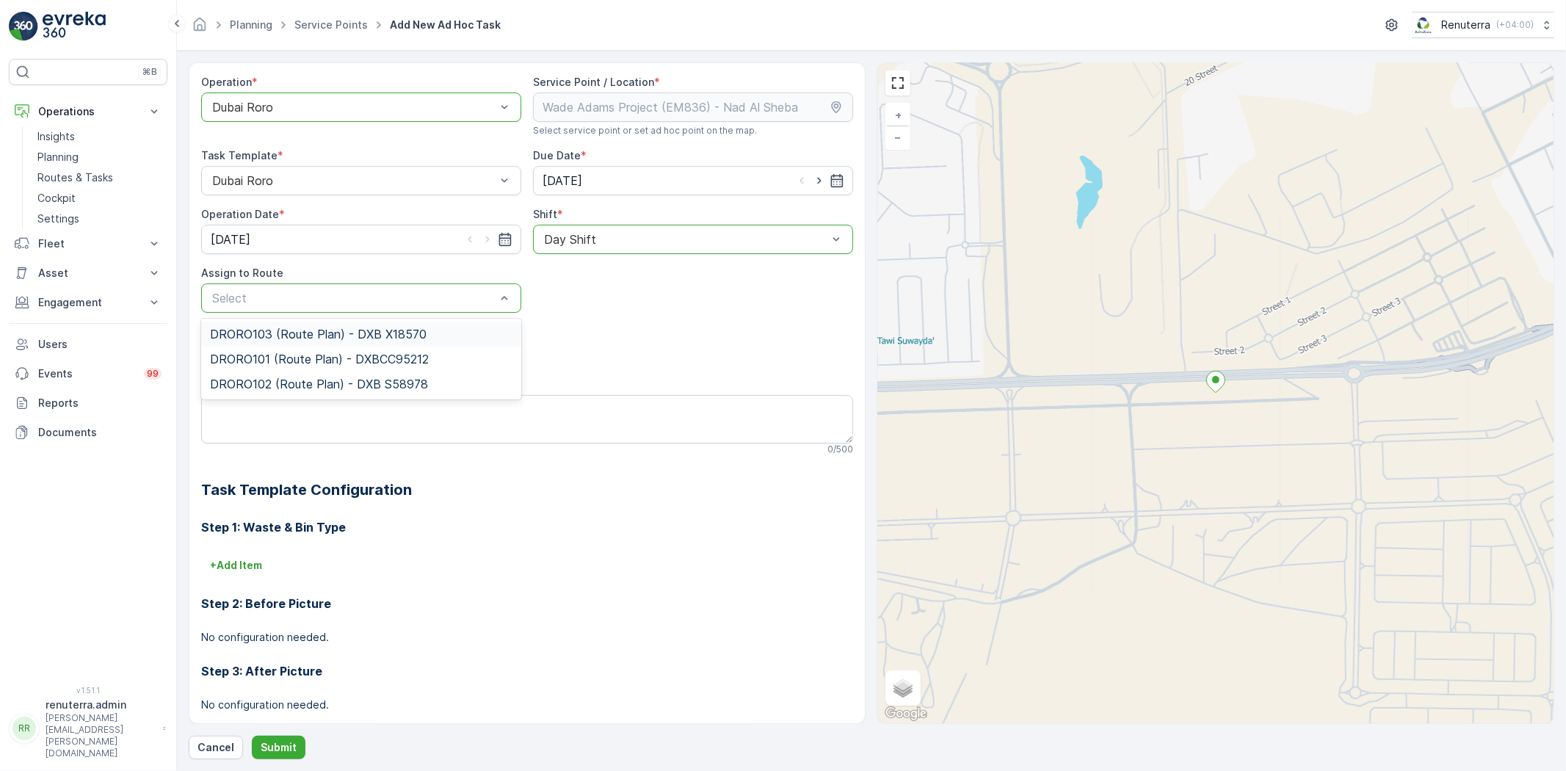
click at [311, 333] on span "DRORO103 (Route Plan) - DXB X18570" at bounding box center [318, 333] width 217 height 13
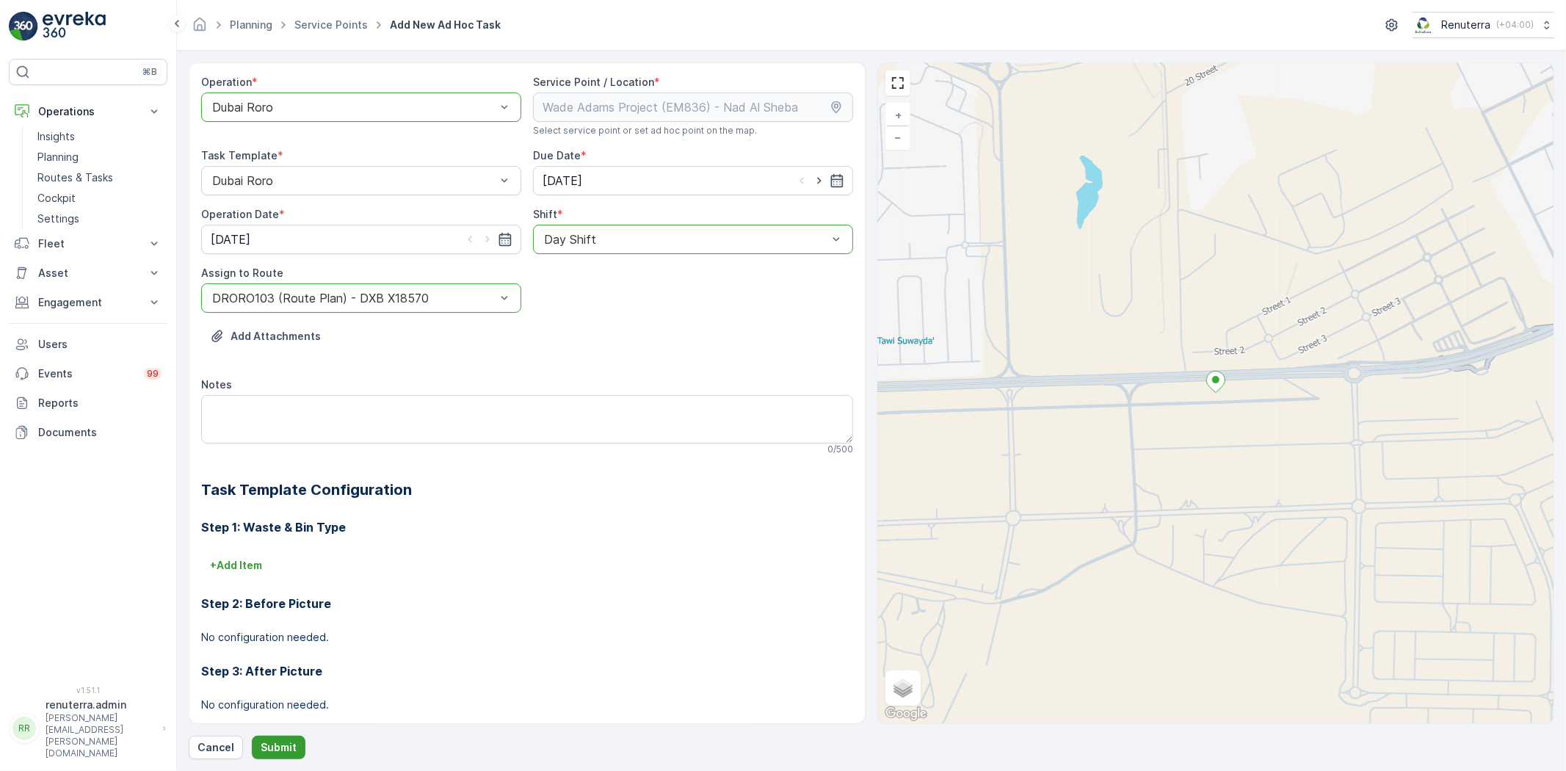
click at [277, 746] on p "Submit" at bounding box center [279, 747] width 36 height 15
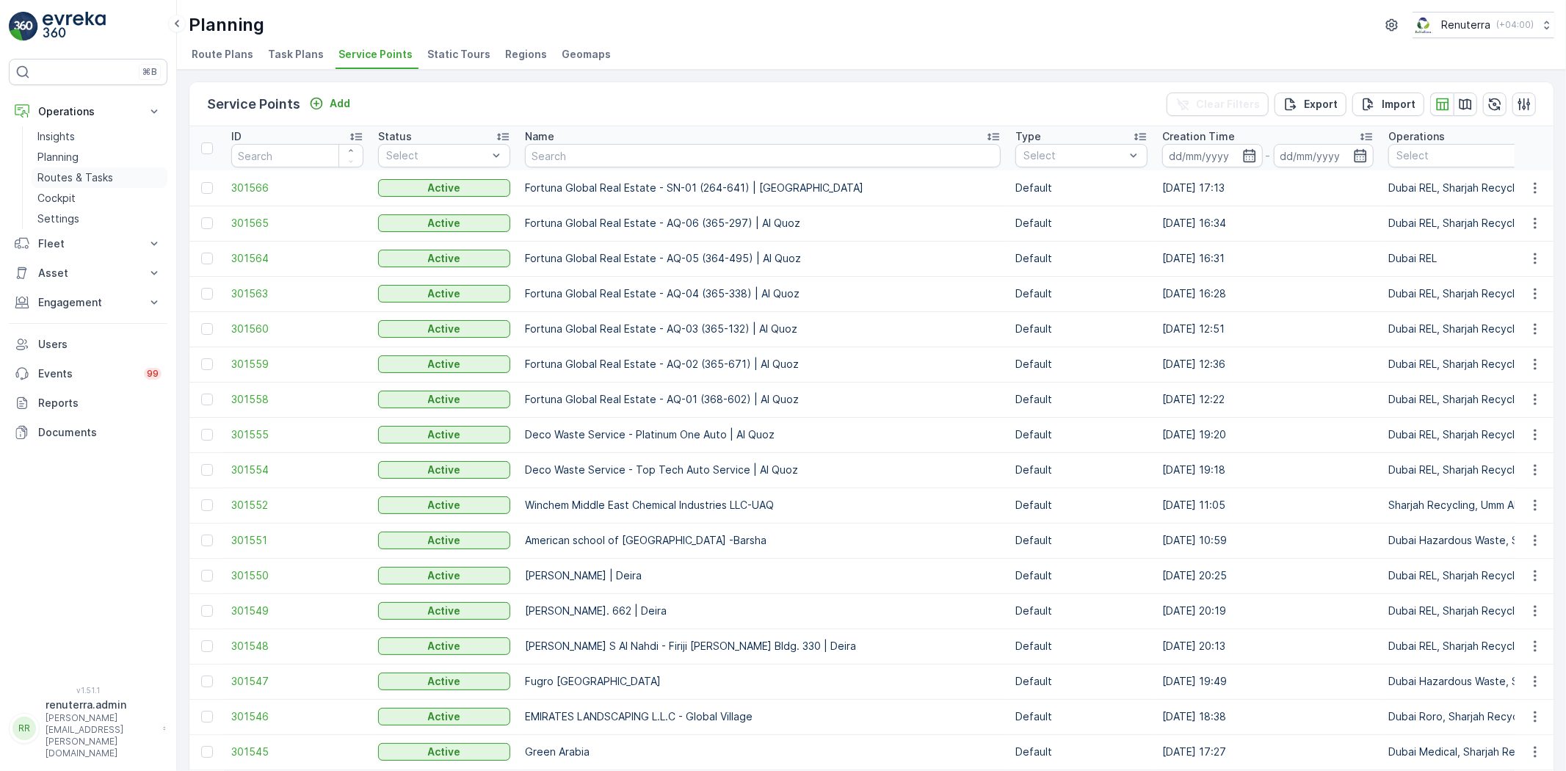
click at [84, 181] on p "Routes & Tasks" at bounding box center [75, 177] width 76 height 15
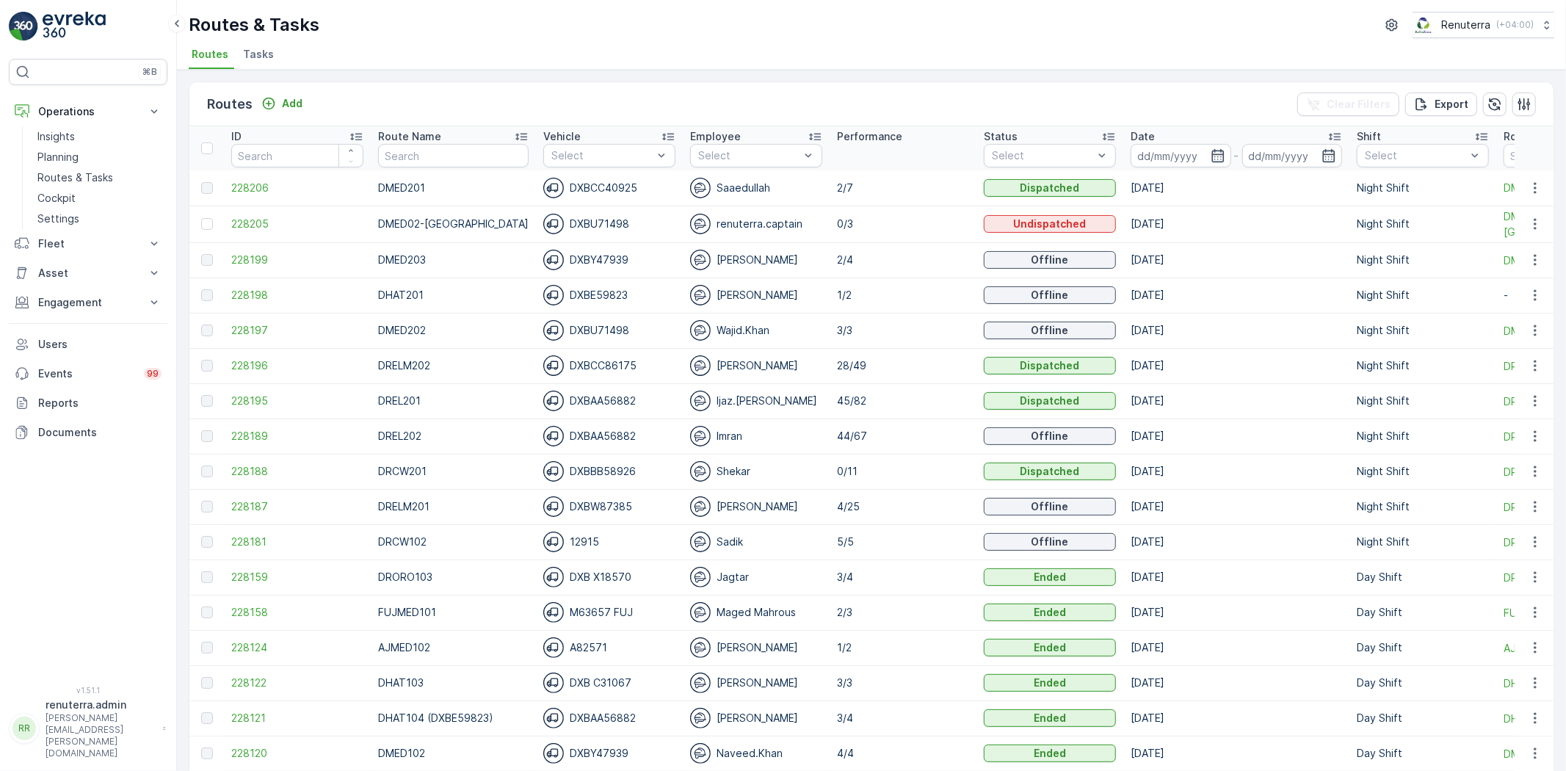
click at [260, 54] on span "Tasks" at bounding box center [258, 54] width 31 height 15
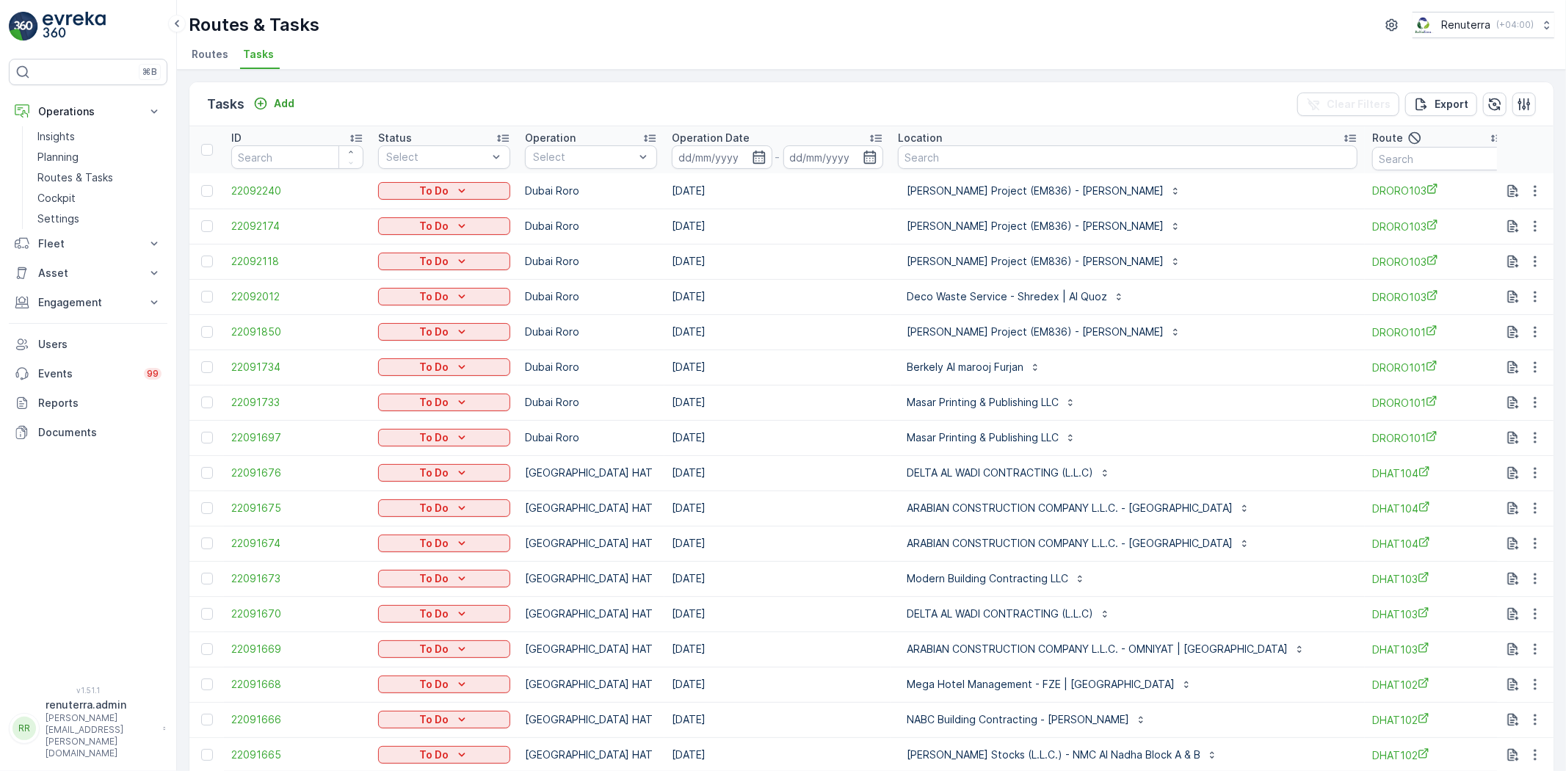
click at [775, 148] on p "-" at bounding box center [777, 157] width 5 height 18
click at [758, 164] on input at bounding box center [722, 156] width 101 height 23
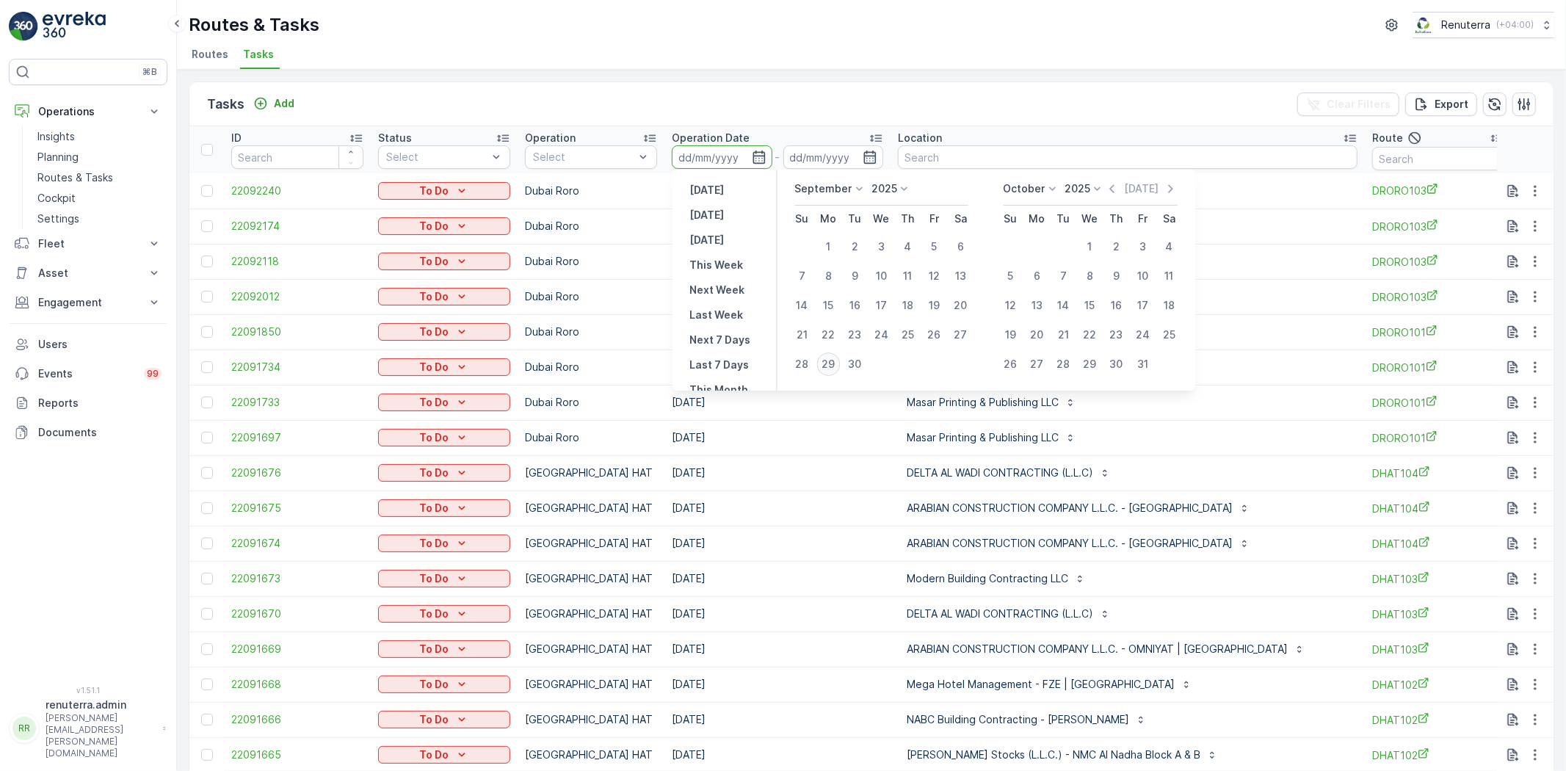
click at [820, 361] on div "29" at bounding box center [828, 363] width 23 height 23
type input "29.09.2025"
click at [820, 361] on div "29" at bounding box center [828, 363] width 23 height 23
type input "29.09.2025"
click at [820, 361] on td "29.09.2025" at bounding box center [777, 366] width 226 height 35
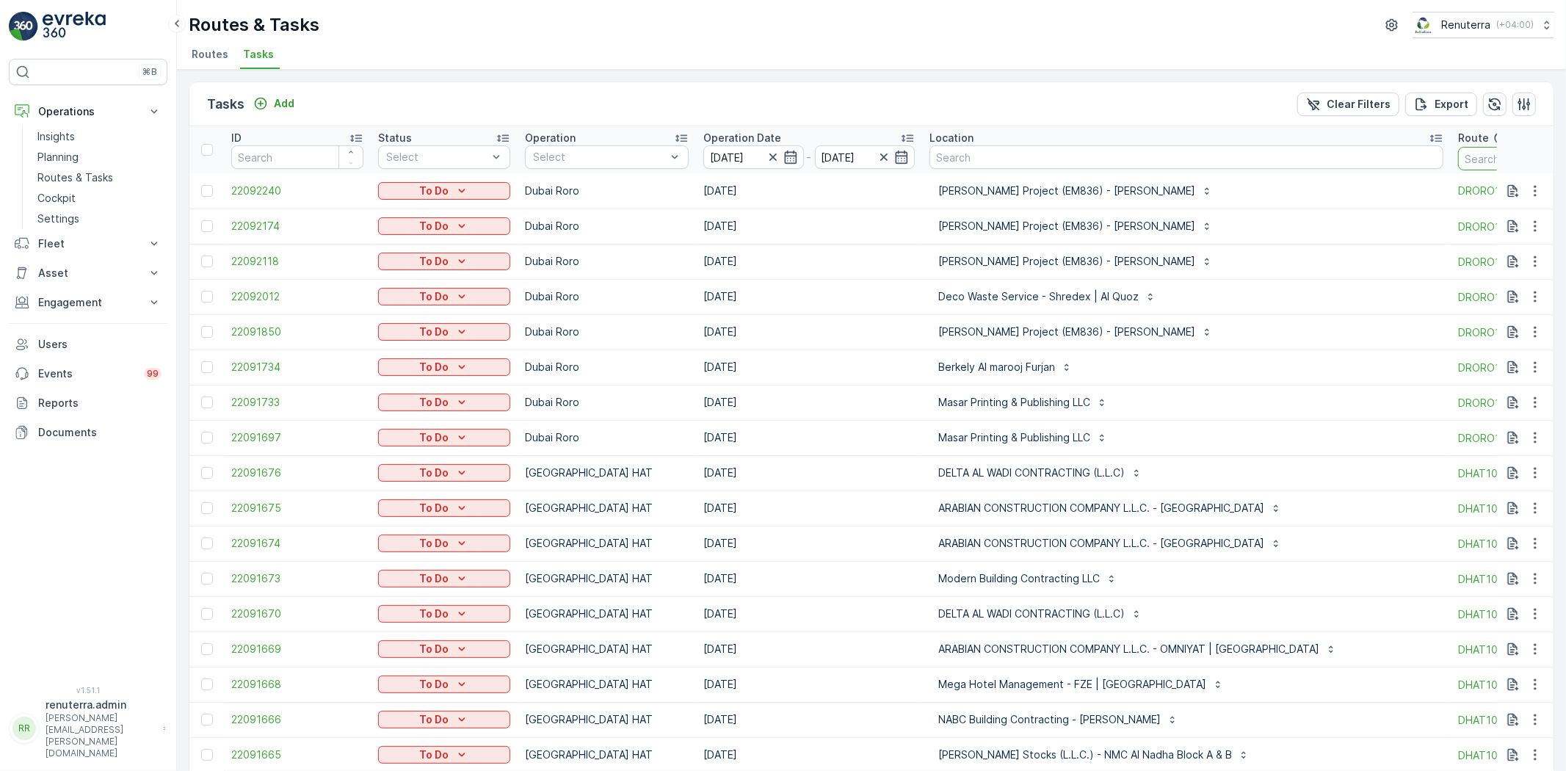
click at [1458, 159] on input "text" at bounding box center [1524, 158] width 132 height 23
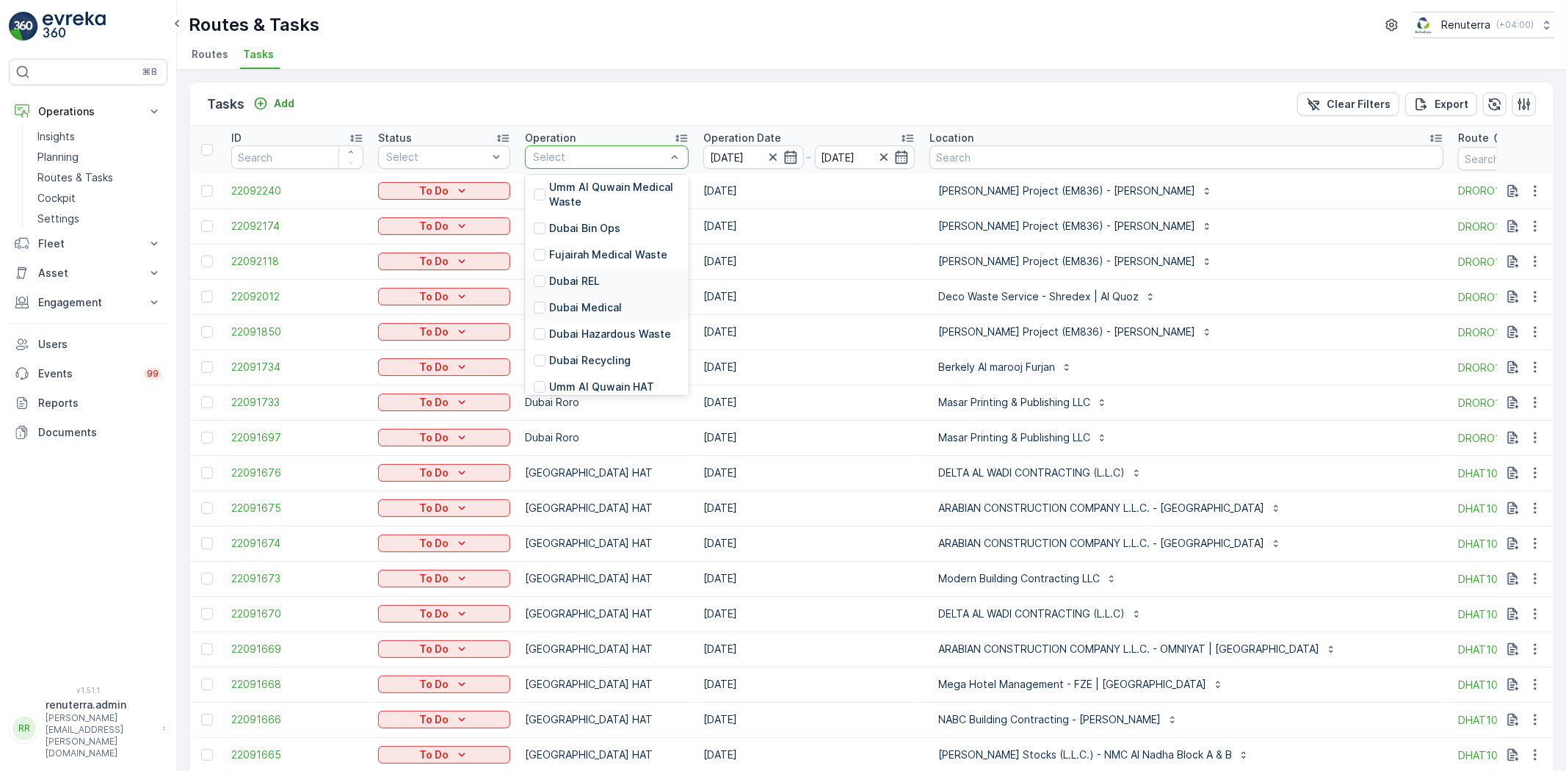
scroll to position [81, 0]
click at [564, 355] on p "[GEOGRAPHIC_DATA] HAT" at bounding box center [614, 369] width 131 height 29
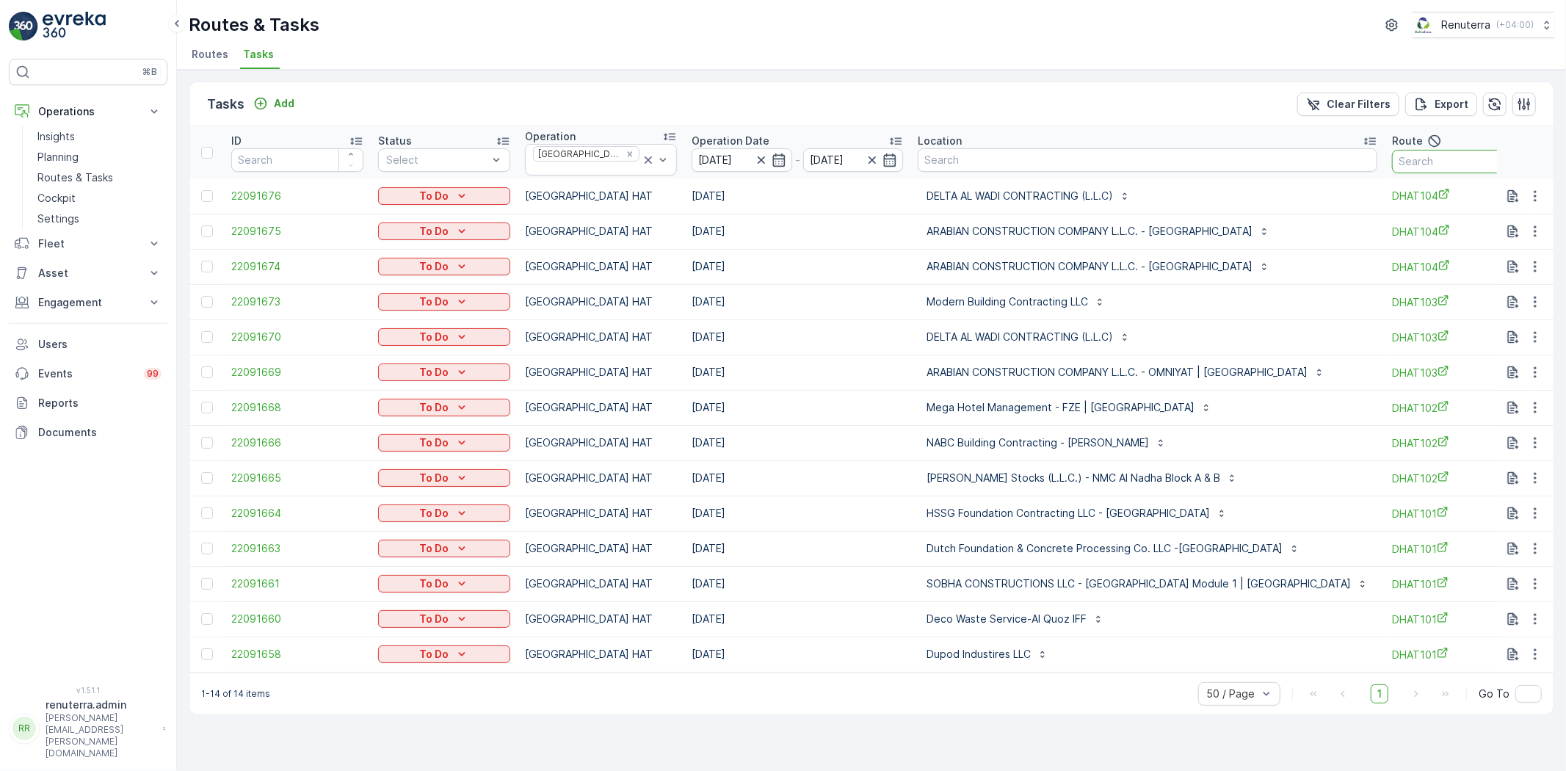
click at [1392, 159] on input "text" at bounding box center [1458, 161] width 132 height 23
type input "101"
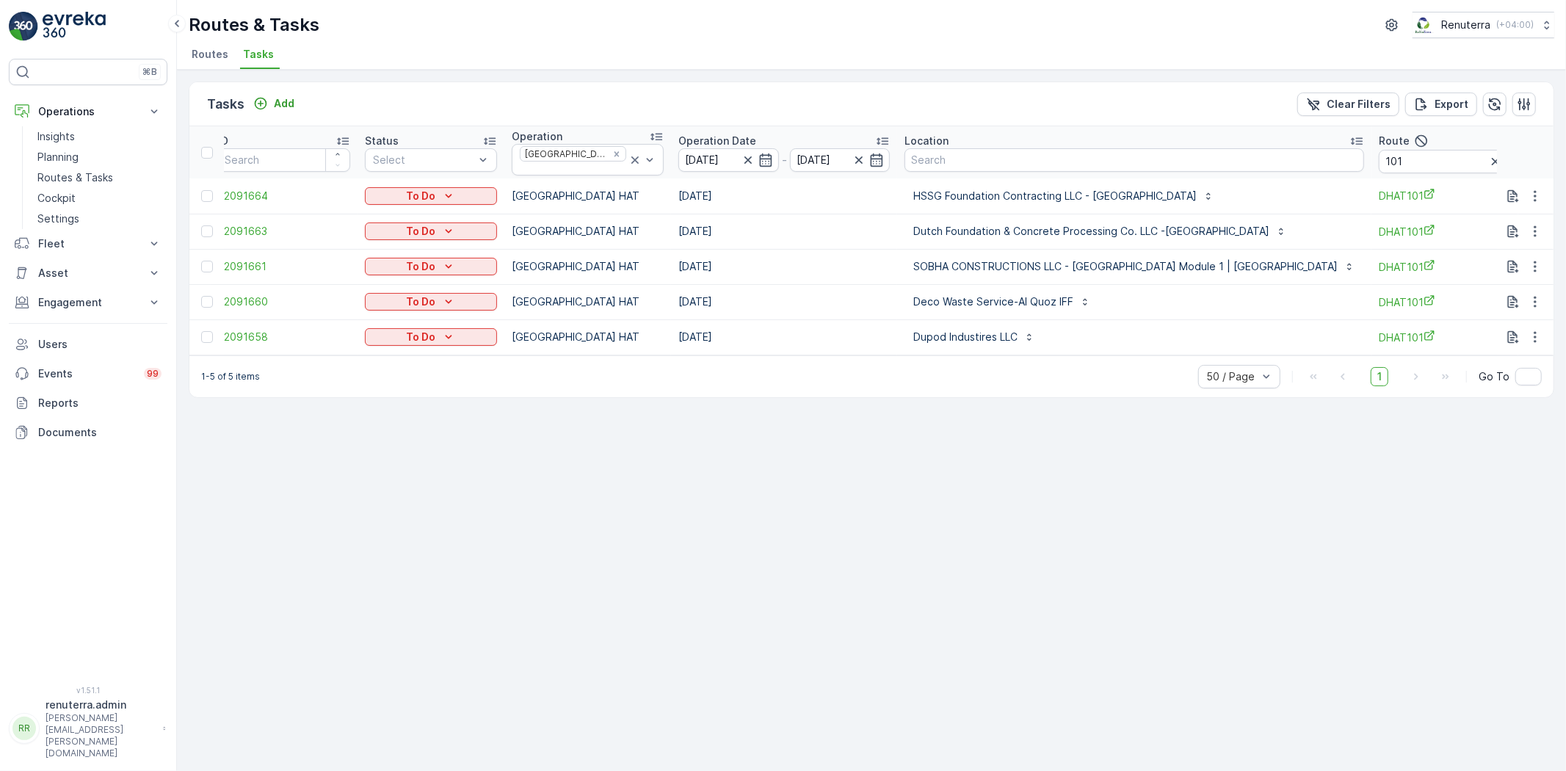
scroll to position [0, 15]
click at [1377, 157] on input "101" at bounding box center [1443, 161] width 132 height 23
type input "102"
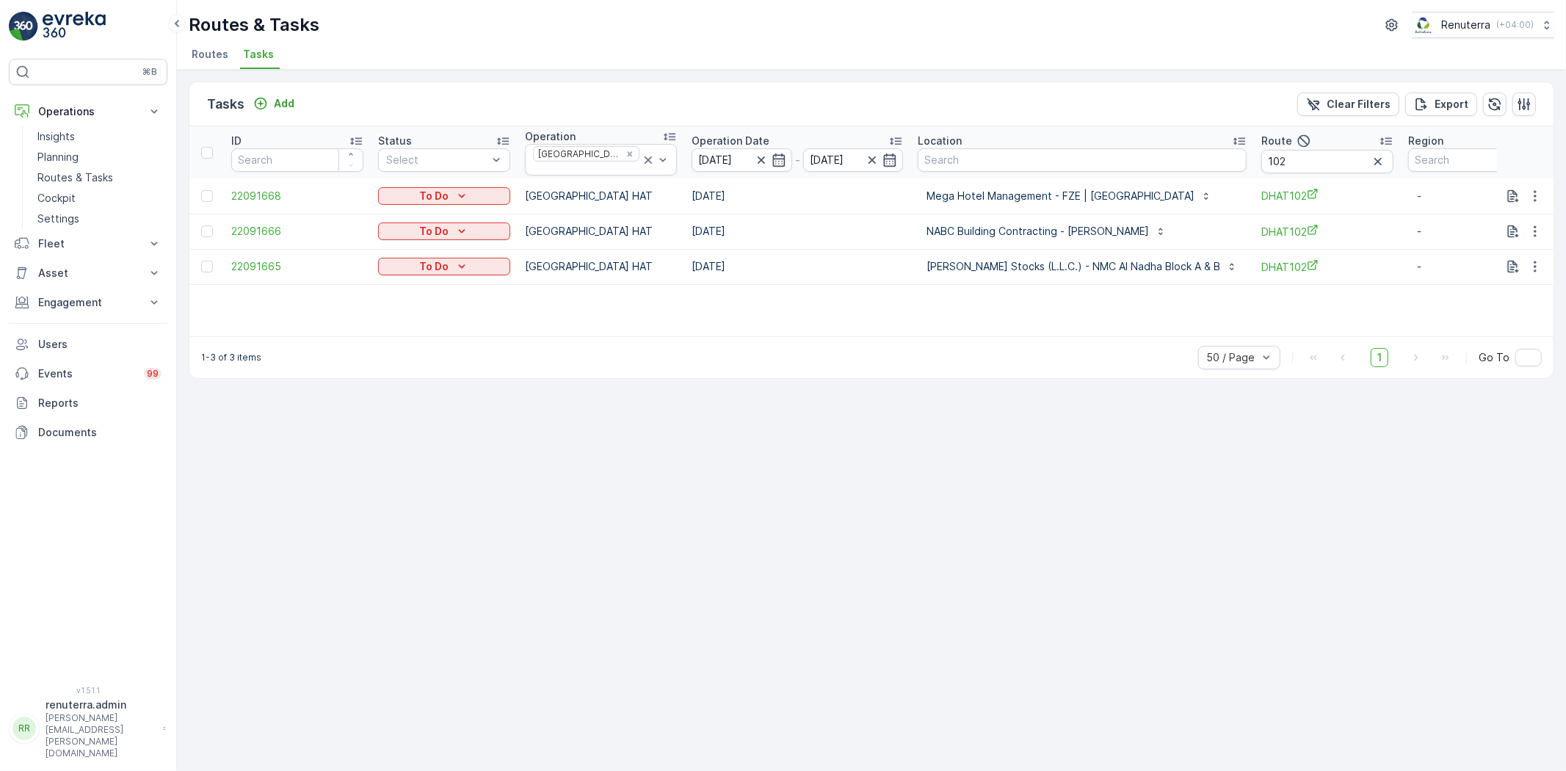
click at [428, 355] on div "1-3 of 3 items 50 / Page 1 Go To" at bounding box center [871, 357] width 1364 height 42
click at [1263, 162] on input "102" at bounding box center [1327, 161] width 132 height 23
type input "103"
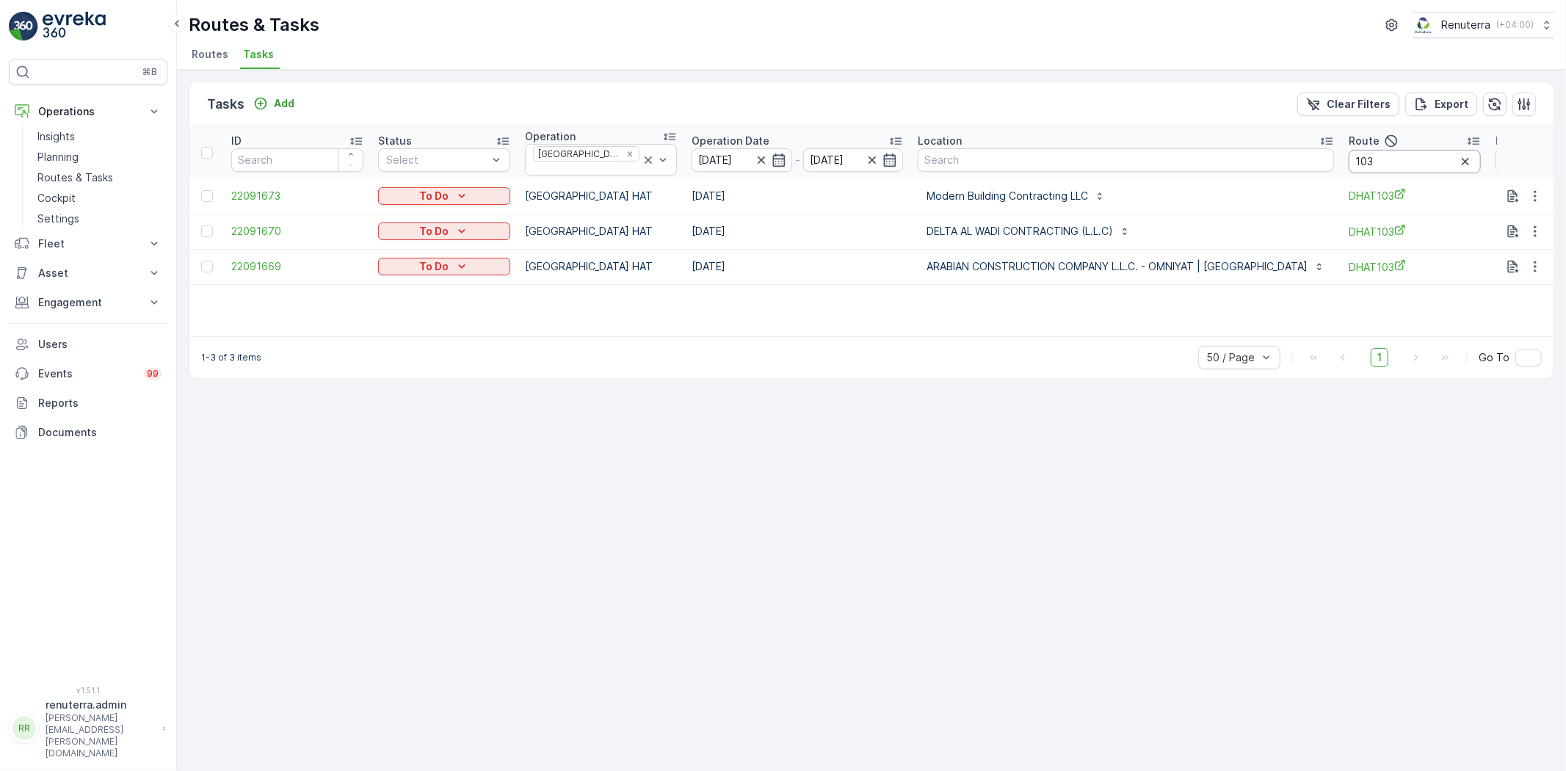
click at [1391, 167] on input "103" at bounding box center [1415, 161] width 132 height 23
type input "104"
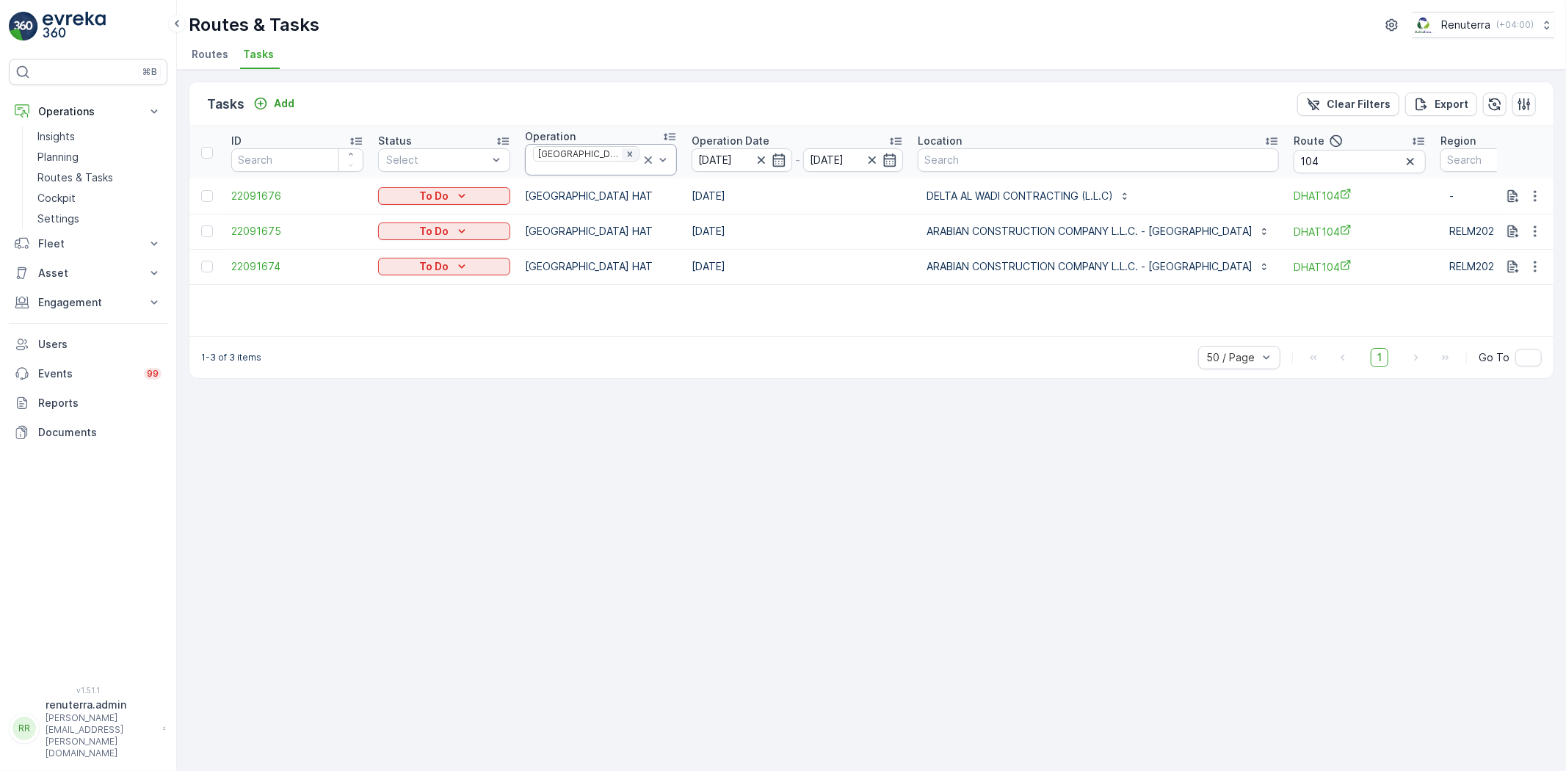
click at [625, 155] on icon "Remove Dubai HAT" at bounding box center [630, 154] width 10 height 10
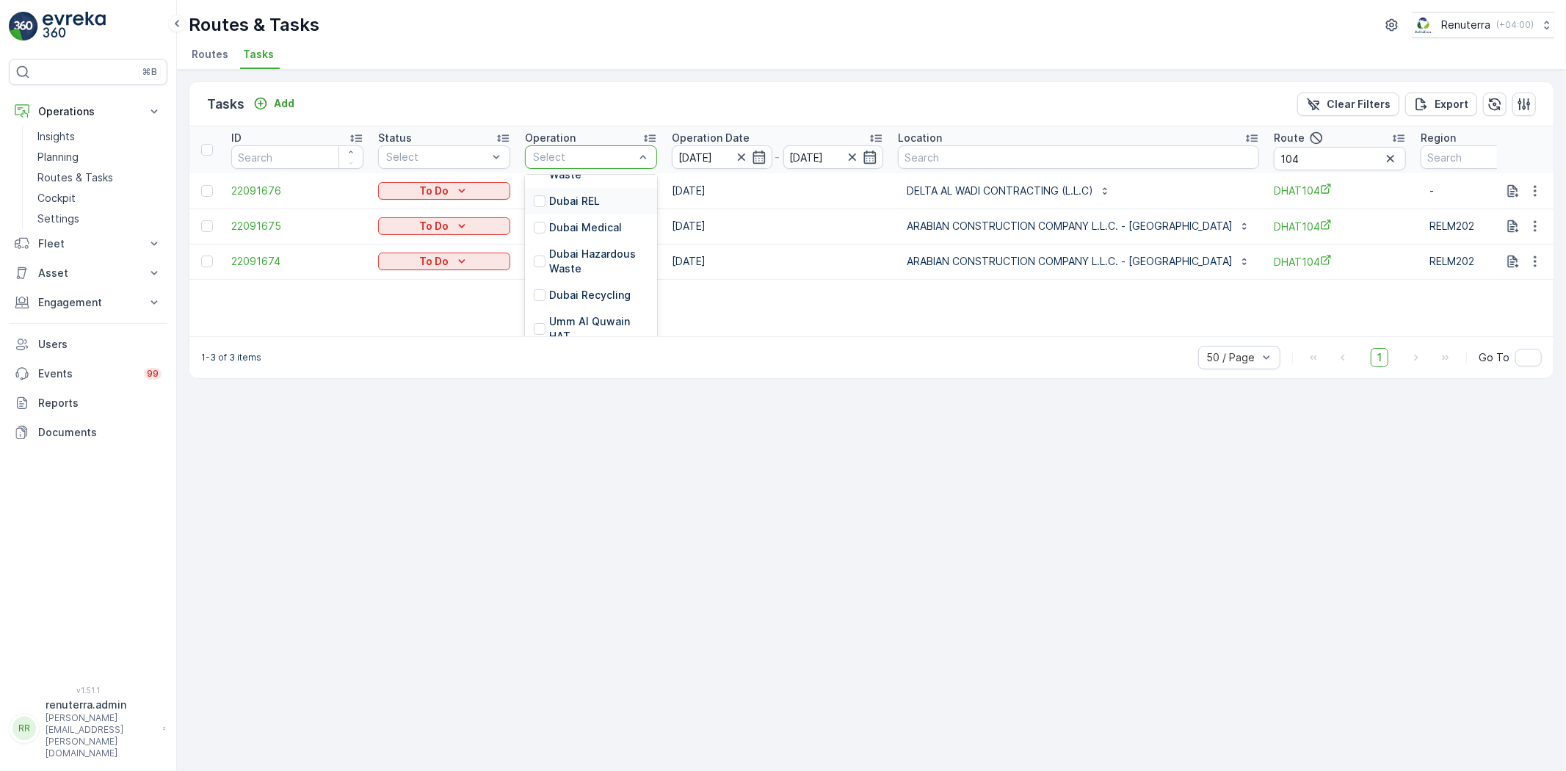
scroll to position [244, 0]
click at [593, 333] on p "Dubai Roro" at bounding box center [577, 340] width 56 height 15
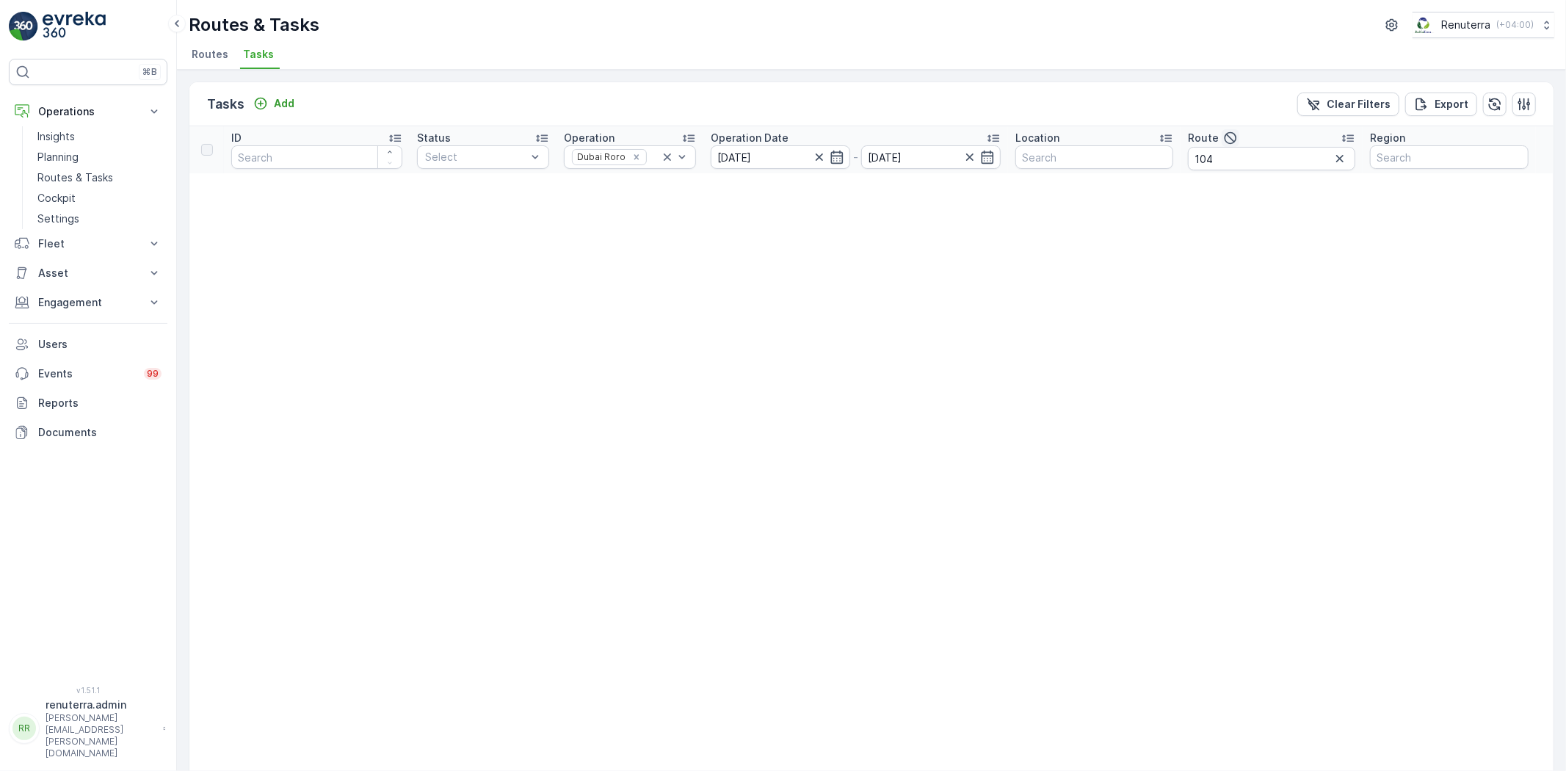
click at [1228, 142] on icon "button" at bounding box center [1230, 138] width 12 height 12
click at [1227, 153] on input "104" at bounding box center [1271, 158] width 167 height 23
click at [1235, 157] on input "text" at bounding box center [1274, 158] width 159 height 23
type input "101"
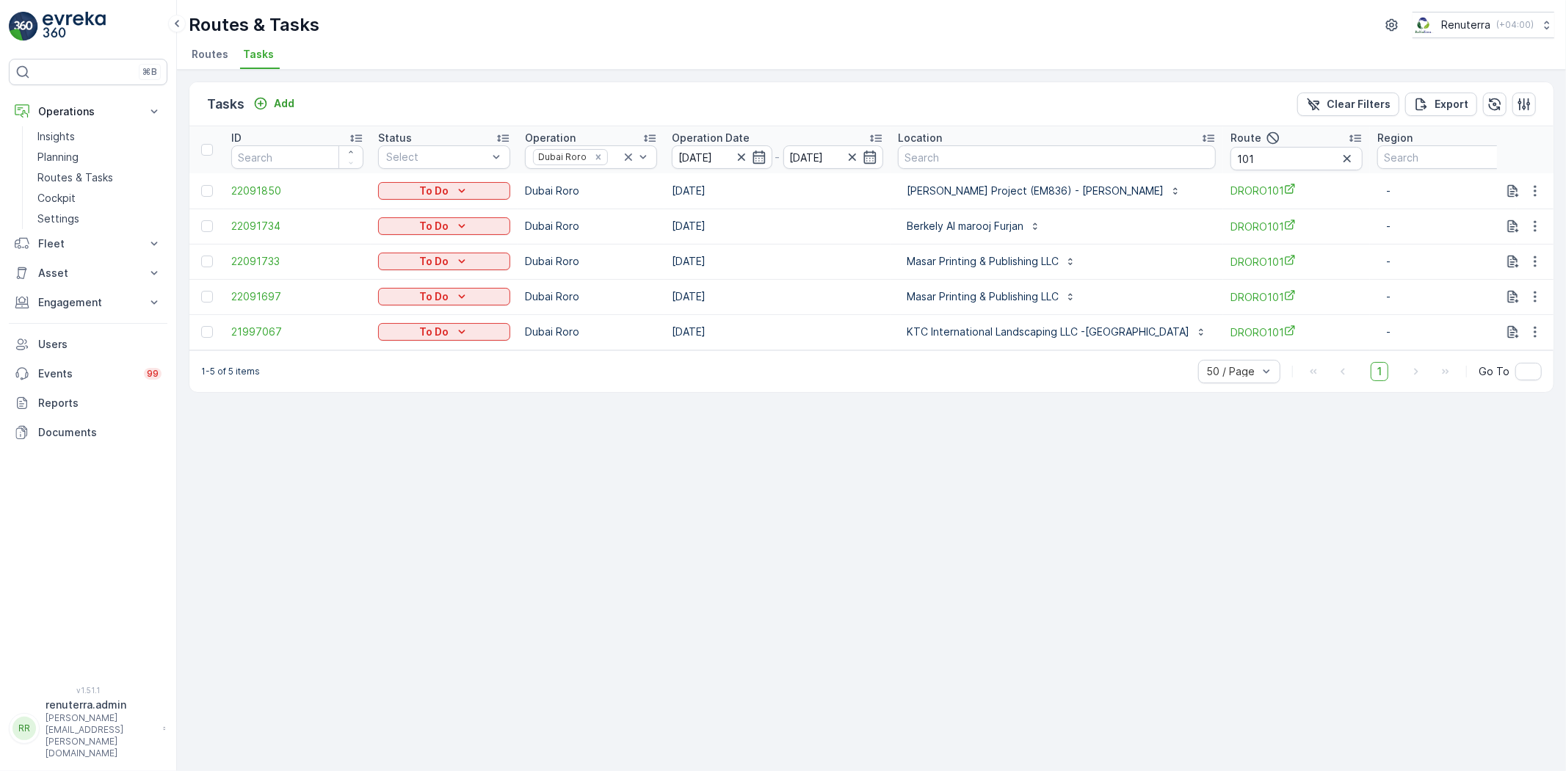
click at [1239, 174] on td "DRORO101" at bounding box center [1296, 190] width 147 height 35
click at [1241, 167] on input "101" at bounding box center [1296, 158] width 132 height 23
type input "103"
